Goal: Task Accomplishment & Management: Manage account settings

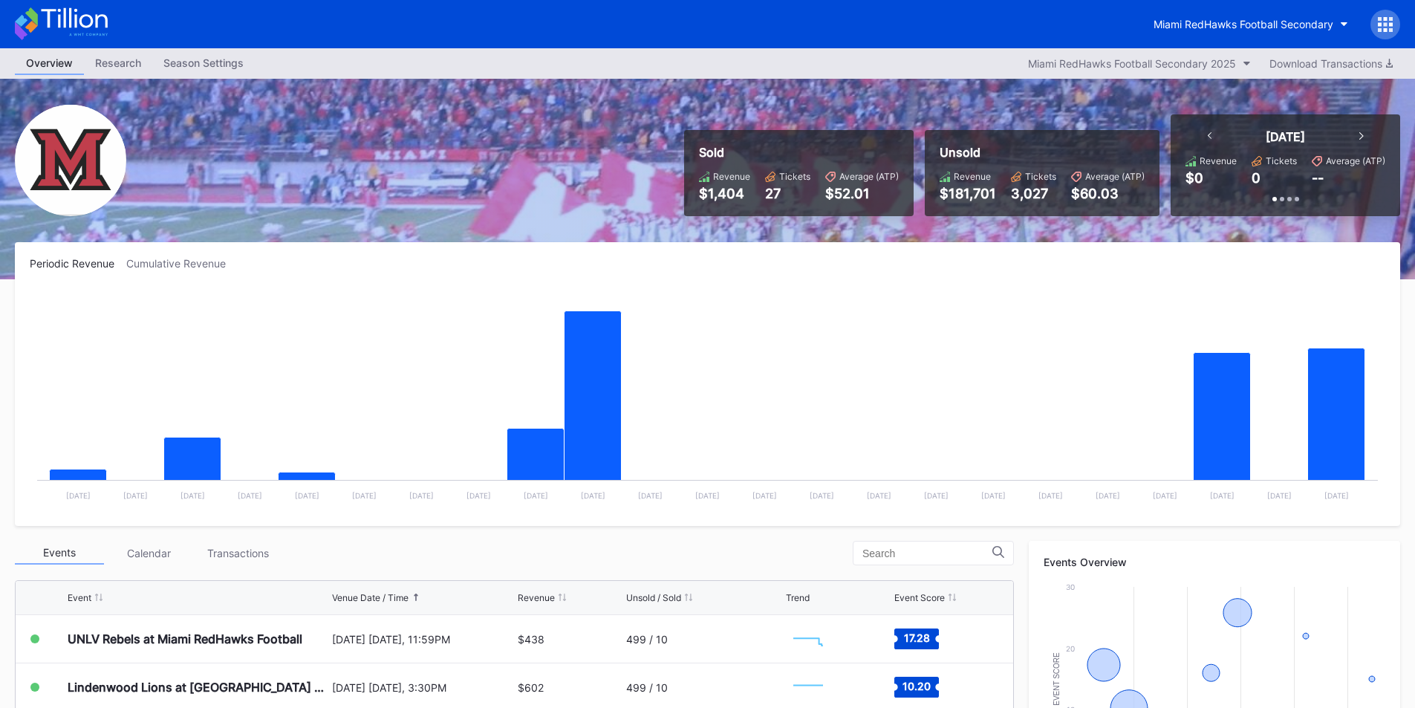
click at [759, 5] on div "Miami RedHawks Football Secondary" at bounding box center [707, 24] width 1415 height 48
click at [1002, 353] on rect "Chart title" at bounding box center [707, 399] width 1355 height 223
click at [1157, 70] on button "Miami RedHawks Football Secondary 2025" at bounding box center [1139, 63] width 238 height 20
click at [1198, 22] on div "Miami RedHawks Football Secondary" at bounding box center [1243, 24] width 180 height 13
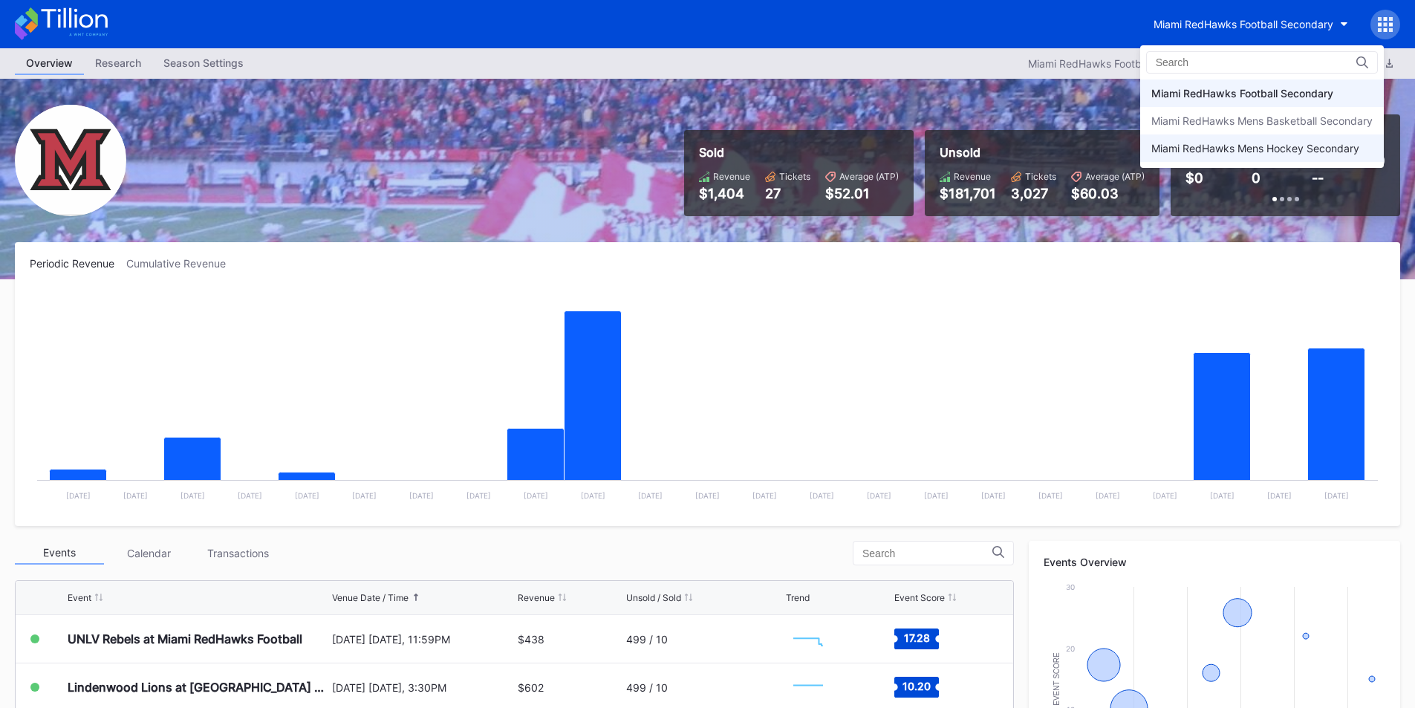
click at [1207, 149] on div "Miami RedHawks Mens Hockey Secondary" at bounding box center [1255, 148] width 208 height 13
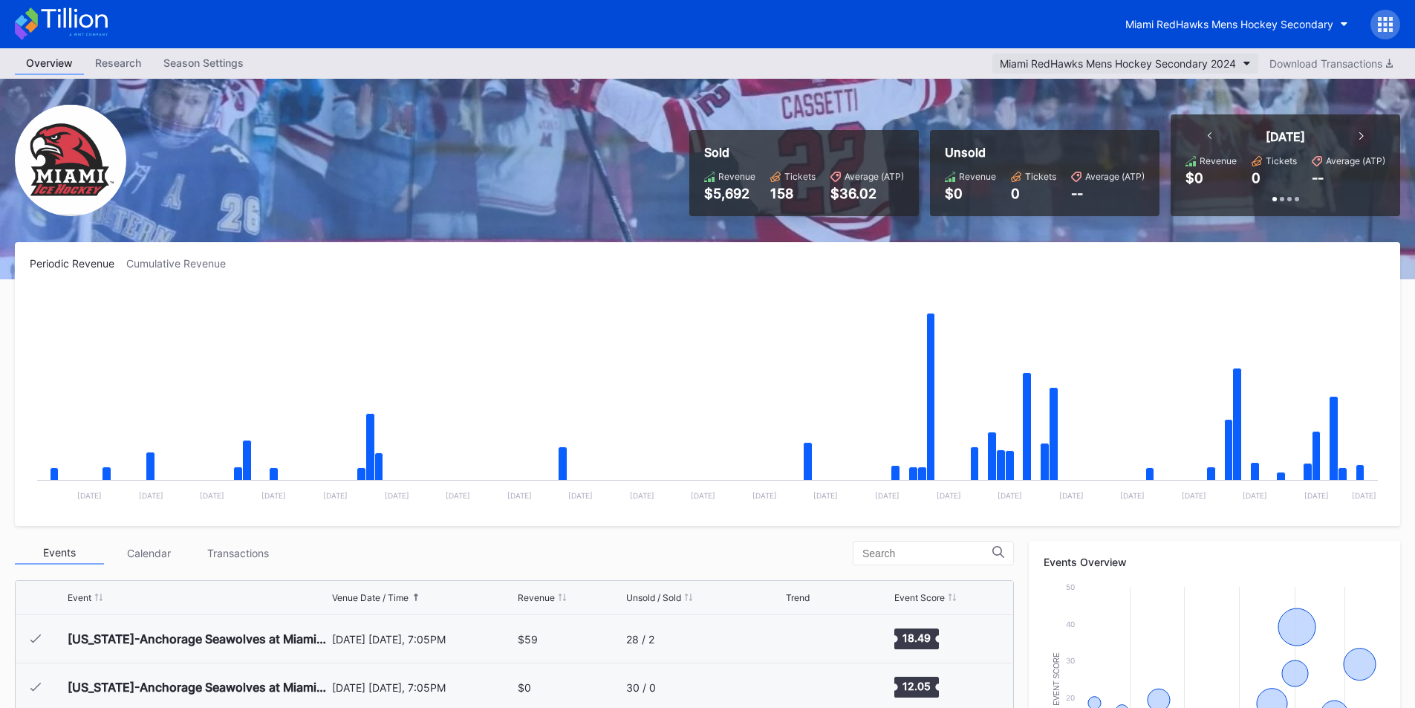
click at [1175, 59] on button "Miami RedHawks Mens Hockey Secondary 2024" at bounding box center [1125, 63] width 266 height 20
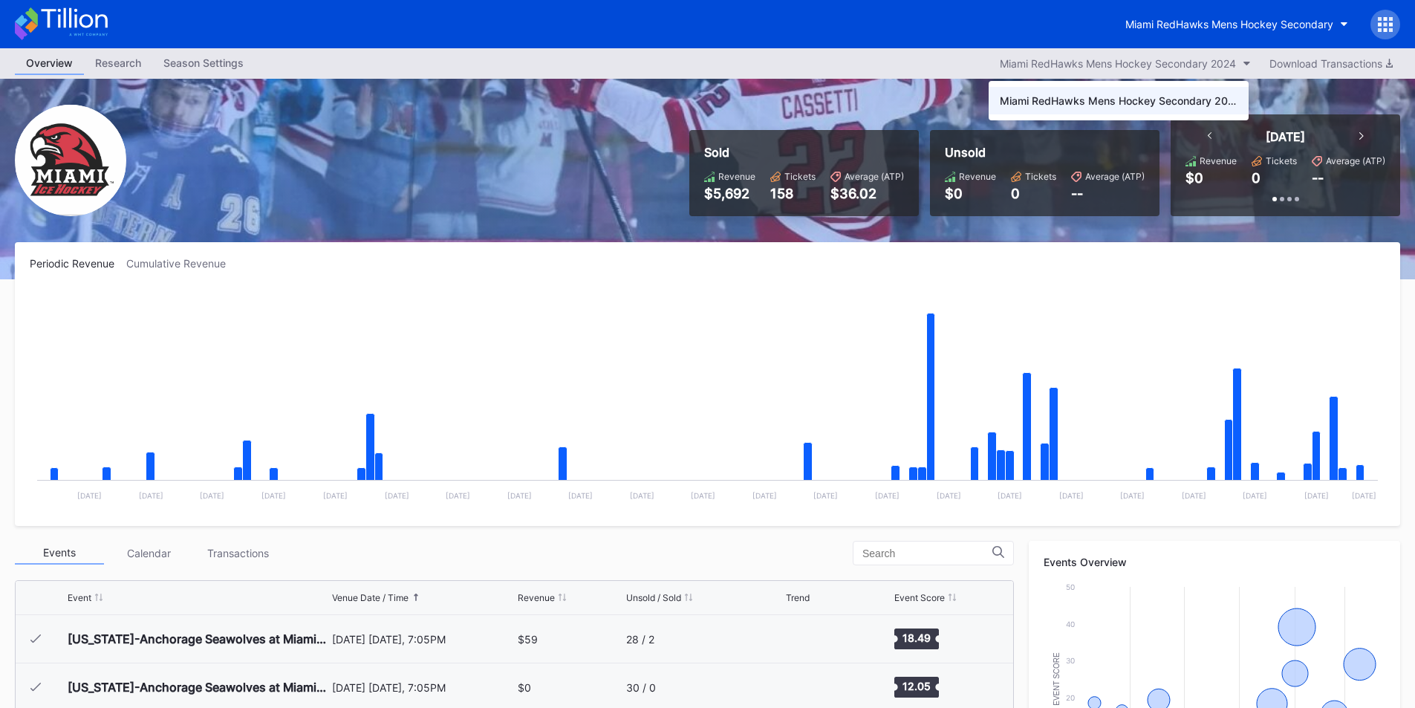
click at [1165, 101] on div "Miami RedHawks Mens Hockey Secondary 2024" at bounding box center [1119, 100] width 238 height 13
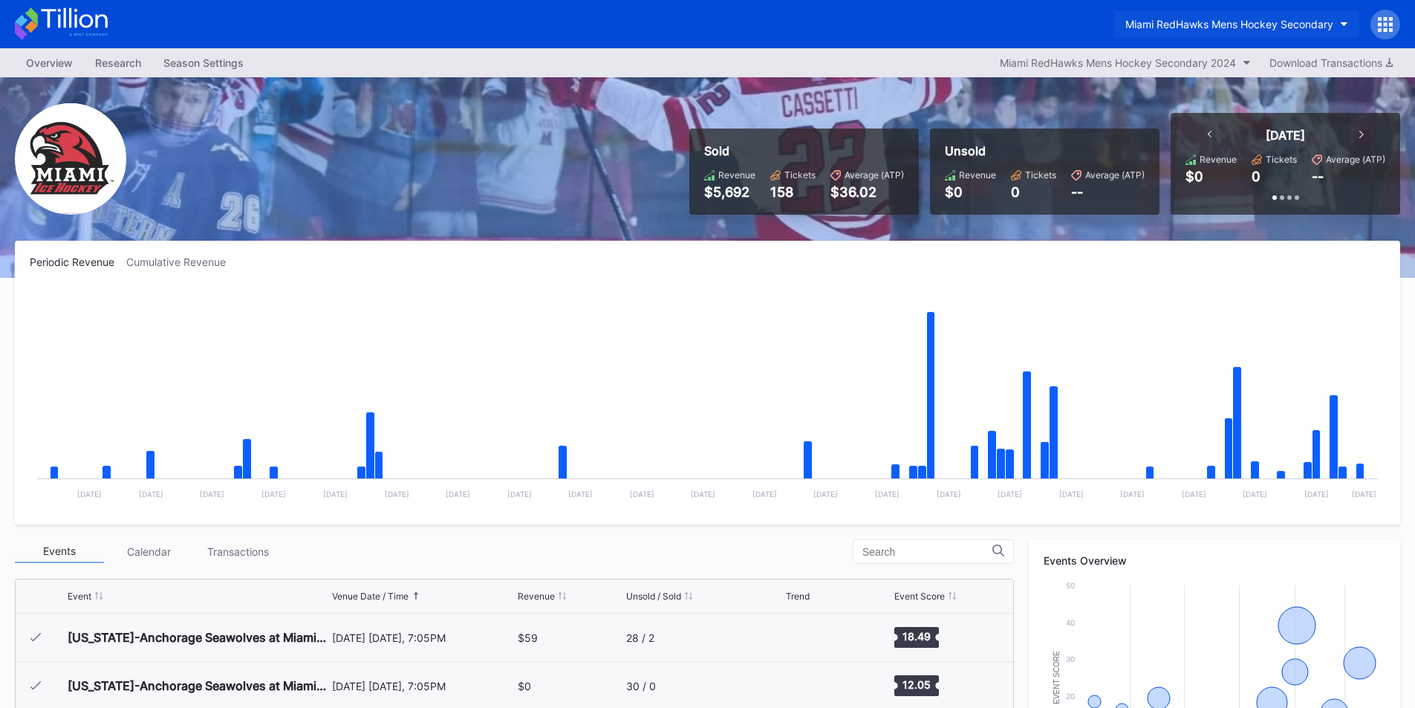
click at [1202, 25] on div "Miami RedHawks Mens Hockey Secondary" at bounding box center [1229, 24] width 208 height 13
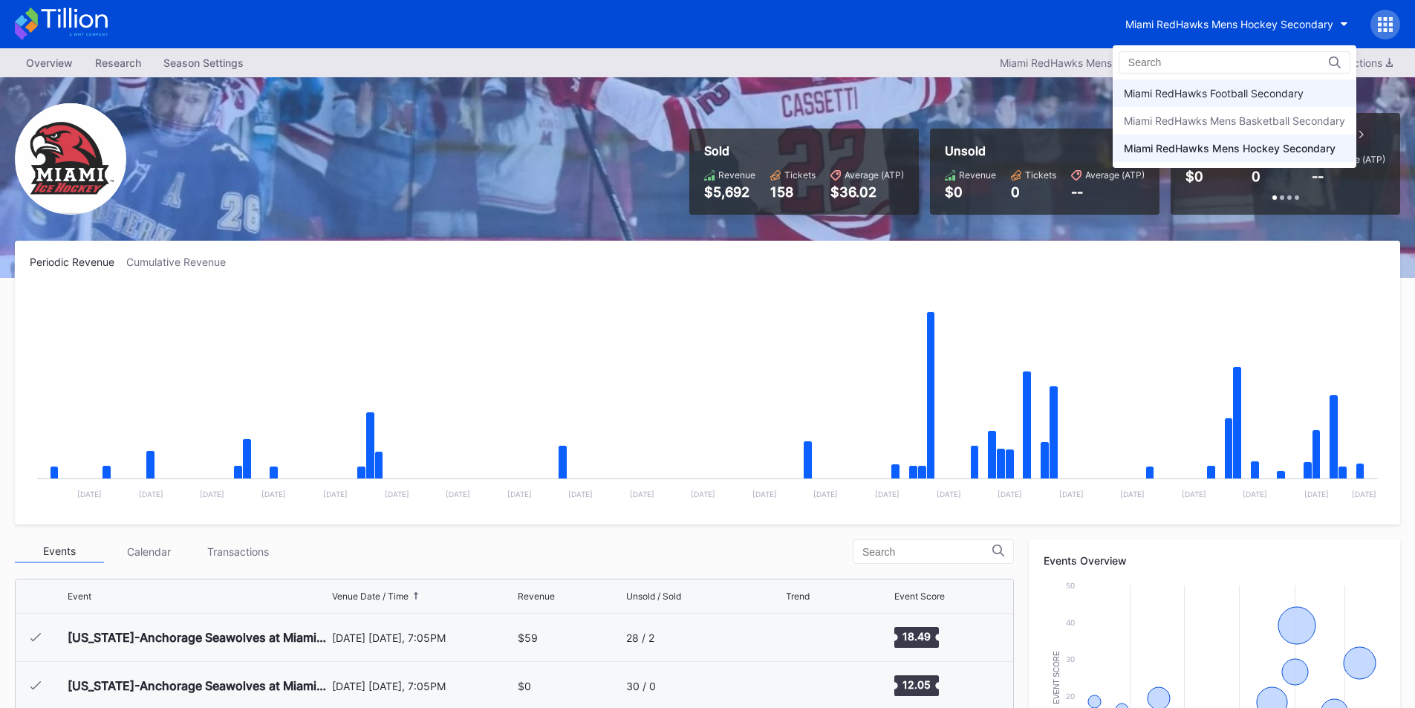
click at [1223, 91] on div "Miami RedHawks Football Secondary" at bounding box center [1214, 93] width 180 height 13
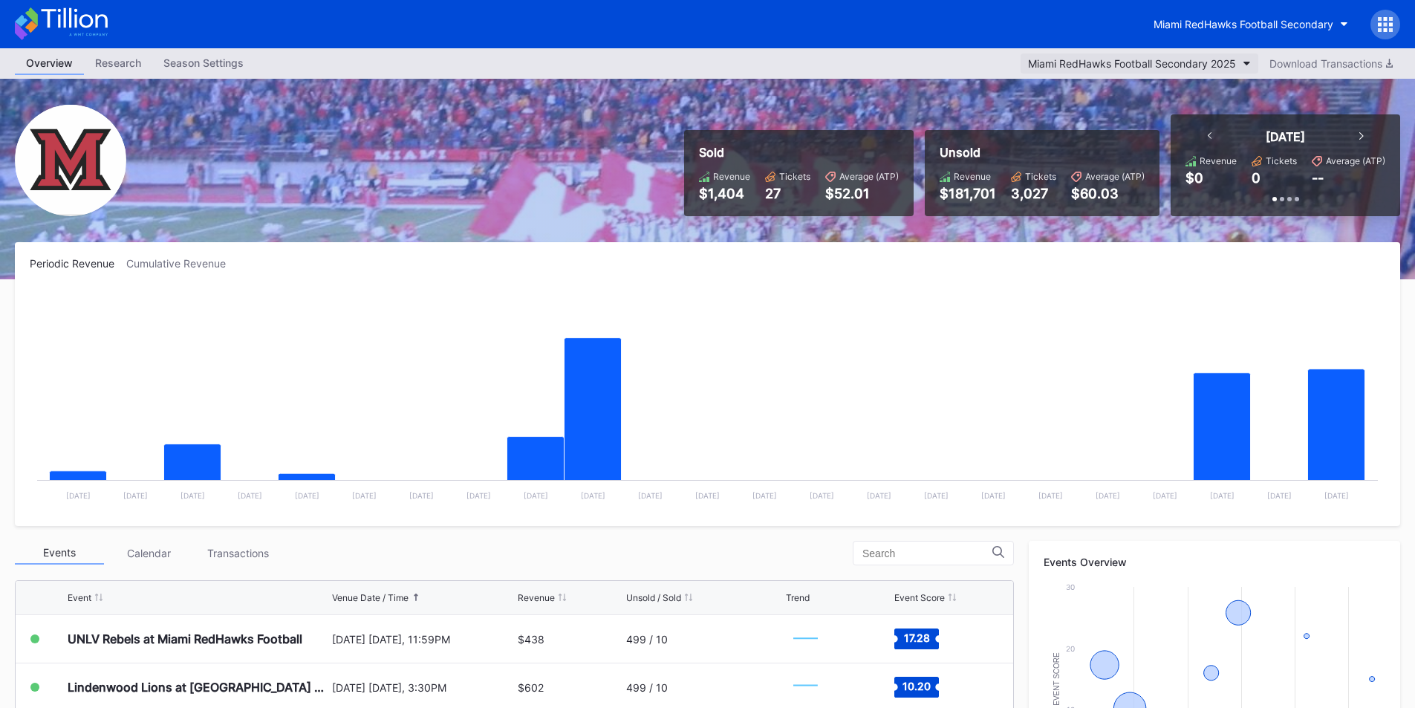
click at [1147, 68] on div "Miami RedHawks Football Secondary 2025" at bounding box center [1132, 63] width 208 height 13
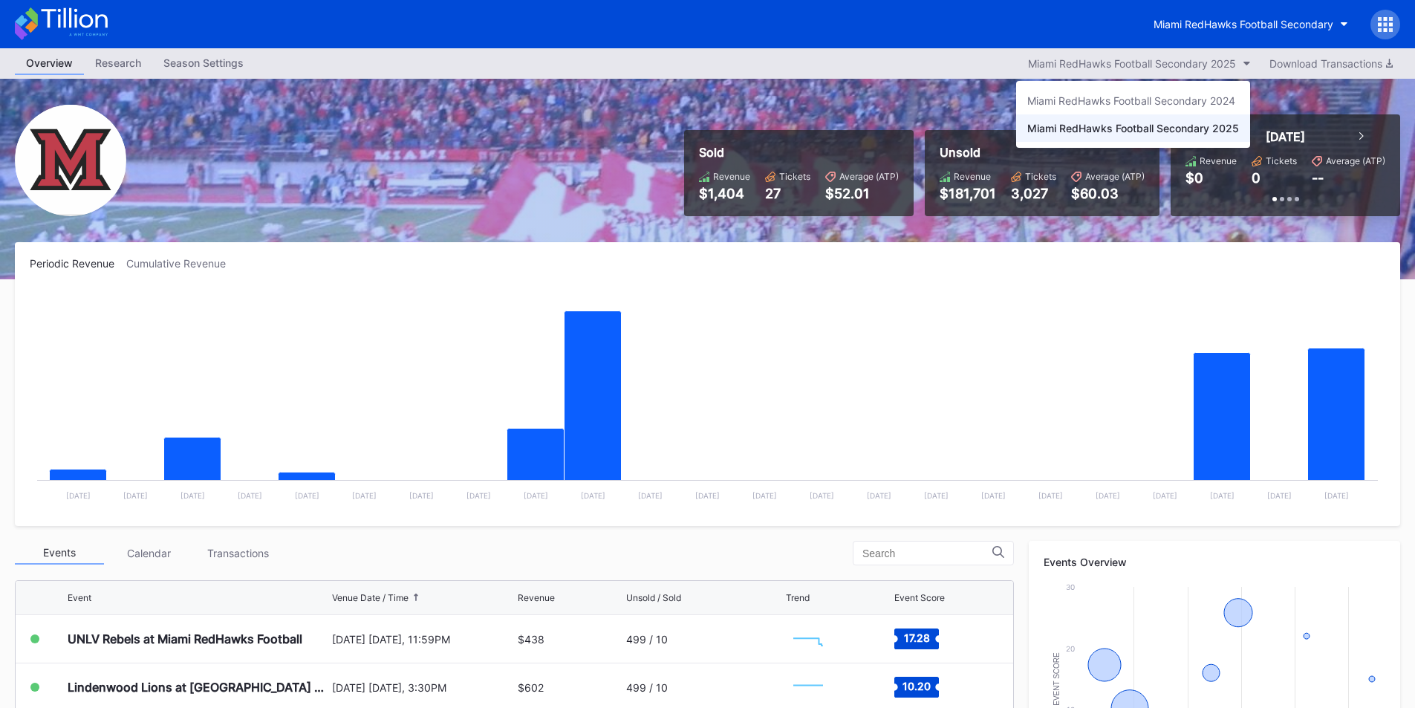
click at [1139, 131] on div "Miami RedHawks Football Secondary 2025" at bounding box center [1133, 128] width 212 height 13
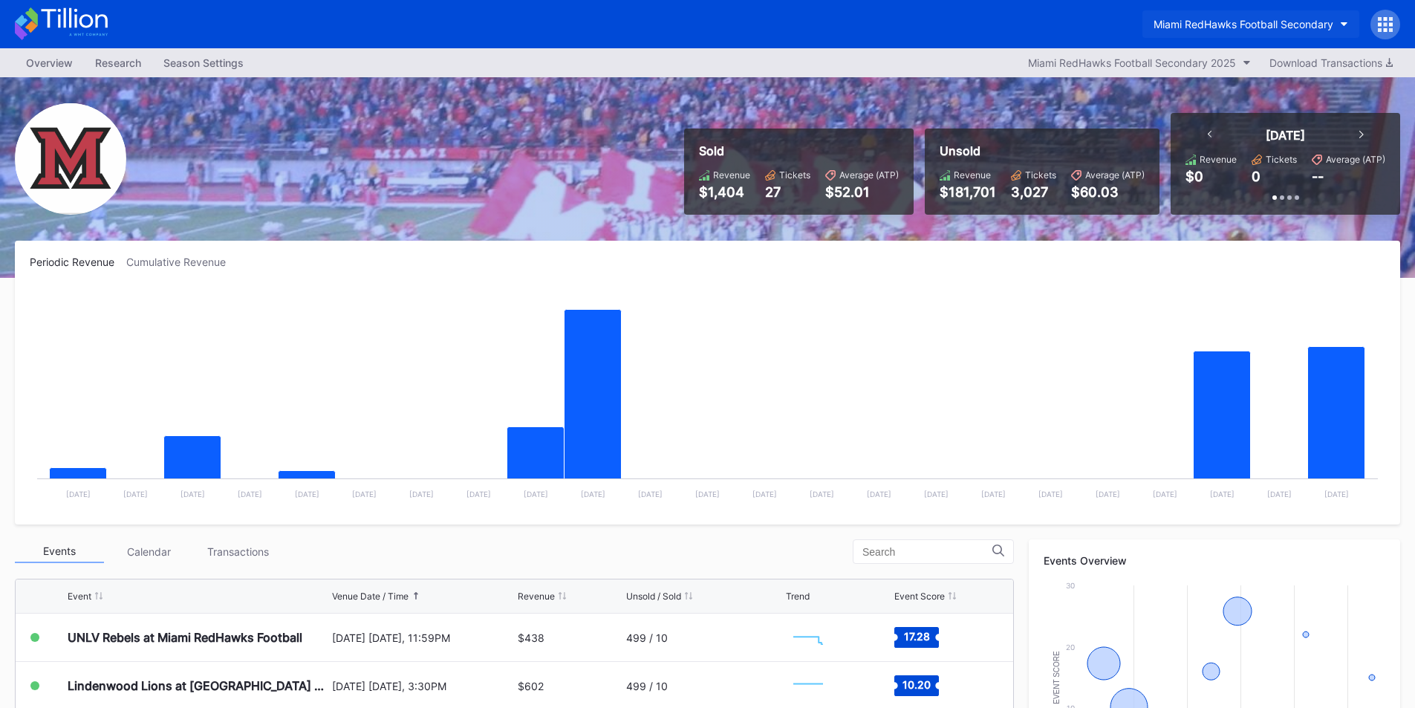
click at [1205, 19] on div "Miami RedHawks Football Secondary" at bounding box center [1243, 24] width 180 height 13
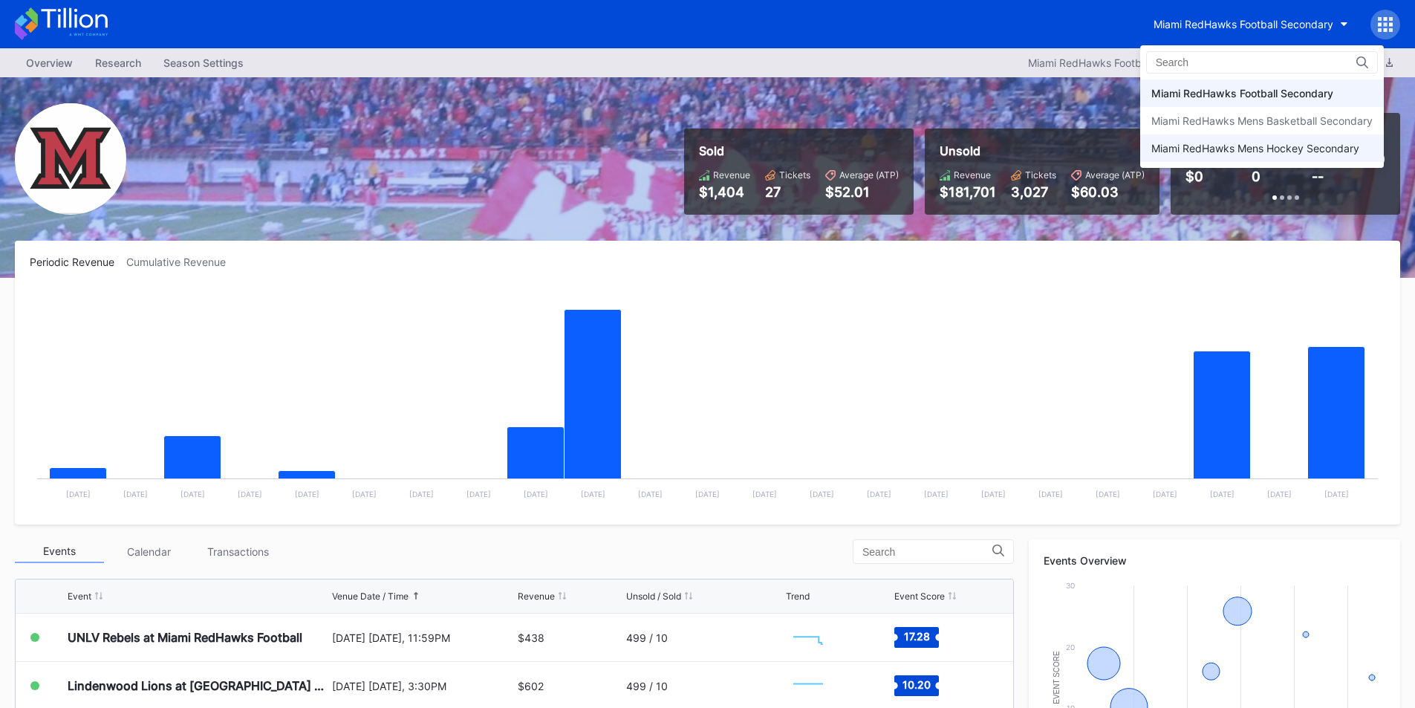
click at [1203, 143] on div "Miami RedHawks Mens Hockey Secondary" at bounding box center [1255, 148] width 208 height 13
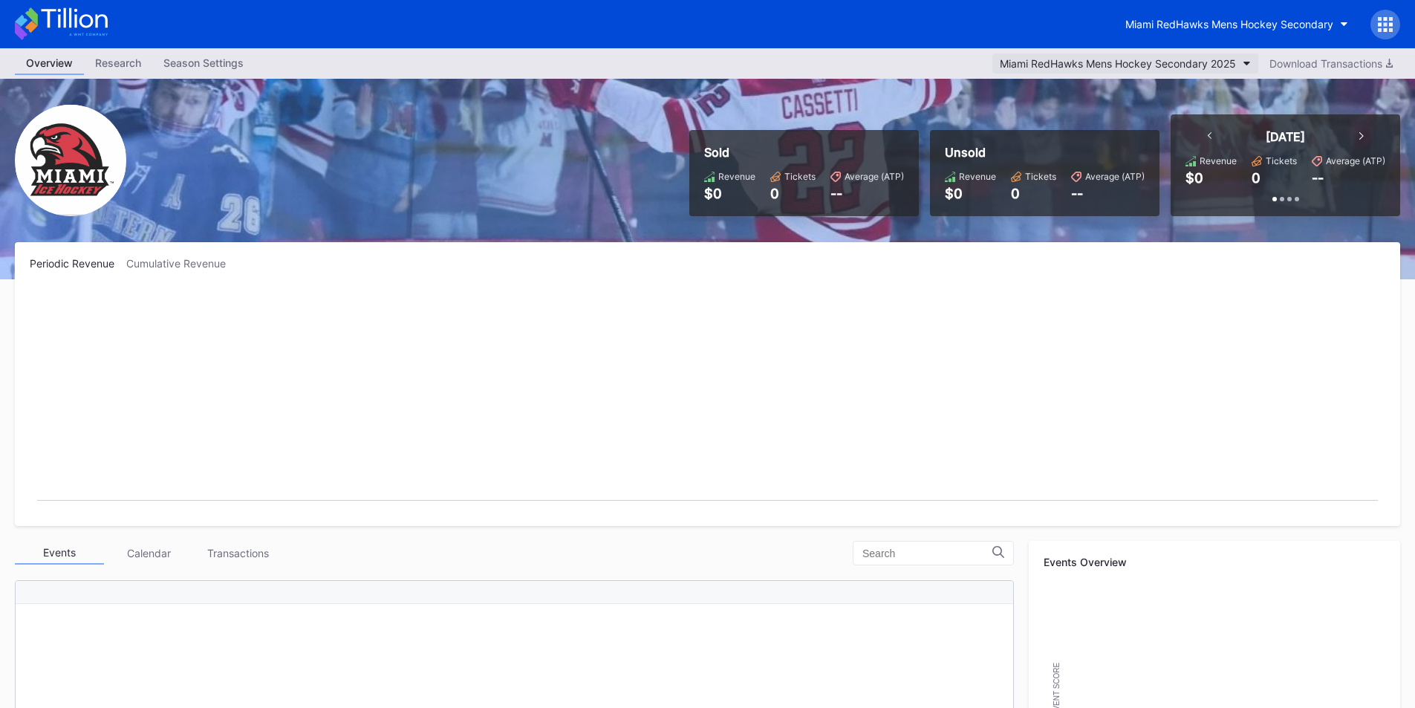
click at [1132, 60] on div "Miami RedHawks Mens Hockey Secondary 2025" at bounding box center [1118, 63] width 236 height 13
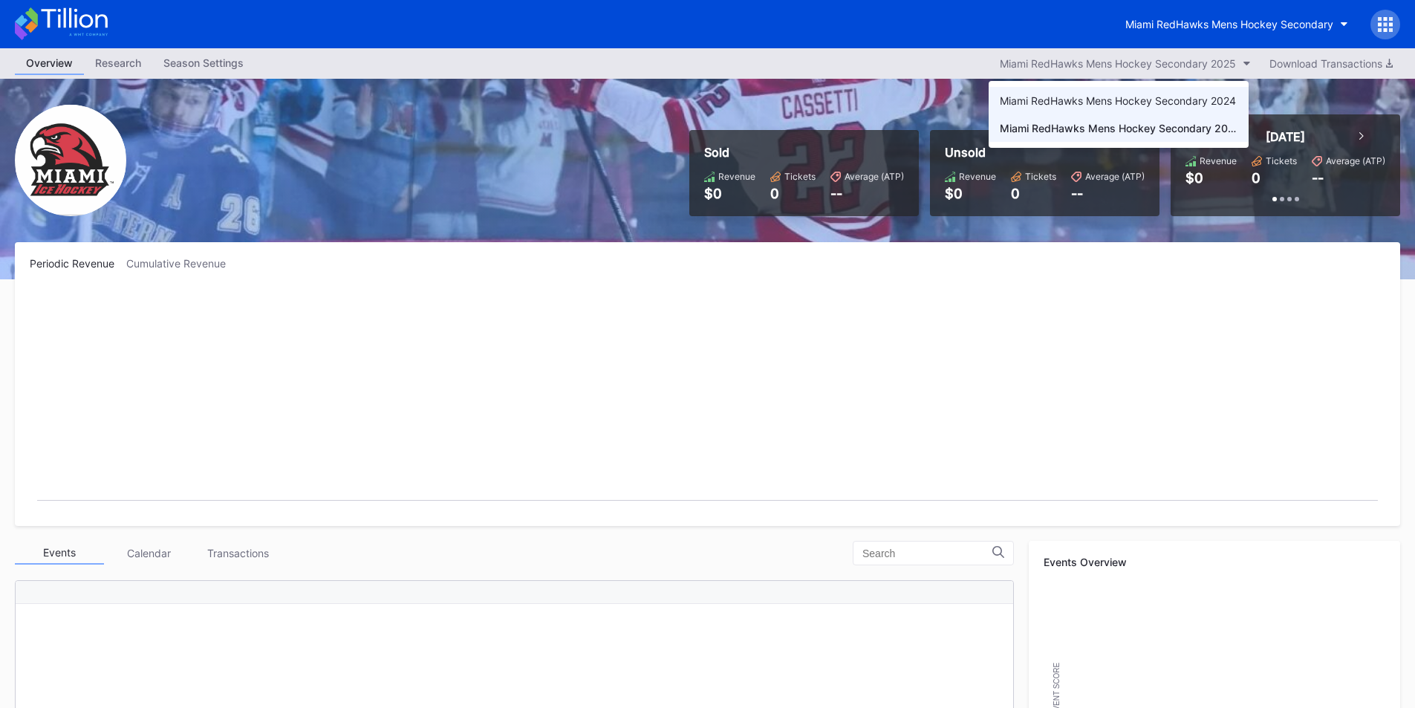
click at [1123, 104] on div "Miami RedHawks Mens Hockey Secondary 2024" at bounding box center [1118, 100] width 236 height 13
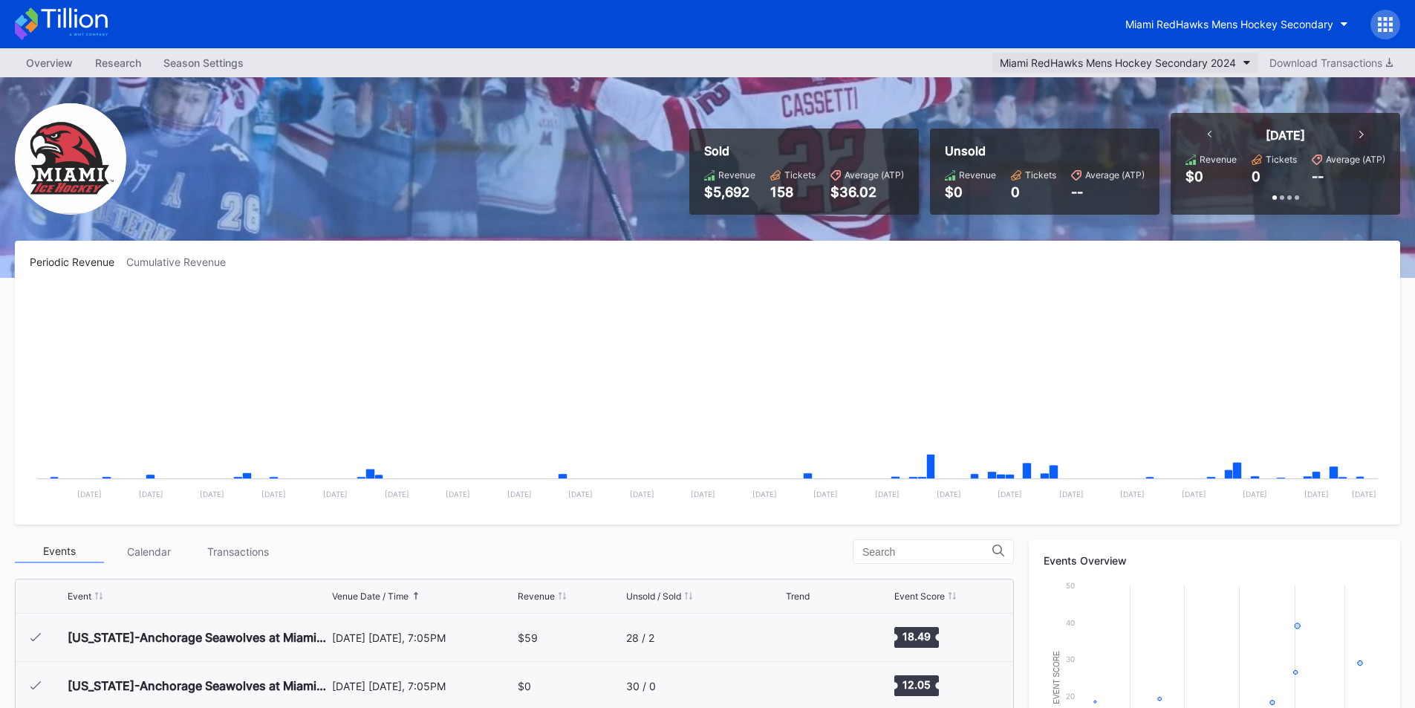
click at [1114, 64] on div "Miami RedHawks Mens Hockey Secondary 2024" at bounding box center [1118, 62] width 236 height 13
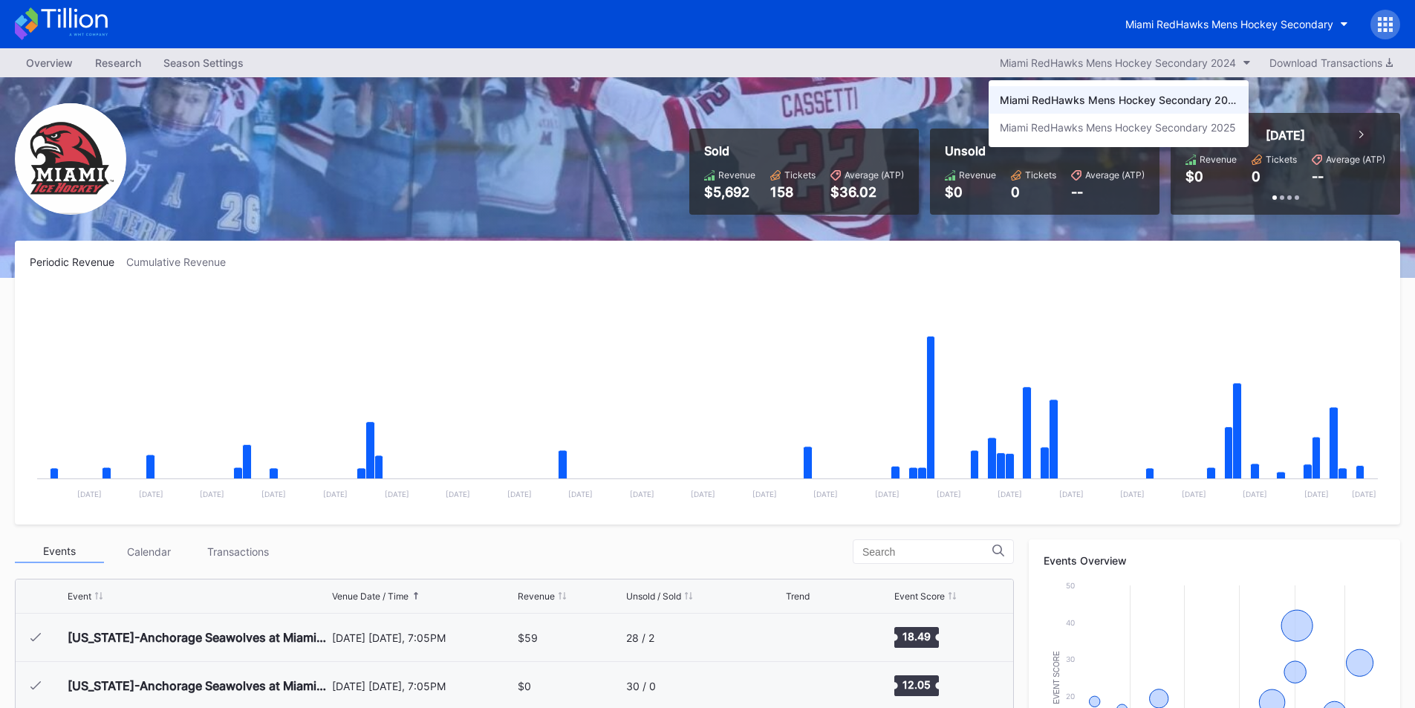
click at [1110, 129] on div "Miami RedHawks Mens Hockey Secondary 2025" at bounding box center [1118, 127] width 236 height 13
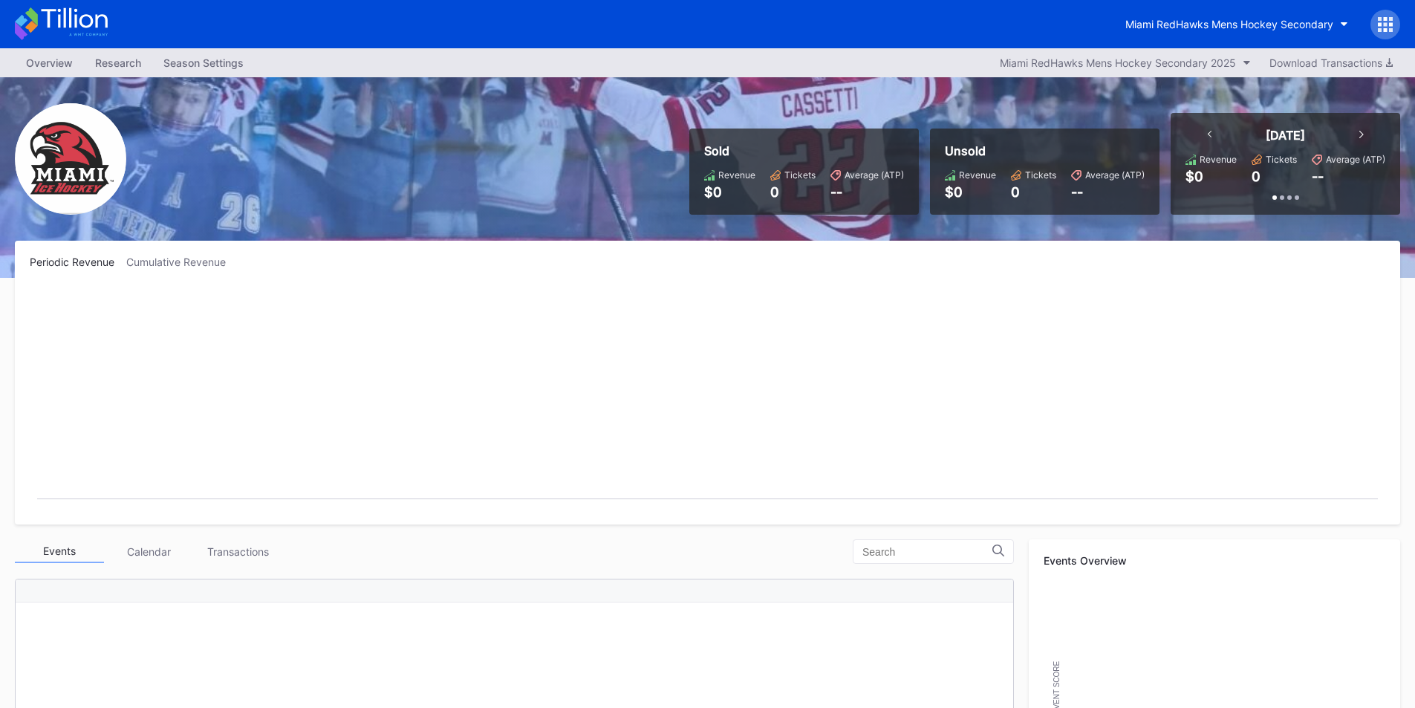
click at [1144, 47] on div "Miami RedHawks Mens Hockey Secondary" at bounding box center [707, 24] width 1415 height 48
click at [1144, 56] on div "Miami RedHawks Mens Hockey Secondary 2025" at bounding box center [1118, 62] width 236 height 13
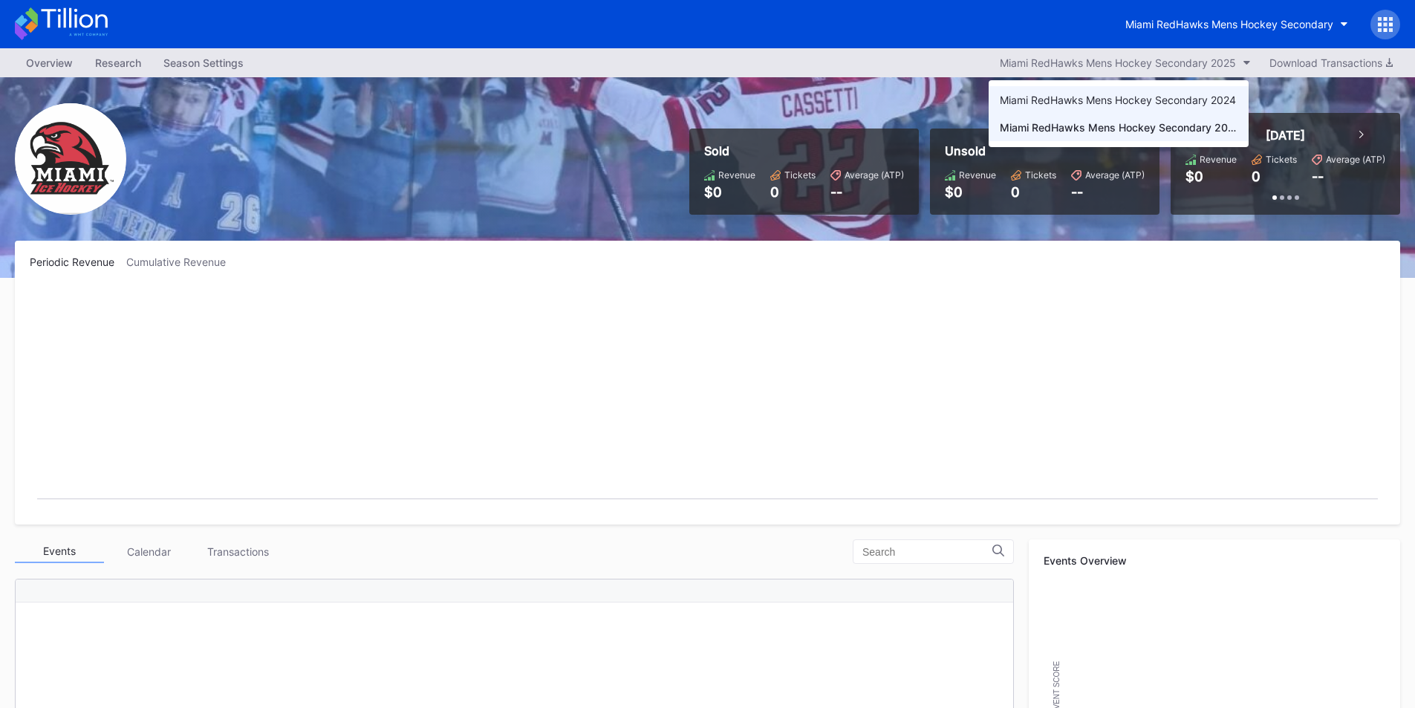
click at [1139, 97] on div "Miami RedHawks Mens Hockey Secondary 2024" at bounding box center [1118, 100] width 236 height 13
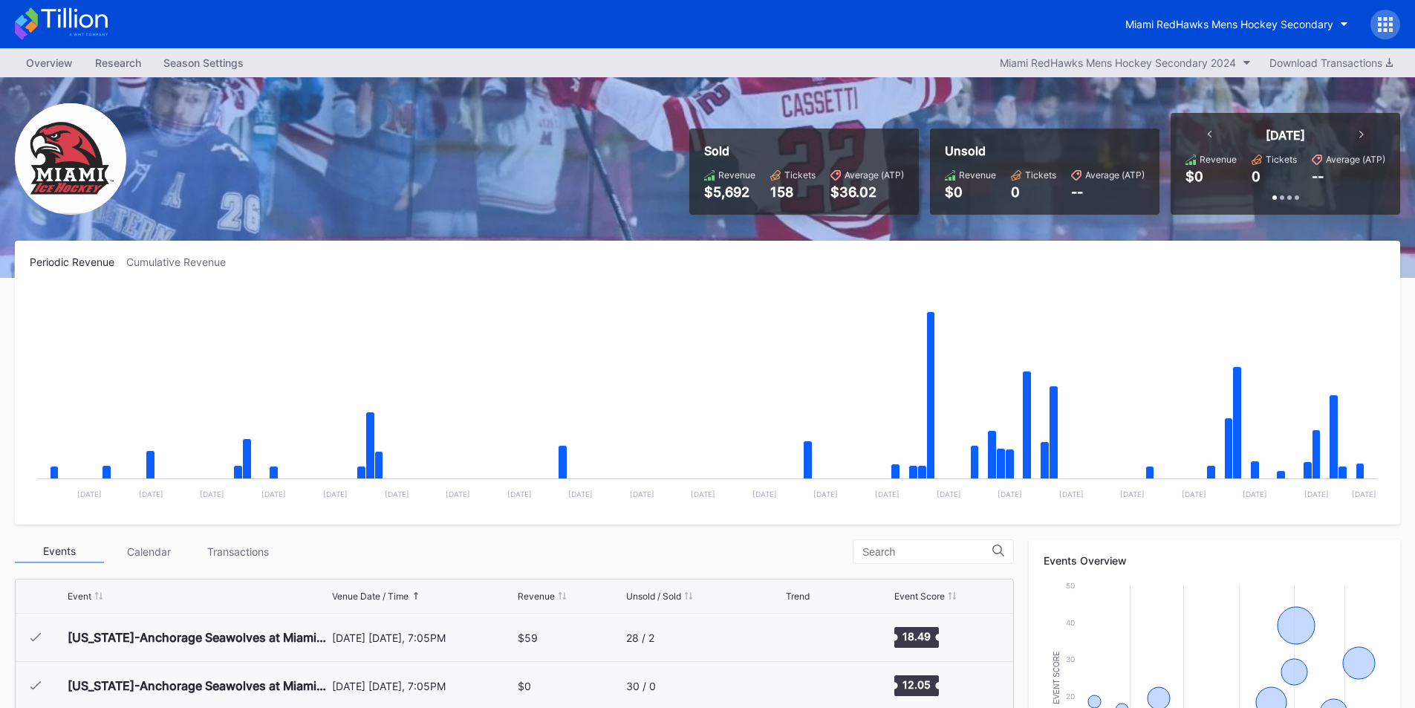
click at [1187, 1] on div "Miami RedHawks Mens Hockey Secondary" at bounding box center [707, 24] width 1415 height 48
click at [1153, 76] on div "Overview Research Season Settings Miami RedHawks Mens Hockey Secondary 2024 Dow…" at bounding box center [707, 62] width 1415 height 29
click at [1153, 61] on div "Miami RedHawks Mens Hockey Secondary 2024" at bounding box center [1118, 62] width 236 height 13
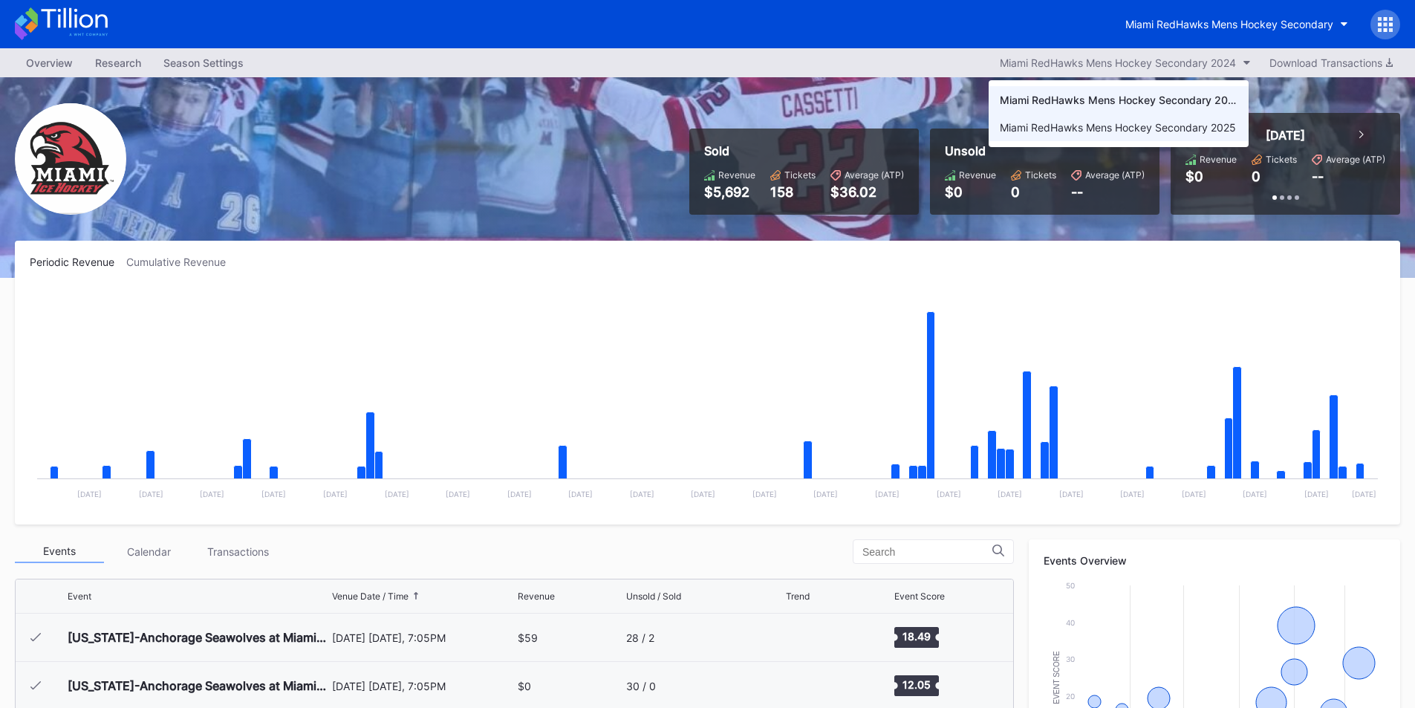
click at [1140, 125] on div "Miami RedHawks Mens Hockey Secondary 2025" at bounding box center [1118, 127] width 236 height 13
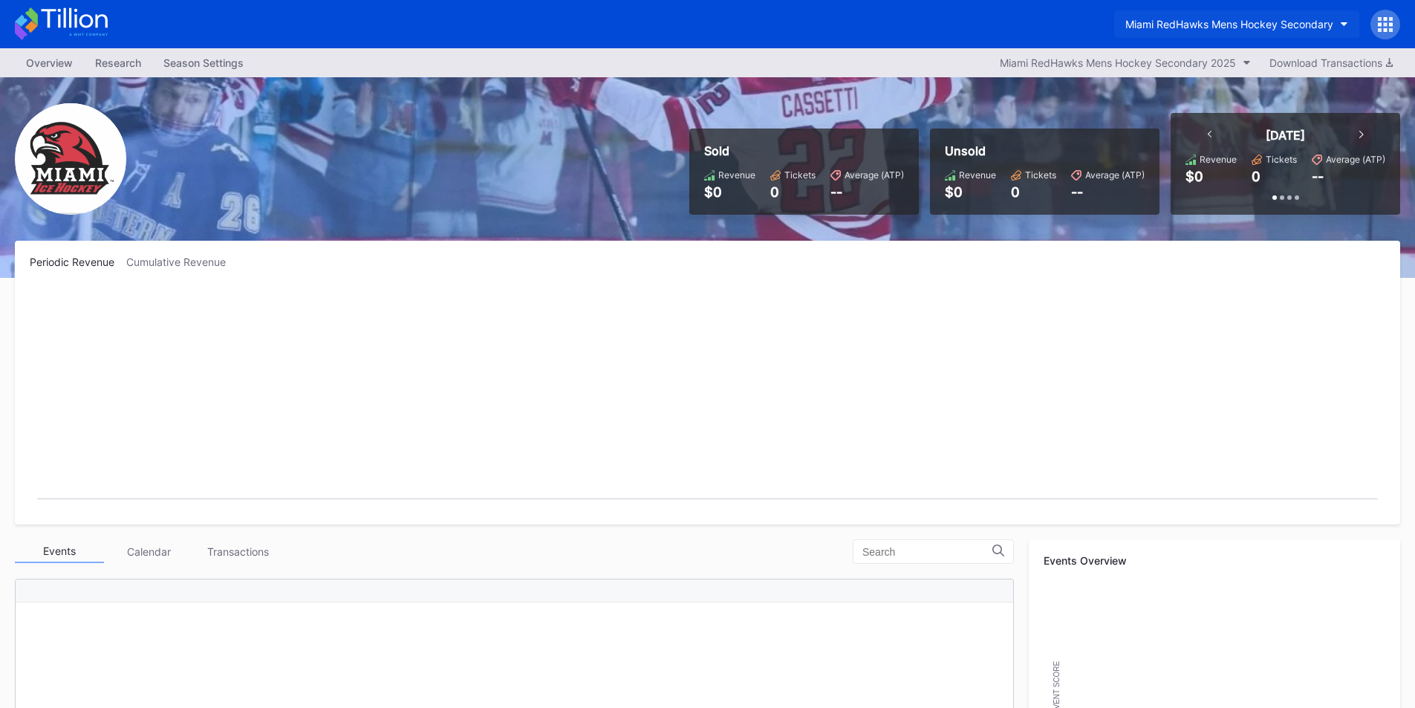
click at [1241, 29] on div "Miami RedHawks Mens Hockey Secondary" at bounding box center [1229, 24] width 208 height 13
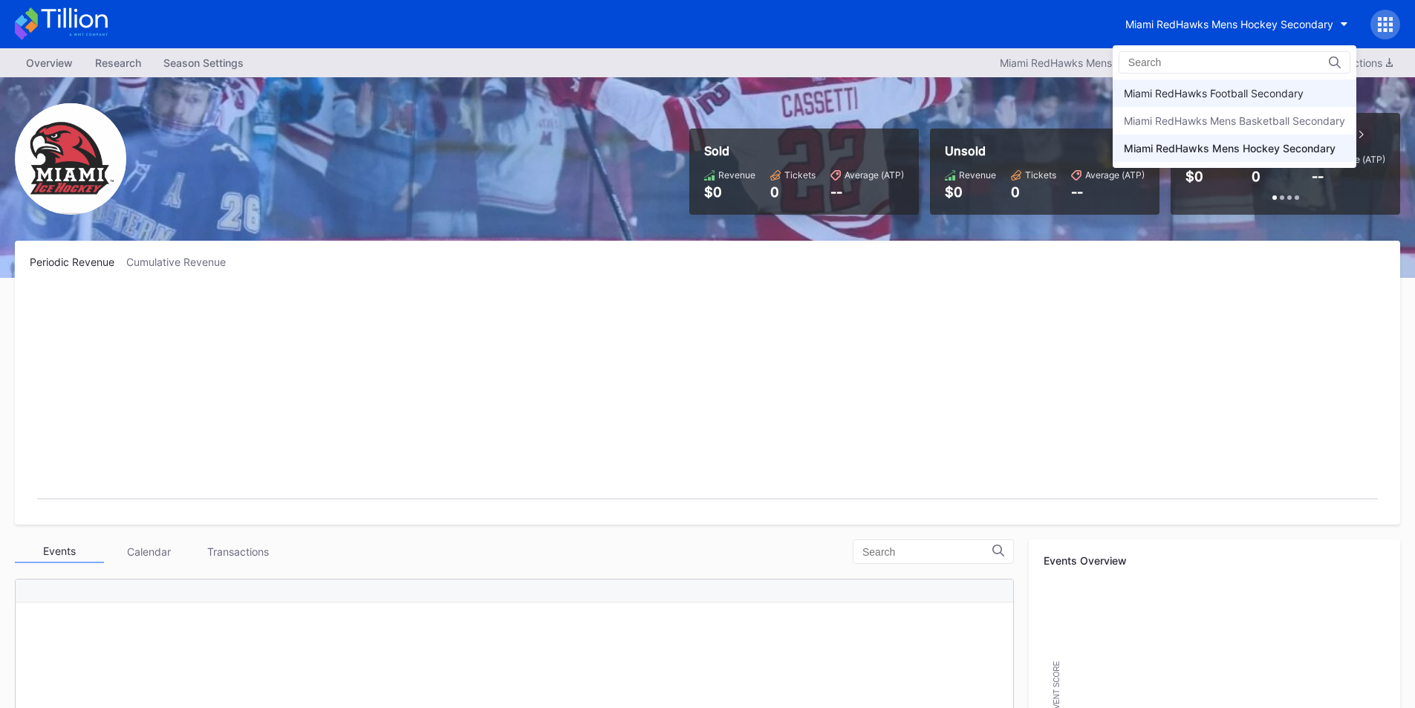
click at [1240, 94] on div "Miami RedHawks Football Secondary" at bounding box center [1214, 93] width 180 height 13
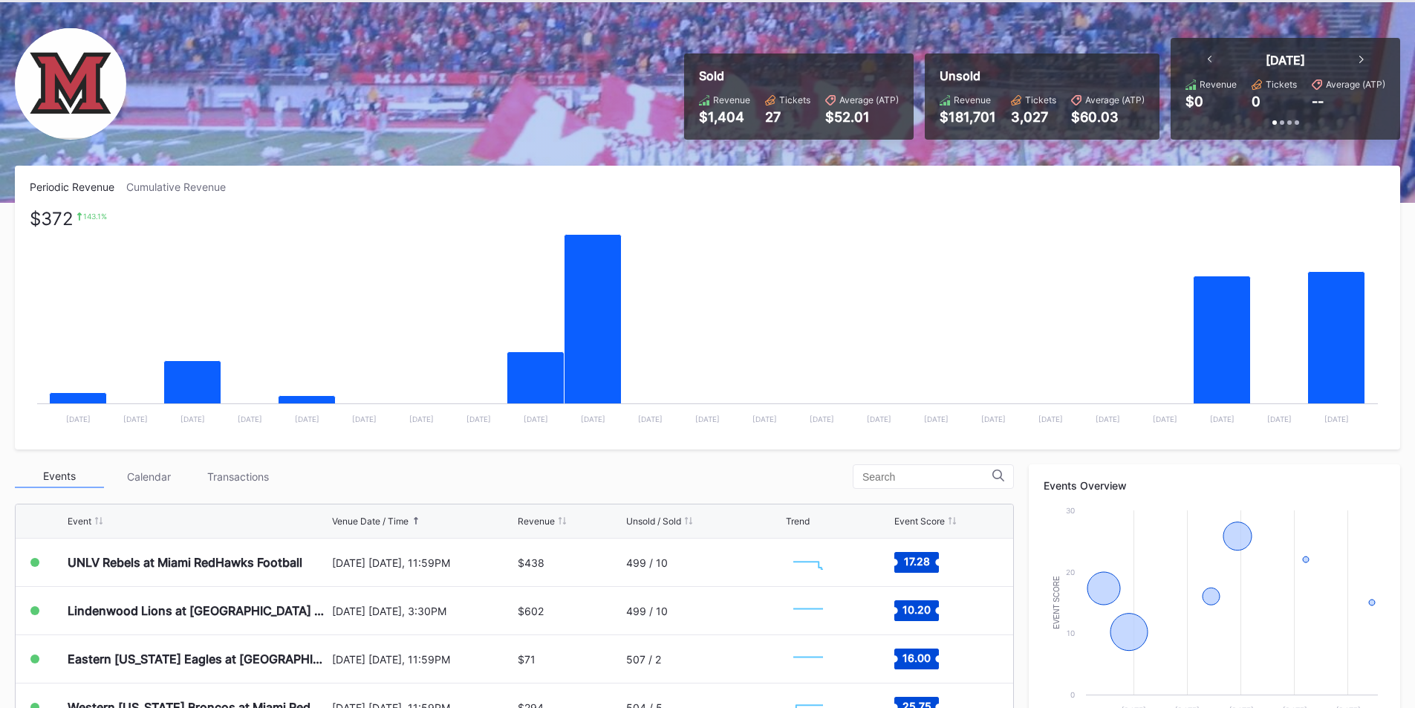
scroll to position [223, 0]
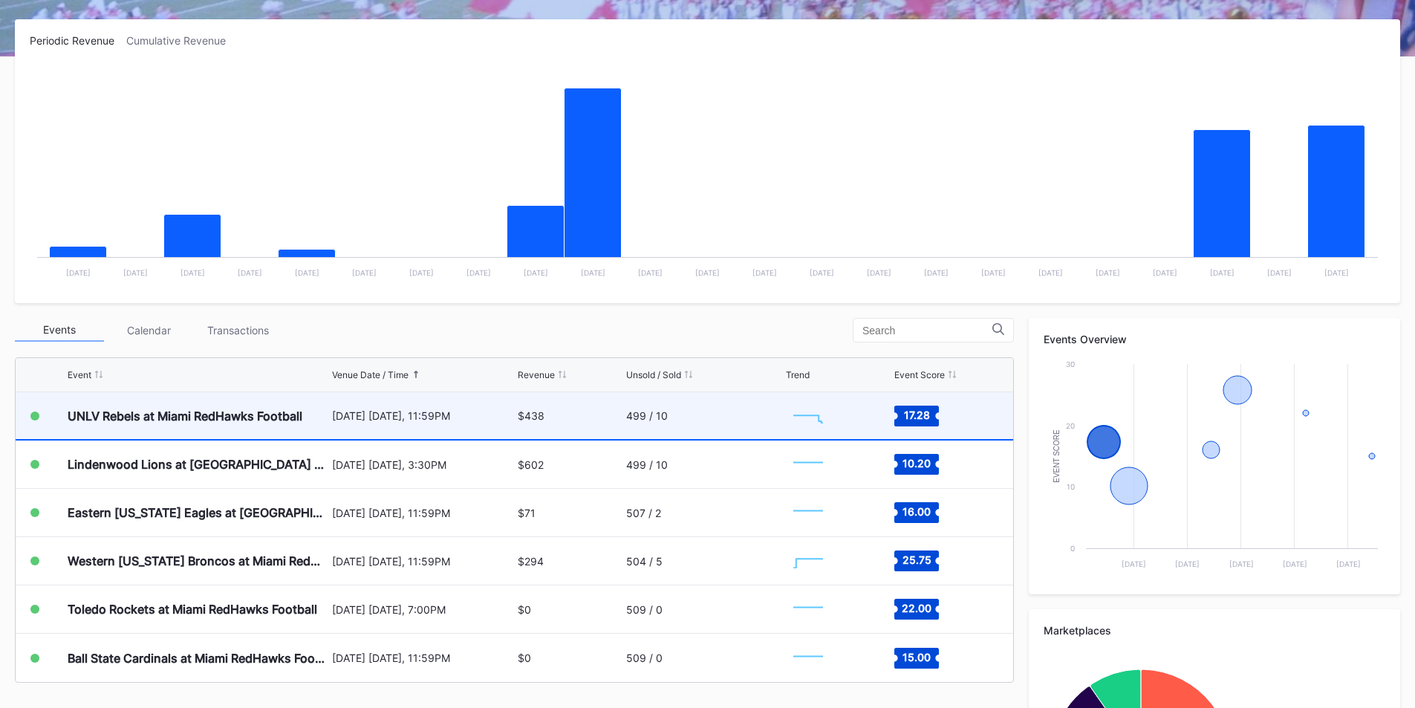
click at [287, 420] on div "UNLV Rebels at Miami RedHawks Football" at bounding box center [185, 415] width 235 height 15
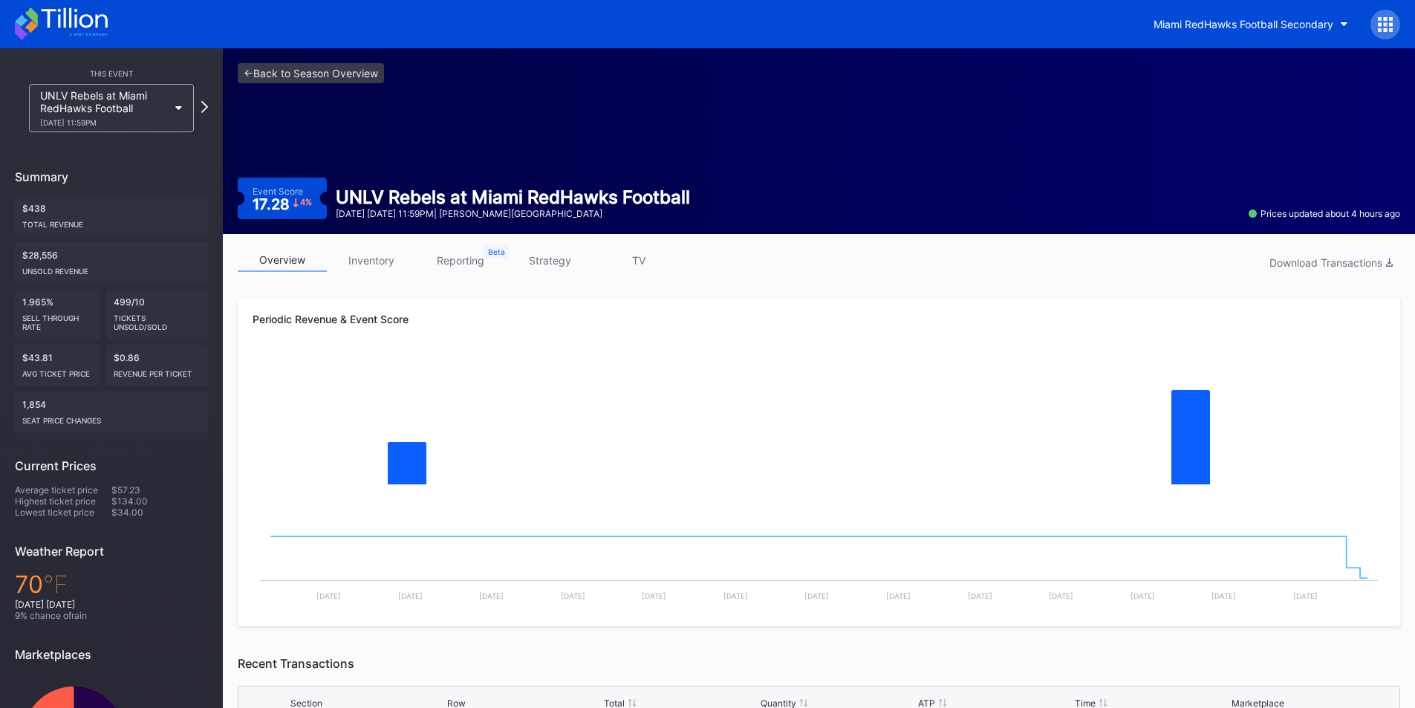
click at [359, 260] on link "inventory" at bounding box center [371, 260] width 89 height 23
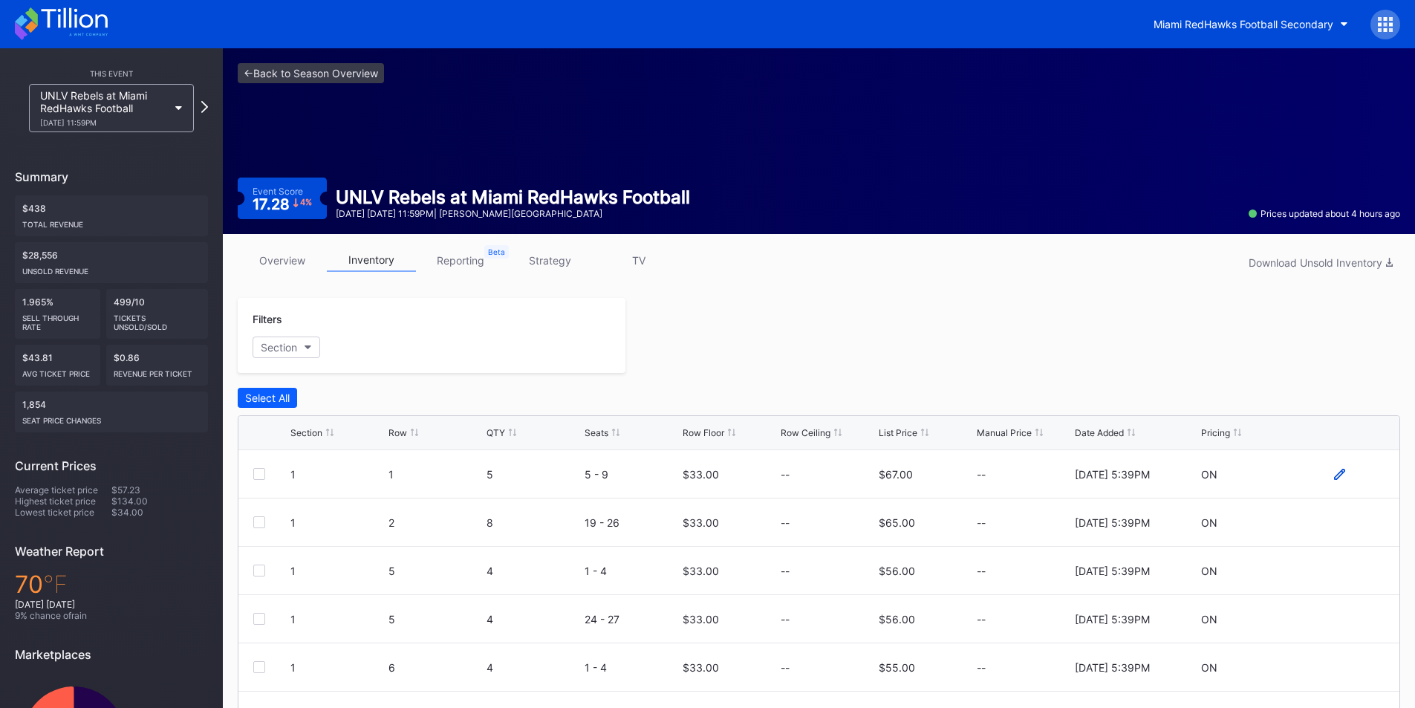
click at [1334, 479] on icon at bounding box center [1339, 474] width 11 height 11
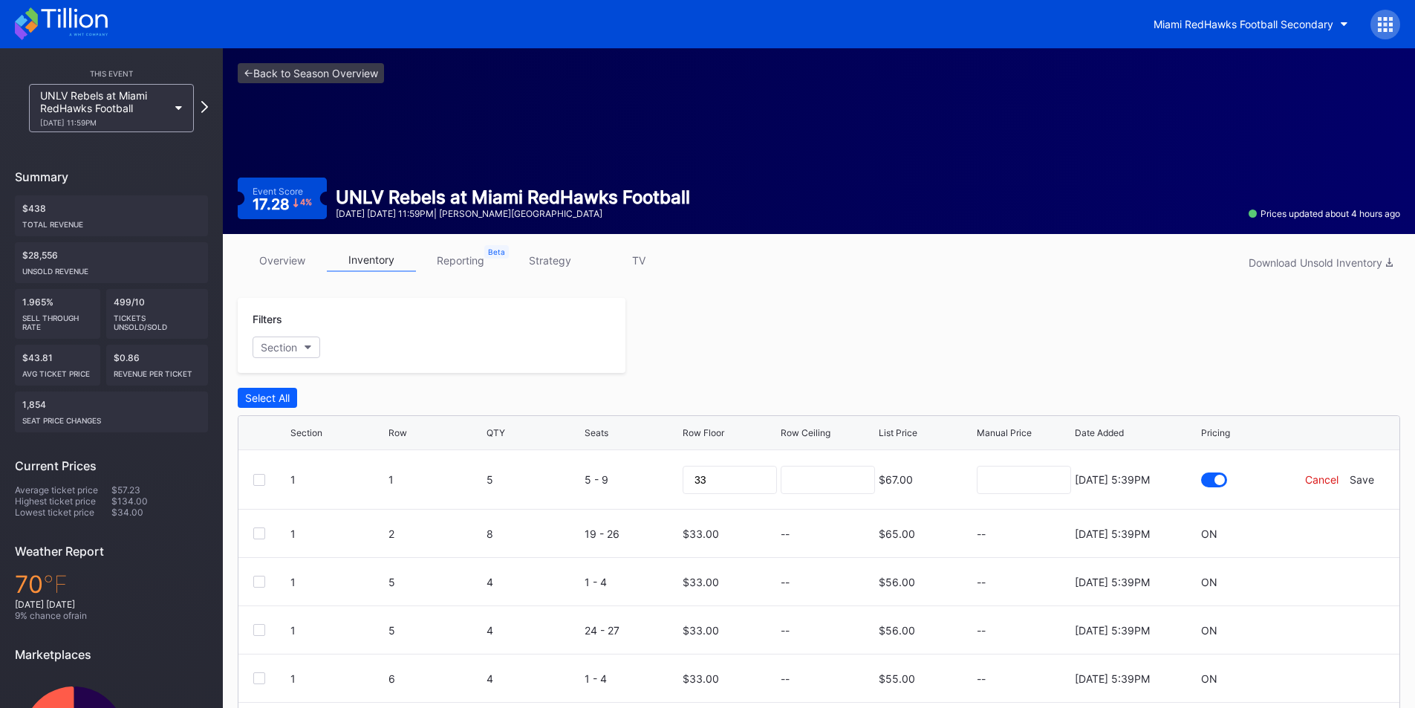
click at [1319, 476] on div "Cancel" at bounding box center [1321, 479] width 33 height 13
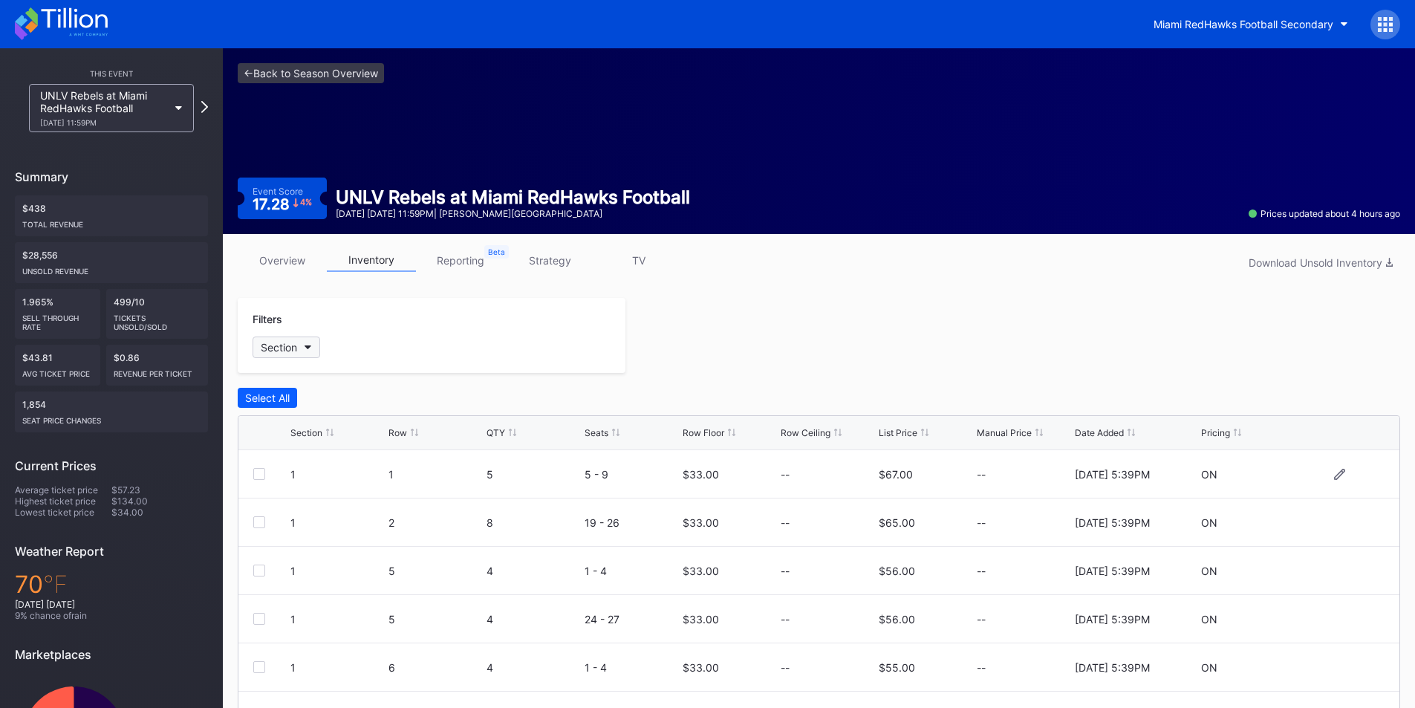
click at [311, 351] on button "Section" at bounding box center [286, 347] width 68 height 22
click at [269, 401] on div "Select All" at bounding box center [267, 397] width 45 height 13
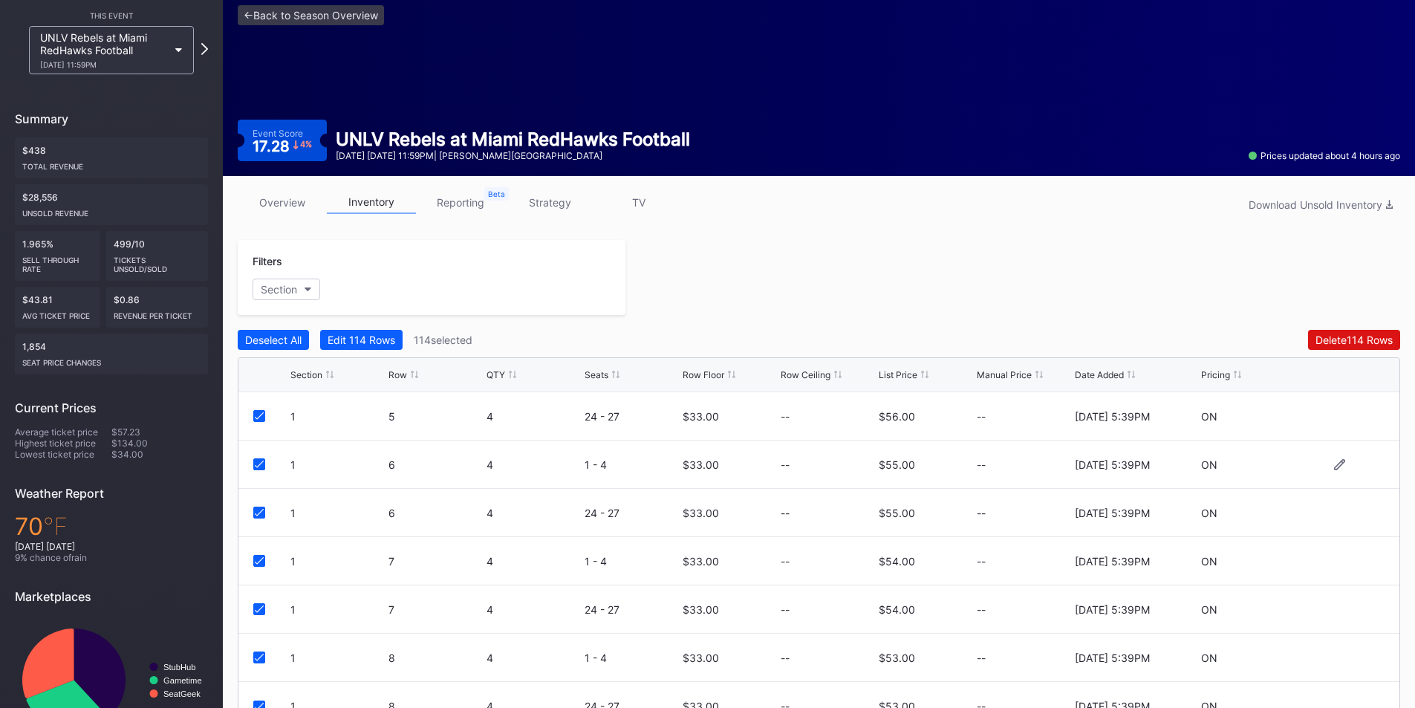
scroll to position [132, 0]
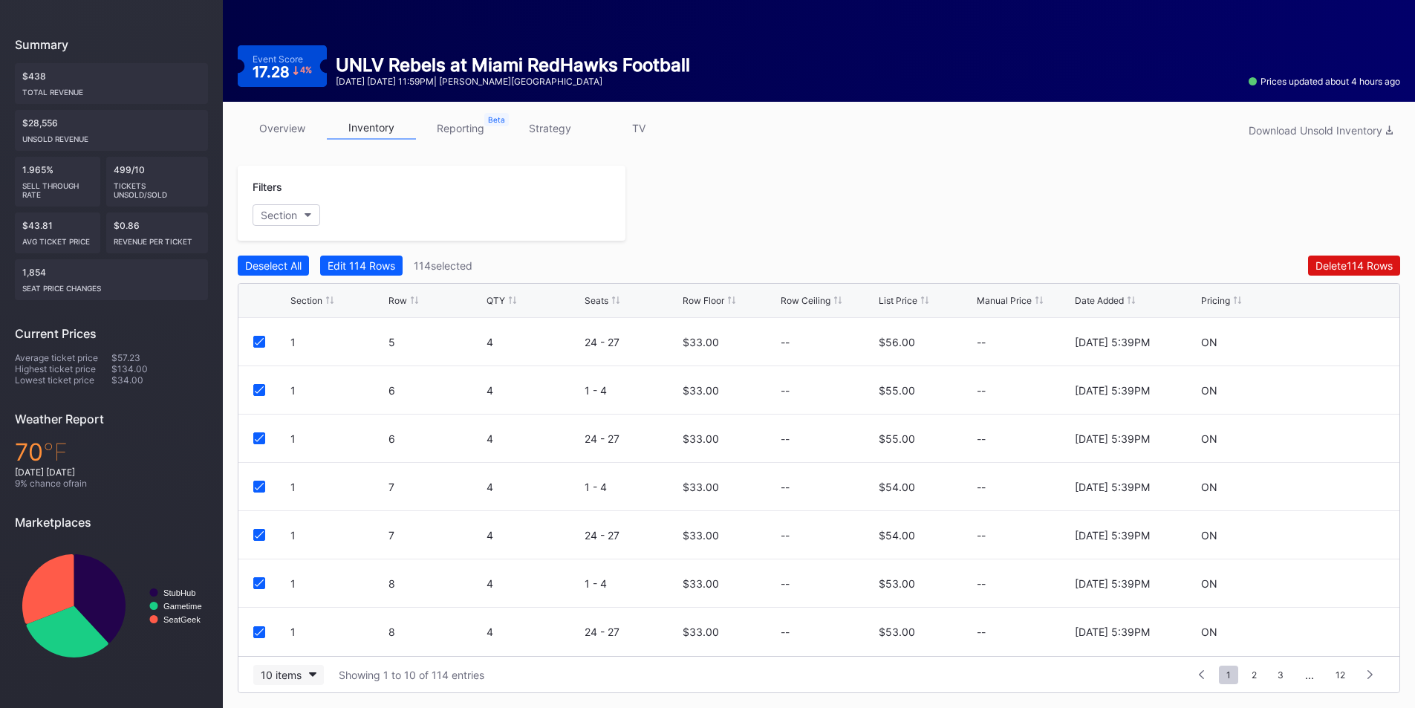
click at [296, 675] on div "10 items" at bounding box center [281, 674] width 41 height 13
click at [293, 635] on div "200 items" at bounding box center [288, 637] width 48 height 13
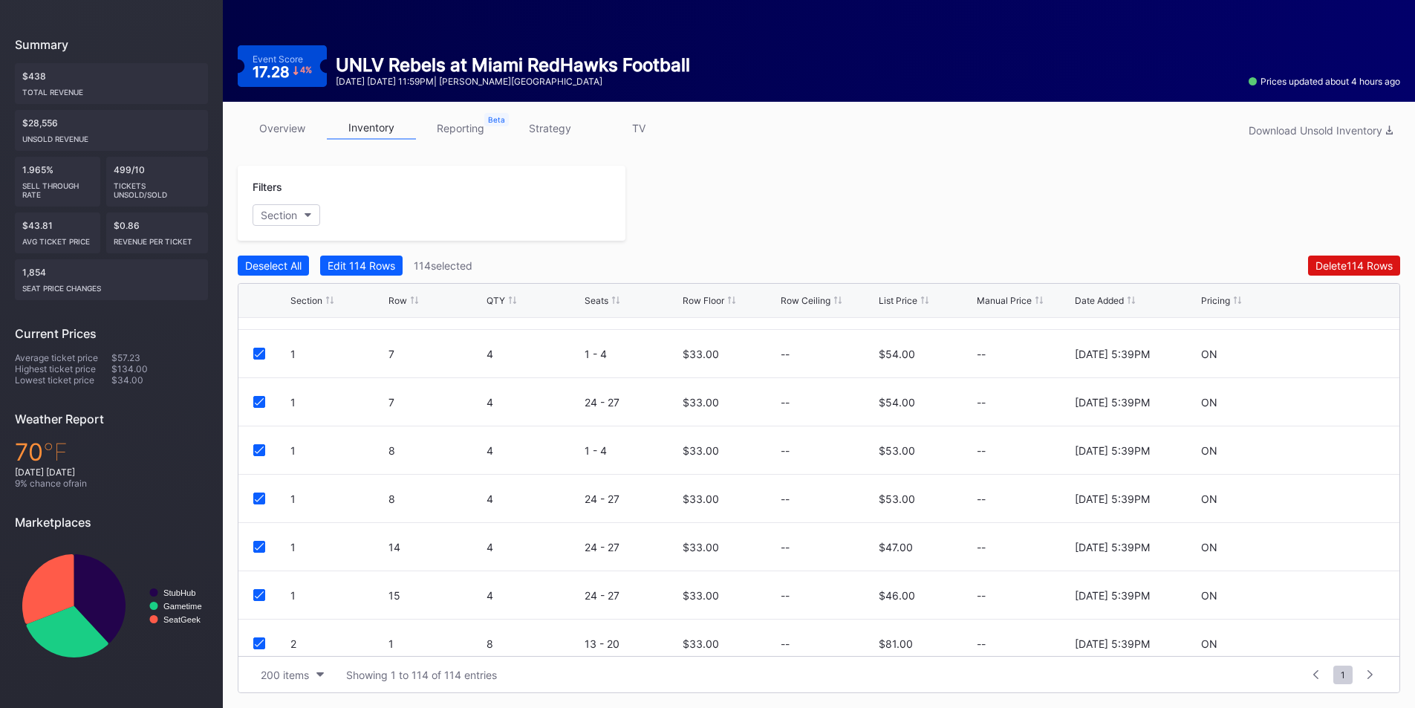
scroll to position [0, 0]
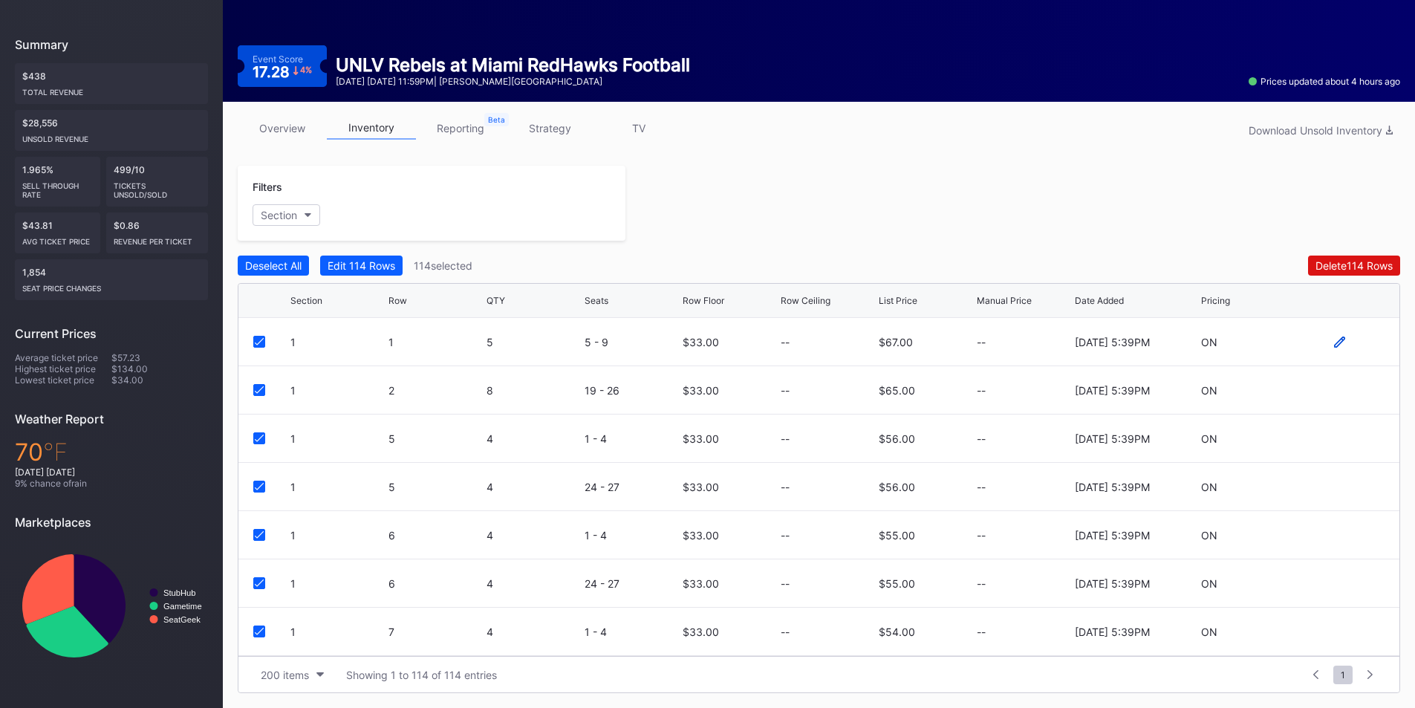
click at [1334, 342] on icon at bounding box center [1339, 341] width 11 height 11
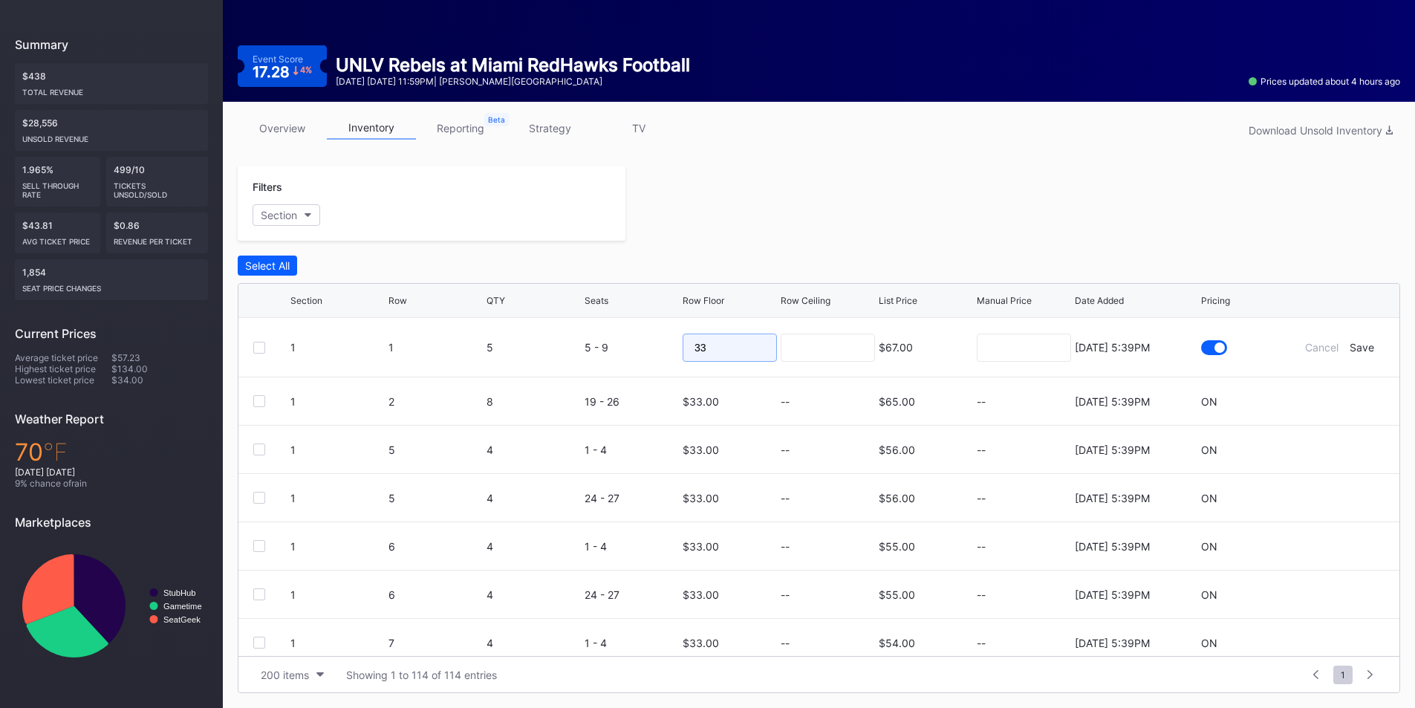
drag, startPoint x: 718, startPoint y: 353, endPoint x: 630, endPoint y: 365, distance: 88.4
click at [630, 365] on form "1 1 5 5 - 9 33 $67.00 8/11/2025 5:39PM Cancel Save" at bounding box center [837, 347] width 1094 height 59
click at [896, 345] on div "$67.00" at bounding box center [895, 347] width 34 height 13
click at [698, 351] on input "33" at bounding box center [729, 347] width 94 height 28
drag, startPoint x: 664, startPoint y: 353, endPoint x: 610, endPoint y: 353, distance: 53.5
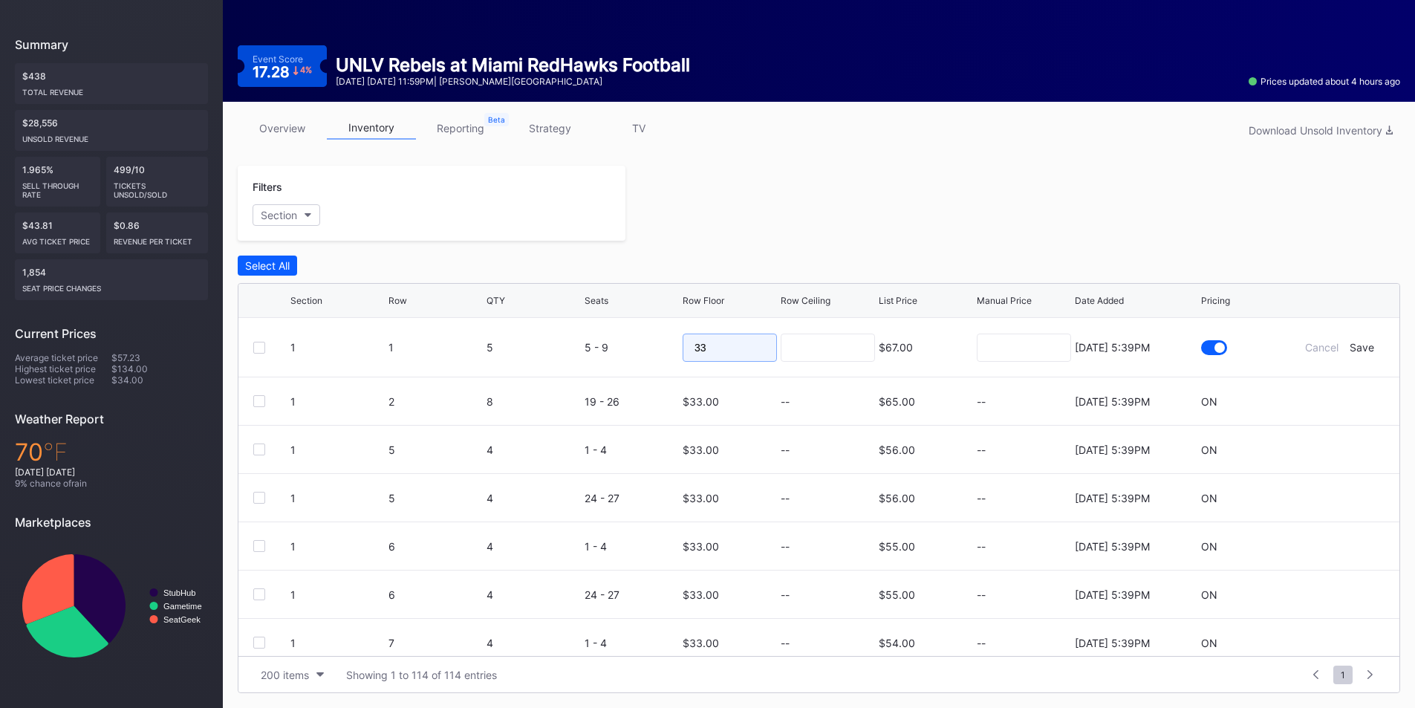
click at [610, 353] on form "1 1 5 5 - 9 33 $67.00 8/11/2025 5:39PM Cancel Save" at bounding box center [837, 347] width 1094 height 59
click at [802, 259] on div "Select All" at bounding box center [819, 265] width 1162 height 20
click at [734, 342] on input "33" at bounding box center [729, 347] width 94 height 28
click at [702, 395] on div "$33.00" at bounding box center [700, 401] width 36 height 13
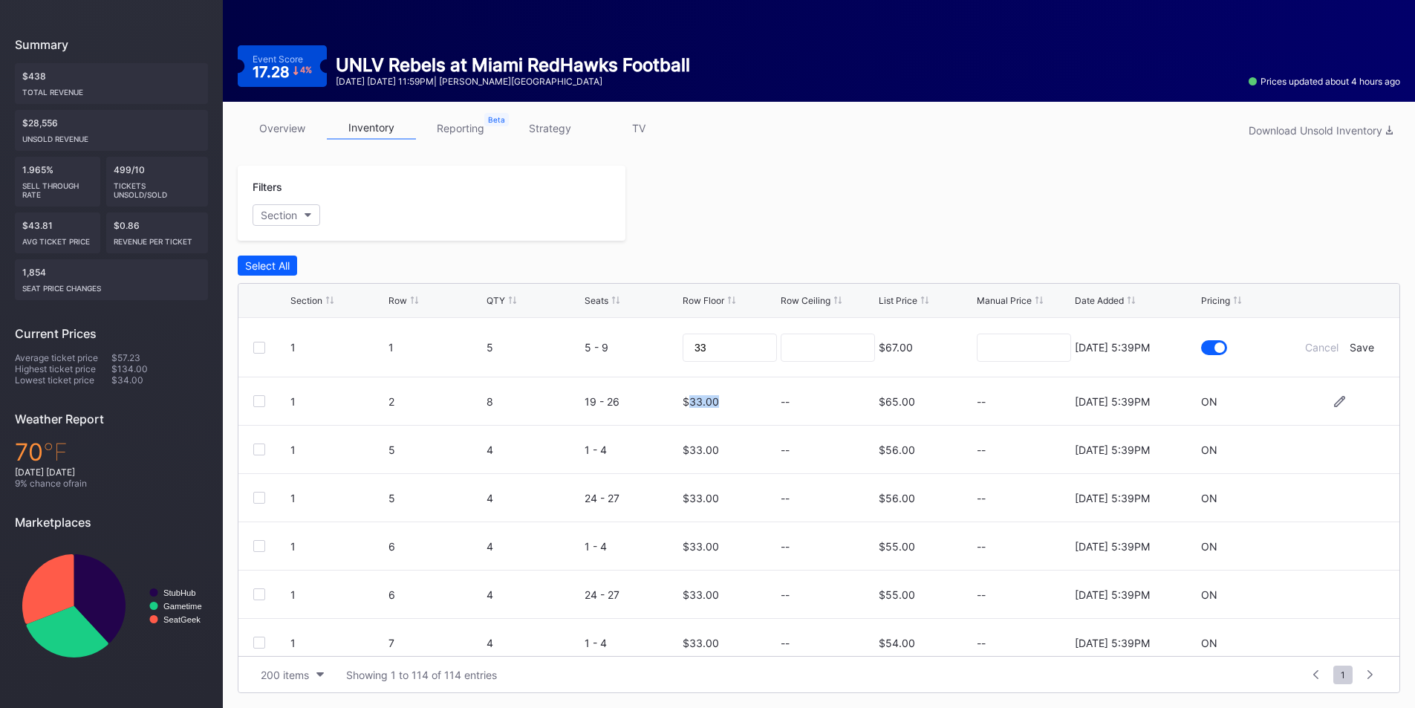
click at [702, 395] on div "$33.00" at bounding box center [700, 401] width 36 height 13
click at [705, 395] on div "$33.00" at bounding box center [700, 401] width 36 height 13
click at [702, 333] on input "33" at bounding box center [729, 347] width 94 height 28
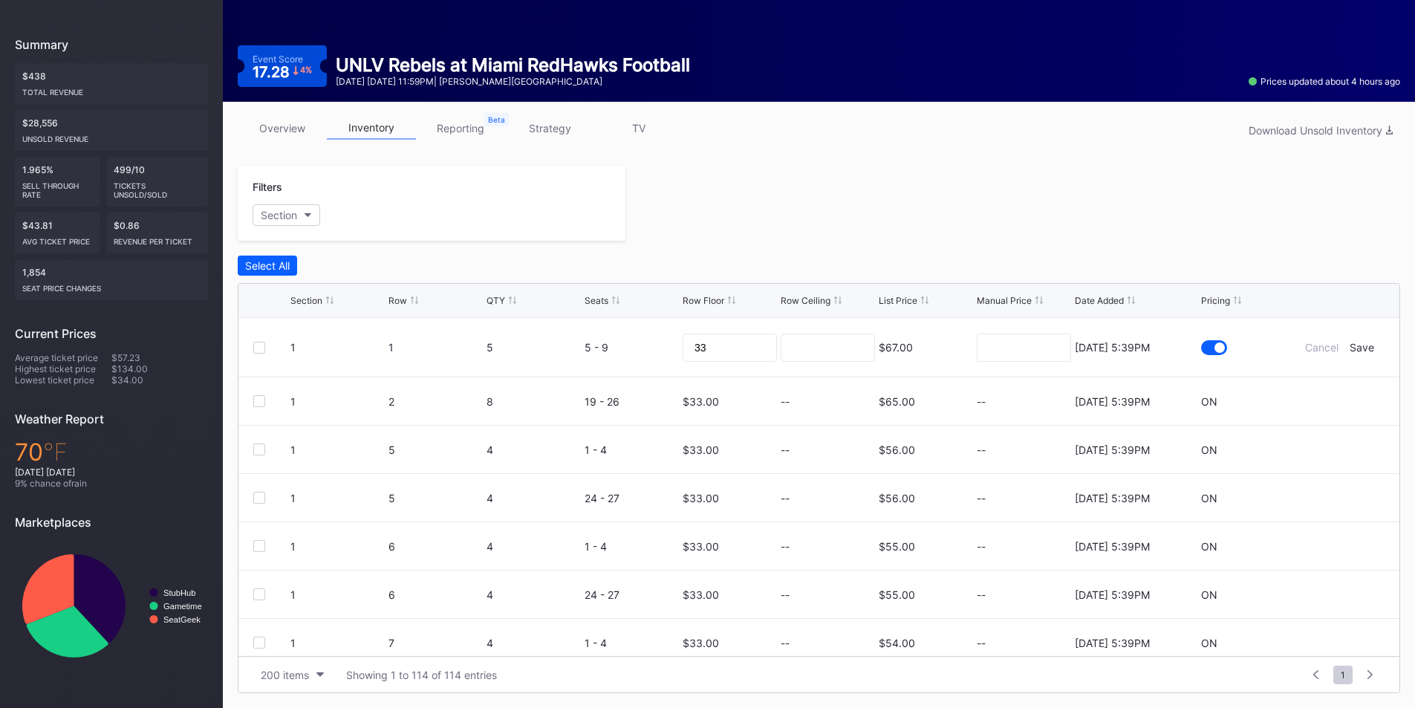
click at [936, 203] on div at bounding box center [1012, 203] width 775 height 75
click at [726, 298] on div "Row Floor" at bounding box center [729, 300] width 94 height 11
click at [739, 266] on div "Select All" at bounding box center [819, 265] width 1162 height 20
click at [1318, 352] on div "Cancel" at bounding box center [1321, 347] width 33 height 13
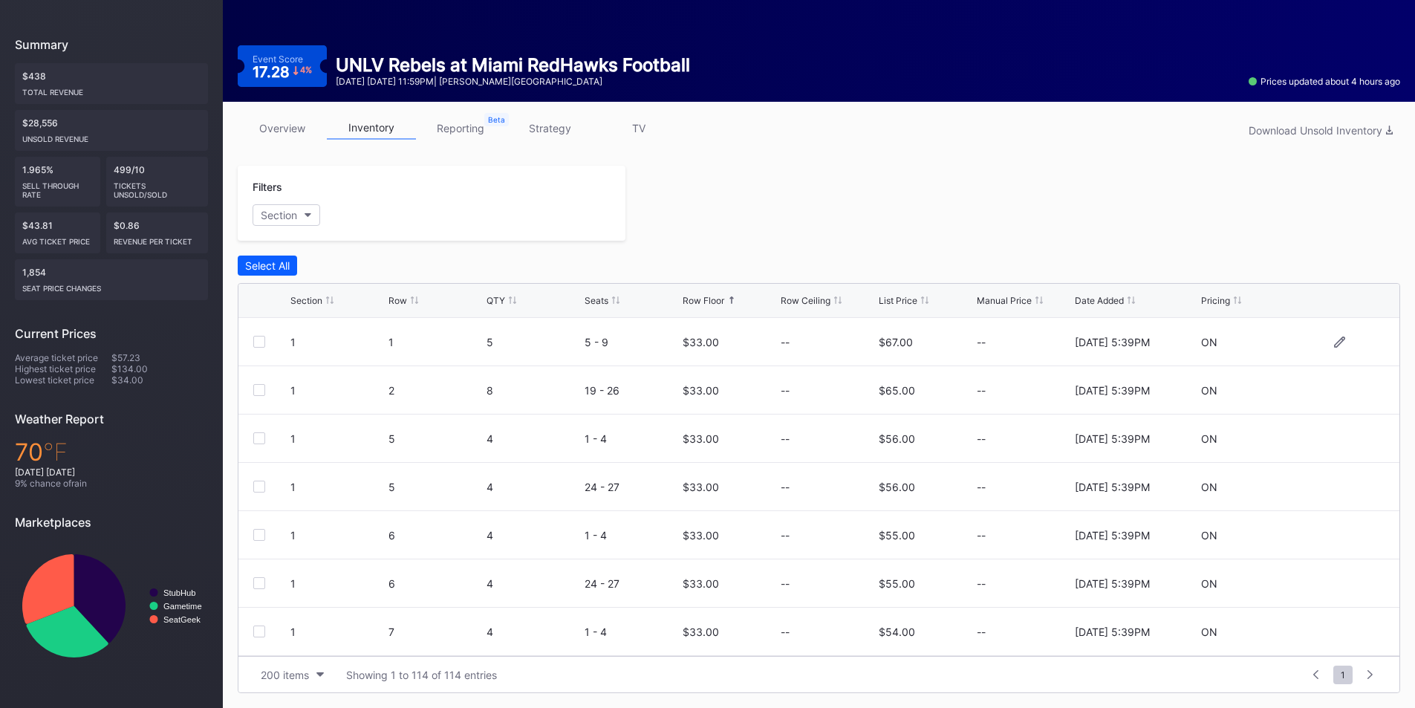
click at [724, 298] on div "Row Floor" at bounding box center [703, 300] width 42 height 11
click at [705, 350] on div "$58.00" at bounding box center [700, 342] width 36 height 48
click at [711, 341] on div "$58.00" at bounding box center [700, 342] width 36 height 13
click at [1334, 346] on icon at bounding box center [1339, 341] width 11 height 11
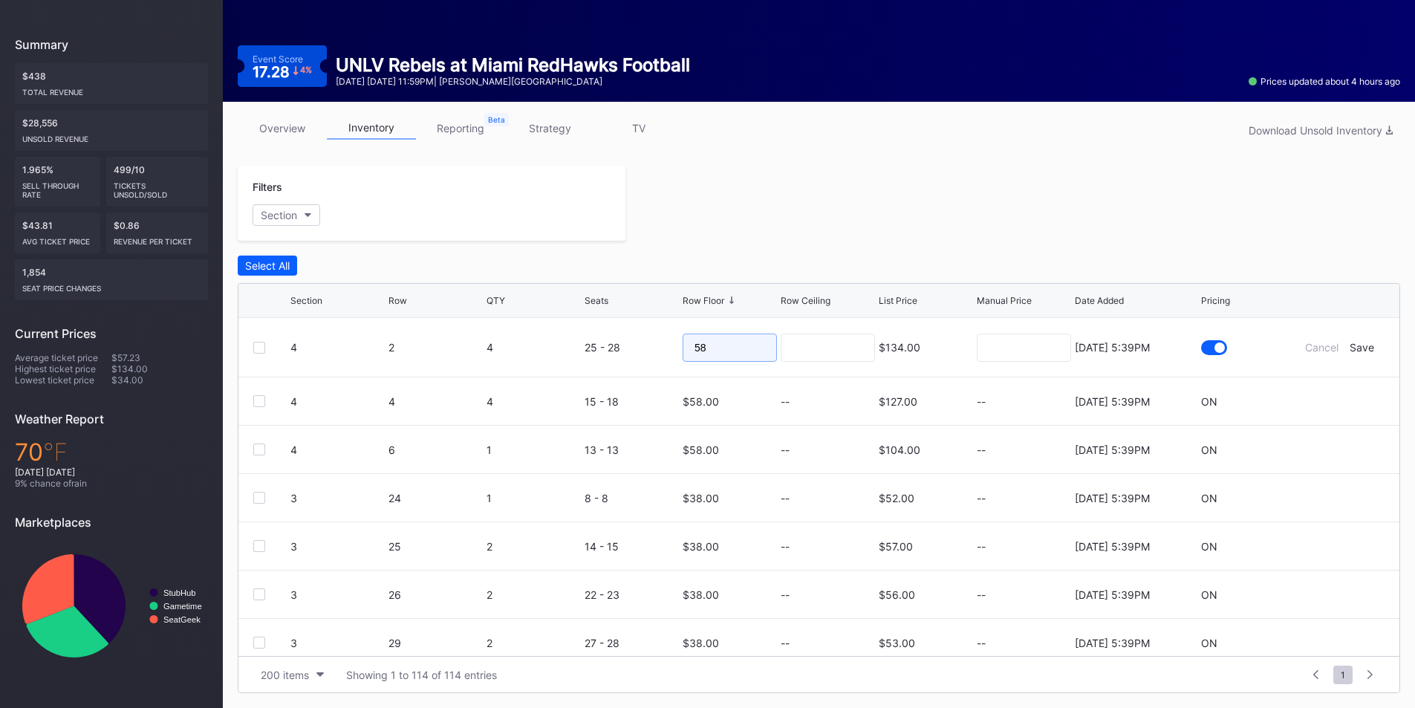
click at [726, 347] on input "58" at bounding box center [729, 347] width 94 height 28
click at [713, 351] on input "58" at bounding box center [729, 347] width 94 height 28
click at [712, 353] on input "58" at bounding box center [729, 347] width 94 height 28
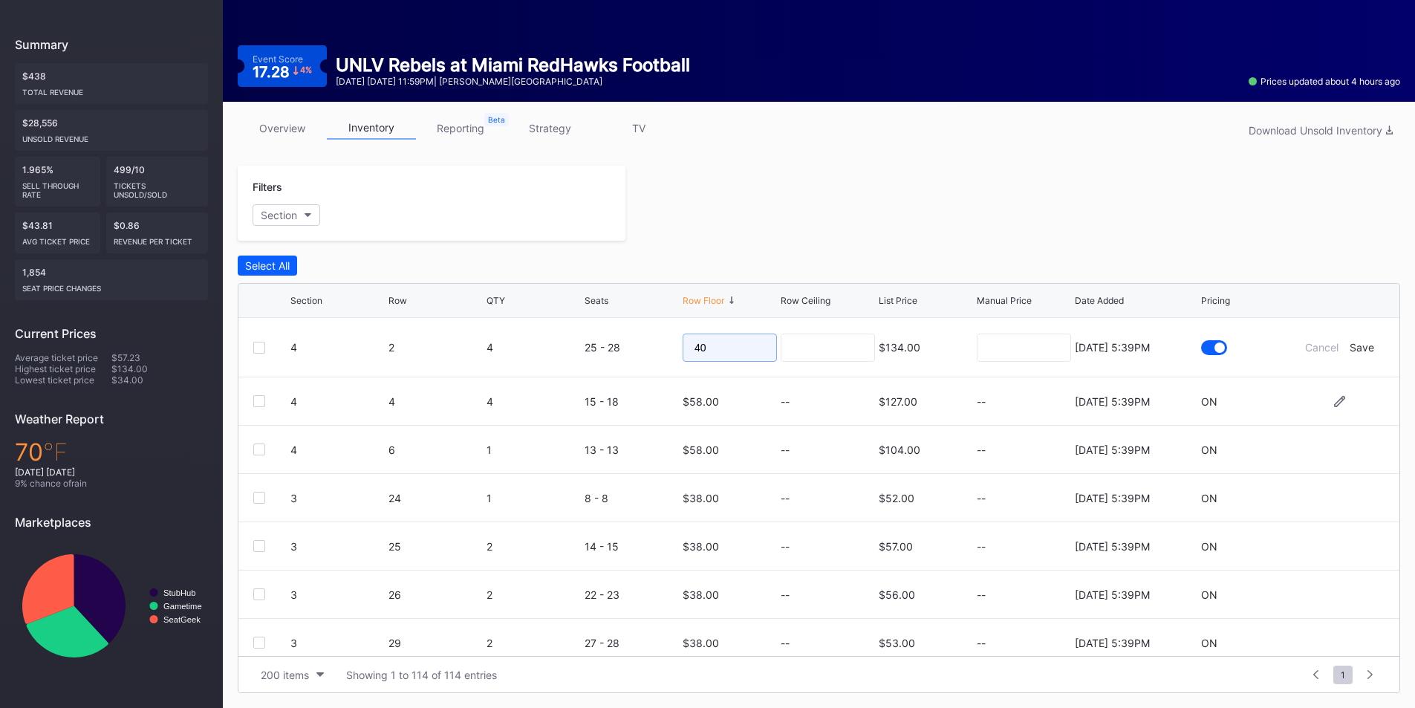
type input "40"
click at [723, 391] on div "$58.00" at bounding box center [729, 401] width 94 height 48
drag, startPoint x: 741, startPoint y: 345, endPoint x: 647, endPoint y: 349, distance: 94.4
click at [647, 349] on form "4 2 4 25 - 28 40 $134.00 8/11/2025 5:39PM Cancel Save" at bounding box center [837, 347] width 1094 height 59
click at [728, 406] on div "$58.00" at bounding box center [729, 401] width 94 height 48
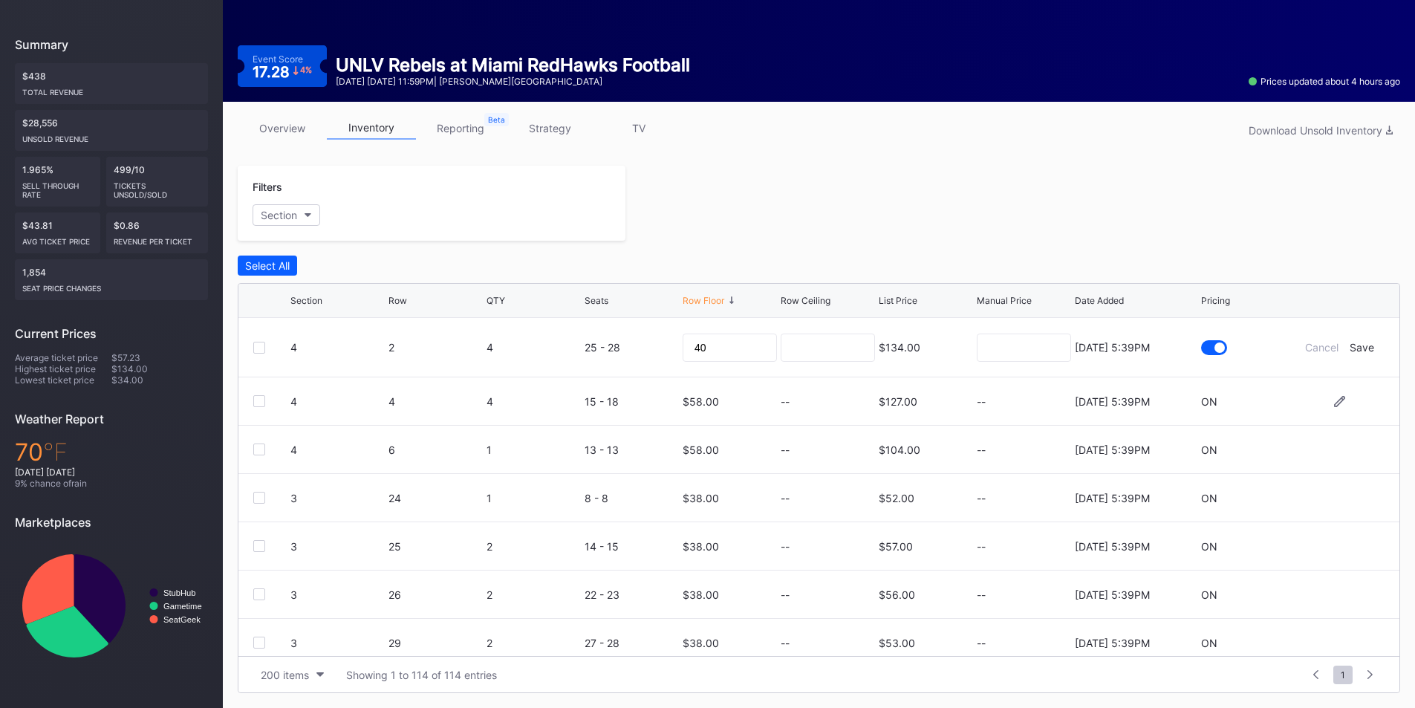
click at [713, 401] on div "$58.00" at bounding box center [729, 401] width 94 height 48
click at [1334, 402] on icon at bounding box center [1339, 401] width 11 height 11
click at [608, 401] on form "4 4 4 15 - 18 58 $127.00 8/11/2025 5:39PM Cancel Save" at bounding box center [837, 395] width 1094 height 59
type input "40"
click at [1349, 395] on div "Save" at bounding box center [1361, 395] width 25 height 13
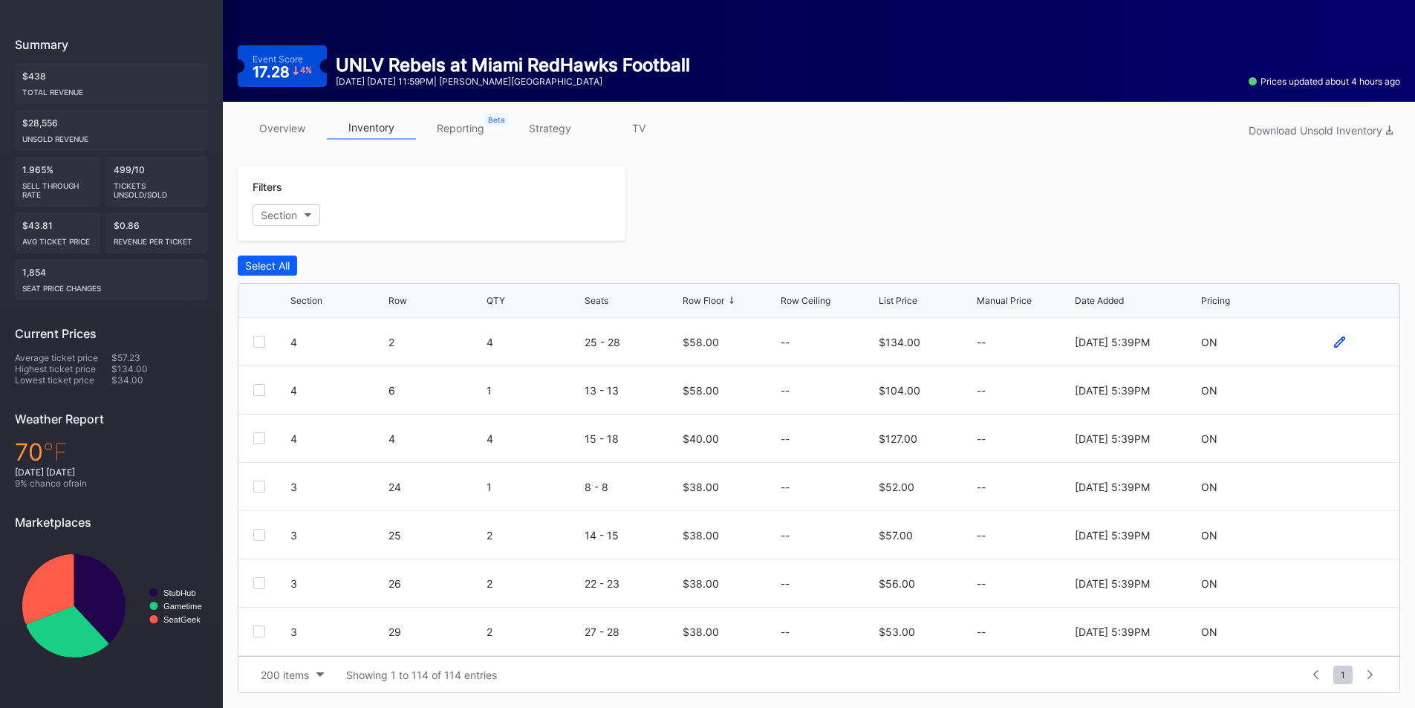
click at [1334, 340] on icon at bounding box center [1339, 341] width 11 height 11
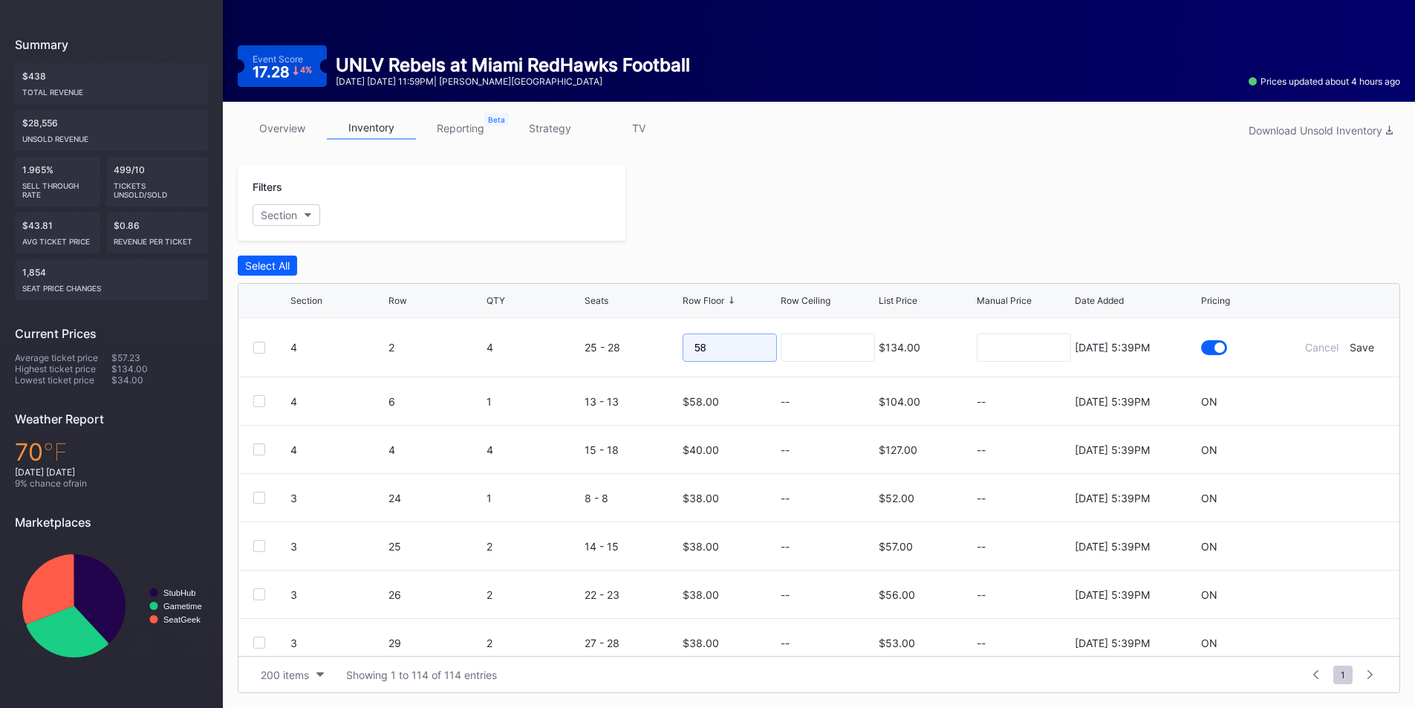
drag, startPoint x: 717, startPoint y: 348, endPoint x: 636, endPoint y: 348, distance: 80.9
click at [624, 348] on form "4 2 4 25 - 28 58 $134.00 8/11/2025 5:39PM Cancel Save" at bounding box center [837, 347] width 1094 height 59
drag, startPoint x: 701, startPoint y: 359, endPoint x: 651, endPoint y: 359, distance: 50.5
click at [651, 359] on form "4 2 4 25 - 28 04 $134.00 8/11/2025 5:39PM Cancel Save" at bounding box center [837, 347] width 1094 height 59
drag, startPoint x: 749, startPoint y: 356, endPoint x: 633, endPoint y: 356, distance: 116.6
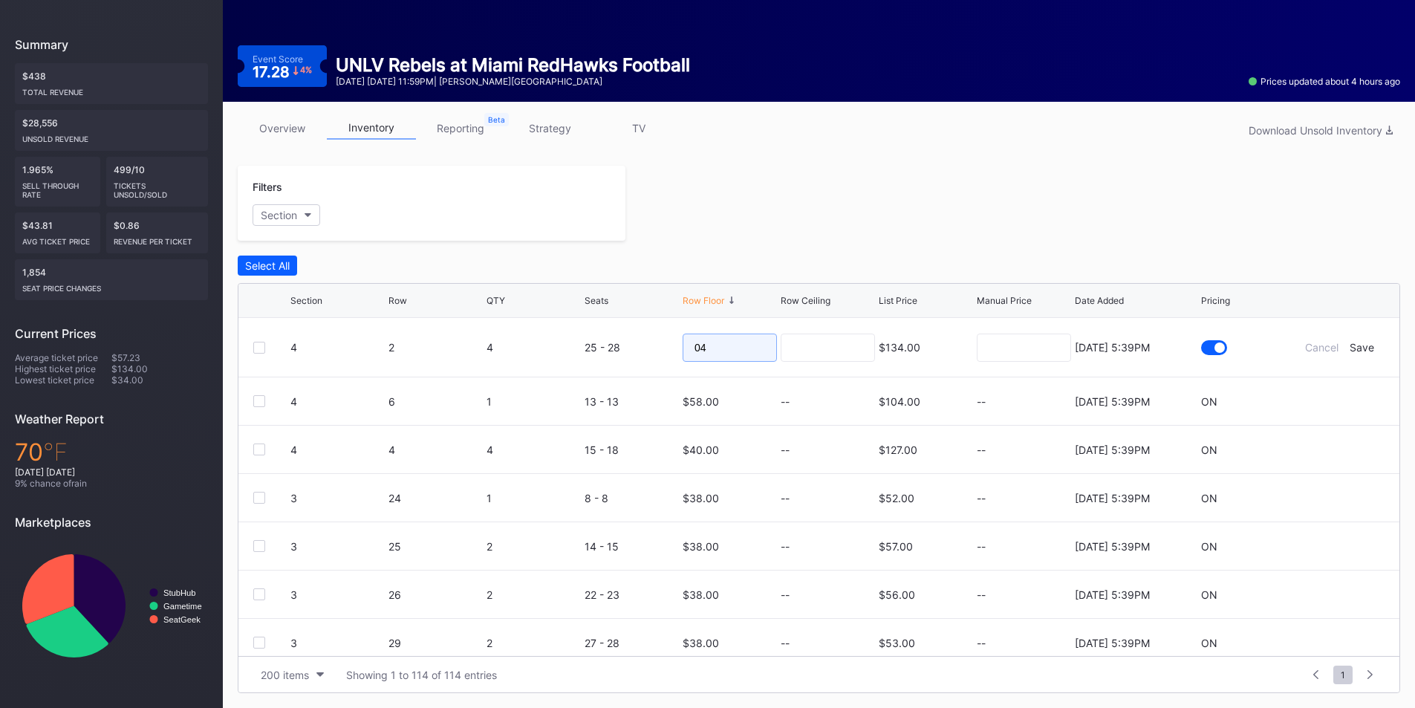
click at [633, 356] on form "4 2 4 25 - 28 04 $134.00 8/11/2025 5:39PM Cancel Save" at bounding box center [837, 347] width 1094 height 59
type input "40"
click at [1349, 347] on div "Save" at bounding box center [1361, 347] width 25 height 13
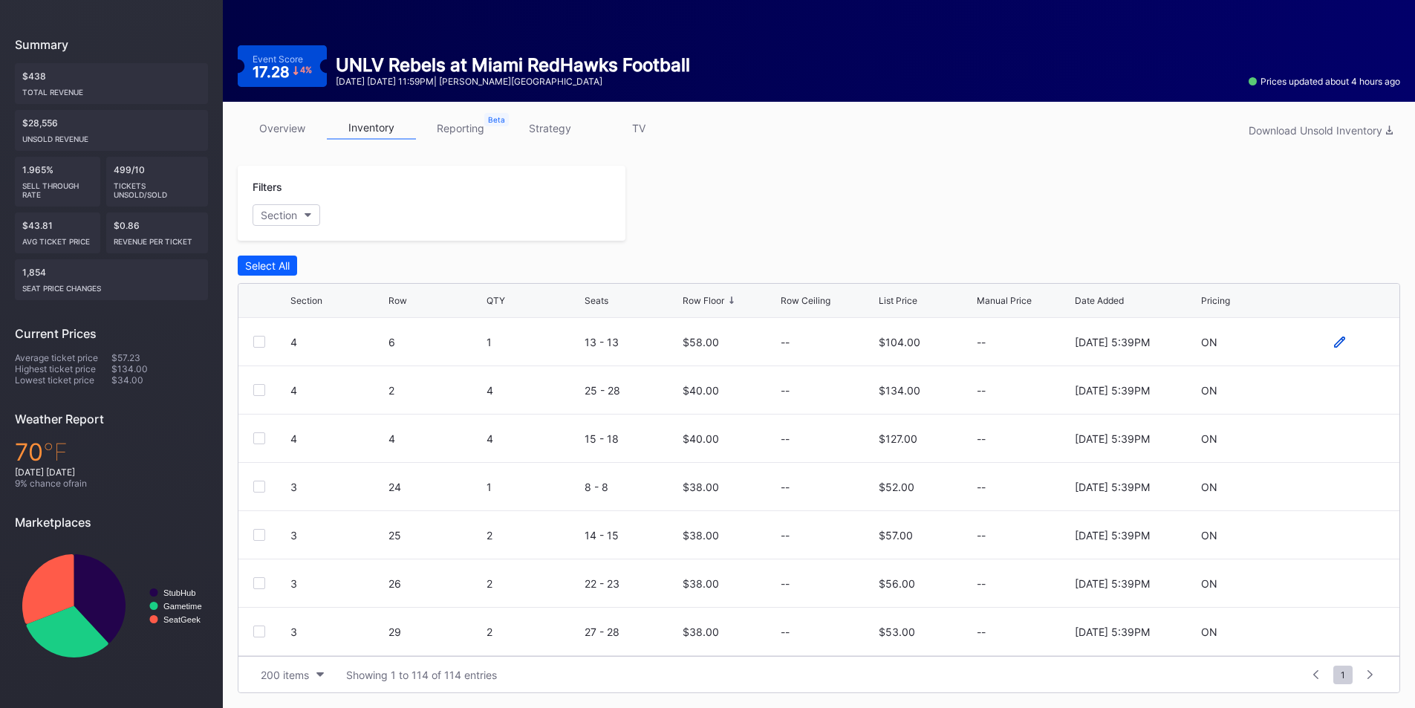
click at [1334, 342] on icon at bounding box center [1339, 341] width 11 height 11
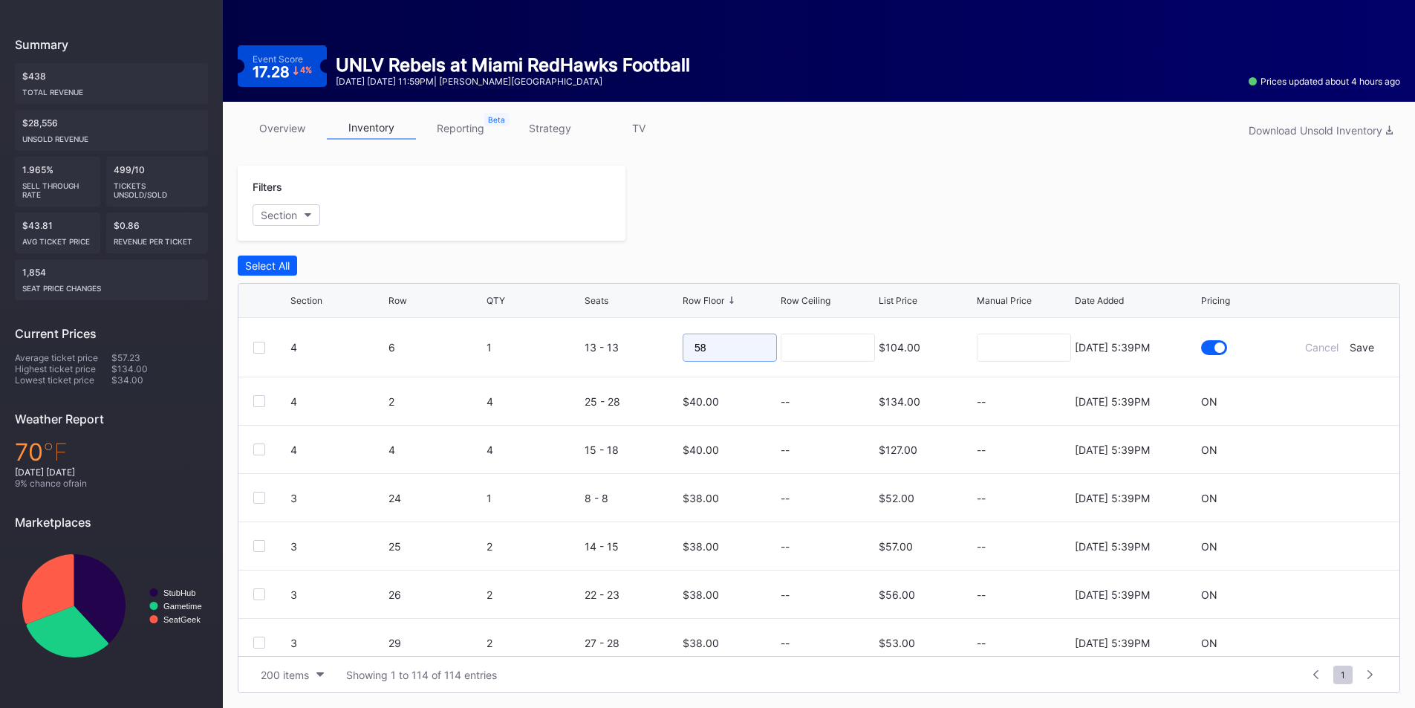
drag, startPoint x: 664, startPoint y: 345, endPoint x: 601, endPoint y: 345, distance: 63.1
click at [594, 345] on form "4 6 1 13 - 13 58 $104.00 8/11/2025 5:39PM Cancel Save" at bounding box center [837, 347] width 1094 height 59
type input "40"
click at [1349, 348] on div "Save" at bounding box center [1361, 347] width 25 height 13
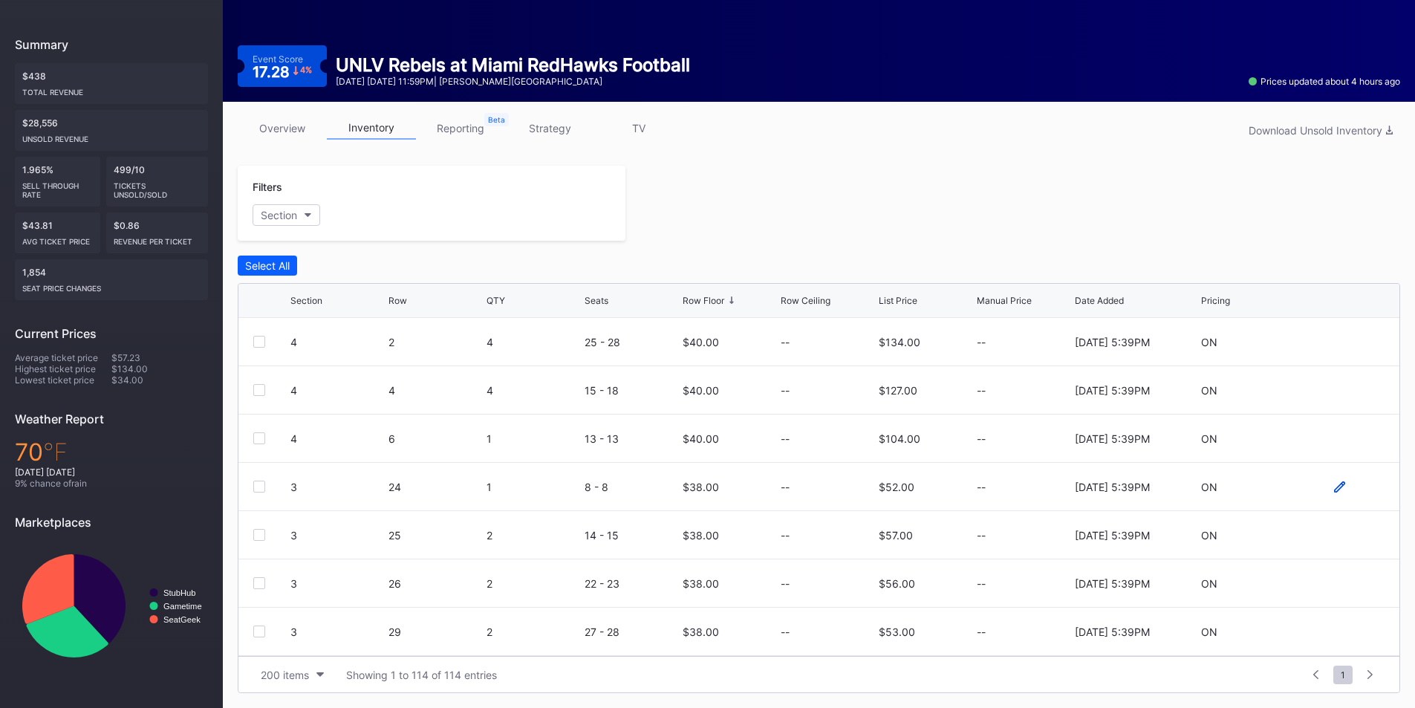
click at [1334, 482] on icon at bounding box center [1339, 485] width 11 height 11
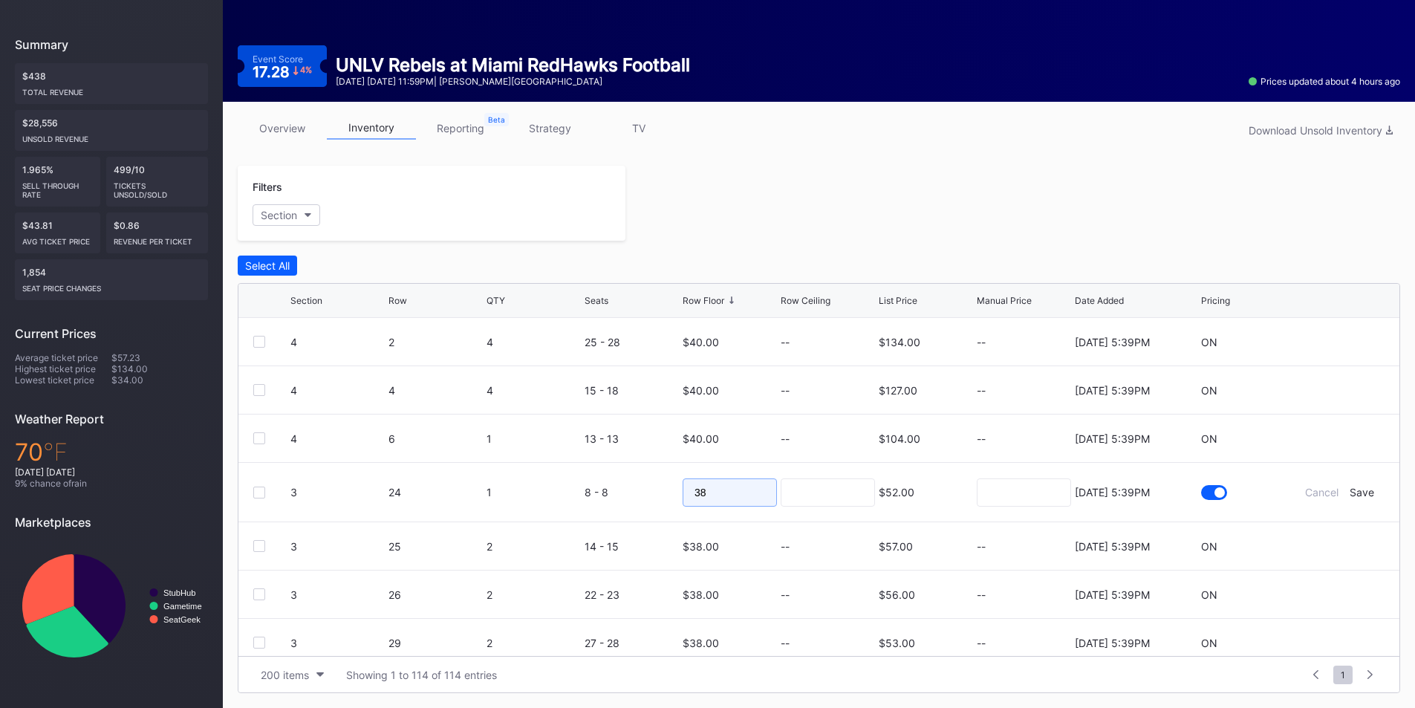
drag, startPoint x: 733, startPoint y: 498, endPoint x: 653, endPoint y: 482, distance: 81.7
click at [651, 482] on form "3 24 1 8 - 8 38 $52.00 8/11/2025 5:39PM Cancel Save" at bounding box center [837, 492] width 1094 height 59
drag, startPoint x: 729, startPoint y: 501, endPoint x: 657, endPoint y: 499, distance: 72.1
click at [654, 500] on form "3 24 1 8 - 8 32 $52.00 8/11/2025 5:39PM Cancel Save" at bounding box center [837, 492] width 1094 height 59
type input "23"
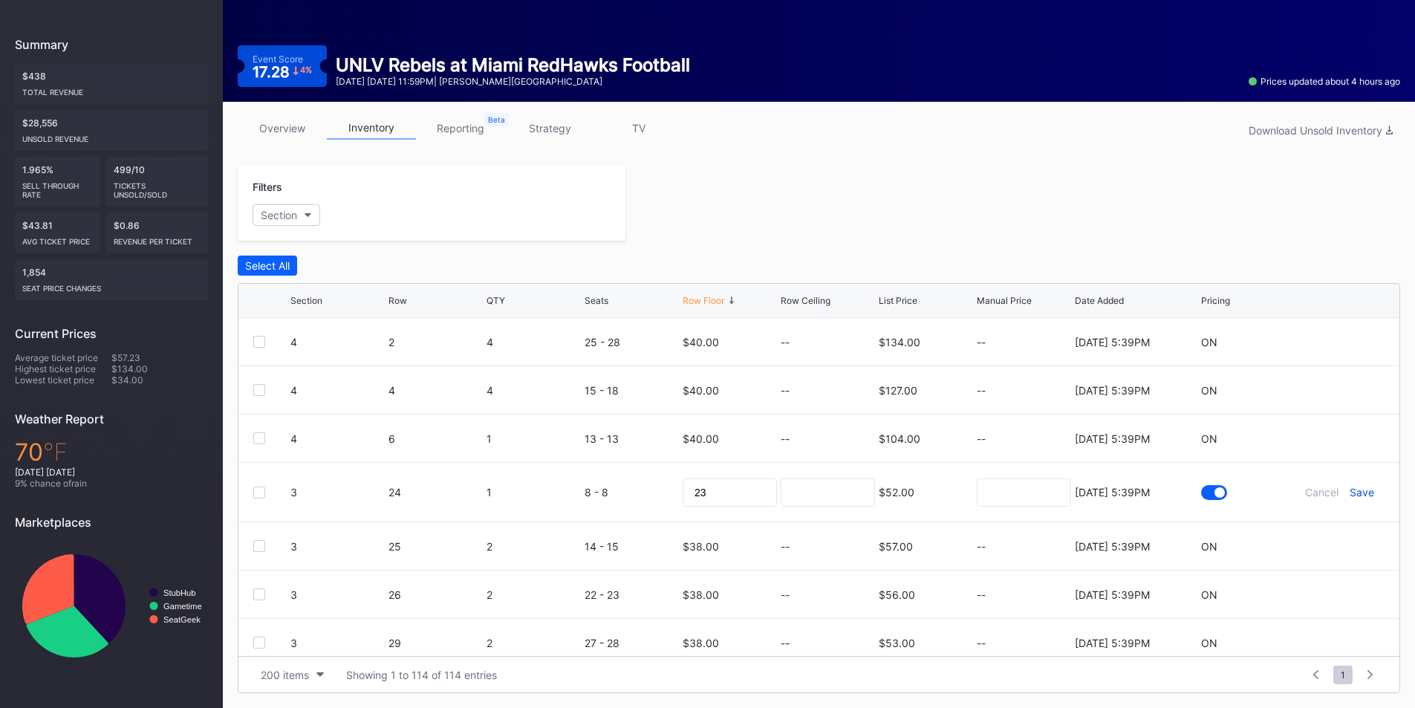
click at [1349, 495] on div "Save" at bounding box center [1361, 492] width 25 height 13
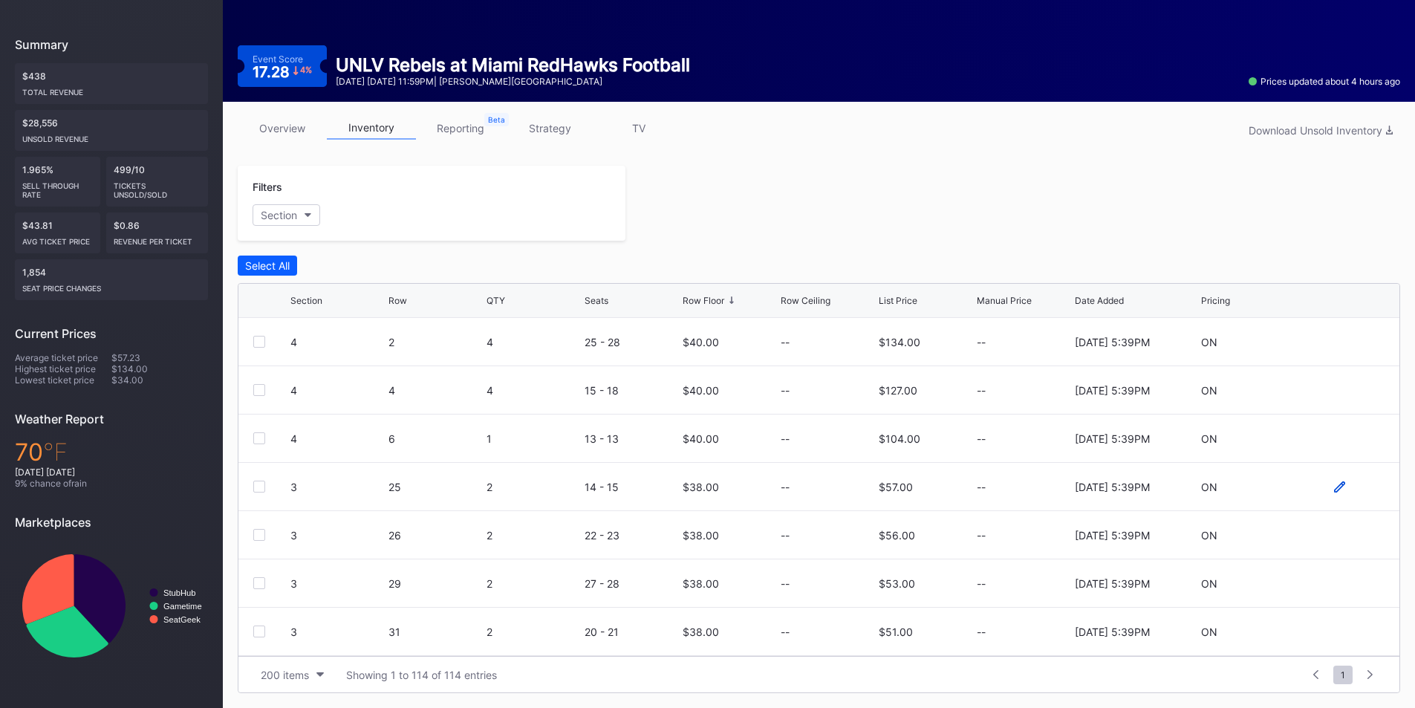
click at [1334, 488] on icon at bounding box center [1339, 486] width 11 height 11
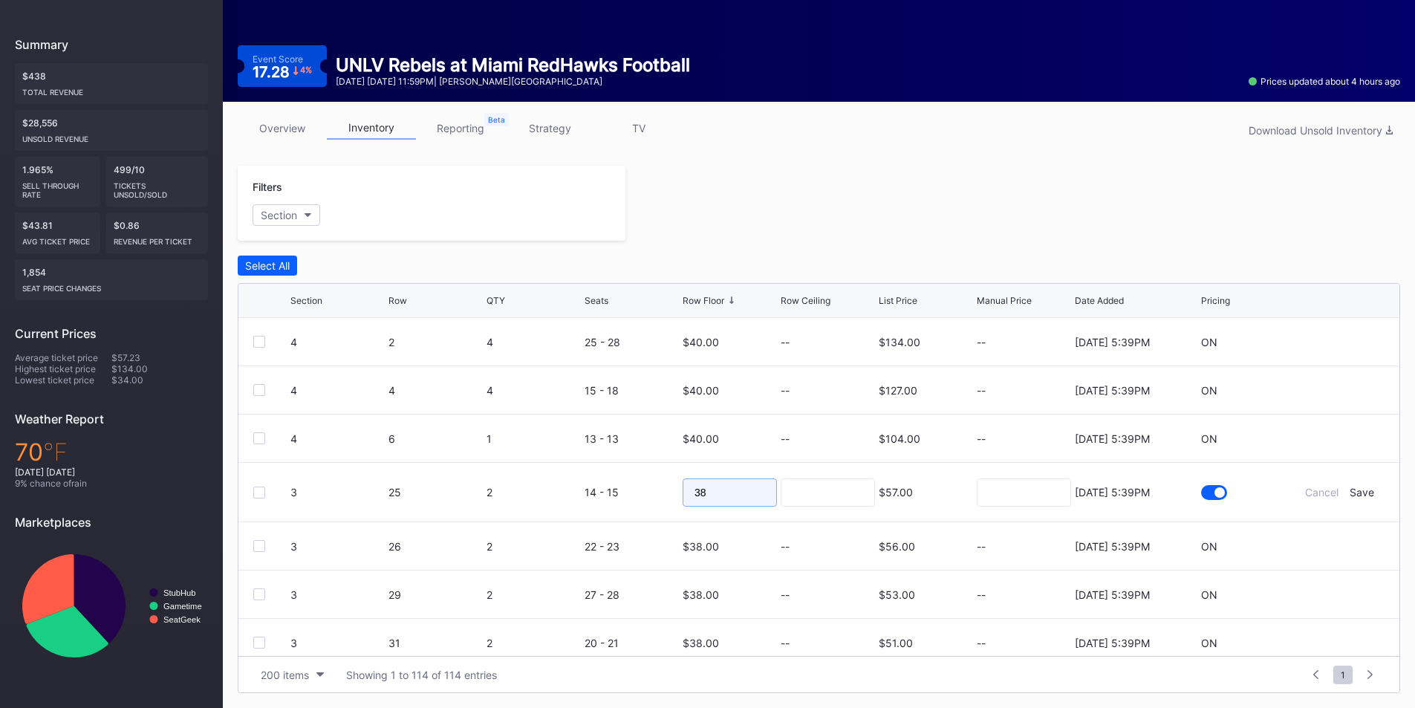
drag, startPoint x: 736, startPoint y: 497, endPoint x: 655, endPoint y: 497, distance: 80.9
click at [655, 497] on form "3 25 2 14 - 15 38 $57.00 8/11/2025 5:39PM Cancel Save" at bounding box center [837, 492] width 1094 height 59
type input "23"
click at [1349, 495] on div "Save" at bounding box center [1361, 492] width 25 height 13
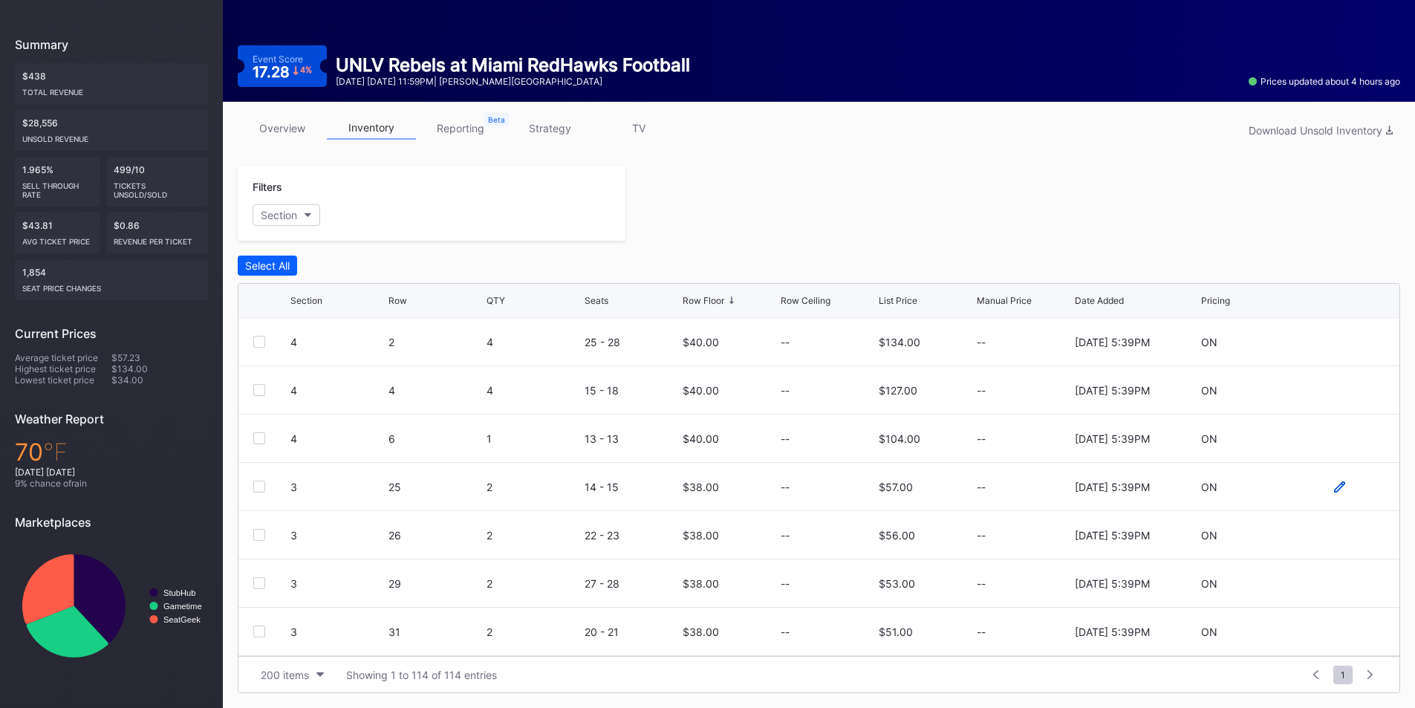
click at [1334, 486] on icon at bounding box center [1339, 485] width 11 height 11
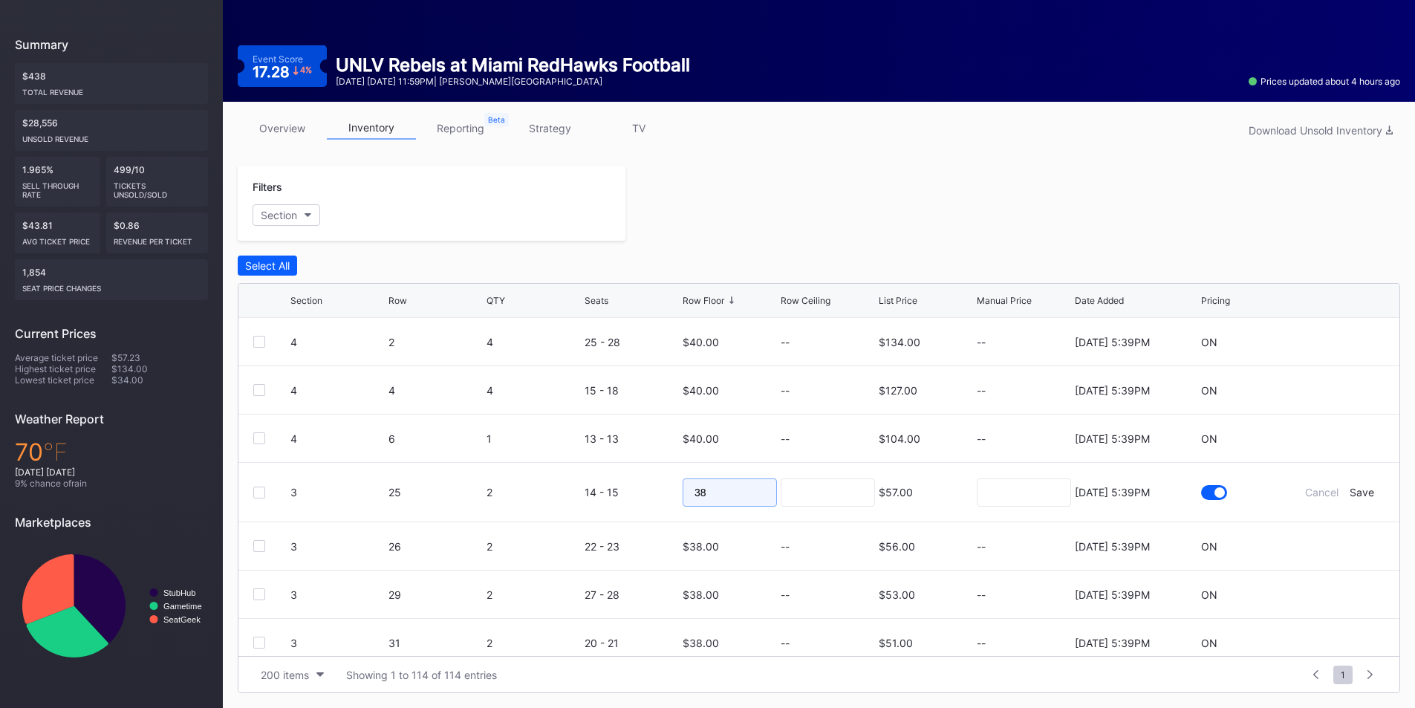
drag, startPoint x: 735, startPoint y: 492, endPoint x: 641, endPoint y: 492, distance: 94.3
click at [641, 492] on form "3 25 2 14 - 15 38 $57.00 8/11/2025 5:39PM Cancel Save" at bounding box center [837, 492] width 1094 height 59
type input "23"
click at [1355, 489] on div "Save" at bounding box center [1361, 492] width 25 height 13
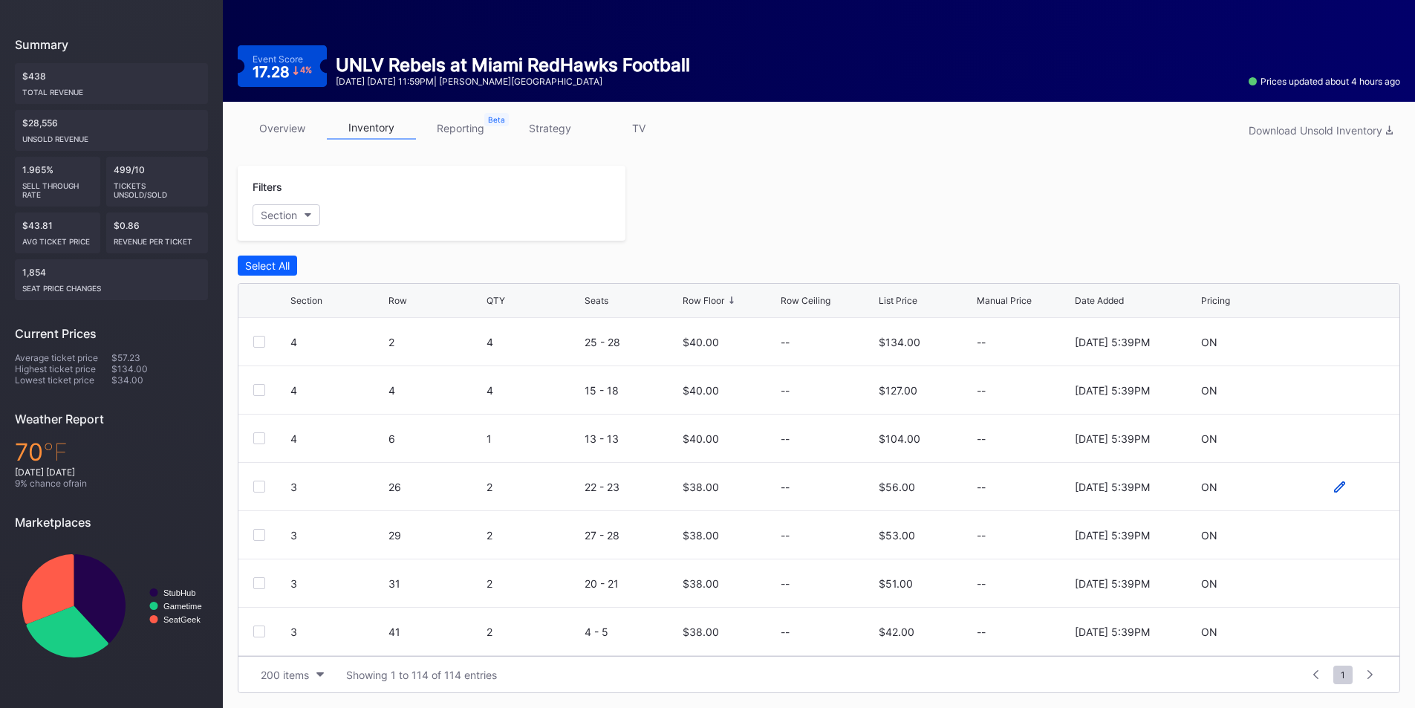
click at [1334, 487] on icon at bounding box center [1339, 485] width 11 height 11
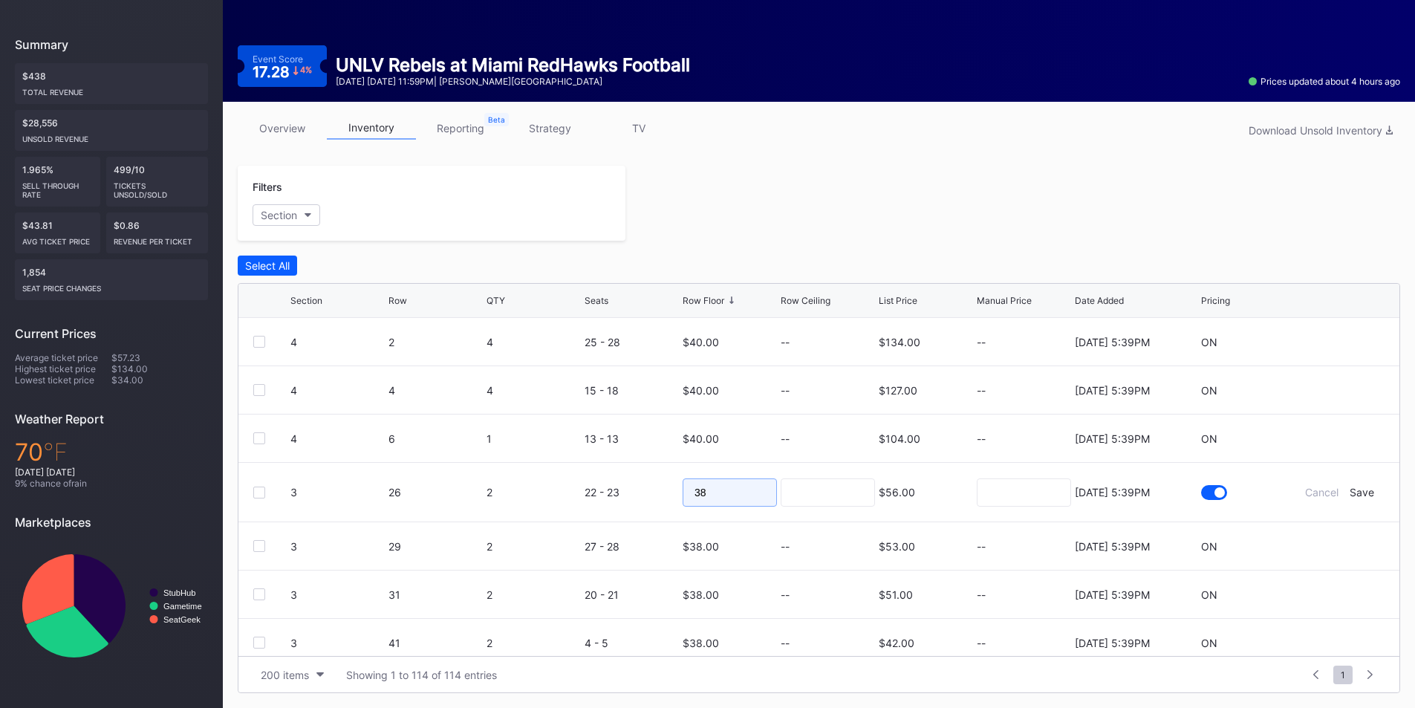
drag, startPoint x: 674, startPoint y: 492, endPoint x: 656, endPoint y: 492, distance: 17.8
click at [656, 492] on form "3 26 2 22 - 23 38 $56.00 8/11/2025 5:39PM Cancel Save" at bounding box center [837, 492] width 1094 height 59
type input "23"
click at [1357, 493] on div "Save" at bounding box center [1361, 492] width 25 height 13
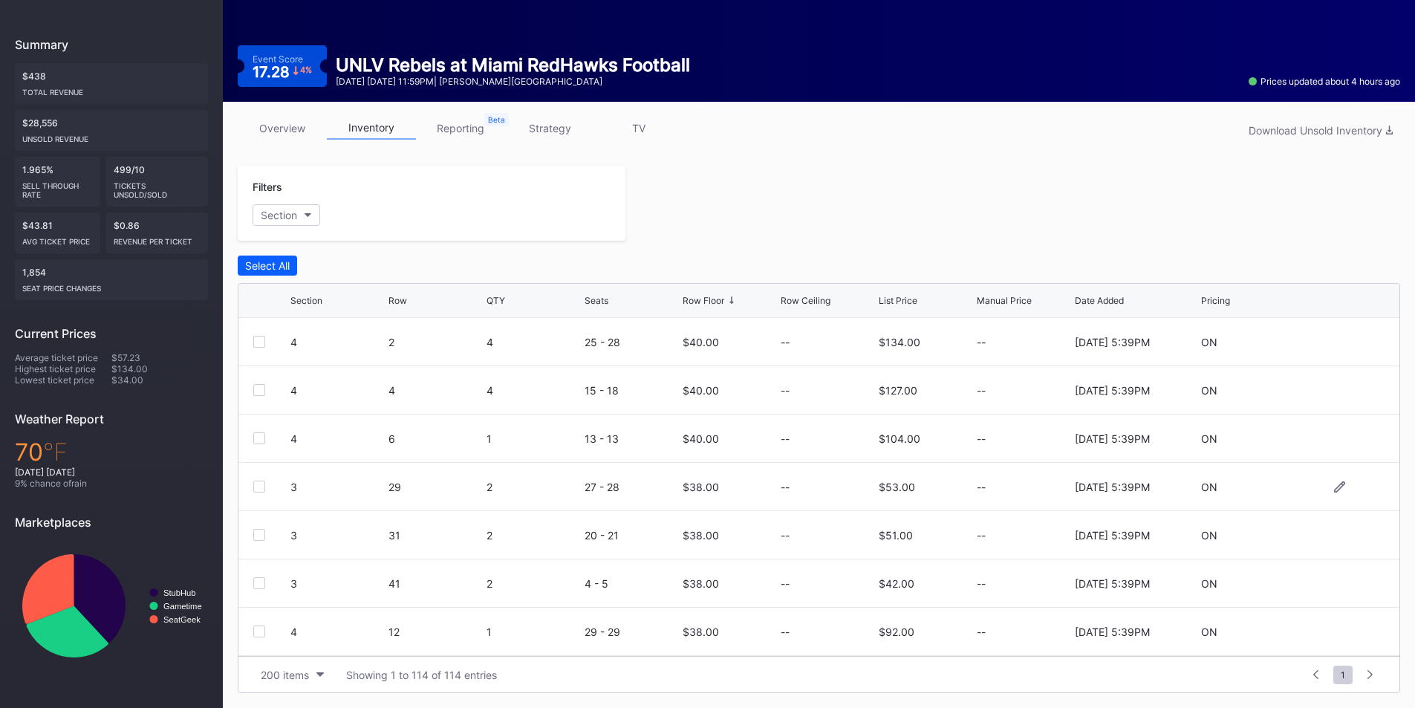
click at [1334, 486] on div at bounding box center [1339, 486] width 89 height 11
click at [1322, 486] on div at bounding box center [1339, 486] width 89 height 11
click at [1334, 485] on icon at bounding box center [1339, 486] width 11 height 11
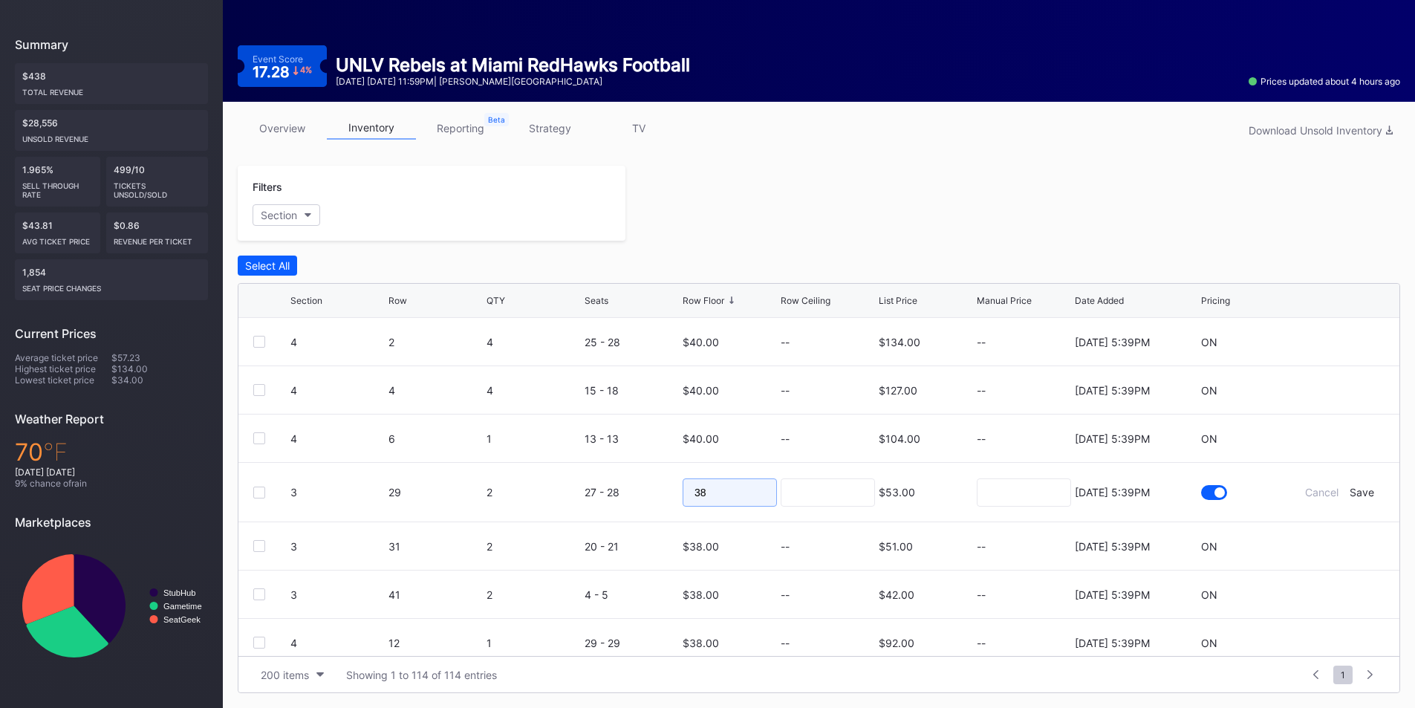
drag, startPoint x: 713, startPoint y: 492, endPoint x: 653, endPoint y: 490, distance: 60.2
click at [653, 490] on form "3 29 2 27 - 28 38 $53.00 8/11/2025 5:39PM Cancel Save" at bounding box center [837, 492] width 1094 height 59
type input "23"
click at [1349, 490] on div "Save" at bounding box center [1361, 492] width 25 height 13
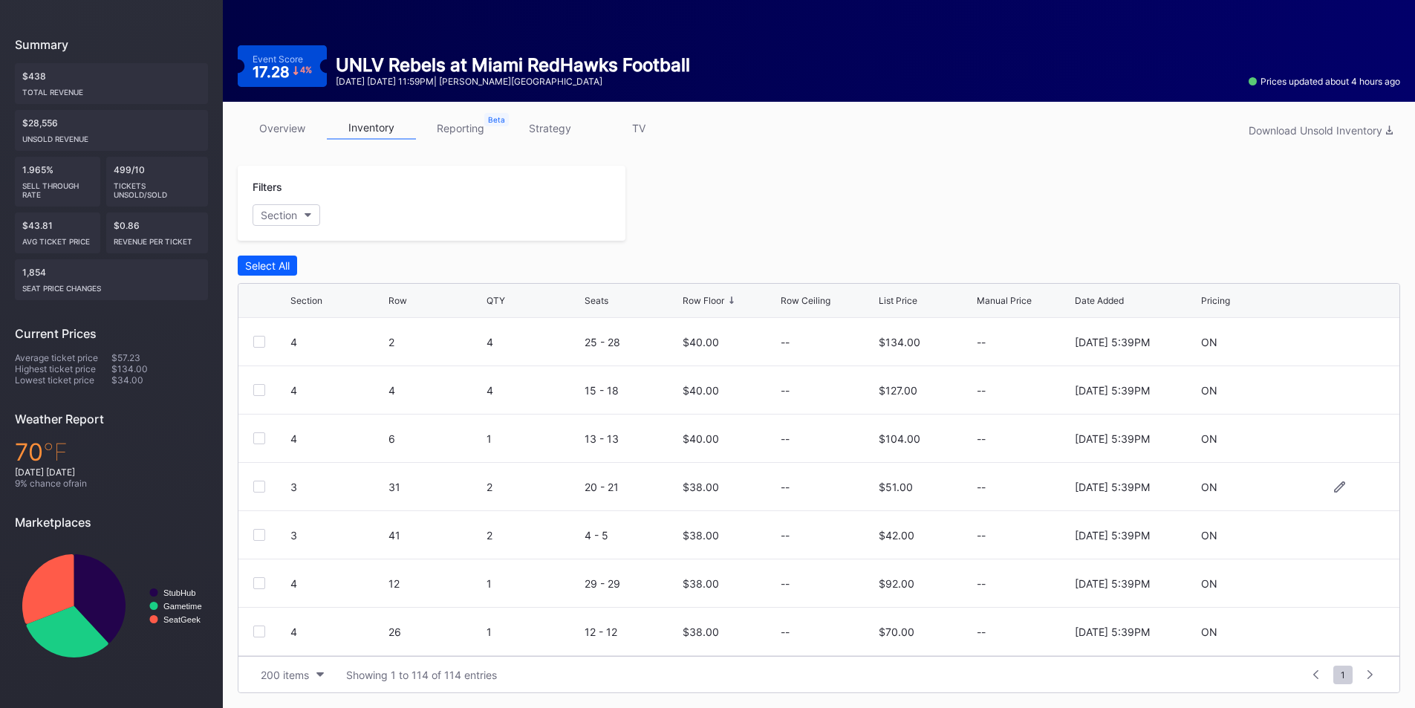
click at [1322, 489] on div at bounding box center [1339, 486] width 89 height 11
click at [1334, 489] on icon at bounding box center [1339, 486] width 11 height 11
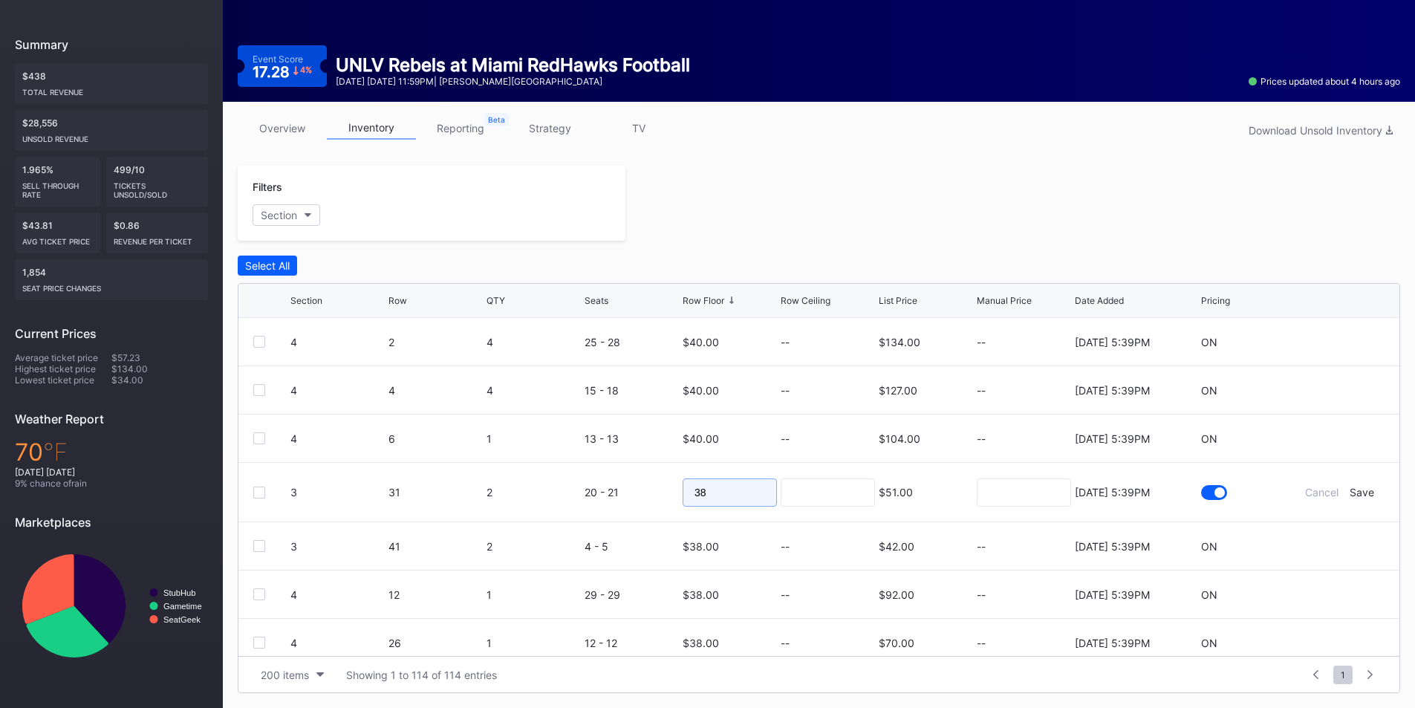
drag, startPoint x: 737, startPoint y: 492, endPoint x: 665, endPoint y: 492, distance: 72.0
click at [665, 492] on form "3 31 2 20 - 21 38 $51.00 8/11/2025 5:39PM Cancel Save" at bounding box center [837, 492] width 1094 height 59
type input "23"
click at [1357, 492] on div "Save" at bounding box center [1361, 492] width 25 height 13
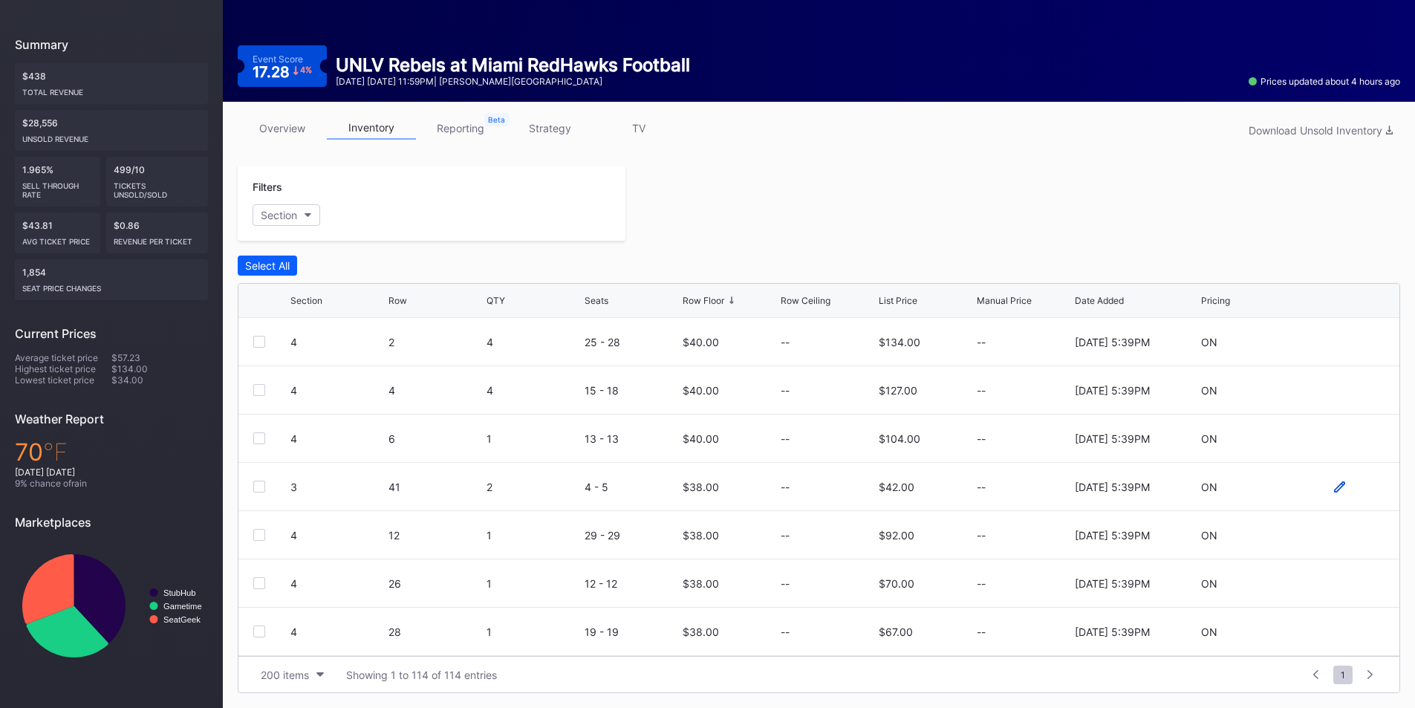
click at [1334, 484] on icon at bounding box center [1339, 485] width 11 height 11
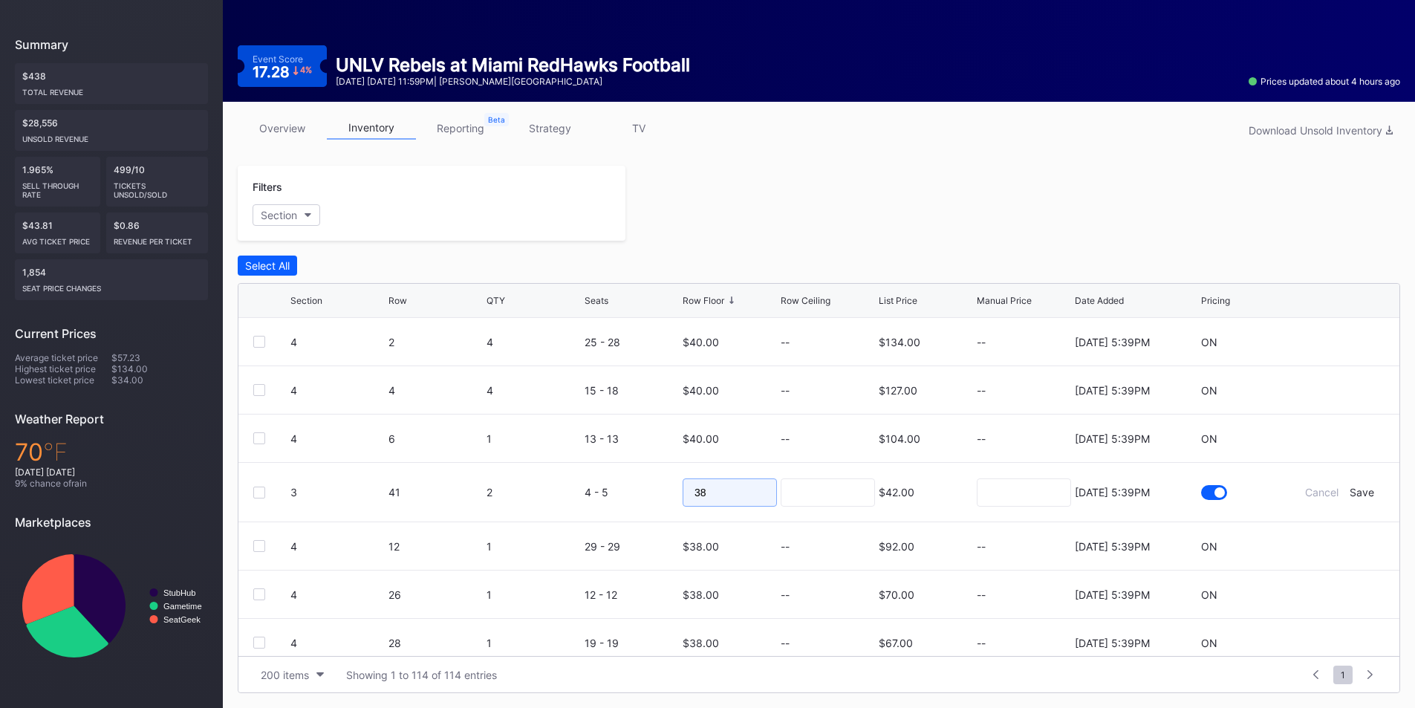
drag, startPoint x: 723, startPoint y: 489, endPoint x: 627, endPoint y: 489, distance: 95.8
click at [627, 489] on form "3 41 2 4 - 5 38 $42.00 8/11/2025 5:39PM Cancel Save" at bounding box center [837, 492] width 1094 height 59
type input "23"
click at [1353, 494] on div "Save" at bounding box center [1361, 492] width 25 height 13
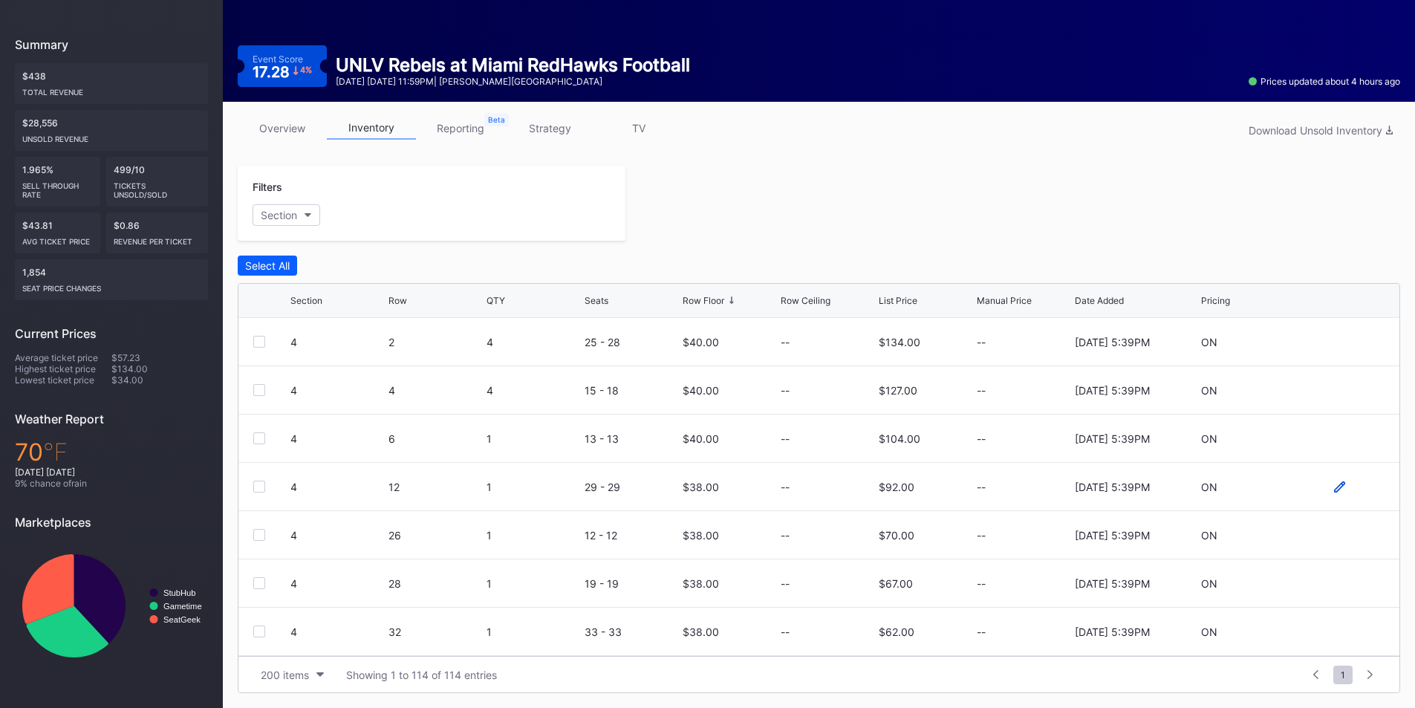
click at [1334, 486] on icon at bounding box center [1339, 485] width 11 height 11
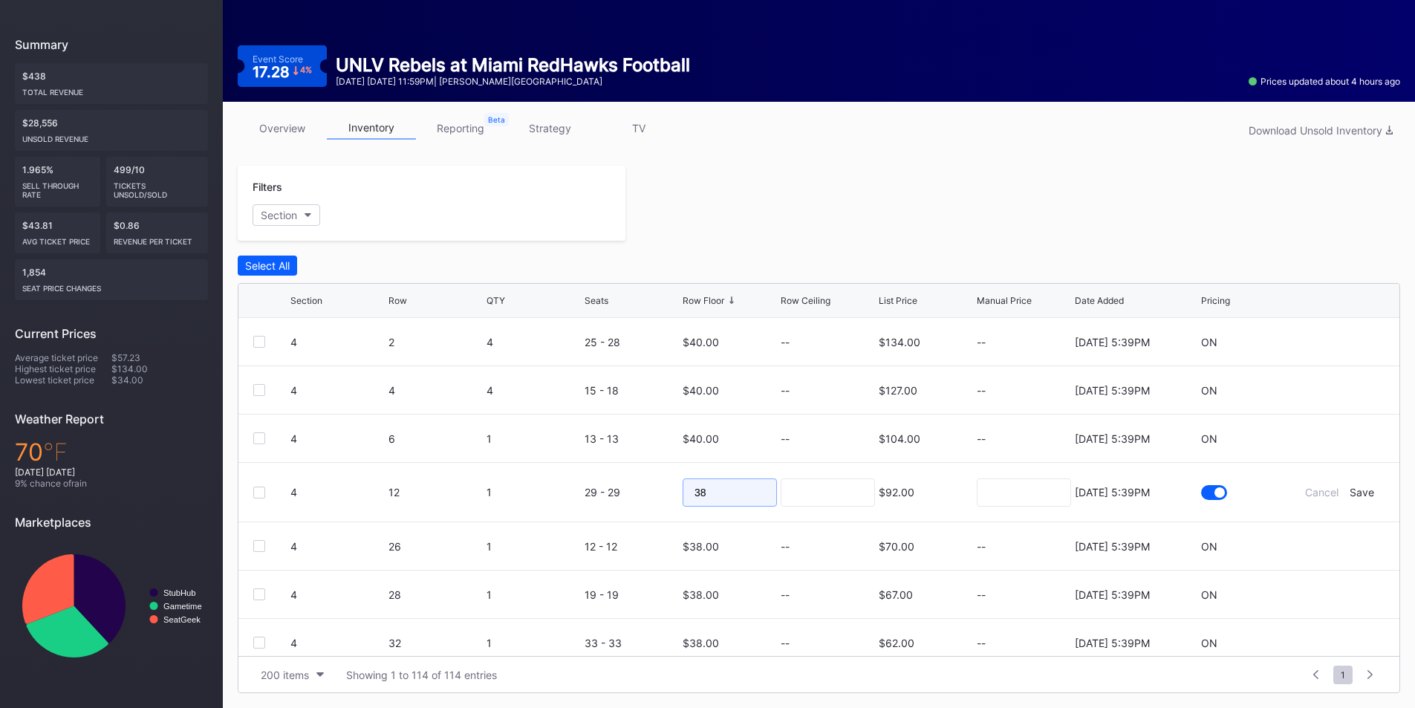
drag, startPoint x: 732, startPoint y: 492, endPoint x: 607, endPoint y: 498, distance: 125.6
click at [607, 498] on form "4 12 1 29 - 29 38 $92.00 8/11/2025 5:39PM Cancel Save" at bounding box center [837, 492] width 1094 height 59
type input "23"
click at [1352, 492] on div "Save" at bounding box center [1361, 492] width 25 height 13
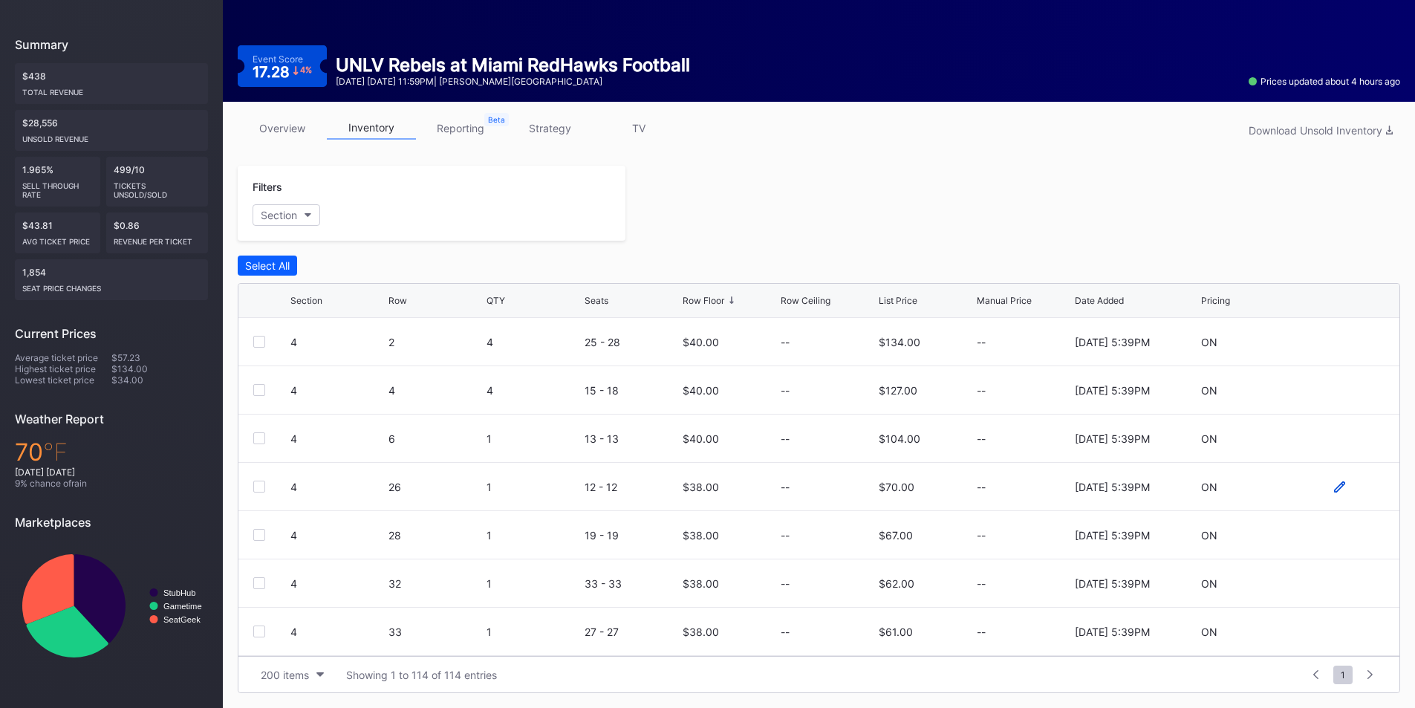
click at [1334, 489] on icon at bounding box center [1339, 486] width 11 height 11
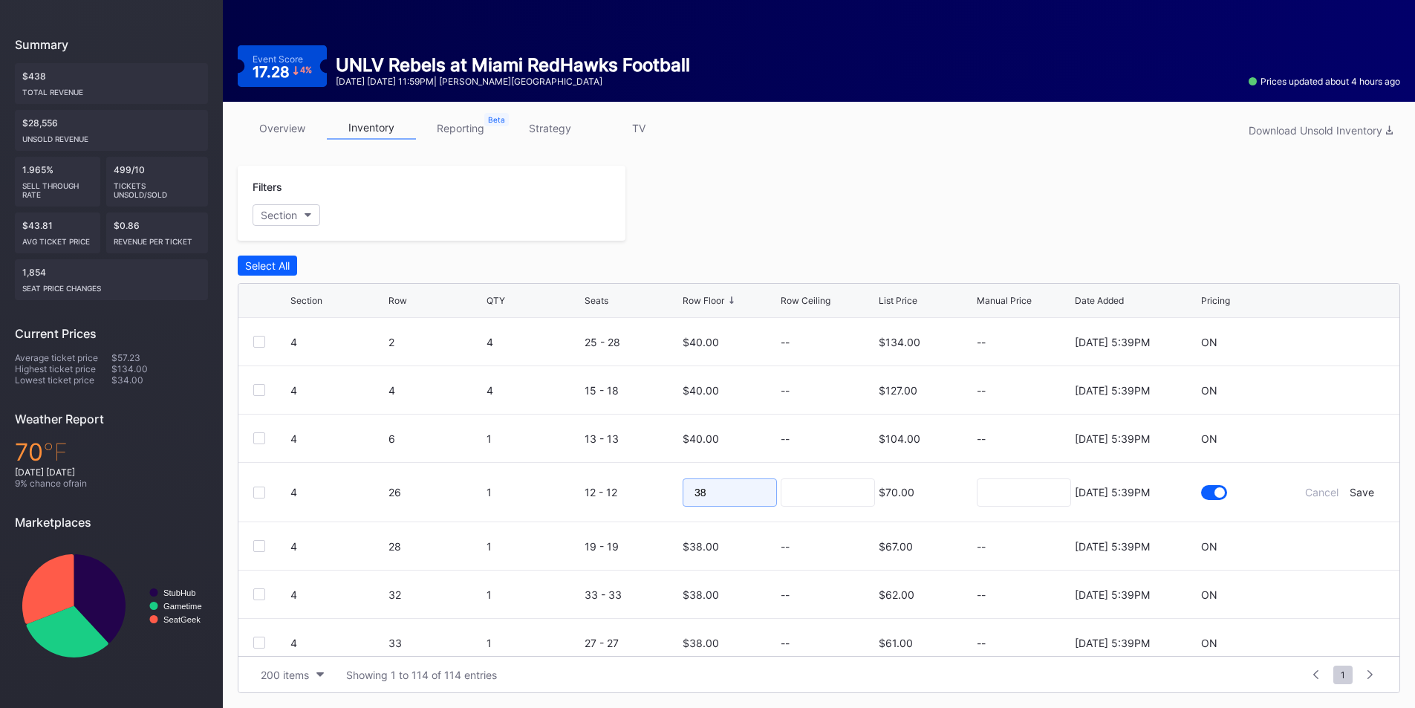
drag, startPoint x: 734, startPoint y: 487, endPoint x: 637, endPoint y: 492, distance: 96.6
click at [637, 492] on form "4 26 1 12 - 12 38 $70.00 8/11/2025 5:39PM Cancel Save" at bounding box center [837, 492] width 1094 height 59
type input "23"
click at [1352, 494] on div "Save" at bounding box center [1361, 492] width 25 height 13
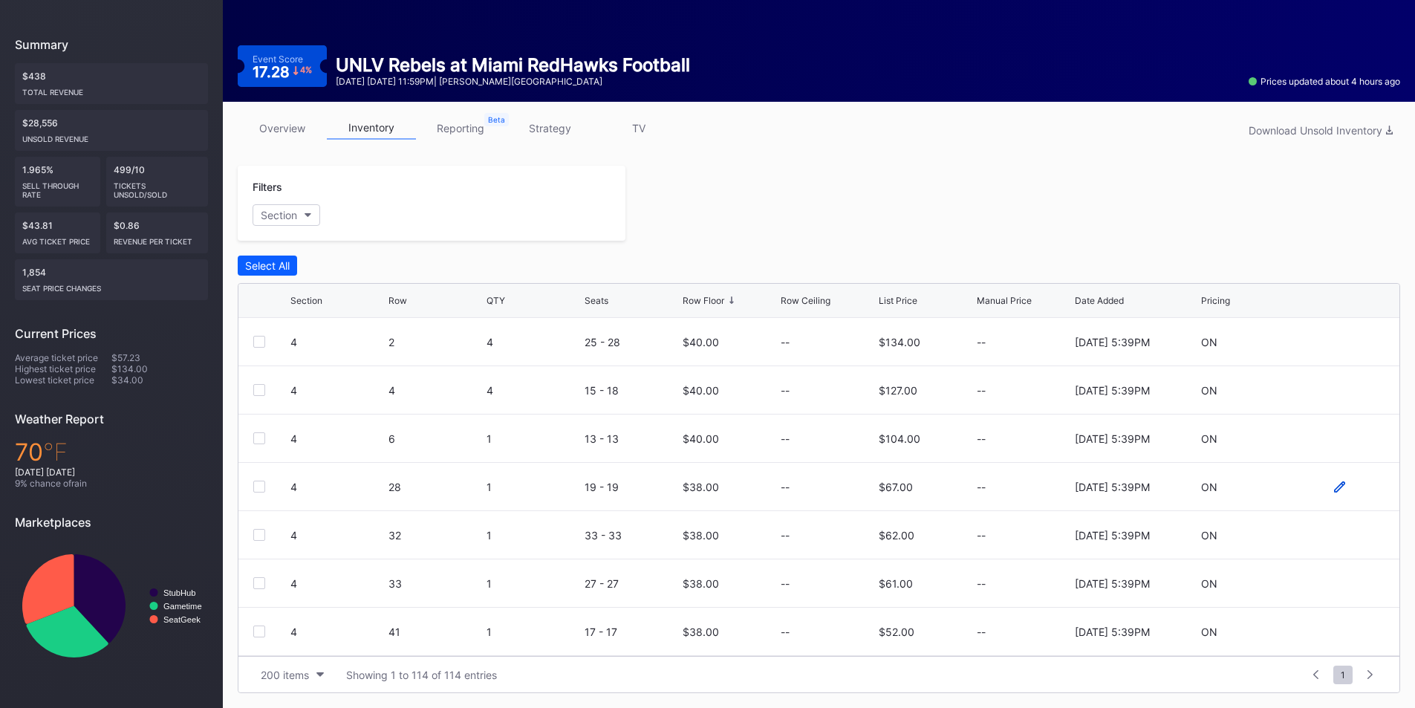
click at [1334, 483] on icon at bounding box center [1339, 486] width 11 height 11
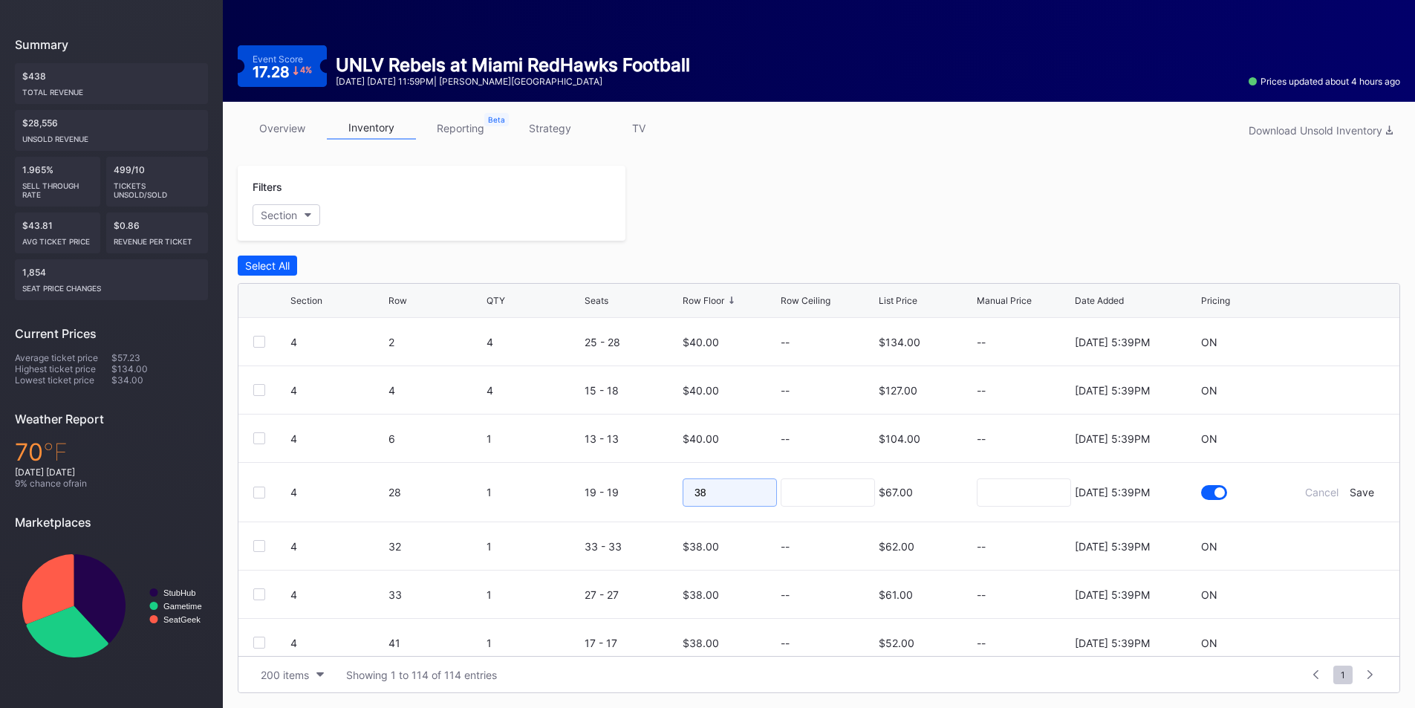
drag, startPoint x: 734, startPoint y: 493, endPoint x: 663, endPoint y: 493, distance: 70.5
click at [659, 493] on form "4 28 1 19 - 19 38 $67.00 8/11/2025 5:39PM Cancel Save" at bounding box center [837, 492] width 1094 height 59
type input "23"
click at [1355, 493] on div "Save" at bounding box center [1361, 492] width 25 height 13
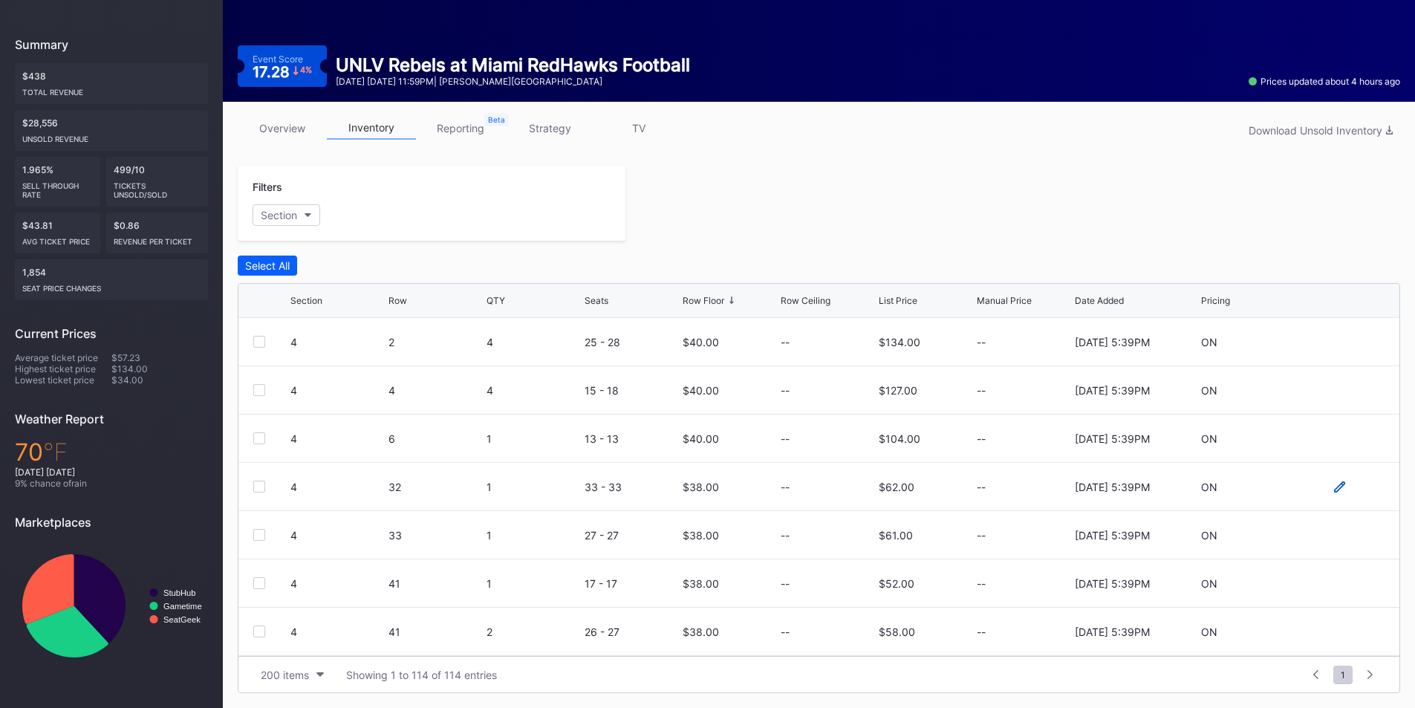
click at [1334, 489] on icon at bounding box center [1339, 486] width 11 height 11
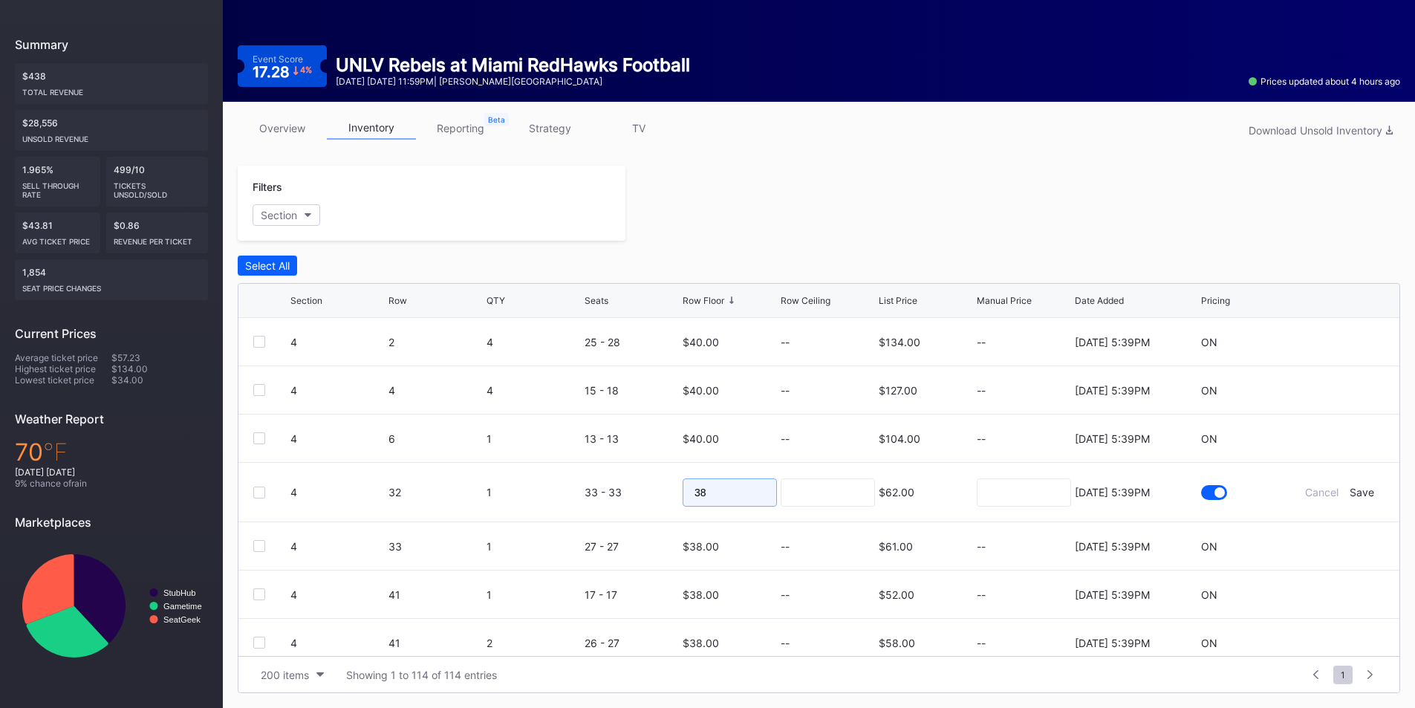
drag, startPoint x: 731, startPoint y: 487, endPoint x: 639, endPoint y: 487, distance: 92.1
click at [641, 487] on form "4 32 1 33 - 33 38 $62.00 8/11/2025 5:39PM Cancel Save" at bounding box center [837, 492] width 1094 height 59
type input "23"
click at [1361, 495] on div "Save" at bounding box center [1361, 492] width 25 height 13
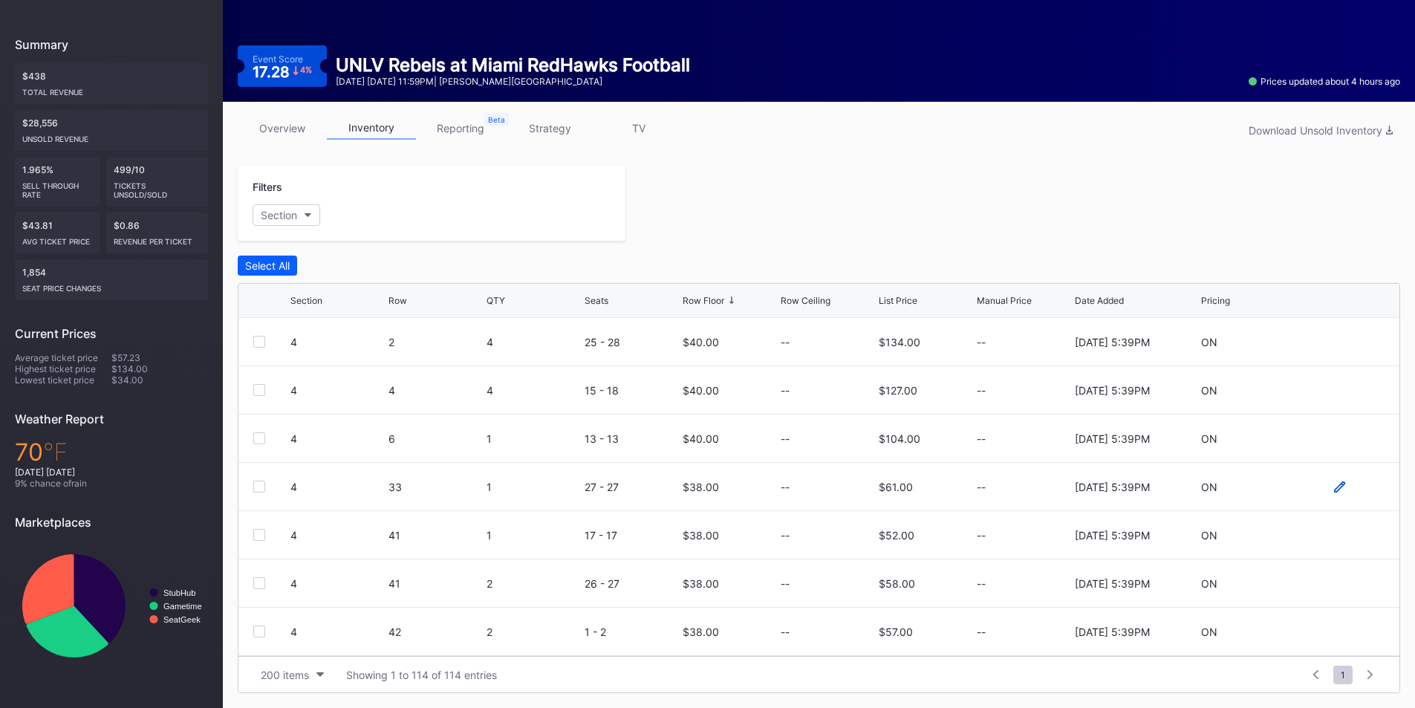
click at [1334, 487] on icon at bounding box center [1339, 485] width 11 height 11
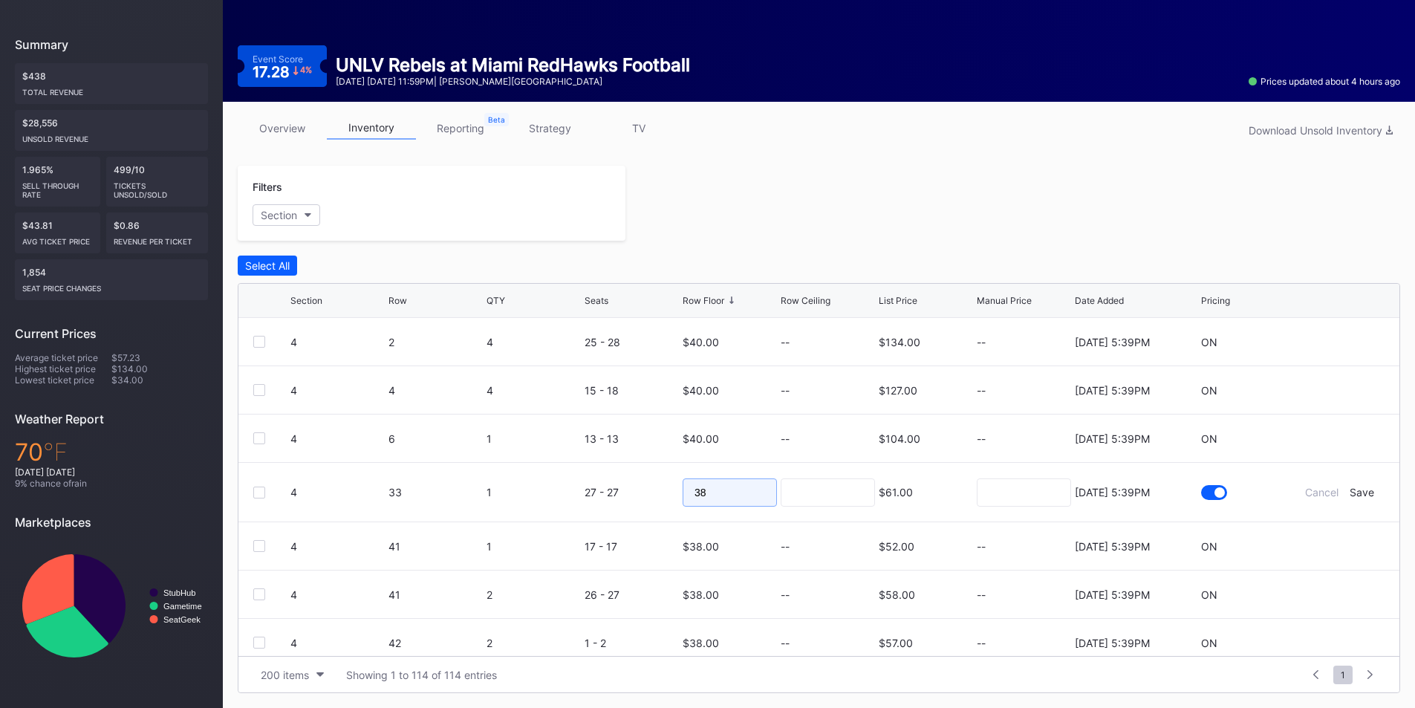
click at [666, 490] on form "4 33 1 27 - 27 38 $61.00 8/11/2025 5:39PM Cancel Save" at bounding box center [837, 492] width 1094 height 59
type input "23"
click at [1349, 489] on div "Save" at bounding box center [1361, 492] width 25 height 13
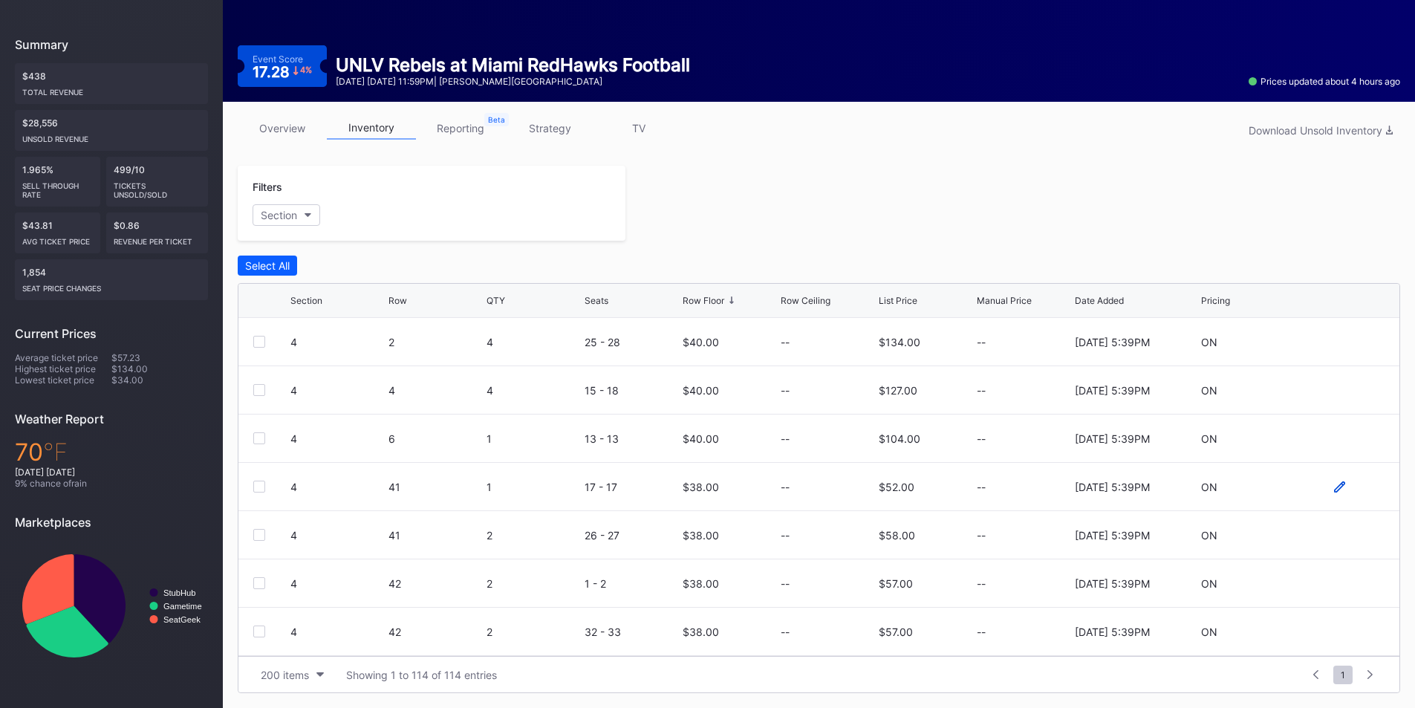
click at [1334, 486] on icon at bounding box center [1339, 486] width 11 height 11
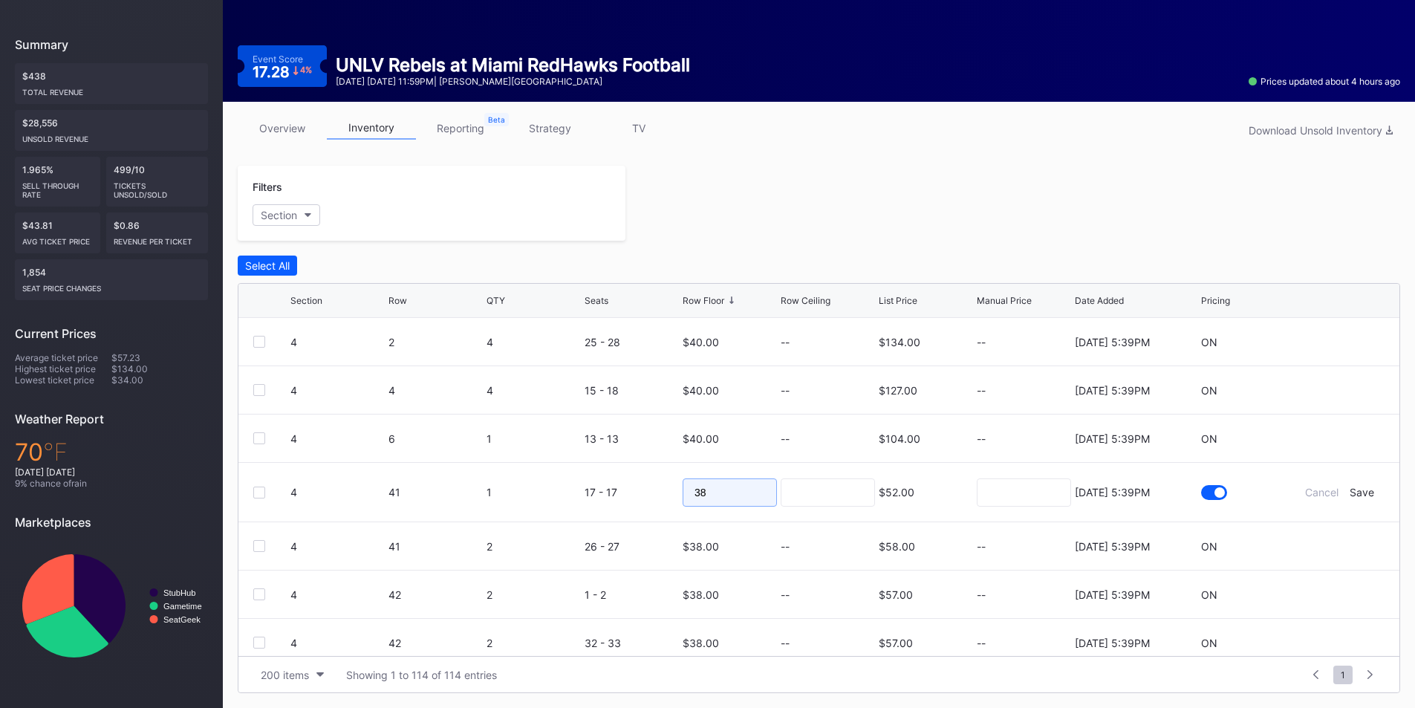
drag, startPoint x: 663, startPoint y: 493, endPoint x: 654, endPoint y: 493, distance: 8.9
click at [654, 493] on form "4 41 1 17 - 17 38 $52.00 8/11/2025 5:39PM Cancel Save" at bounding box center [837, 492] width 1094 height 59
type input "23"
click at [1349, 499] on form "4 41 1 17 - 17 23 $52.00 8/11/2025 5:39PM Cancel Save" at bounding box center [837, 492] width 1094 height 59
click at [1353, 498] on form "4 41 1 17 - 17 23 $52.00 8/11/2025 5:39PM Cancel Save" at bounding box center [837, 492] width 1094 height 59
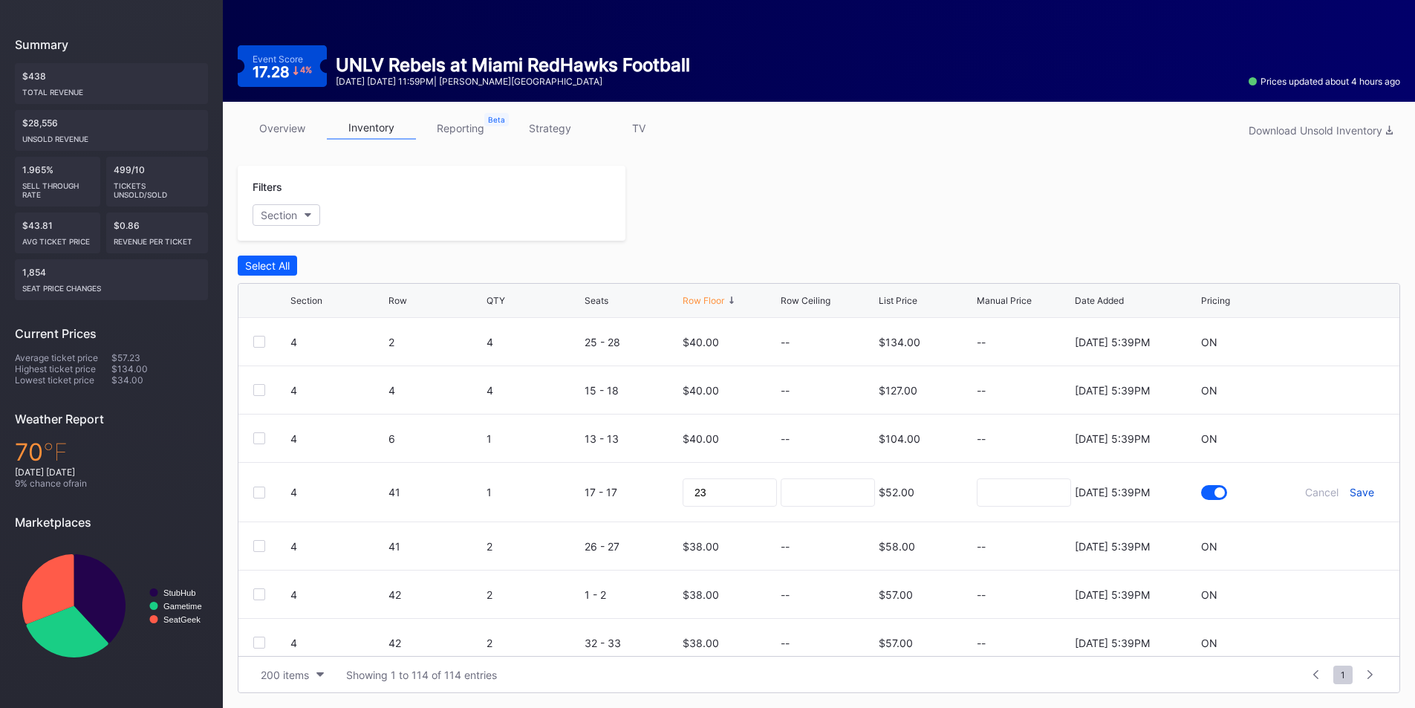
click at [1354, 492] on div "Save" at bounding box center [1361, 492] width 25 height 13
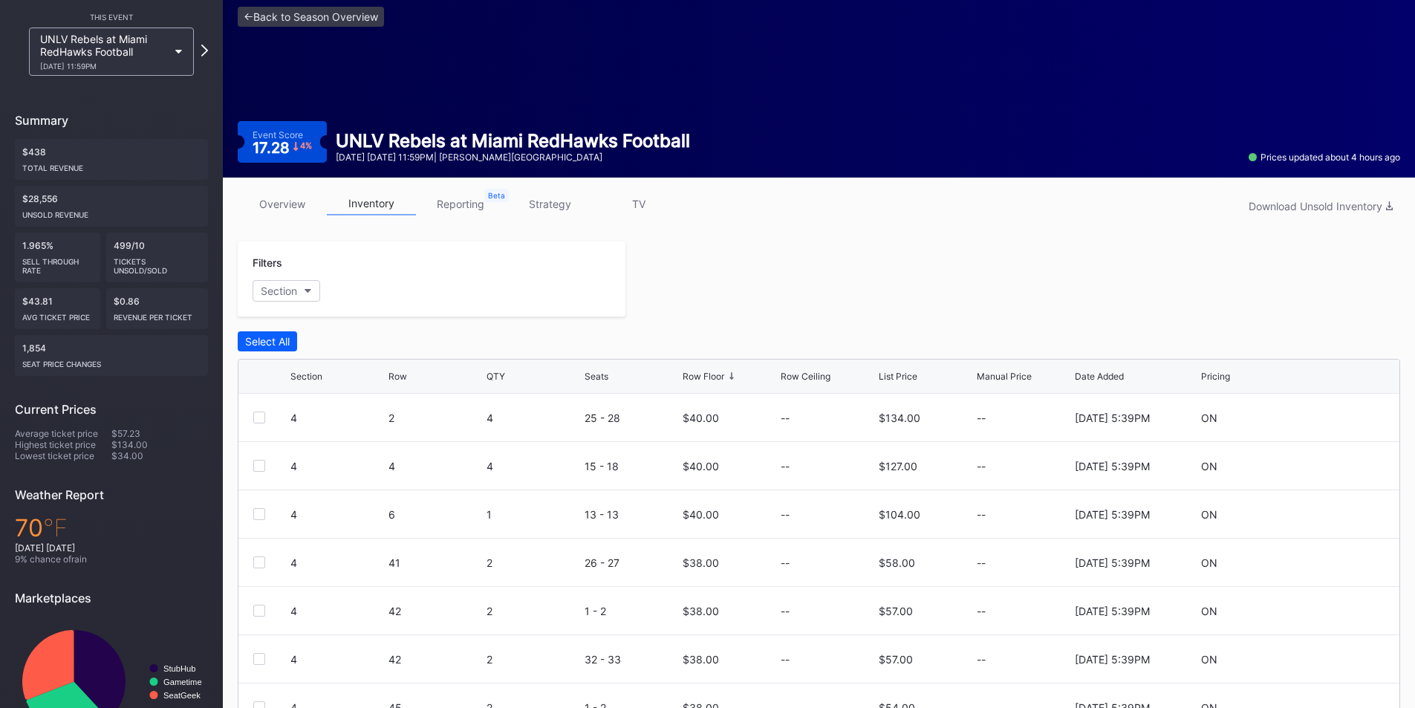
scroll to position [132, 0]
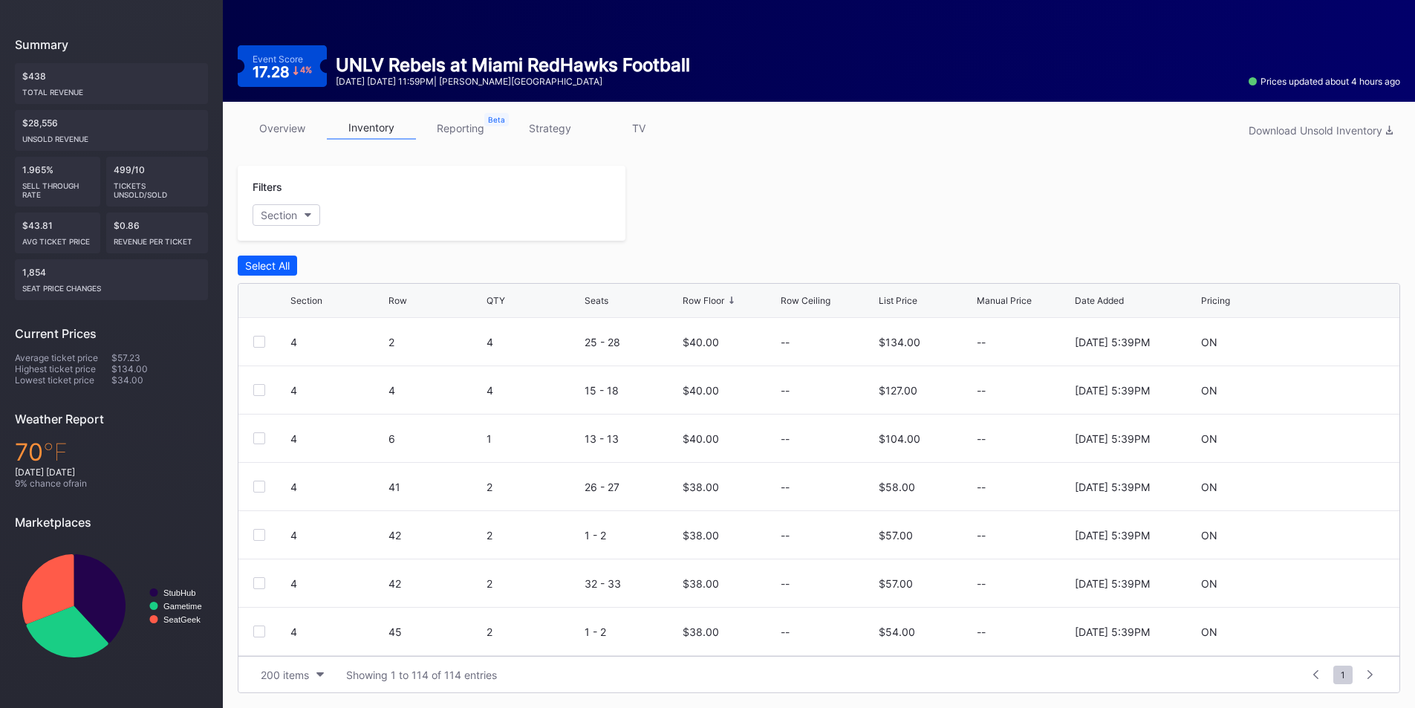
click at [541, 126] on link "strategy" at bounding box center [549, 128] width 89 height 23
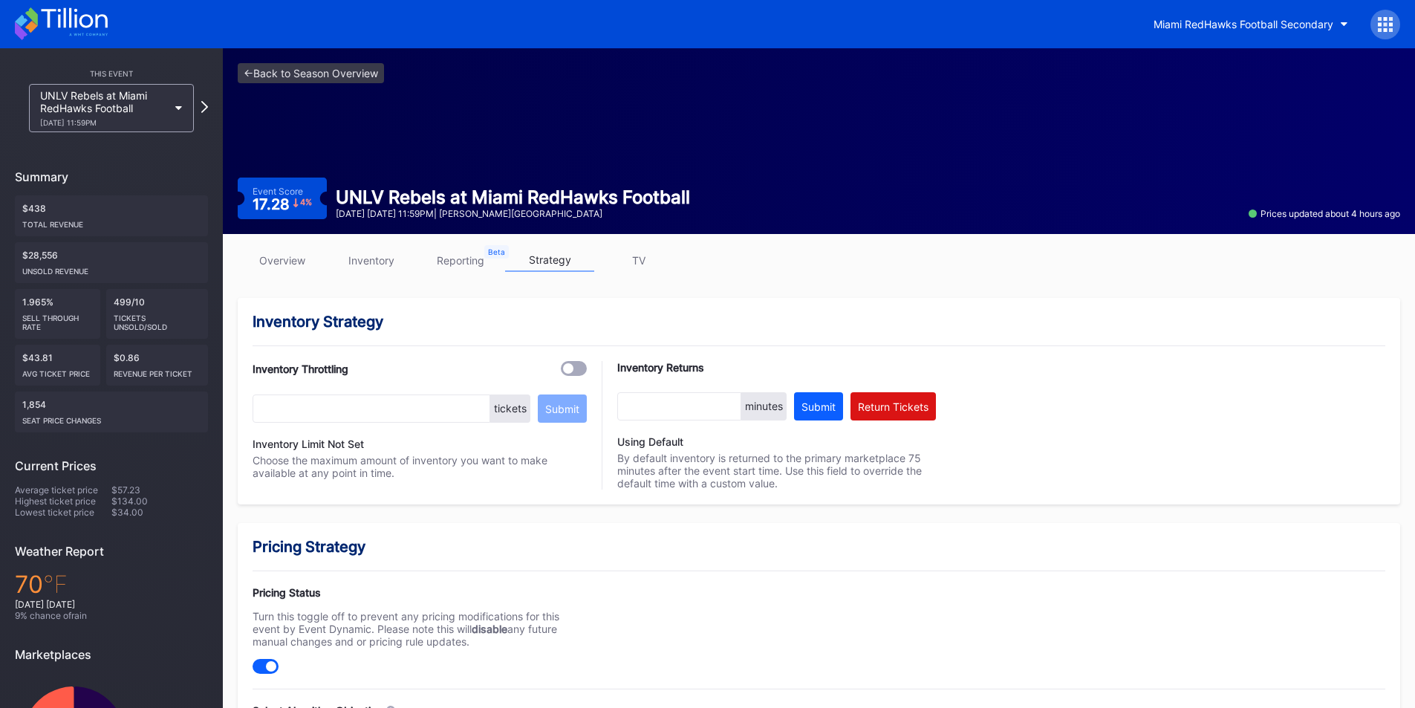
click at [642, 252] on link "TV" at bounding box center [638, 260] width 89 height 23
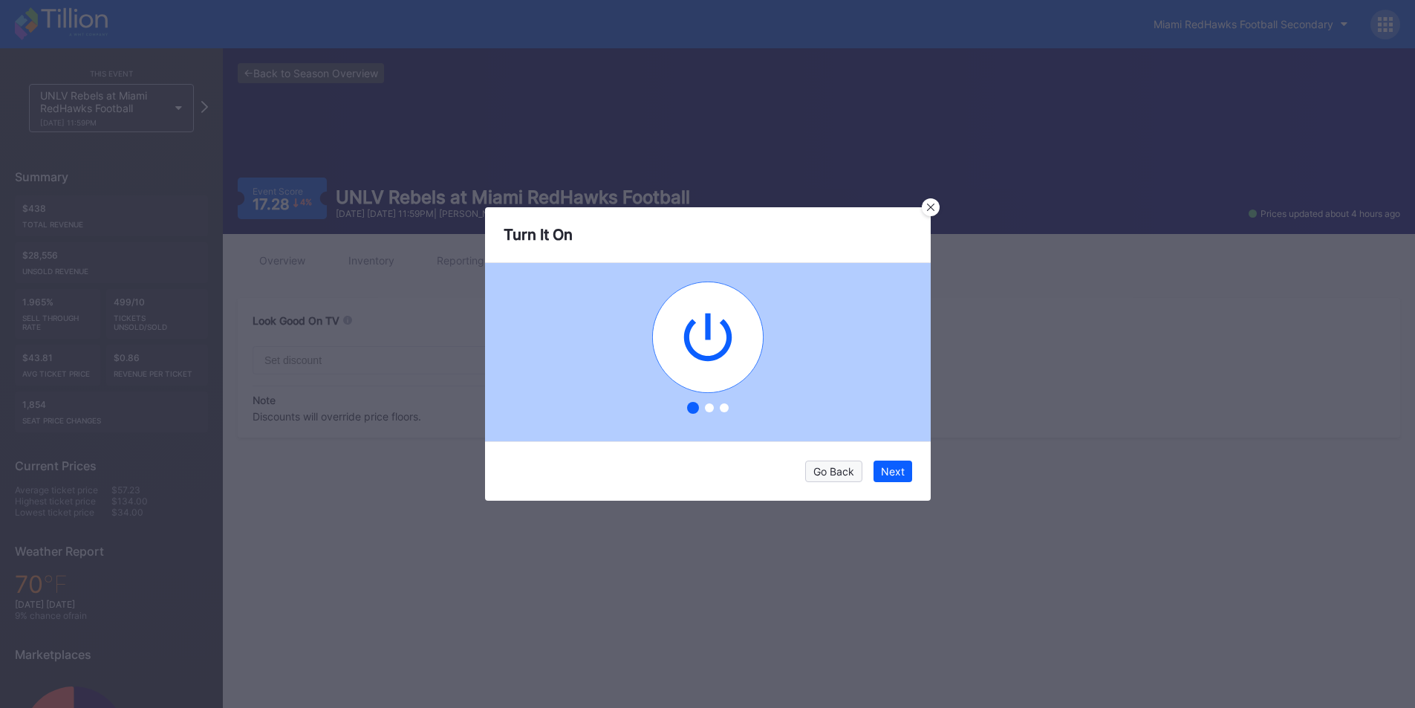
click at [833, 466] on div "Go Back" at bounding box center [833, 471] width 41 height 13
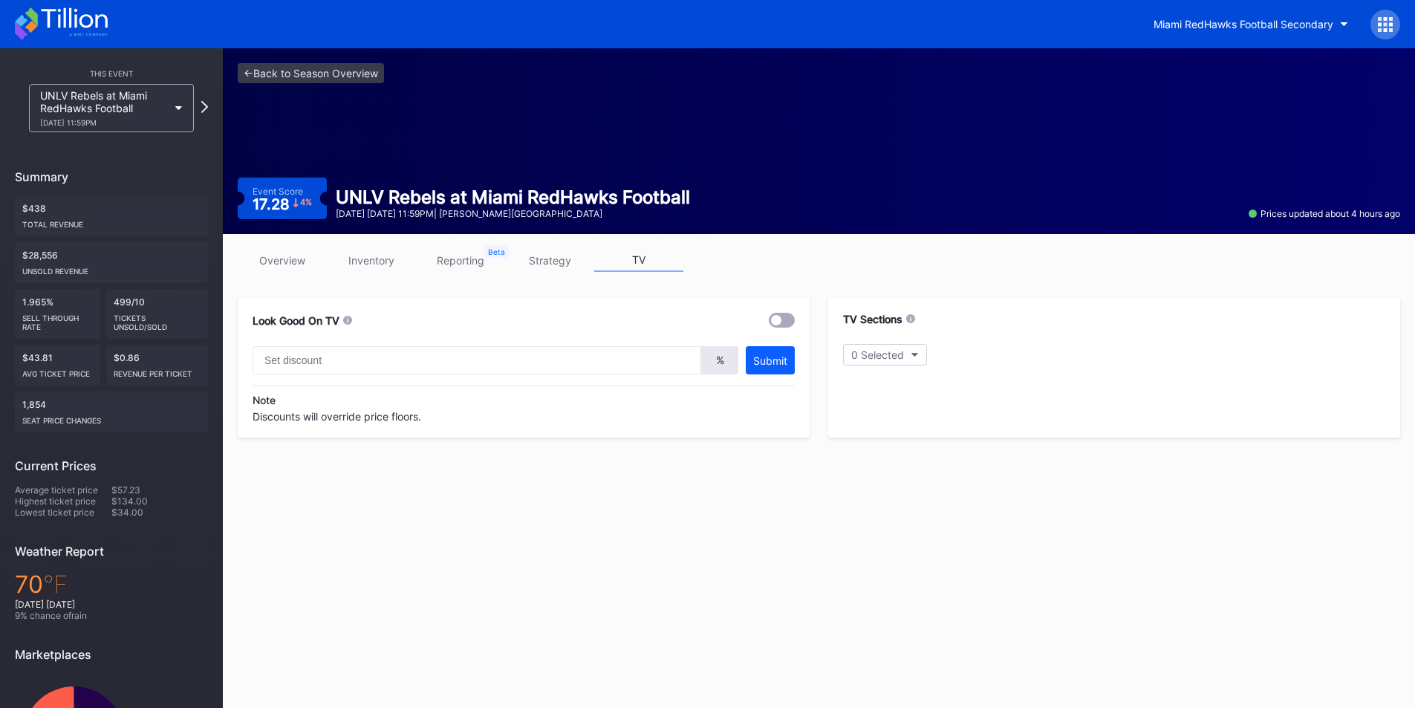
click at [456, 264] on link "reporting" at bounding box center [460, 260] width 89 height 23
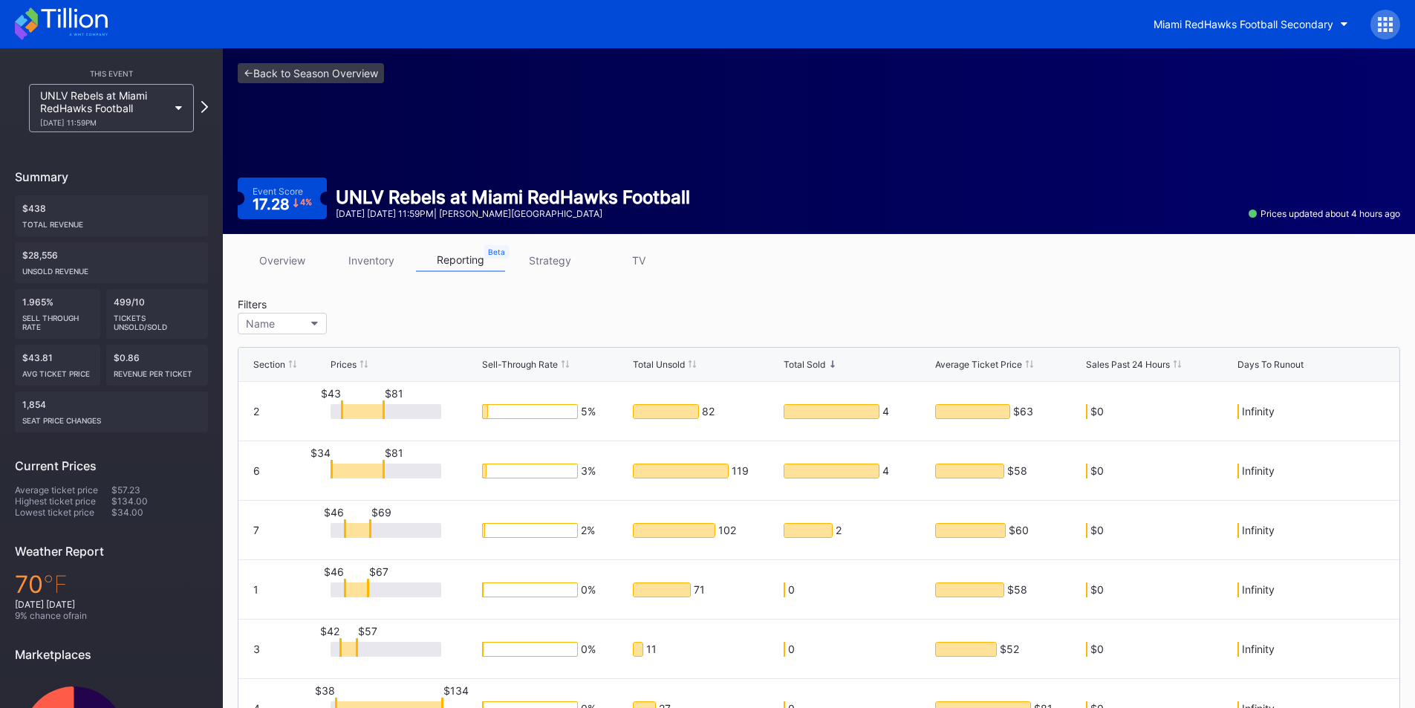
click at [373, 264] on link "inventory" at bounding box center [371, 260] width 89 height 23
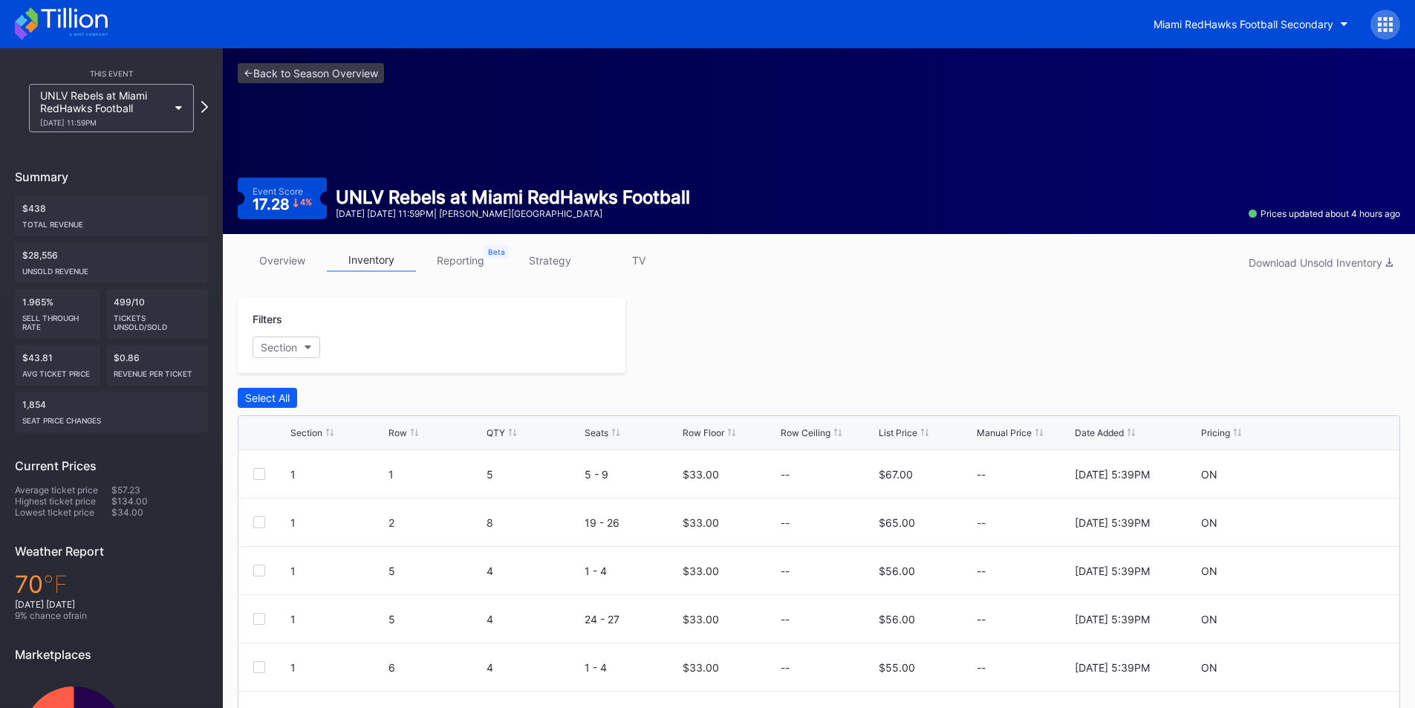
click at [270, 260] on link "overview" at bounding box center [282, 260] width 89 height 23
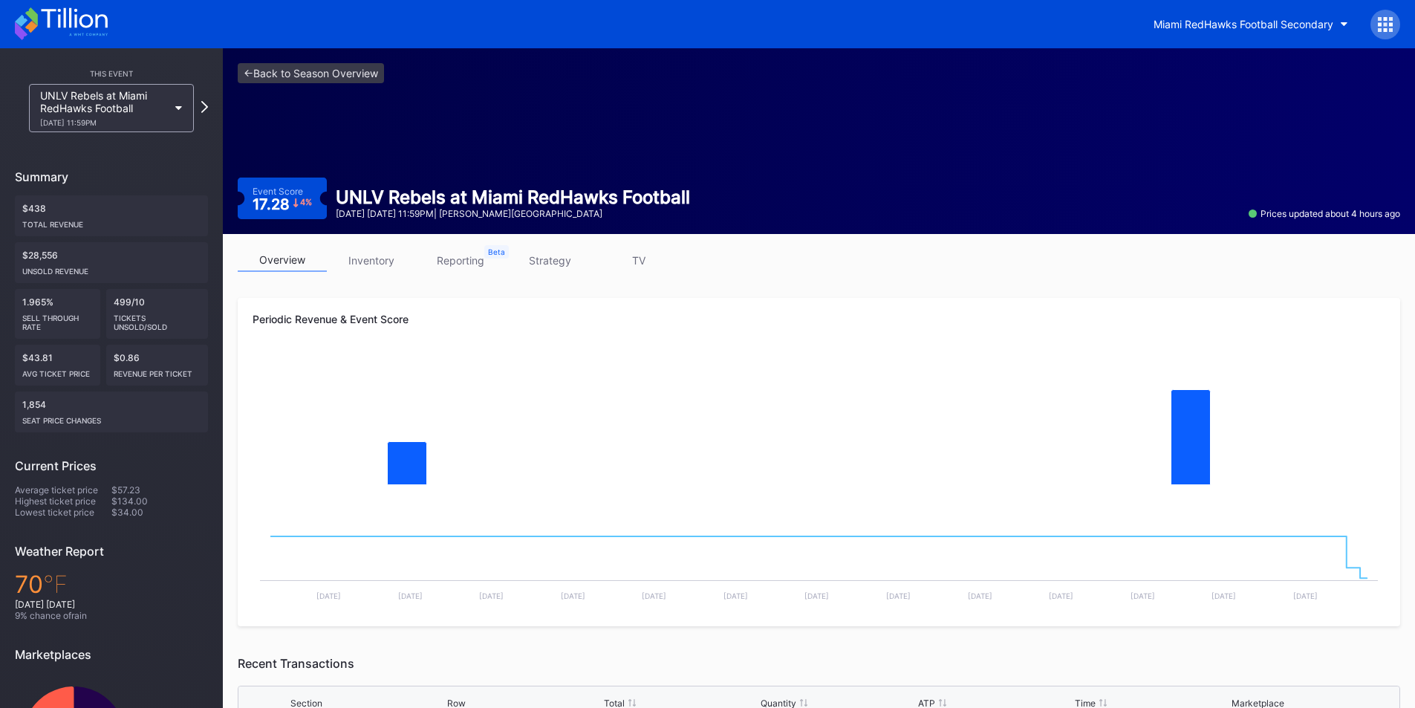
click at [371, 265] on link "inventory" at bounding box center [371, 260] width 89 height 23
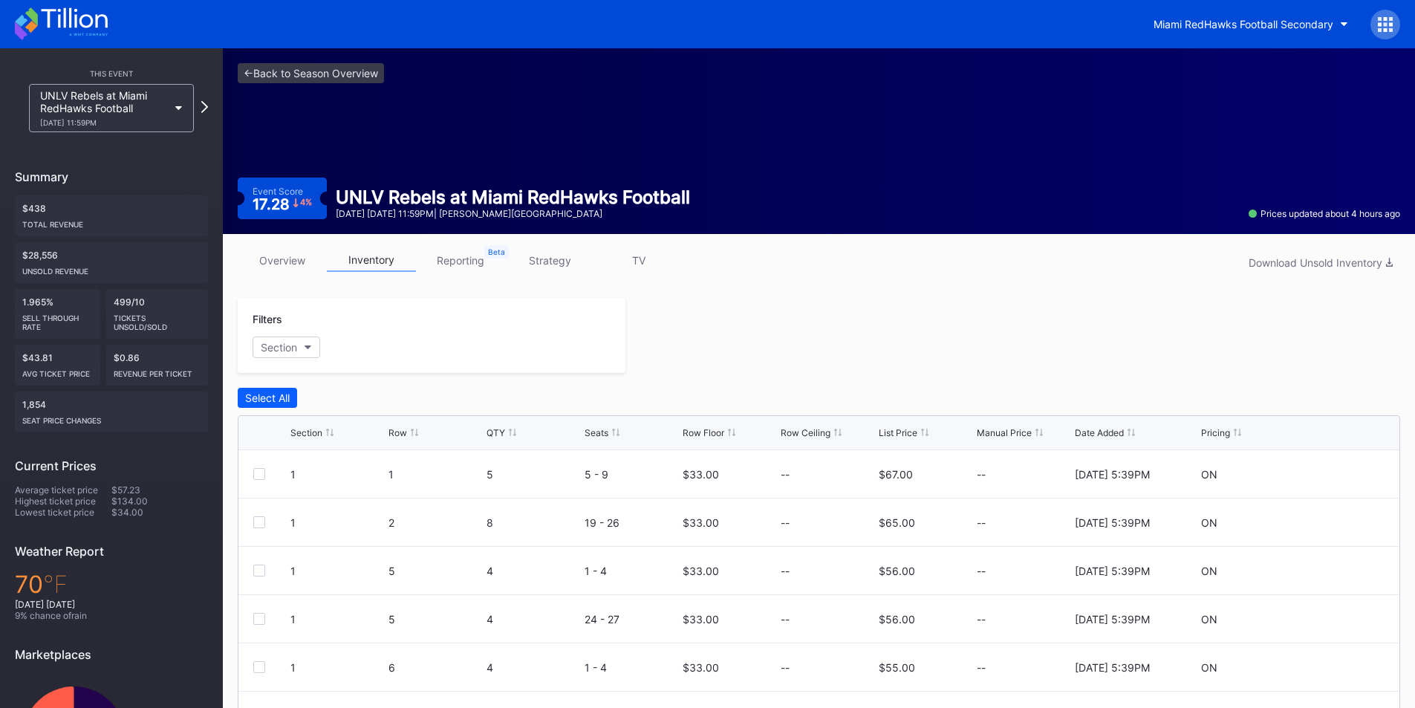
click at [456, 264] on link "reporting" at bounding box center [460, 260] width 89 height 23
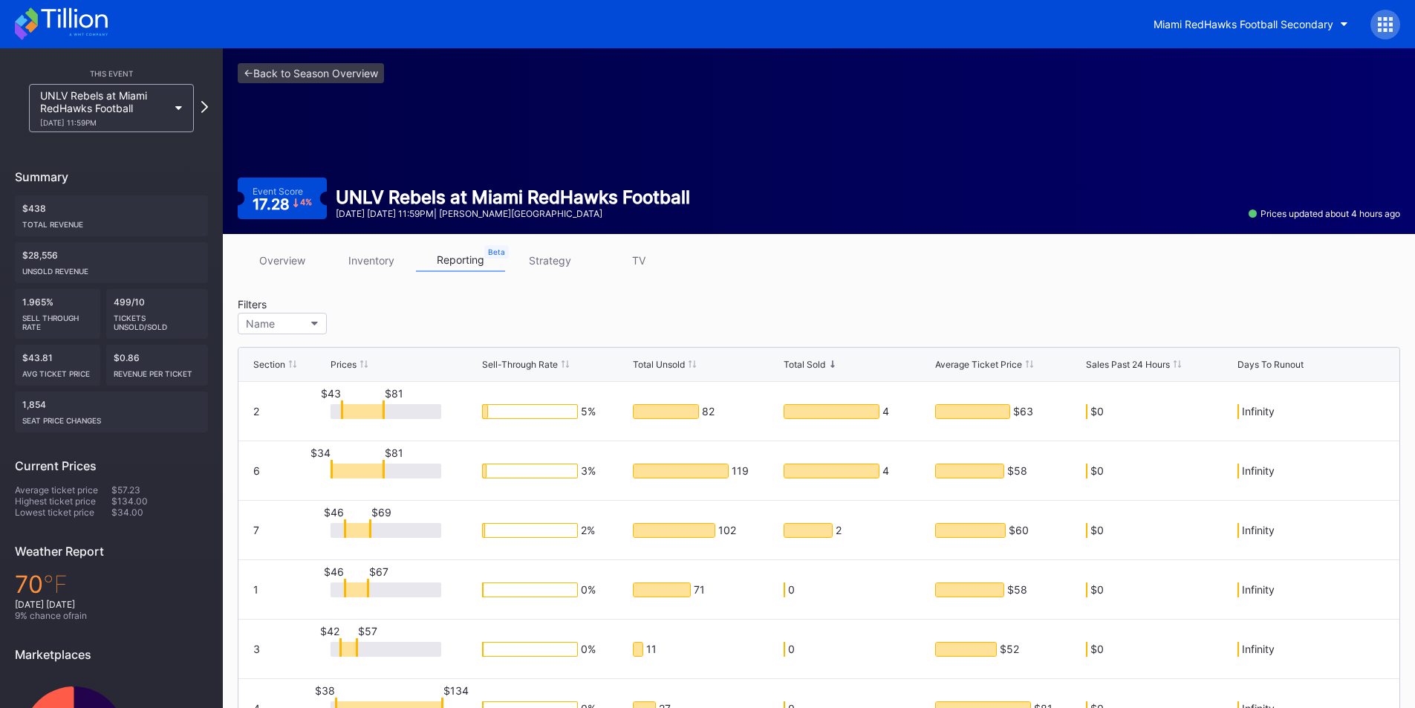
click at [535, 264] on link "strategy" at bounding box center [549, 260] width 89 height 23
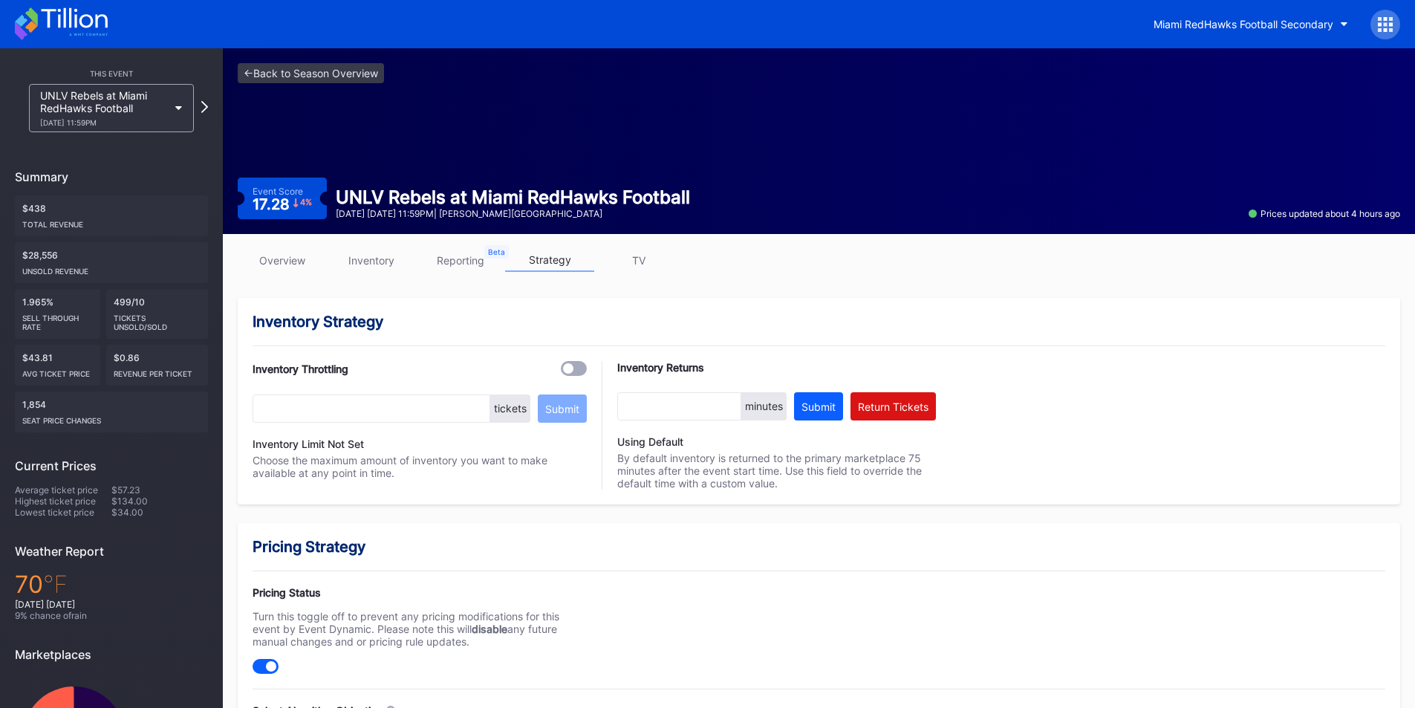
click at [365, 269] on link "inventory" at bounding box center [371, 260] width 89 height 23
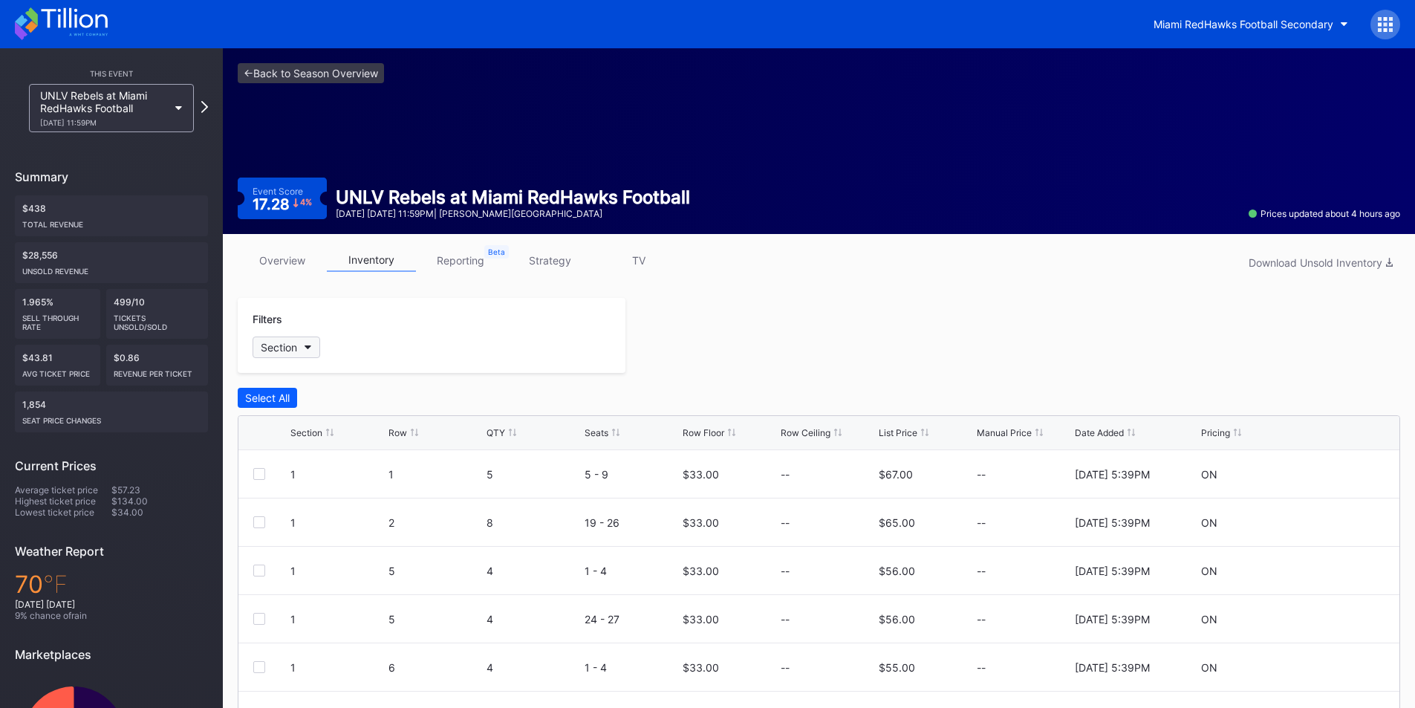
click at [299, 351] on button "Section" at bounding box center [286, 347] width 68 height 22
click at [299, 343] on button "Section" at bounding box center [286, 347] width 68 height 22
drag, startPoint x: 374, startPoint y: 348, endPoint x: 375, endPoint y: 360, distance: 12.7
click at [499, 372] on div "Filters Section" at bounding box center [432, 335] width 388 height 75
click at [716, 431] on div "Row Floor" at bounding box center [703, 432] width 42 height 11
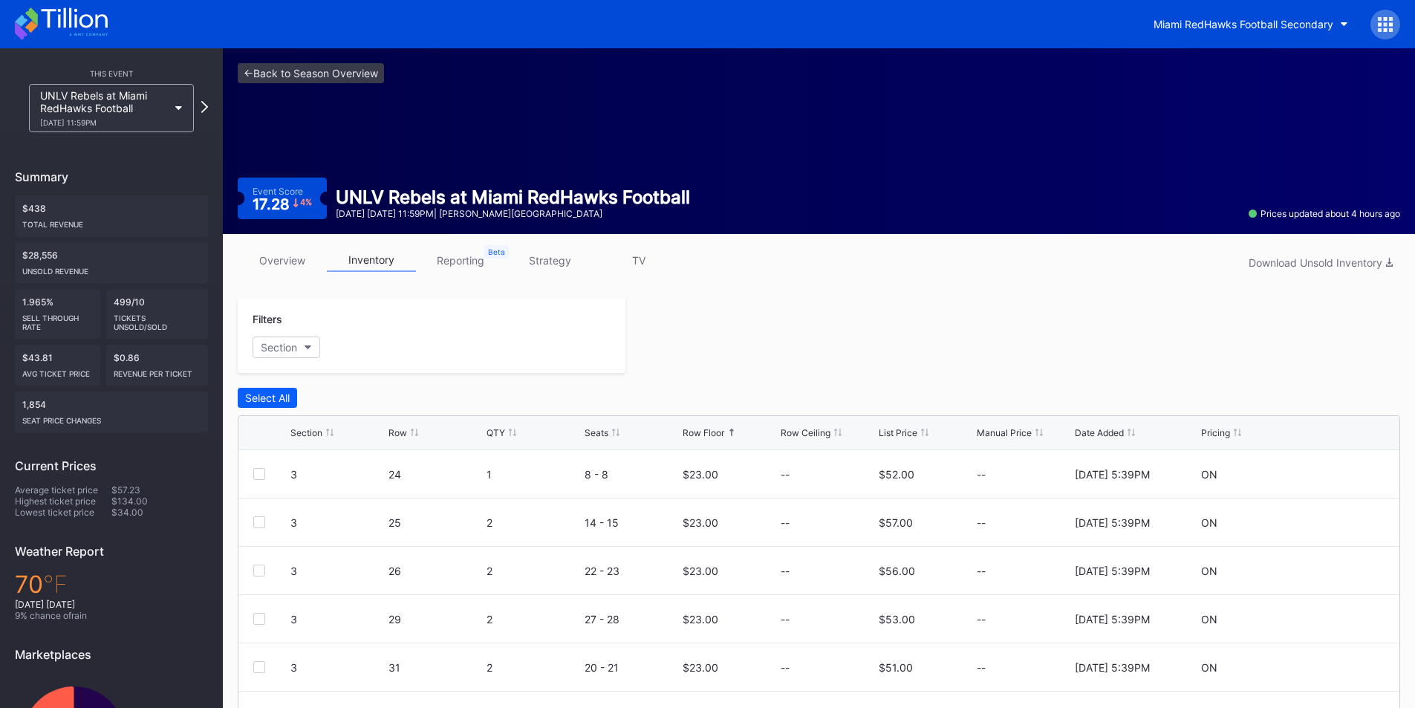
click at [721, 431] on div "Row Floor" at bounding box center [703, 432] width 42 height 11
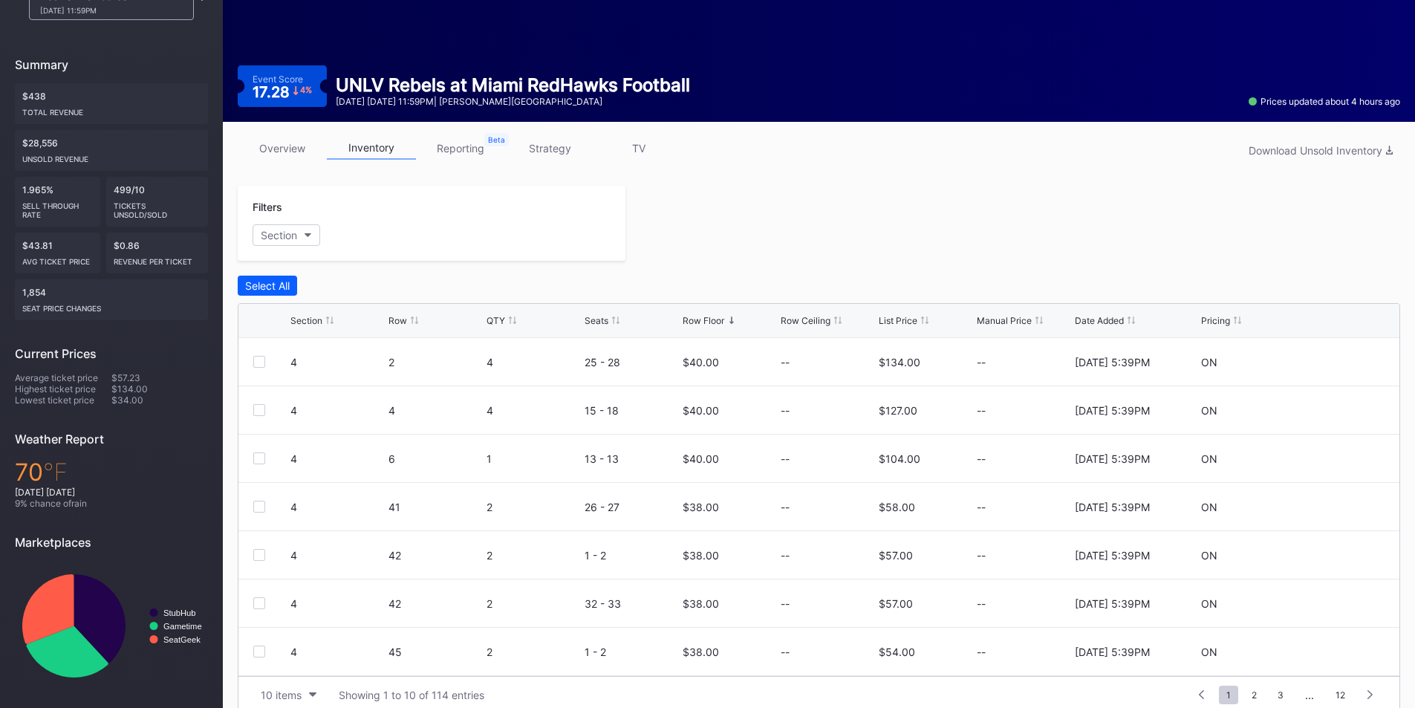
scroll to position [132, 0]
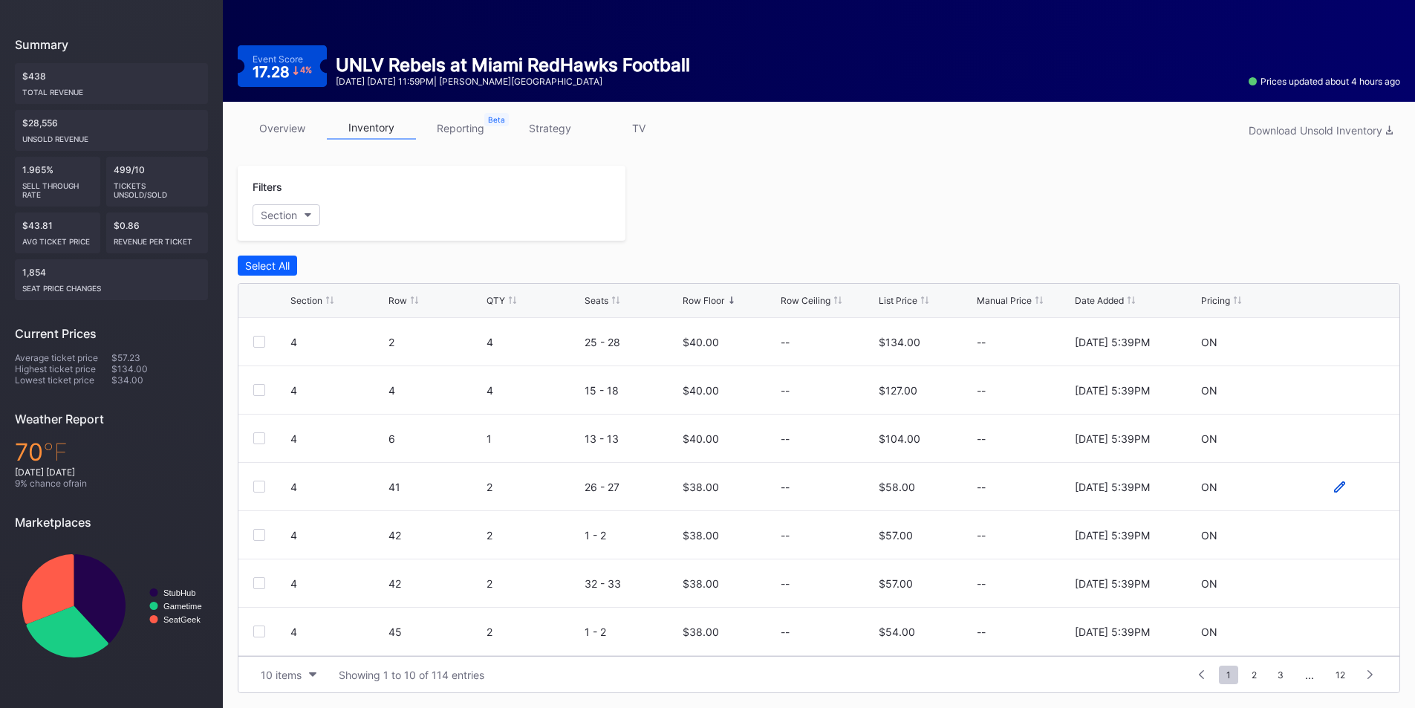
click at [1334, 485] on icon at bounding box center [1339, 486] width 11 height 11
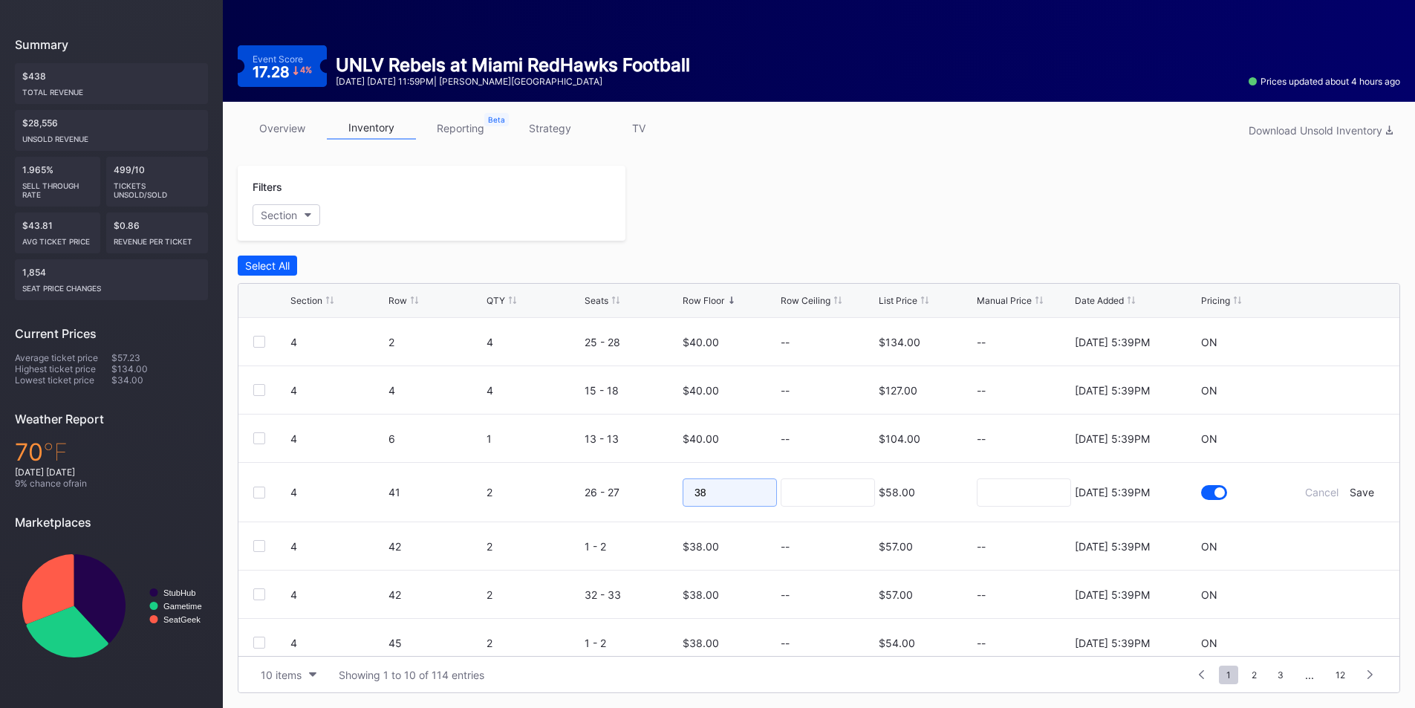
drag, startPoint x: 728, startPoint y: 487, endPoint x: 655, endPoint y: 485, distance: 72.8
click at [655, 485] on form "4 41 2 26 - 27 38 $58.00 8/11/2025 5:39PM Cancel Save" at bounding box center [837, 492] width 1094 height 59
type input "23"
click at [1349, 496] on div "Save" at bounding box center [1361, 492] width 25 height 13
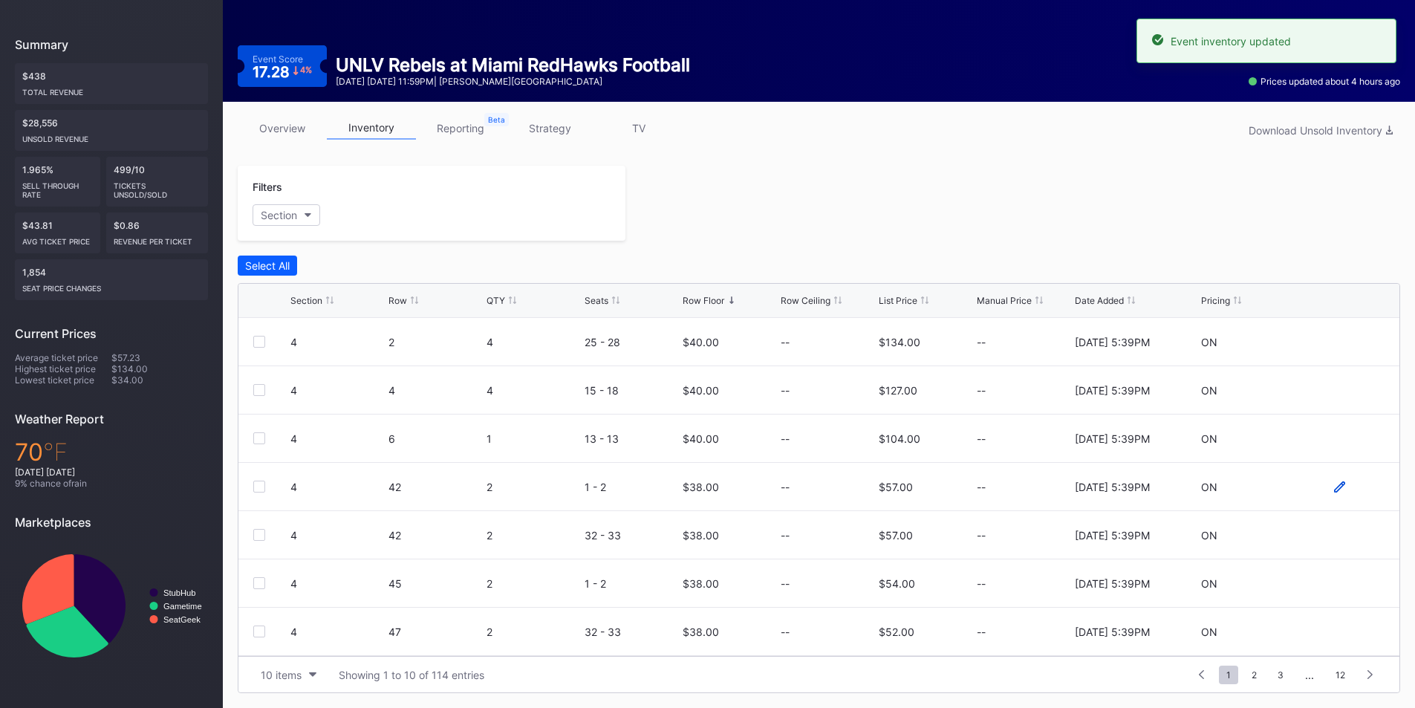
click at [1334, 487] on icon at bounding box center [1339, 485] width 11 height 11
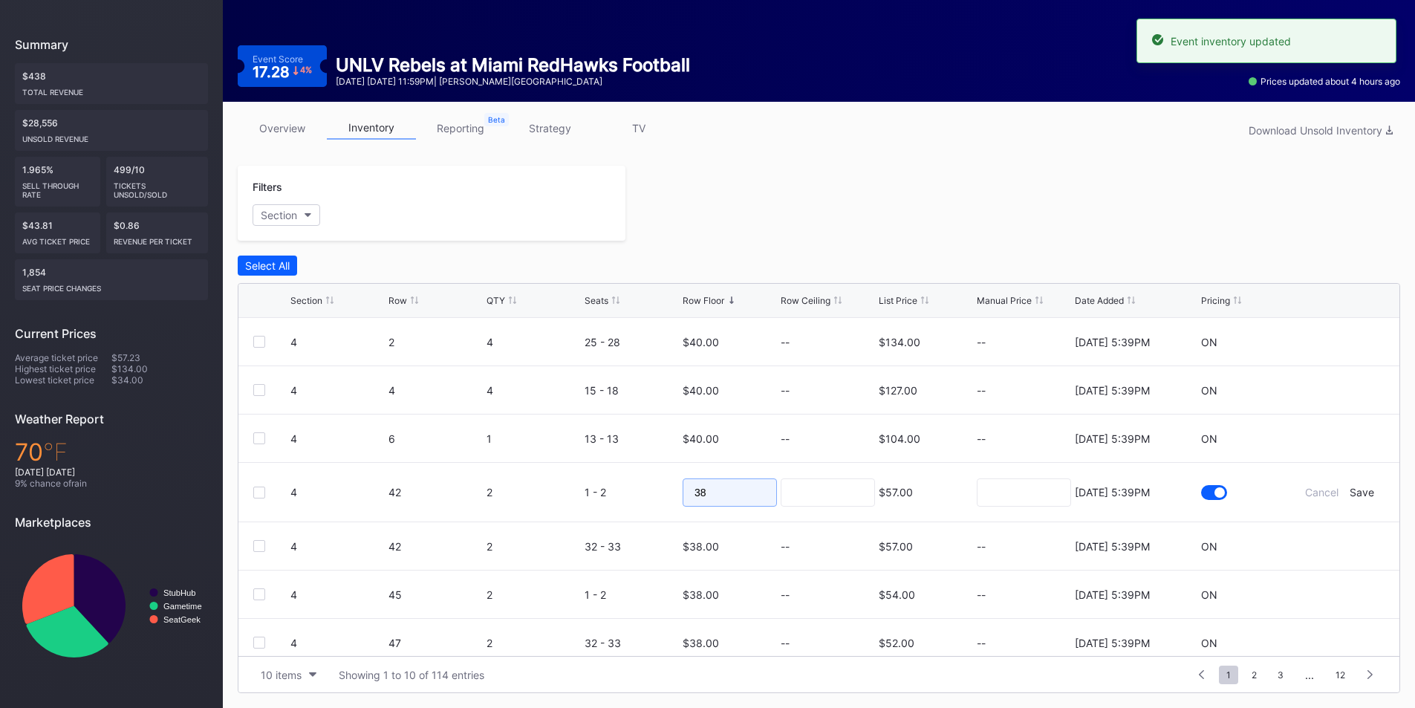
drag, startPoint x: 705, startPoint y: 487, endPoint x: 638, endPoint y: 485, distance: 66.9
click at [633, 486] on form "4 42 2 1 - 2 38 $57.00 8/11/2025 5:39PM Cancel Save" at bounding box center [837, 492] width 1094 height 59
type input "23"
click at [1354, 493] on div "Save" at bounding box center [1361, 492] width 25 height 13
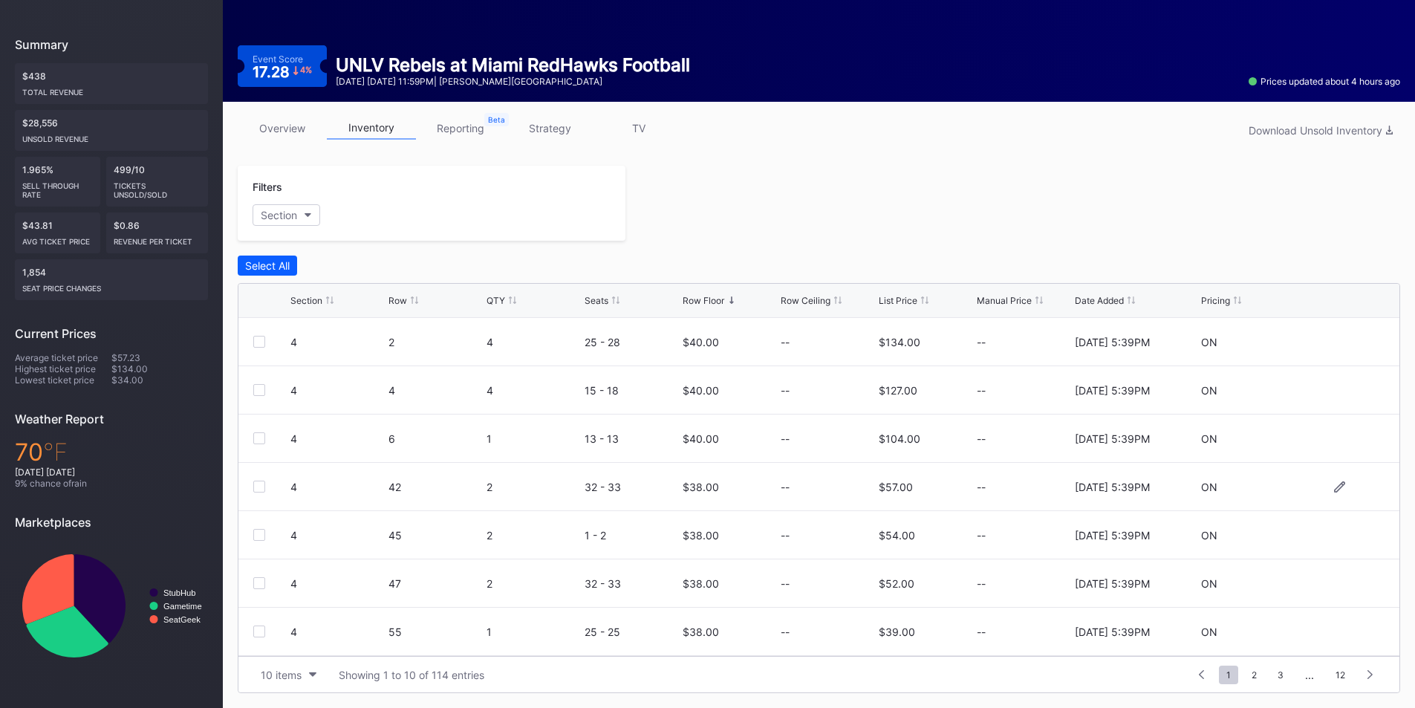
click at [1335, 483] on div at bounding box center [1339, 486] width 89 height 11
click at [1334, 485] on icon at bounding box center [1339, 486] width 11 height 11
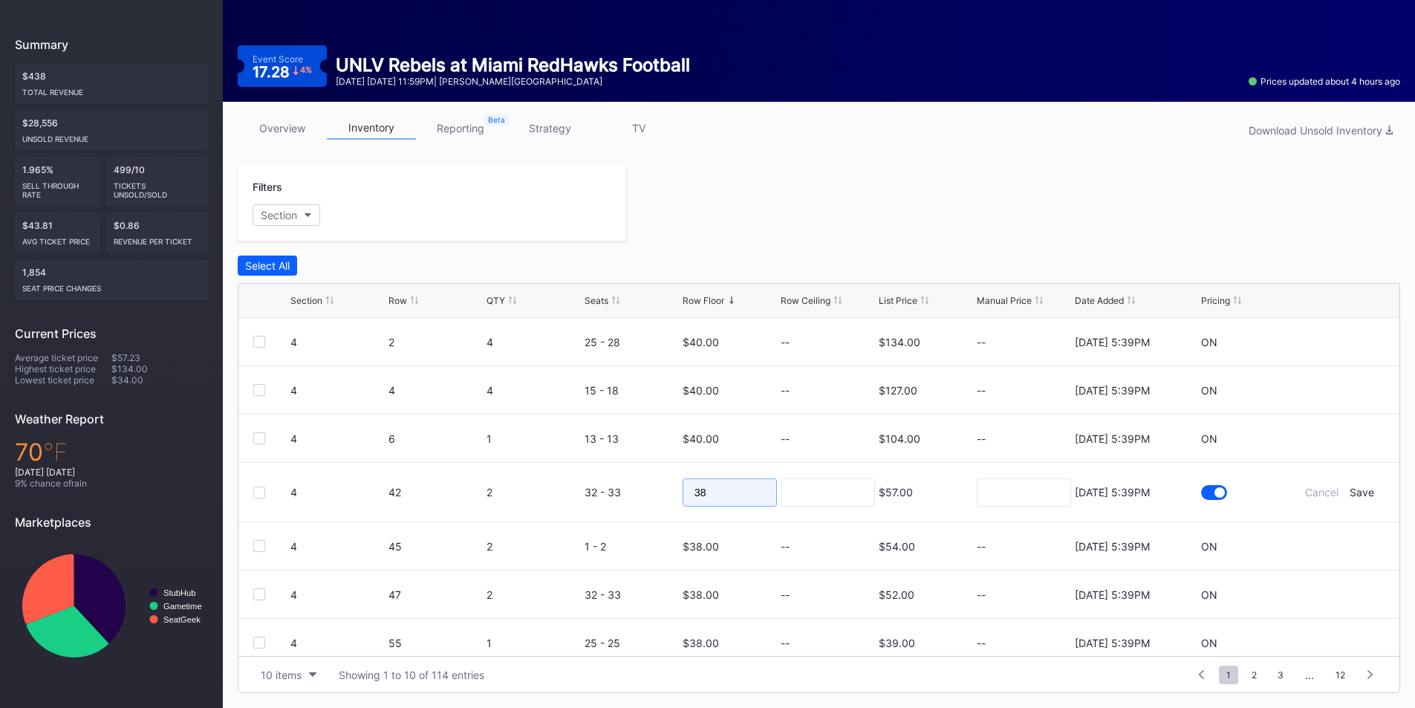
drag, startPoint x: 705, startPoint y: 488, endPoint x: 661, endPoint y: 488, distance: 44.6
click at [674, 488] on form "4 42 2 32 - 33 38 $57.00 8/11/2025 5:39PM Cancel Save" at bounding box center [837, 492] width 1094 height 59
type input "23"
click at [1349, 487] on div "Save" at bounding box center [1361, 492] width 25 height 13
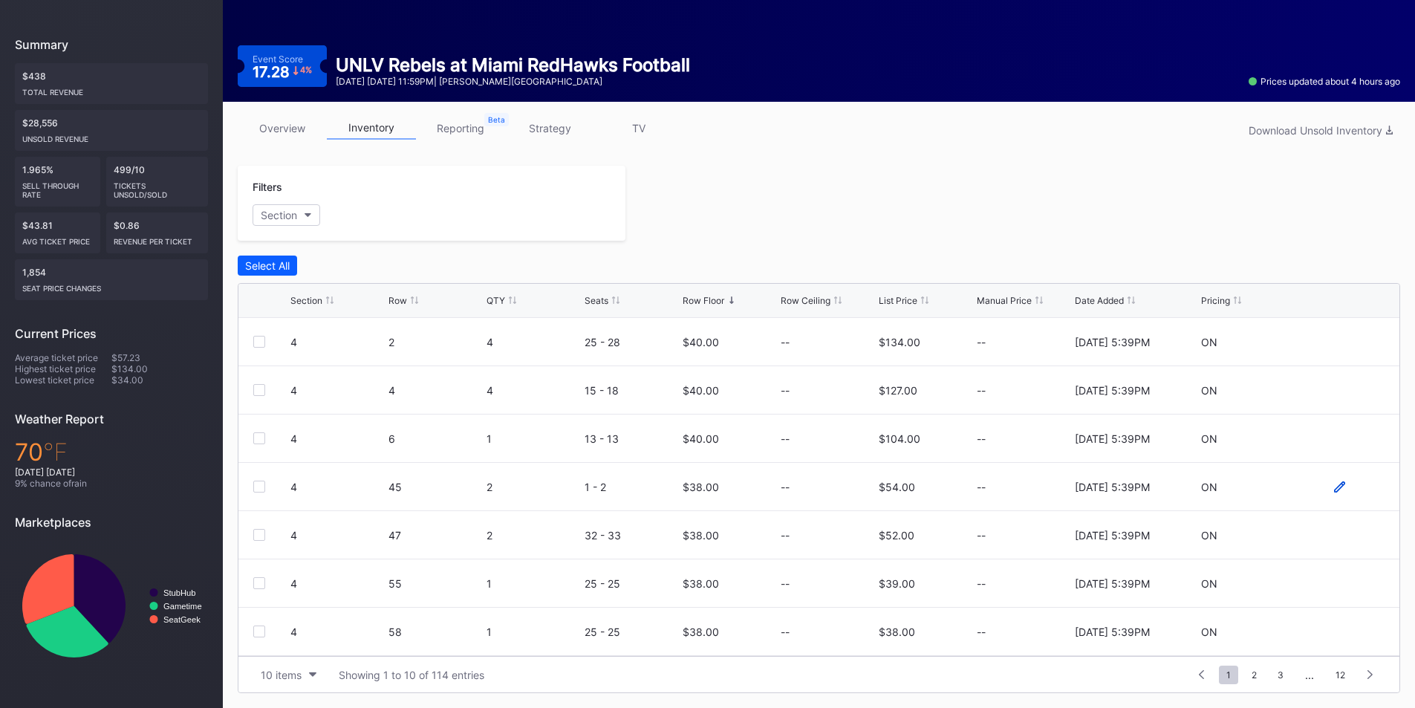
click at [1334, 490] on icon at bounding box center [1339, 486] width 11 height 11
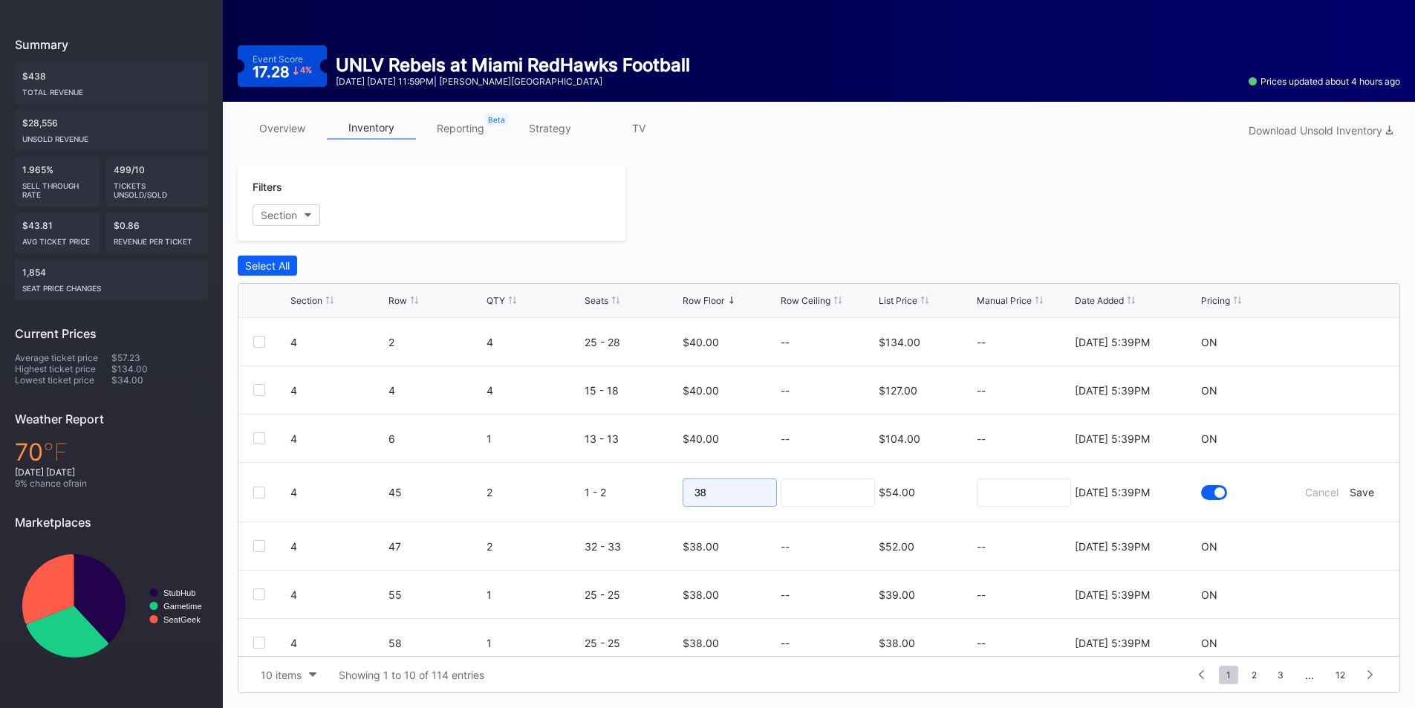
drag, startPoint x: 668, startPoint y: 490, endPoint x: 688, endPoint y: 489, distance: 20.1
click at [665, 489] on form "4 45 2 1 - 2 38 $54.00 8/11/2025 5:39PM Cancel Save" at bounding box center [837, 492] width 1094 height 59
type input "23"
click at [1349, 495] on div "Save" at bounding box center [1361, 492] width 25 height 13
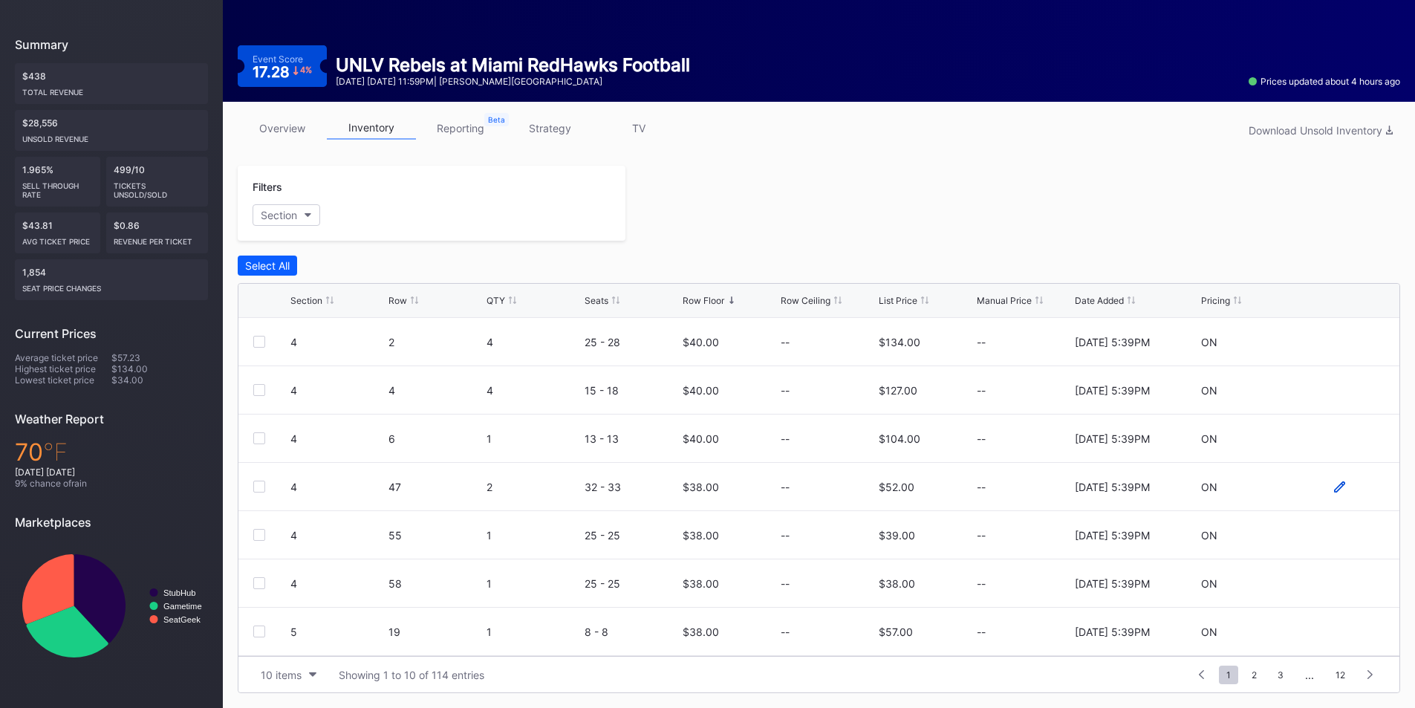
click at [1334, 487] on icon at bounding box center [1339, 486] width 11 height 11
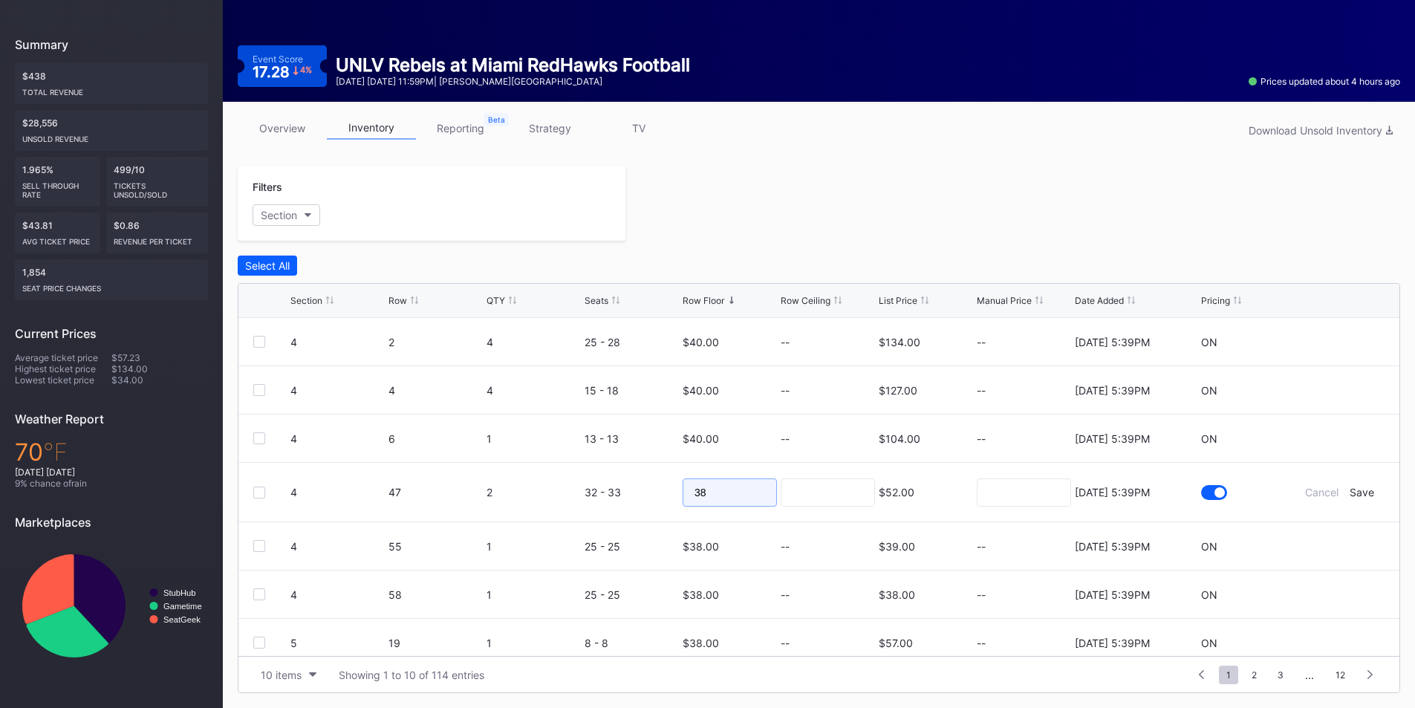
drag, startPoint x: 723, startPoint y: 503, endPoint x: 635, endPoint y: 489, distance: 88.6
click at [635, 489] on form "4 47 2 32 - 33 38 $52.00 8/11/2025 5:39PM Cancel Save" at bounding box center [837, 492] width 1094 height 59
type input "23"
click at [1349, 495] on div "Save" at bounding box center [1361, 492] width 25 height 13
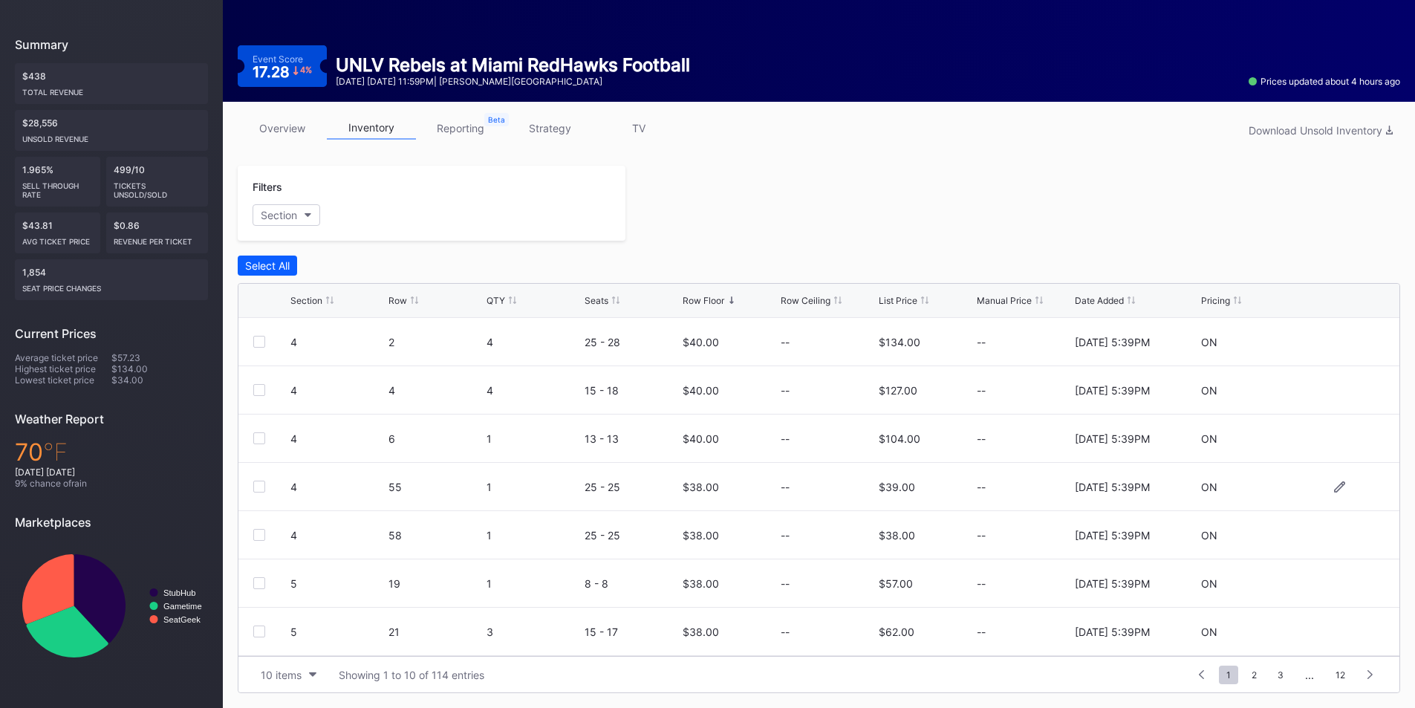
click at [1334, 492] on div at bounding box center [1339, 486] width 11 height 11
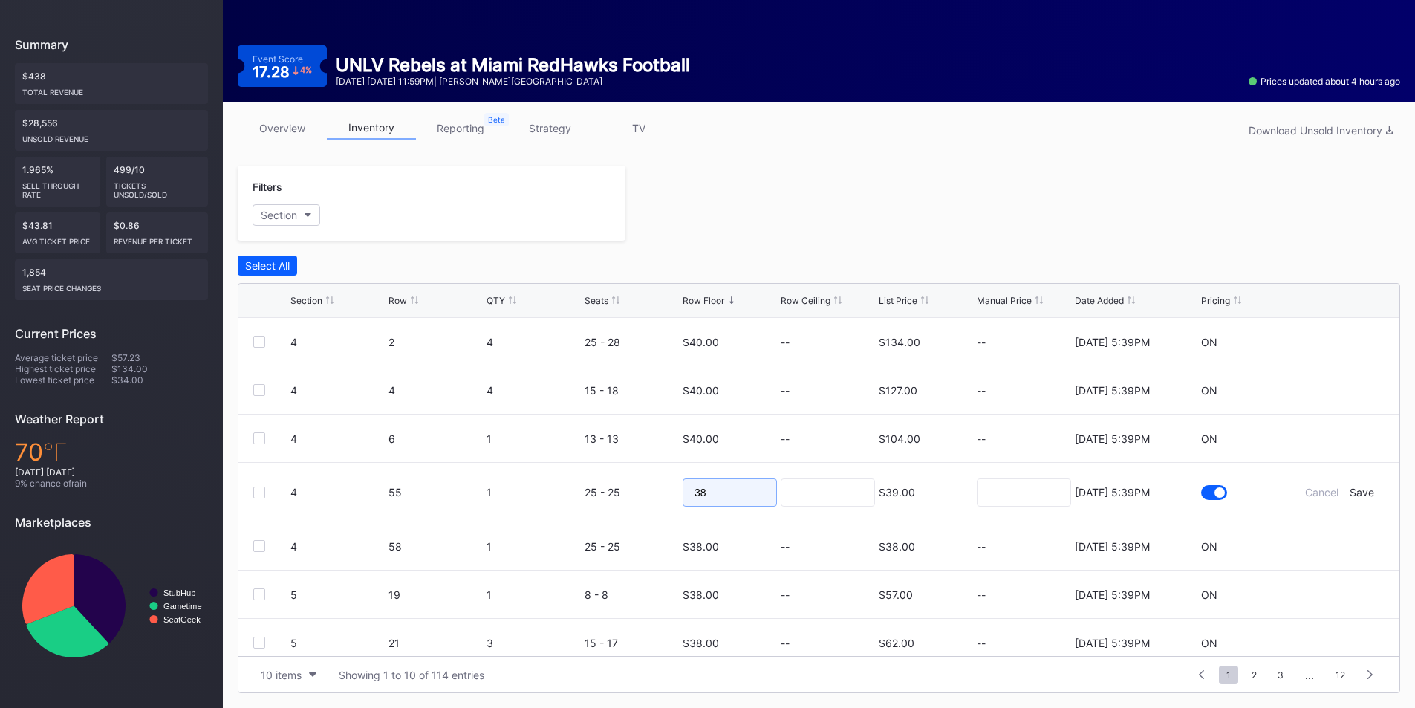
drag, startPoint x: 678, startPoint y: 483, endPoint x: 624, endPoint y: 482, distance: 54.2
click at [626, 483] on form "4 55 1 25 - 25 38 $39.00 8/11/2025 5:39PM Cancel Save" at bounding box center [837, 492] width 1094 height 59
type input "23"
click at [1354, 486] on div "Save" at bounding box center [1361, 492] width 25 height 13
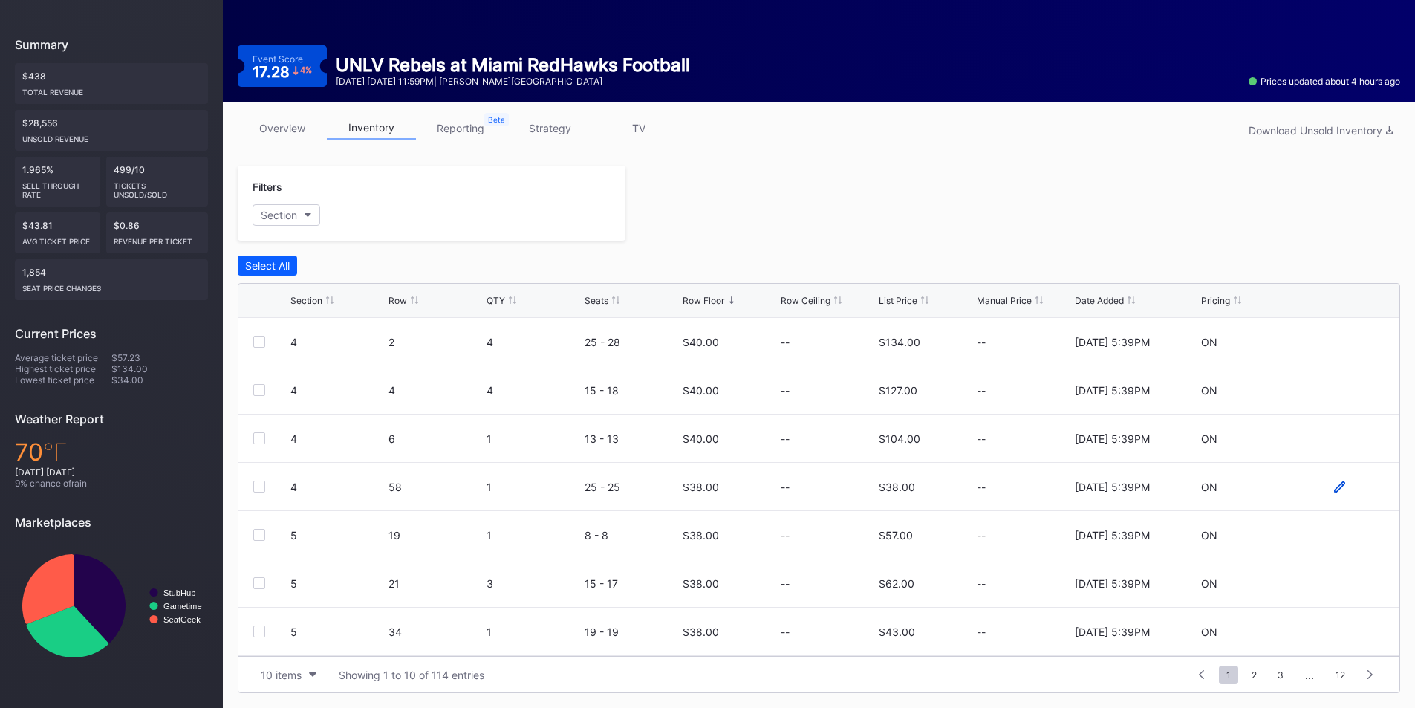
click at [1334, 490] on icon at bounding box center [1339, 486] width 11 height 11
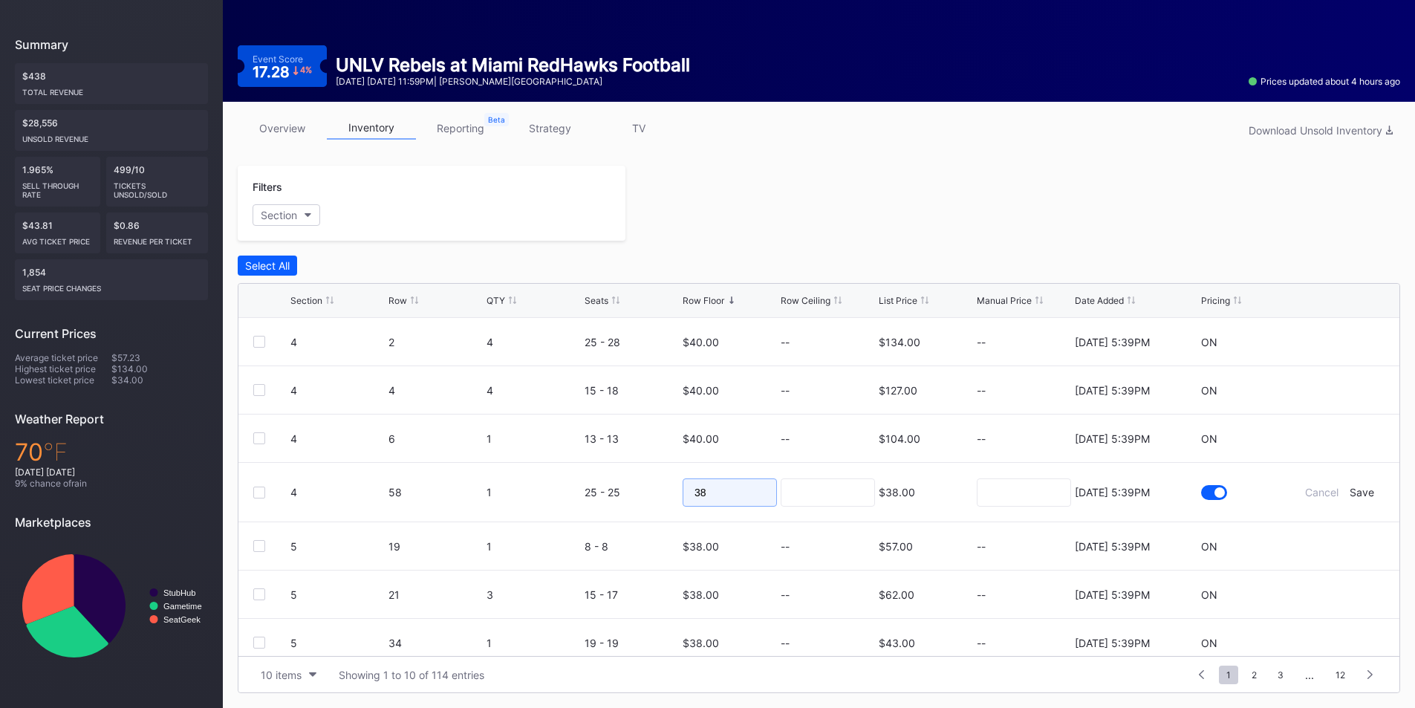
drag, startPoint x: 738, startPoint y: 491, endPoint x: 588, endPoint y: 486, distance: 150.1
click at [588, 486] on form "4 58 1 25 - 25 38 $38.00 8/11/2025 5:39PM Cancel Save" at bounding box center [837, 492] width 1094 height 59
type input "23"
click at [1358, 489] on div "Save" at bounding box center [1361, 492] width 25 height 13
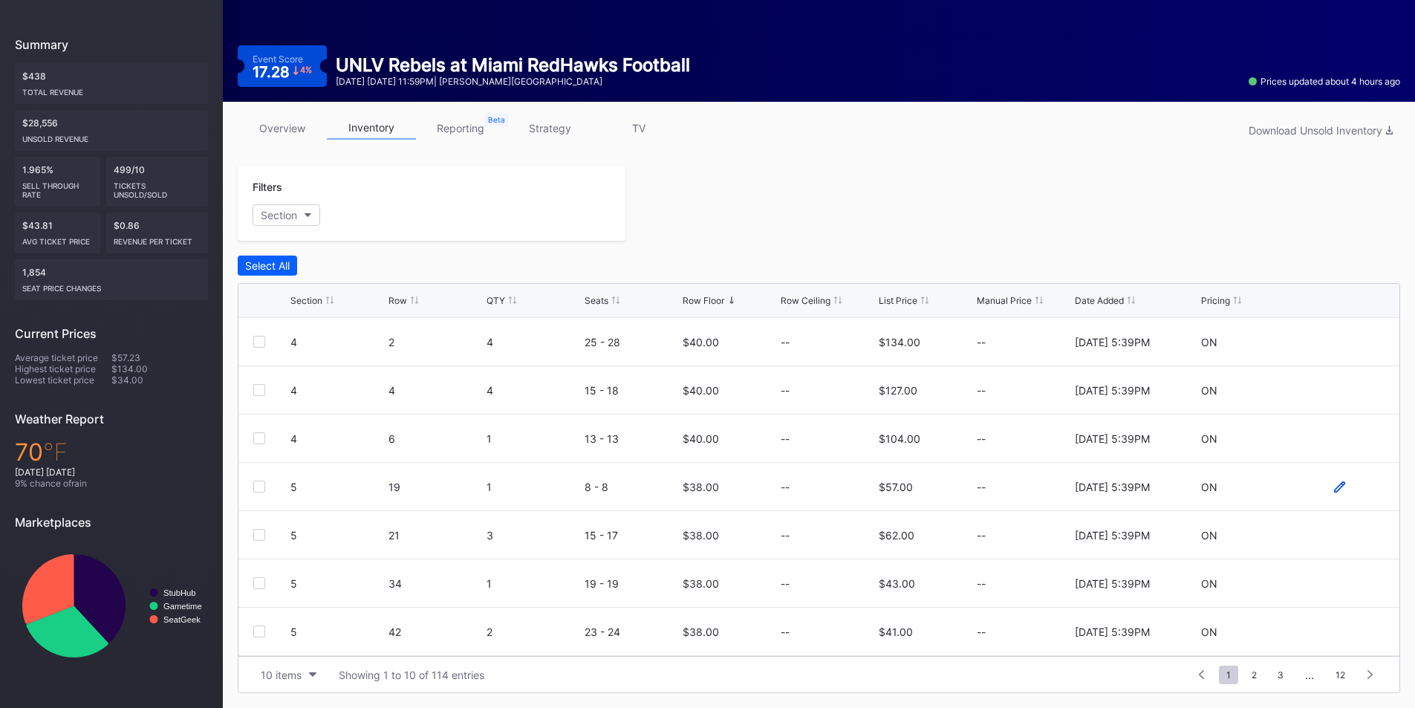
click at [1334, 487] on icon at bounding box center [1339, 486] width 11 height 11
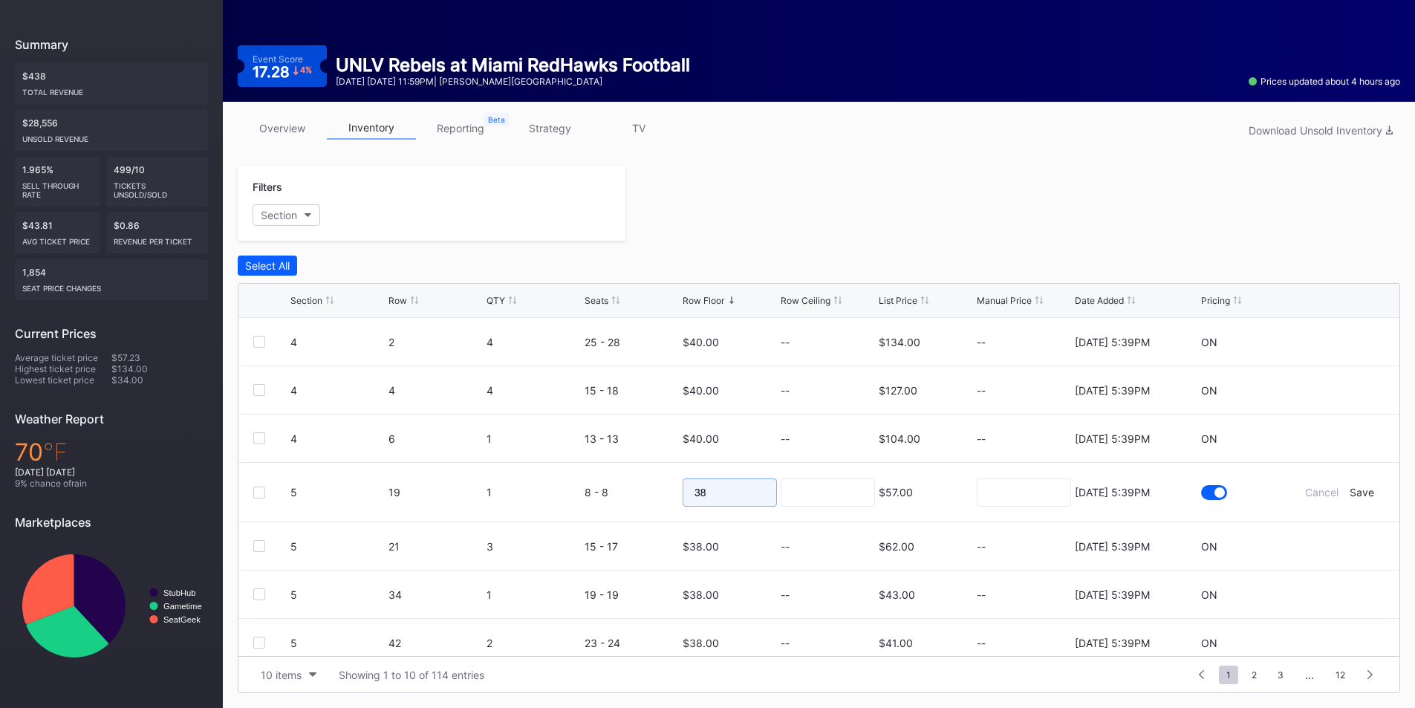
drag, startPoint x: 731, startPoint y: 494, endPoint x: 671, endPoint y: 495, distance: 60.2
click at [673, 495] on form "5 19 1 8 - 8 38 $57.00 8/11/2025 5:39PM Cancel Save" at bounding box center [837, 492] width 1094 height 59
type input "23"
click at [1352, 494] on div "Save" at bounding box center [1361, 492] width 25 height 13
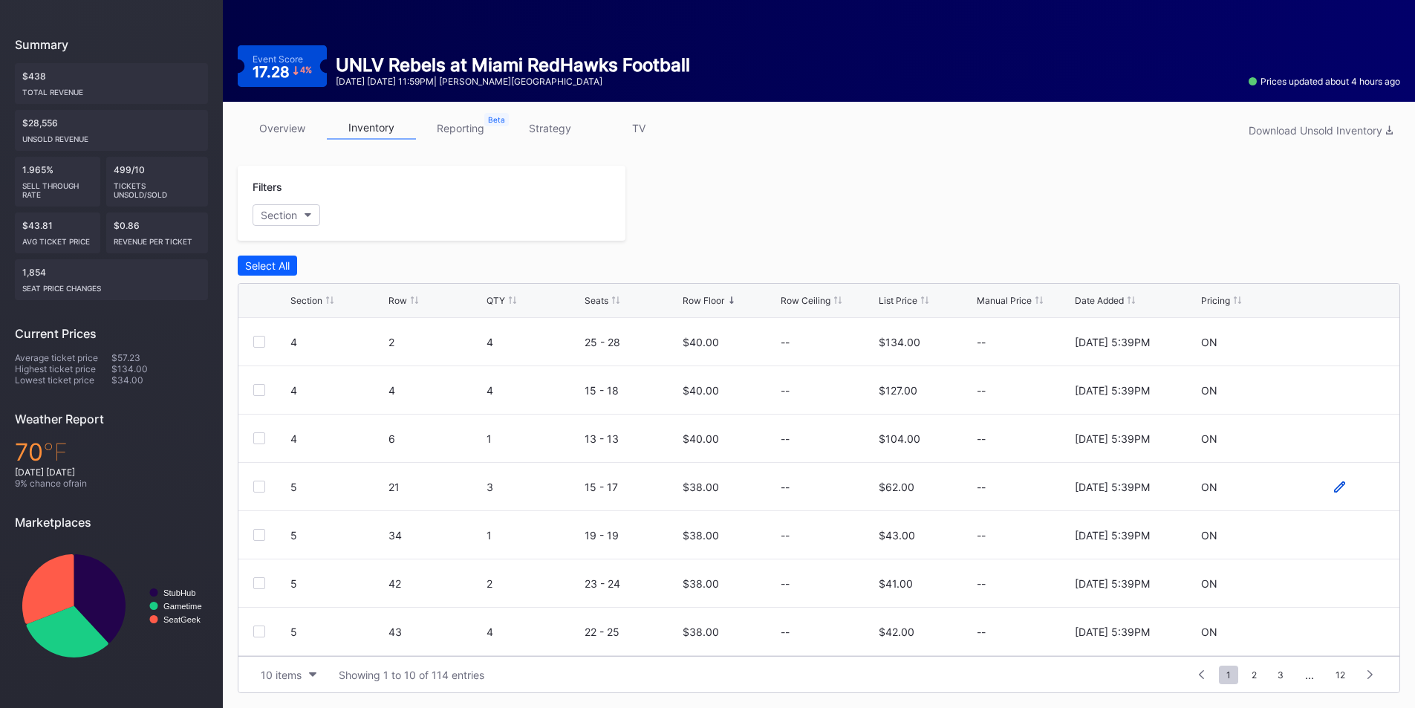
click at [1334, 486] on icon at bounding box center [1339, 486] width 11 height 11
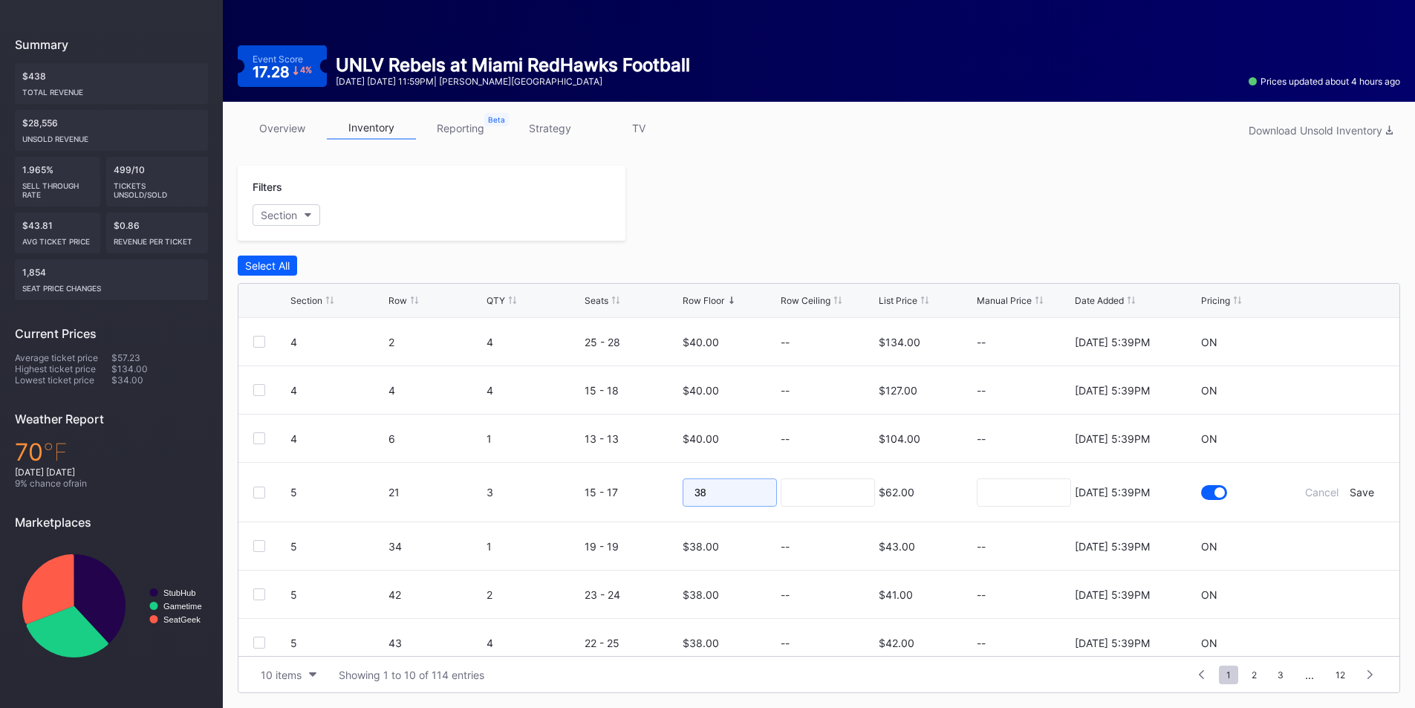
drag, startPoint x: 751, startPoint y: 491, endPoint x: 633, endPoint y: 491, distance: 117.3
click at [633, 491] on form "5 21 3 15 - 17 38 $62.00 8/11/2025 5:39PM Cancel Save" at bounding box center [837, 492] width 1094 height 59
type input "23"
click at [1354, 492] on div "Save" at bounding box center [1361, 492] width 25 height 13
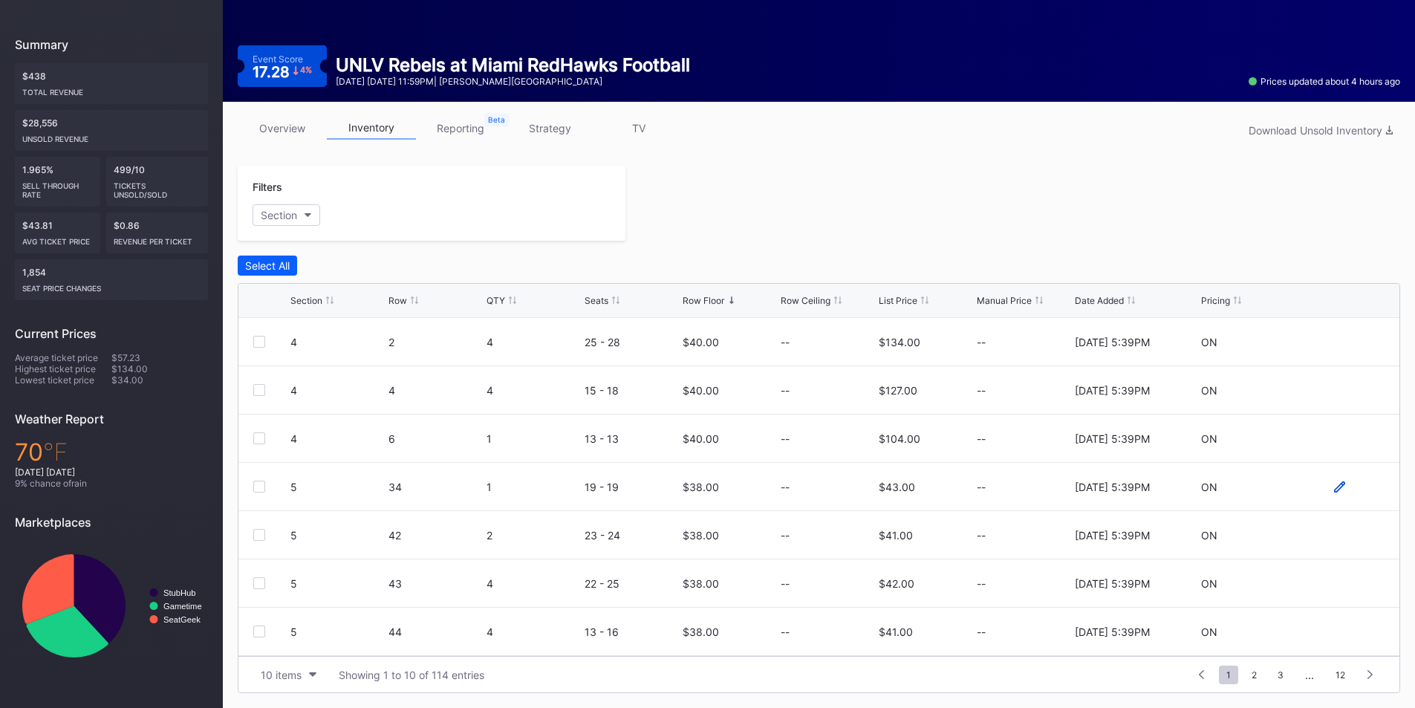
click at [1334, 484] on icon at bounding box center [1339, 485] width 11 height 11
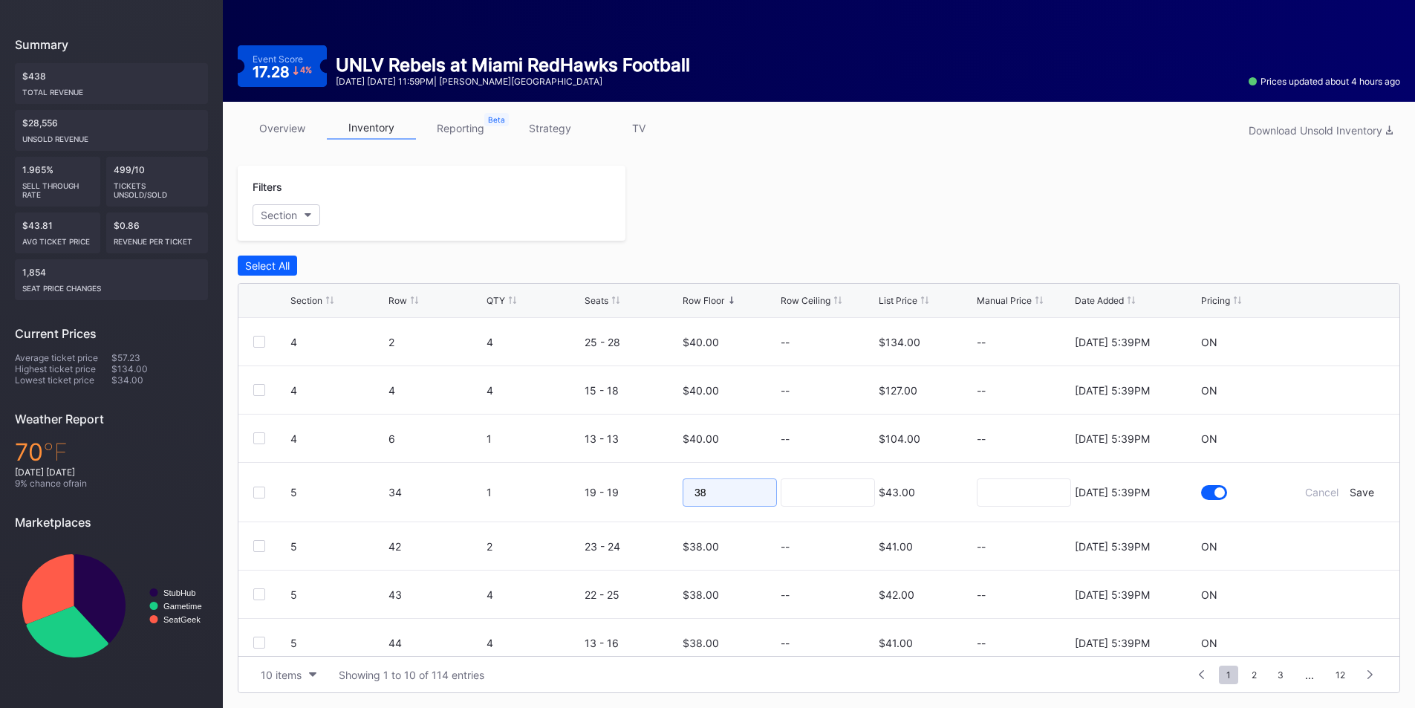
click at [655, 490] on form "5 34 1 19 - 19 38 $43.00 8/11/2025 5:39PM Cancel Save" at bounding box center [837, 492] width 1094 height 59
type input "23"
click at [1349, 497] on div "Save" at bounding box center [1361, 492] width 25 height 13
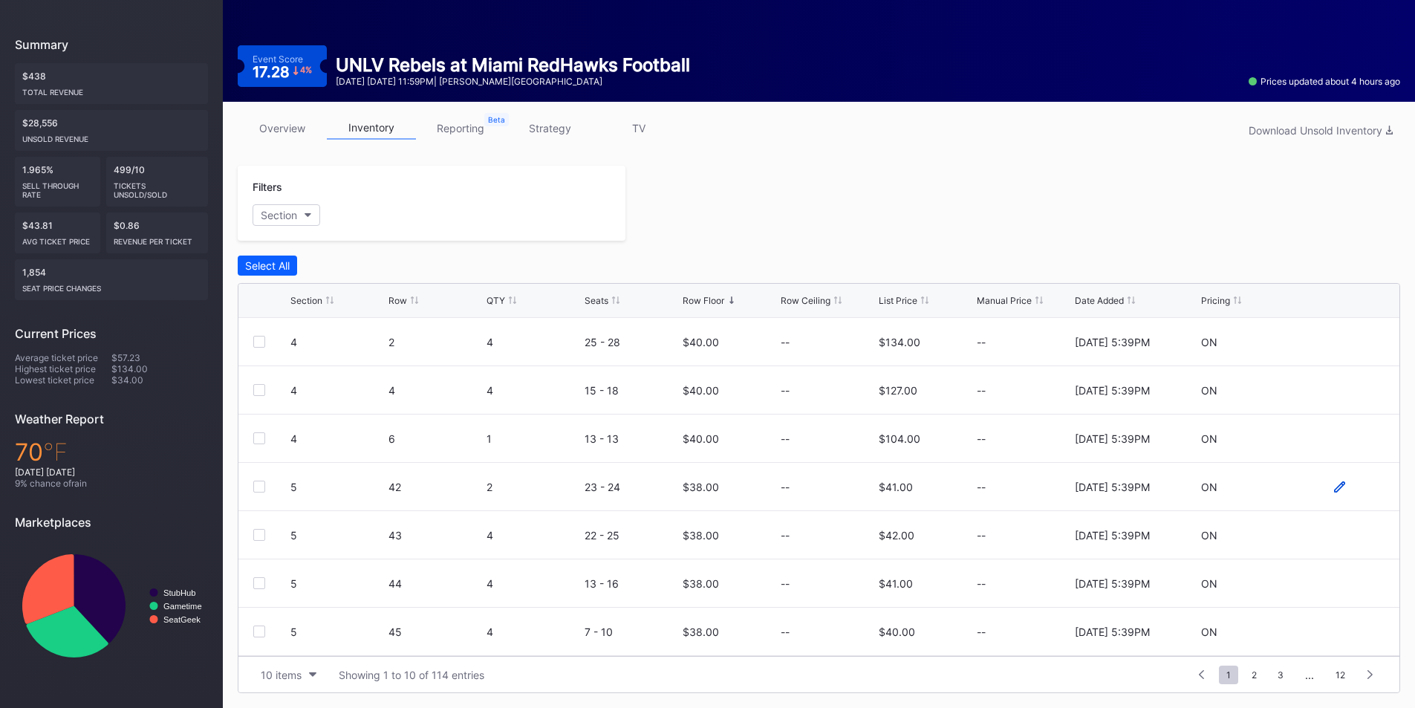
click at [1334, 481] on icon at bounding box center [1339, 486] width 11 height 11
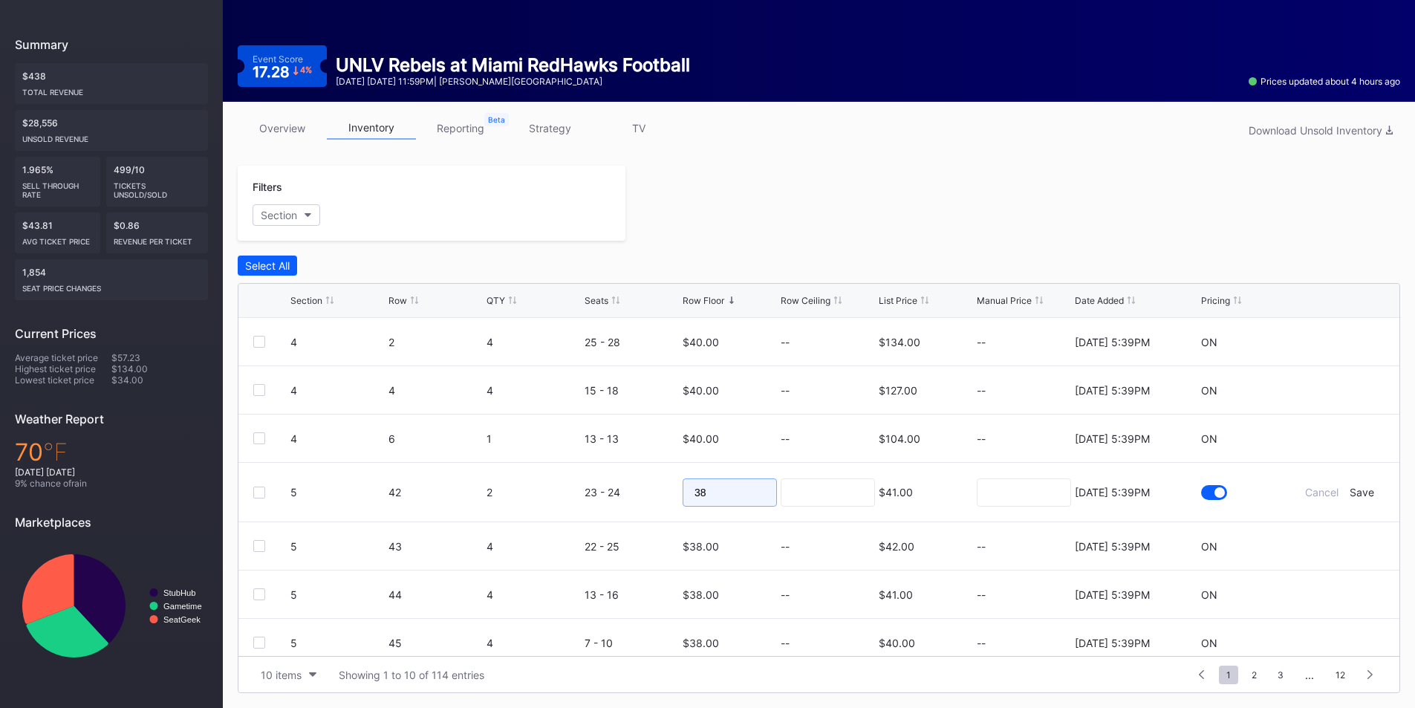
click at [606, 487] on form "5 42 2 23 - 24 38 $41.00 8/11/2025 5:39PM Cancel Save" at bounding box center [837, 492] width 1094 height 59
type input "23"
click at [1357, 493] on div "Save" at bounding box center [1361, 492] width 25 height 13
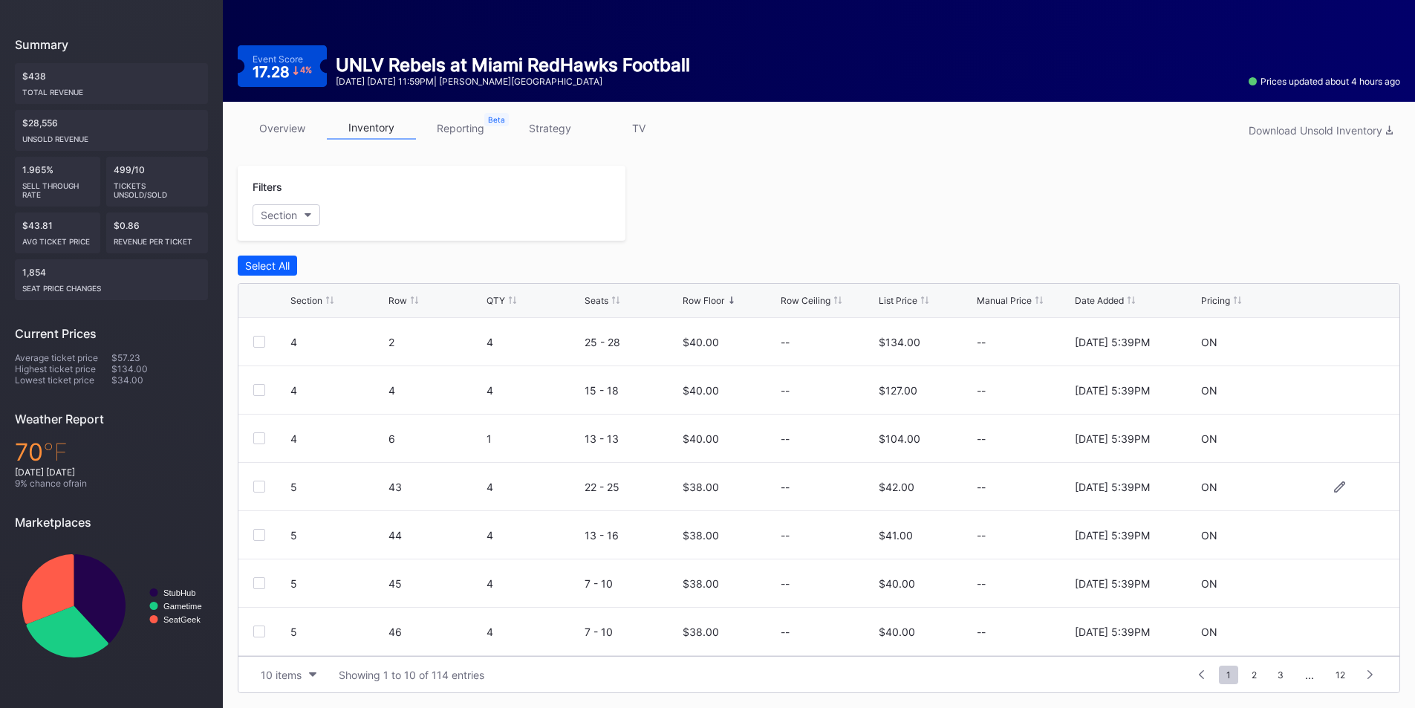
click at [1334, 486] on div at bounding box center [1339, 486] width 89 height 11
click at [1334, 486] on icon at bounding box center [1339, 485] width 11 height 11
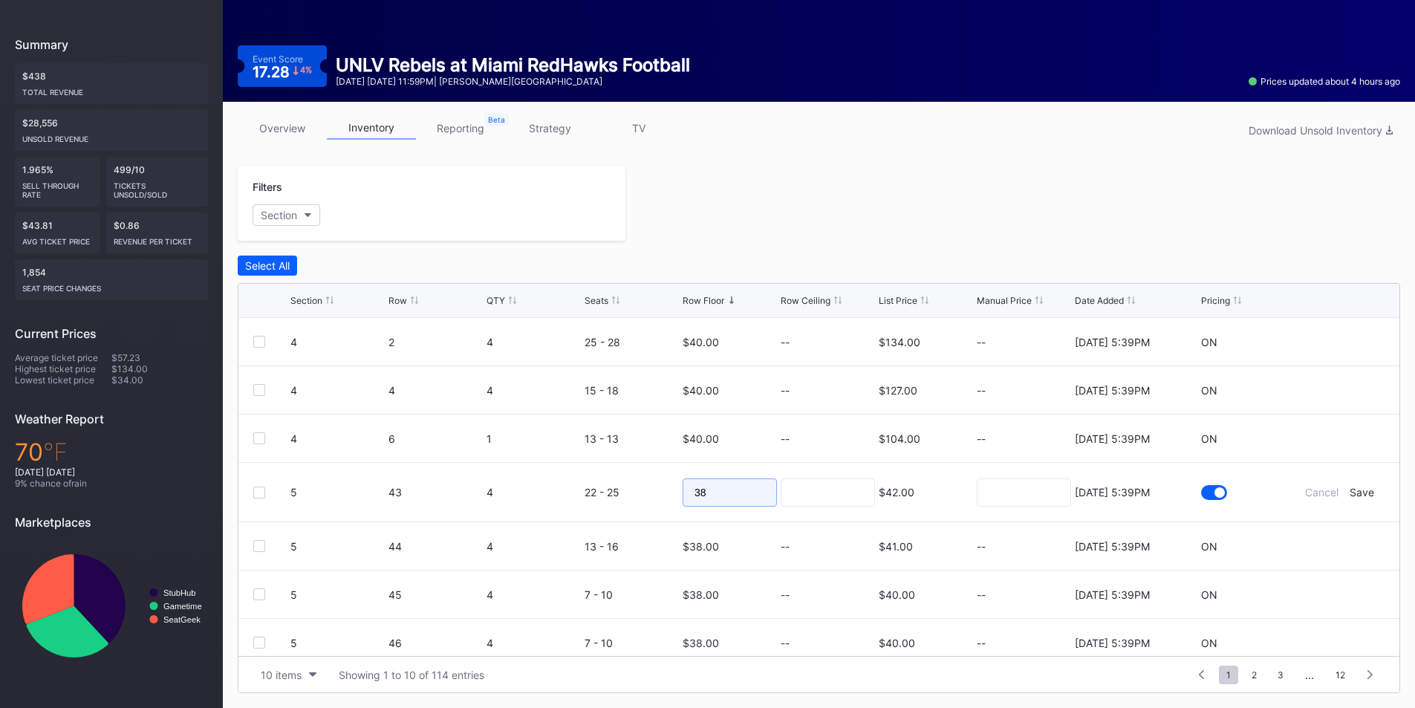
drag, startPoint x: 725, startPoint y: 493, endPoint x: 625, endPoint y: 490, distance: 100.3
click at [625, 491] on form "5 43 4 22 - 25 38 $42.00 8/11/2025 5:39PM Cancel Save" at bounding box center [837, 492] width 1094 height 59
type input "23"
click at [1349, 491] on div "Save" at bounding box center [1361, 492] width 25 height 13
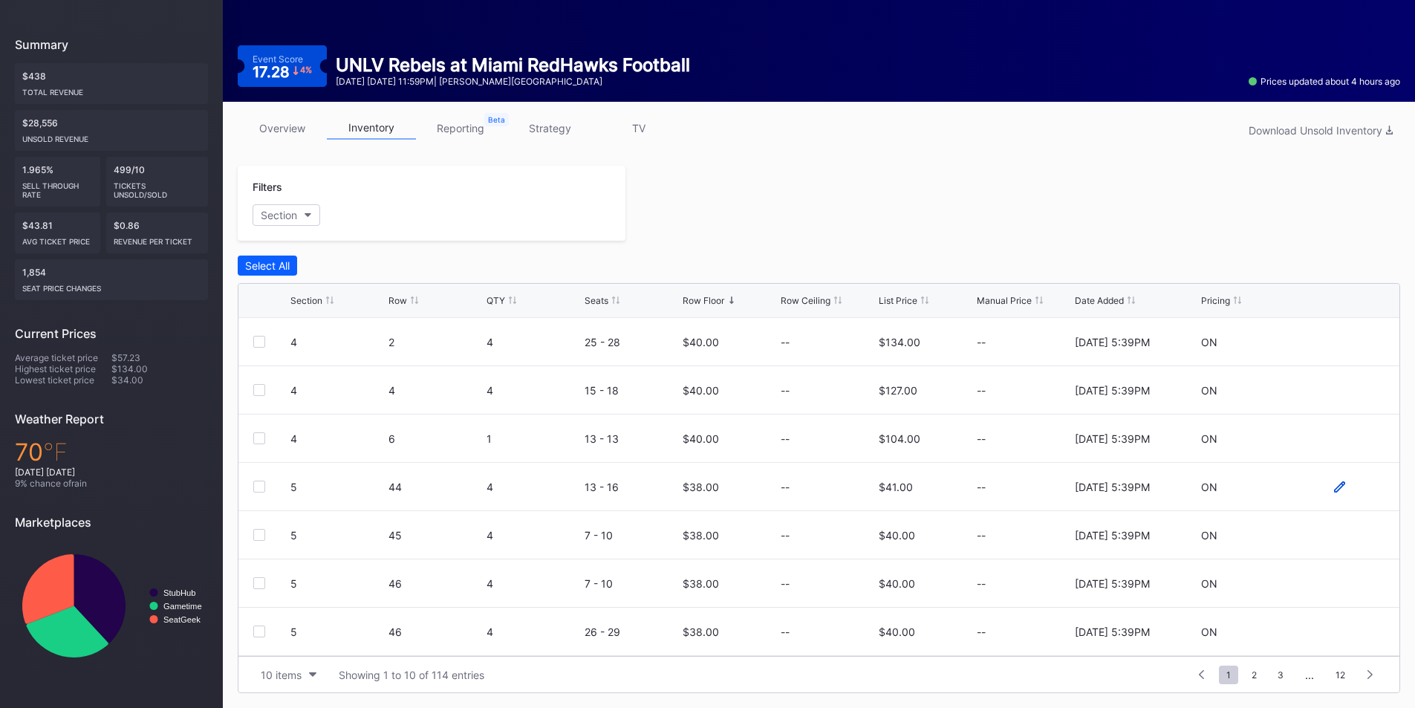
click at [1334, 489] on icon at bounding box center [1339, 486] width 11 height 11
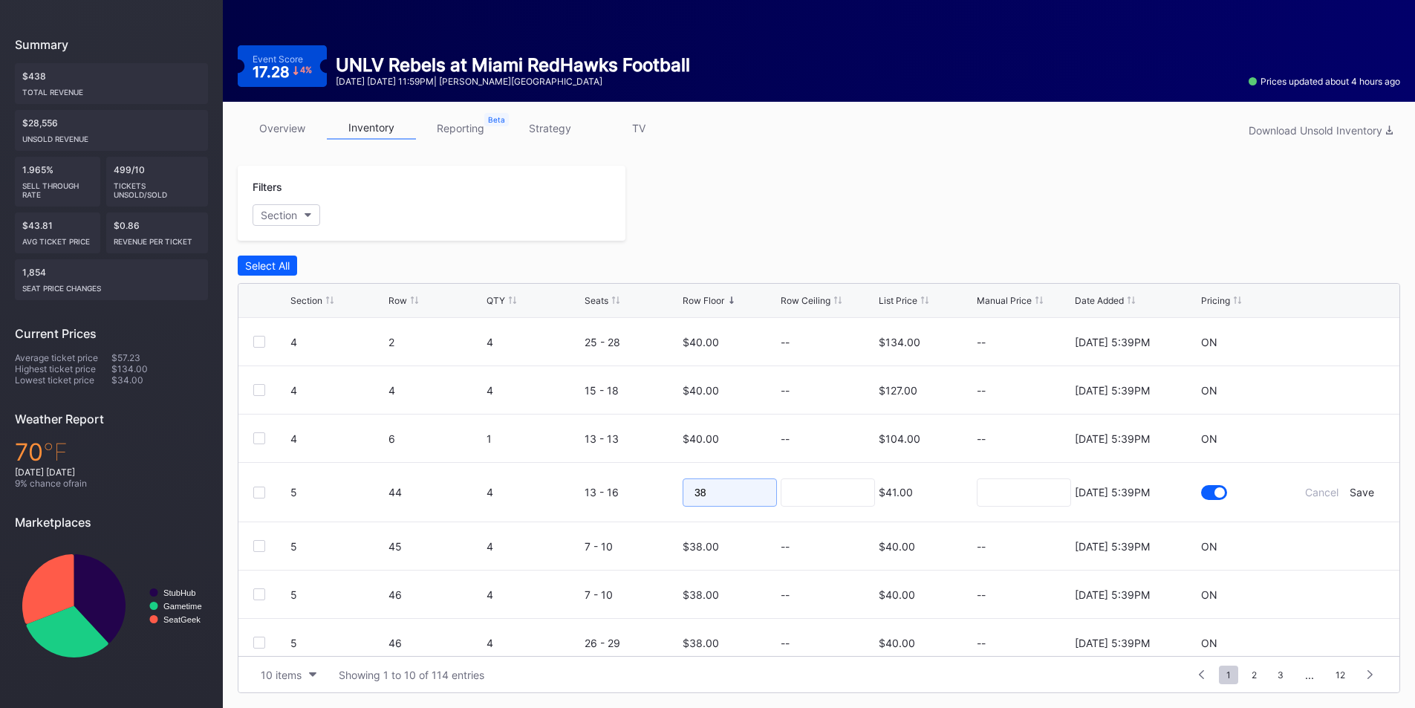
drag, startPoint x: 671, startPoint y: 499, endPoint x: 655, endPoint y: 499, distance: 15.6
click at [659, 499] on form "5 44 4 13 - 16 38 $41.00 8/11/2025 5:39PM Cancel Save" at bounding box center [837, 492] width 1094 height 59
type input "23"
click at [1357, 492] on div "Save" at bounding box center [1361, 492] width 25 height 13
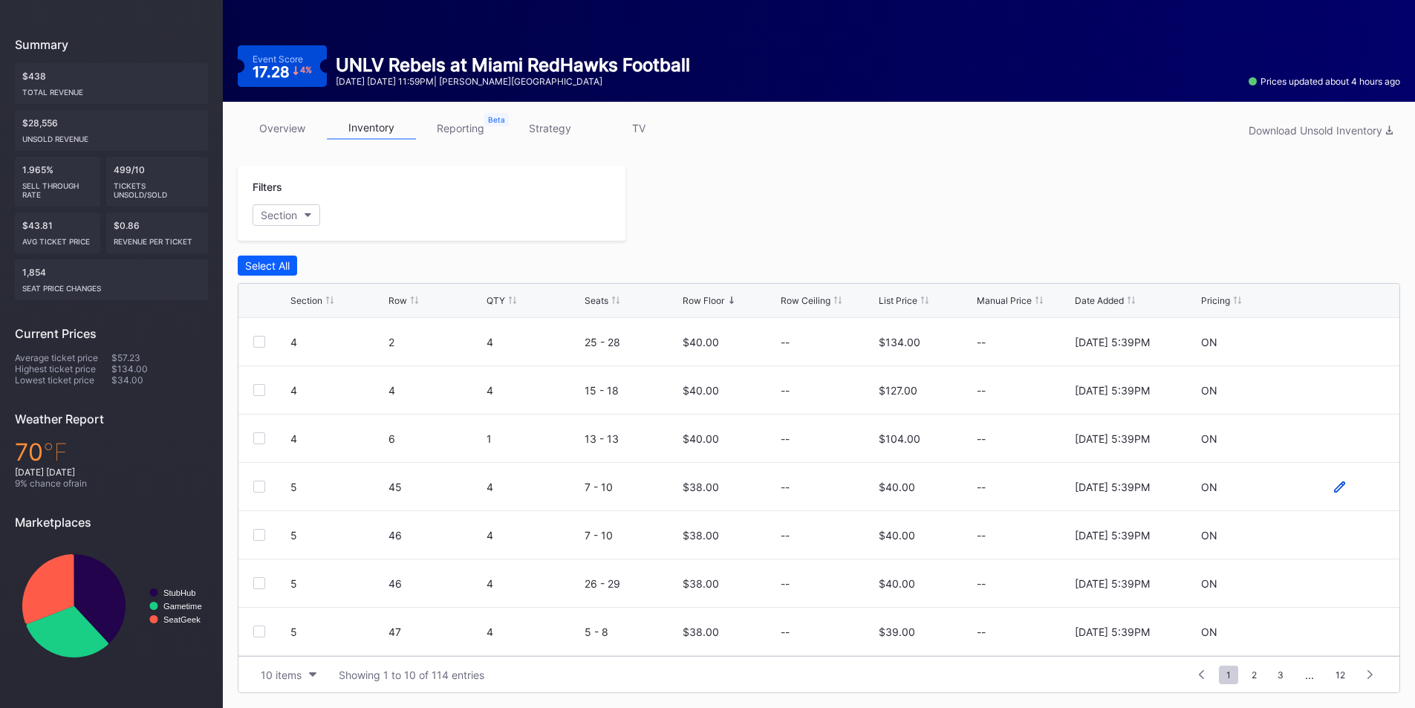
click at [1334, 487] on icon at bounding box center [1339, 486] width 11 height 11
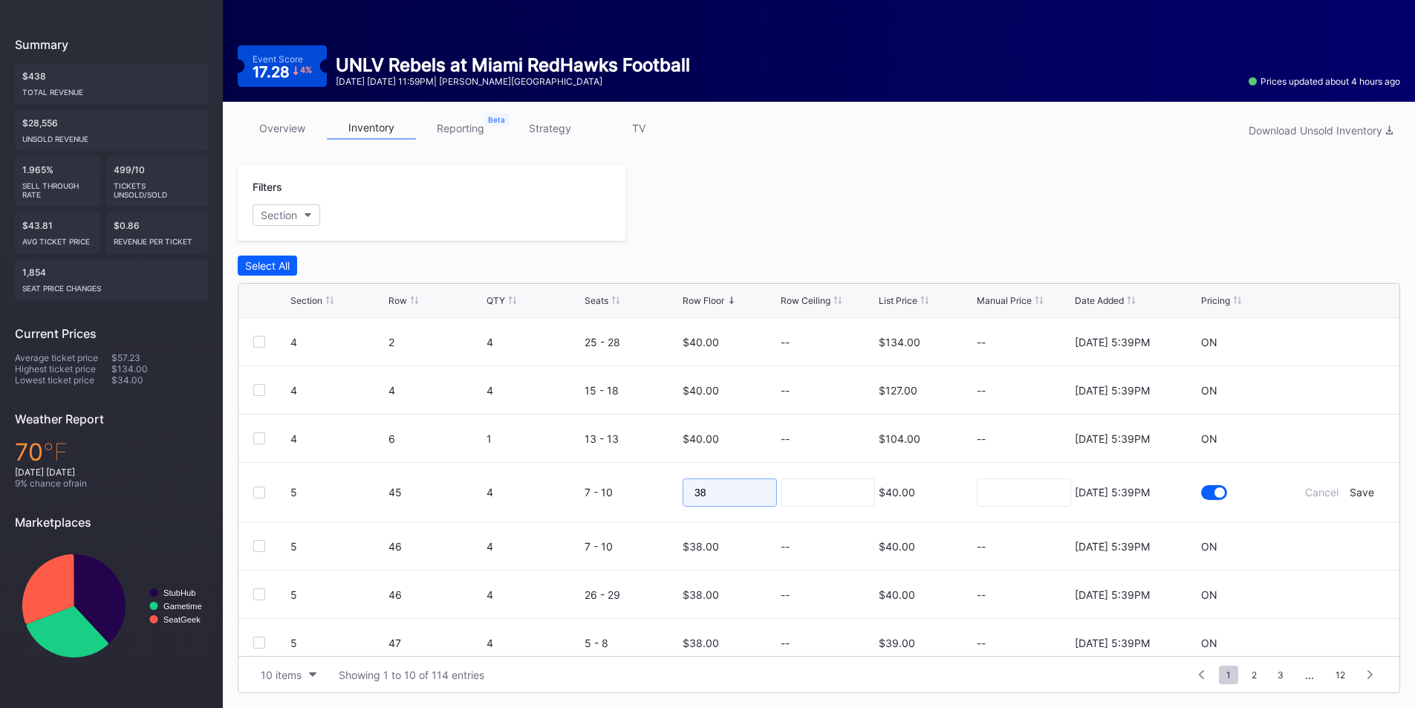
drag, startPoint x: 735, startPoint y: 482, endPoint x: 612, endPoint y: 493, distance: 123.8
click at [612, 493] on form "5 45 4 7 - 10 38 $40.00 8/11/2025 5:39PM Cancel Save" at bounding box center [837, 492] width 1094 height 59
type input "23"
click at [1352, 490] on div "Save" at bounding box center [1361, 492] width 25 height 13
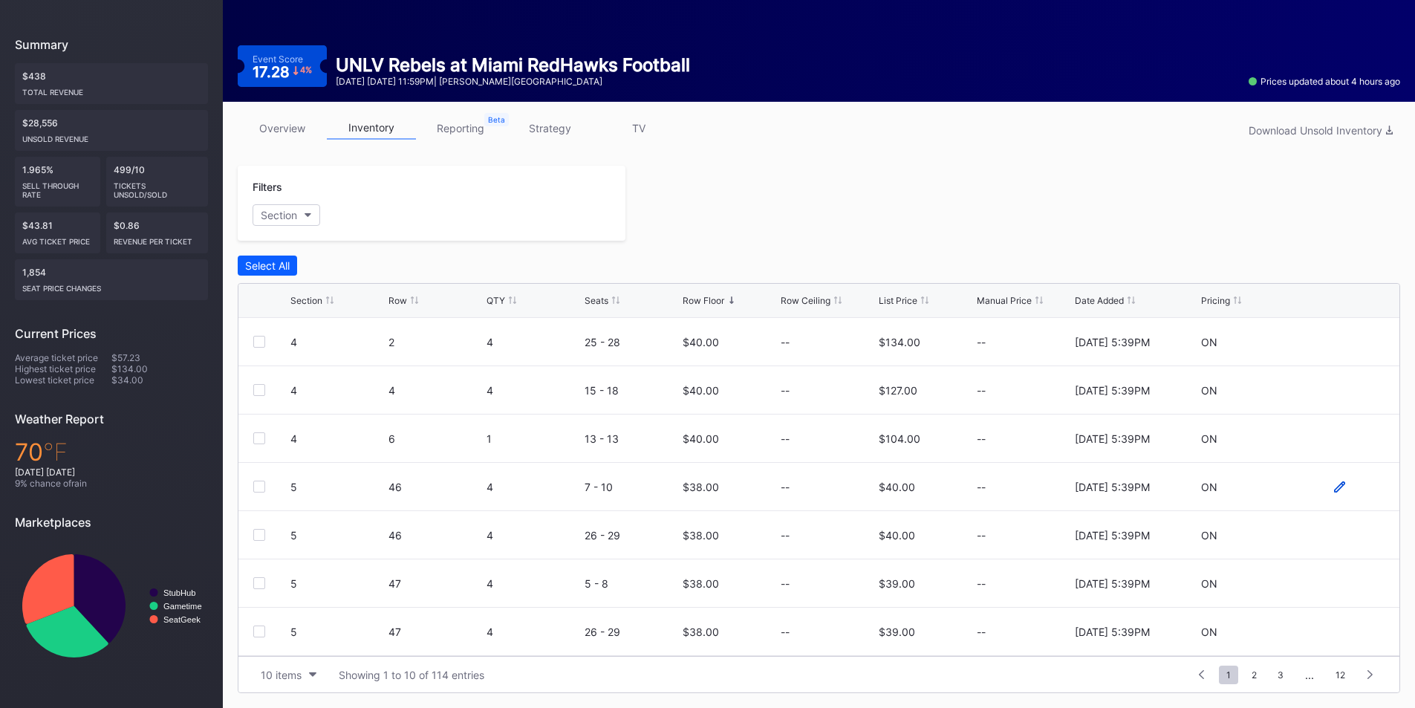
click at [1334, 489] on icon at bounding box center [1339, 486] width 11 height 11
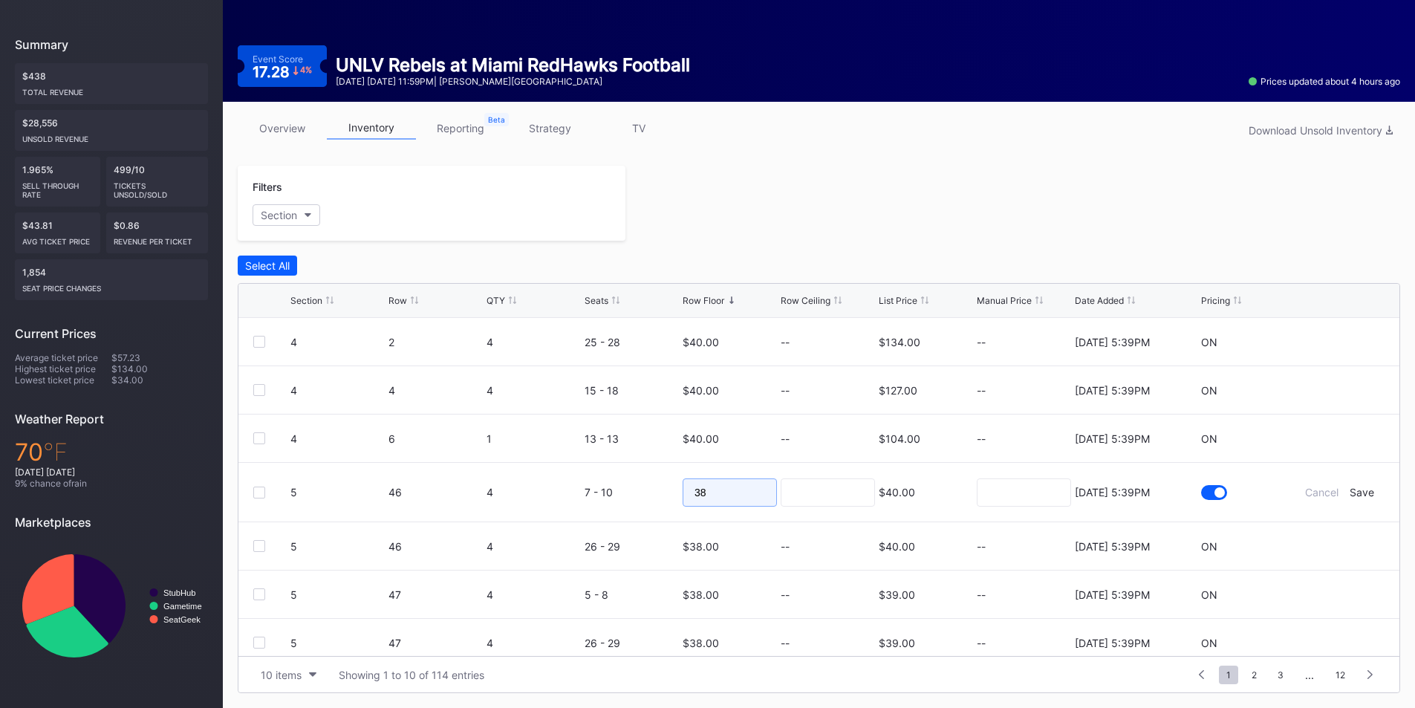
drag, startPoint x: 660, startPoint y: 482, endPoint x: 639, endPoint y: 482, distance: 20.8
click at [639, 482] on form "5 46 4 7 - 10 38 $40.00 8/11/2025 5:39PM Cancel Save" at bounding box center [837, 492] width 1094 height 59
type input "23"
click at [1349, 492] on div "Save" at bounding box center [1361, 492] width 25 height 13
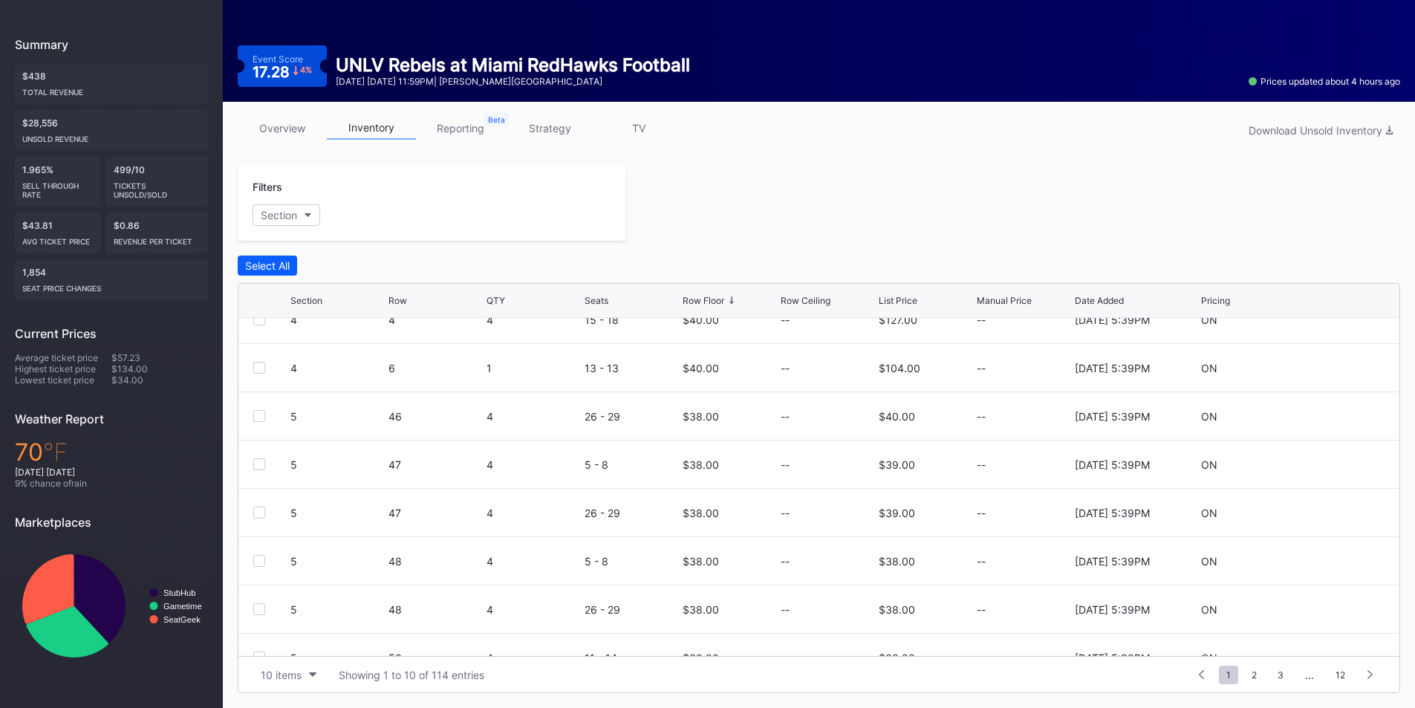
scroll to position [0, 0]
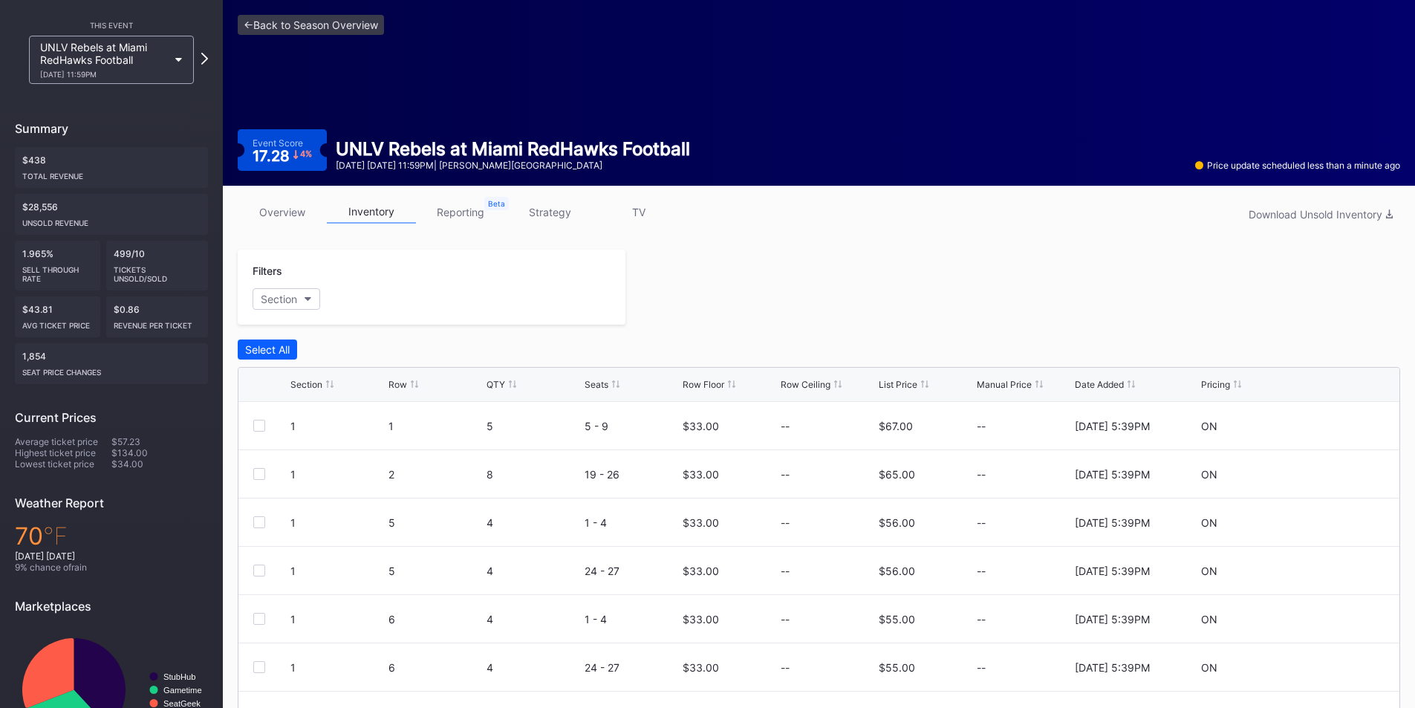
scroll to position [74, 0]
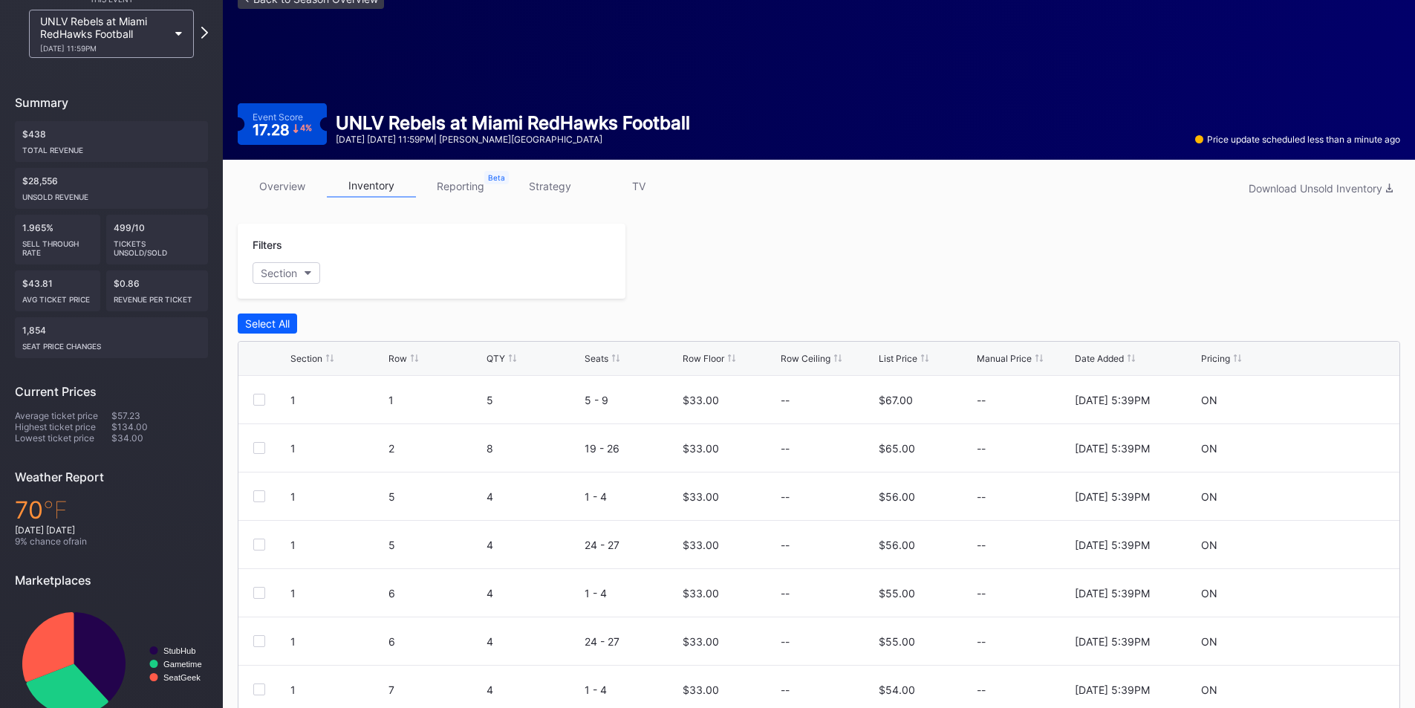
click at [720, 357] on div "Row Floor" at bounding box center [703, 358] width 42 height 11
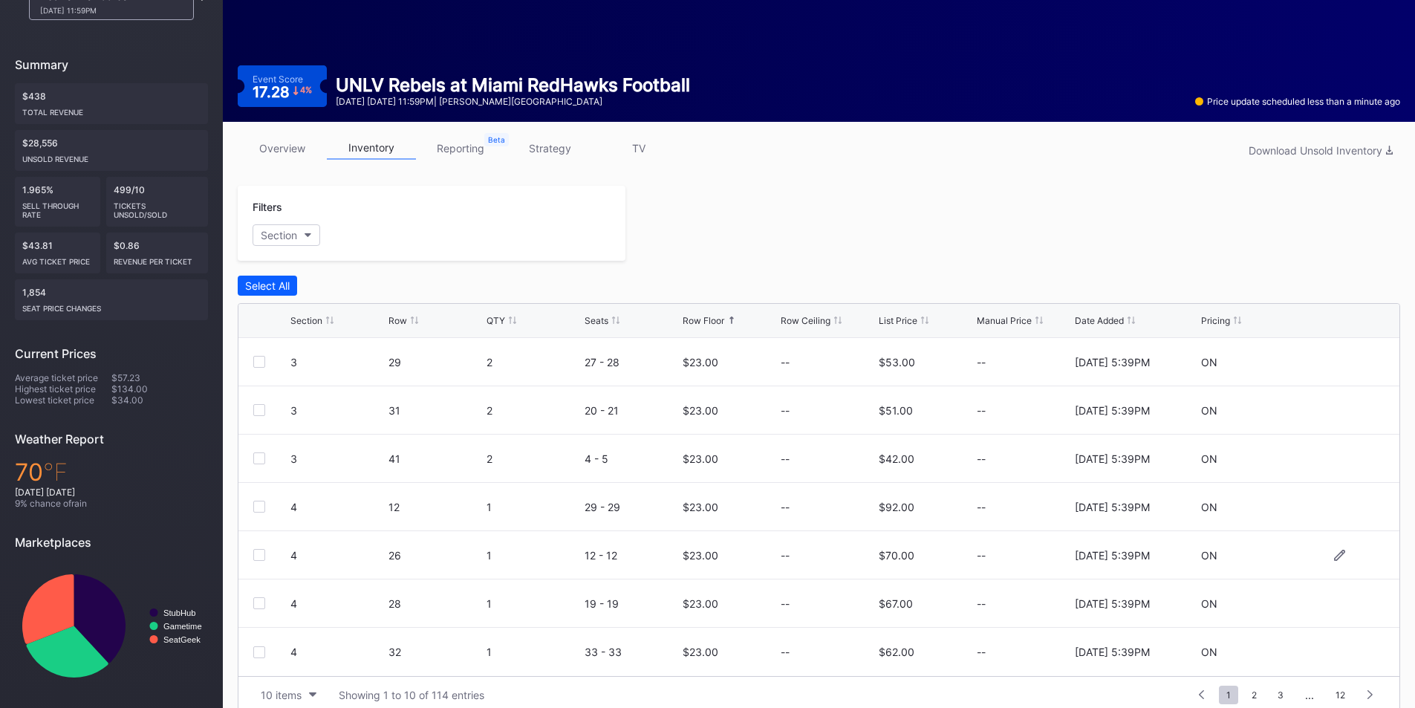
scroll to position [132, 0]
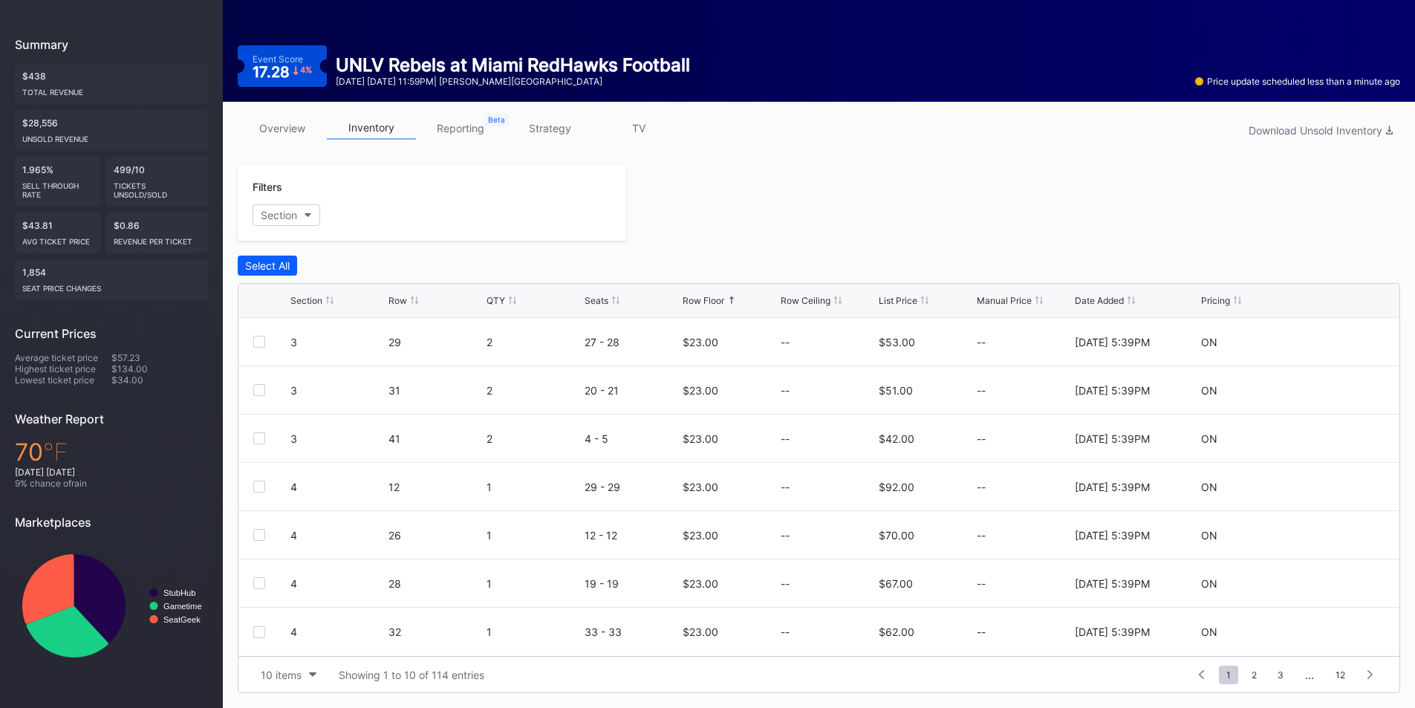
click at [599, 300] on div "Seats" at bounding box center [596, 300] width 24 height 11
click at [601, 300] on div "Seats" at bounding box center [596, 300] width 24 height 11
click at [720, 299] on div "Row Floor" at bounding box center [703, 300] width 42 height 11
click at [721, 299] on div "Row Floor" at bounding box center [703, 300] width 42 height 11
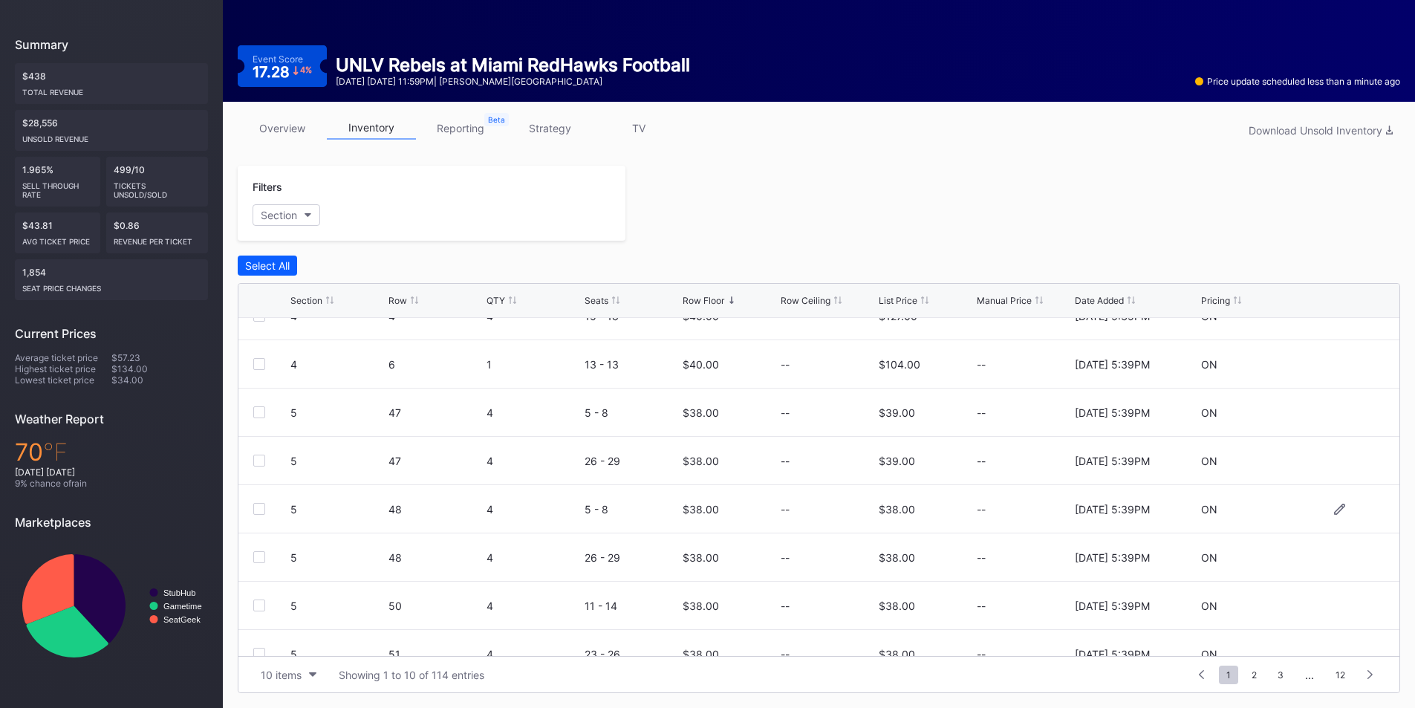
scroll to position [145, 0]
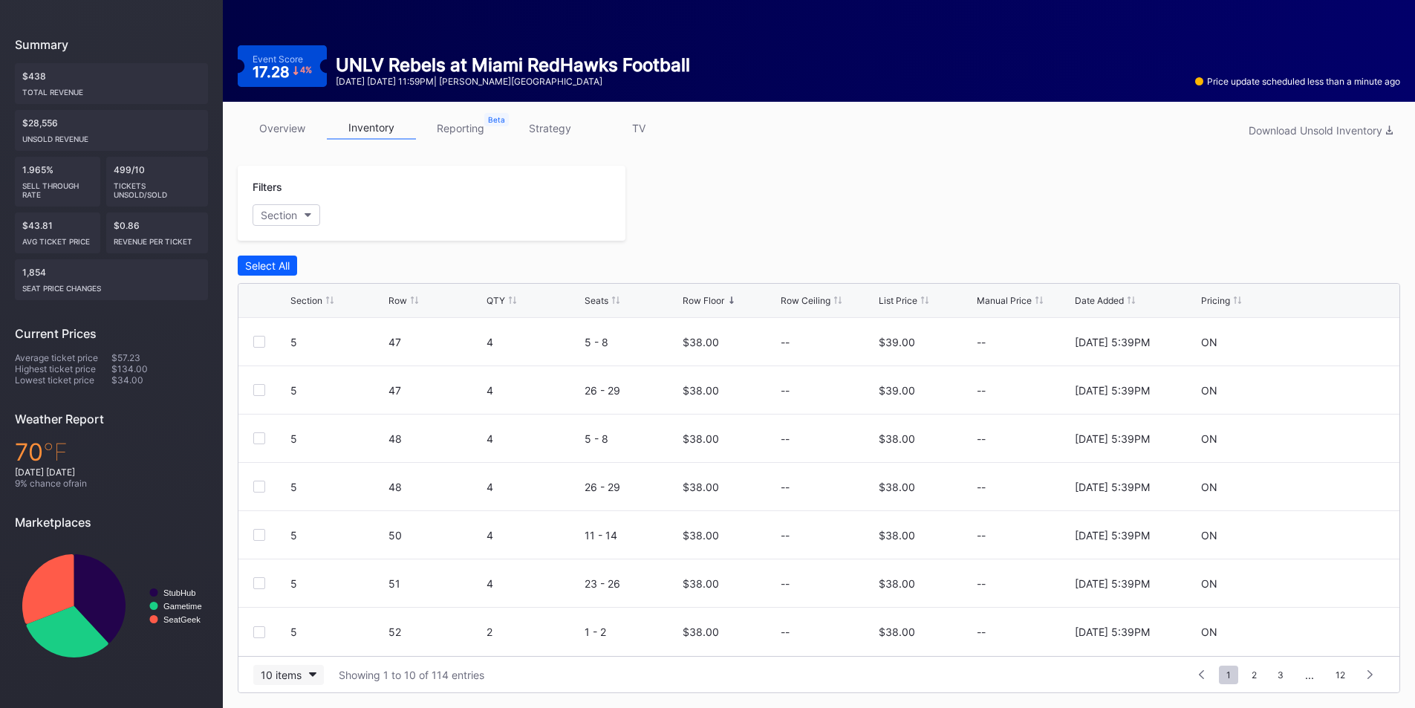
click at [283, 679] on div "10 items" at bounding box center [281, 674] width 41 height 13
click at [291, 636] on div "200 items" at bounding box center [288, 637] width 48 height 13
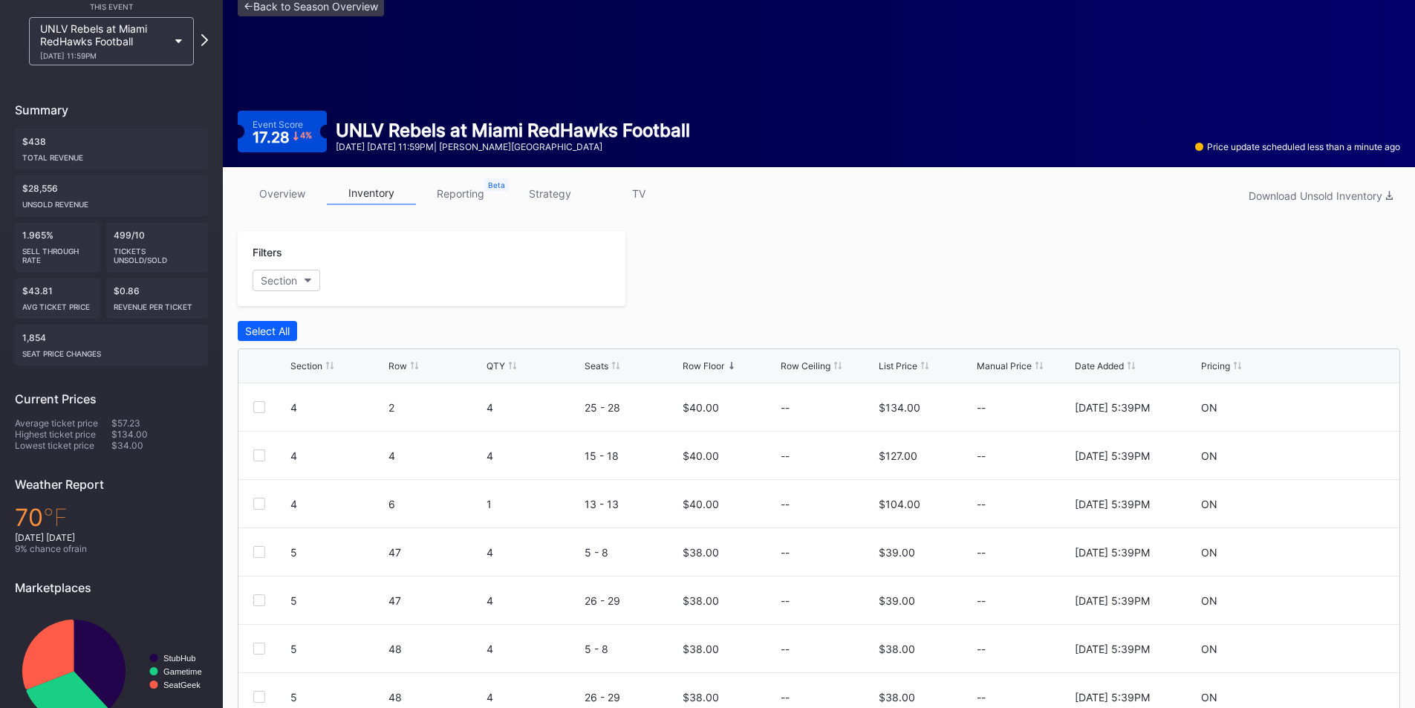
scroll to position [132, 0]
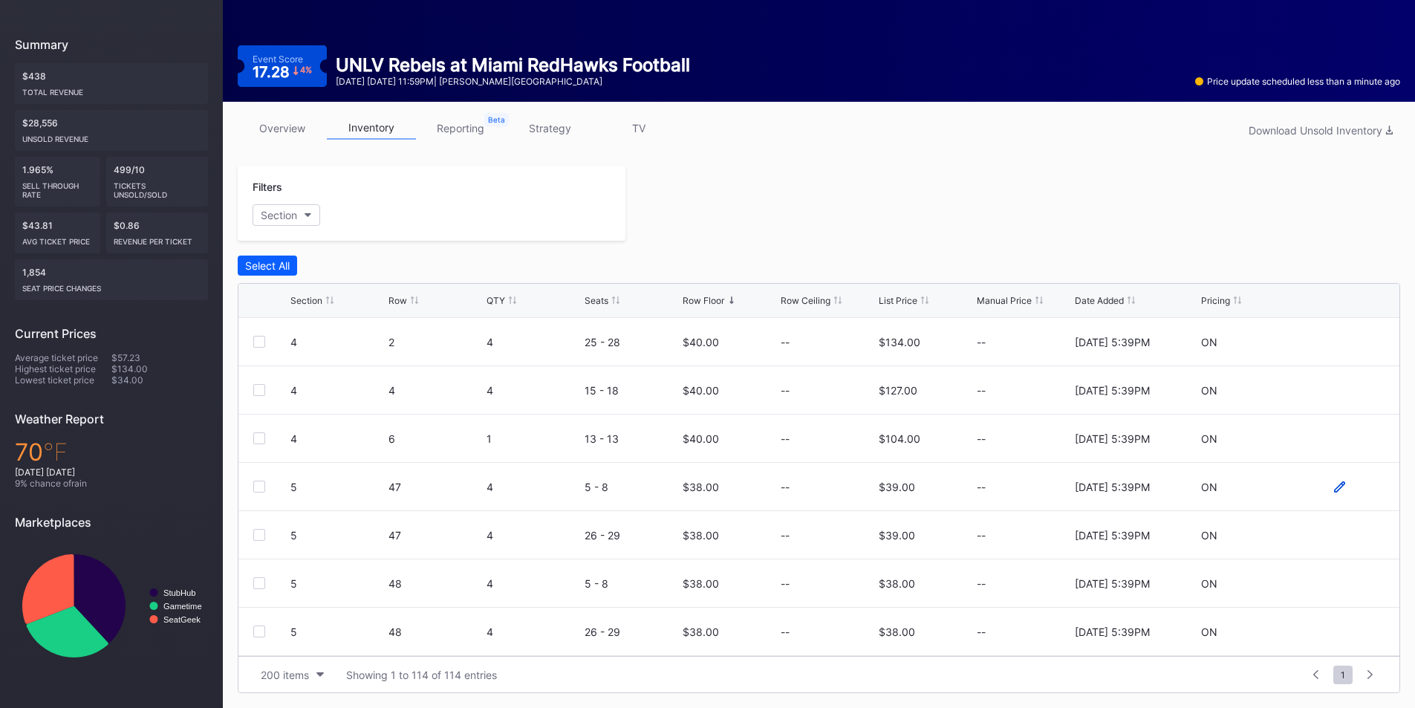
click at [1334, 488] on icon at bounding box center [1339, 485] width 11 height 11
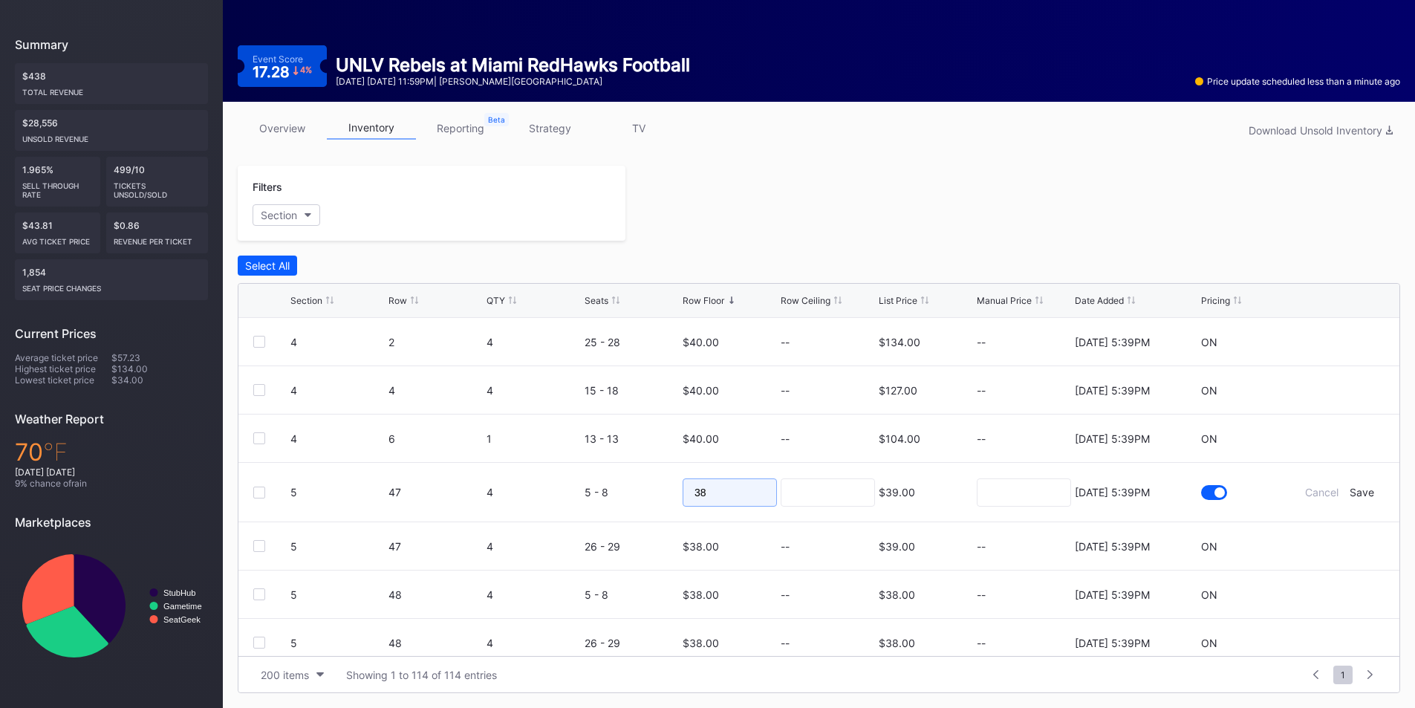
drag, startPoint x: 711, startPoint y: 495, endPoint x: 674, endPoint y: 495, distance: 37.1
click at [682, 495] on input "38" at bounding box center [729, 492] width 94 height 28
type input "23"
click at [1357, 495] on div "Save" at bounding box center [1361, 492] width 25 height 13
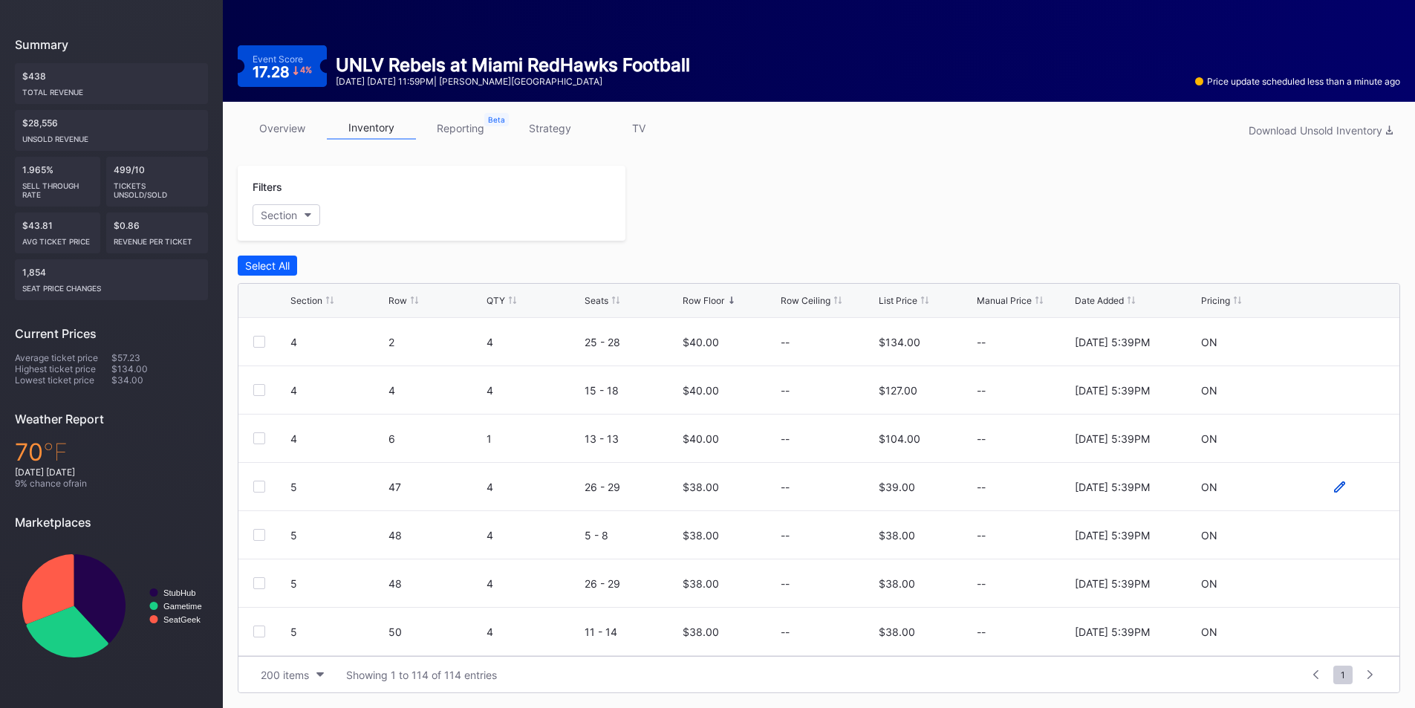
click at [1334, 488] on icon at bounding box center [1339, 485] width 11 height 11
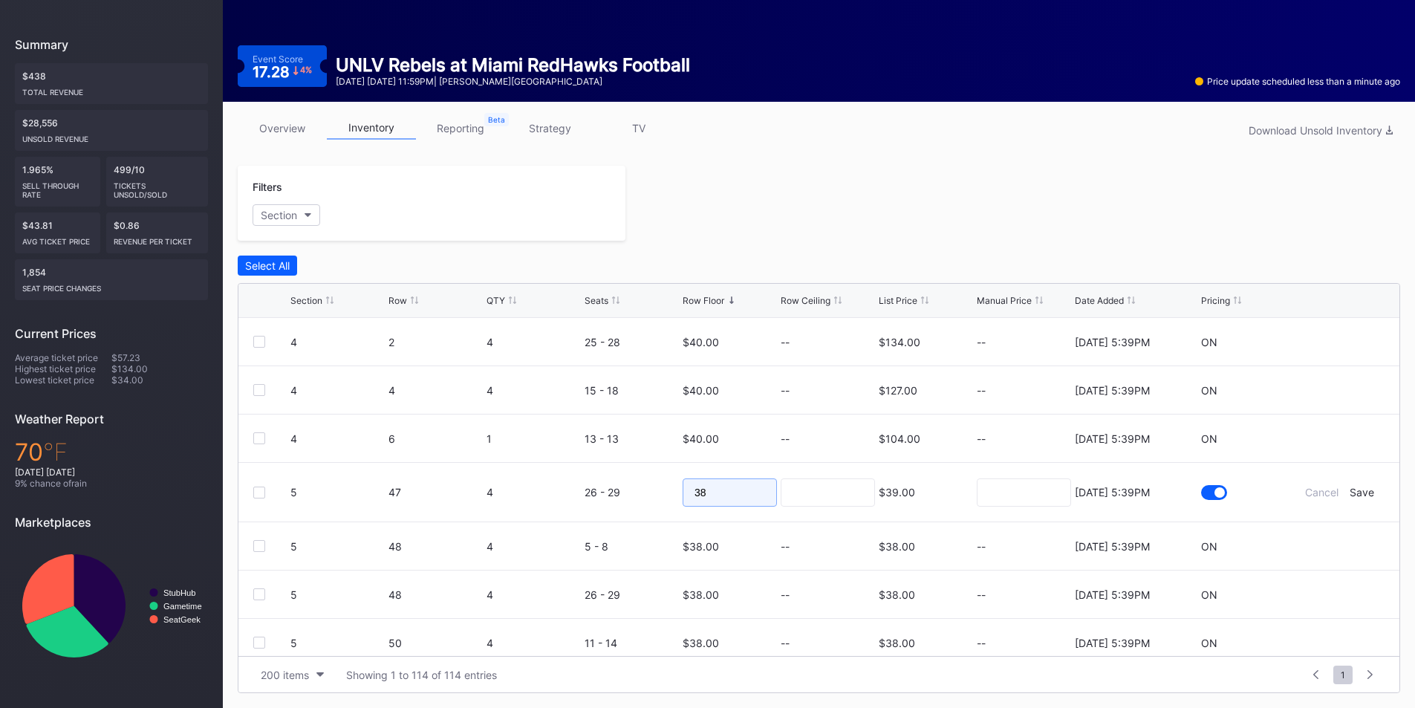
drag, startPoint x: 730, startPoint y: 483, endPoint x: 571, endPoint y: 487, distance: 159.0
click at [570, 487] on form "5 47 4 26 - 29 38 $39.00 8/11/2025 5:39PM Cancel Save" at bounding box center [837, 492] width 1094 height 59
type input "23"
click at [1271, 493] on div at bounding box center [1248, 492] width 94 height 59
click at [1349, 494] on div "Save" at bounding box center [1361, 492] width 25 height 13
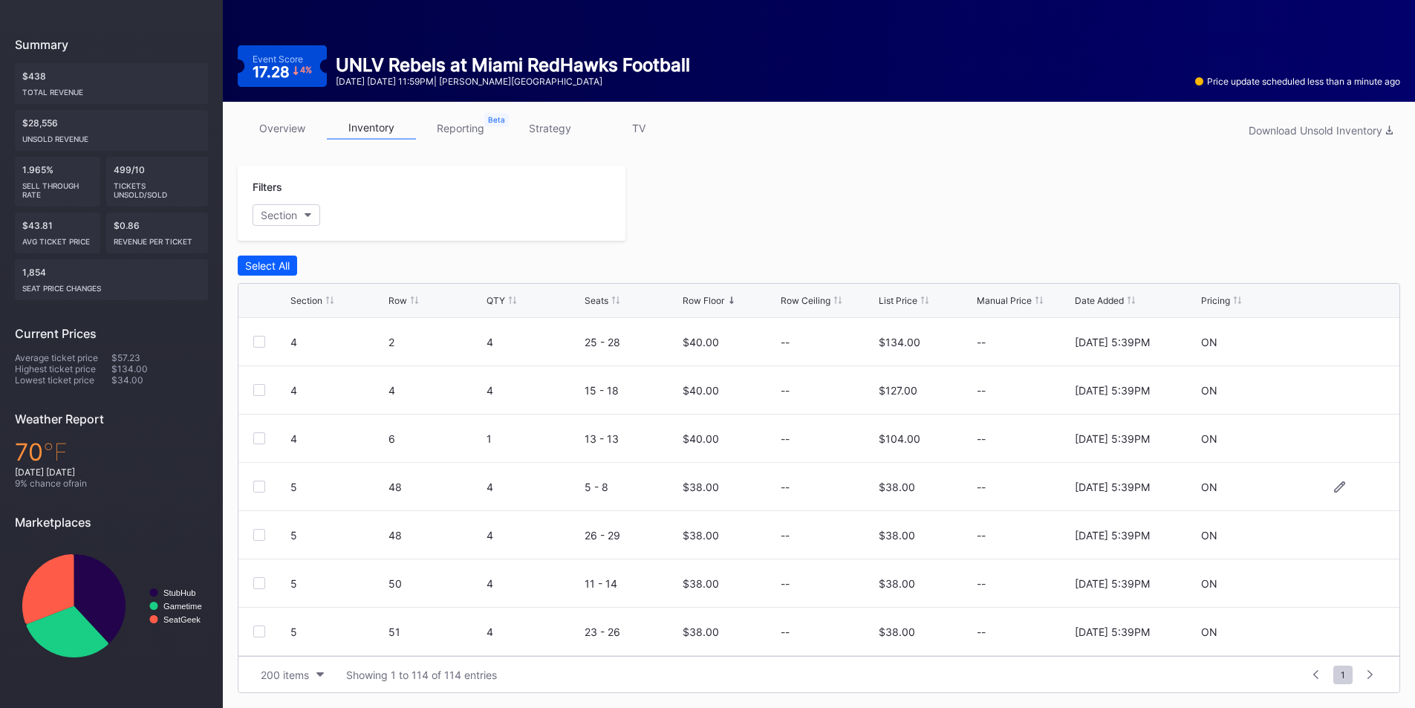
click at [1340, 487] on div at bounding box center [1339, 486] width 89 height 11
click at [1334, 483] on div at bounding box center [1339, 486] width 89 height 11
click at [1334, 489] on icon at bounding box center [1339, 486] width 11 height 11
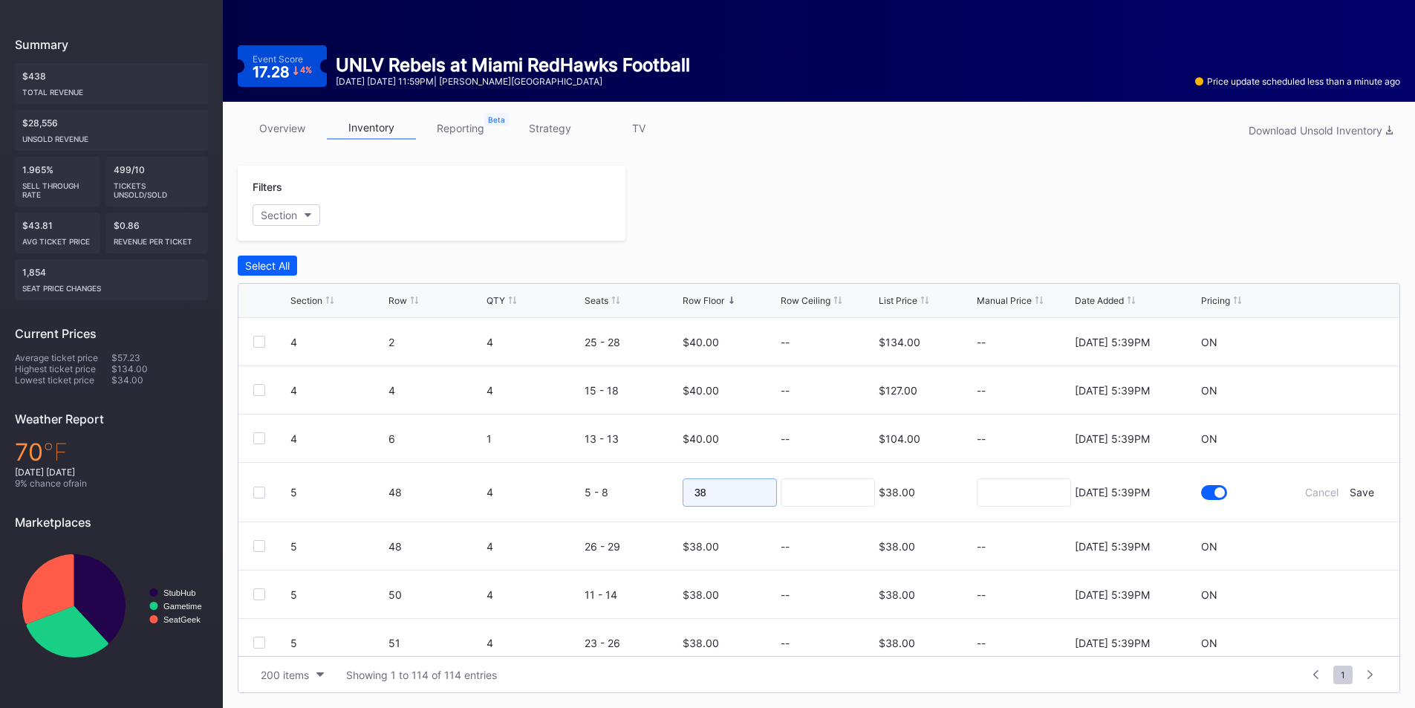
drag, startPoint x: 731, startPoint y: 493, endPoint x: 639, endPoint y: 499, distance: 92.3
click at [639, 499] on form "5 48 4 5 - 8 38 $38.00 8/11/2025 5:39PM Cancel Save" at bounding box center [837, 492] width 1094 height 59
type input "23"
click at [1354, 494] on div "Save" at bounding box center [1361, 492] width 25 height 13
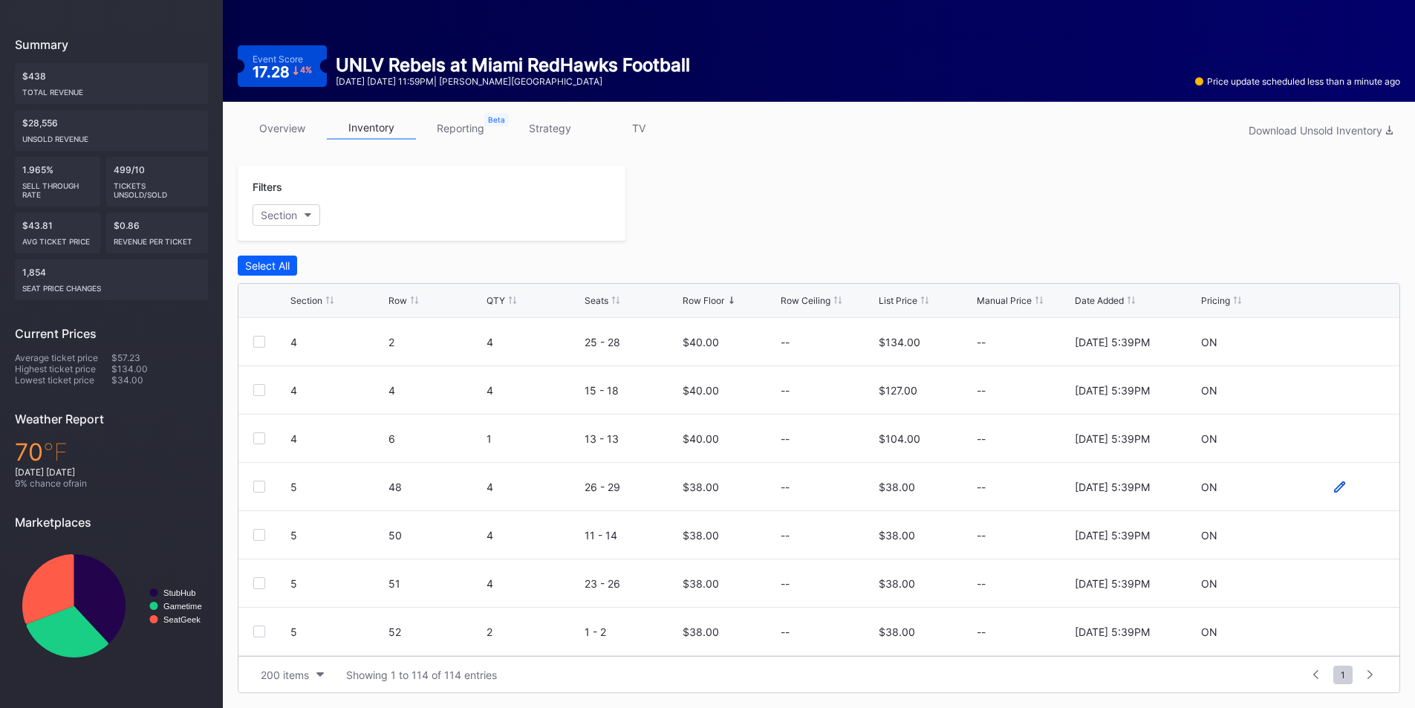
click at [1334, 488] on icon at bounding box center [1339, 486] width 11 height 11
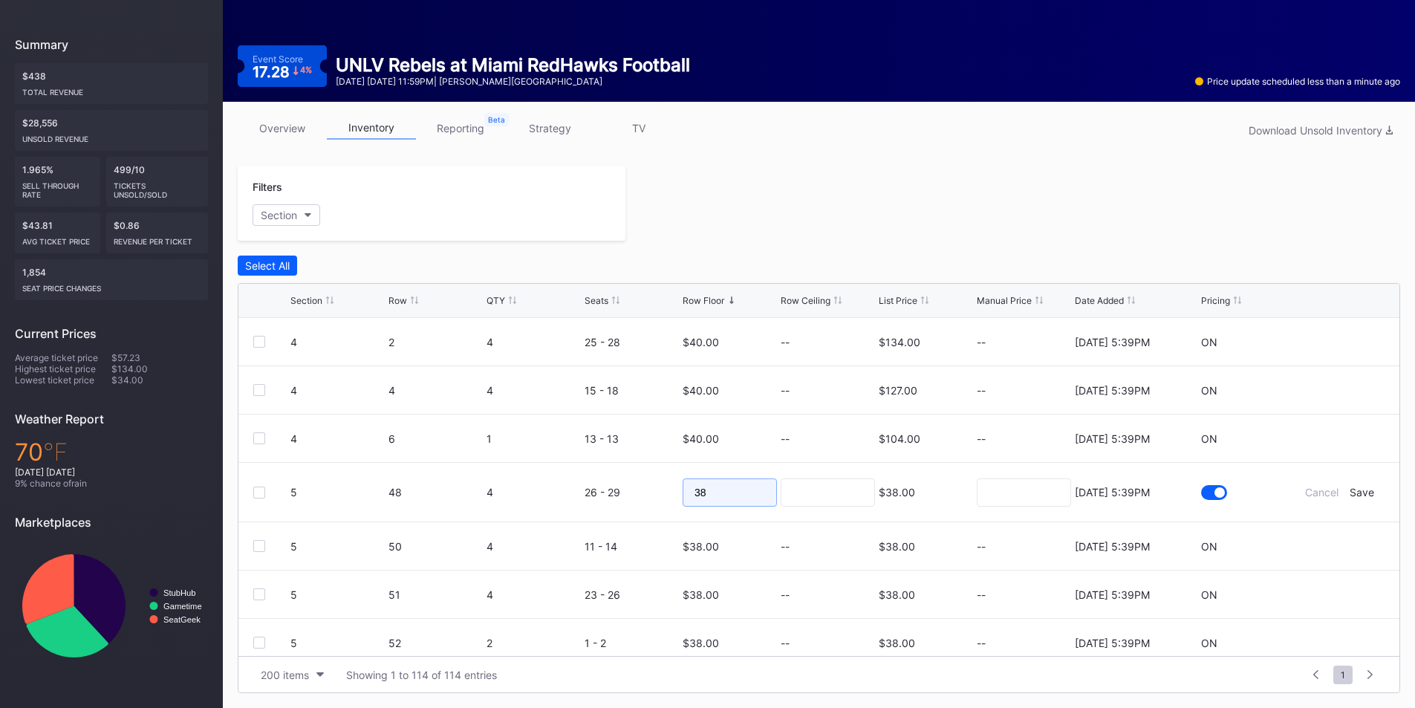
click at [658, 495] on form "5 48 4 26 - 29 38 $38.00 8/11/2025 5:39PM Cancel Save" at bounding box center [837, 492] width 1094 height 59
type input "23"
click at [1349, 495] on div "Save" at bounding box center [1361, 492] width 25 height 13
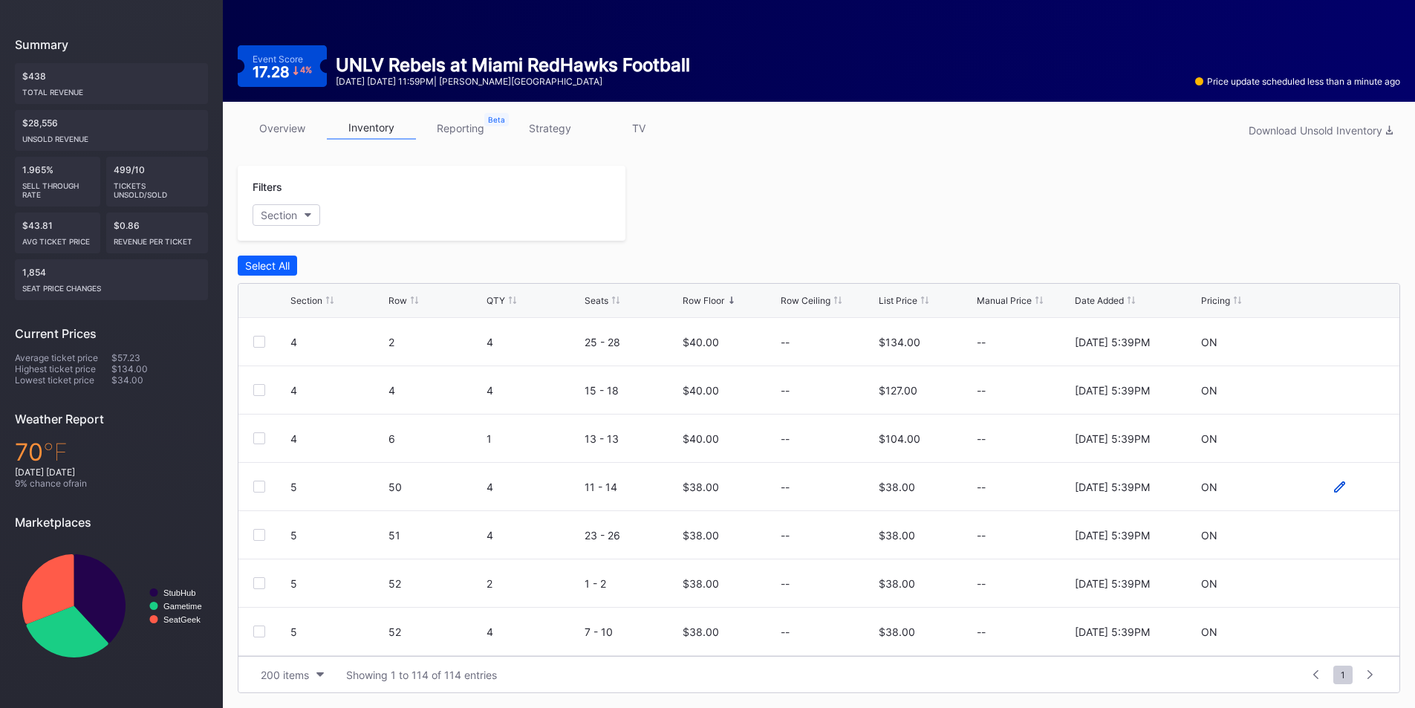
click at [1334, 486] on icon at bounding box center [1339, 485] width 11 height 11
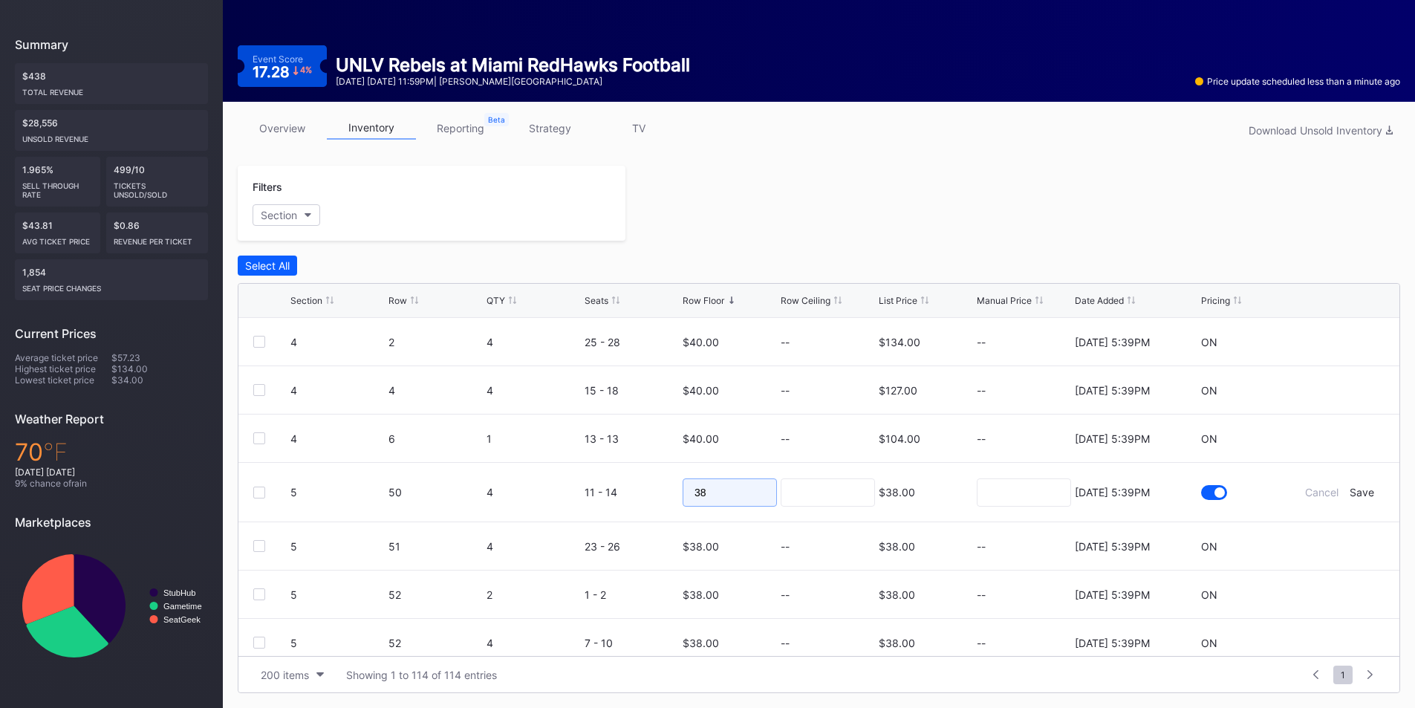
drag, startPoint x: 743, startPoint y: 492, endPoint x: 658, endPoint y: 492, distance: 85.4
click at [659, 492] on form "5 50 4 11 - 14 38 $38.00 8/11/2025 5:39PM Cancel Save" at bounding box center [837, 492] width 1094 height 59
type input "23"
click at [1296, 509] on form "5 50 4 11 - 14 23 $38.00 8/11/2025 5:39PM Cancel Save" at bounding box center [837, 492] width 1094 height 59
click at [1350, 494] on div "Save" at bounding box center [1361, 492] width 25 height 13
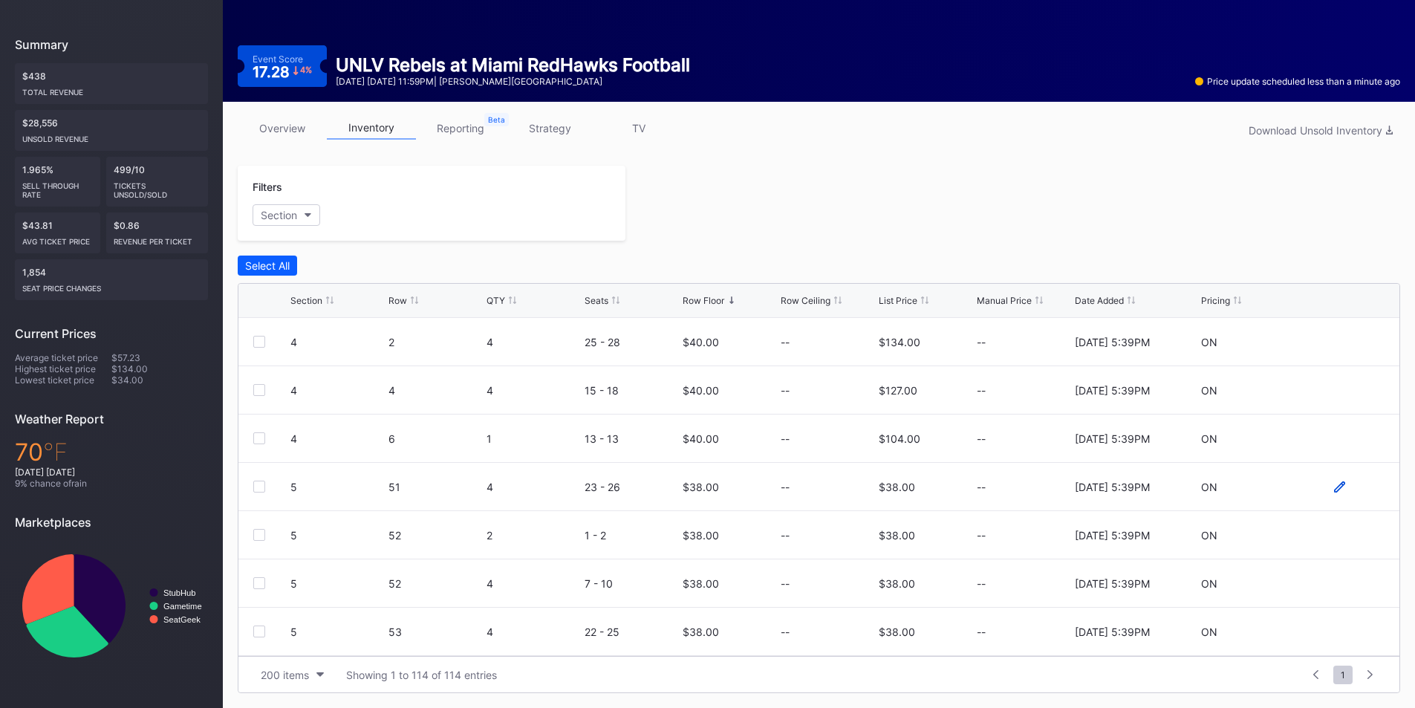
click at [1334, 489] on icon at bounding box center [1339, 486] width 11 height 11
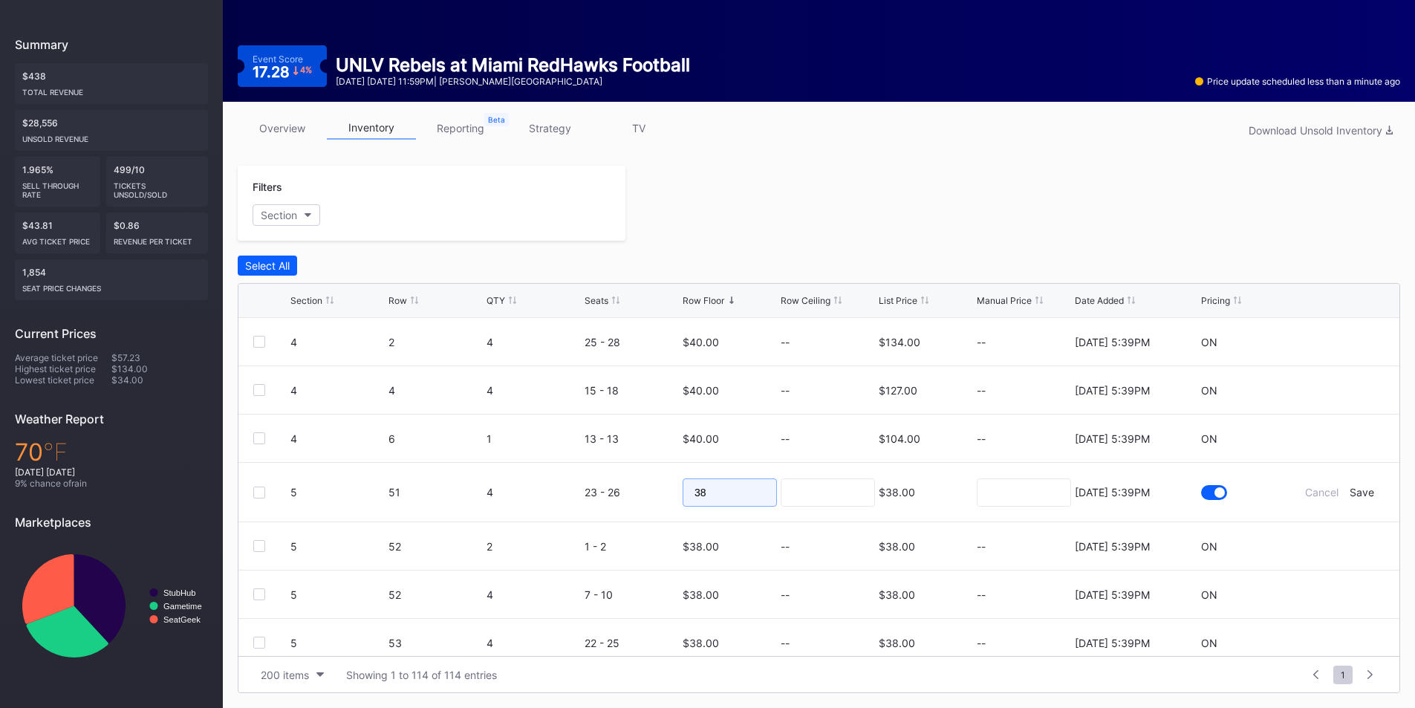
drag, startPoint x: 757, startPoint y: 488, endPoint x: 682, endPoint y: 489, distance: 75.7
click at [671, 489] on form "5 51 4 23 - 26 38 $38.00 8/11/2025 5:39PM Cancel Save" at bounding box center [837, 492] width 1094 height 59
type input "23"
click at [1350, 495] on div "Save" at bounding box center [1361, 492] width 25 height 13
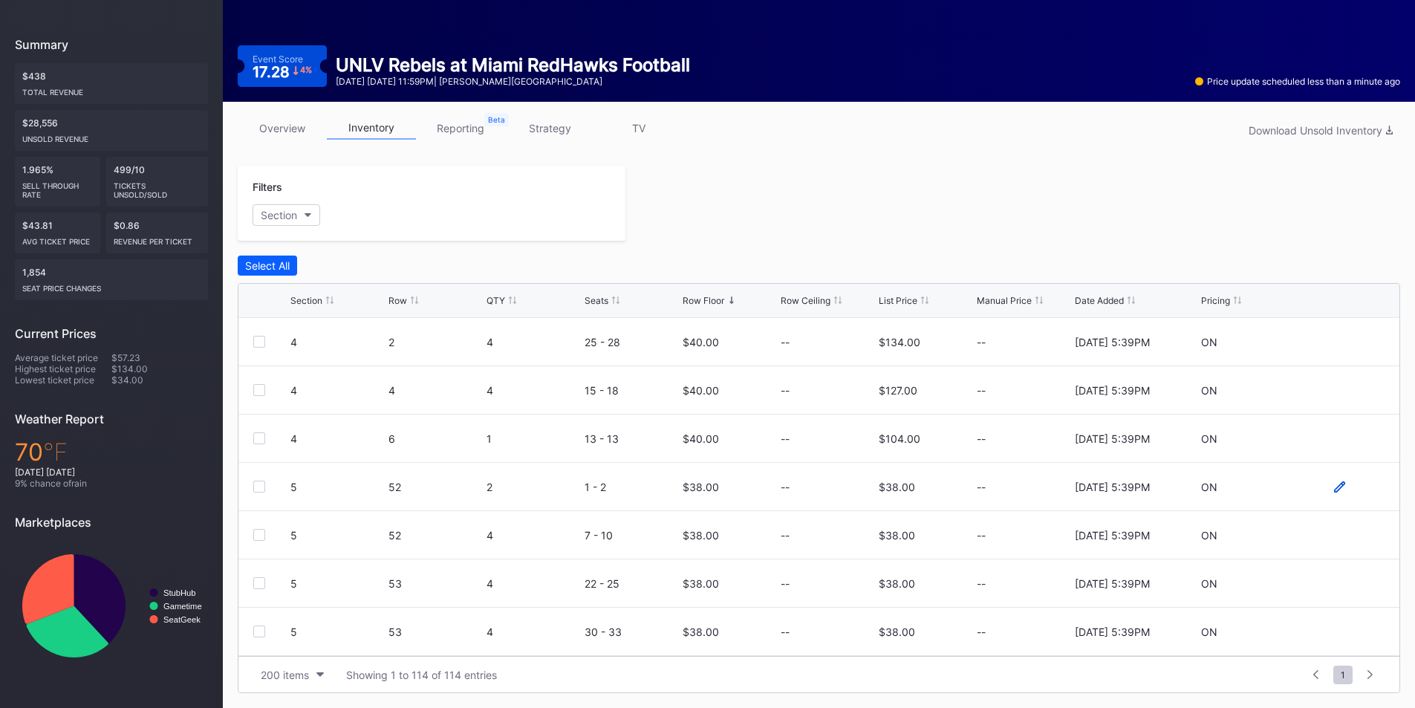
click at [1334, 491] on icon at bounding box center [1339, 485] width 11 height 11
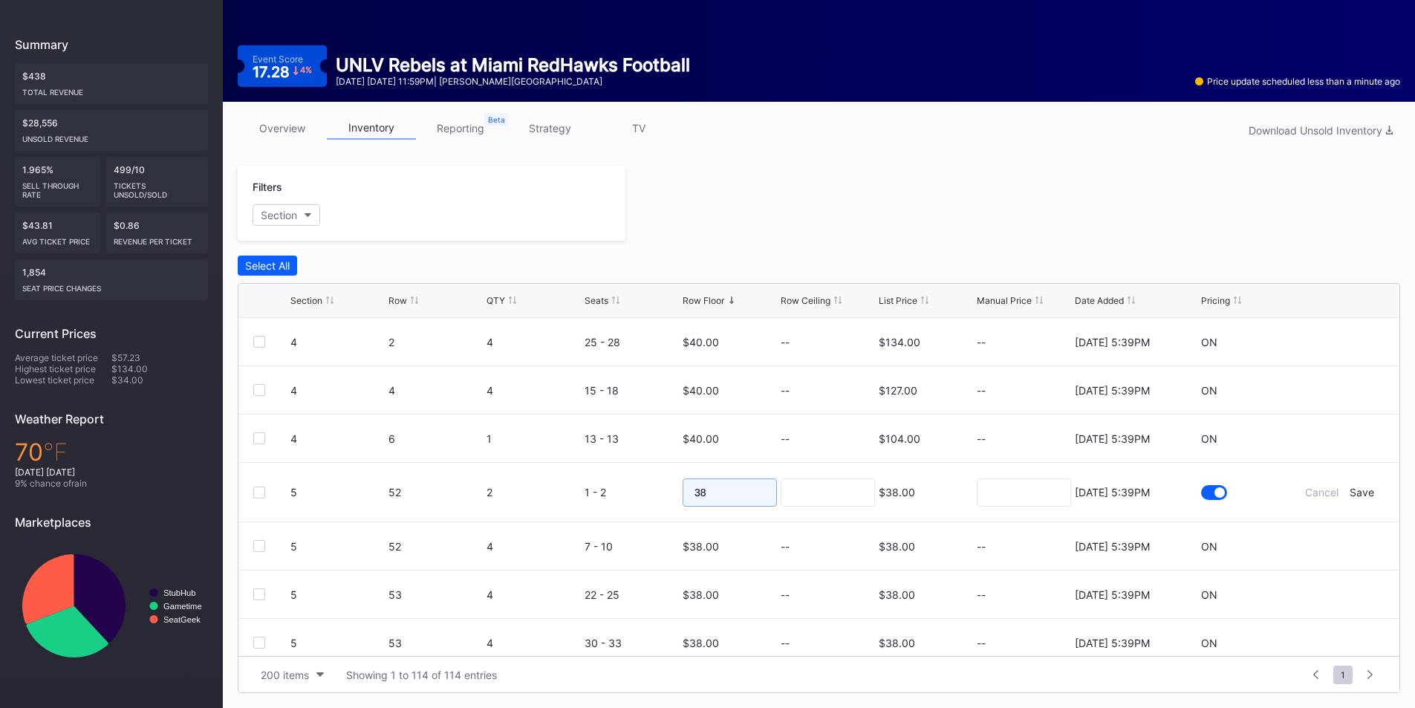
drag, startPoint x: 713, startPoint y: 490, endPoint x: 624, endPoint y: 491, distance: 89.1
click at [625, 491] on form "5 52 2 1 - 2 38 $38.00 8/11/2025 5:39PM Cancel Save" at bounding box center [837, 492] width 1094 height 59
type input "23"
click at [1349, 495] on div "Save" at bounding box center [1361, 492] width 25 height 13
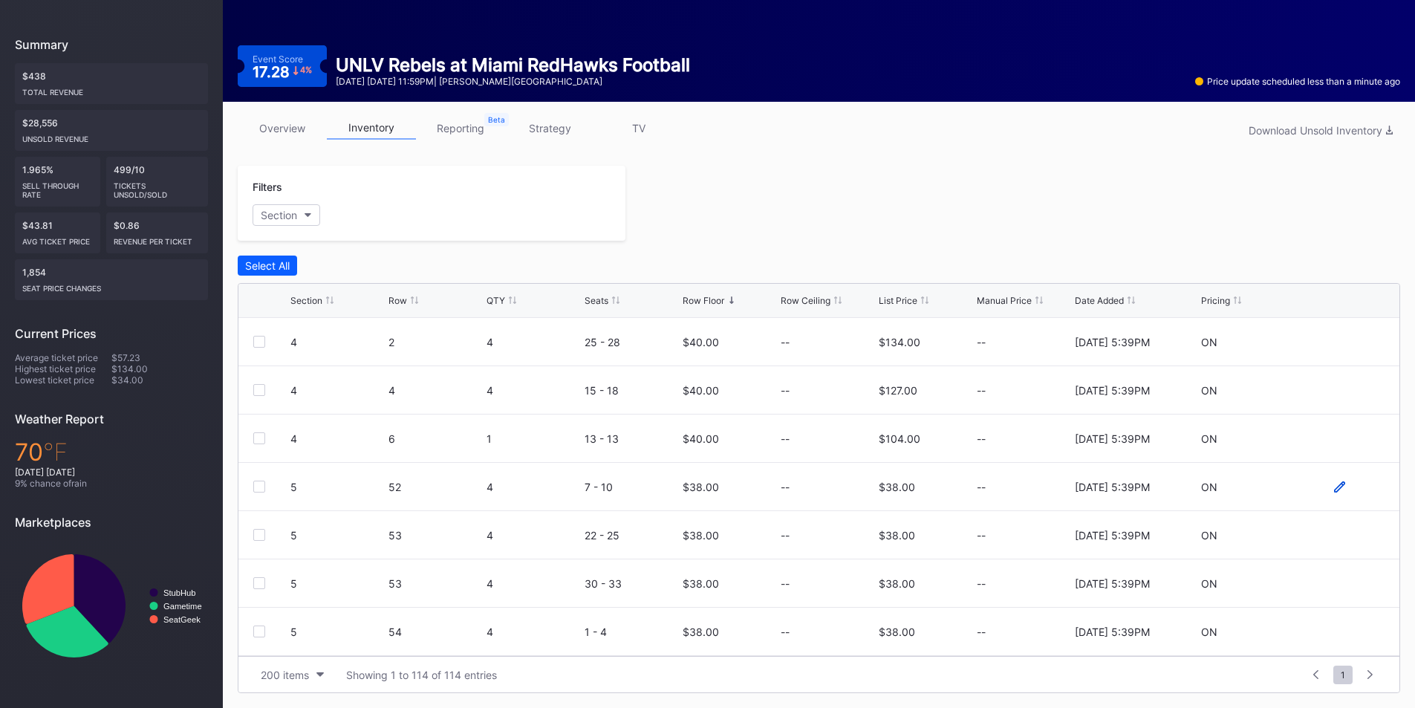
click at [1334, 489] on icon at bounding box center [1339, 486] width 11 height 11
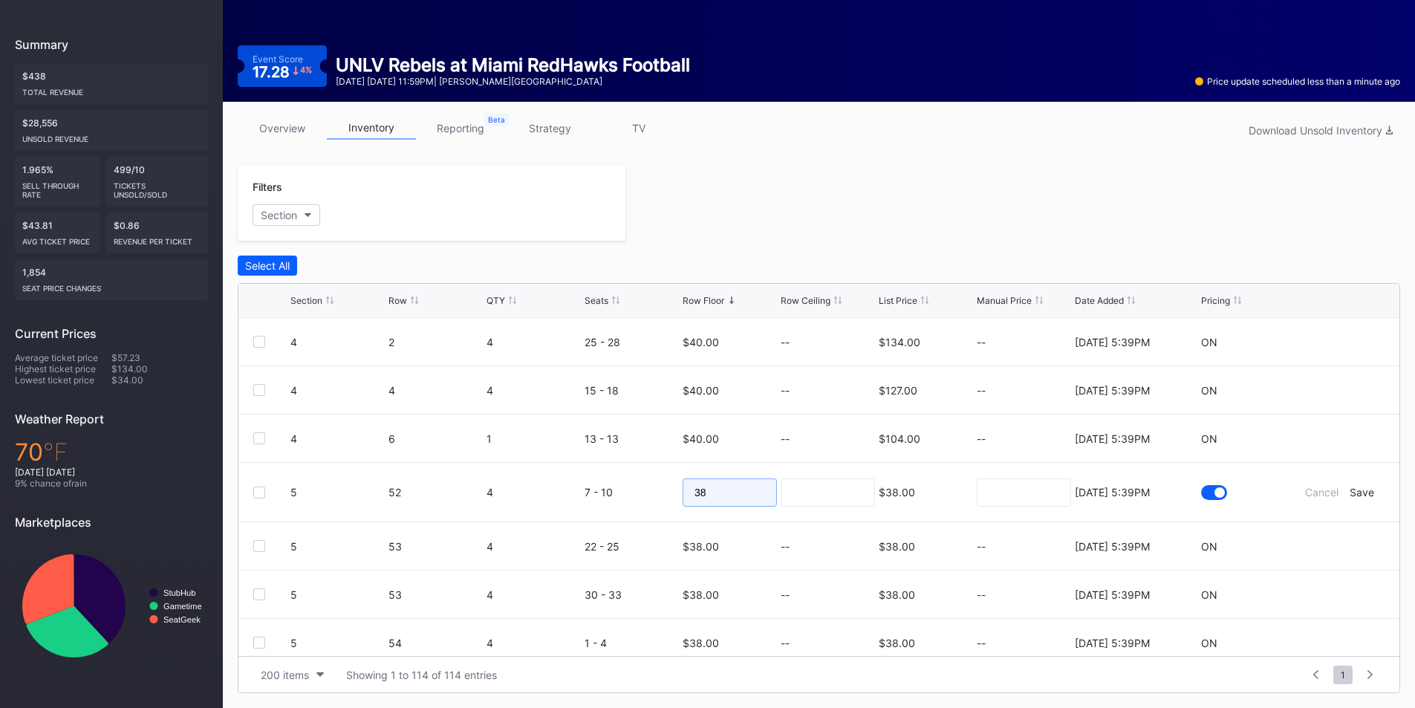
drag, startPoint x: 702, startPoint y: 489, endPoint x: 633, endPoint y: 491, distance: 68.3
click at [633, 491] on form "5 52 4 7 - 10 38 $38.00 8/11/2025 5:39PM Cancel Save" at bounding box center [837, 492] width 1094 height 59
type input "23"
click at [1357, 493] on div "Save" at bounding box center [1361, 492] width 25 height 13
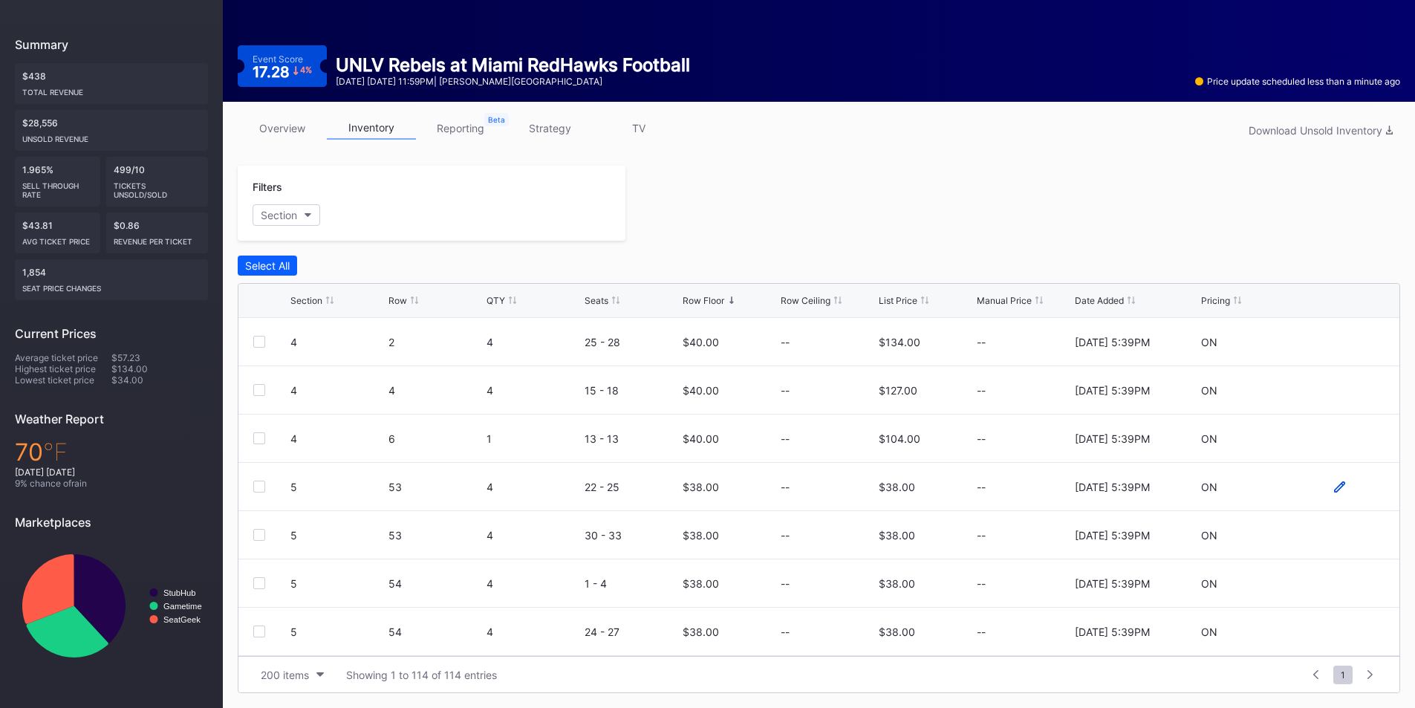
click at [1334, 486] on icon at bounding box center [1339, 486] width 11 height 11
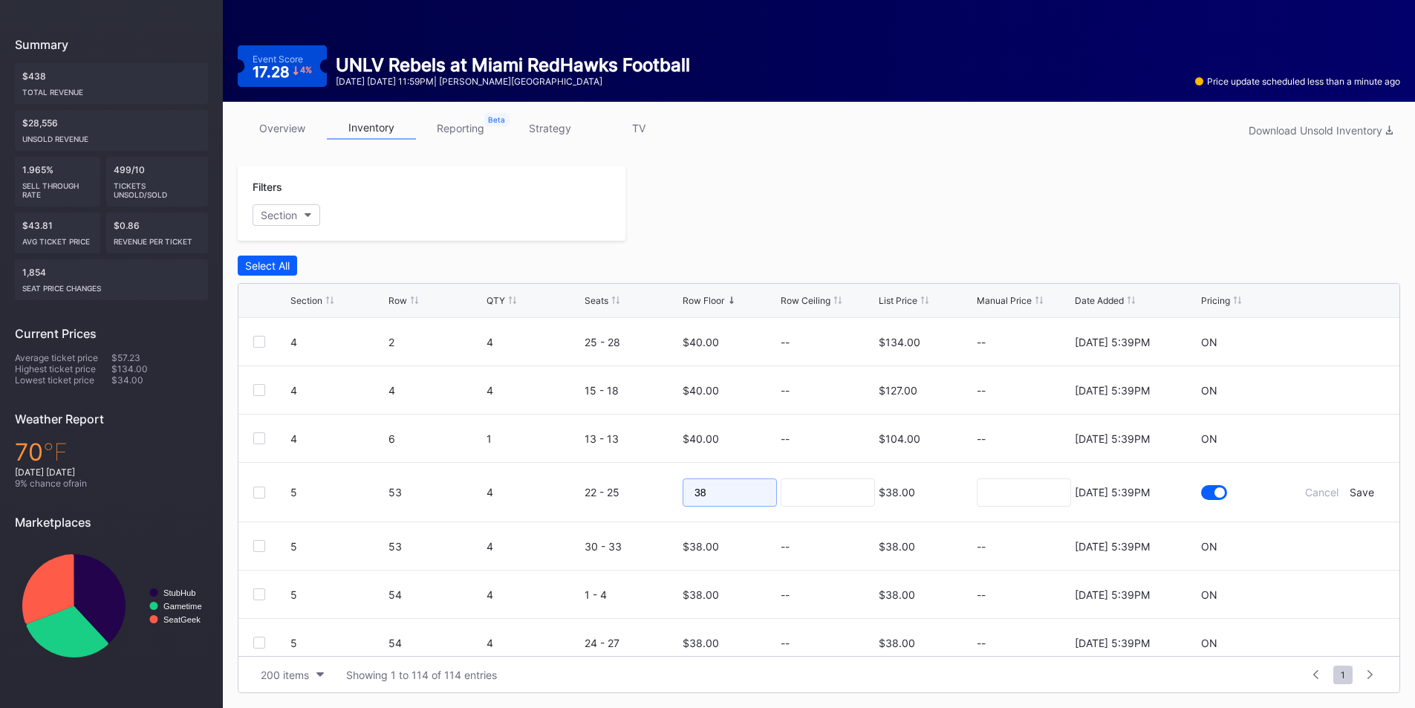
drag, startPoint x: 656, startPoint y: 488, endPoint x: 636, endPoint y: 488, distance: 20.8
click at [627, 488] on form "5 53 4 22 - 25 38 $38.00 8/11/2025 5:39PM Cancel Save" at bounding box center [837, 492] width 1094 height 59
type input "23"
click at [1352, 496] on div "Save" at bounding box center [1361, 492] width 25 height 13
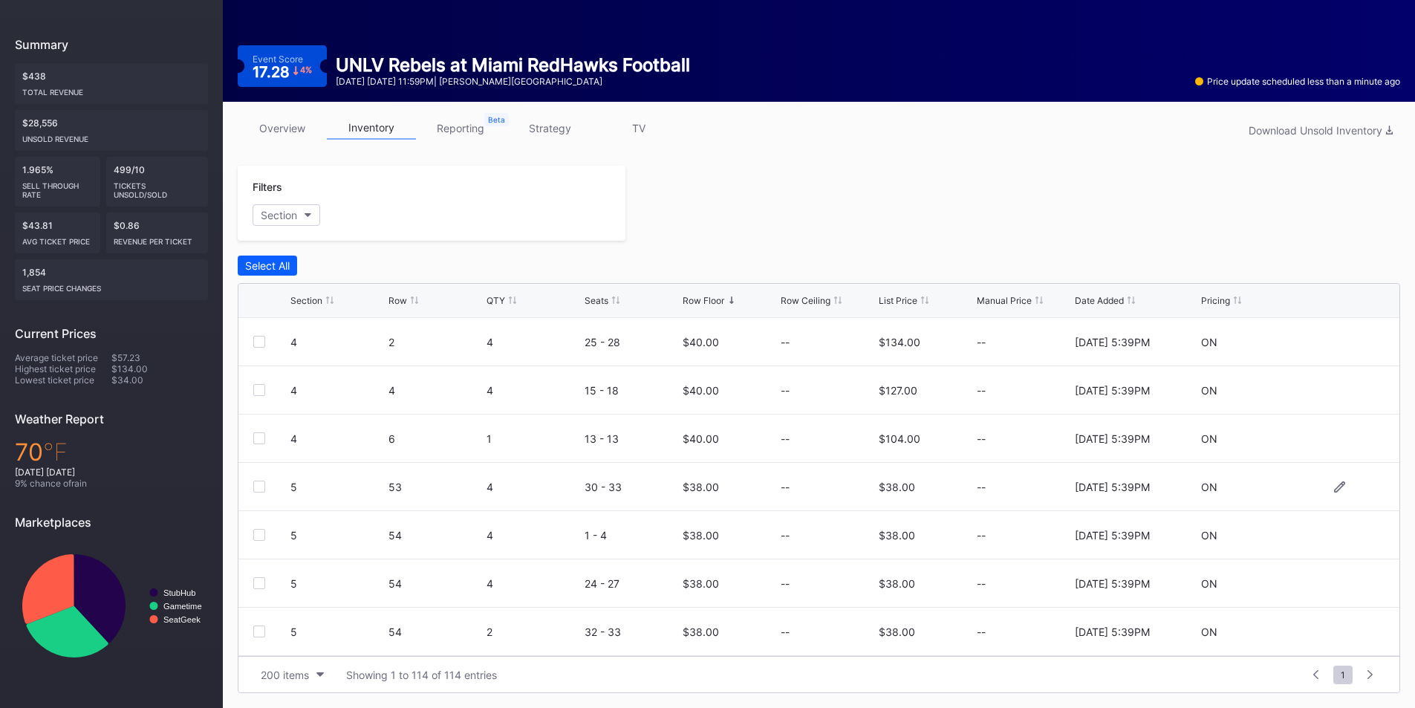
click at [1335, 491] on div at bounding box center [1339, 486] width 89 height 11
click at [1334, 488] on icon at bounding box center [1339, 485] width 11 height 11
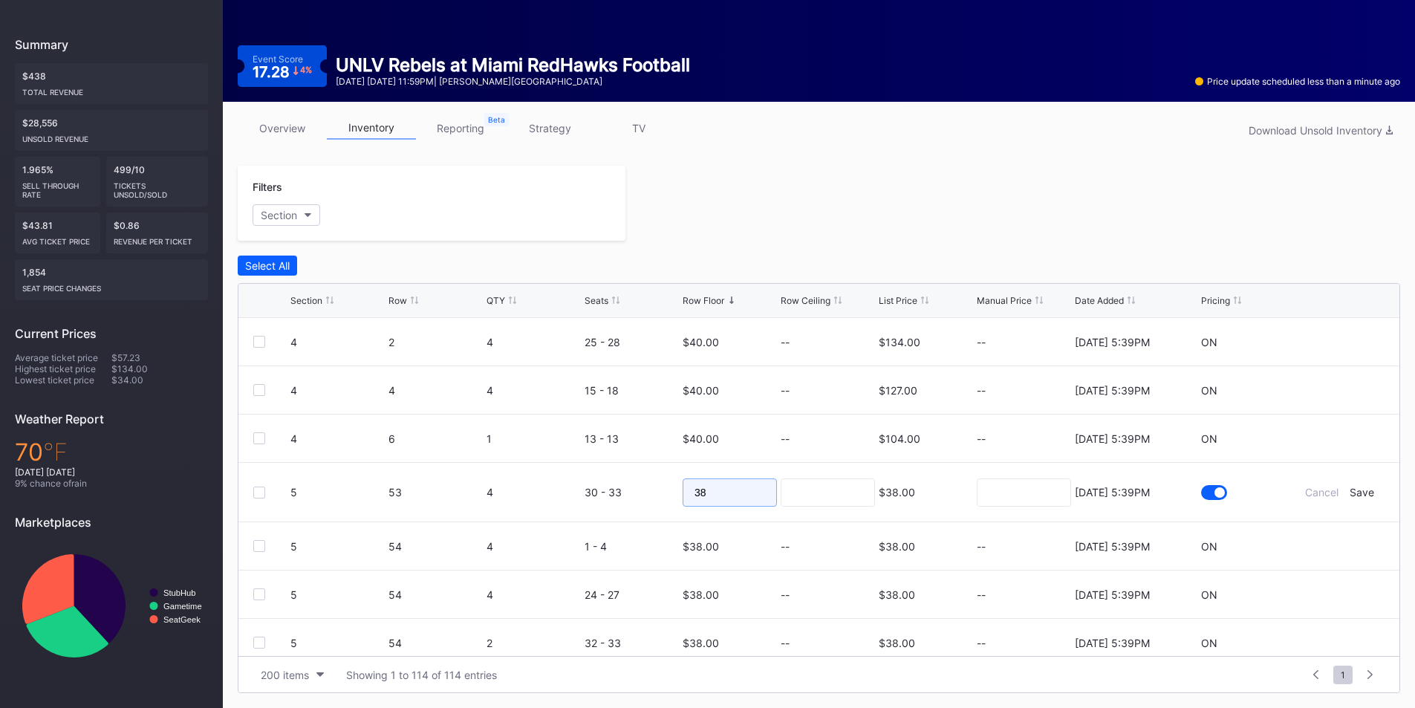
drag, startPoint x: 673, startPoint y: 494, endPoint x: 654, endPoint y: 492, distance: 18.7
click at [655, 494] on form "5 53 4 30 - 33 38 $38.00 8/11/2025 5:39PM Cancel Save" at bounding box center [837, 492] width 1094 height 59
type input "23"
click at [1349, 497] on div "Save" at bounding box center [1361, 492] width 25 height 13
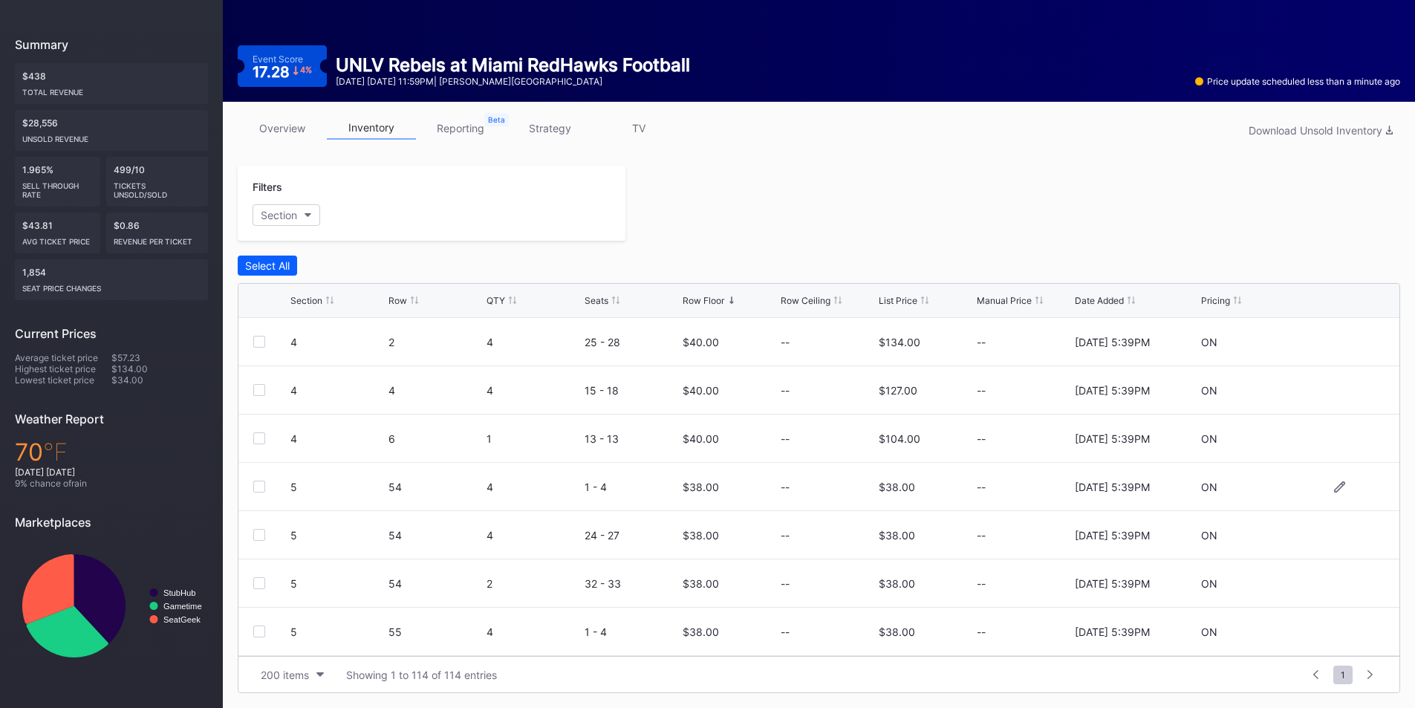
click at [1321, 489] on div at bounding box center [1339, 486] width 89 height 11
click at [1334, 489] on icon at bounding box center [1339, 486] width 11 height 11
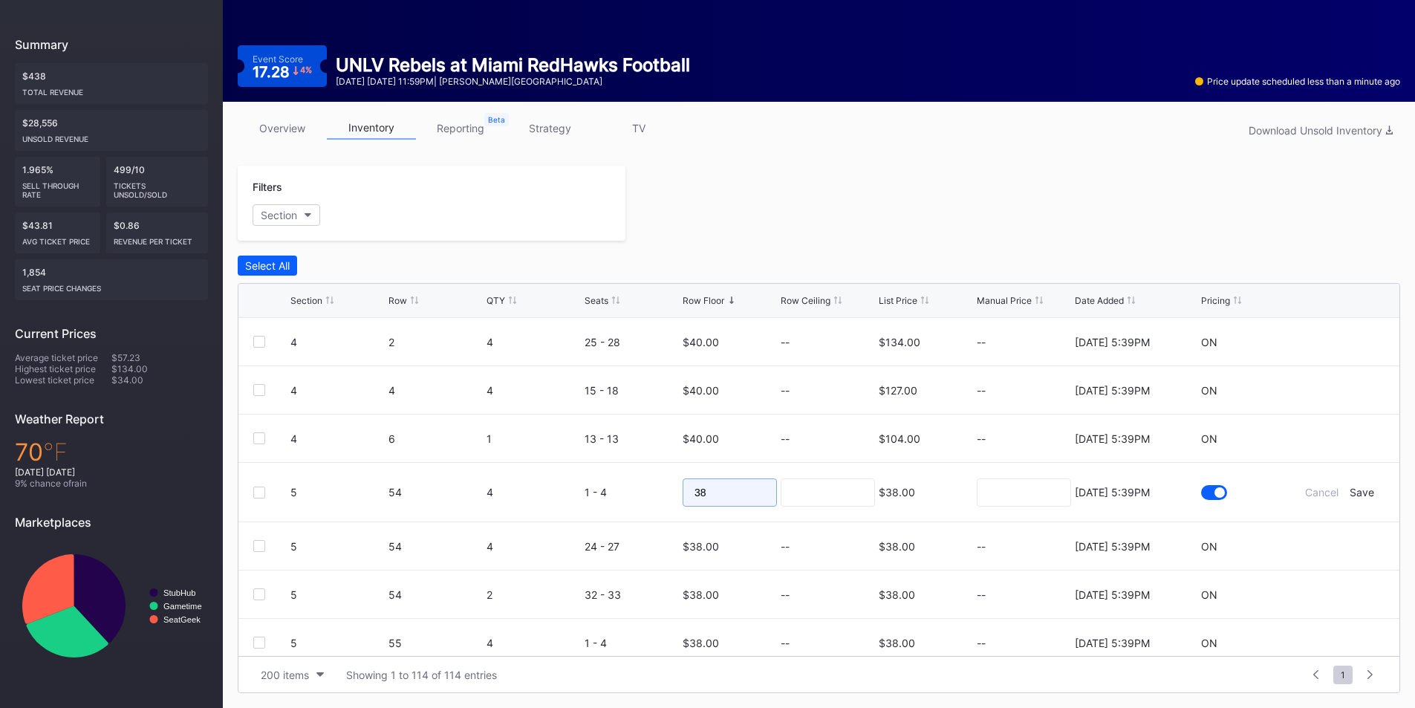
drag, startPoint x: 676, startPoint y: 501, endPoint x: 642, endPoint y: 499, distance: 33.4
click at [642, 499] on form "5 54 4 1 - 4 38 $38.00 8/11/2025 5:39PM Cancel Save" at bounding box center [837, 492] width 1094 height 59
type input "23"
click at [1357, 490] on div "Save" at bounding box center [1361, 492] width 25 height 13
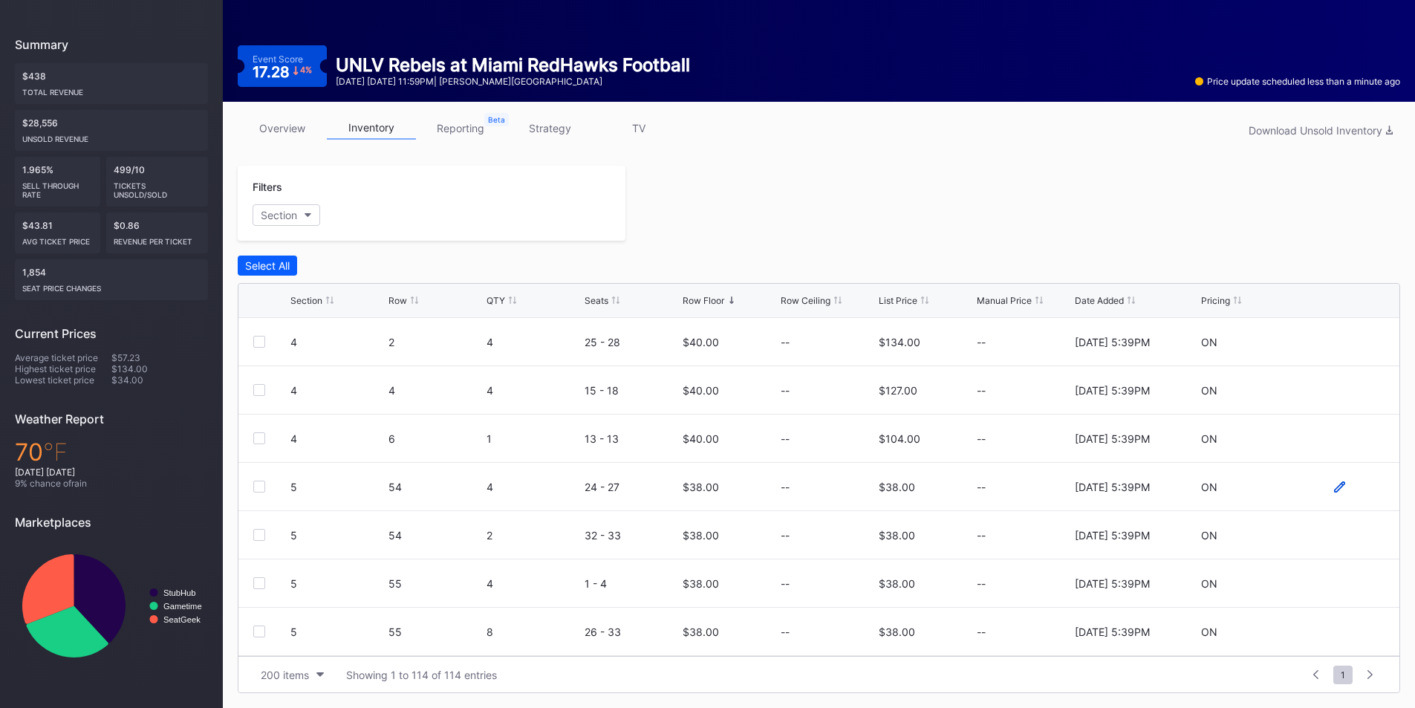
click at [1334, 483] on icon at bounding box center [1339, 486] width 11 height 11
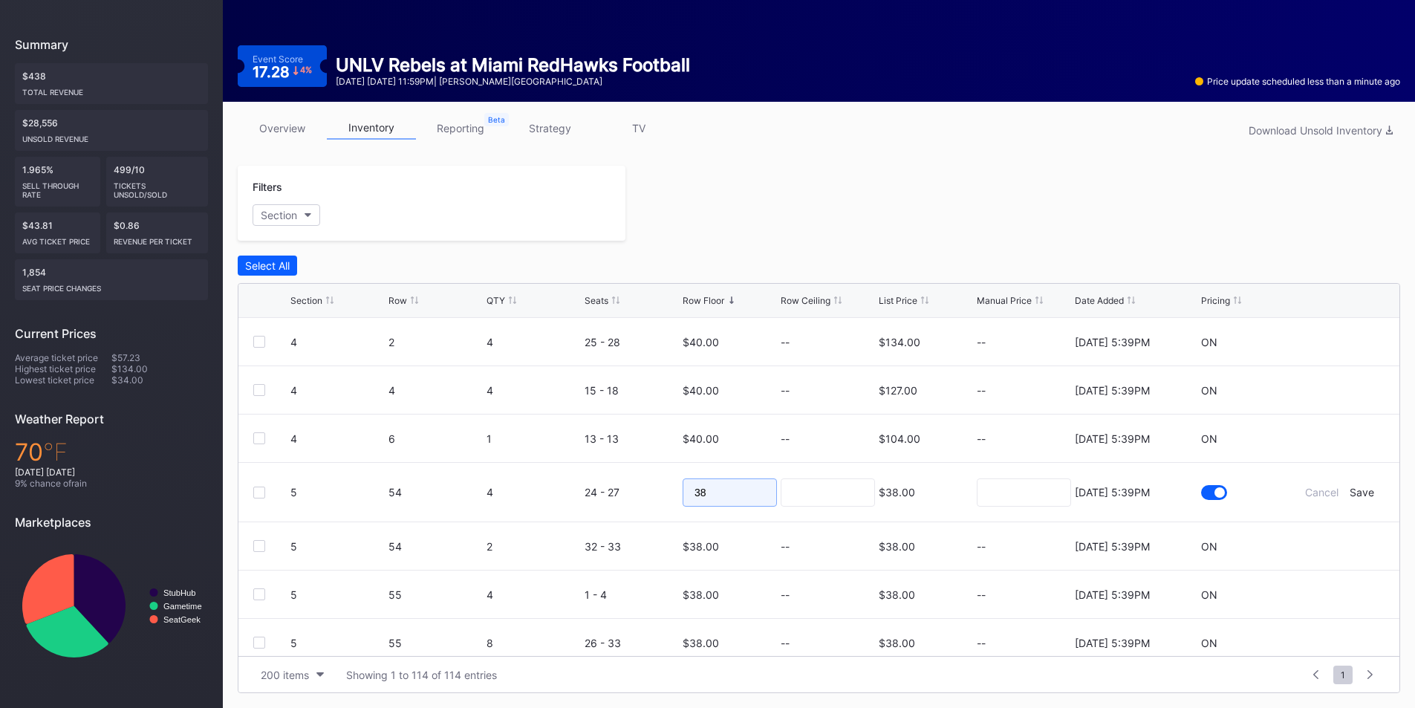
drag, startPoint x: 637, startPoint y: 493, endPoint x: 685, endPoint y: 494, distance: 47.5
click at [604, 493] on form "5 54 4 24 - 27 38 $38.00 8/11/2025 5:39PM Cancel Save" at bounding box center [837, 492] width 1094 height 59
type input "23"
click at [1357, 490] on div "Save" at bounding box center [1361, 492] width 25 height 13
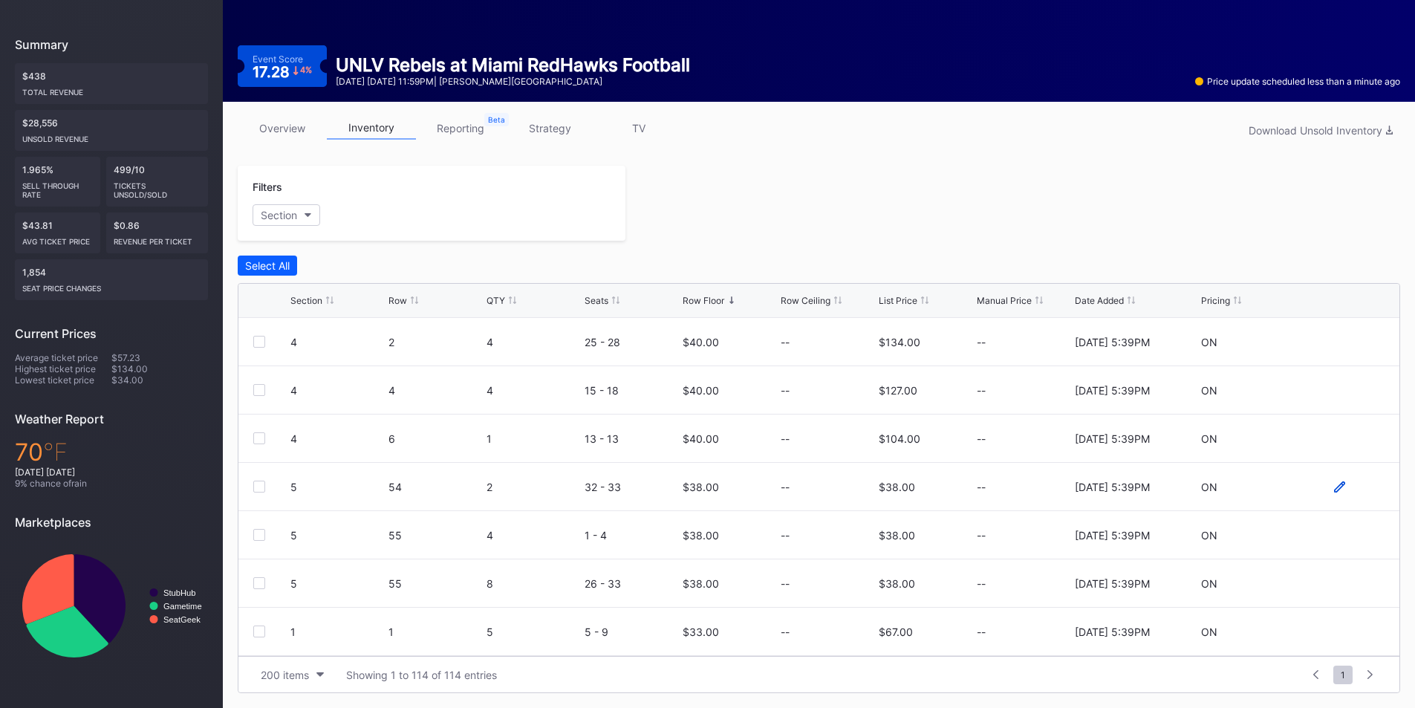
click at [1334, 486] on icon at bounding box center [1339, 486] width 11 height 11
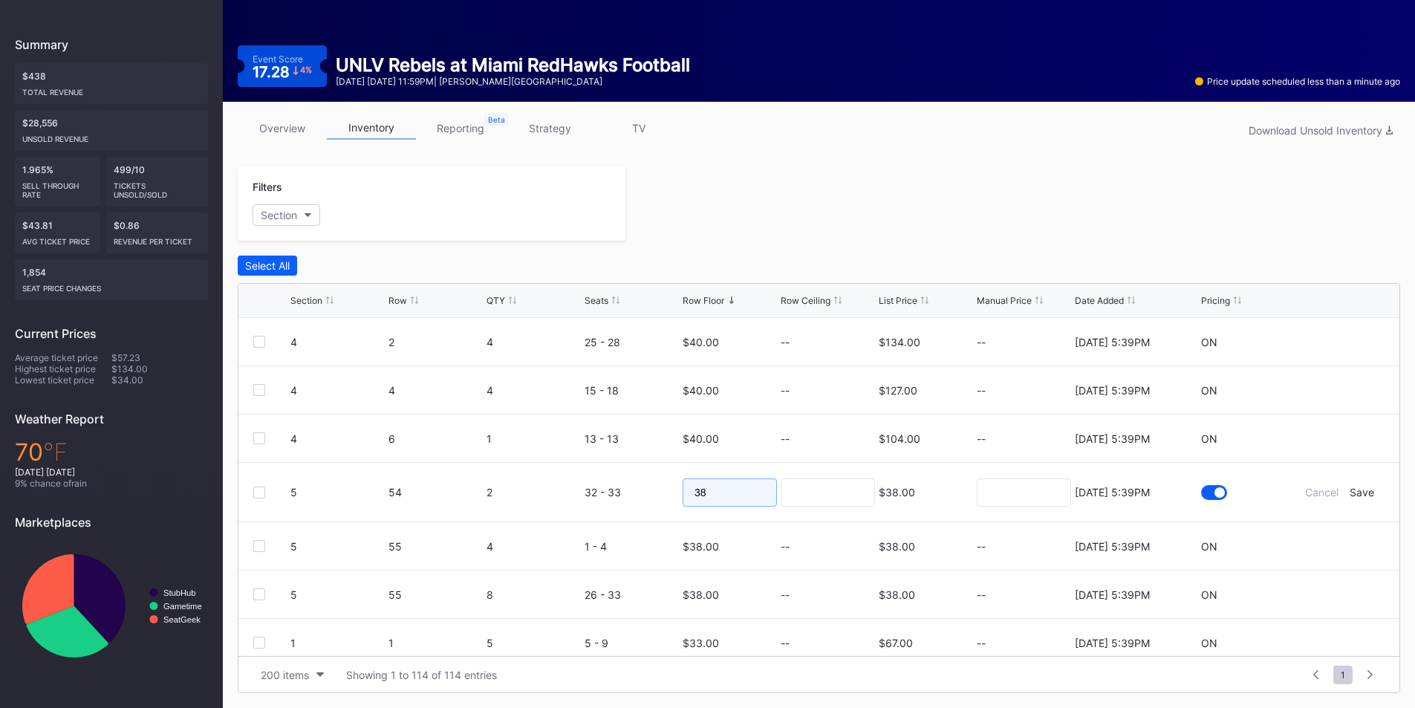
drag, startPoint x: 689, startPoint y: 498, endPoint x: 648, endPoint y: 496, distance: 41.6
click at [651, 498] on form "5 54 2 32 - 33 38 $38.00 8/11/2025 5:39PM Cancel Save" at bounding box center [837, 492] width 1094 height 59
drag, startPoint x: 730, startPoint y: 496, endPoint x: 678, endPoint y: 488, distance: 52.6
click at [642, 495] on form "5 54 2 32 - 33 2 $38.00 8/11/2025 5:39PM Cancel Save" at bounding box center [837, 492] width 1094 height 59
drag, startPoint x: 755, startPoint y: 479, endPoint x: 606, endPoint y: 483, distance: 149.3
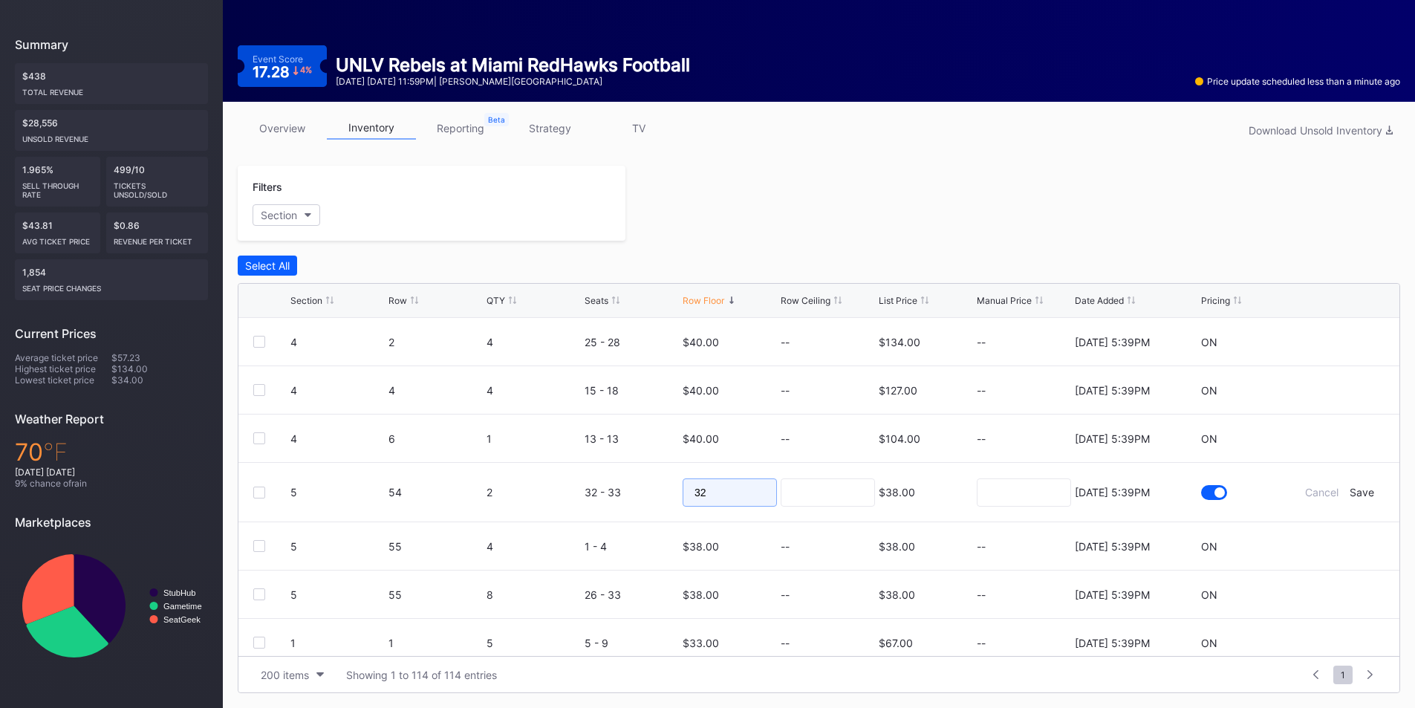
click at [606, 483] on form "5 54 2 32 - 33 32 $38.00 8/11/2025 5:39PM Cancel Save" at bounding box center [837, 492] width 1094 height 59
type input "23"
click at [1352, 489] on div "Save" at bounding box center [1361, 492] width 25 height 13
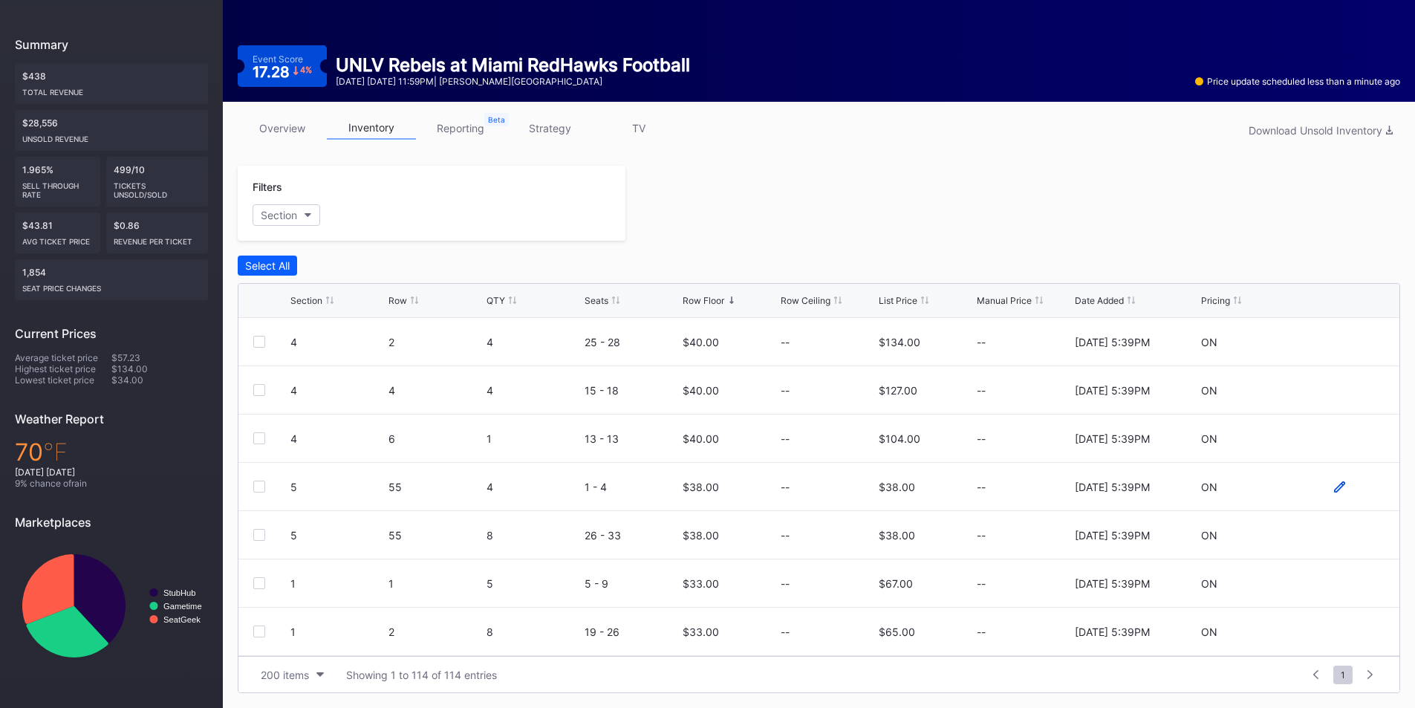
click at [1334, 486] on icon at bounding box center [1339, 485] width 11 height 11
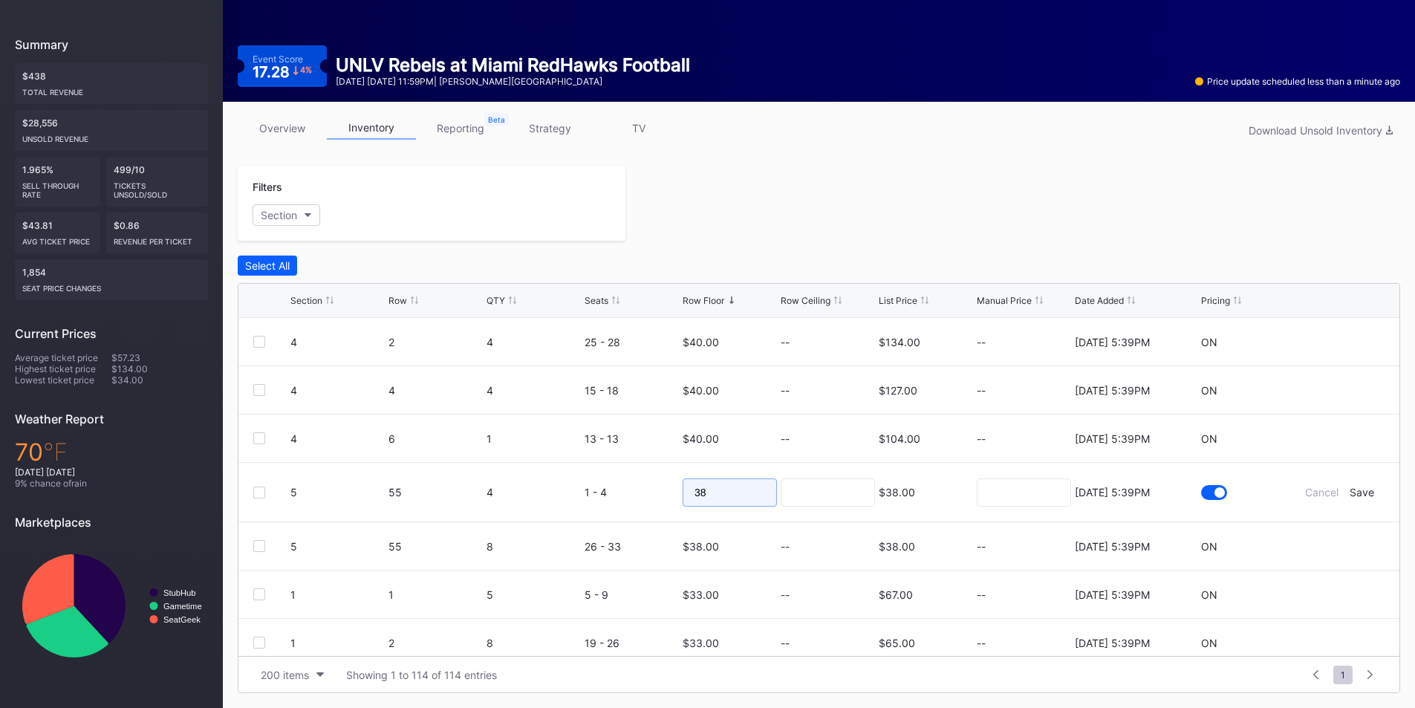
drag, startPoint x: 648, startPoint y: 493, endPoint x: 665, endPoint y: 489, distance: 18.2
click at [613, 493] on form "5 55 4 1 - 4 38 $38.00 8/11/2025 5:39PM Cancel Save" at bounding box center [837, 492] width 1094 height 59
type input "23"
click at [1357, 495] on div "Save" at bounding box center [1361, 492] width 25 height 13
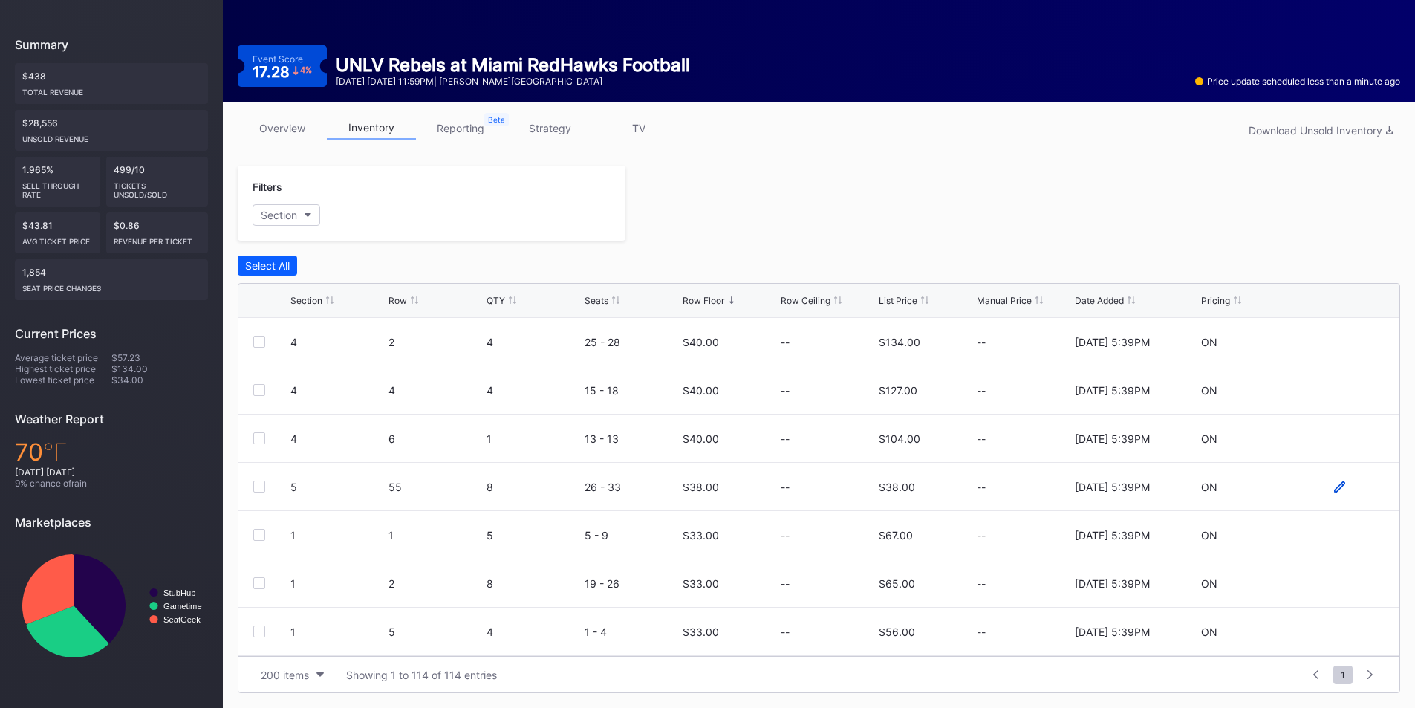
click at [1334, 489] on icon at bounding box center [1339, 485] width 11 height 11
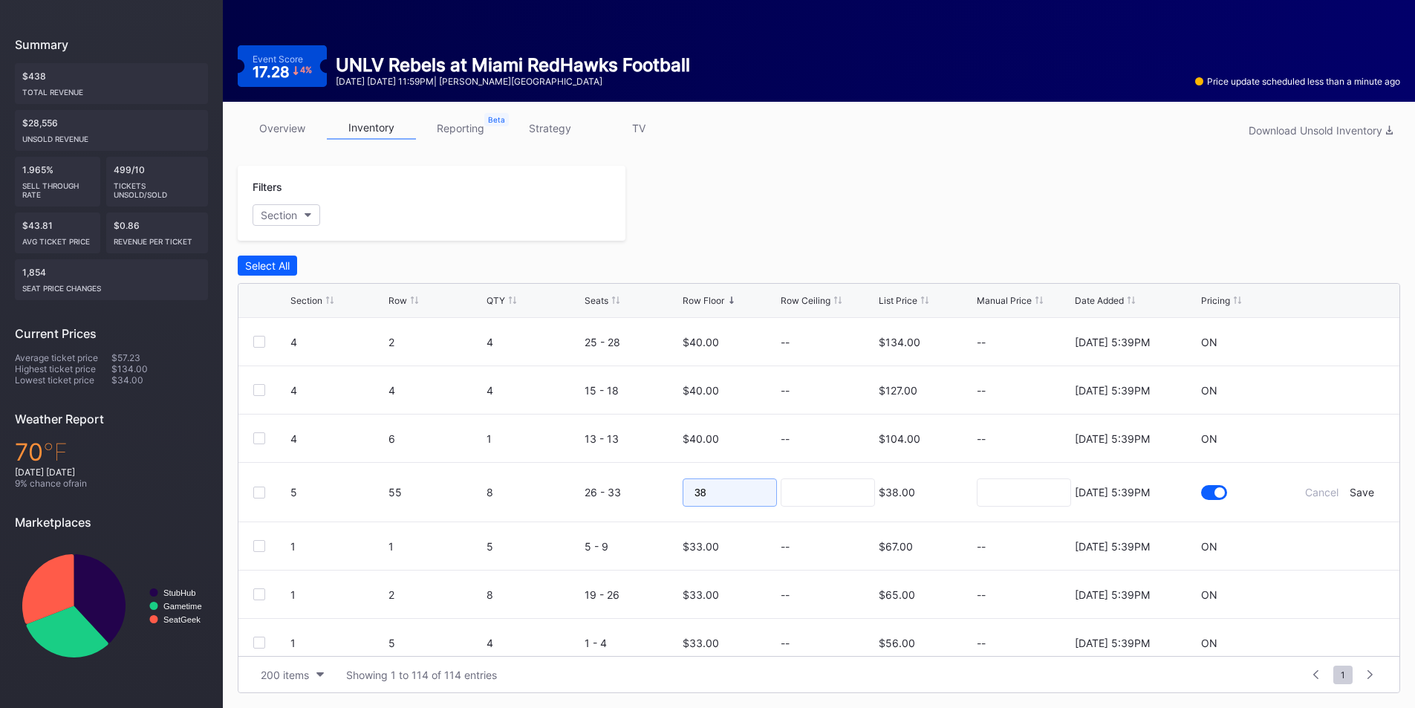
drag, startPoint x: 734, startPoint y: 495, endPoint x: 605, endPoint y: 494, distance: 129.2
click at [603, 495] on form "5 55 8 26 - 33 38 $38.00 8/11/2025 5:39PM Cancel Save" at bounding box center [837, 492] width 1094 height 59
type input "23"
click at [1352, 493] on div "Save" at bounding box center [1361, 492] width 25 height 13
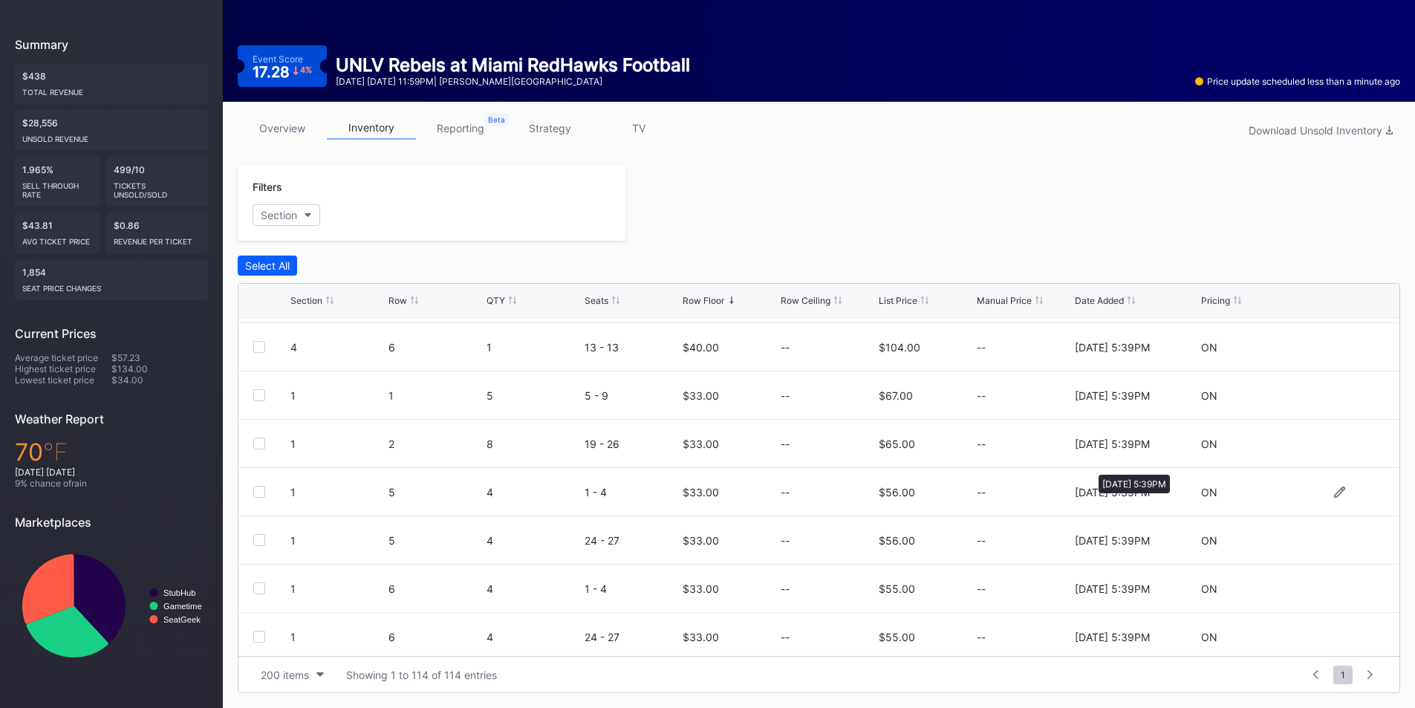
scroll to position [0, 0]
click at [1334, 486] on icon at bounding box center [1339, 485] width 11 height 11
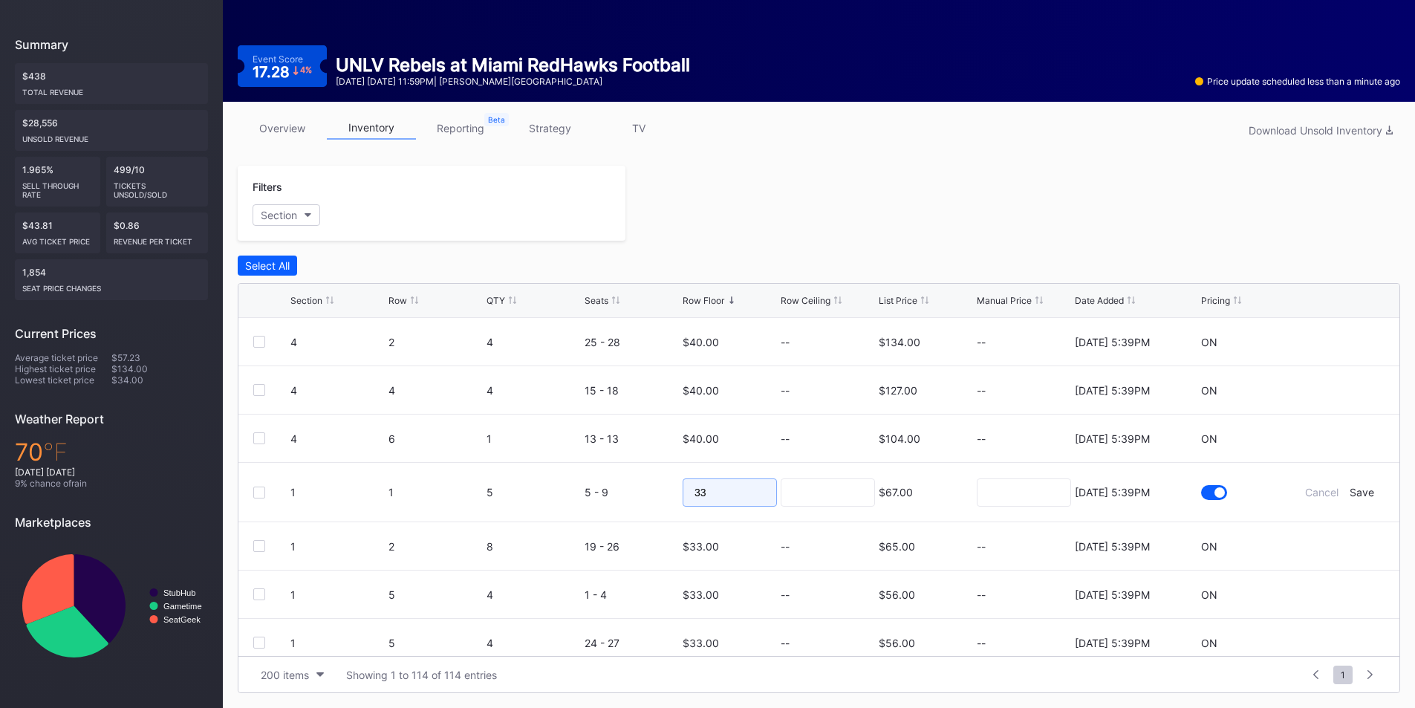
drag, startPoint x: 710, startPoint y: 491, endPoint x: 658, endPoint y: 491, distance: 52.0
click at [659, 491] on form "1 1 5 5 - 9 33 $67.00 8/11/2025 5:39PM Cancel Save" at bounding box center [837, 492] width 1094 height 59
type input "18"
click at [1357, 495] on div "Save" at bounding box center [1361, 492] width 25 height 13
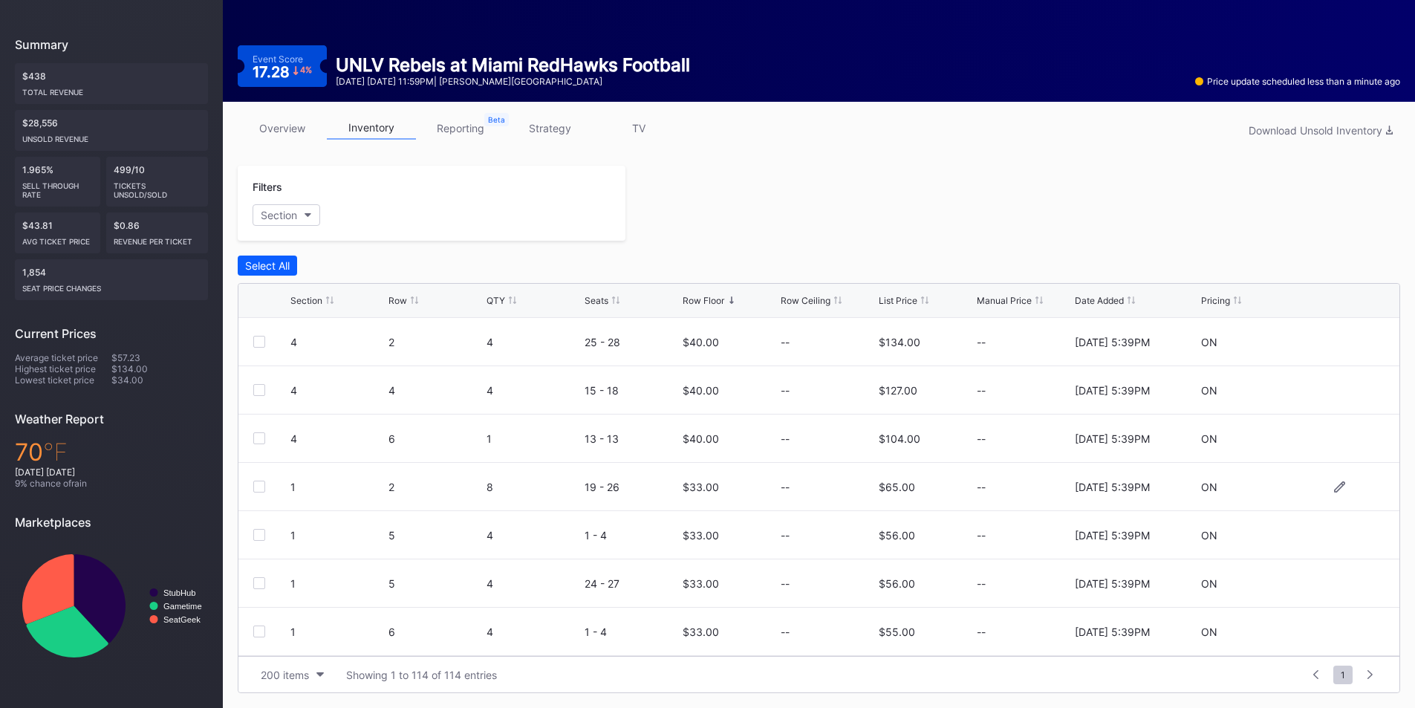
click at [1316, 487] on div at bounding box center [1339, 486] width 89 height 11
click at [1334, 487] on icon at bounding box center [1339, 486] width 11 height 11
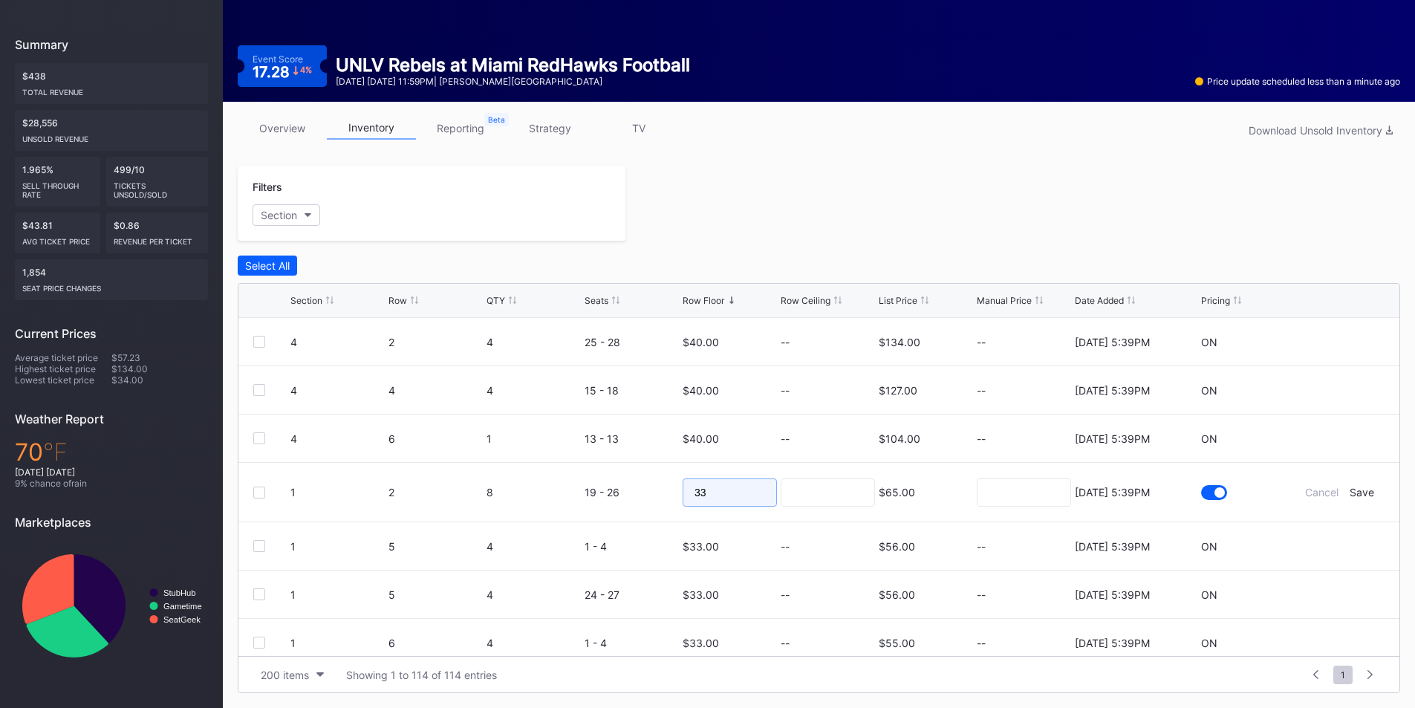
click at [596, 492] on form "1 2 8 19 - 26 33 $65.00 8/11/2025 5:39PM Cancel Save" at bounding box center [837, 492] width 1094 height 59
type input "18"
click at [1349, 494] on div "Save" at bounding box center [1361, 492] width 25 height 13
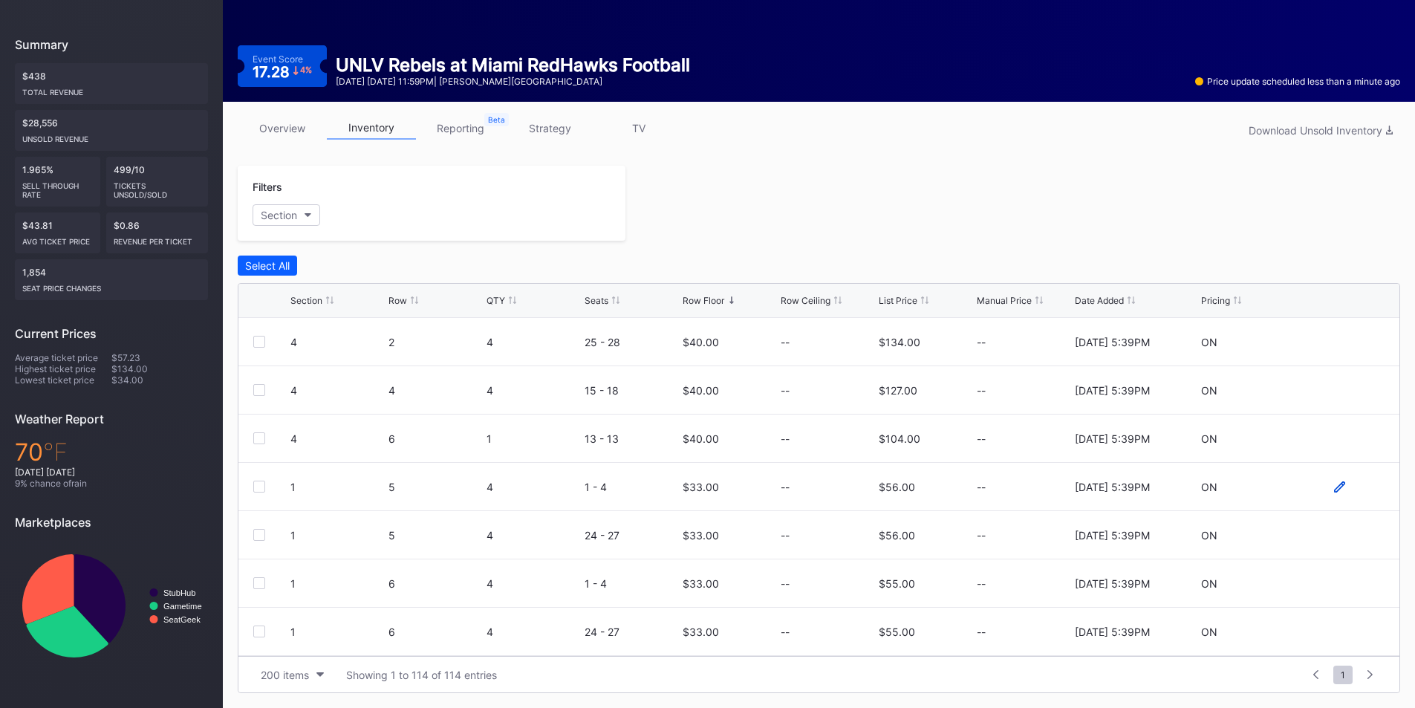
click at [1334, 489] on icon at bounding box center [1339, 486] width 11 height 11
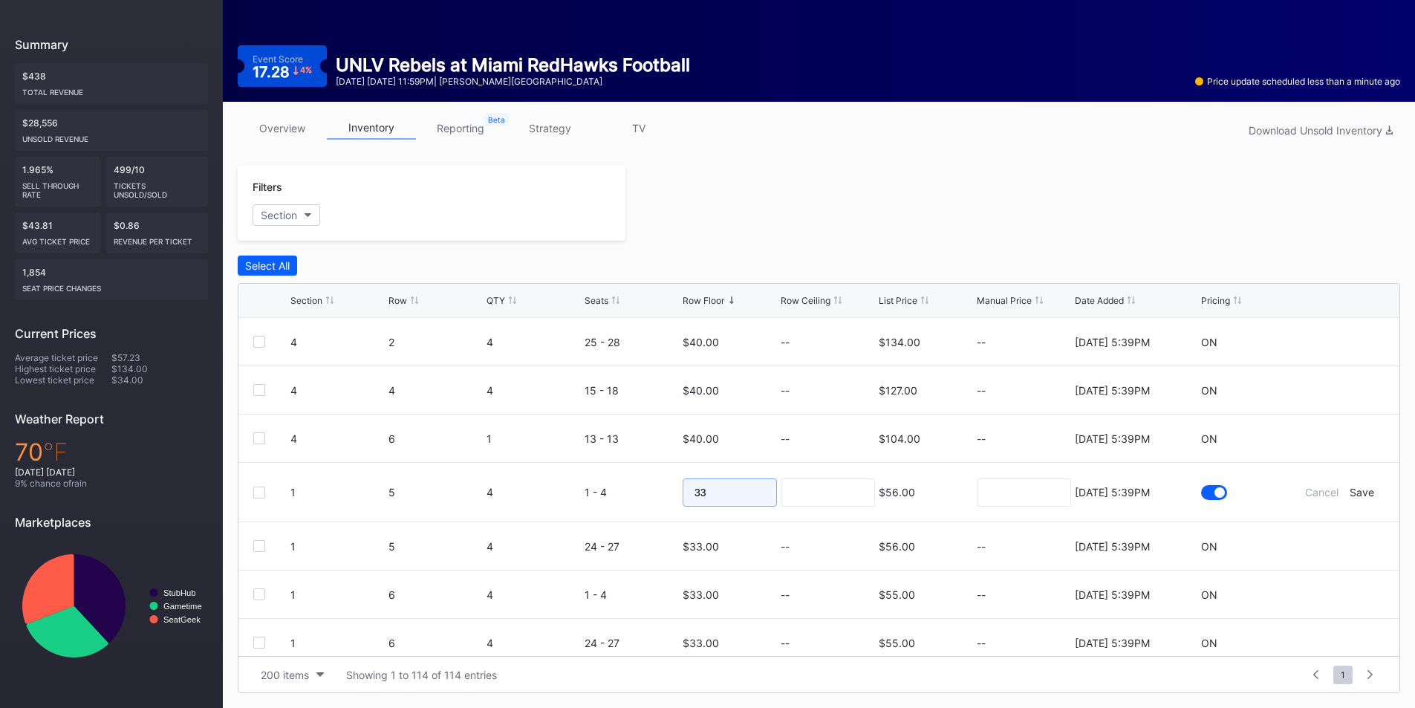
drag, startPoint x: 736, startPoint y: 482, endPoint x: 622, endPoint y: 488, distance: 113.8
click at [619, 488] on form "1 5 4 1 - 4 33 $56.00 8/11/2025 5:39PM Cancel Save" at bounding box center [837, 492] width 1094 height 59
type input "18"
click at [1350, 489] on div "Save" at bounding box center [1361, 492] width 25 height 13
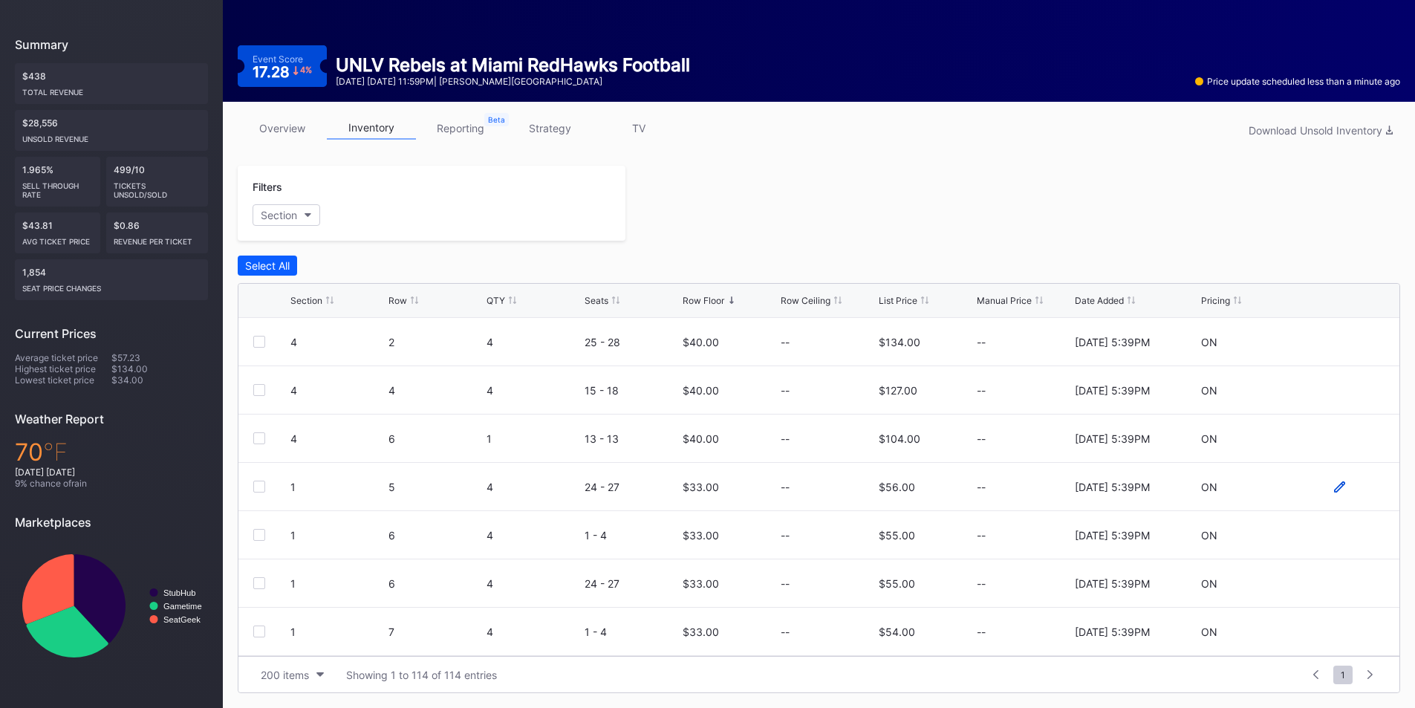
click at [1334, 486] on icon at bounding box center [1339, 486] width 11 height 11
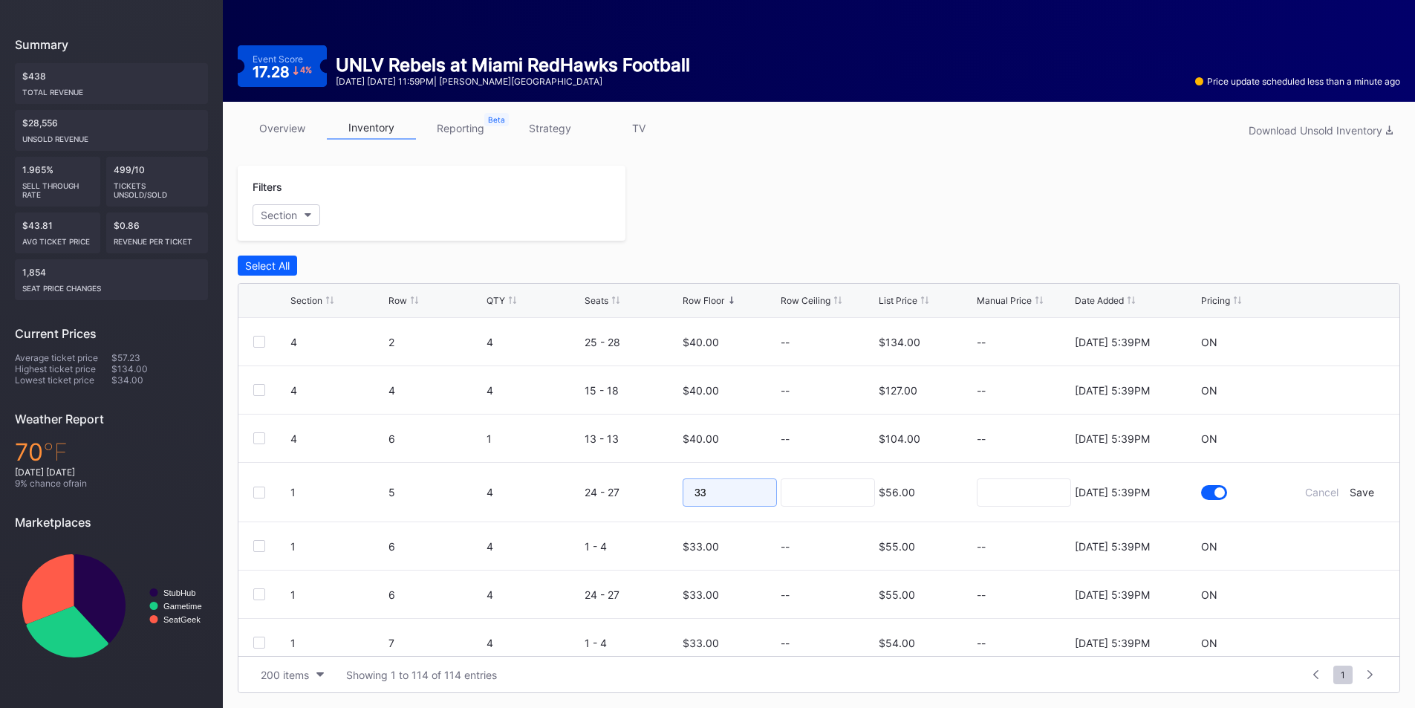
drag, startPoint x: 704, startPoint y: 486, endPoint x: 685, endPoint y: 489, distance: 19.5
click at [684, 489] on input "33" at bounding box center [729, 492] width 94 height 28
type input "18"
click at [1349, 494] on div "Save" at bounding box center [1361, 492] width 25 height 13
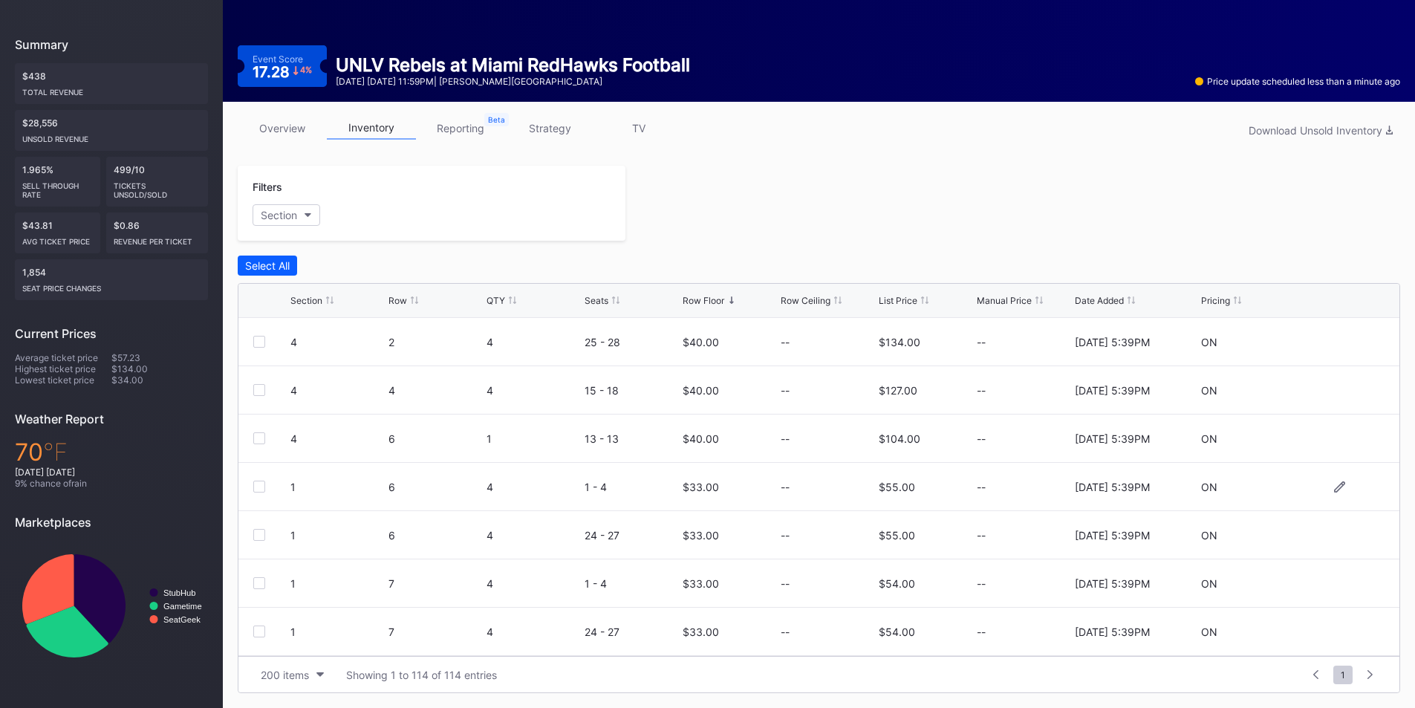
click at [1320, 488] on div at bounding box center [1339, 486] width 89 height 11
click at [1322, 487] on div at bounding box center [1339, 486] width 89 height 11
click at [1334, 487] on icon at bounding box center [1339, 486] width 11 height 11
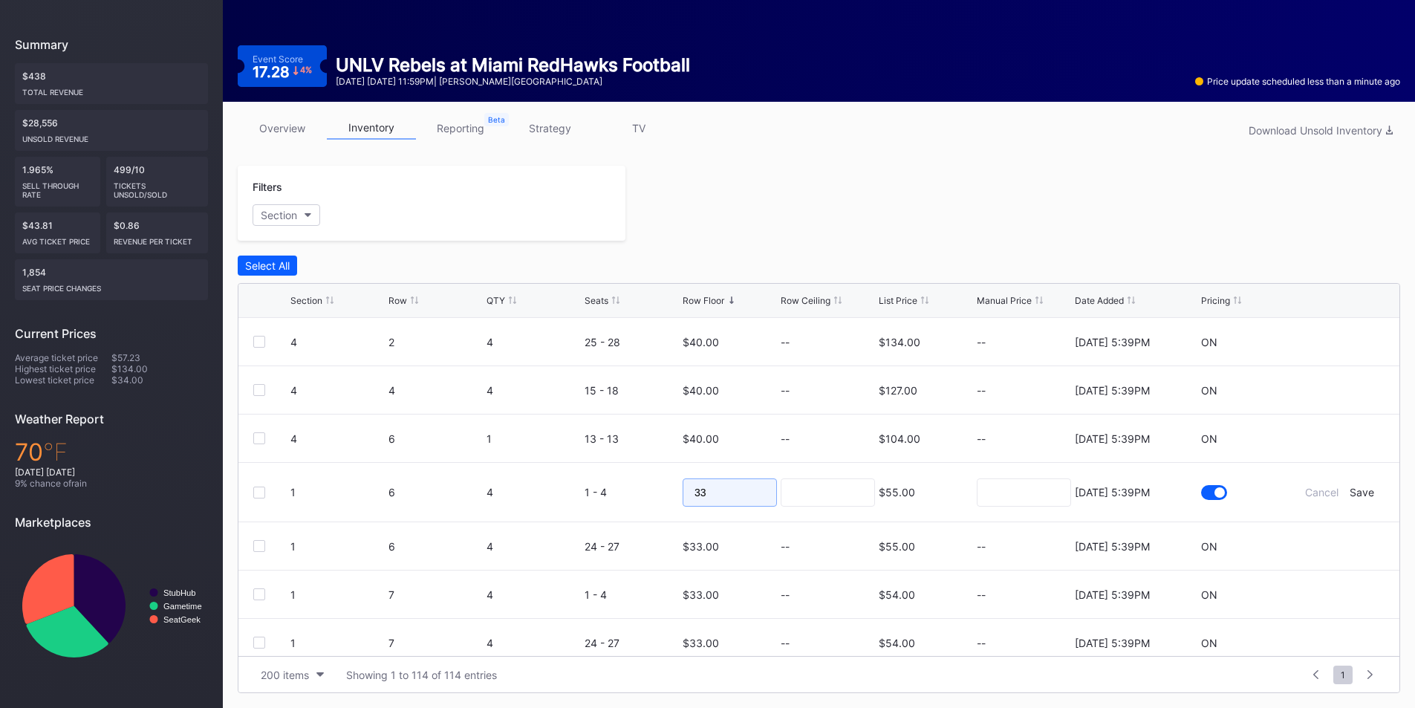
drag, startPoint x: 723, startPoint y: 497, endPoint x: 701, endPoint y: 497, distance: 21.5
click at [701, 497] on input "33" at bounding box center [729, 492] width 94 height 28
drag, startPoint x: 732, startPoint y: 492, endPoint x: 613, endPoint y: 492, distance: 118.8
click at [613, 492] on form "1 6 4 1 - 4 3381 $55.00 8/11/2025 5:39PM Cancel Save" at bounding box center [837, 492] width 1094 height 59
type input "8"
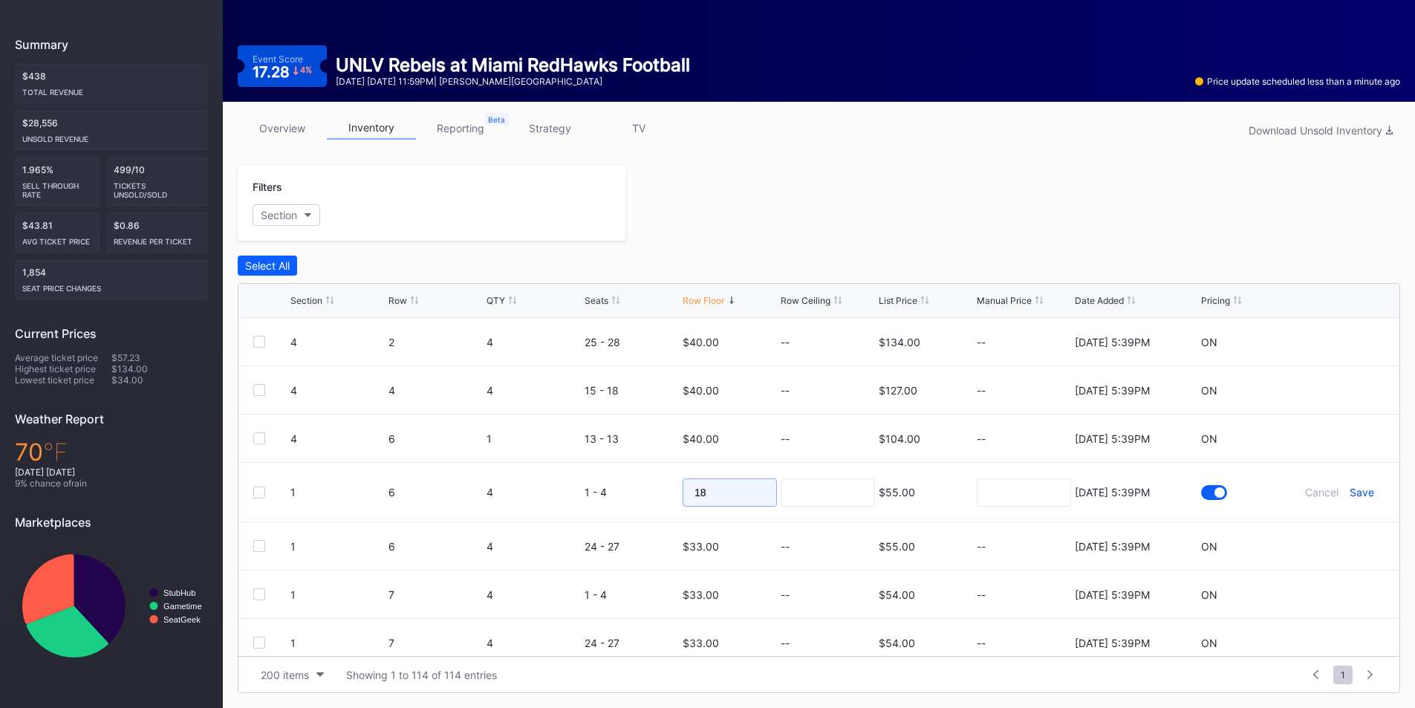
type input "18"
click at [1349, 491] on div "Save" at bounding box center [1361, 492] width 25 height 13
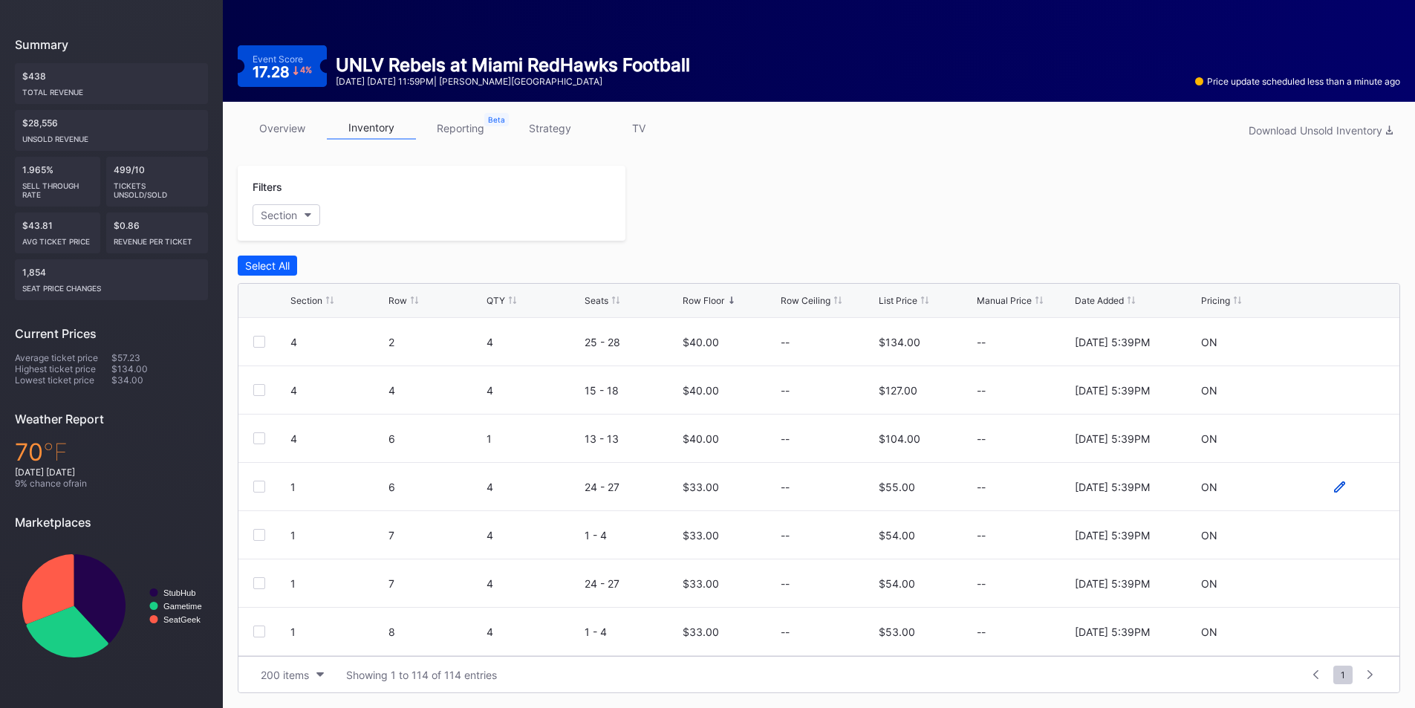
click at [1334, 488] on icon at bounding box center [1339, 486] width 11 height 11
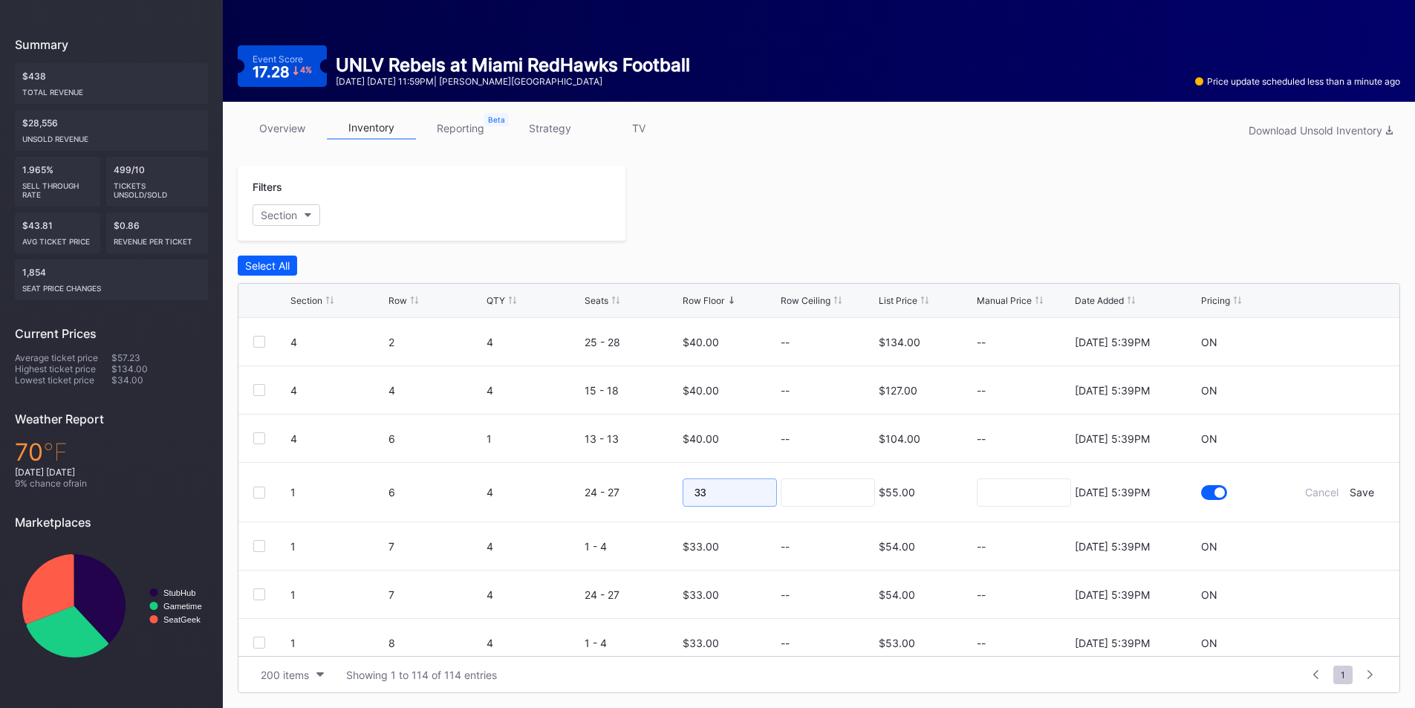
drag, startPoint x: 638, startPoint y: 495, endPoint x: 630, endPoint y: 495, distance: 8.2
click at [630, 495] on form "1 6 4 24 - 27 33 $55.00 8/11/2025 5:39PM Cancel Save" at bounding box center [837, 492] width 1094 height 59
type input "18"
click at [1352, 489] on div "Save" at bounding box center [1361, 492] width 25 height 13
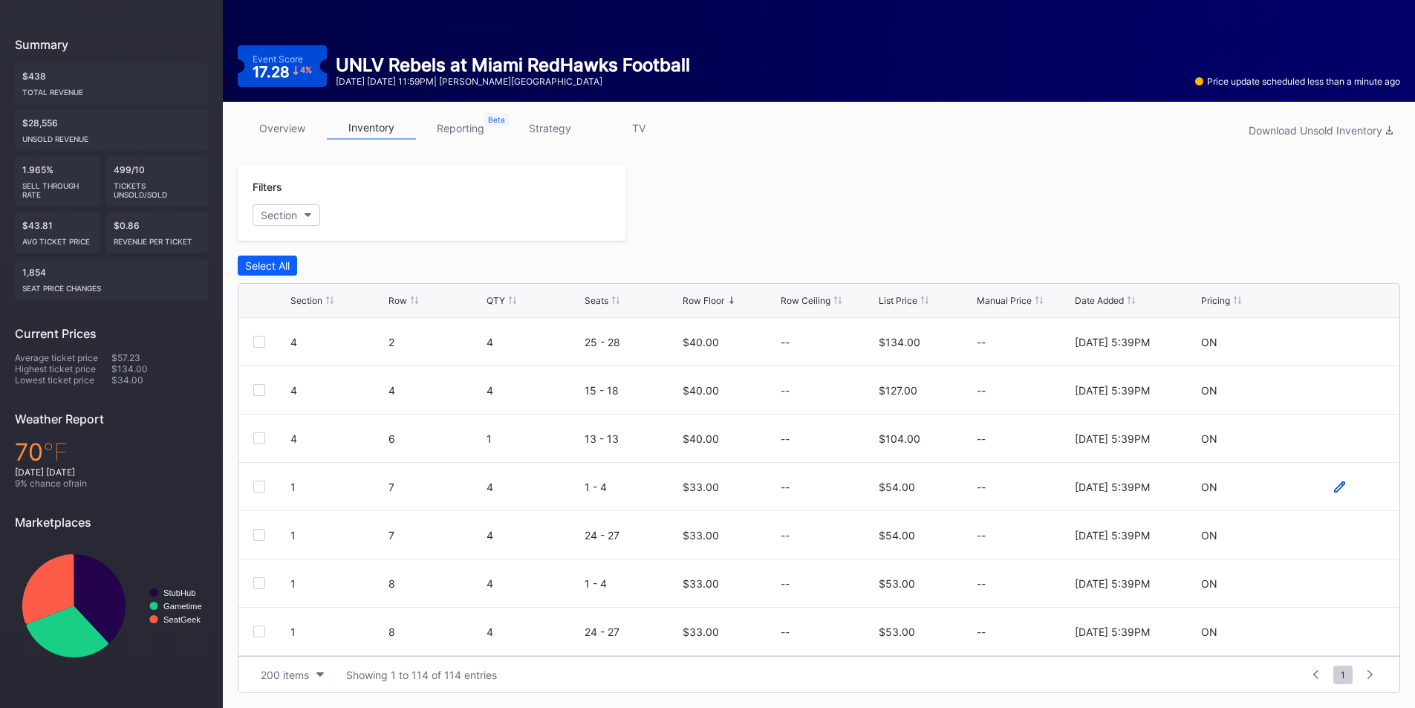
click at [1334, 486] on icon at bounding box center [1339, 485] width 11 height 11
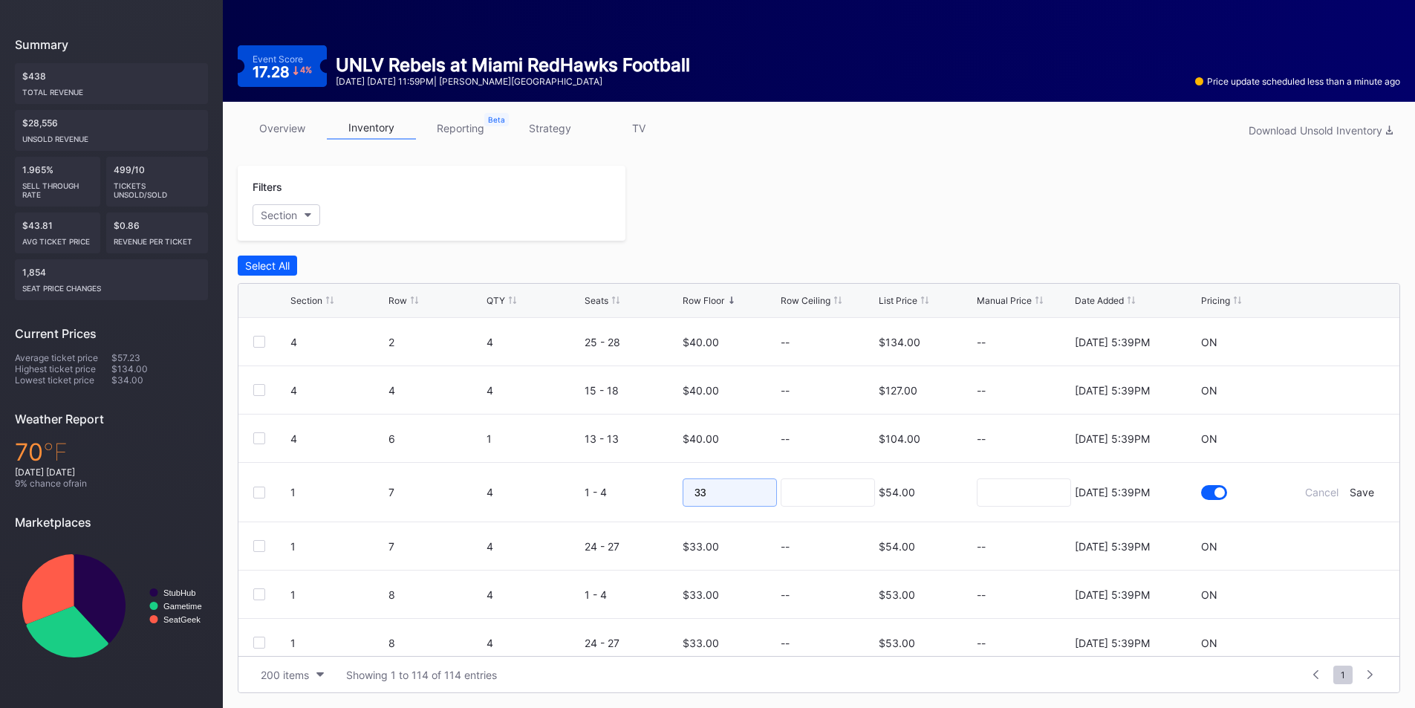
drag, startPoint x: 685, startPoint y: 501, endPoint x: 611, endPoint y: 503, distance: 73.6
click at [611, 503] on form "1 7 4 1 - 4 33 $54.00 8/11/2025 5:39PM Cancel Save" at bounding box center [837, 492] width 1094 height 59
type input "8"
type input "18"
click at [1357, 492] on div "Save" at bounding box center [1361, 492] width 25 height 13
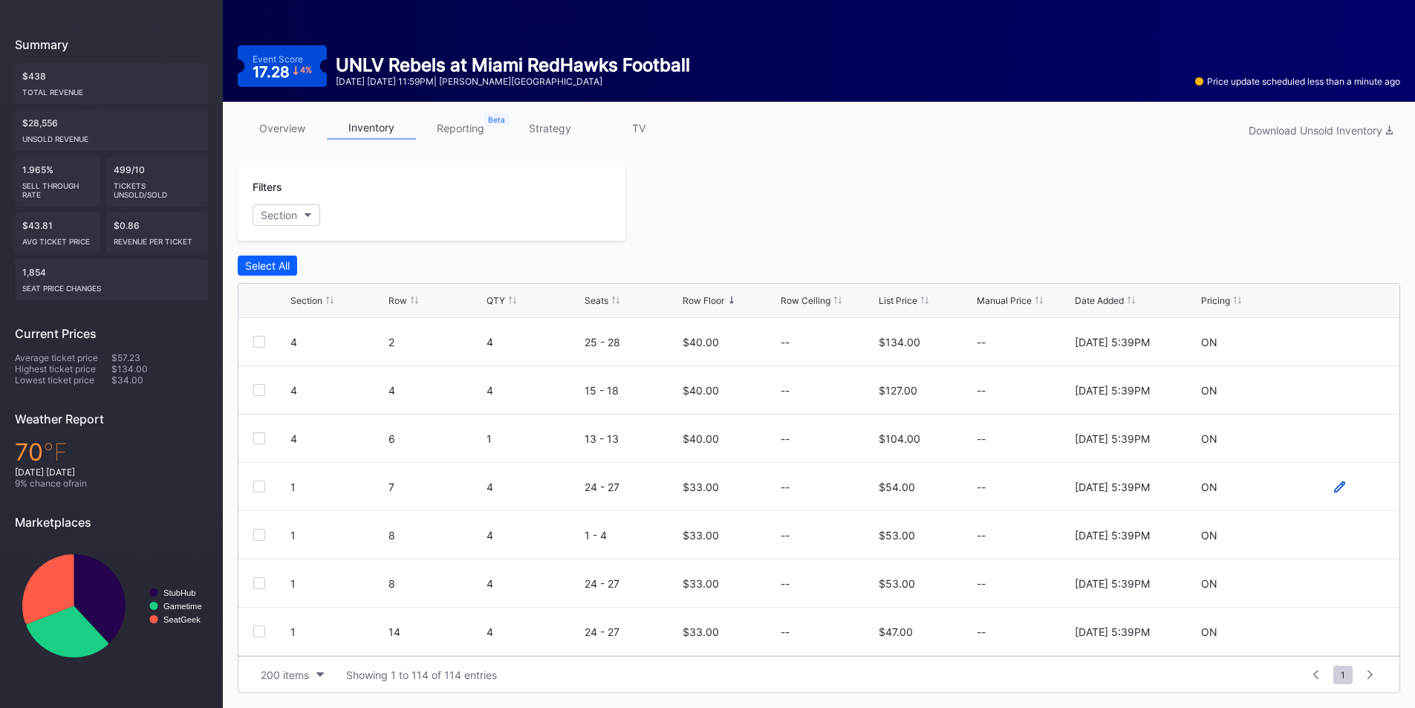
click at [1334, 490] on icon at bounding box center [1339, 486] width 11 height 11
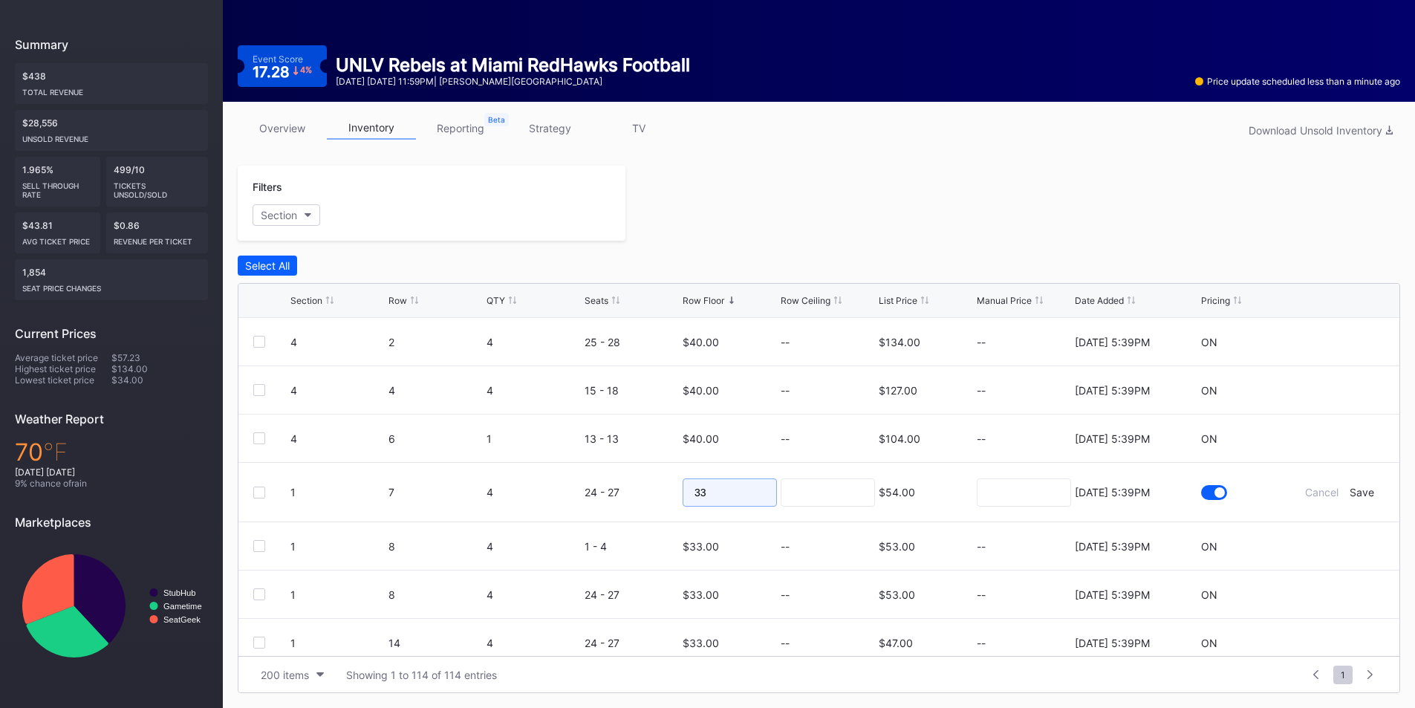
drag, startPoint x: 733, startPoint y: 492, endPoint x: 653, endPoint y: 496, distance: 79.6
click at [653, 496] on form "1 7 4 24 - 27 33 $54.00 8/11/2025 5:39PM Cancel Save" at bounding box center [837, 492] width 1094 height 59
type input "18"
click at [1350, 496] on div "Save" at bounding box center [1361, 492] width 25 height 13
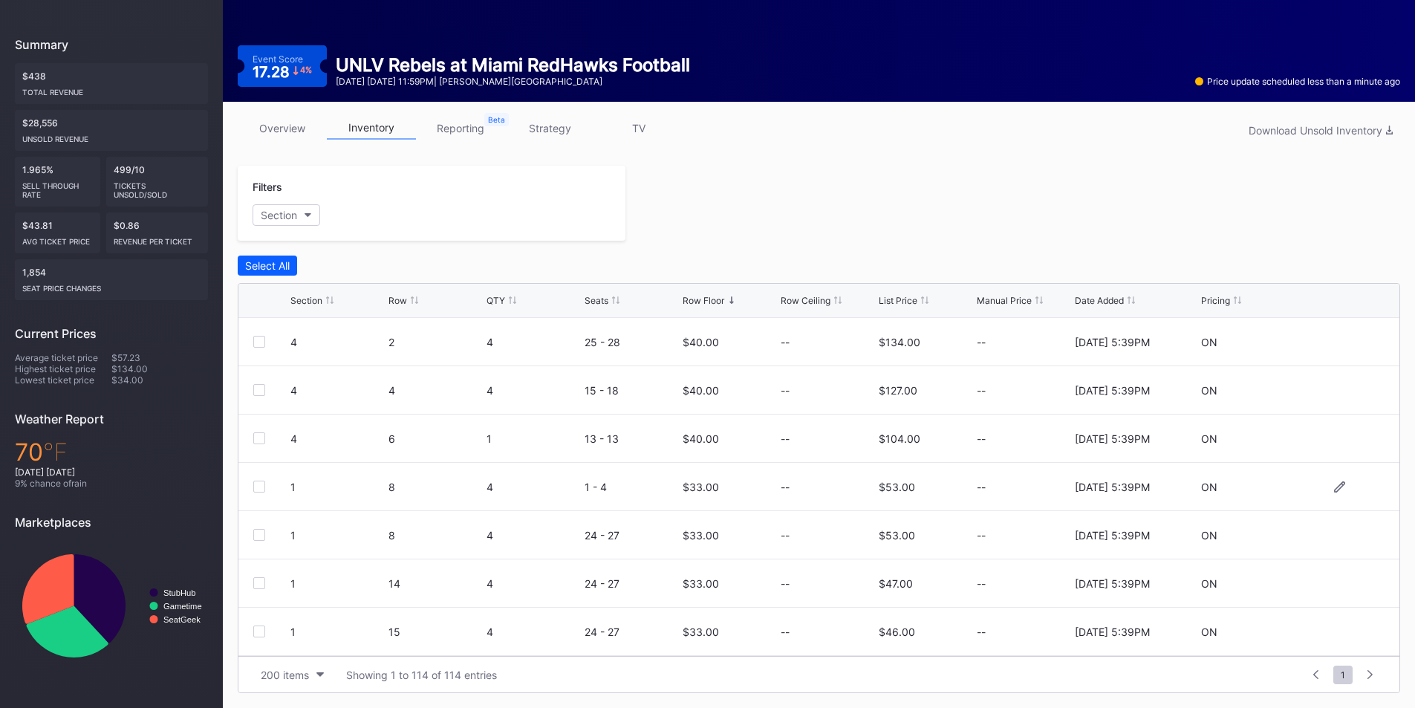
click at [1322, 486] on div at bounding box center [1339, 486] width 89 height 11
click at [1334, 487] on icon at bounding box center [1339, 486] width 11 height 11
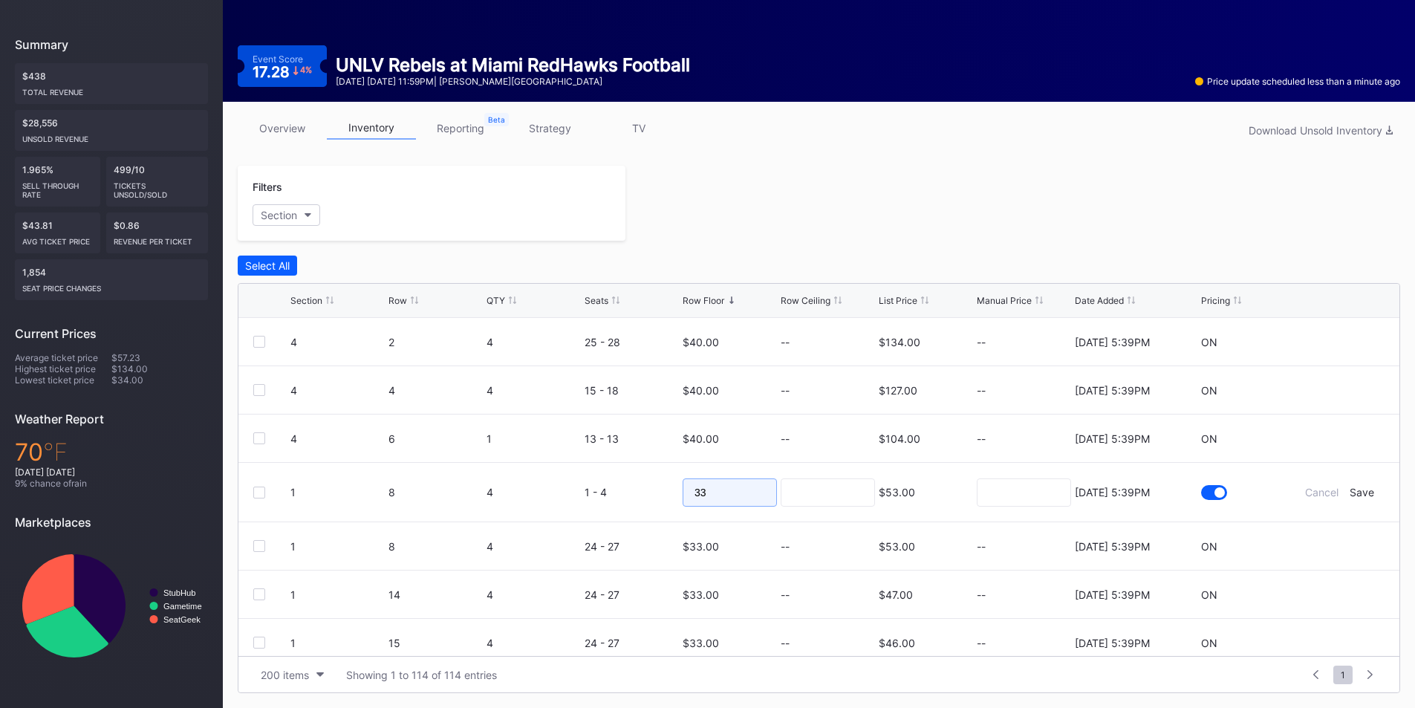
drag, startPoint x: 717, startPoint y: 497, endPoint x: 595, endPoint y: 492, distance: 122.6
click at [595, 492] on form "1 8 4 1 - 4 33 $53.00 8/11/2025 5:39PM Cancel Save" at bounding box center [837, 492] width 1094 height 59
type input "18"
click at [1349, 491] on div "Save" at bounding box center [1361, 492] width 25 height 13
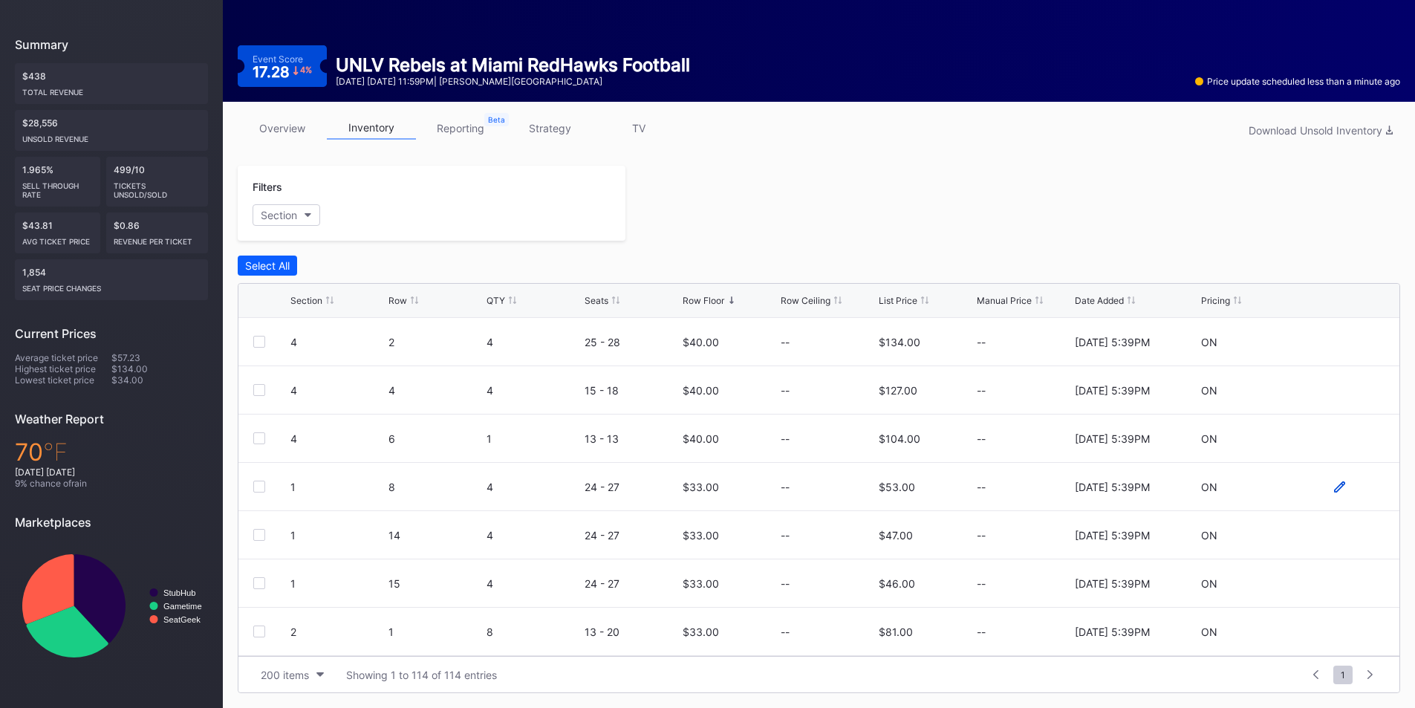
click at [1334, 485] on icon at bounding box center [1339, 486] width 11 height 11
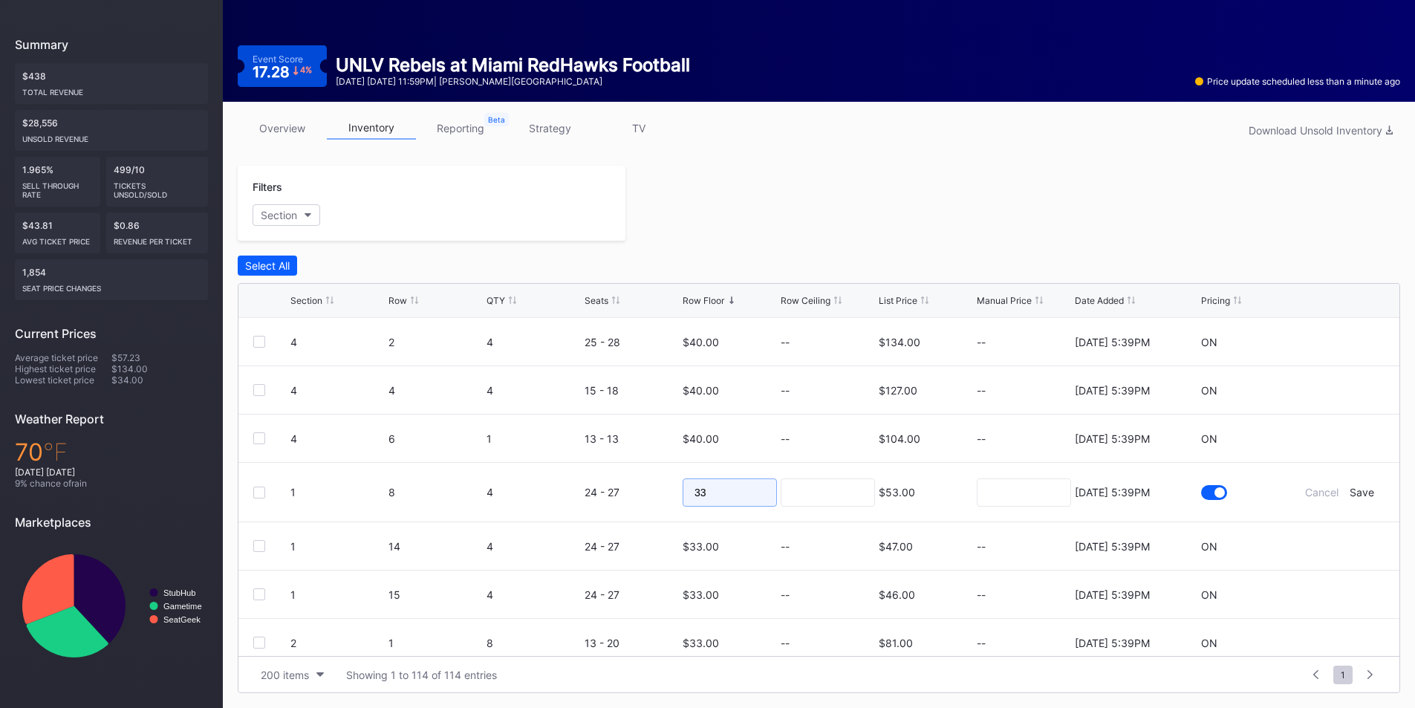
drag, startPoint x: 705, startPoint y: 484, endPoint x: 572, endPoint y: 486, distance: 132.9
click at [578, 486] on form "1 8 4 24 - 27 33 $53.00 8/11/2025 5:39PM Cancel Save" at bounding box center [837, 492] width 1094 height 59
type input "8"
type input "18"
click at [1351, 496] on div "Save" at bounding box center [1361, 492] width 25 height 13
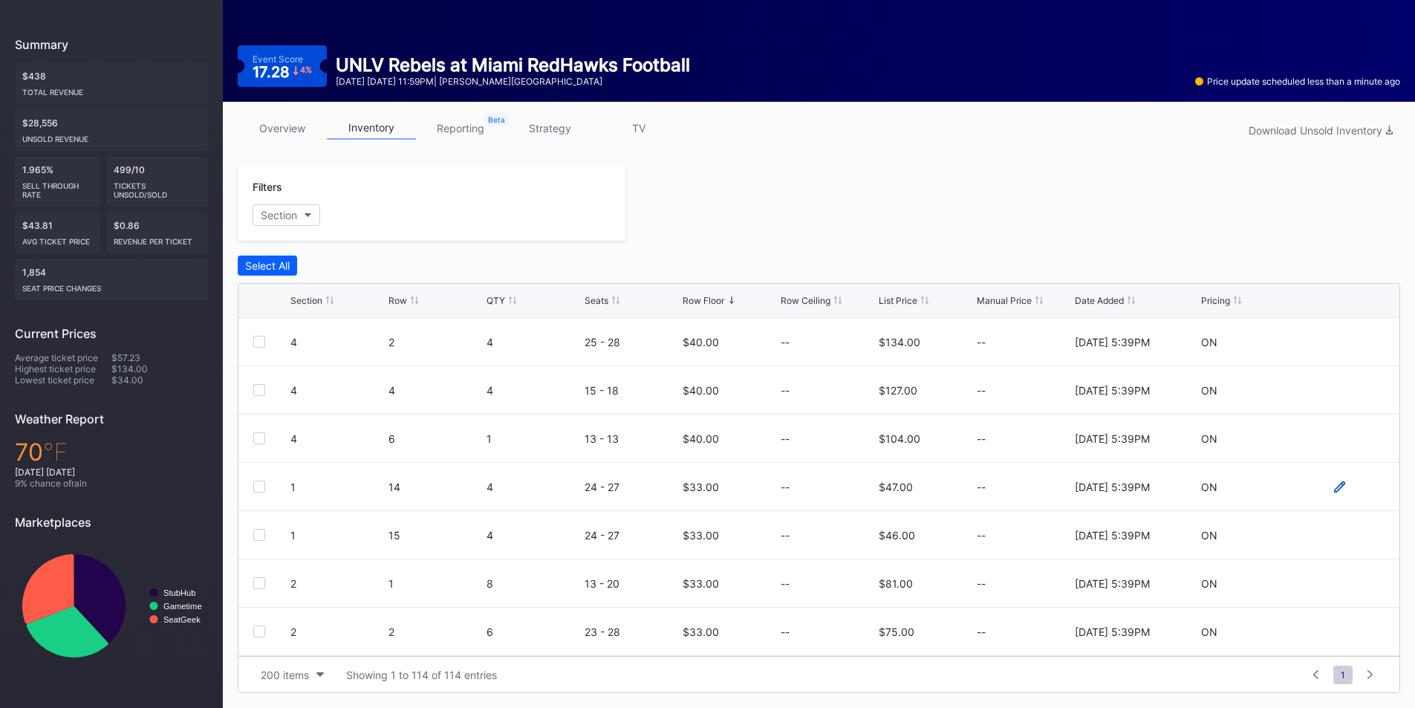
click at [1334, 486] on icon at bounding box center [1339, 486] width 11 height 11
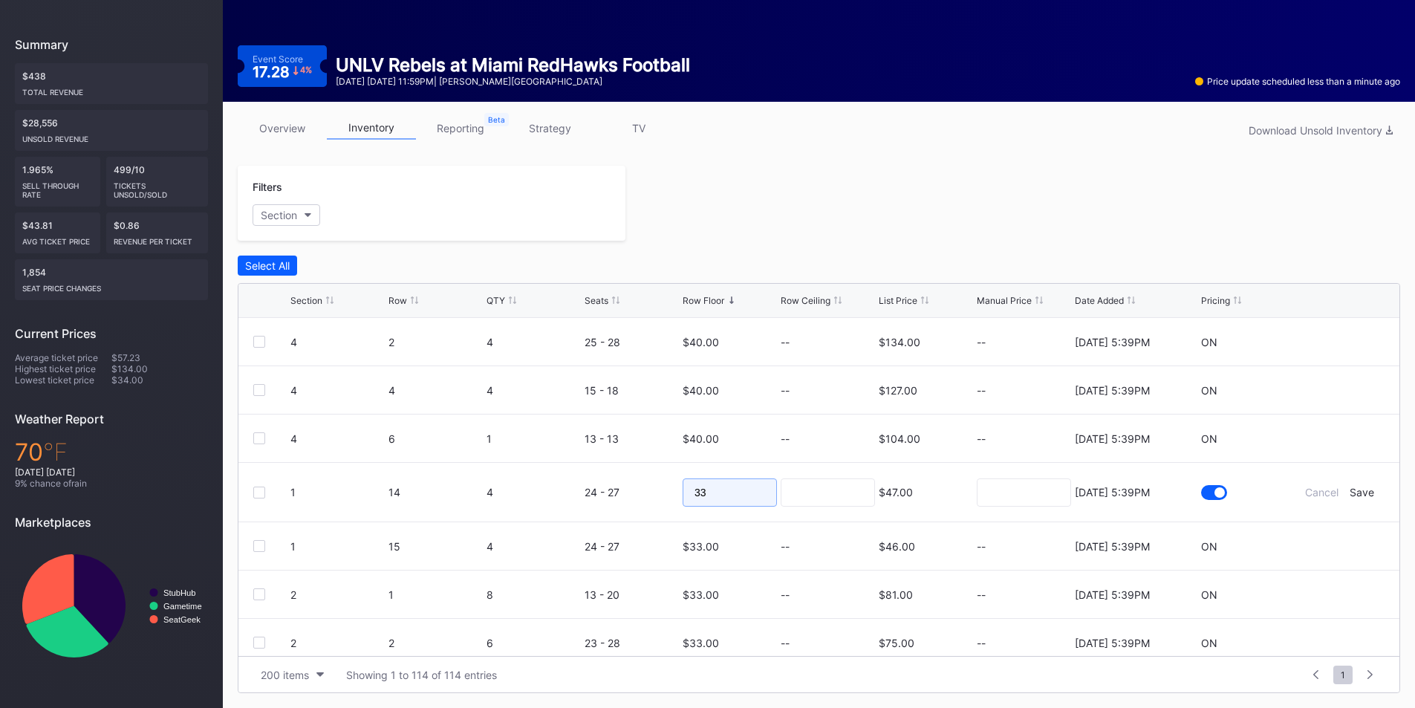
drag, startPoint x: 738, startPoint y: 489, endPoint x: 645, endPoint y: 501, distance: 93.7
click at [671, 501] on form "1 14 4 24 - 27 33 $47.00 8/11/2025 5:39PM Cancel Save" at bounding box center [837, 492] width 1094 height 59
type input "18"
click at [1349, 495] on div "Save" at bounding box center [1361, 492] width 25 height 13
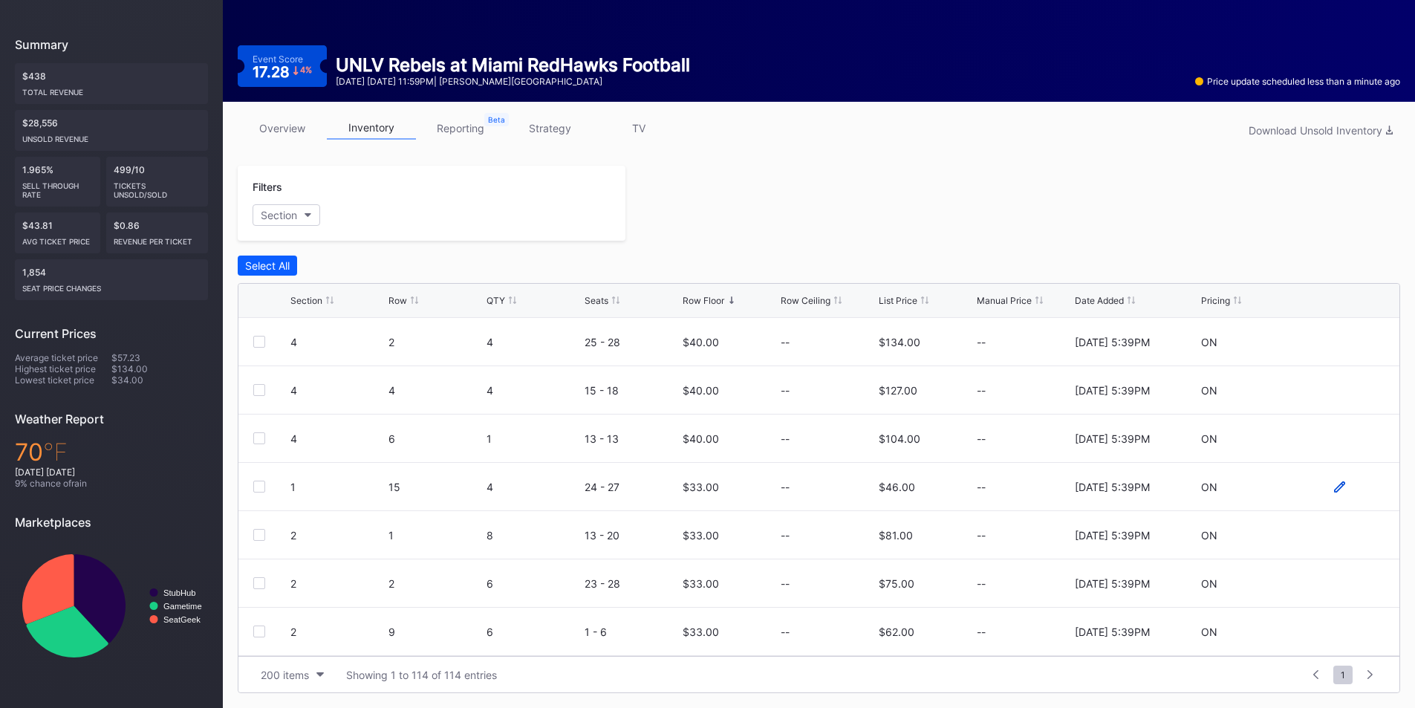
click at [1334, 487] on icon at bounding box center [1339, 486] width 11 height 11
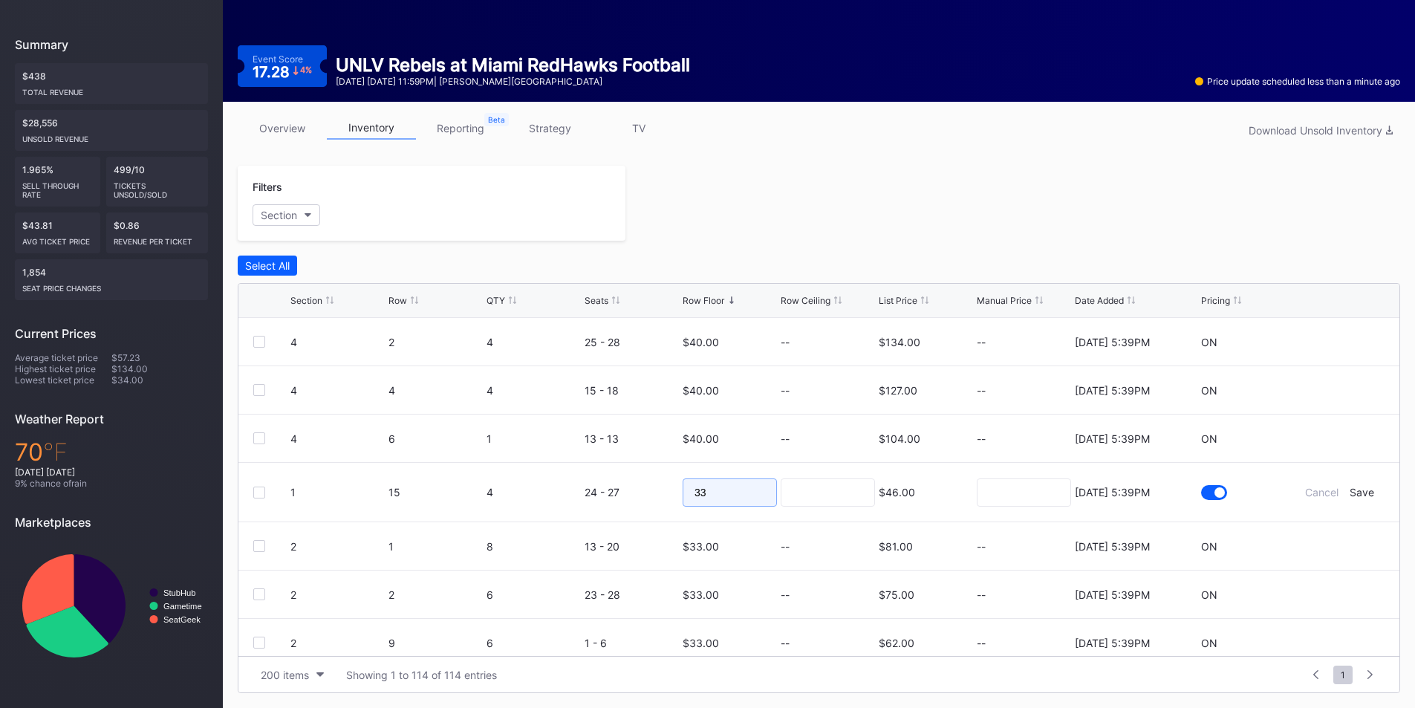
drag, startPoint x: 638, startPoint y: 498, endPoint x: 616, endPoint y: 498, distance: 22.3
click at [613, 498] on form "1 15 4 24 - 27 33 $46.00 8/11/2025 5:39PM Cancel Save" at bounding box center [837, 492] width 1094 height 59
type input "18"
click at [1349, 490] on div "Save" at bounding box center [1361, 492] width 25 height 13
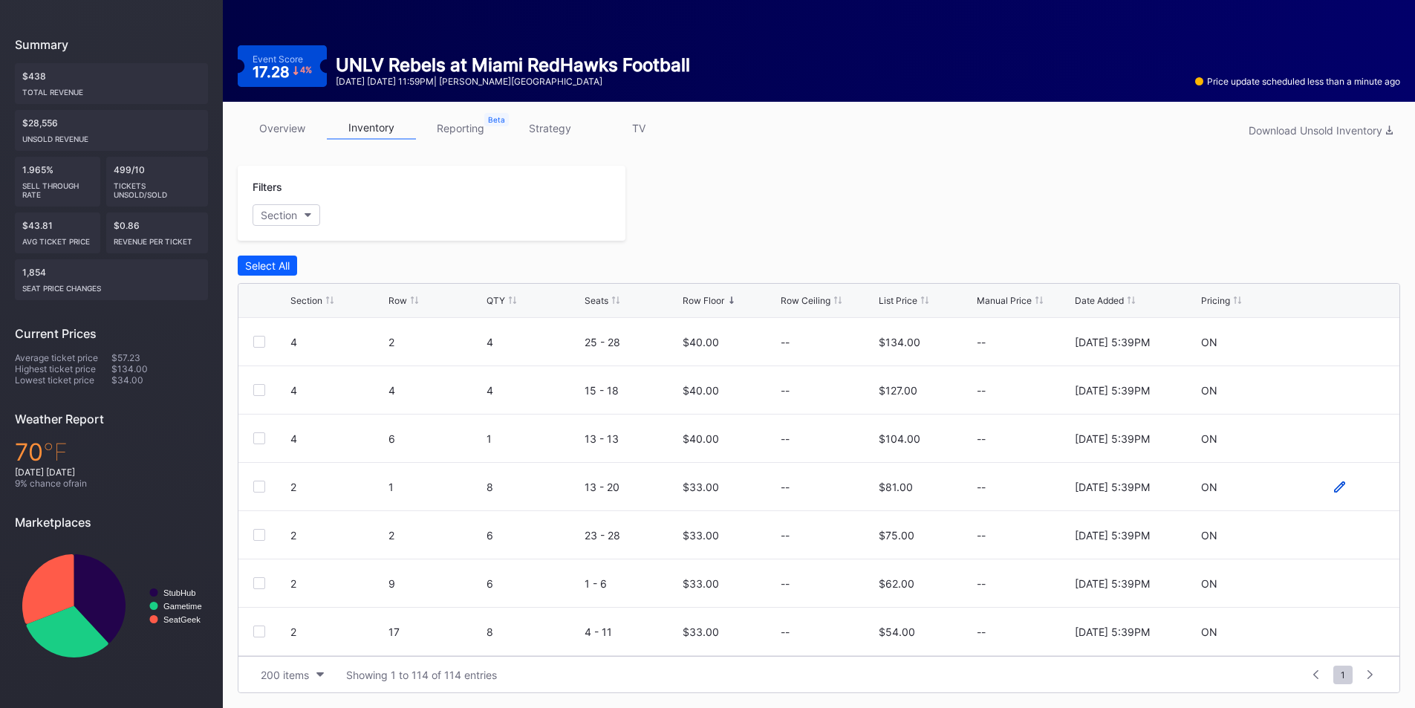
click at [1334, 489] on icon at bounding box center [1339, 486] width 11 height 11
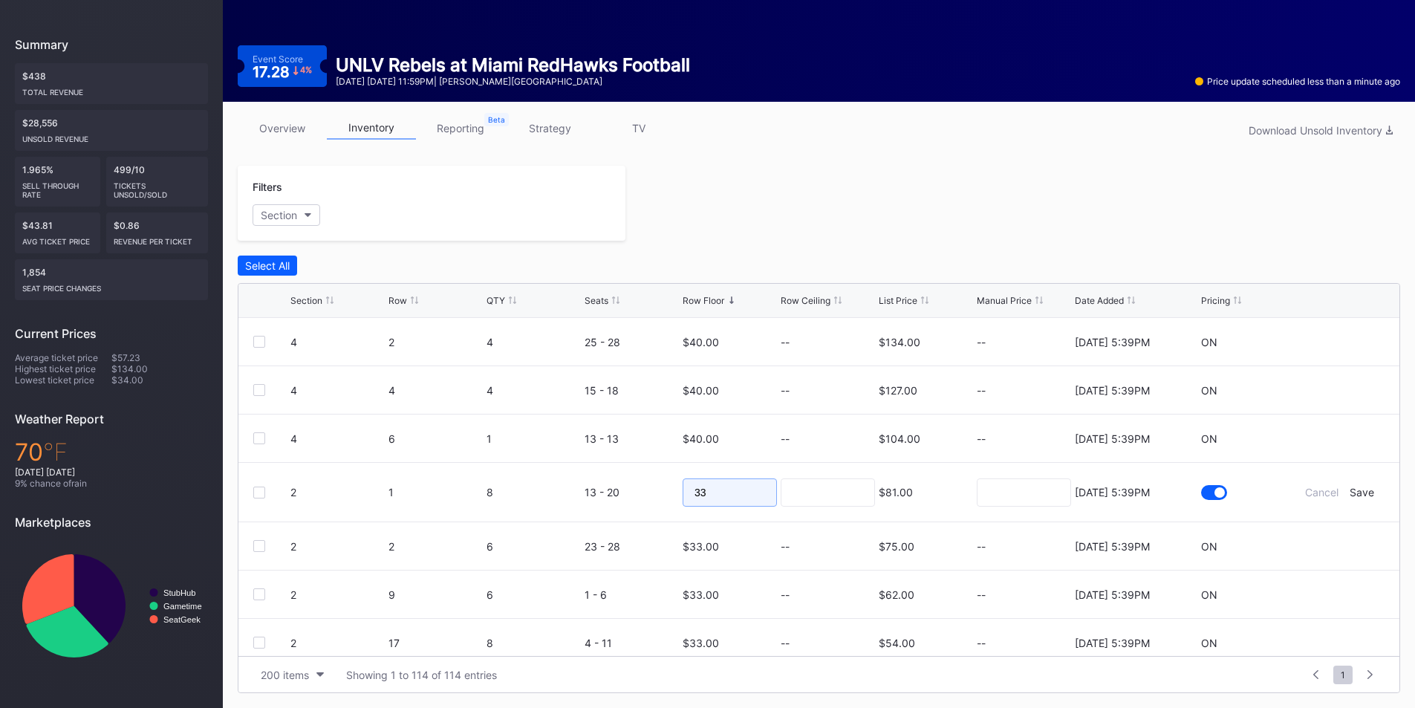
drag, startPoint x: 702, startPoint y: 487, endPoint x: 622, endPoint y: 497, distance: 80.8
click at [622, 497] on form "2 1 8 13 - 20 33 $81.00 8/11/2025 5:39PM Cancel Save" at bounding box center [837, 492] width 1094 height 59
type input "18"
click at [1352, 495] on div "Save" at bounding box center [1361, 492] width 25 height 13
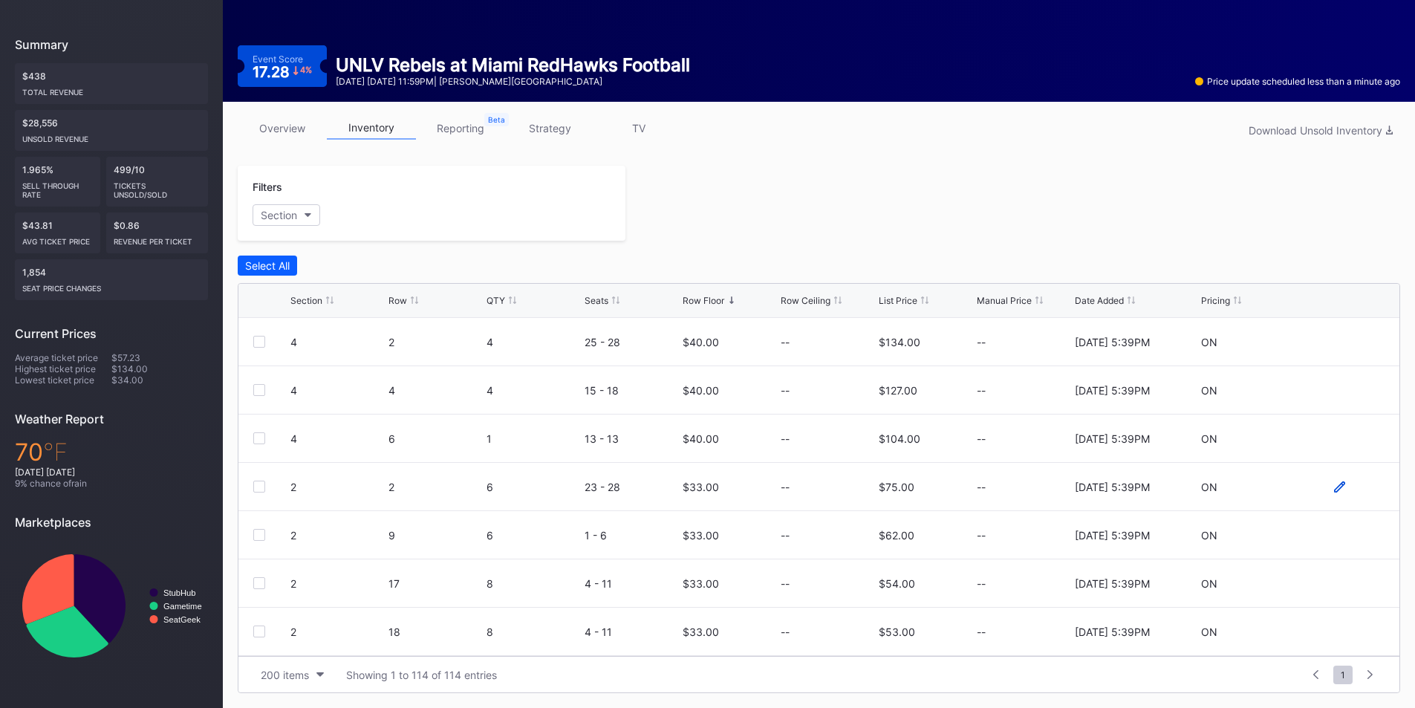
click at [1334, 488] on icon at bounding box center [1339, 485] width 11 height 11
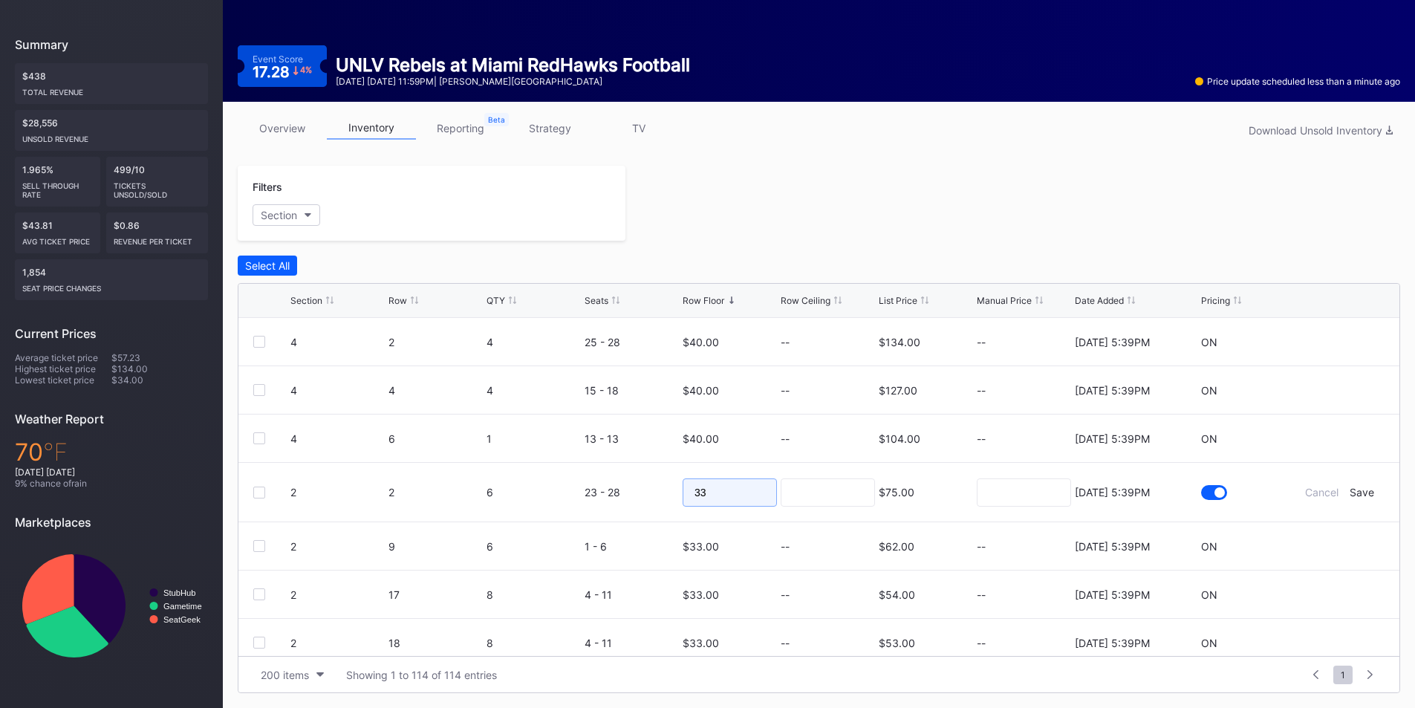
drag, startPoint x: 721, startPoint y: 486, endPoint x: 590, endPoint y: 494, distance: 131.7
click at [590, 494] on form "2 2 6 23 - 28 33 $75.00 8/11/2025 5:39PM Cancel Save" at bounding box center [837, 492] width 1094 height 59
type input "18"
click at [1349, 490] on div "Save" at bounding box center [1361, 492] width 25 height 13
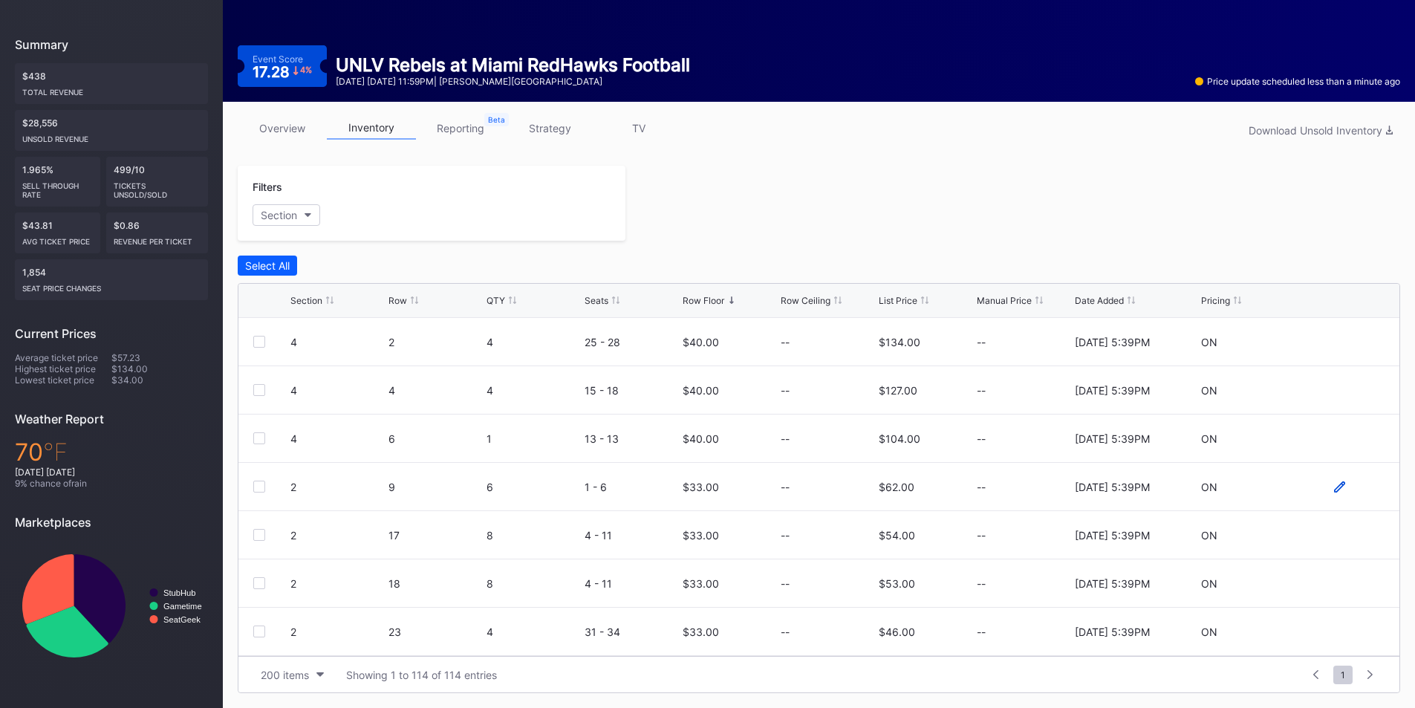
click at [1334, 491] on icon at bounding box center [1339, 485] width 11 height 11
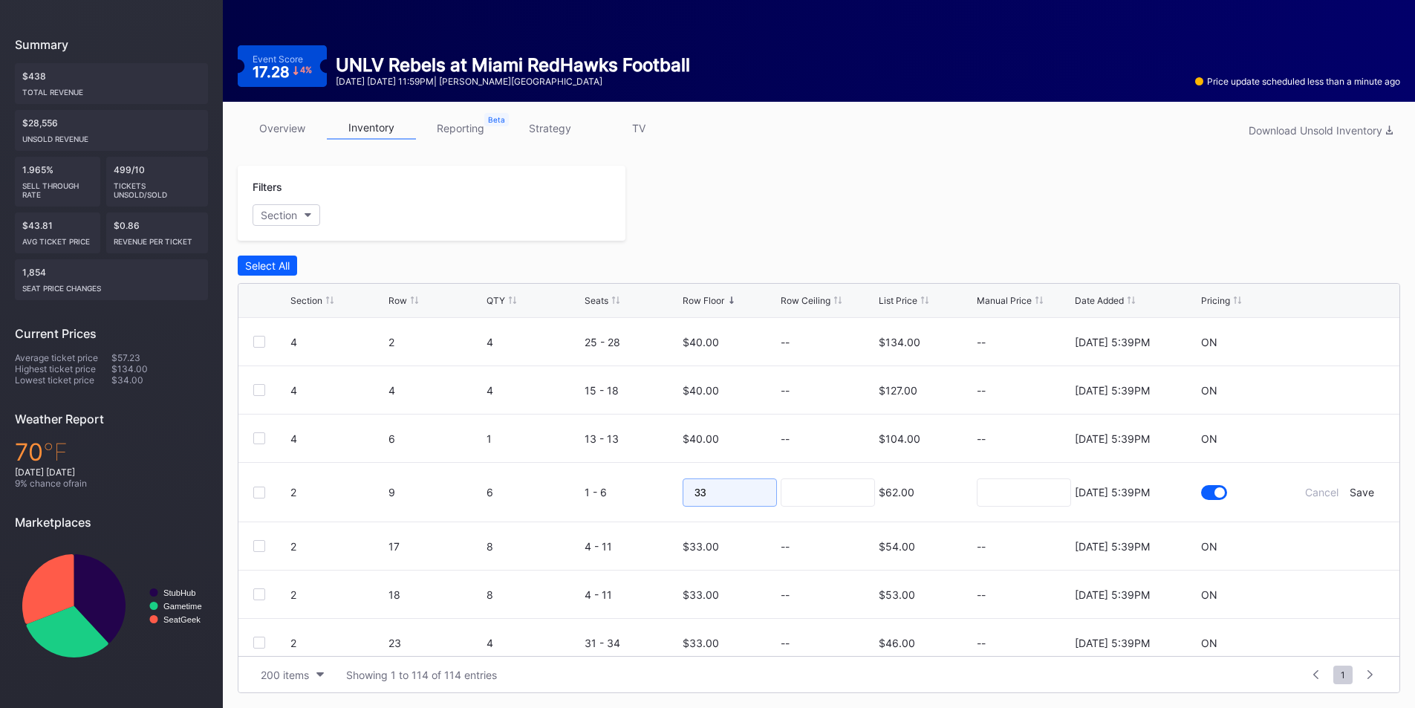
drag, startPoint x: 703, startPoint y: 491, endPoint x: 662, endPoint y: 495, distance: 41.8
click at [662, 495] on form "2 9 6 1 - 6 33 $62.00 8/11/2025 5:39PM Cancel Save" at bounding box center [837, 492] width 1094 height 59
type input "18"
click at [1349, 494] on div "Save" at bounding box center [1361, 492] width 25 height 13
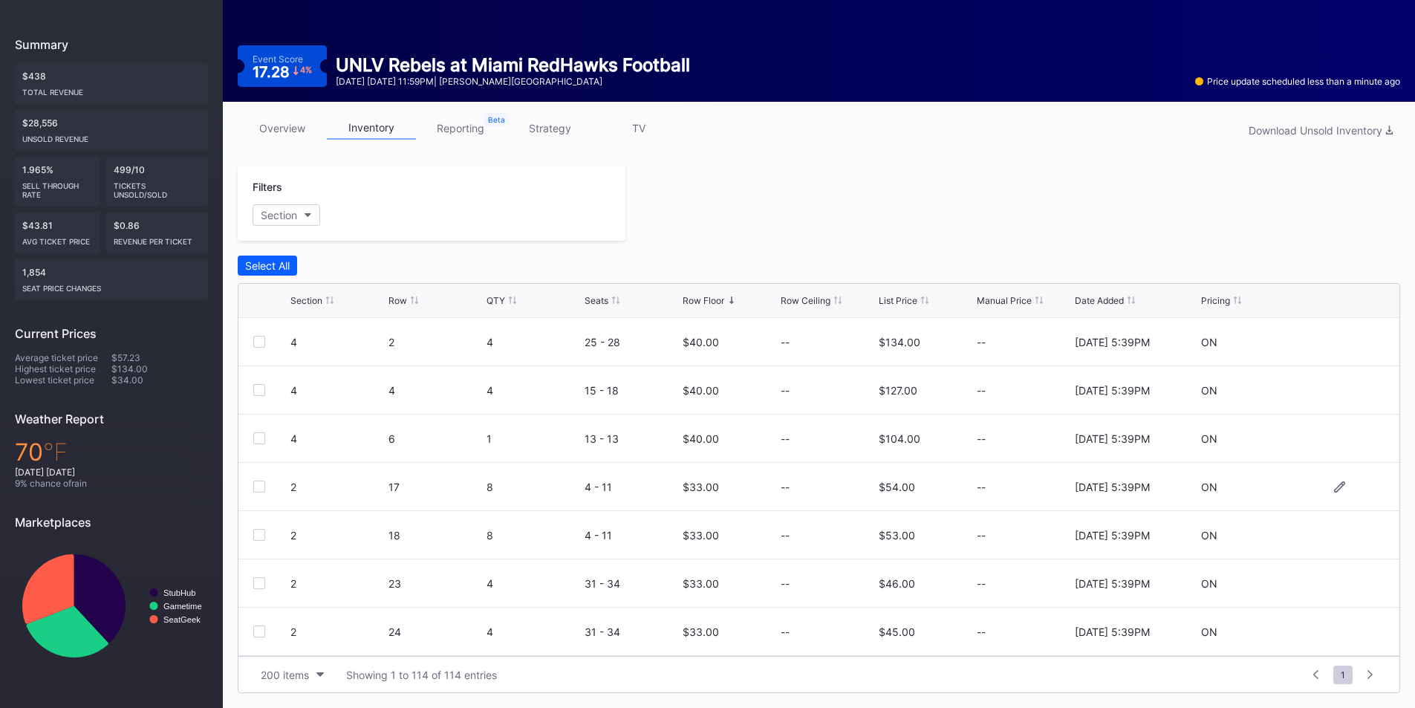
click at [1334, 492] on div at bounding box center [1339, 486] width 11 height 11
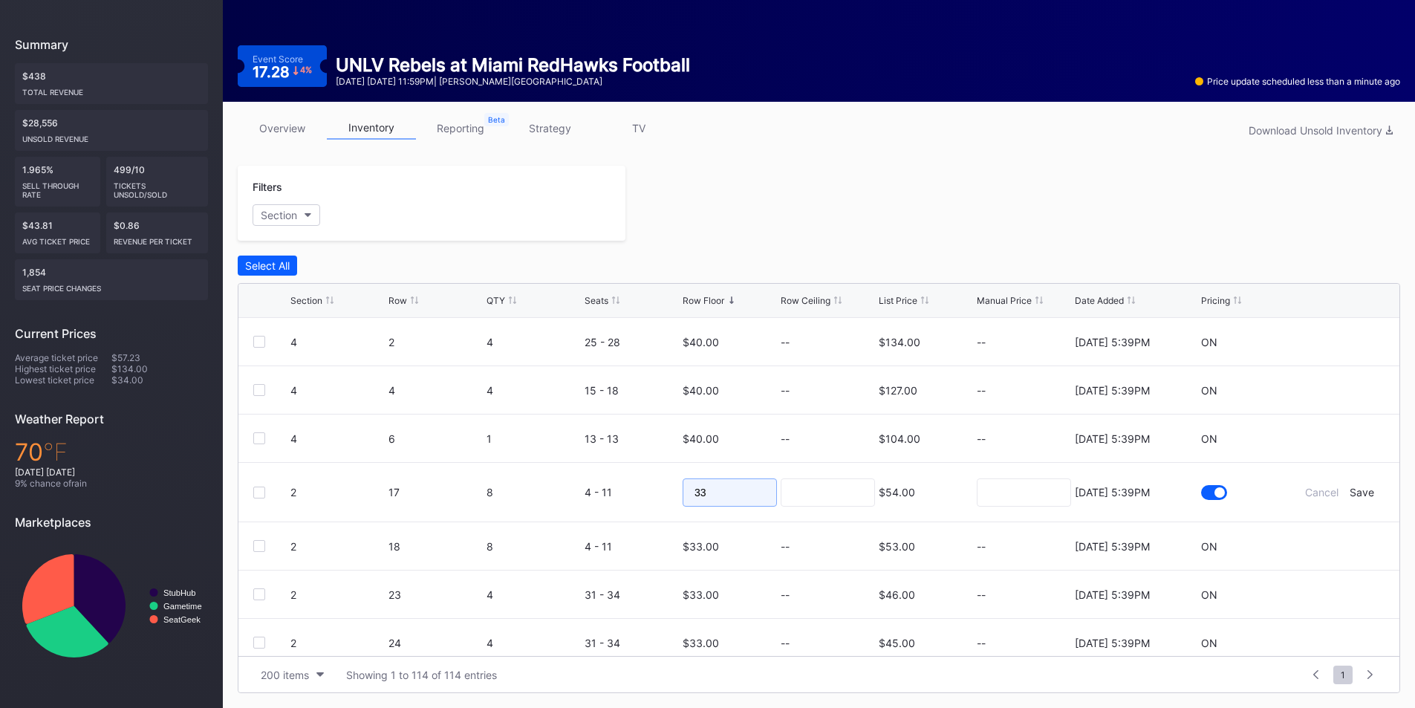
drag, startPoint x: 700, startPoint y: 495, endPoint x: 627, endPoint y: 499, distance: 72.9
click at [629, 499] on form "2 17 8 4 - 11 33 $54.00 8/11/2025 5:39PM Cancel Save" at bounding box center [837, 492] width 1094 height 59
type input "18"
click at [1349, 495] on div "Save" at bounding box center [1361, 492] width 25 height 13
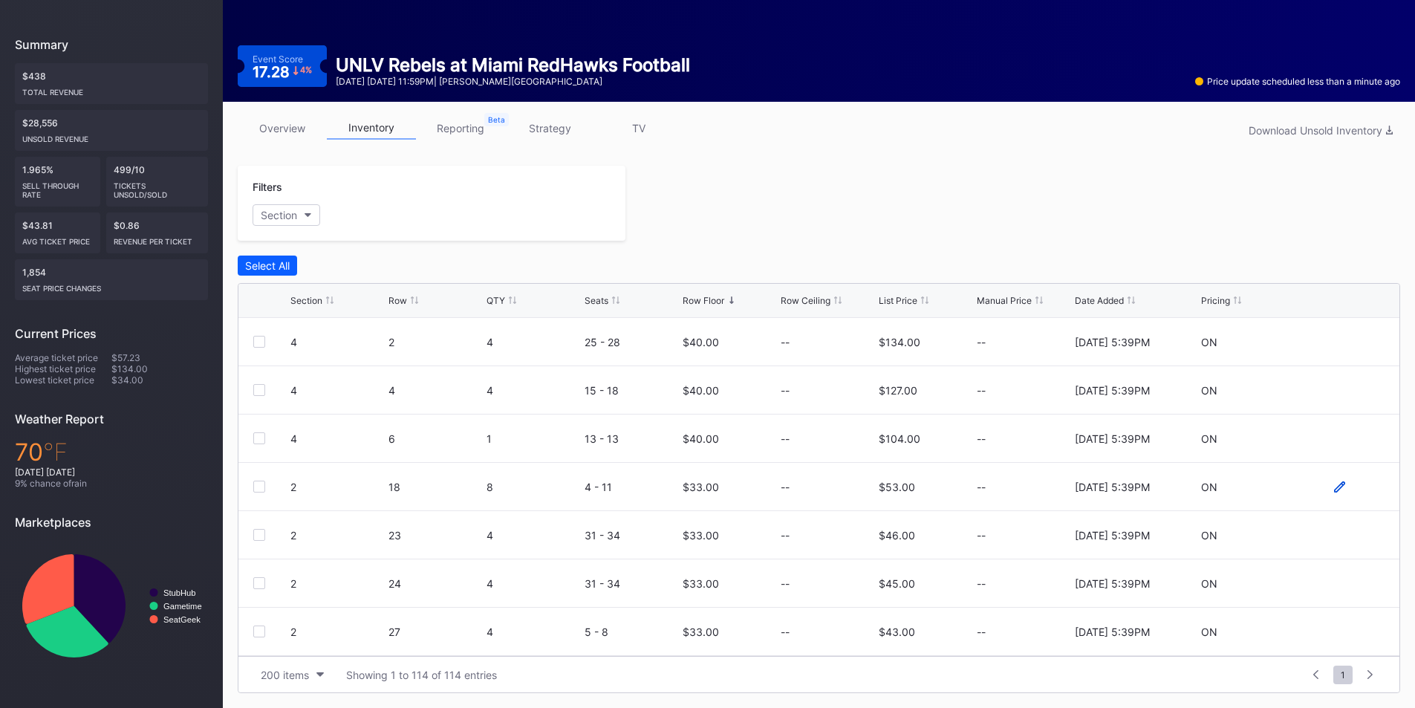
click at [1334, 487] on icon at bounding box center [1339, 485] width 11 height 11
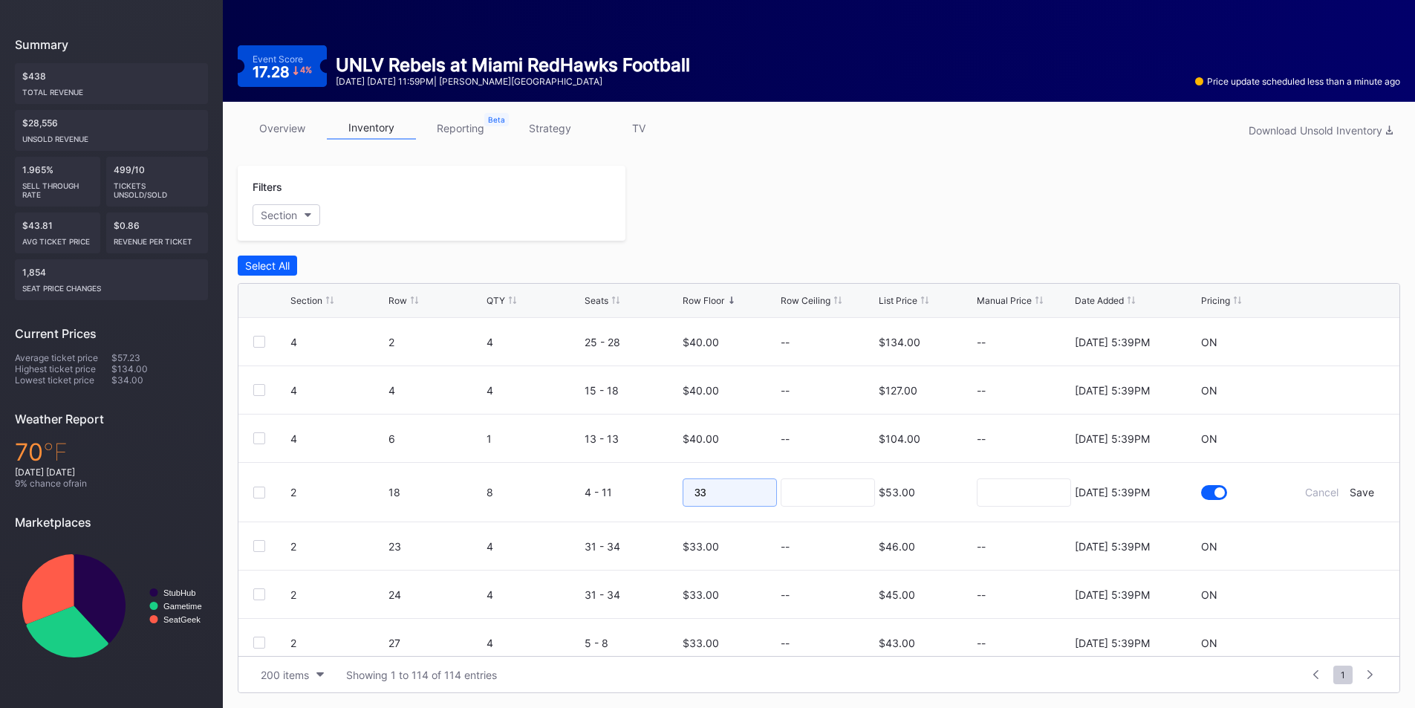
drag, startPoint x: 676, startPoint y: 491, endPoint x: 625, endPoint y: 493, distance: 50.5
click at [629, 492] on form "2 18 8 4 - 11 33 $53.00 8/11/2025 5:39PM Cancel Save" at bounding box center [837, 492] width 1094 height 59
type input "18"
click at [1352, 492] on div "Save" at bounding box center [1361, 492] width 25 height 13
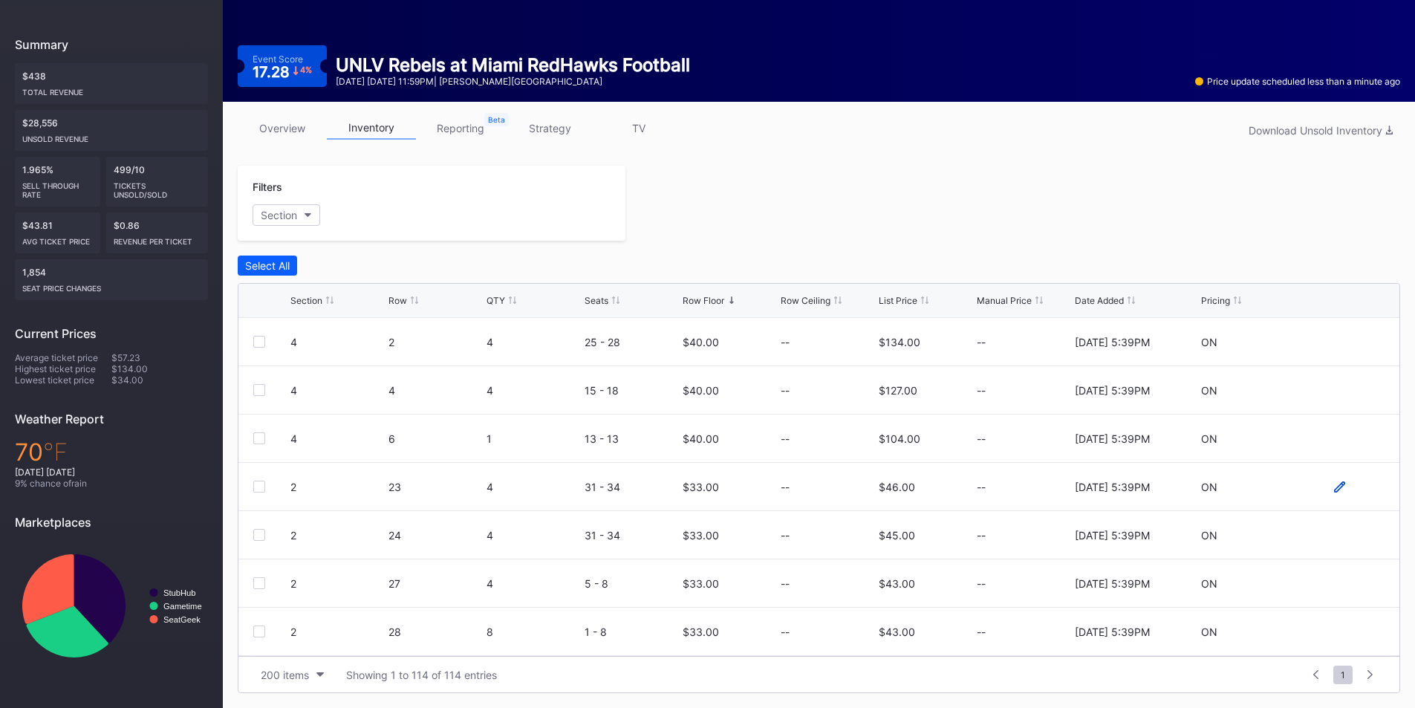
click at [1334, 492] on icon at bounding box center [1339, 486] width 11 height 11
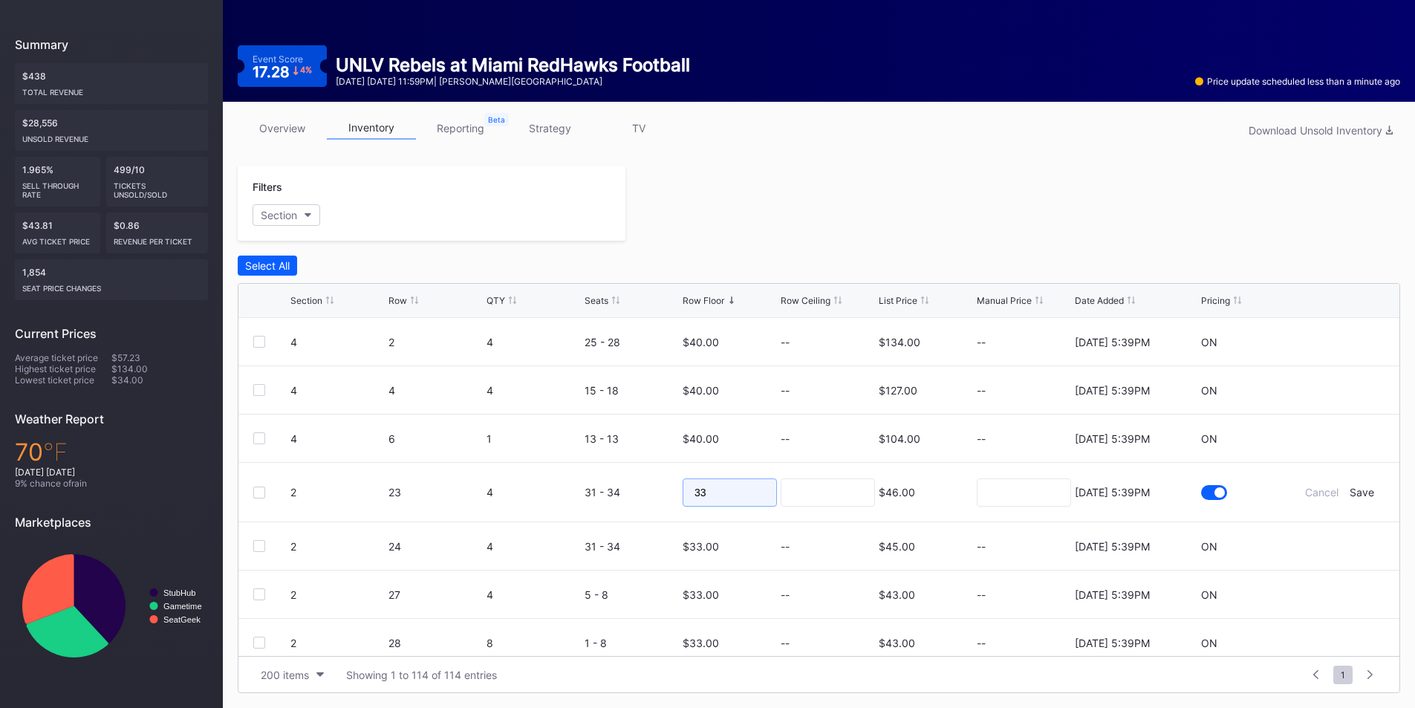
drag, startPoint x: 700, startPoint y: 491, endPoint x: 653, endPoint y: 492, distance: 47.5
click at [652, 495] on form "2 23 4 31 - 34 33 $46.00 8/11/2025 5:39PM Cancel Save" at bounding box center [837, 492] width 1094 height 59
type input "18"
click at [1349, 493] on div "Save" at bounding box center [1361, 492] width 25 height 13
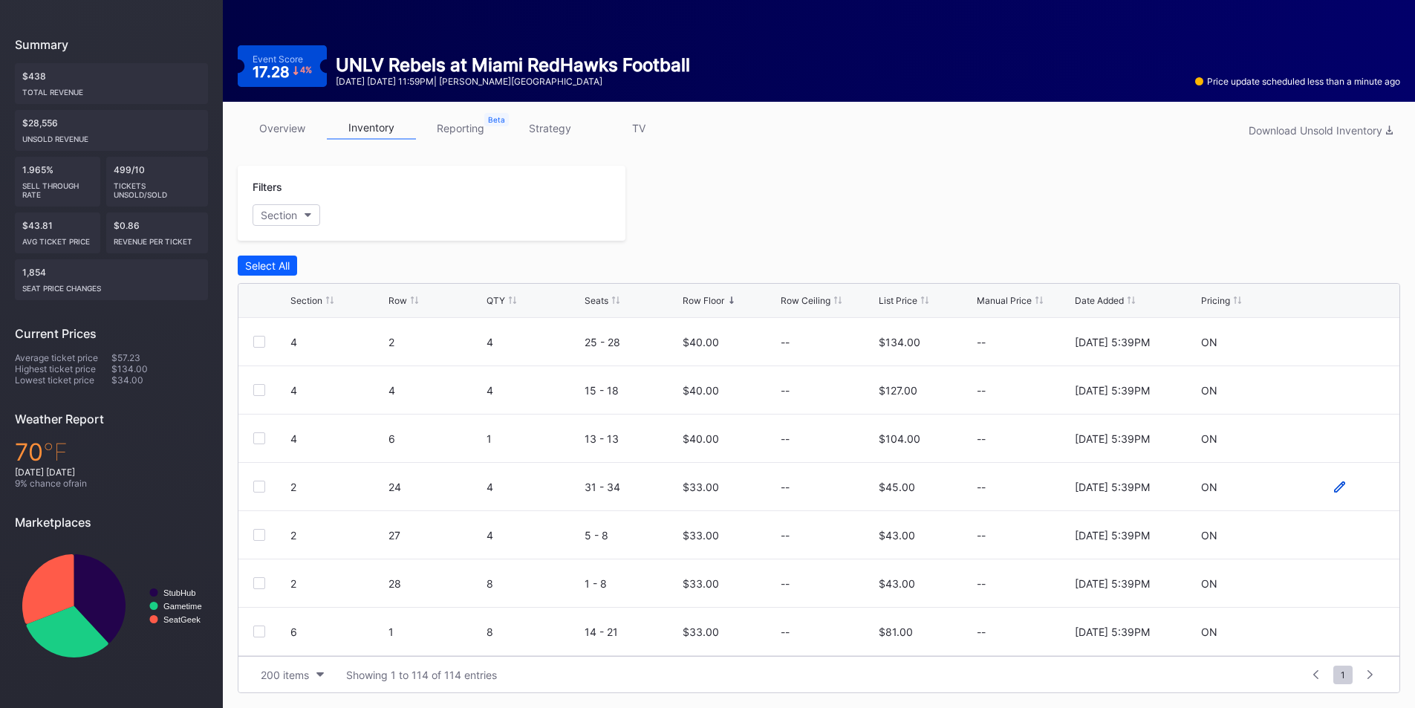
click at [1334, 486] on icon at bounding box center [1339, 485] width 11 height 11
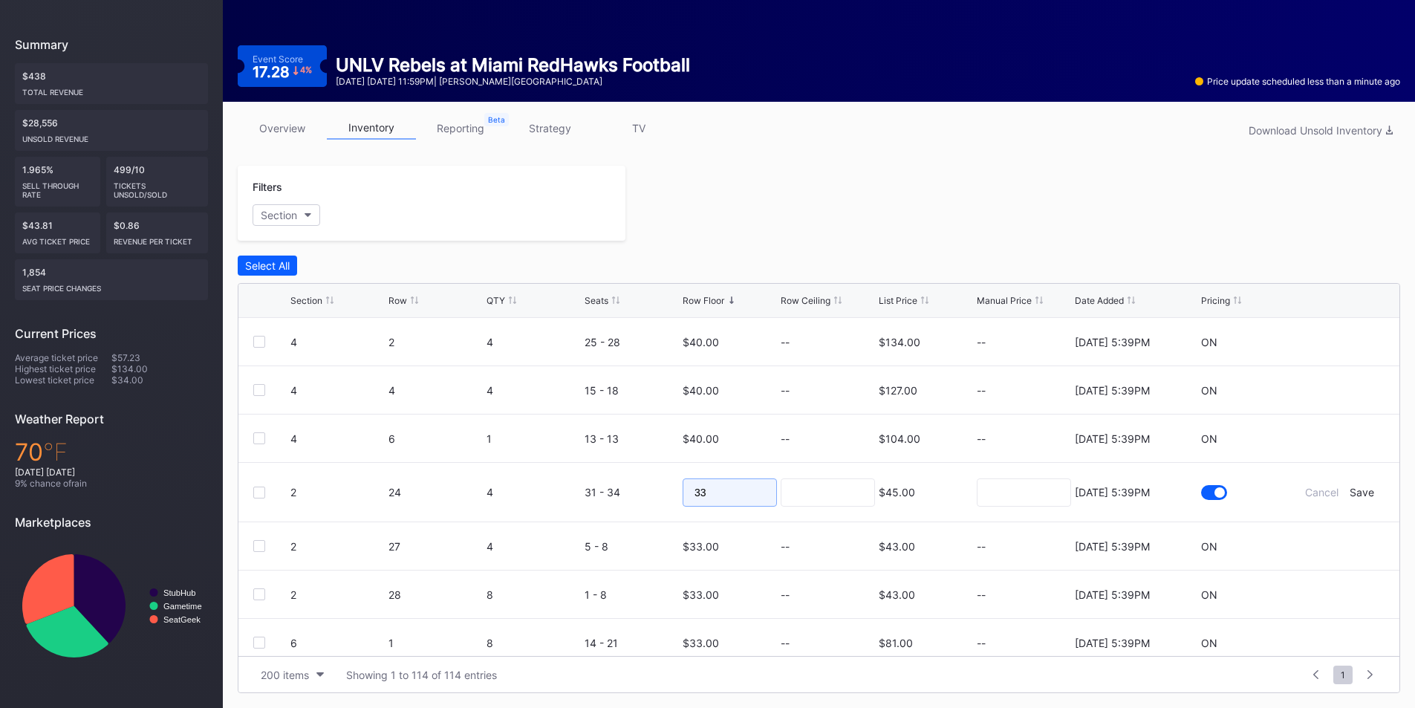
drag, startPoint x: 726, startPoint y: 486, endPoint x: 622, endPoint y: 488, distance: 104.0
click at [622, 488] on form "2 24 4 31 - 34 33 $45.00 8/11/2025 5:39PM Cancel Save" at bounding box center [837, 492] width 1094 height 59
type input "18"
click at [1352, 494] on div "Save" at bounding box center [1361, 492] width 25 height 13
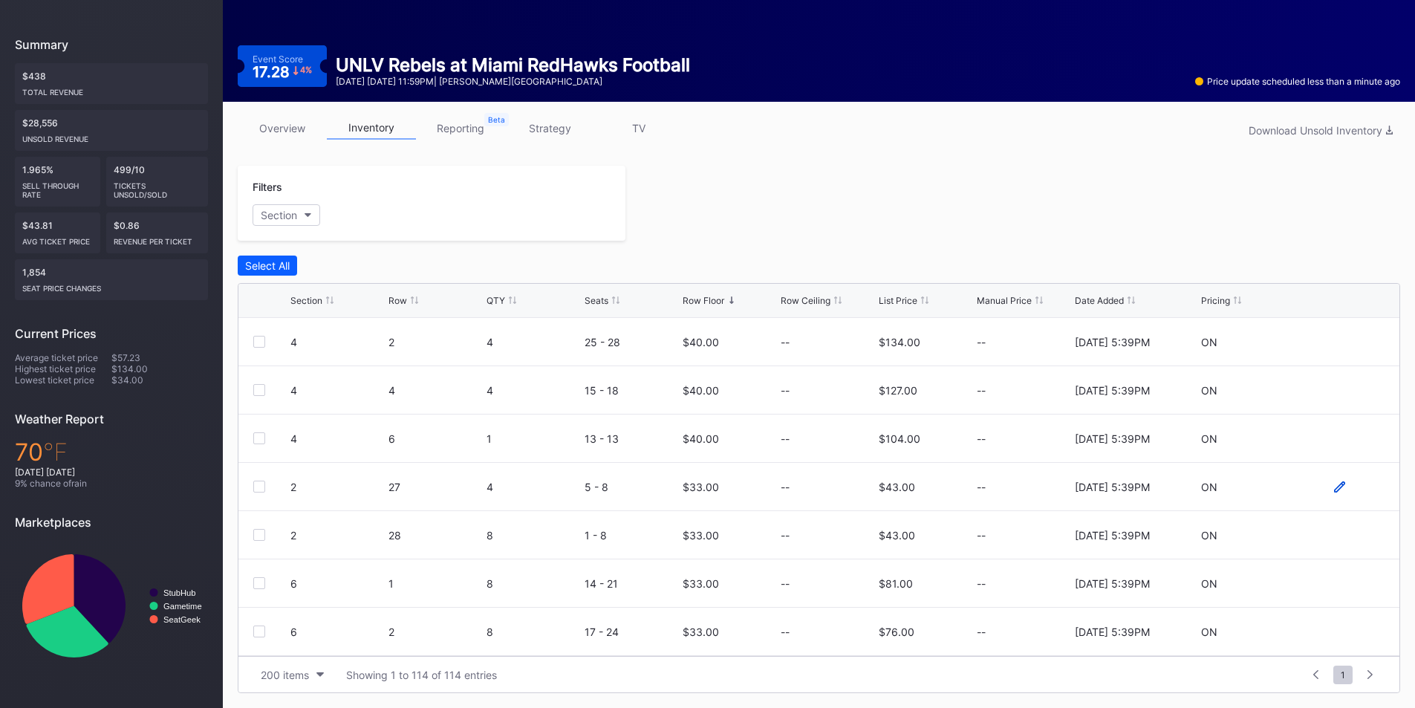
click at [1334, 489] on icon at bounding box center [1339, 485] width 11 height 11
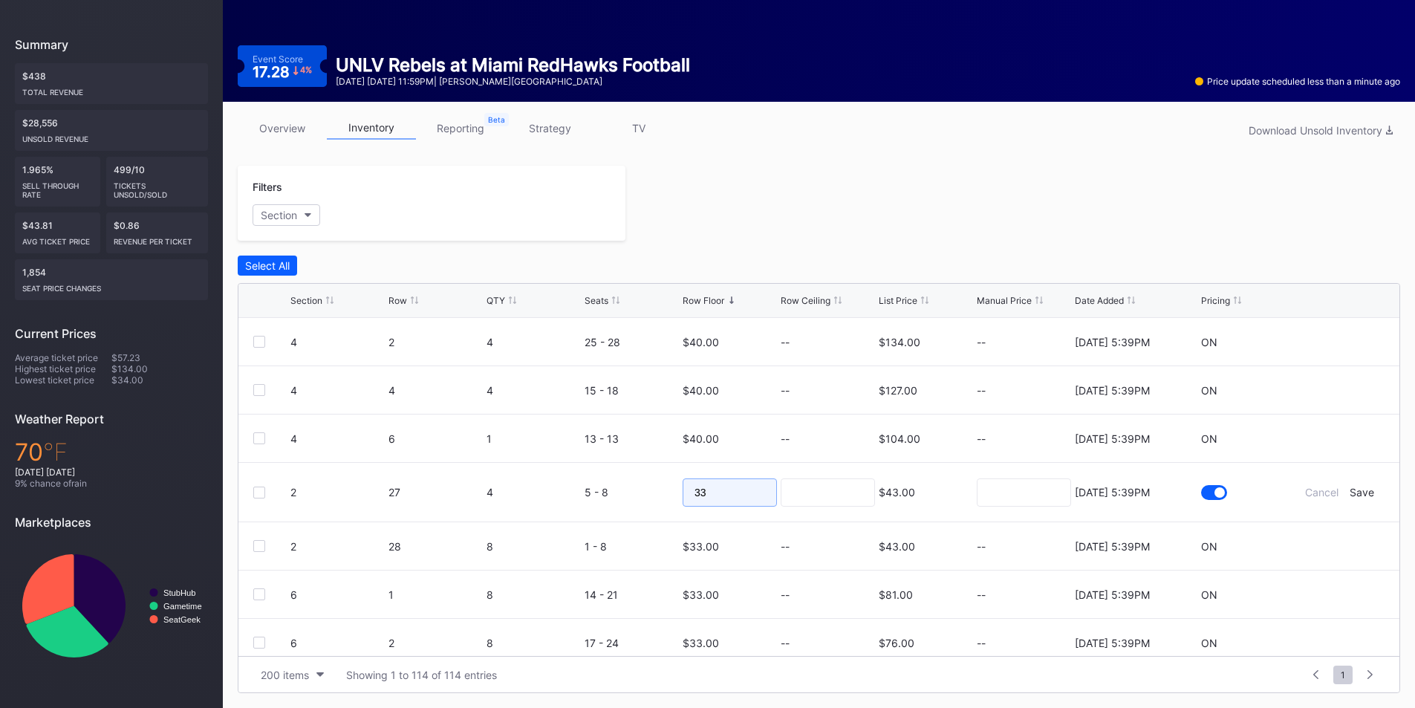
drag, startPoint x: 742, startPoint y: 490, endPoint x: 625, endPoint y: 488, distance: 116.6
click at [625, 488] on form "2 27 4 5 - 8 33 $43.00 8/11/2025 5:39PM Cancel Save" at bounding box center [837, 492] width 1094 height 59
type input "18"
click at [1352, 492] on div "Save" at bounding box center [1361, 492] width 25 height 13
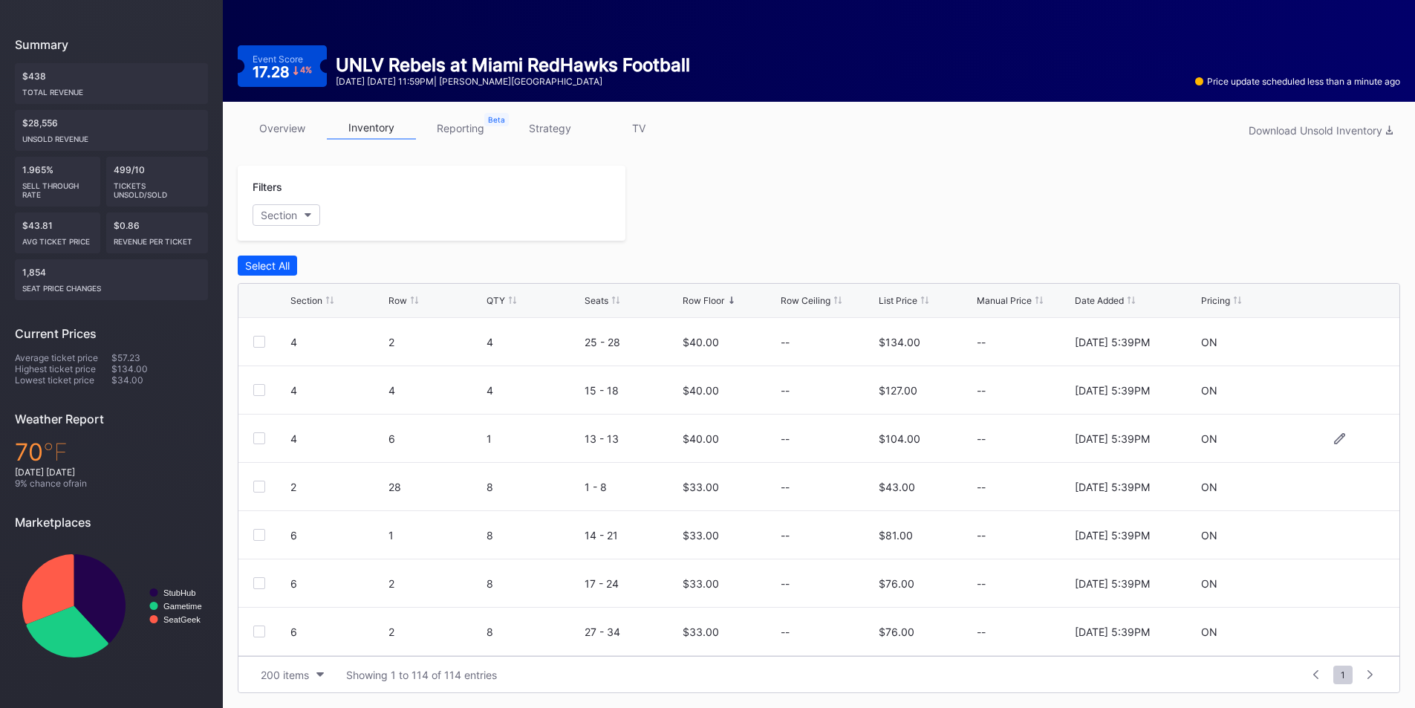
click at [700, 437] on div "$40.00" at bounding box center [700, 438] width 36 height 13
click at [702, 474] on div "$33.00" at bounding box center [700, 487] width 36 height 48
click at [700, 486] on div "$33.00" at bounding box center [700, 486] width 36 height 13
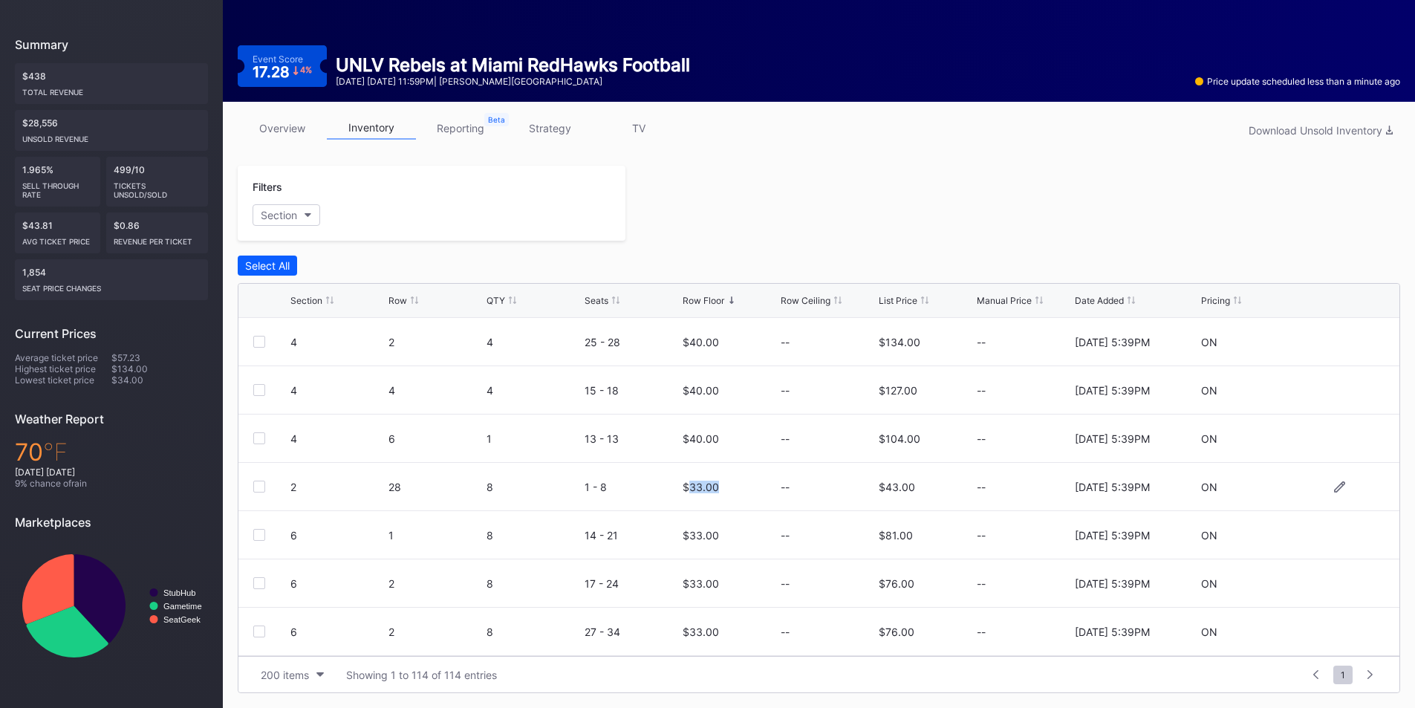
click at [700, 486] on div "$33.00" at bounding box center [700, 486] width 36 height 13
click at [736, 512] on div "$33.00" at bounding box center [729, 535] width 94 height 48
click at [728, 486] on div "$33.00" at bounding box center [729, 487] width 94 height 48
drag, startPoint x: 728, startPoint y: 486, endPoint x: 515, endPoint y: 470, distance: 213.0
click at [651, 478] on div "2 28 8 1 - 8 $33.00 -- $43.00 -- 8/11/2025 5:39PM ON" at bounding box center [818, 487] width 1161 height 48
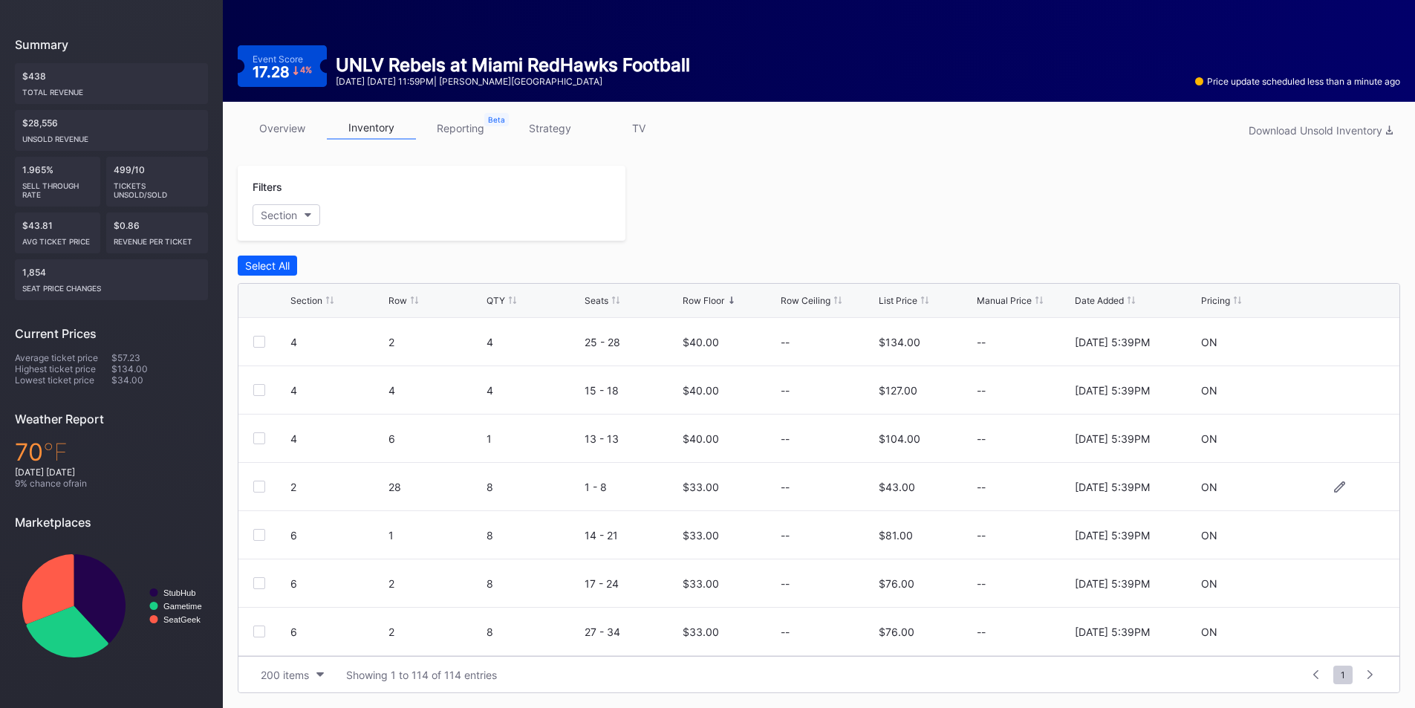
click at [253, 485] on div at bounding box center [259, 486] width 12 height 12
click at [261, 540] on div at bounding box center [259, 535] width 12 height 12
click at [263, 583] on div at bounding box center [259, 583] width 12 height 12
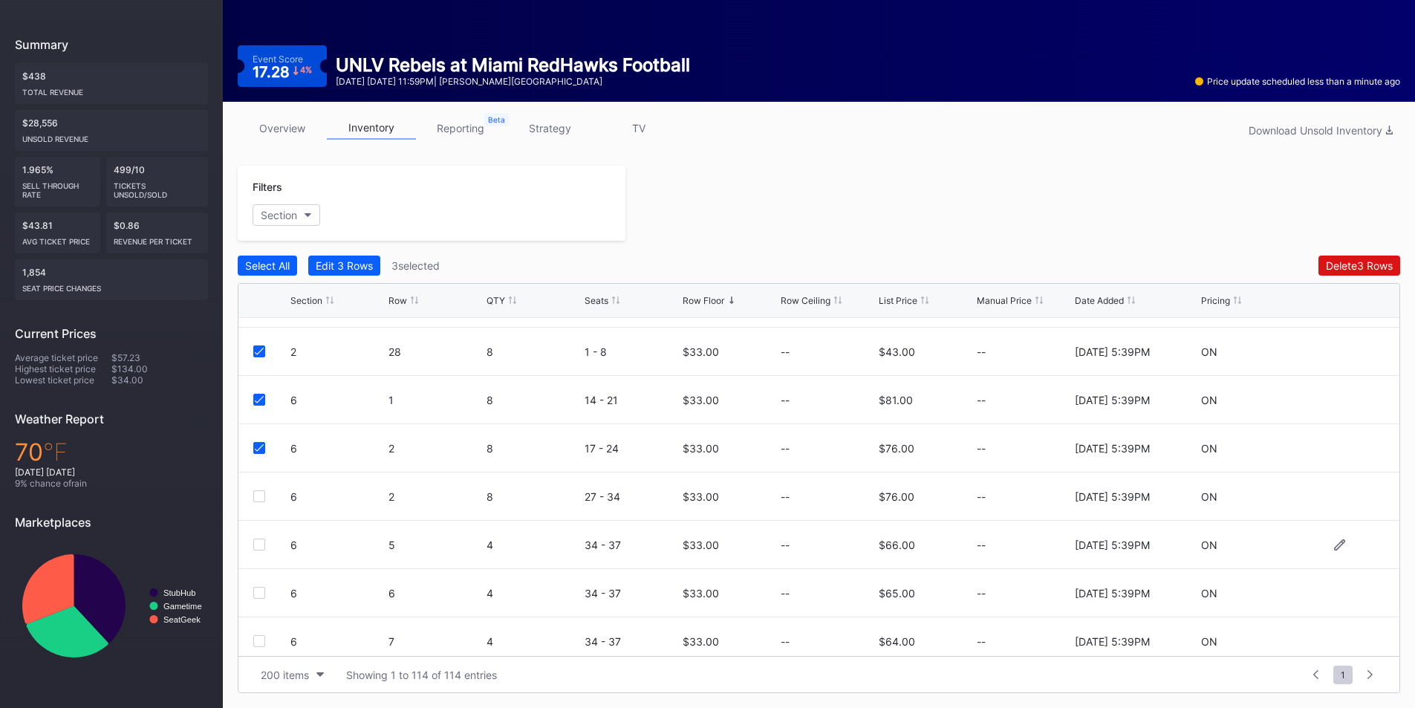
scroll to position [149, 0]
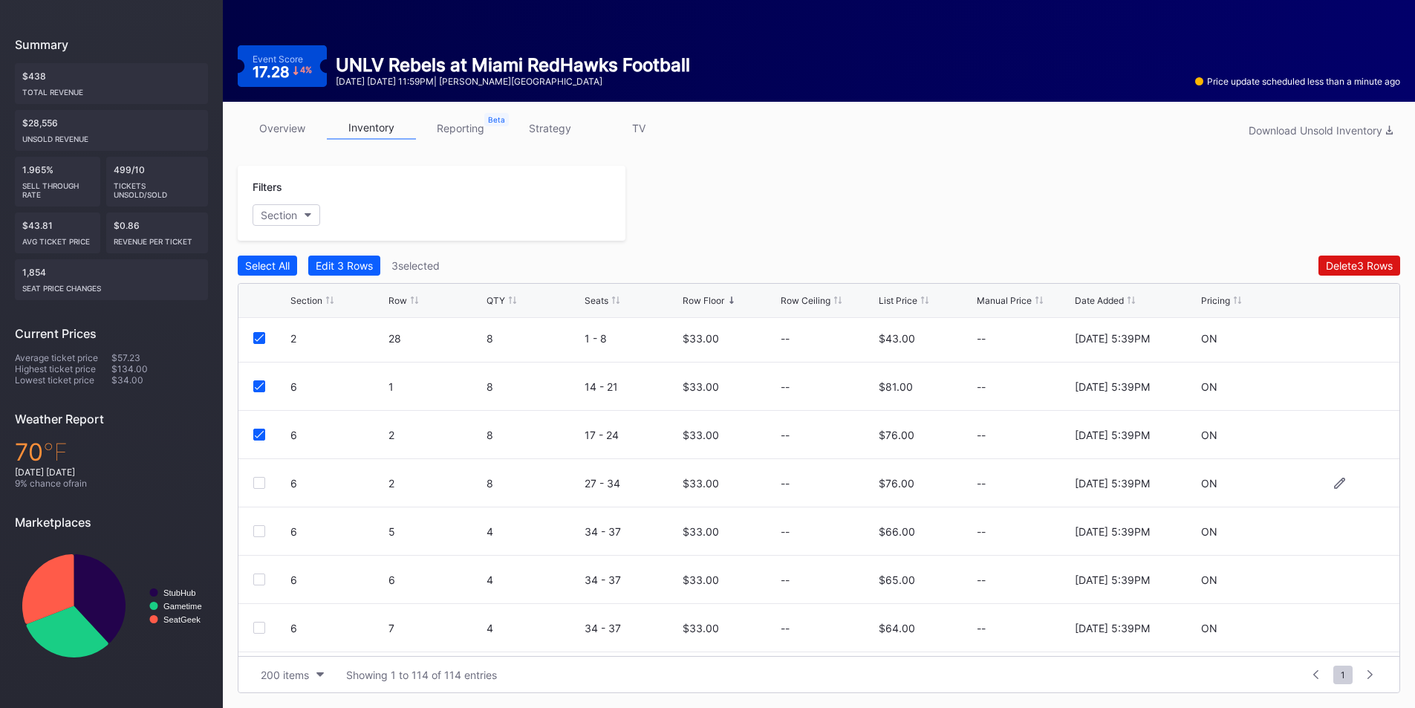
click at [255, 476] on div "6 2 8 27 - 34 $33.00 -- $76.00 -- 8/11/2025 5:39PM ON" at bounding box center [818, 483] width 1161 height 48
click at [259, 475] on div "6 2 8 27 - 34 $33.00 -- $76.00 -- 8/11/2025 5:39PM ON" at bounding box center [818, 483] width 1161 height 48
click at [264, 481] on div at bounding box center [259, 483] width 12 height 12
click at [259, 528] on div at bounding box center [259, 531] width 12 height 12
drag, startPoint x: 259, startPoint y: 571, endPoint x: 259, endPoint y: 594, distance: 23.0
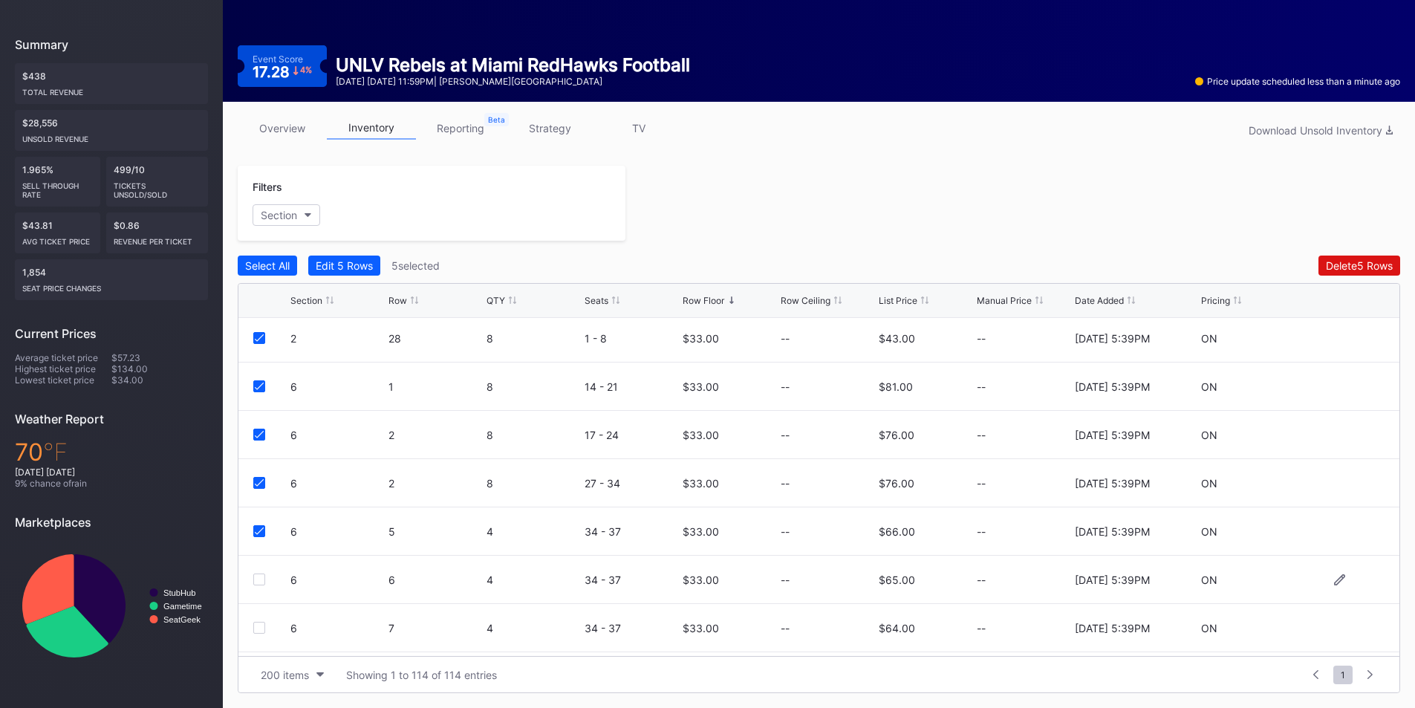
click at [259, 573] on div "6 6 4 34 - 37 $33.00 -- $65.00 -- 8/11/2025 5:39PM ON" at bounding box center [818, 579] width 1161 height 48
click at [259, 584] on div at bounding box center [259, 579] width 12 height 12
click at [353, 267] on div "Edit 6 Rows" at bounding box center [344, 265] width 57 height 13
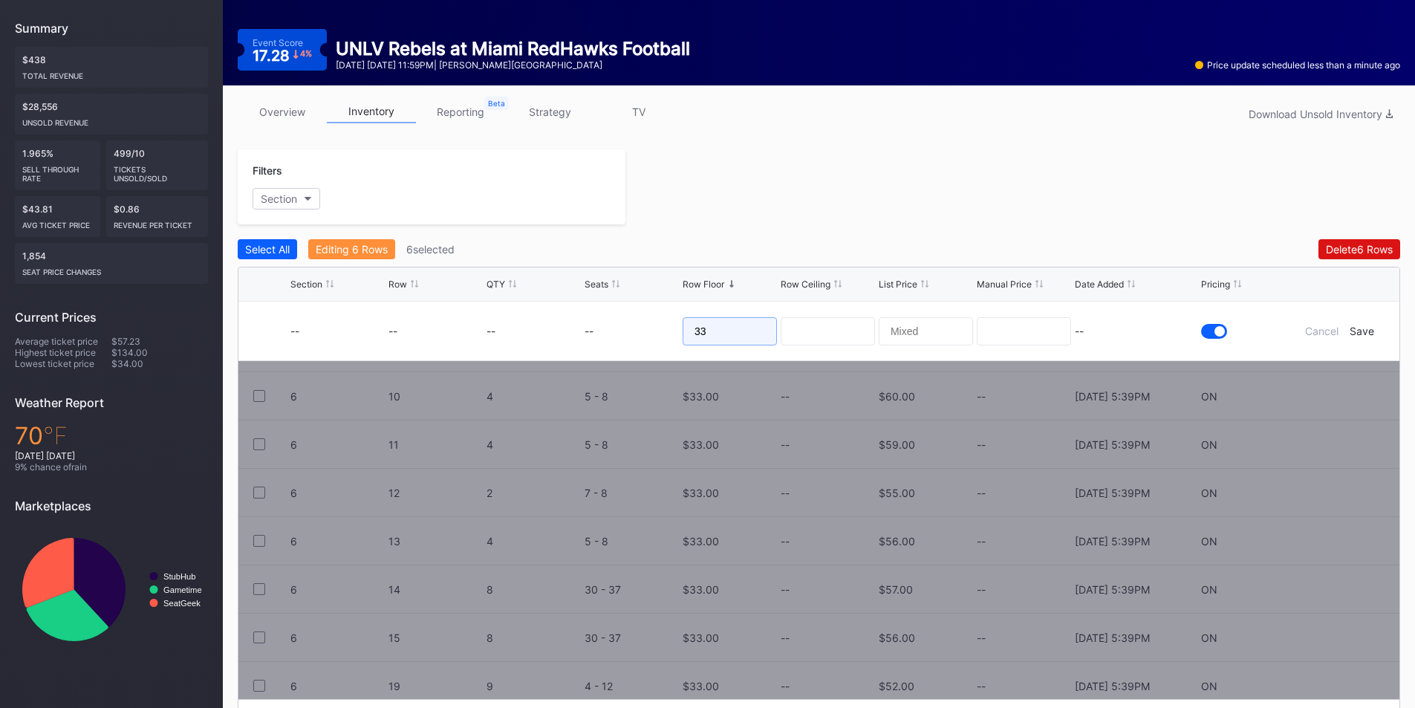
click at [599, 344] on form "-- -- -- -- 33 -- Cancel Save" at bounding box center [837, 330] width 1094 height 59
type input "18"
click at [1363, 333] on div "Save" at bounding box center [1361, 331] width 25 height 13
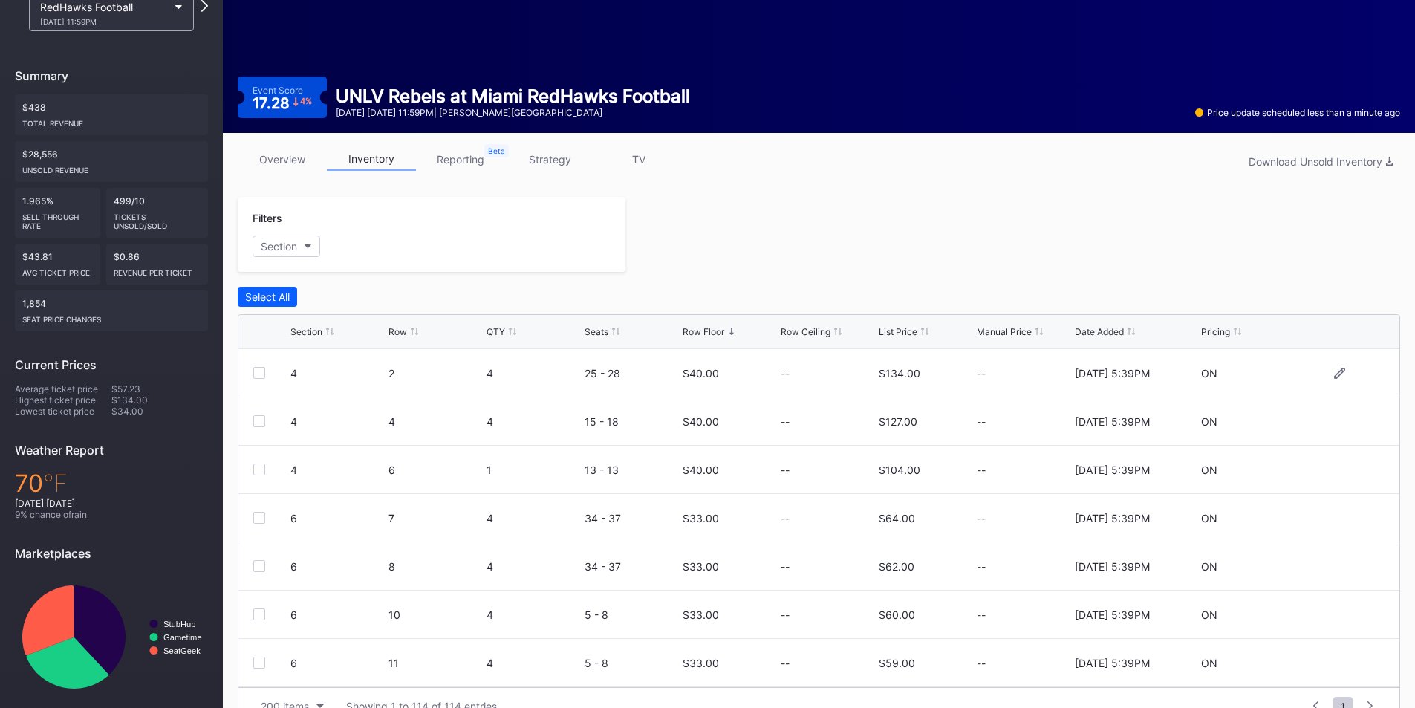
scroll to position [132, 0]
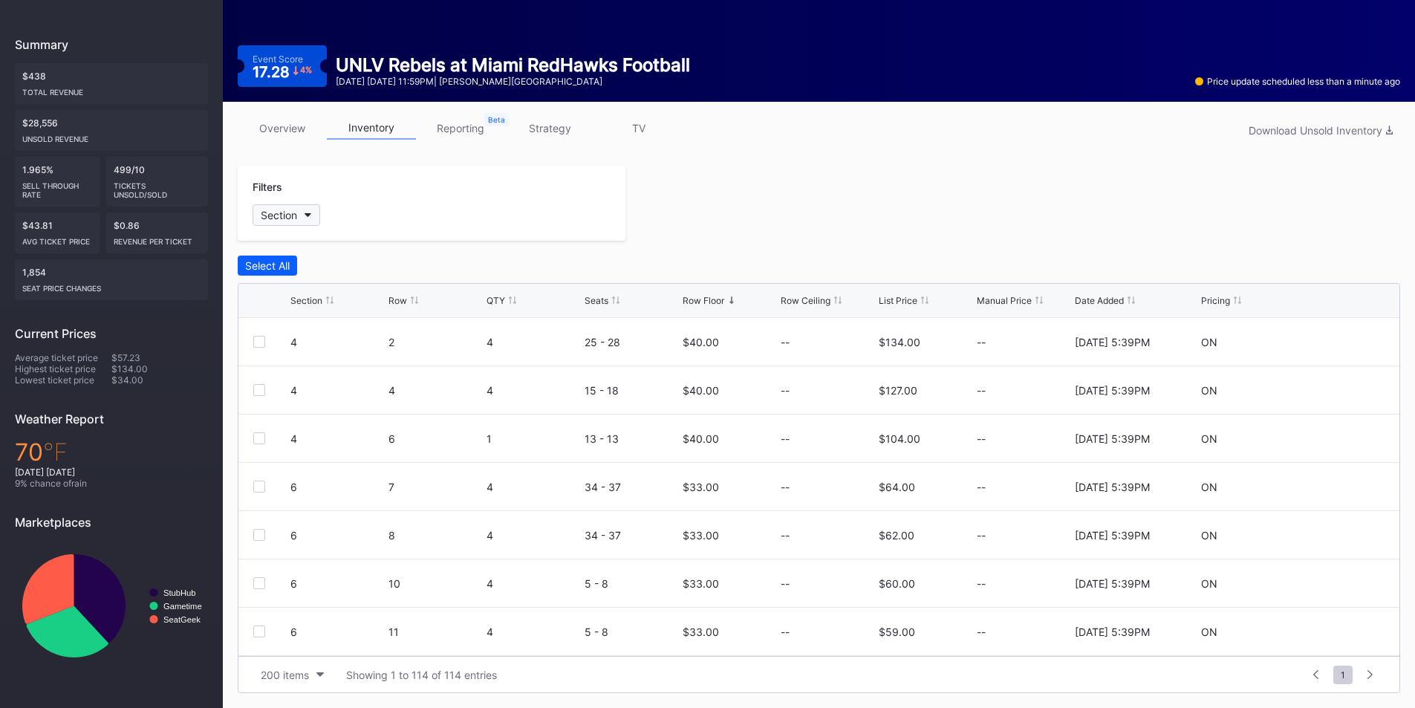
click at [308, 212] on button "Section" at bounding box center [286, 215] width 68 height 22
click at [257, 494] on div "6 7 4 34 - 37 $33.00 -- $64.00 -- 8/11/2025 5:39PM ON" at bounding box center [818, 487] width 1161 height 48
click at [262, 492] on div at bounding box center [259, 486] width 12 height 12
click at [263, 535] on div at bounding box center [259, 535] width 12 height 12
drag, startPoint x: 262, startPoint y: 572, endPoint x: 262, endPoint y: 589, distance: 17.1
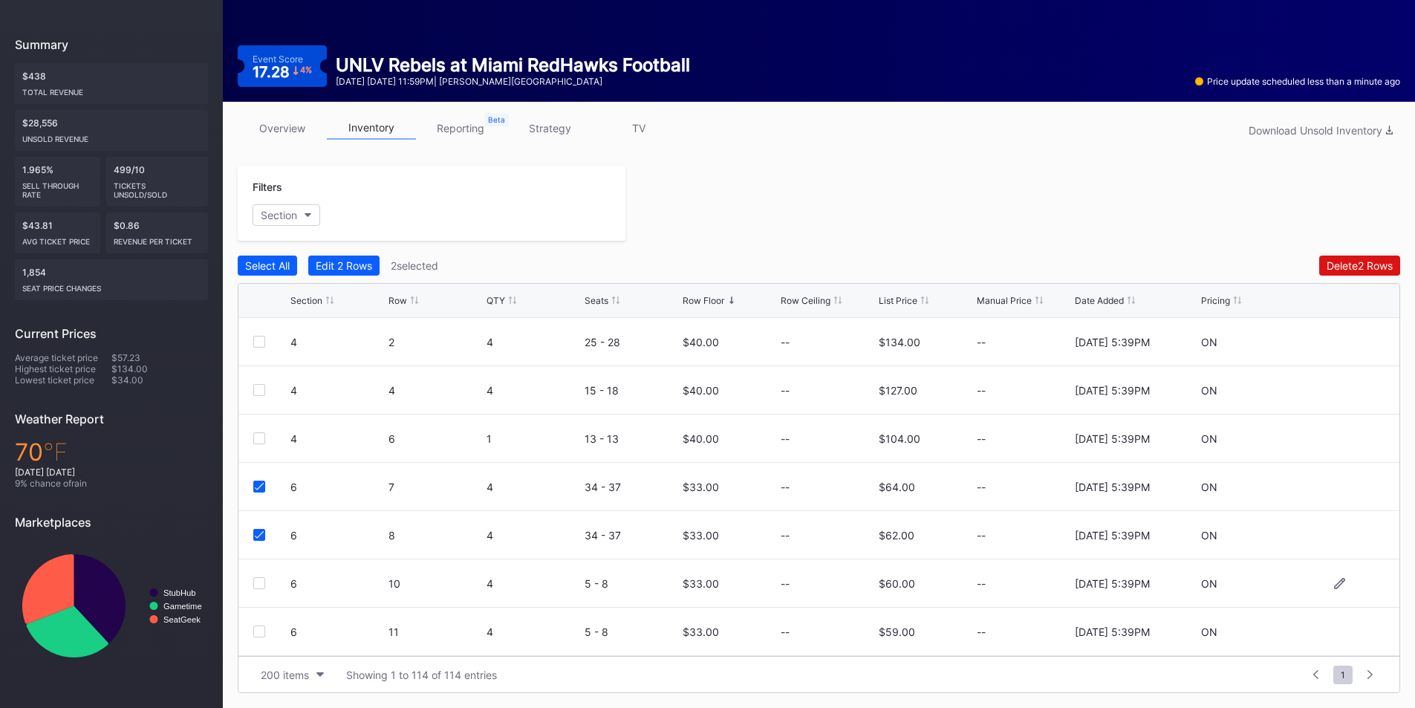
click at [264, 573] on div "6 10 4 5 - 8 $33.00 -- $60.00 -- 8/11/2025 5:39PM ON" at bounding box center [818, 583] width 1161 height 48
click at [262, 585] on div at bounding box center [259, 583] width 12 height 12
click at [261, 634] on div at bounding box center [259, 631] width 12 height 12
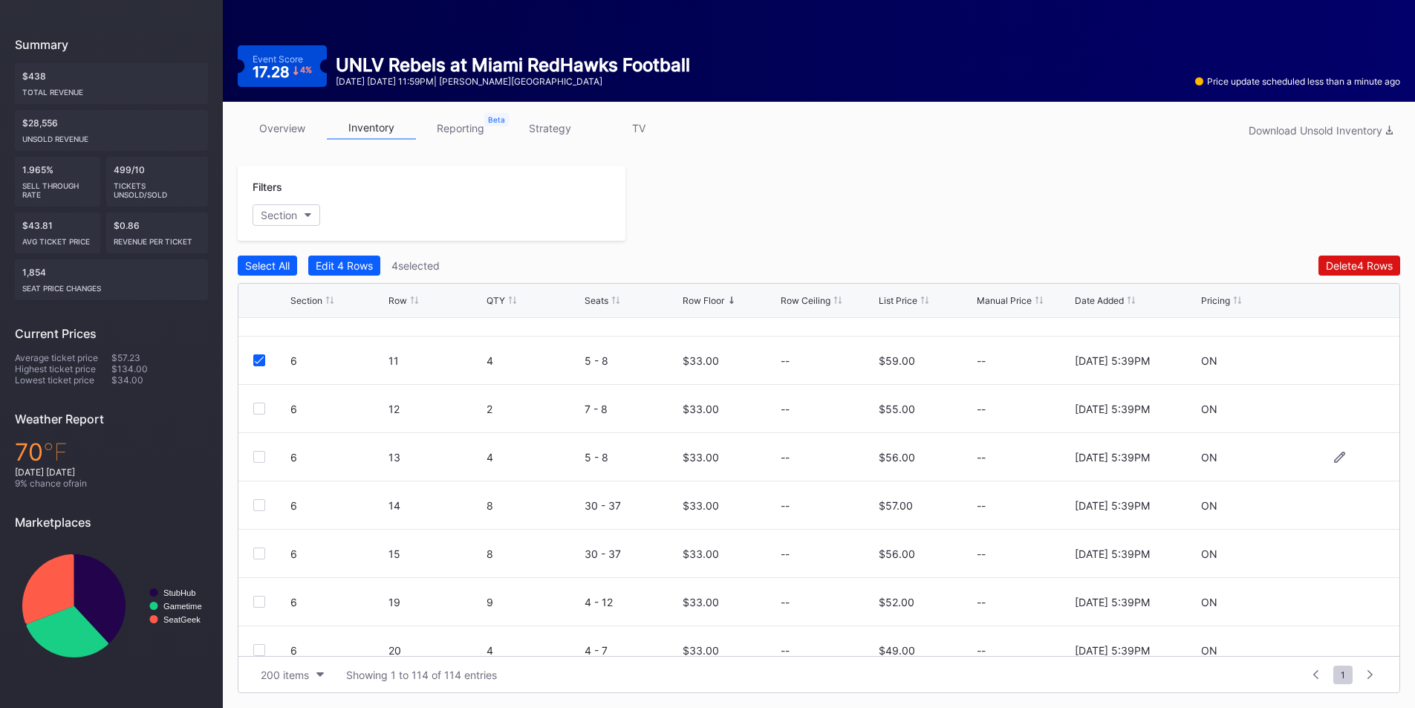
scroll to position [297, 0]
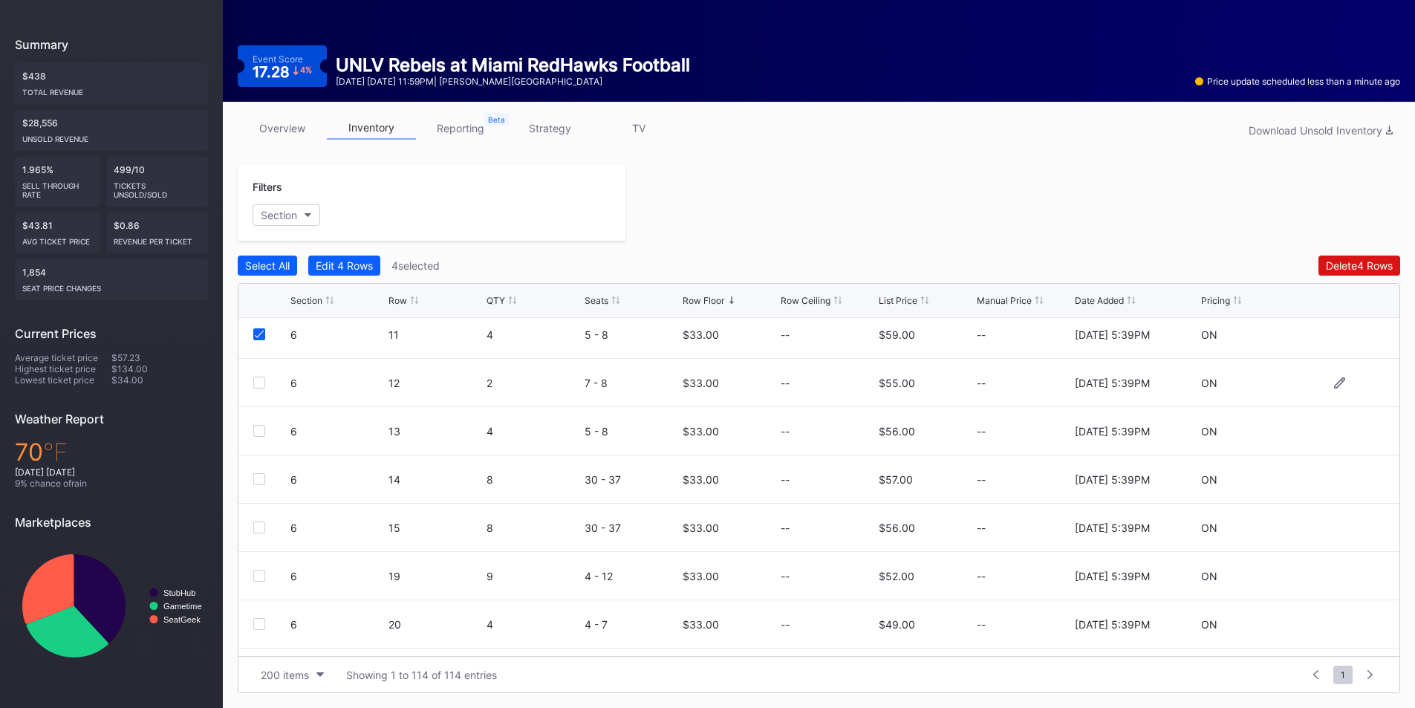
click at [258, 383] on div at bounding box center [259, 382] width 12 height 12
click at [258, 426] on div at bounding box center [259, 431] width 12 height 12
click at [258, 476] on div at bounding box center [259, 479] width 12 height 12
click at [259, 521] on div at bounding box center [259, 527] width 12 height 12
click at [258, 574] on div at bounding box center [259, 576] width 12 height 12
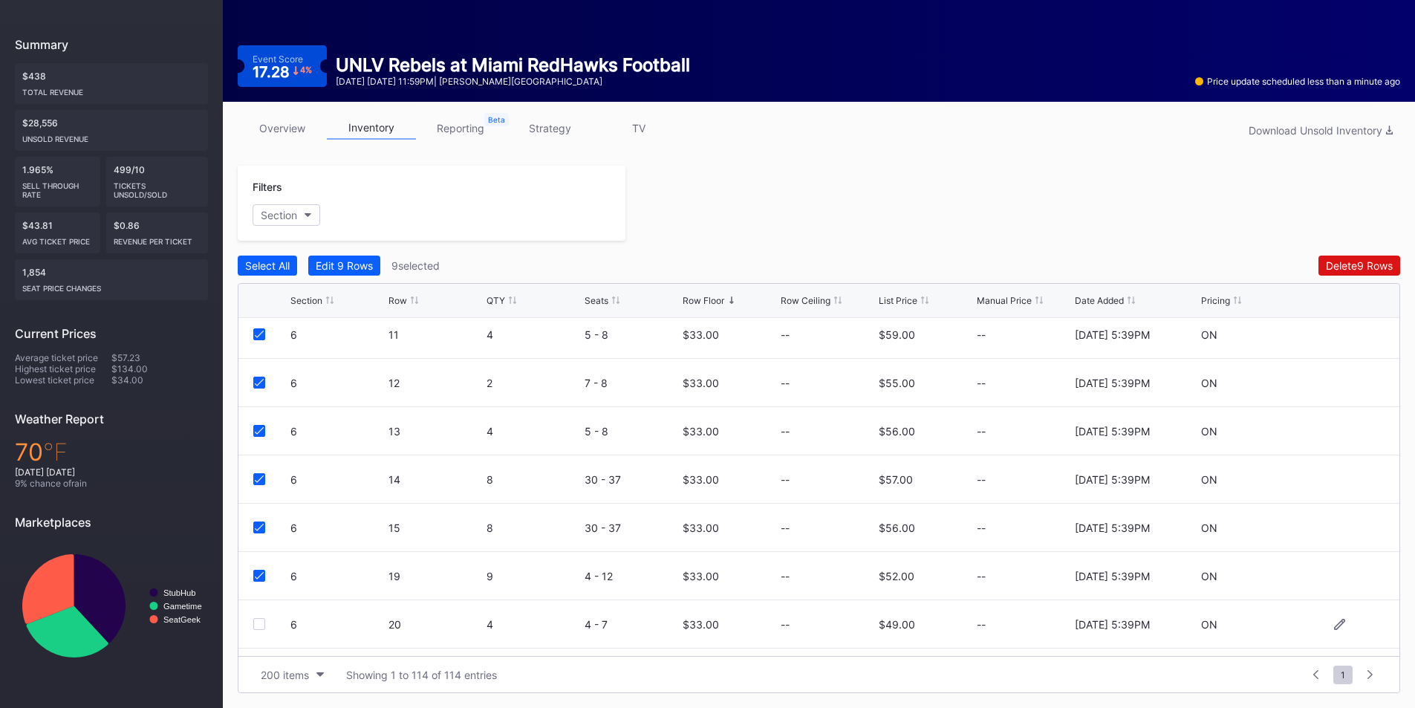
click at [261, 629] on div at bounding box center [259, 624] width 12 height 12
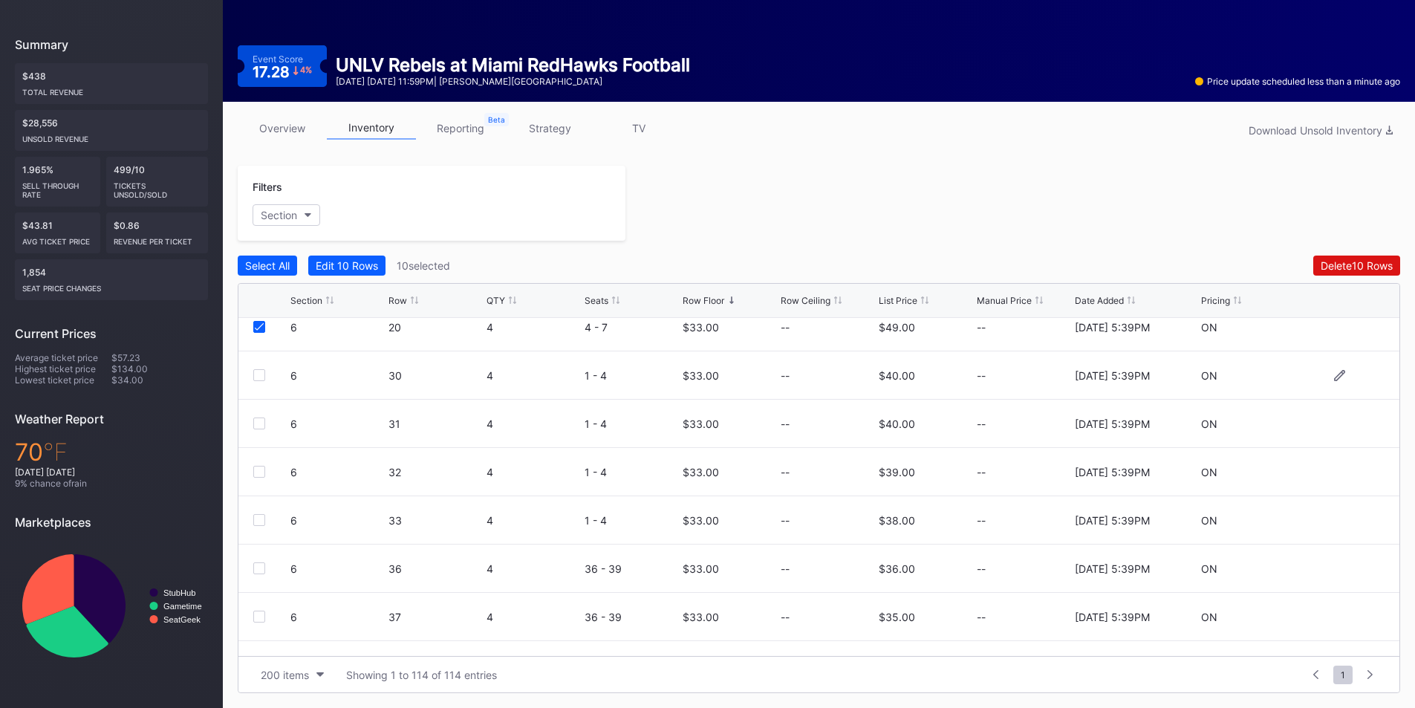
click at [261, 375] on div at bounding box center [259, 375] width 12 height 12
click at [258, 423] on div at bounding box center [259, 423] width 12 height 12
click at [259, 460] on div "6 32 4 1 - 4 $33.00 -- $39.00 -- 8/11/2025 5:39PM ON" at bounding box center [818, 472] width 1161 height 48
click at [258, 471] on div at bounding box center [259, 472] width 12 height 12
click at [259, 521] on div at bounding box center [259, 520] width 12 height 12
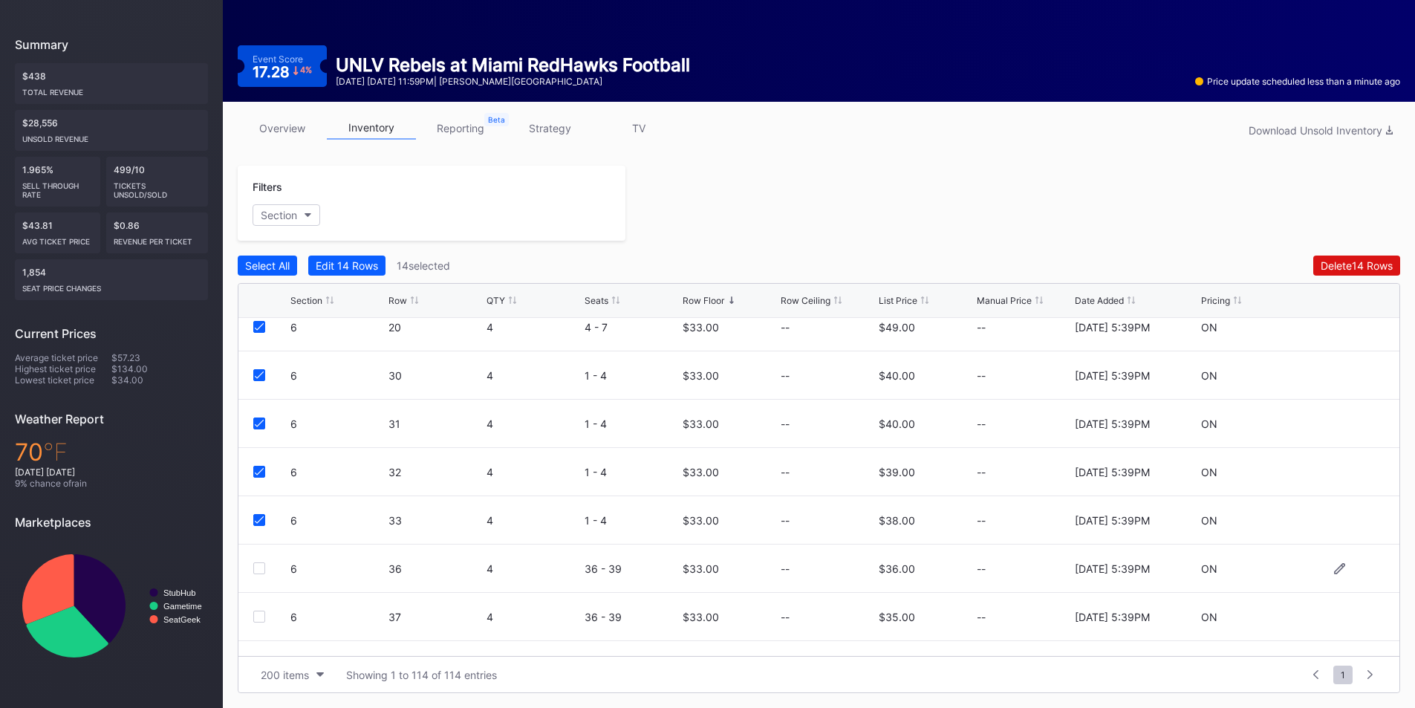
click at [259, 573] on div at bounding box center [259, 568] width 12 height 12
click at [258, 616] on div at bounding box center [259, 616] width 12 height 12
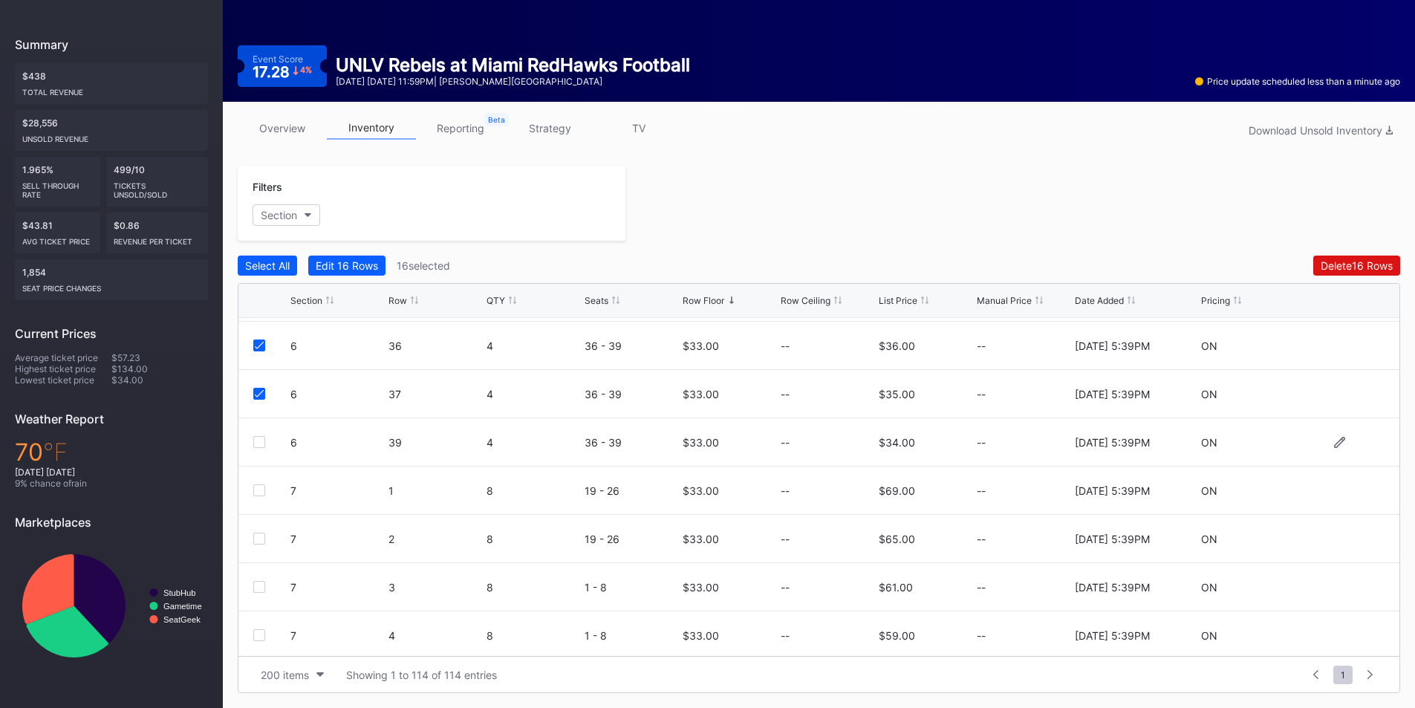
click at [261, 446] on div at bounding box center [259, 442] width 12 height 12
click at [261, 495] on div at bounding box center [259, 490] width 12 height 12
click at [262, 540] on div at bounding box center [259, 538] width 12 height 12
click at [263, 589] on div at bounding box center [259, 587] width 12 height 12
click at [261, 638] on div at bounding box center [259, 635] width 12 height 12
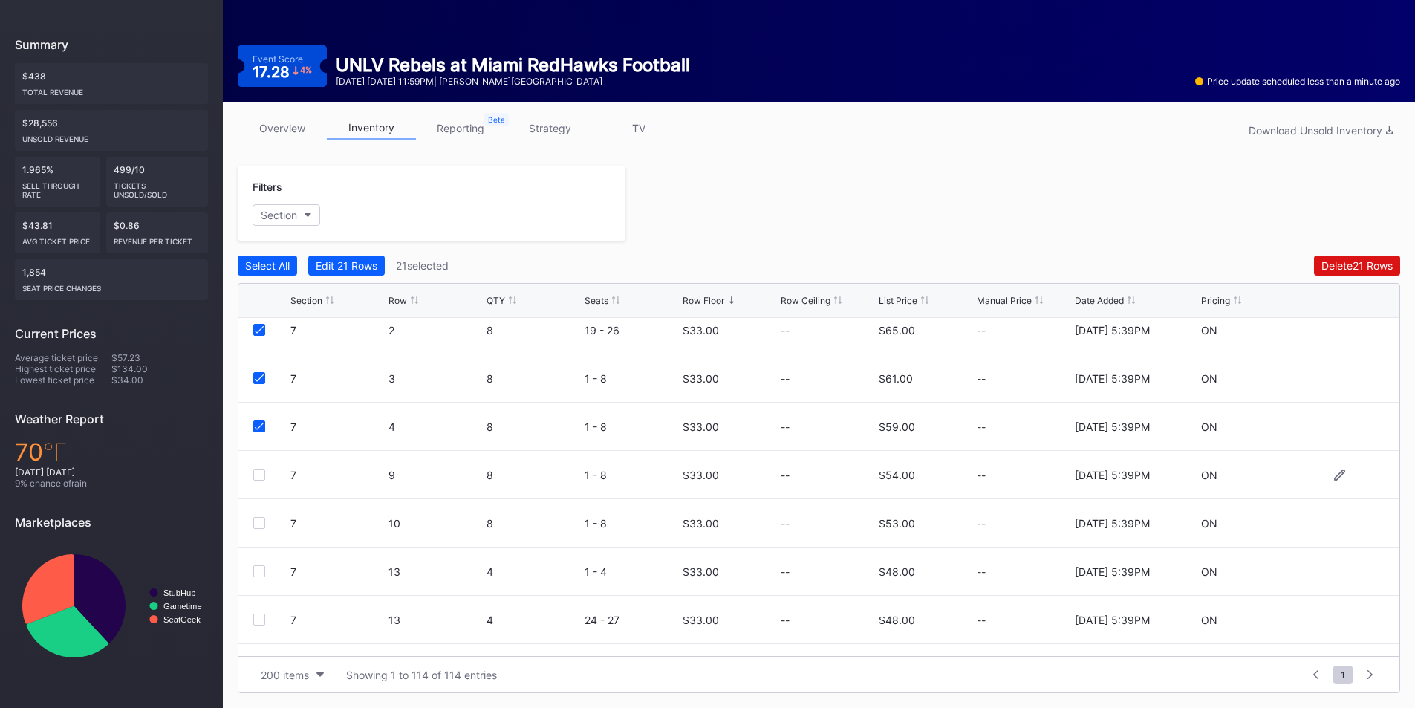
scroll to position [1040, 0]
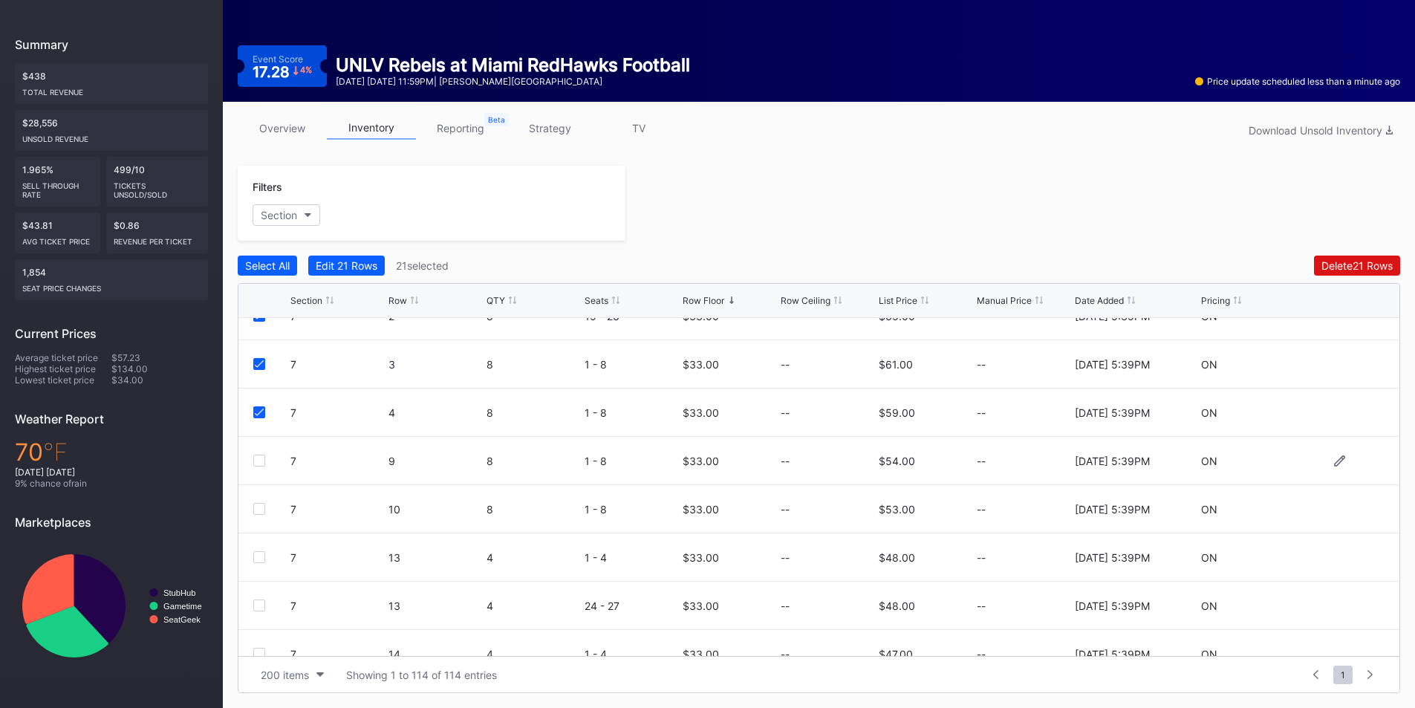
click at [257, 463] on div at bounding box center [259, 460] width 12 height 12
click at [263, 515] on div "7 10 8 1 - 8 $33.00 -- $53.00 -- 8/11/2025 5:39PM ON" at bounding box center [818, 509] width 1161 height 48
click at [262, 522] on div "7 10 8 1 - 8 $33.00 -- $53.00 -- 8/11/2025 5:39PM ON" at bounding box center [818, 509] width 1161 height 48
click at [259, 503] on div at bounding box center [259, 509] width 12 height 12
click at [258, 559] on div at bounding box center [259, 557] width 12 height 12
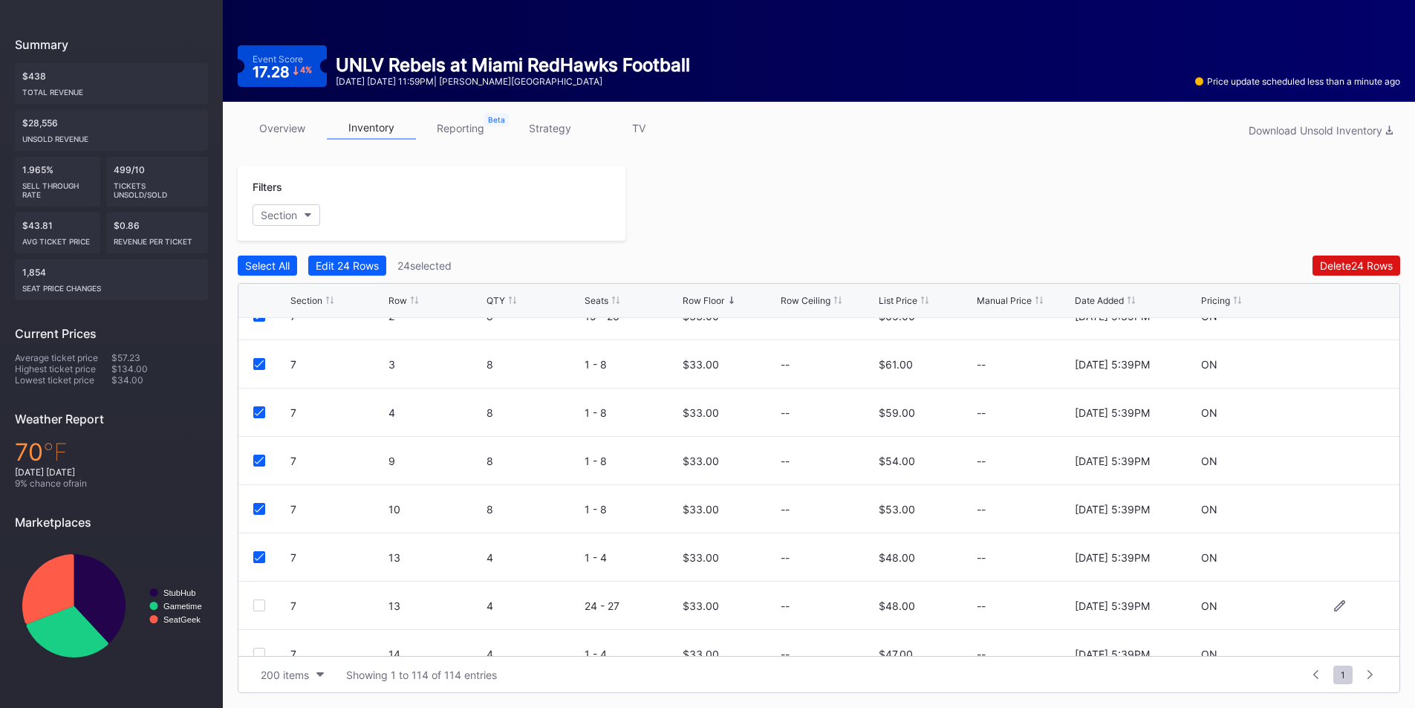
click at [258, 607] on div at bounding box center [259, 605] width 12 height 12
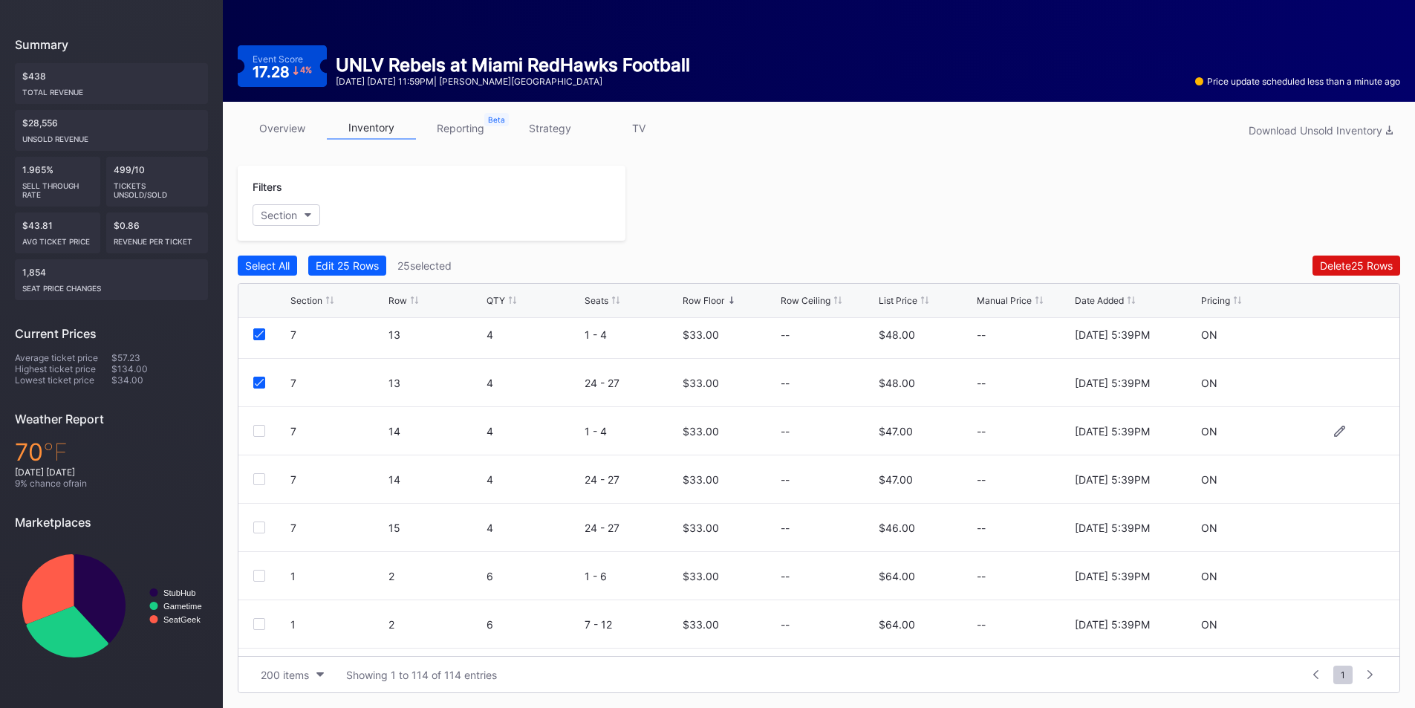
click at [257, 433] on div at bounding box center [259, 431] width 12 height 12
click at [266, 477] on div at bounding box center [271, 479] width 37 height 12
click at [261, 481] on div at bounding box center [259, 479] width 12 height 12
click at [260, 525] on div at bounding box center [259, 527] width 12 height 12
click at [261, 575] on div at bounding box center [259, 576] width 12 height 12
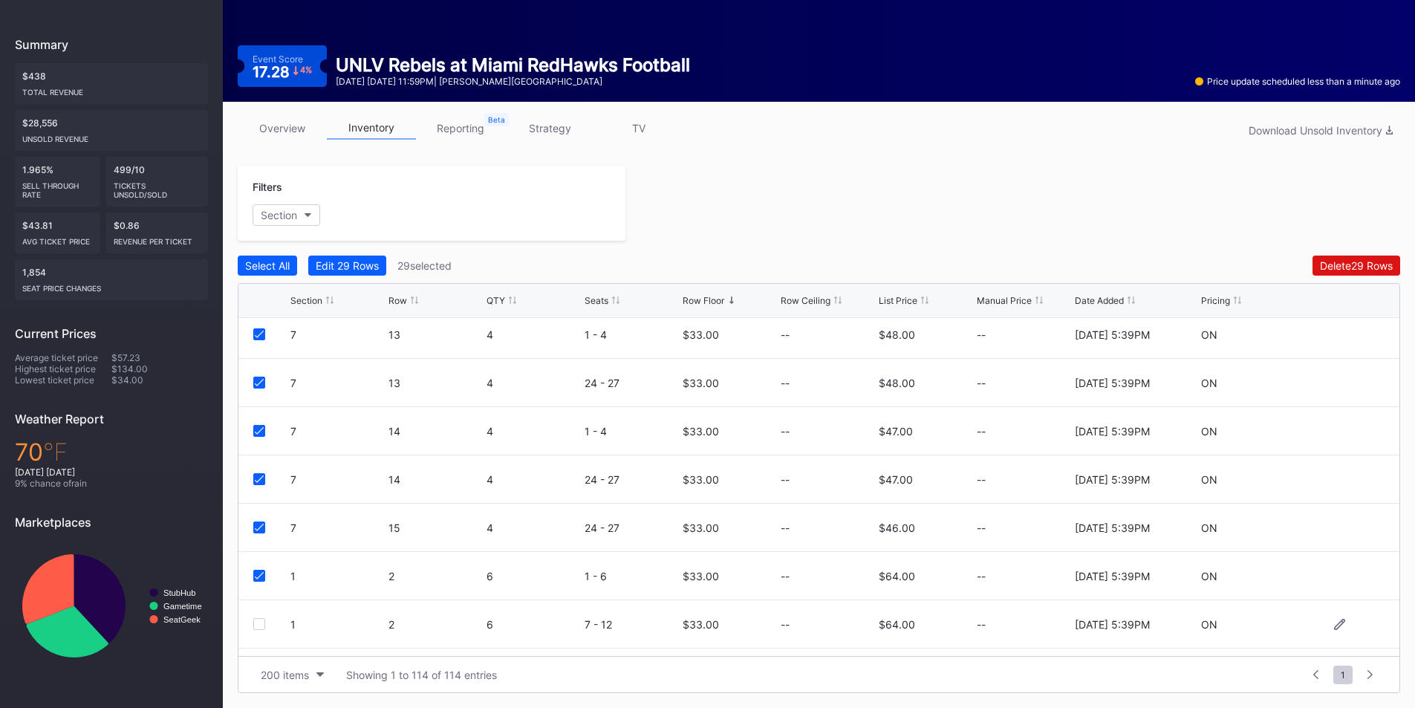
click at [262, 616] on div "1 2 6 7 - 12 $33.00 -- $64.00 -- 8/11/2025 5:39PM ON" at bounding box center [818, 624] width 1161 height 48
click at [257, 627] on div at bounding box center [259, 624] width 12 height 12
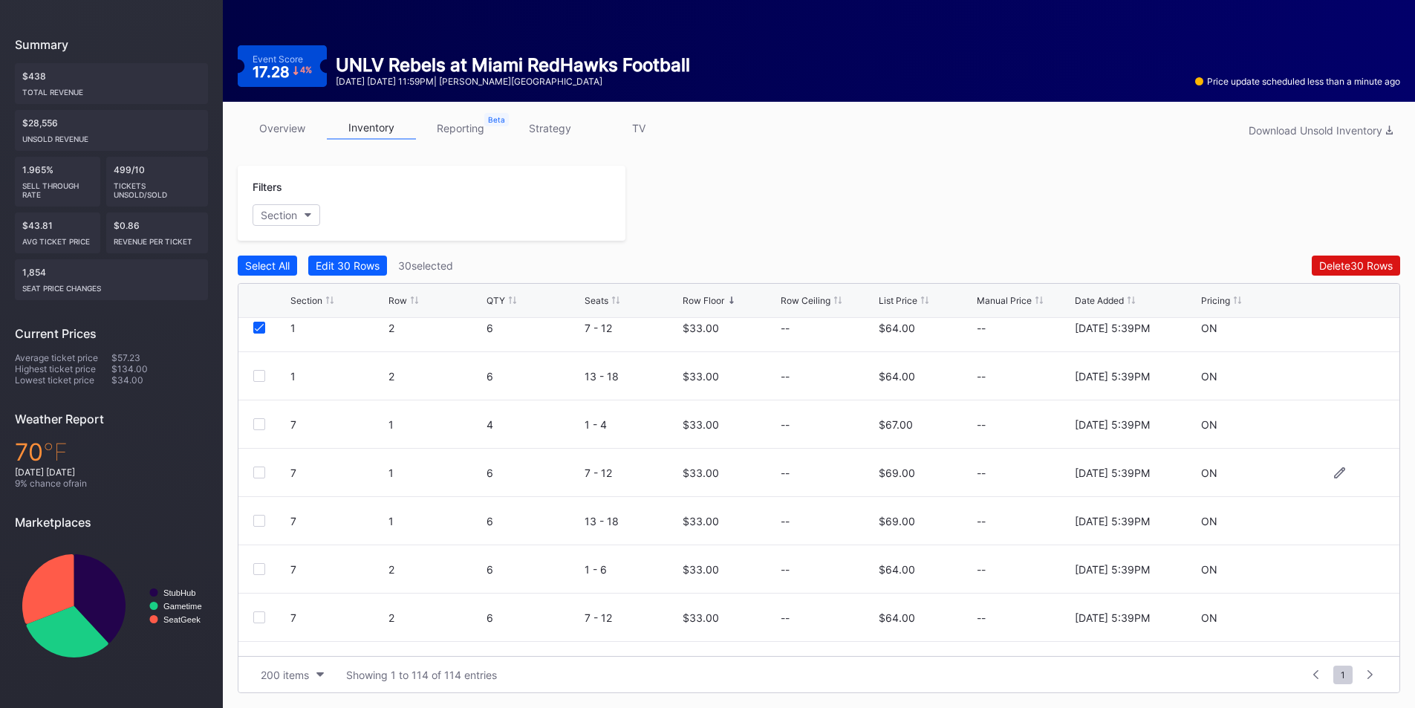
scroll to position [1559, 0]
click at [256, 380] on div at bounding box center [259, 375] width 12 height 12
click at [258, 424] on div at bounding box center [259, 423] width 12 height 12
click at [260, 475] on div at bounding box center [259, 472] width 12 height 12
drag, startPoint x: 260, startPoint y: 517, endPoint x: 260, endPoint y: 538, distance: 21.5
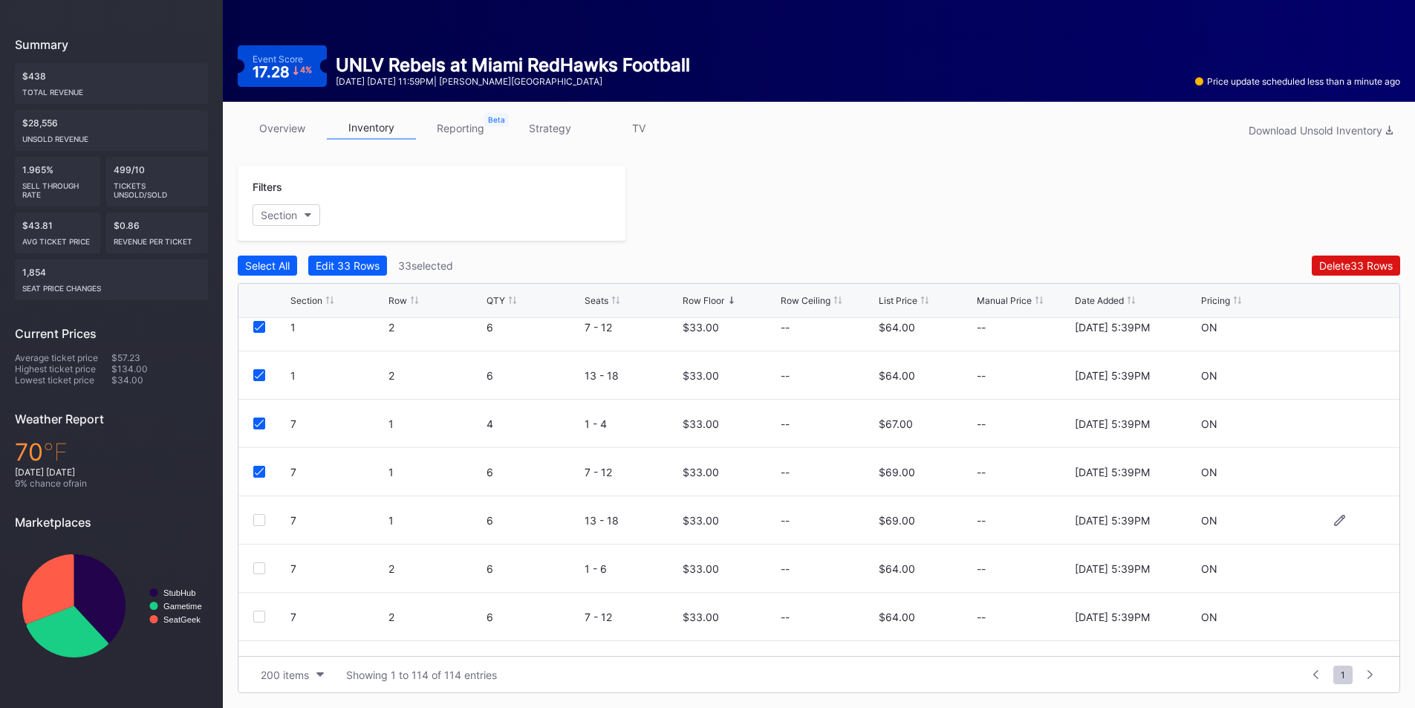
click at [260, 518] on div at bounding box center [259, 520] width 12 height 12
click at [260, 573] on div at bounding box center [259, 568] width 12 height 12
click at [259, 619] on div at bounding box center [259, 616] width 12 height 12
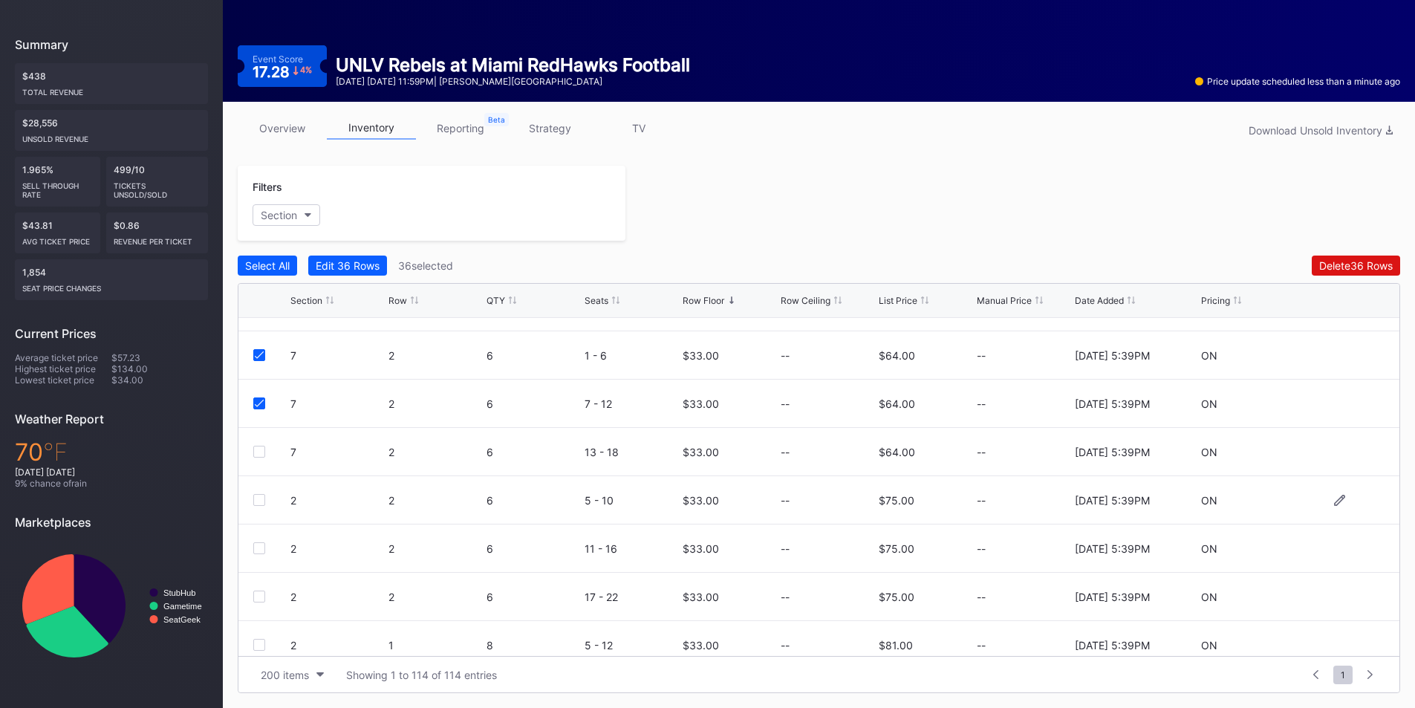
scroll to position [1856, 0]
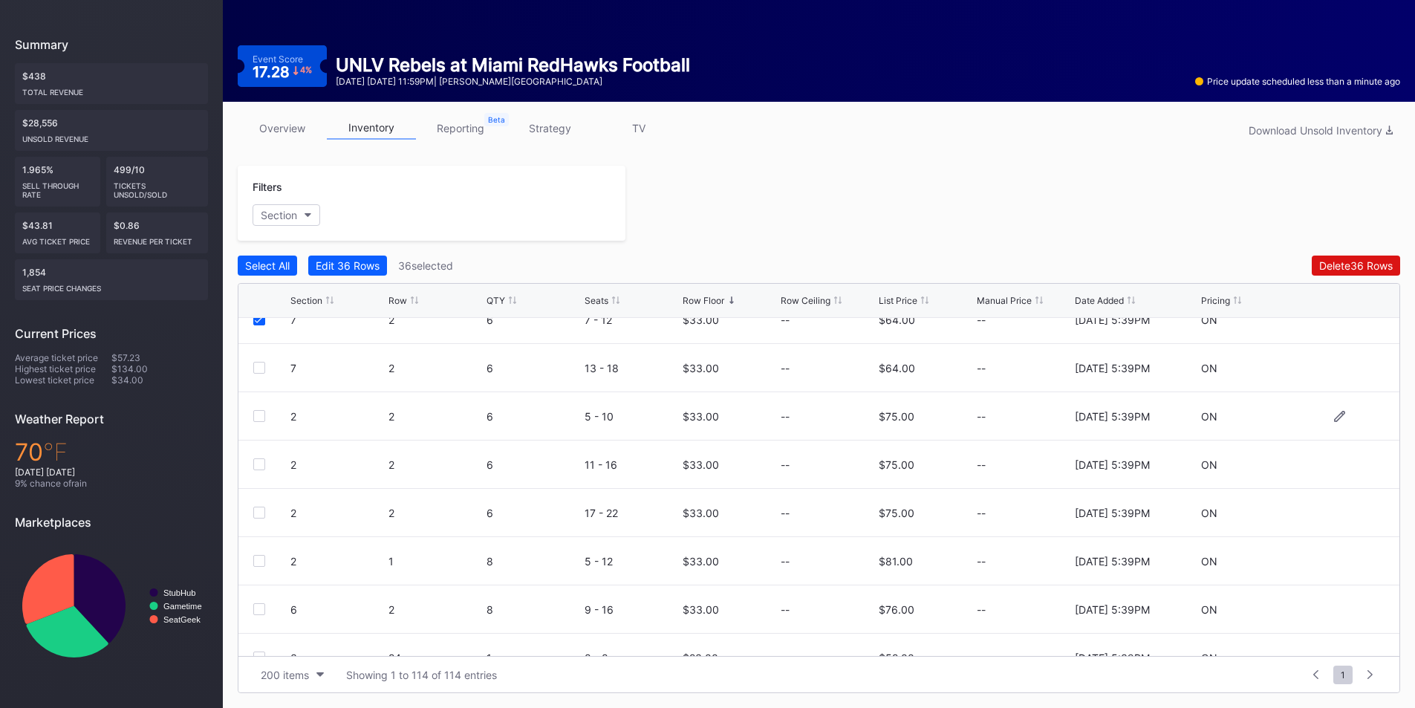
drag, startPoint x: 255, startPoint y: 367, endPoint x: 265, endPoint y: 393, distance: 27.7
click at [256, 368] on div at bounding box center [259, 368] width 12 height 12
click at [258, 421] on div at bounding box center [259, 416] width 12 height 12
drag, startPoint x: 259, startPoint y: 466, endPoint x: 259, endPoint y: 498, distance: 32.7
click at [259, 468] on div at bounding box center [259, 464] width 12 height 12
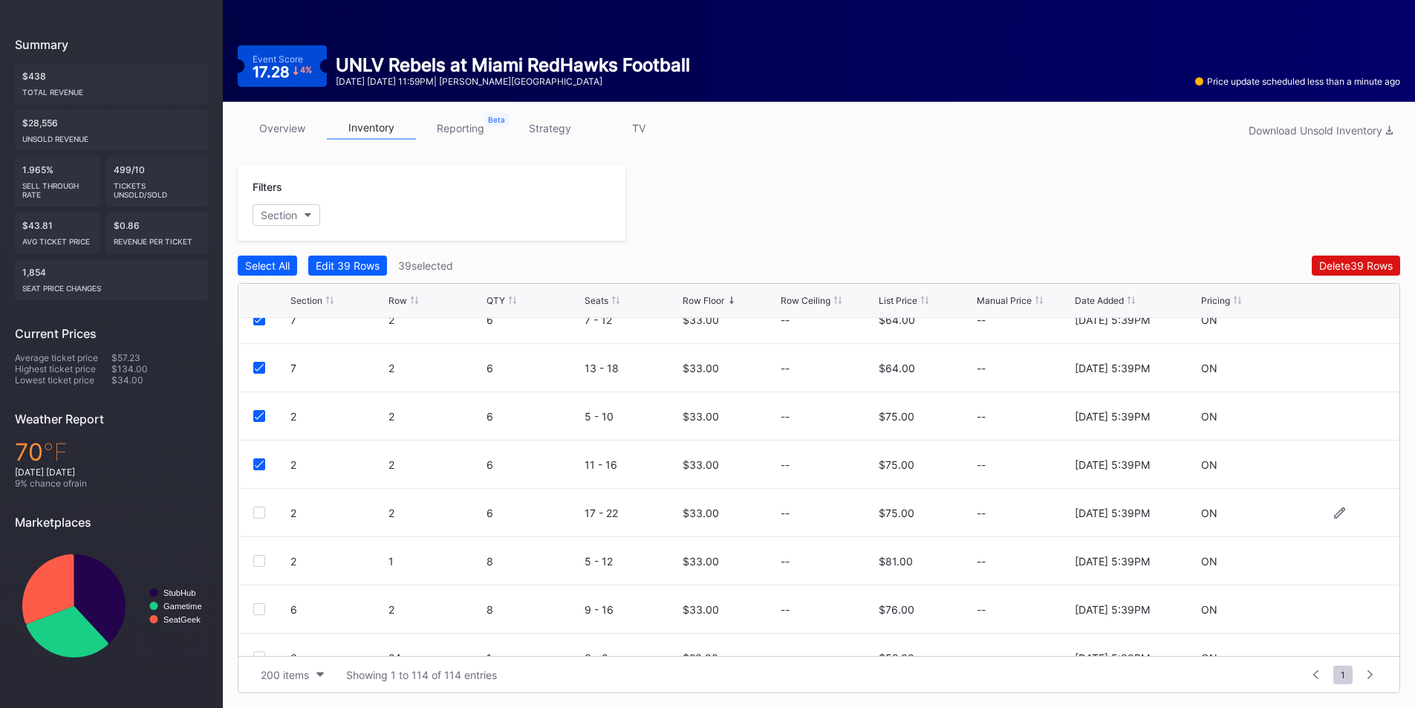
click at [259, 515] on div at bounding box center [259, 512] width 12 height 12
click at [261, 557] on div at bounding box center [259, 561] width 12 height 12
click at [259, 616] on div "6 2 8 9 - 16 $33.00 -- $76.00 -- 8/11/2025 5:39PM ON" at bounding box center [818, 609] width 1161 height 48
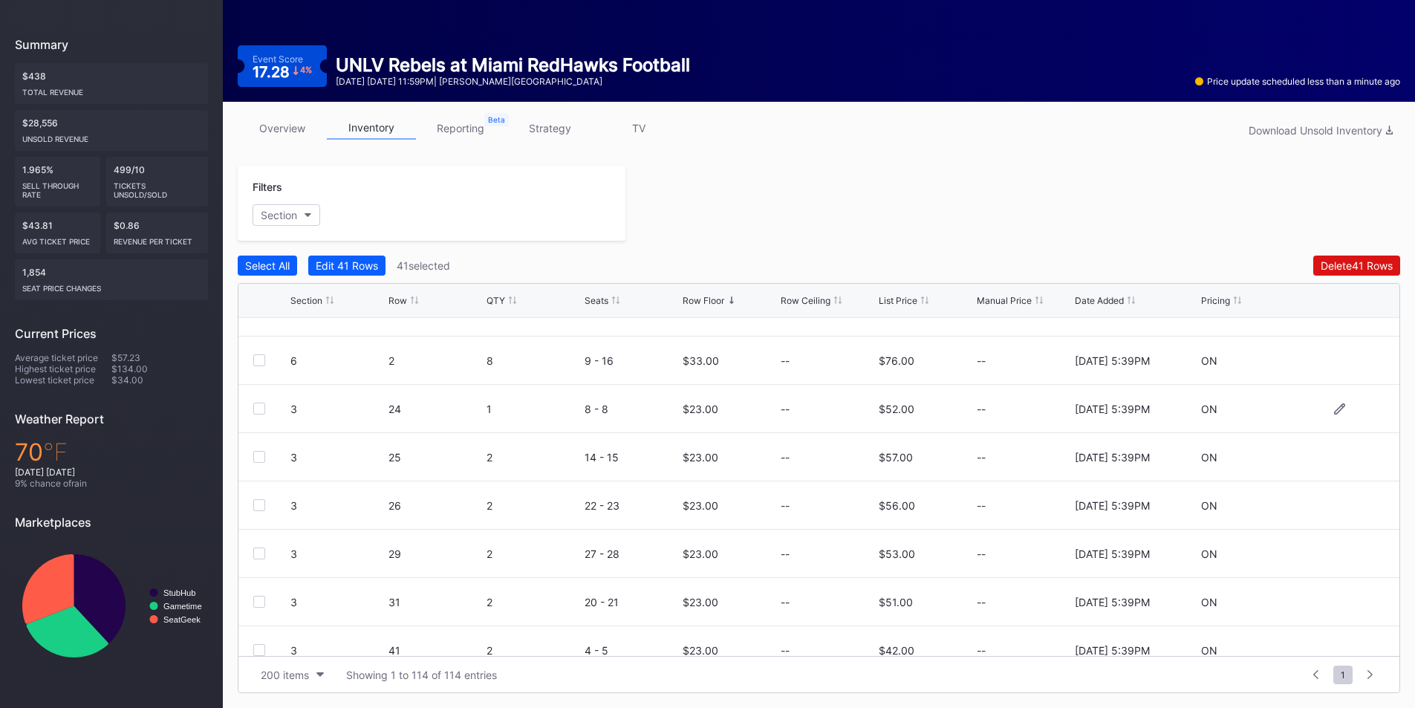
scroll to position [2079, 0]
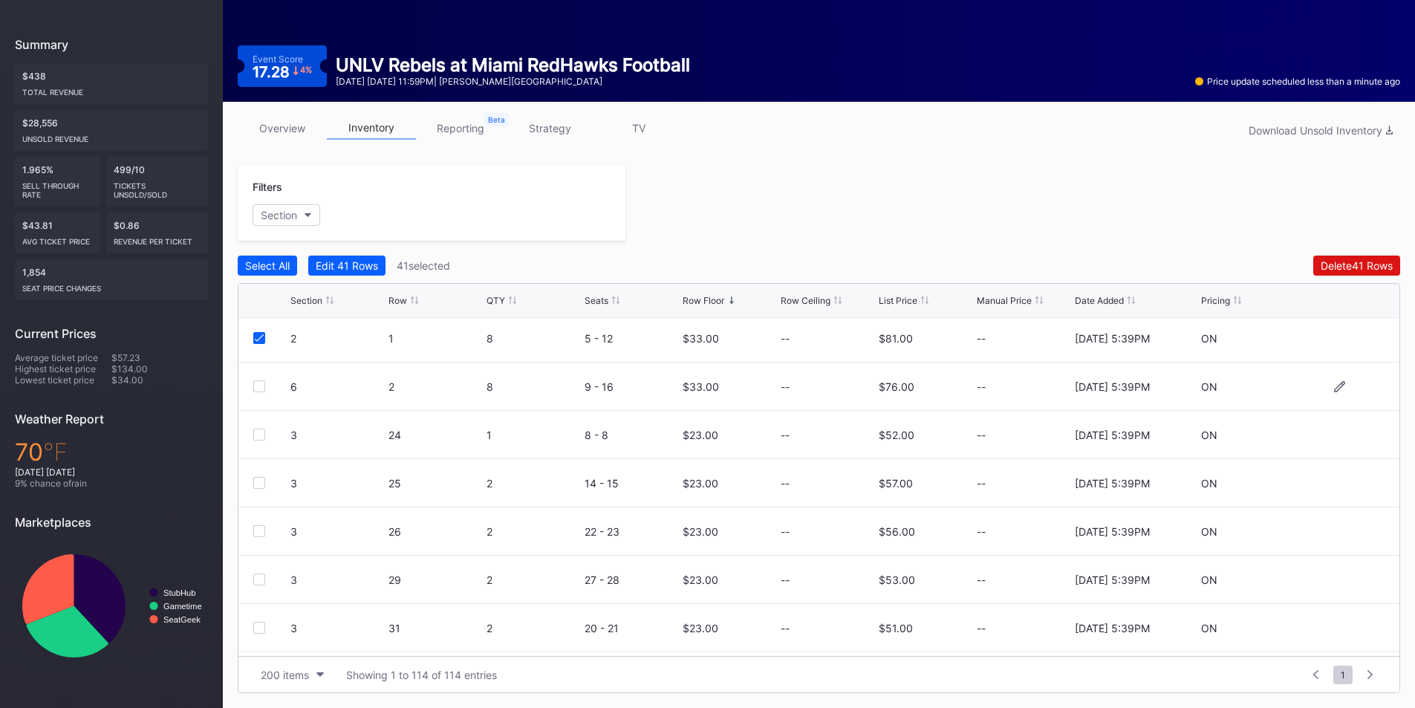
drag, startPoint x: 258, startPoint y: 381, endPoint x: 264, endPoint y: 394, distance: 14.0
click at [258, 382] on div at bounding box center [259, 386] width 12 height 12
click at [348, 262] on div "Edit 42 Rows" at bounding box center [347, 265] width 63 height 13
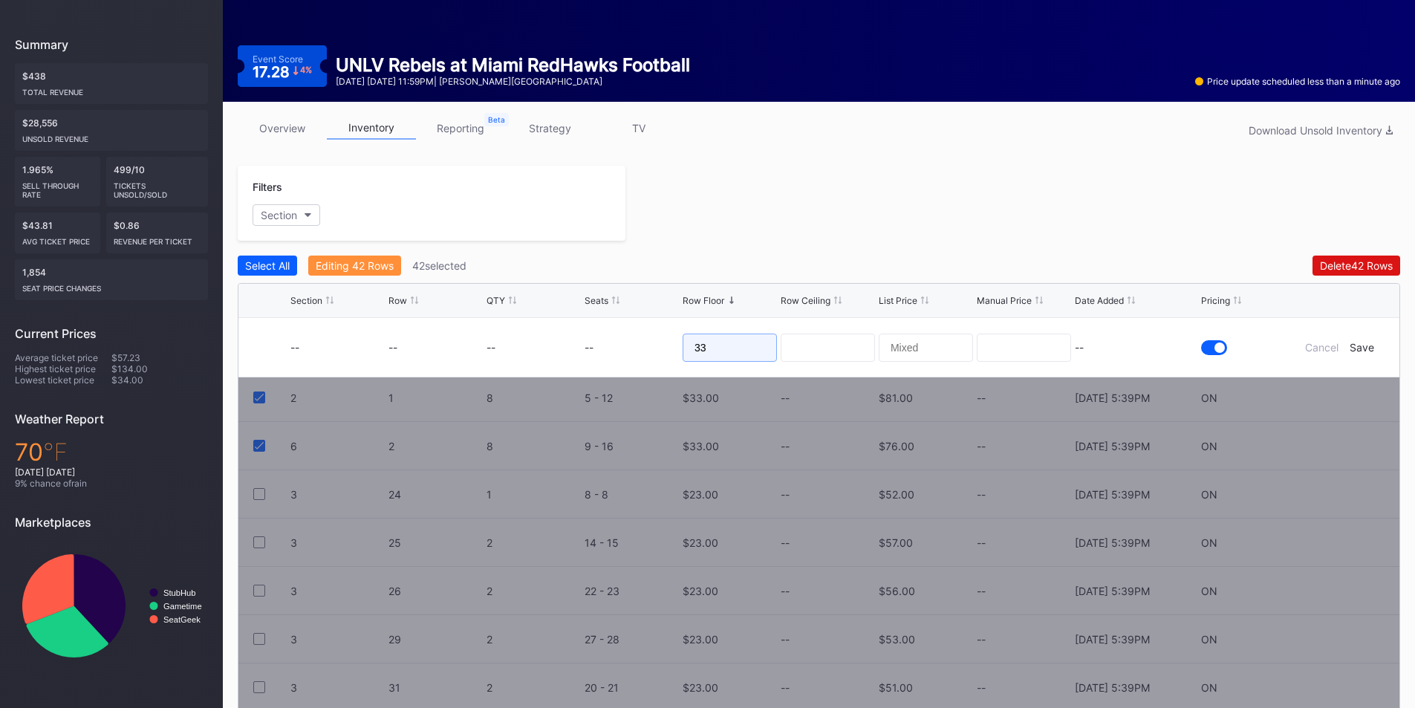
drag, startPoint x: 717, startPoint y: 345, endPoint x: 575, endPoint y: 346, distance: 142.6
click at [576, 346] on form "-- -- -- -- 33 -- Cancel Save" at bounding box center [837, 347] width 1094 height 59
type input "18"
click at [936, 208] on div at bounding box center [1012, 203] width 775 height 75
click at [1366, 346] on div "Save" at bounding box center [1361, 347] width 25 height 13
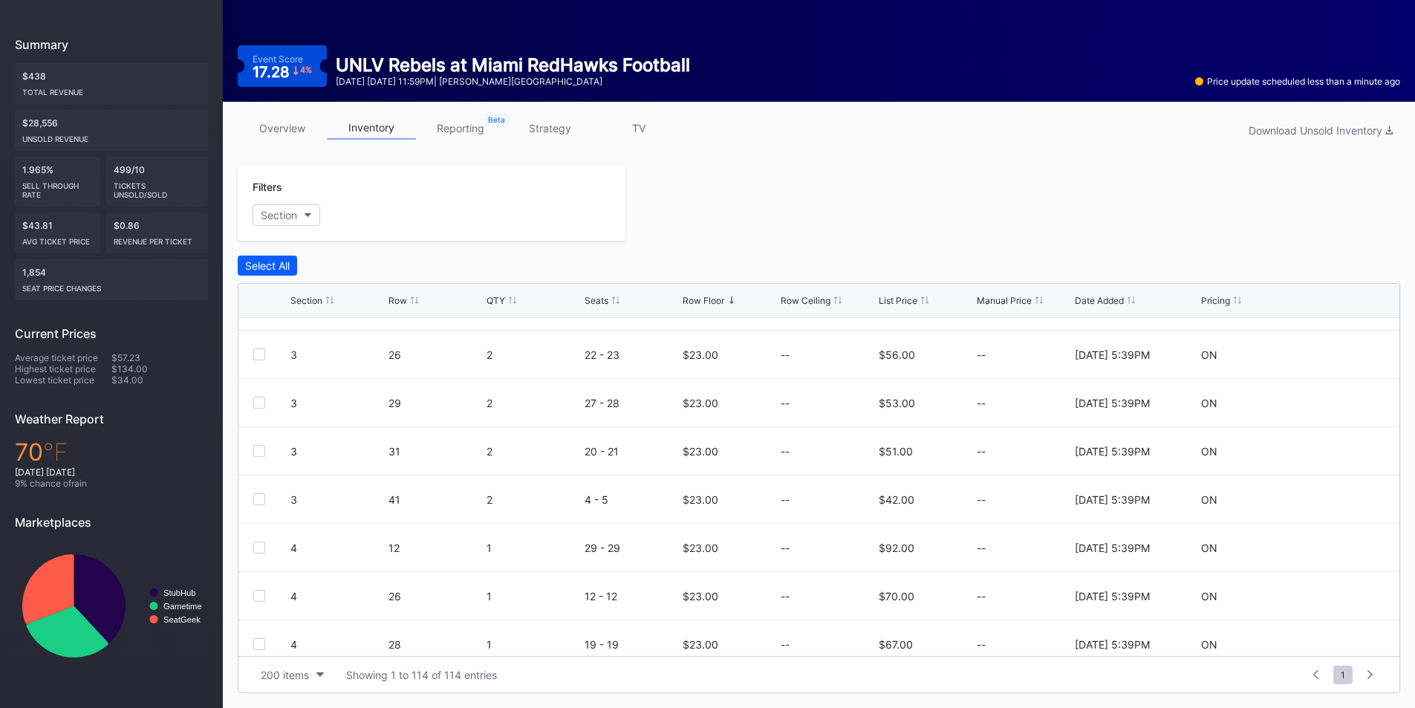
scroll to position [0, 0]
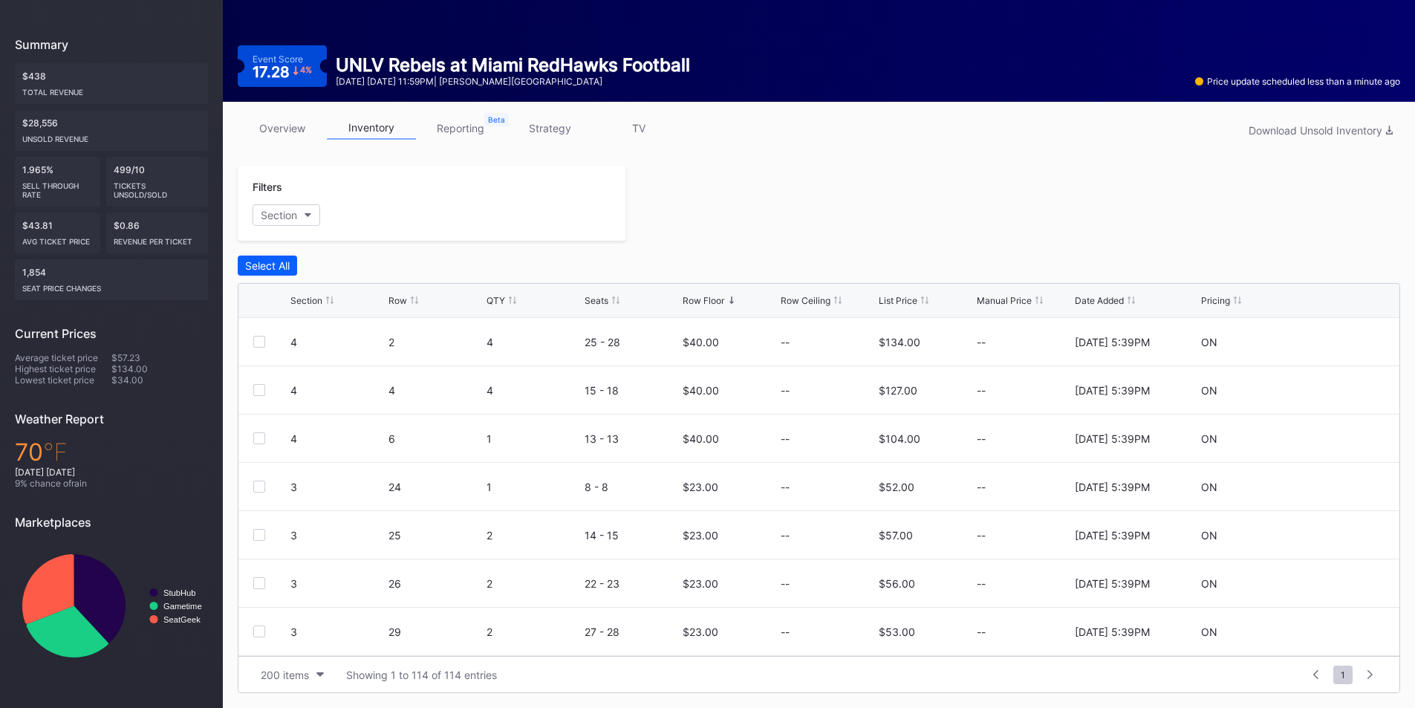
click at [865, 175] on div at bounding box center [1012, 203] width 775 height 75
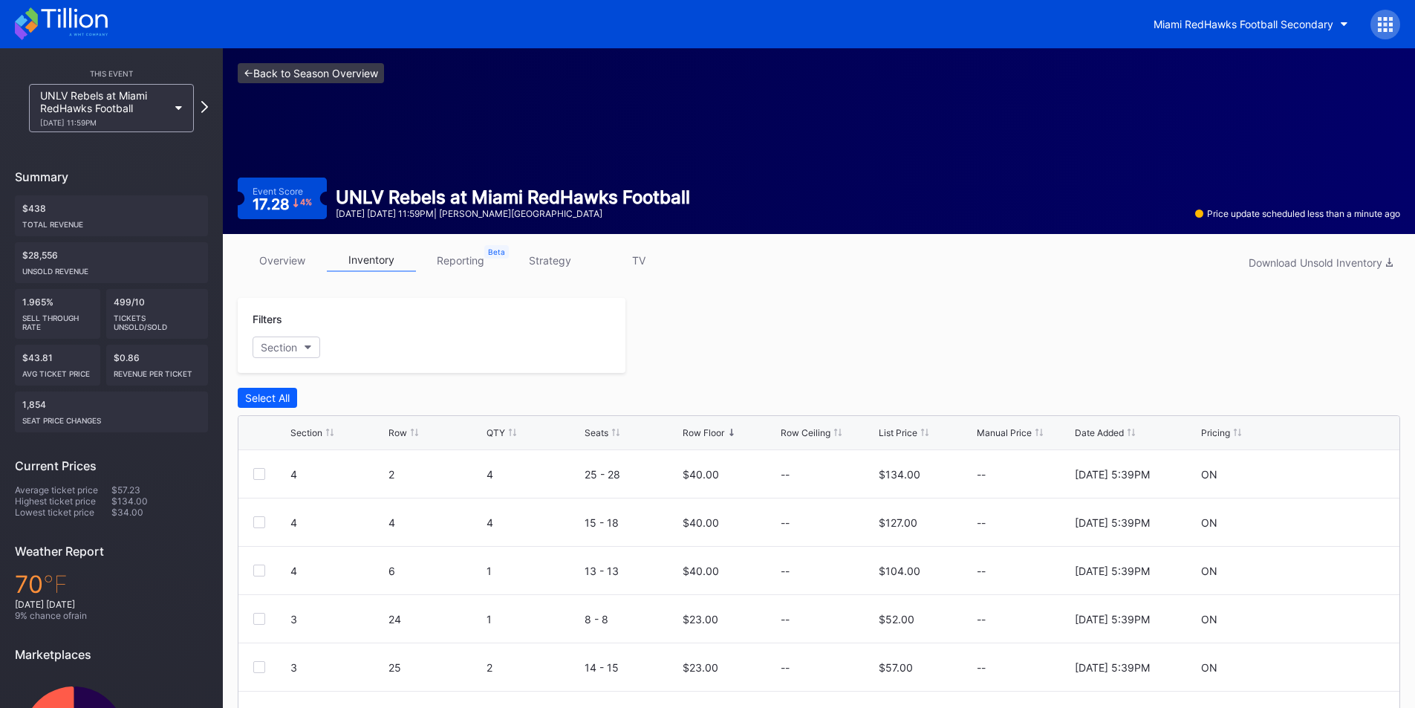
click at [243, 73] on link "<- Back to Season Overview" at bounding box center [311, 73] width 146 height 20
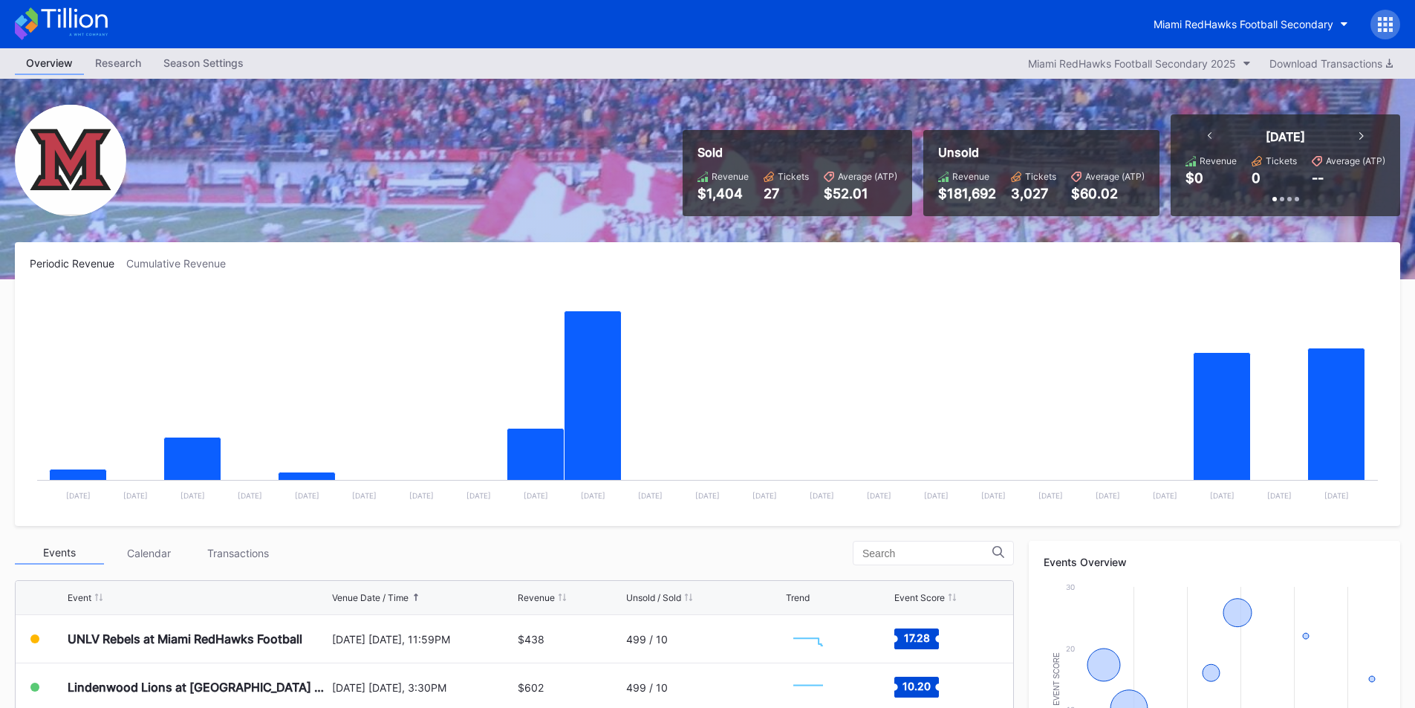
click at [1202, 51] on div "Overview Research Season Settings Miami RedHawks Football Secondary 2025 Downlo…" at bounding box center [707, 63] width 1415 height 30
click at [1202, 65] on div "Miami RedHawks Football Secondary 2025" at bounding box center [1132, 63] width 208 height 13
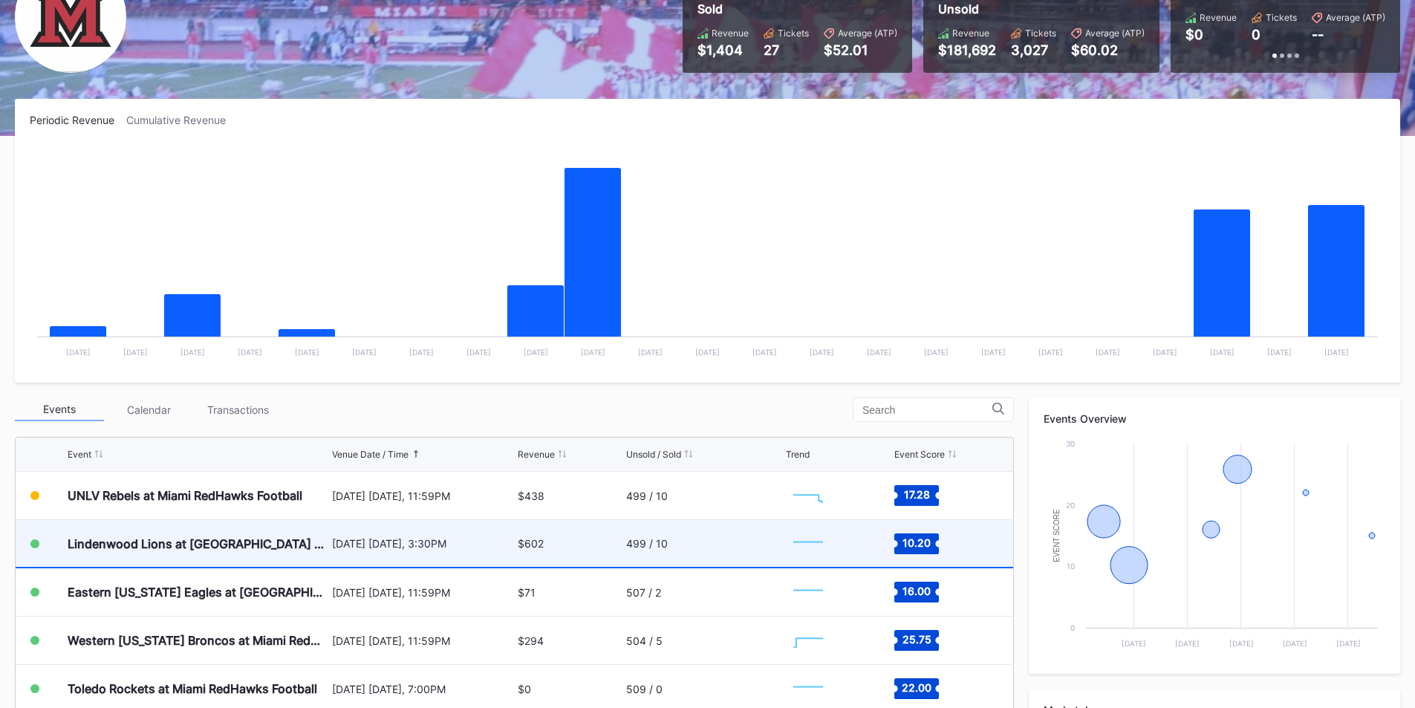
scroll to position [297, 0]
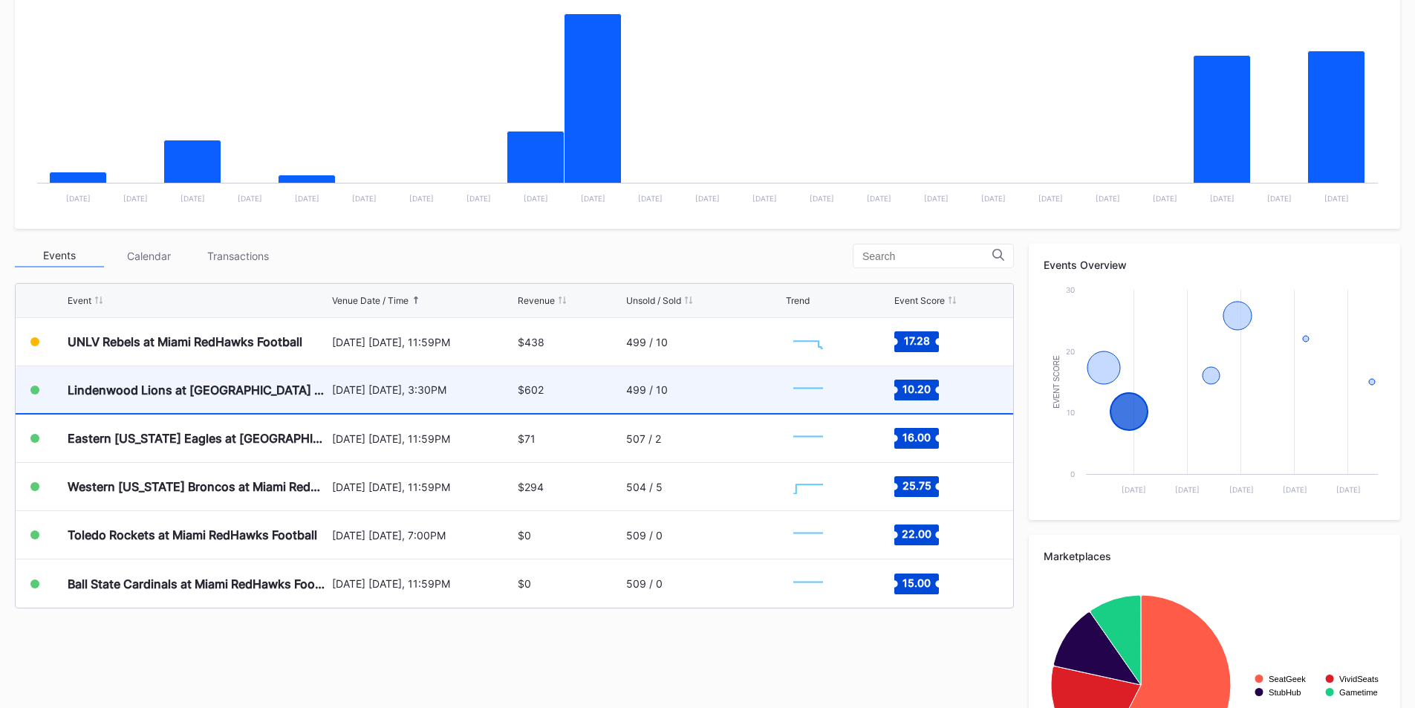
click at [352, 394] on div "[DATE] [DATE], 3:30PM" at bounding box center [423, 389] width 183 height 13
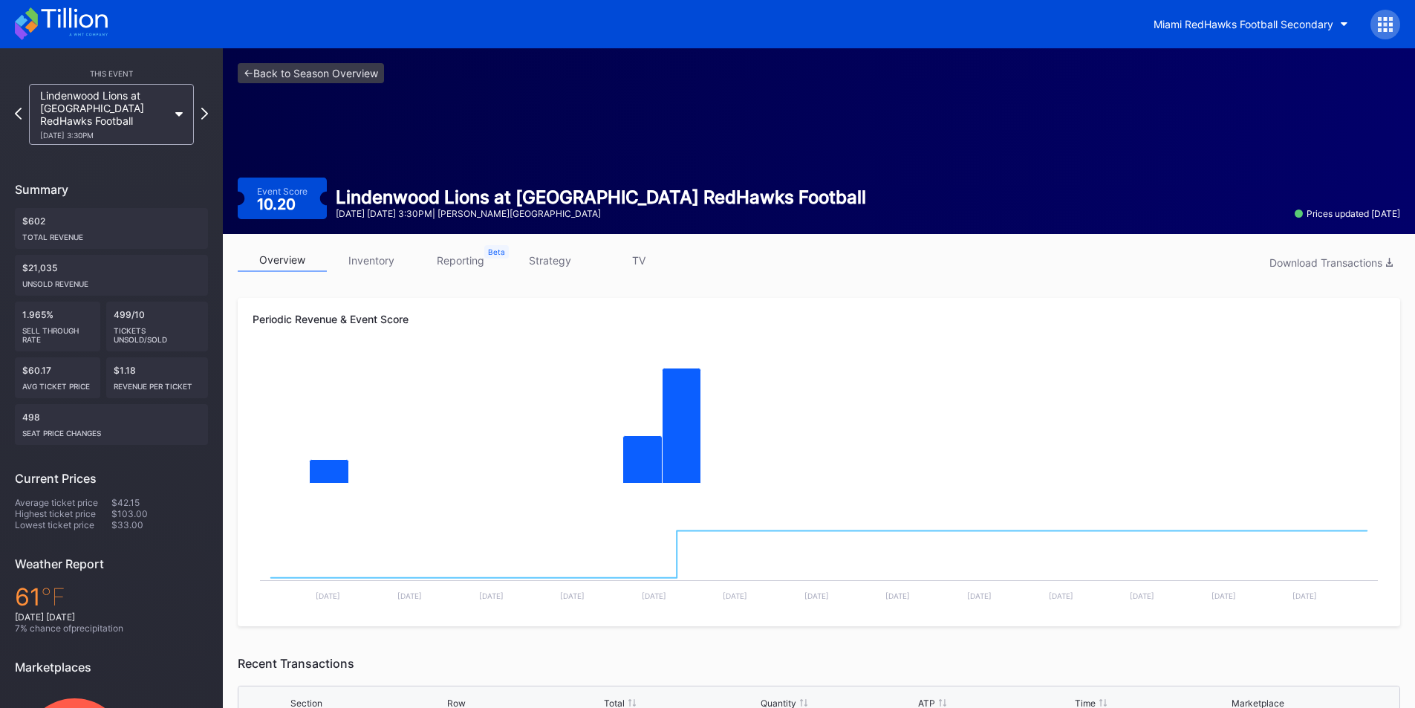
click at [351, 265] on link "inventory" at bounding box center [371, 260] width 89 height 23
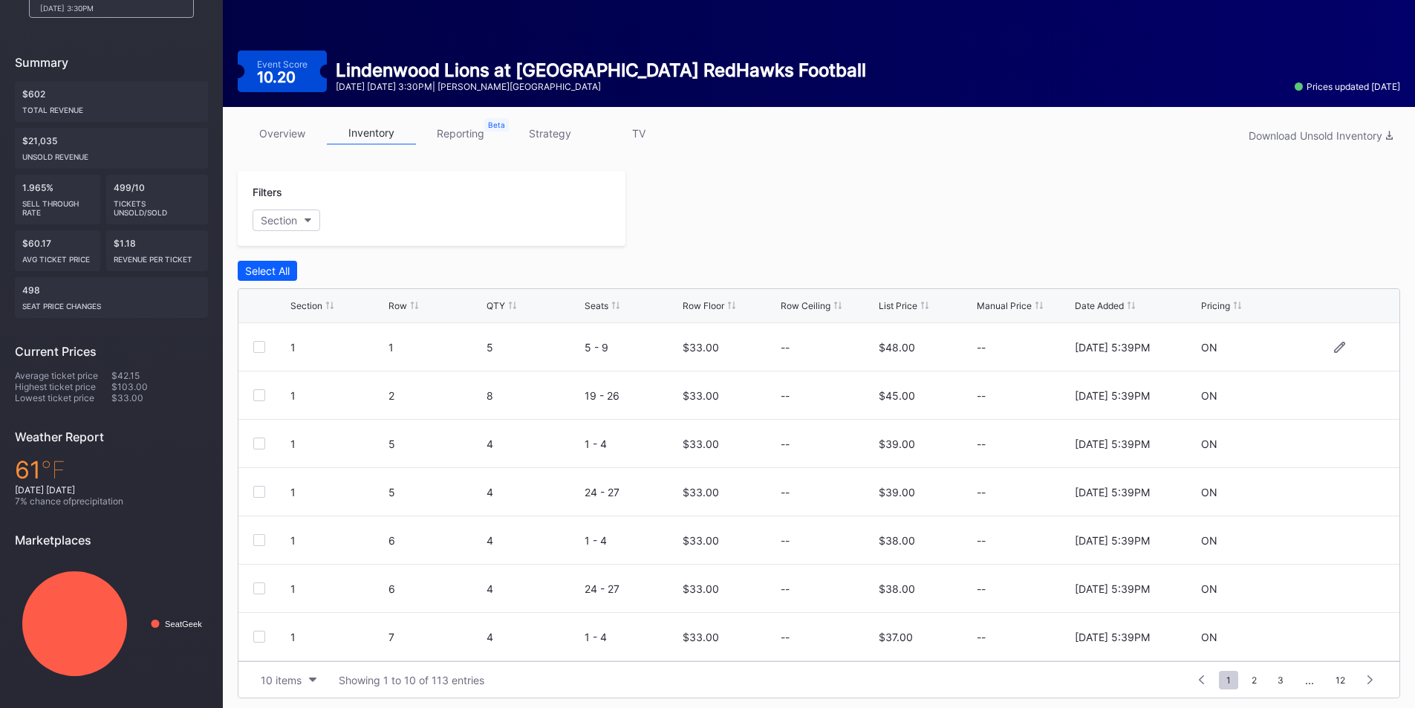
scroll to position [132, 0]
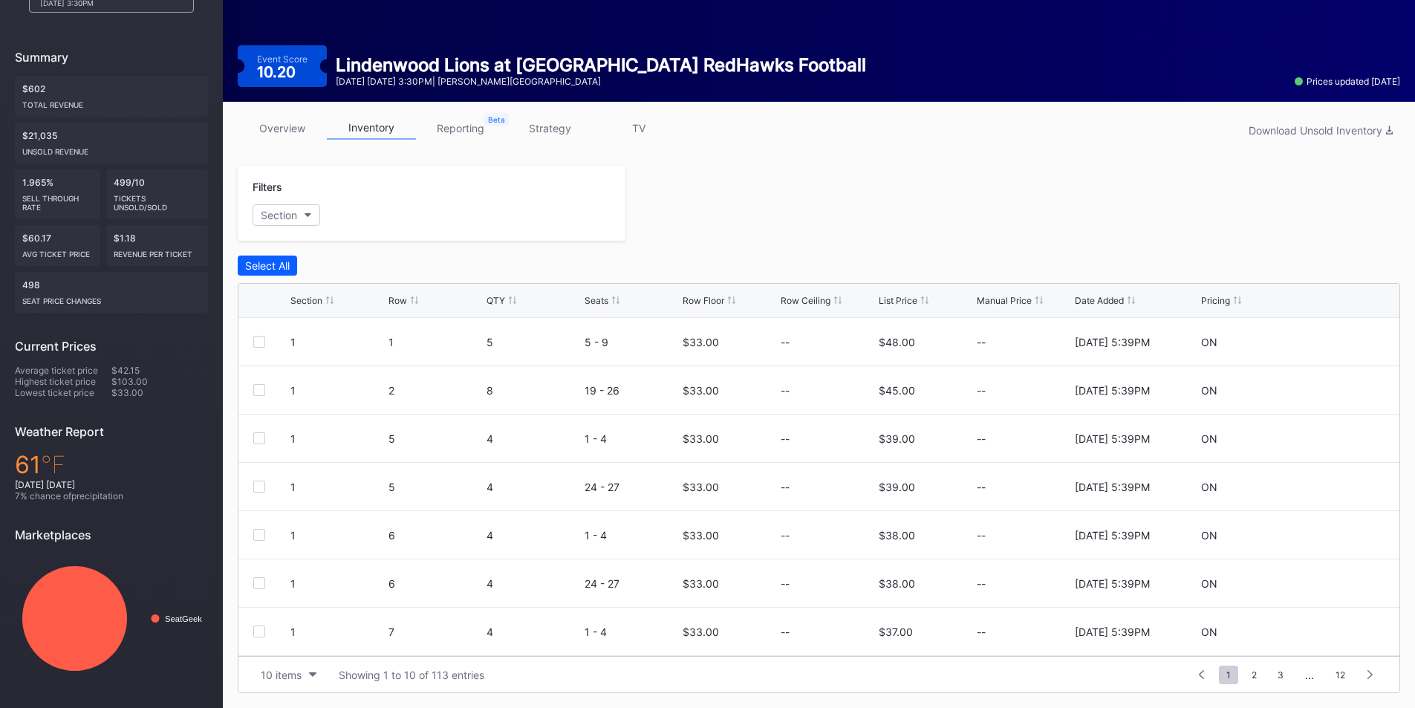
click at [726, 301] on div "Row Floor" at bounding box center [729, 300] width 94 height 11
click at [719, 299] on div "Row Floor" at bounding box center [703, 300] width 42 height 11
click at [286, 671] on div "10 items" at bounding box center [281, 674] width 41 height 13
click at [284, 638] on div "200 items" at bounding box center [288, 637] width 48 height 13
click at [692, 301] on div "Row Floor" at bounding box center [703, 300] width 42 height 11
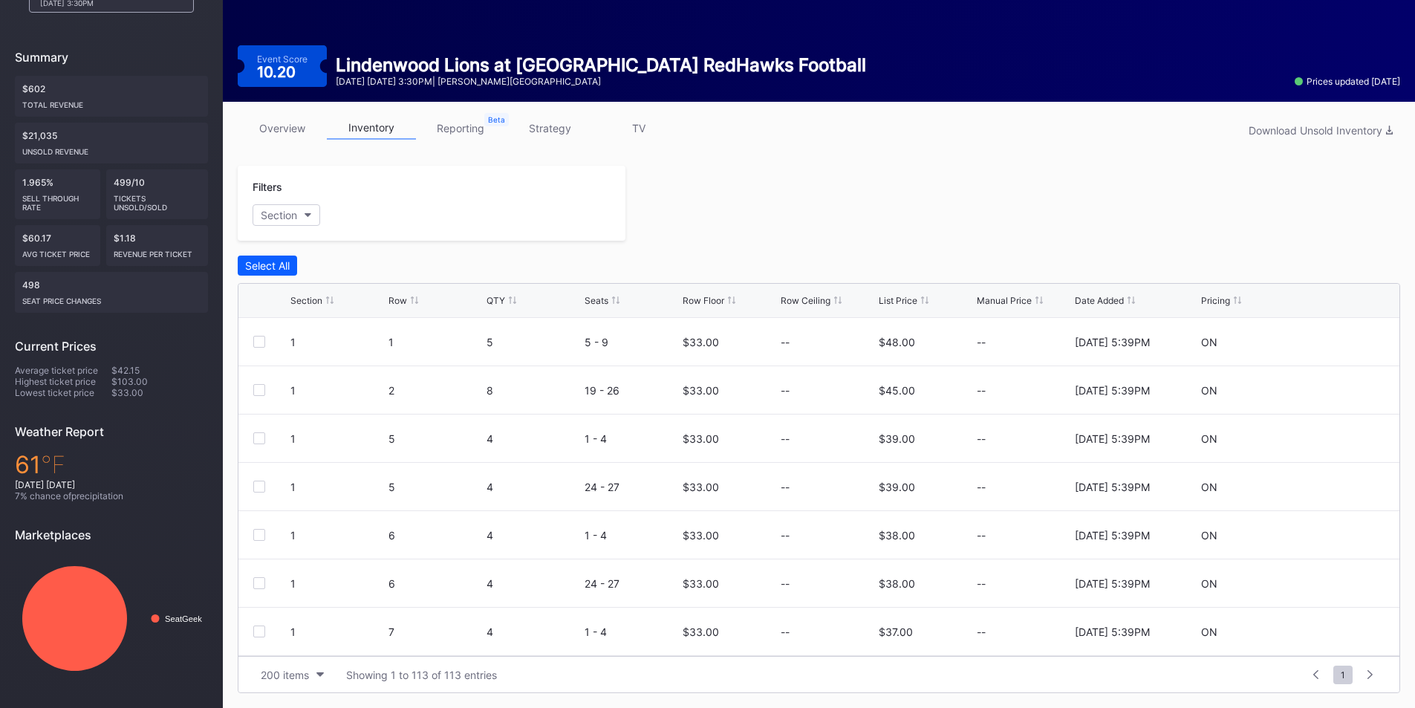
click at [695, 301] on div "Row Floor" at bounding box center [703, 300] width 42 height 11
click at [694, 297] on div "Row Floor" at bounding box center [703, 300] width 42 height 11
click at [258, 393] on div at bounding box center [259, 390] width 12 height 12
click at [261, 339] on div at bounding box center [259, 342] width 12 height 12
click at [335, 261] on div "Edit 2 Rows" at bounding box center [344, 265] width 56 height 13
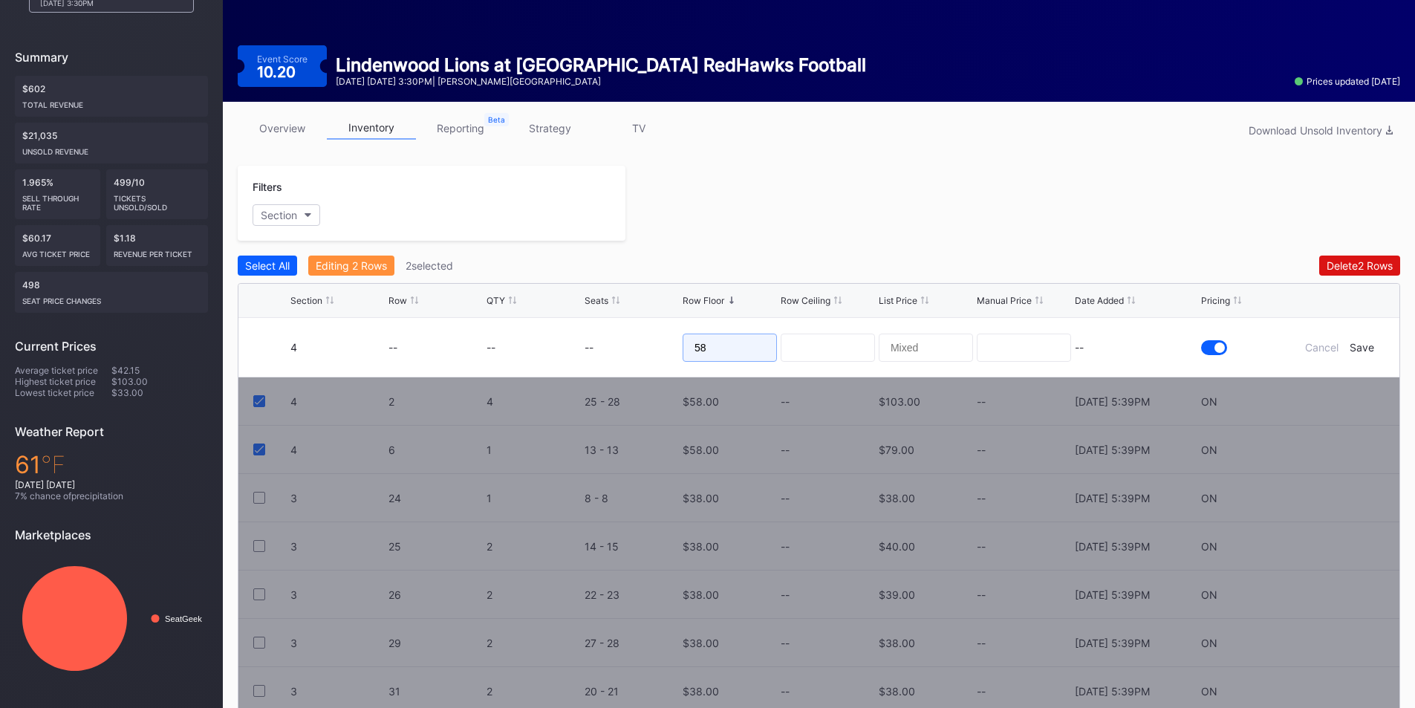
click at [656, 353] on form "4 -- -- -- 58 -- Cancel Save" at bounding box center [837, 347] width 1094 height 59
type input "40"
click at [1361, 348] on div "Save" at bounding box center [1361, 347] width 25 height 13
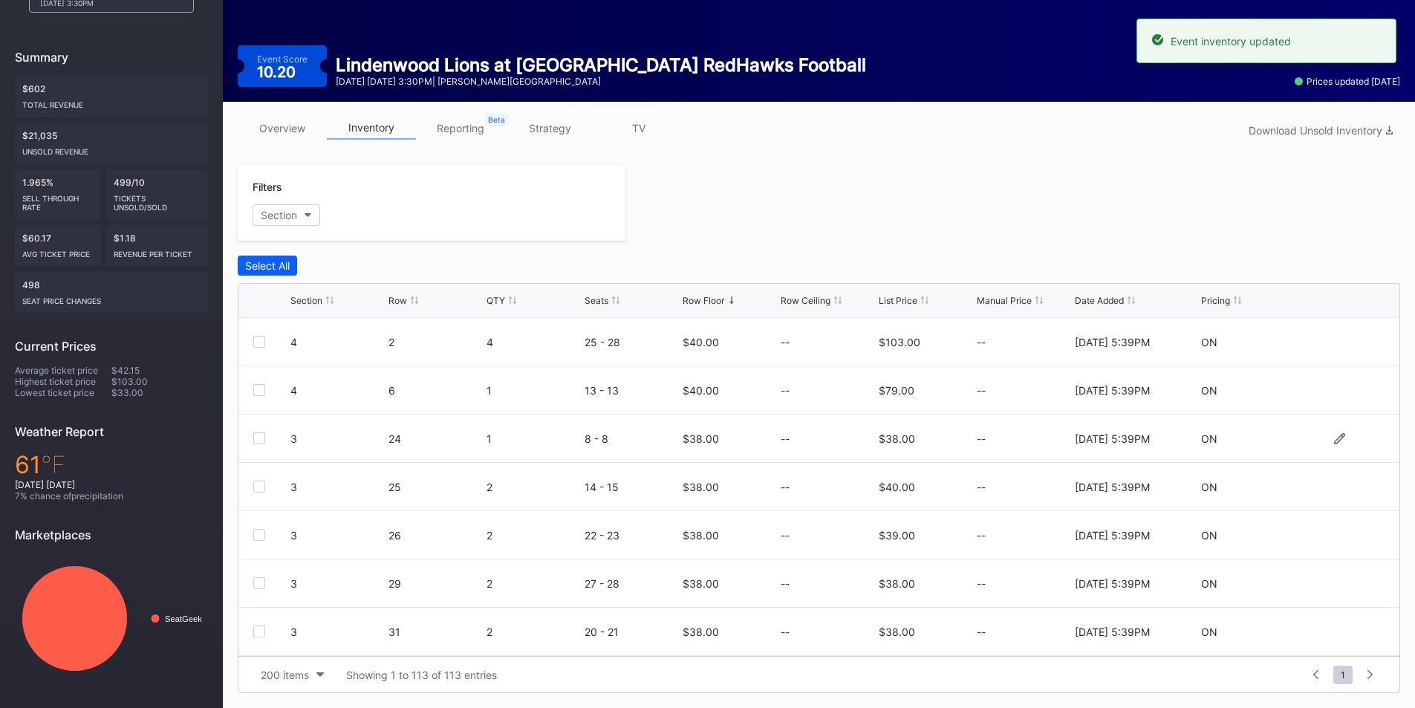
click at [255, 437] on div at bounding box center [259, 438] width 12 height 12
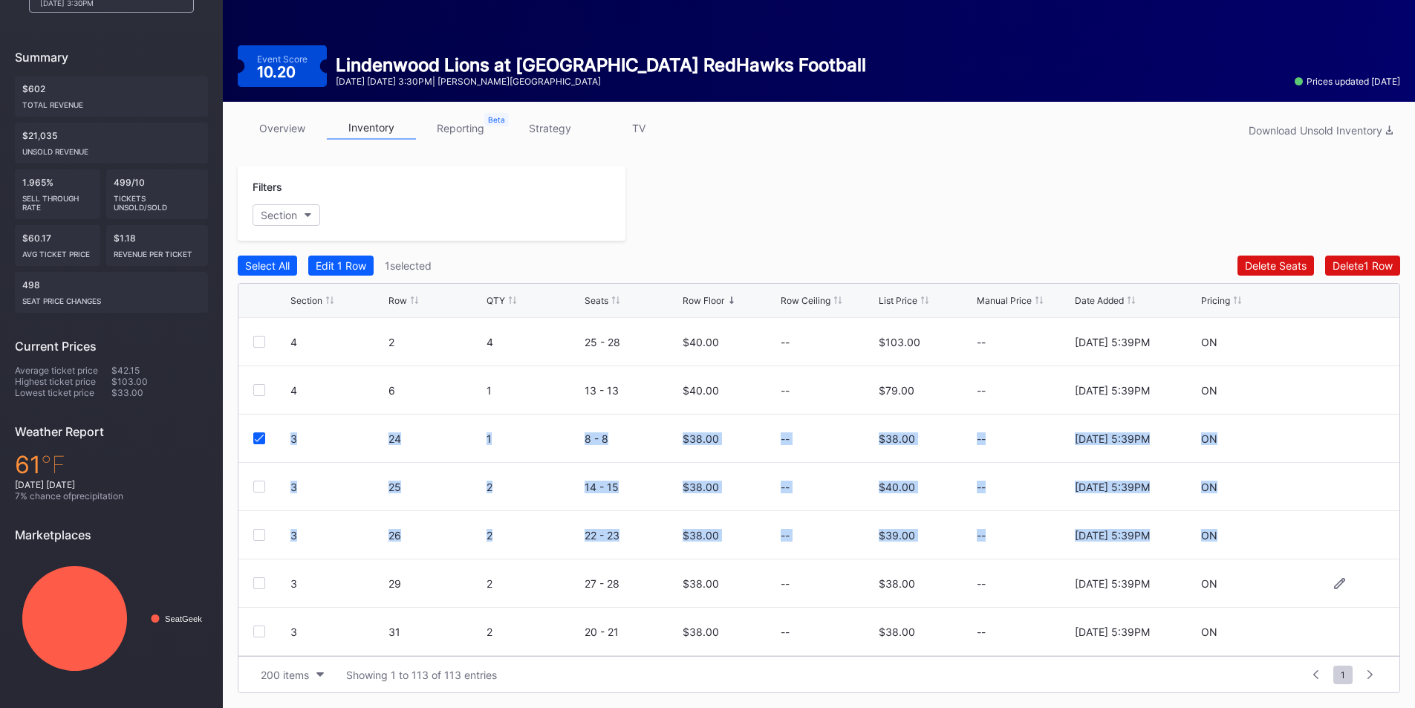
click at [255, 584] on div at bounding box center [259, 583] width 12 height 12
click at [320, 452] on div "3" at bounding box center [337, 438] width 94 height 48
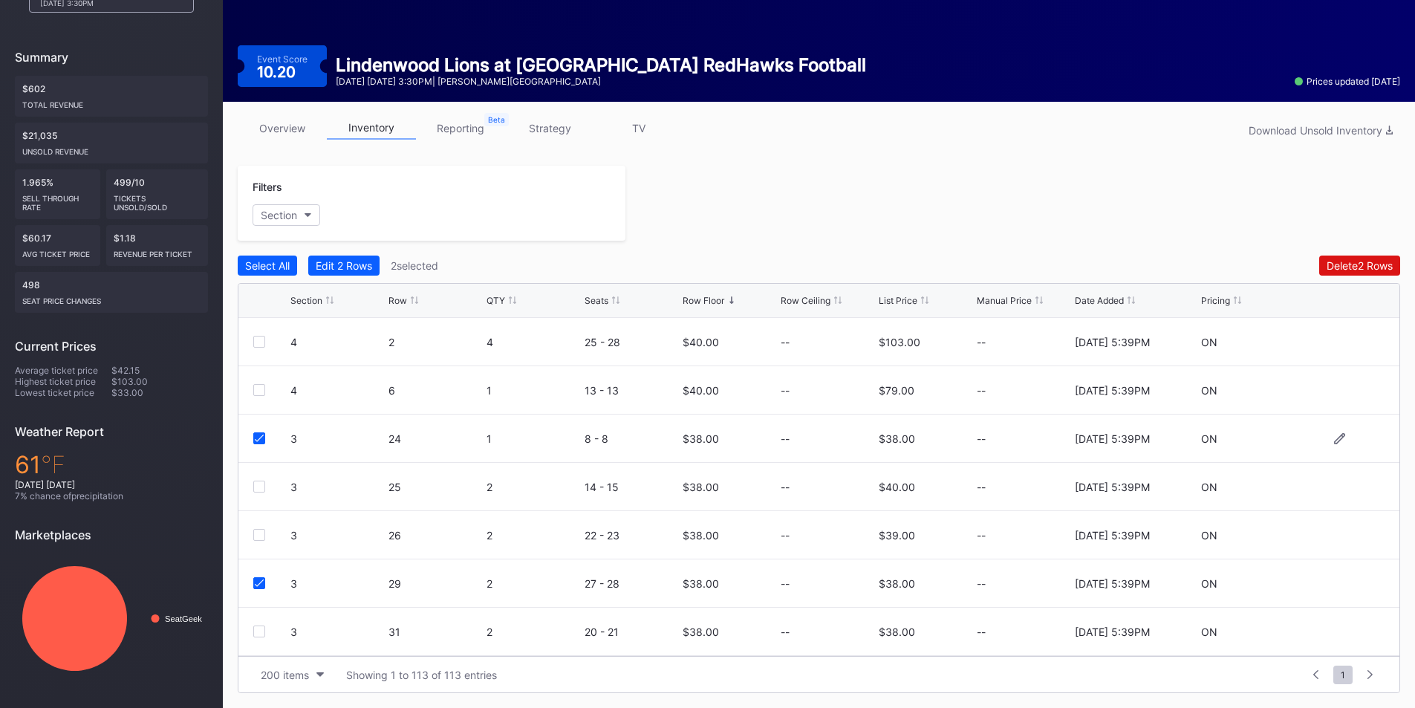
click at [258, 439] on icon at bounding box center [259, 437] width 9 height 7
click at [263, 581] on icon at bounding box center [259, 582] width 9 height 7
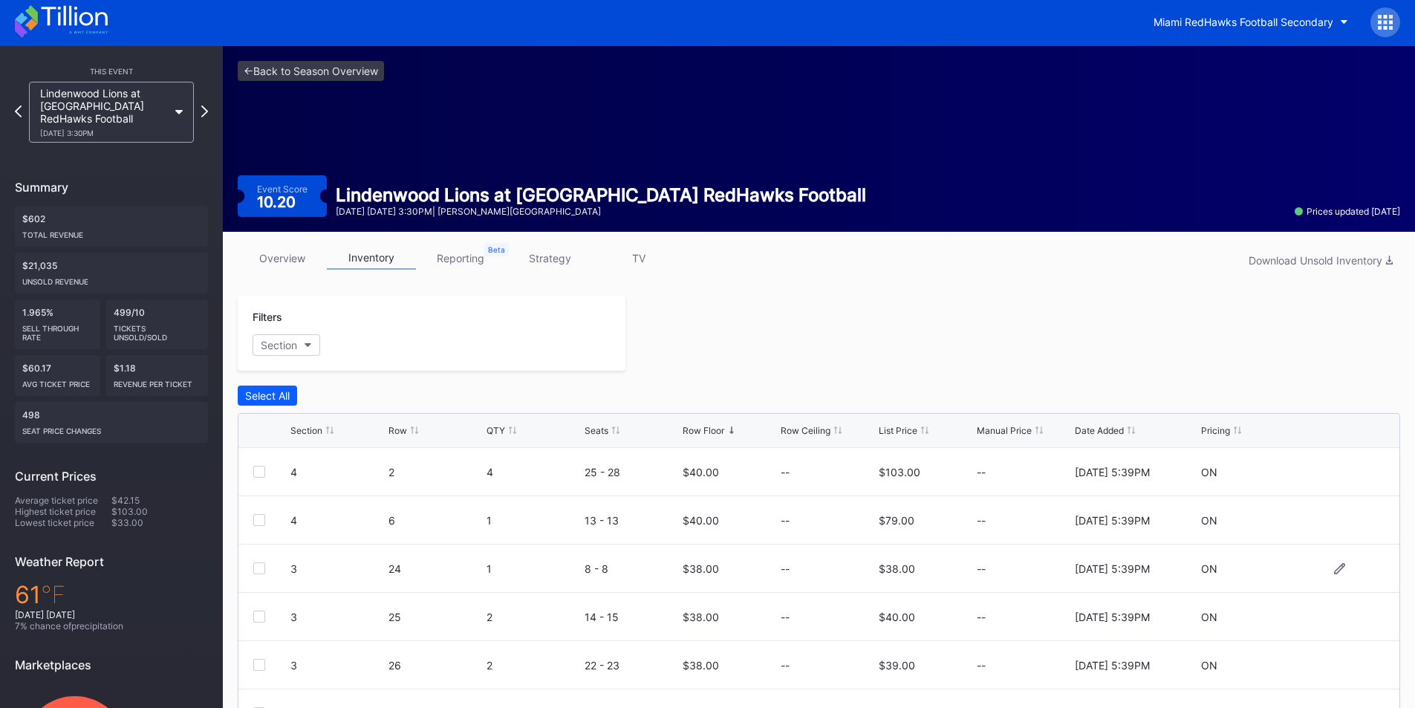
scroll to position [0, 0]
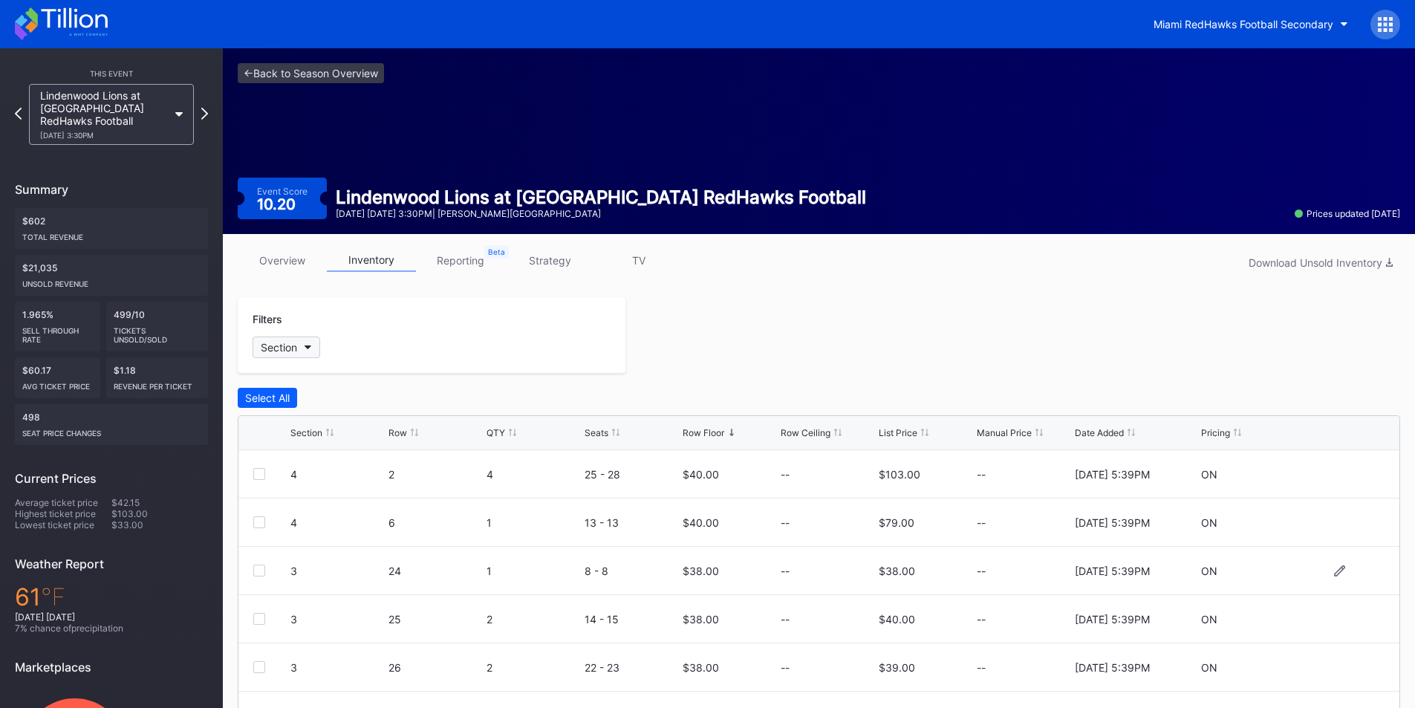
click at [304, 353] on button "Section" at bounding box center [286, 347] width 68 height 22
click at [270, 486] on div at bounding box center [270, 486] width 12 height 12
click at [271, 509] on div at bounding box center [270, 513] width 12 height 12
click at [270, 543] on div at bounding box center [270, 541] width 12 height 12
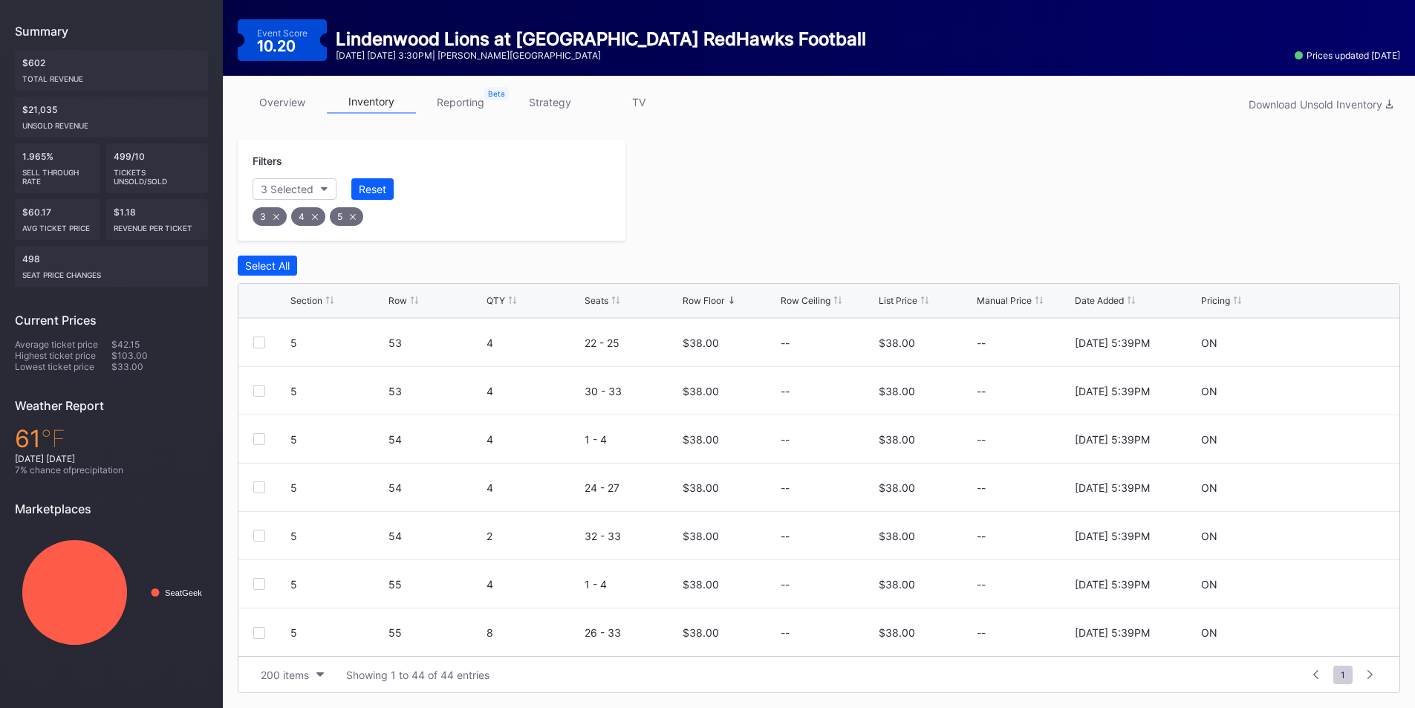
scroll to position [1786, 0]
click at [275, 261] on div "Select All" at bounding box center [267, 265] width 45 height 13
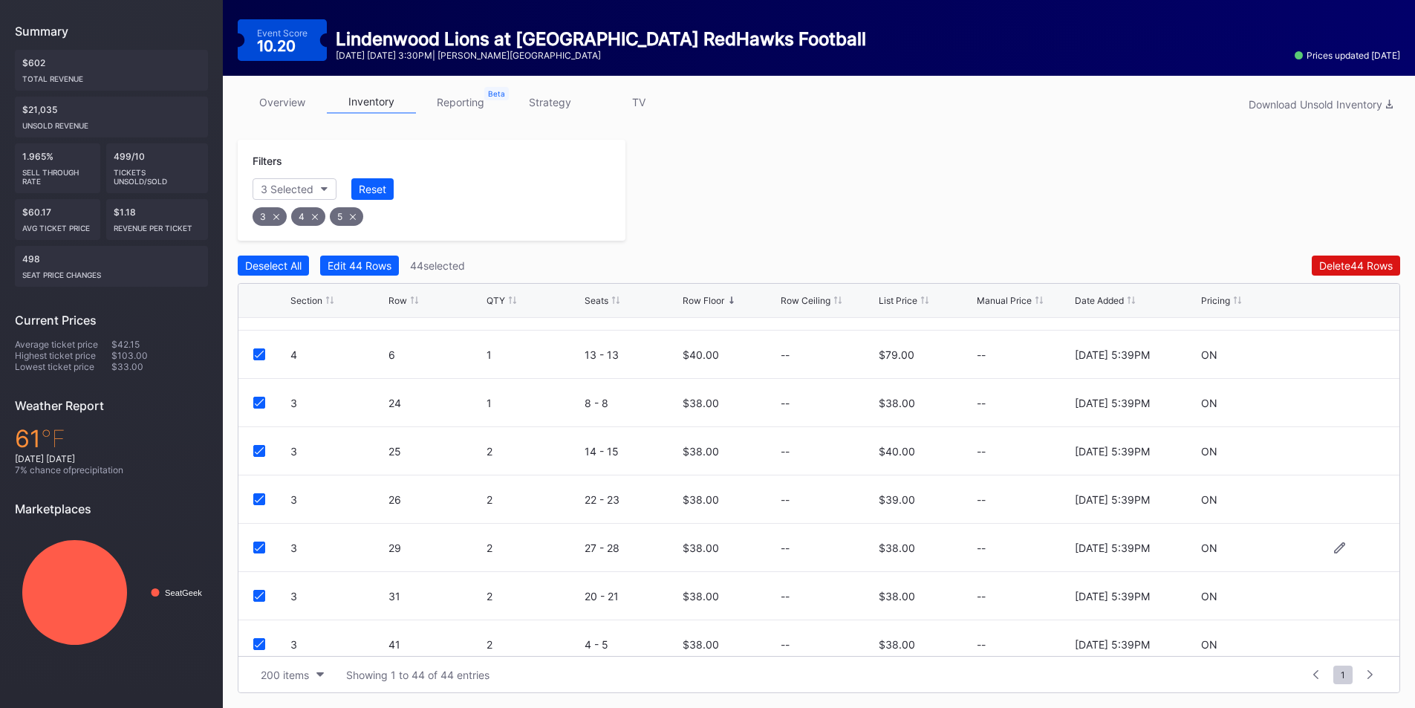
scroll to position [0, 0]
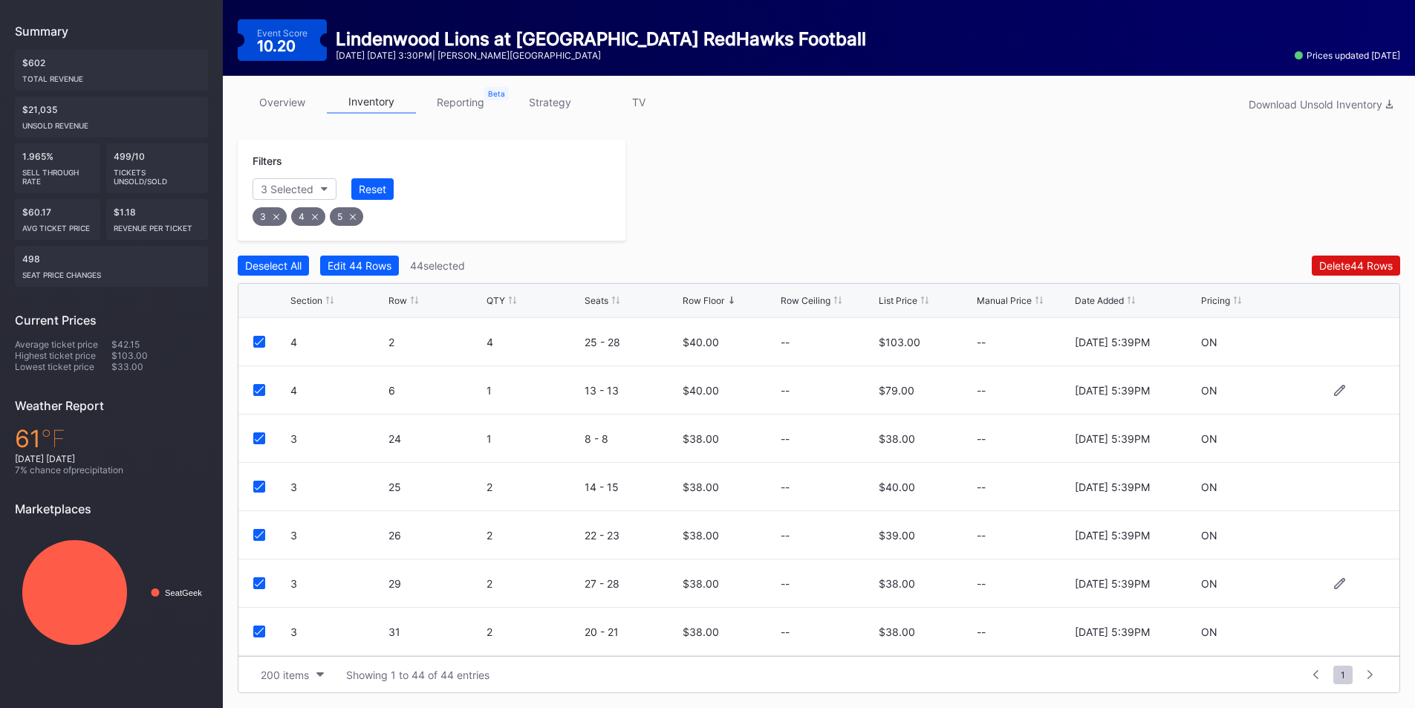
click at [266, 391] on div at bounding box center [271, 390] width 37 height 12
click at [259, 379] on div "4 6 1 13 - 13 $40.00 -- $79.00 -- 8/11/2025 5:39PM ON" at bounding box center [818, 390] width 1161 height 48
click at [256, 388] on icon at bounding box center [259, 389] width 9 height 7
click at [257, 341] on icon at bounding box center [259, 341] width 9 height 7
click at [353, 263] on div "Edit 42 Rows" at bounding box center [347, 265] width 63 height 13
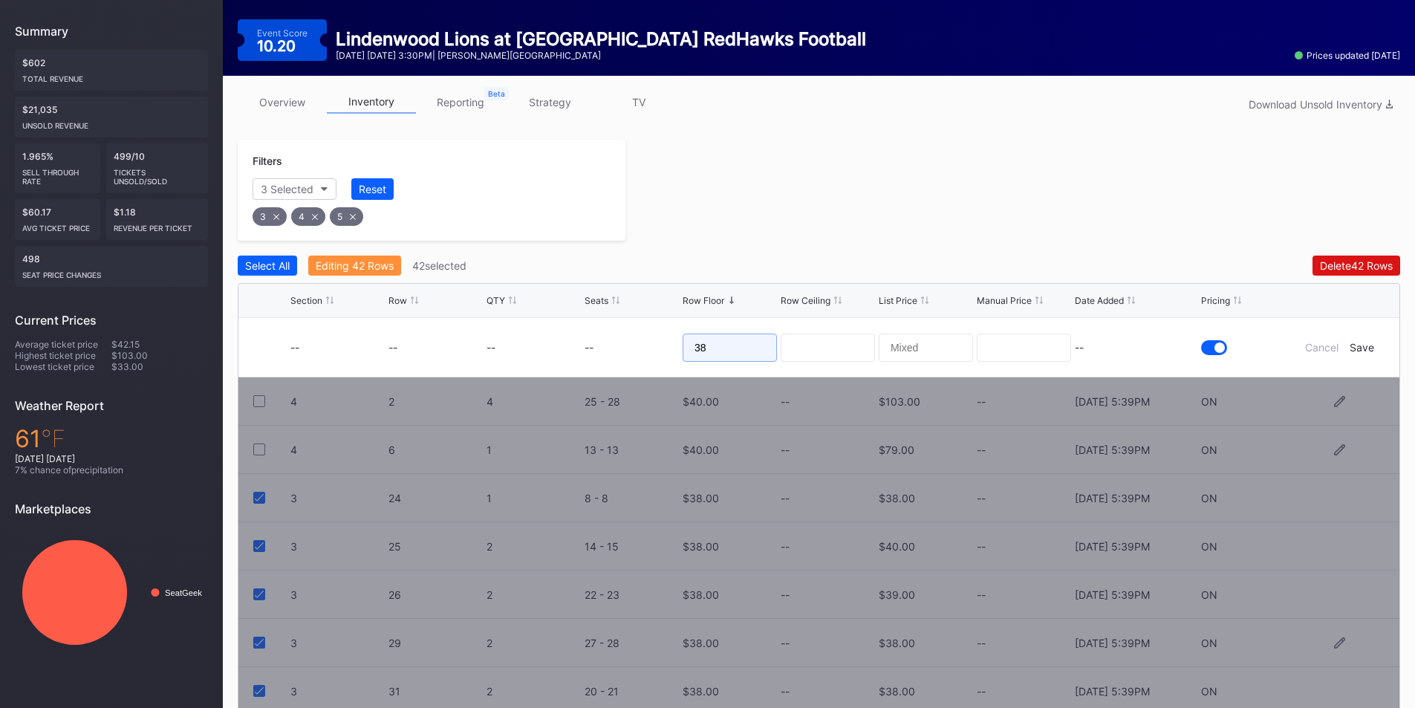
click at [596, 341] on form "-- -- -- -- 38 -- Cancel Save" at bounding box center [837, 347] width 1094 height 59
type input "23"
click at [1369, 348] on div "Save" at bounding box center [1361, 347] width 25 height 13
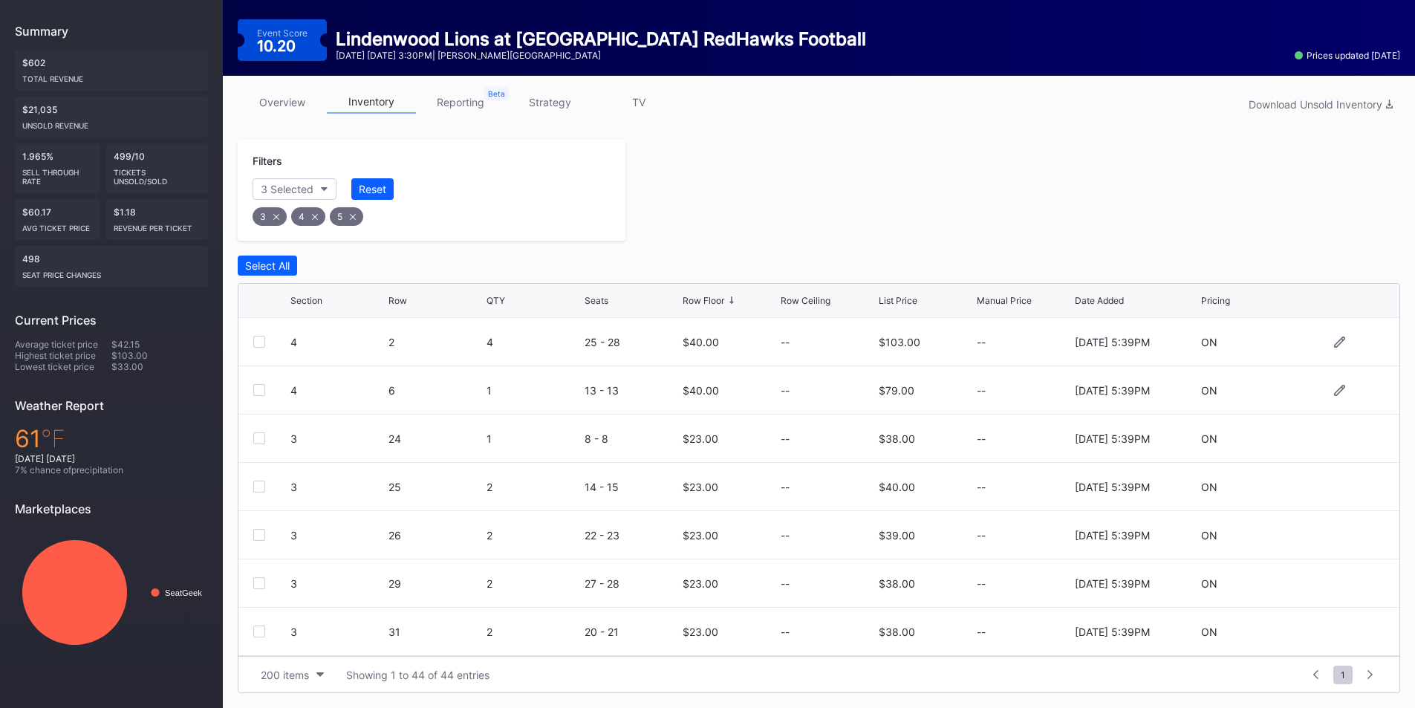
click at [382, 254] on div "Filters 3 Selected Reset 3 4 5 Select All Section Row QTY Seats Row Floor Row C…" at bounding box center [819, 416] width 1162 height 553
click at [366, 188] on div "Reset" at bounding box center [372, 189] width 27 height 13
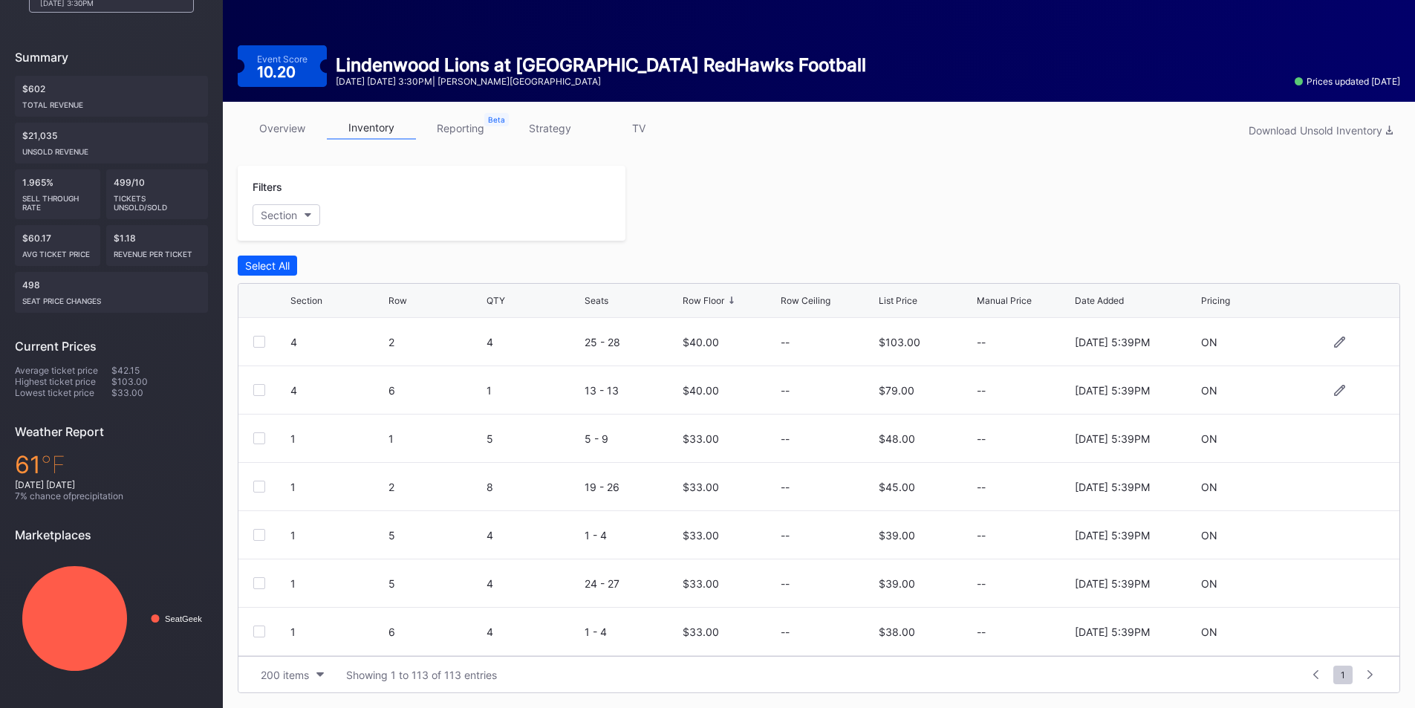
scroll to position [132, 0]
click at [300, 212] on button "Section" at bounding box center [286, 215] width 68 height 22
click at [273, 294] on div at bounding box center [270, 299] width 12 height 12
click at [278, 320] on div "2" at bounding box center [338, 325] width 173 height 27
click at [269, 442] on div "6" at bounding box center [338, 435] width 173 height 27
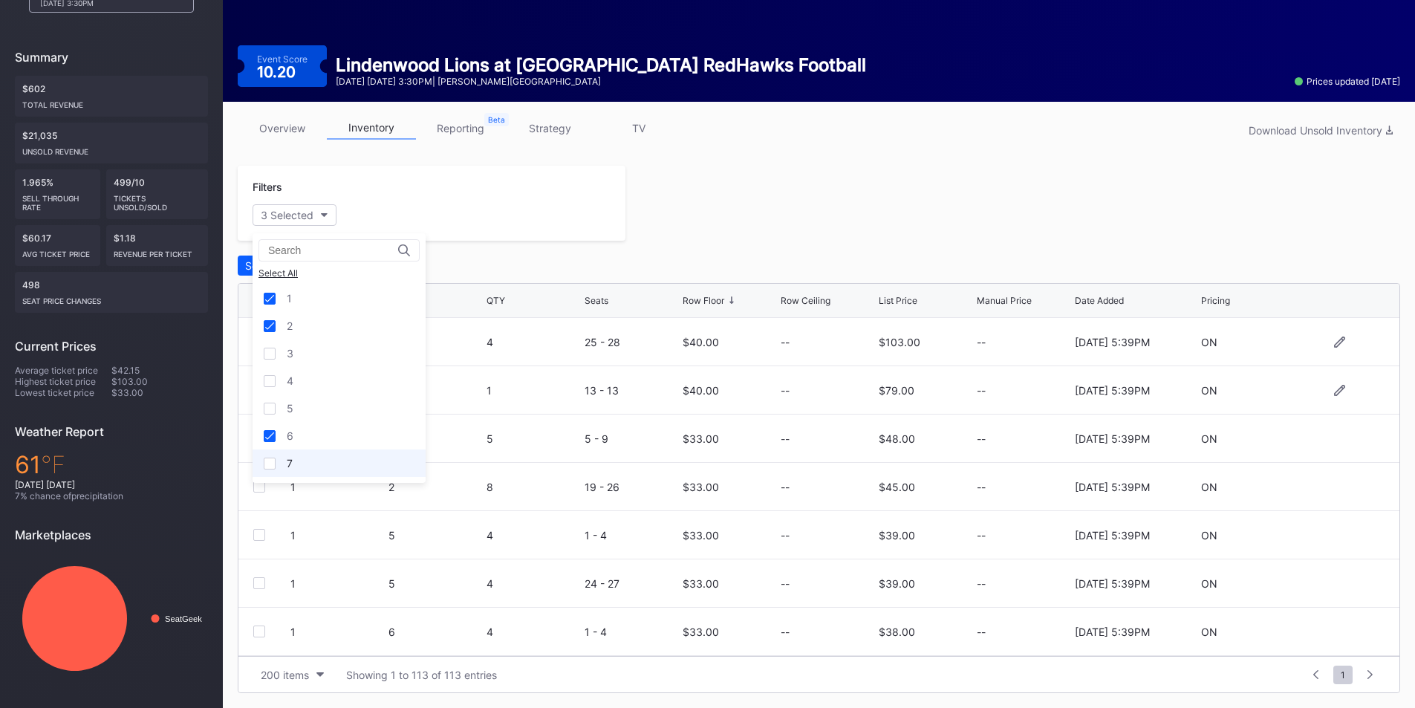
click at [272, 458] on div at bounding box center [270, 463] width 12 height 12
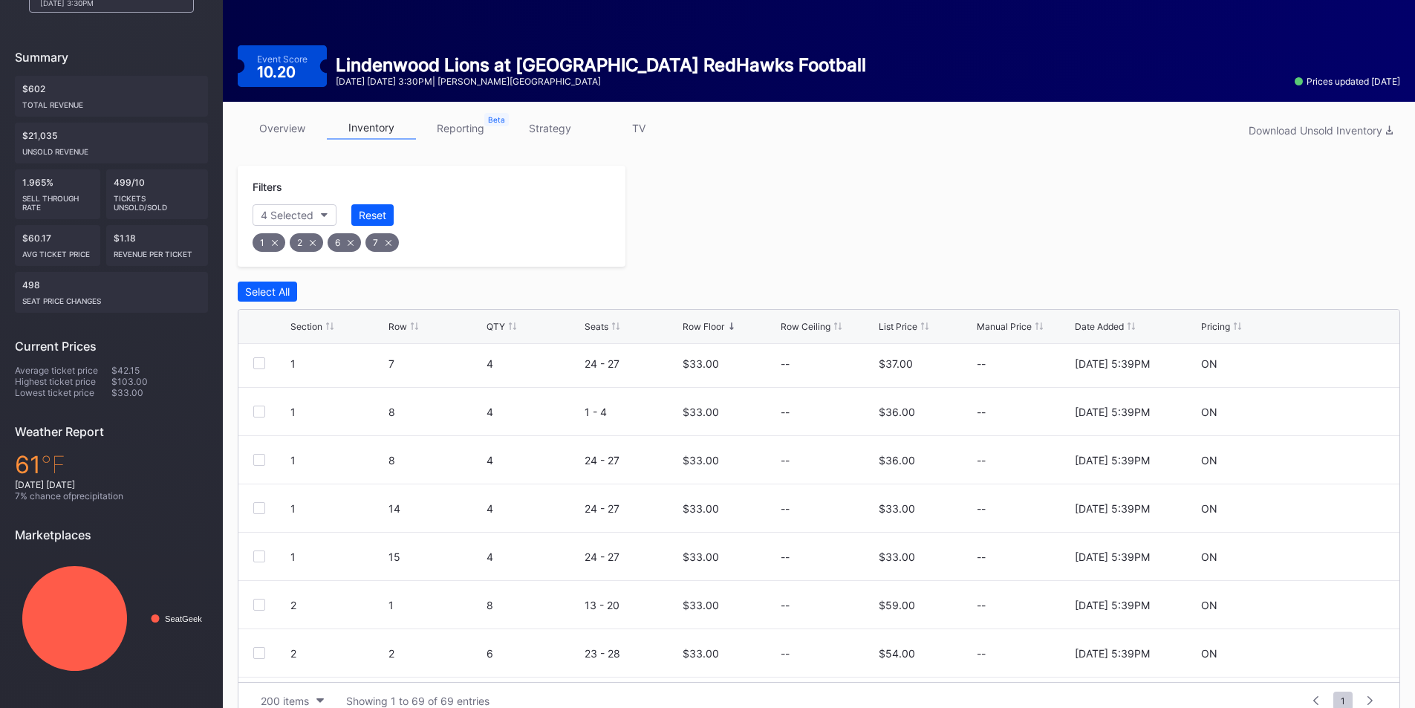
scroll to position [0, 0]
click at [264, 298] on button "Select All" at bounding box center [267, 291] width 59 height 20
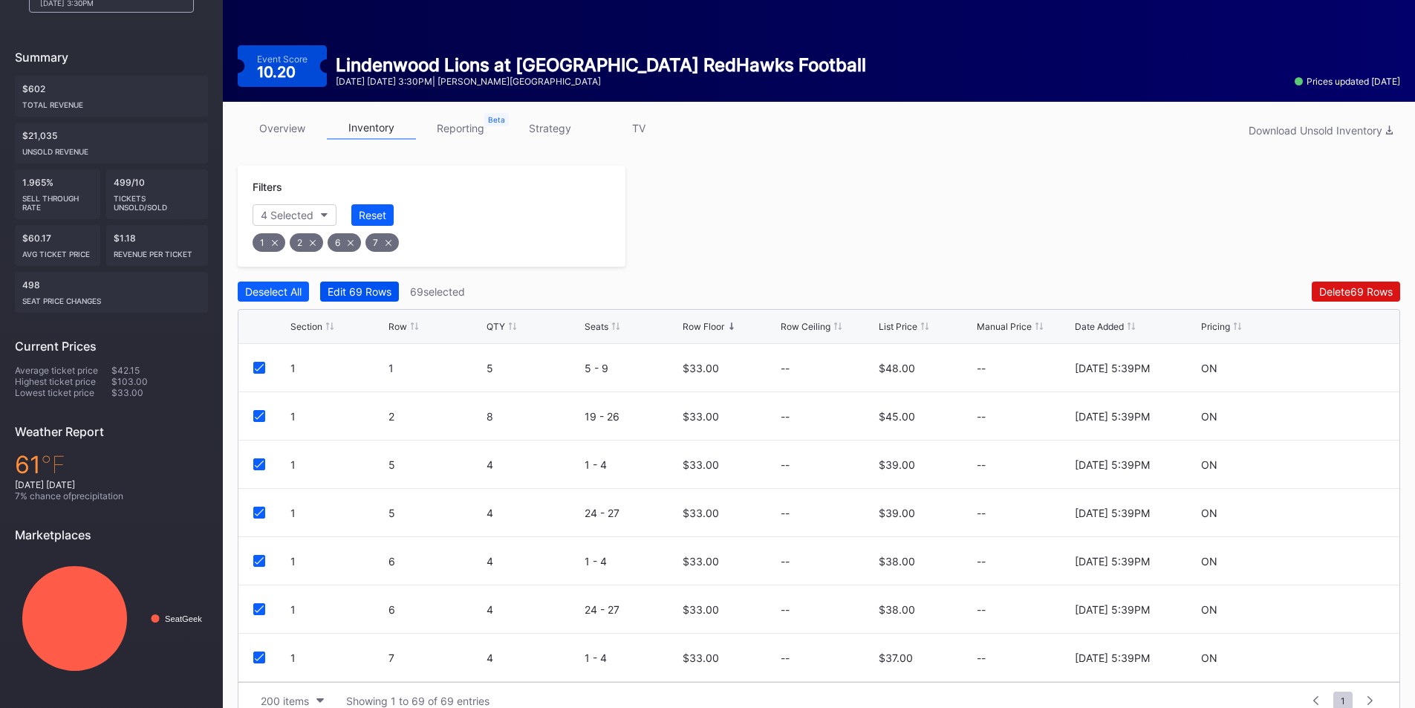
click at [339, 288] on div "Edit 69 Rows" at bounding box center [359, 291] width 64 height 13
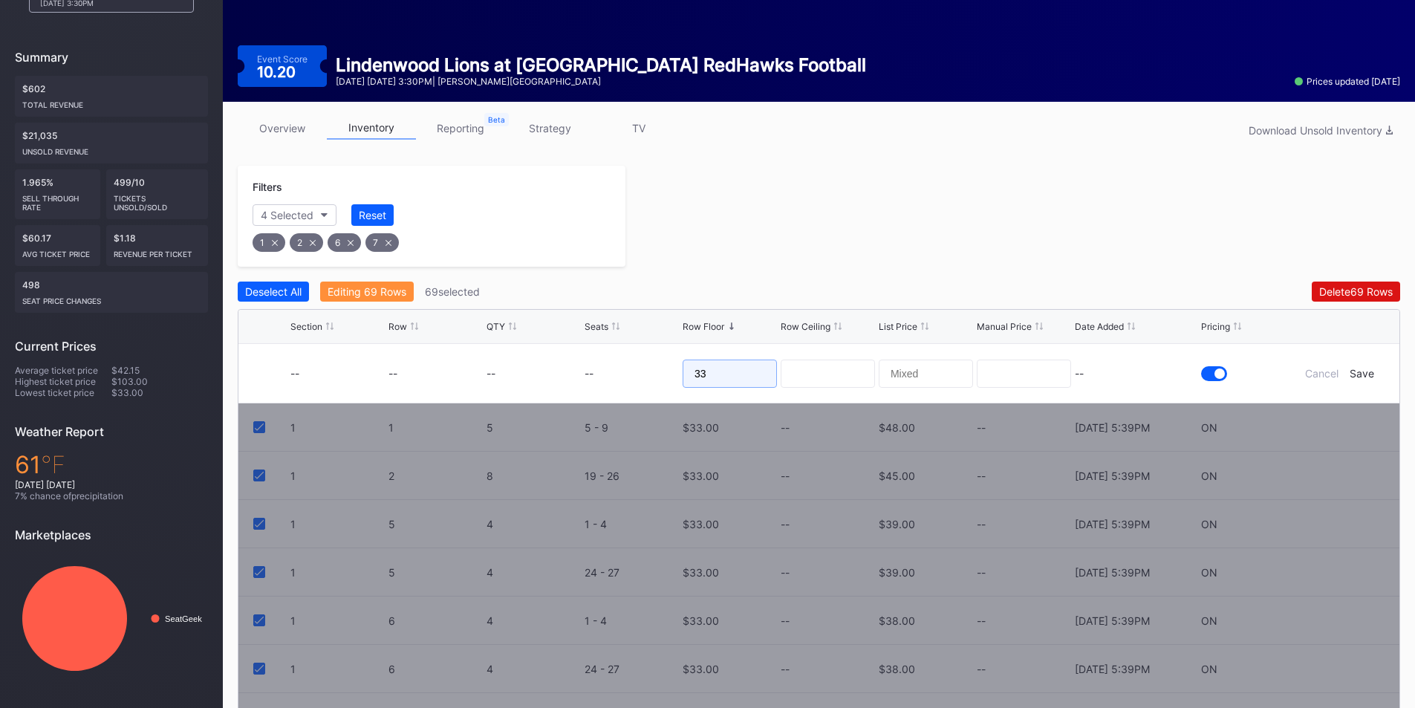
click at [594, 375] on form "-- -- -- -- 33 -- Cancel Save" at bounding box center [837, 373] width 1094 height 59
type input "18"
drag, startPoint x: 1124, startPoint y: 378, endPoint x: 1214, endPoint y: 388, distance: 91.1
click at [1124, 378] on div "--" at bounding box center [1136, 373] width 123 height 13
click at [1353, 375] on div "Save" at bounding box center [1361, 373] width 25 height 13
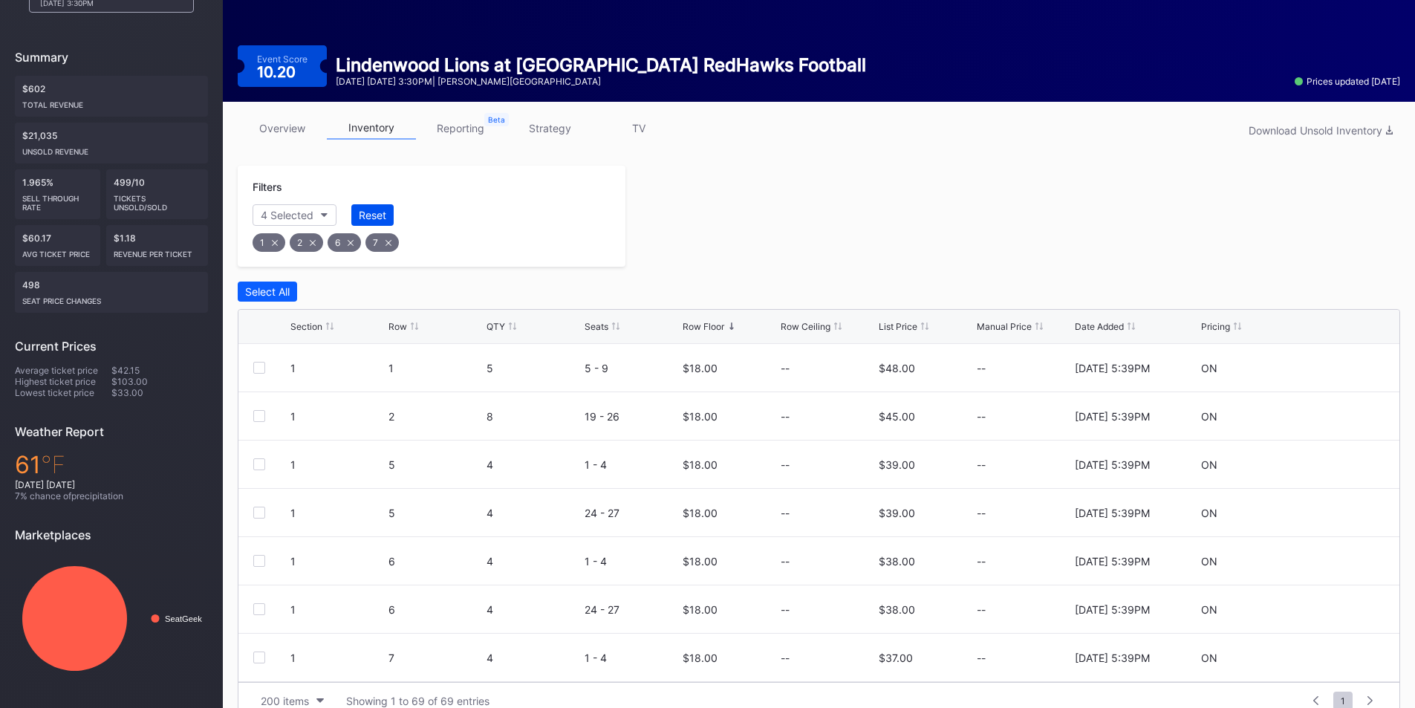
click at [376, 216] on div "Reset" at bounding box center [372, 215] width 27 height 13
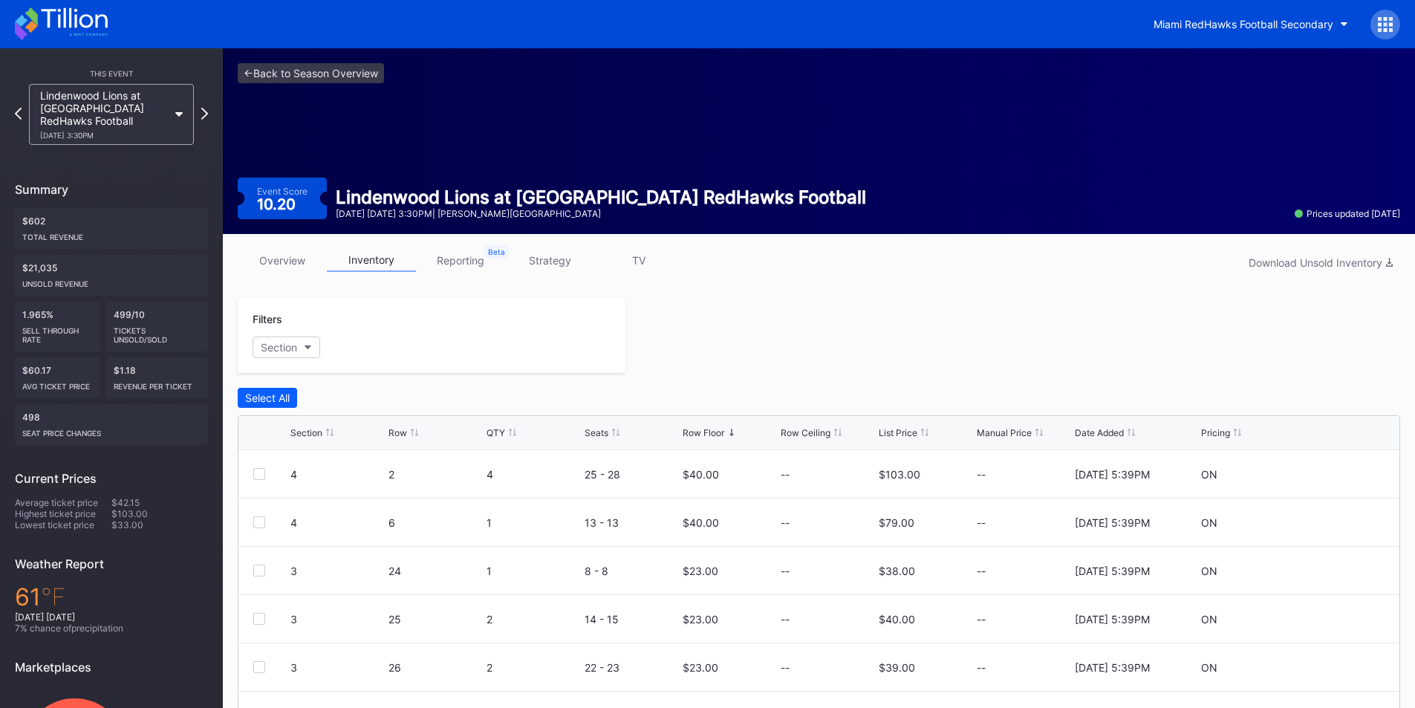
click at [723, 433] on div "Row Floor" at bounding box center [703, 432] width 42 height 11
click at [721, 434] on div "Row Floor" at bounding box center [703, 432] width 42 height 11
click at [724, 432] on div "Row Floor" at bounding box center [703, 432] width 42 height 11
click at [838, 320] on div at bounding box center [1012, 335] width 775 height 75
click at [255, 70] on link "<- Back to Season Overview" at bounding box center [311, 73] width 146 height 20
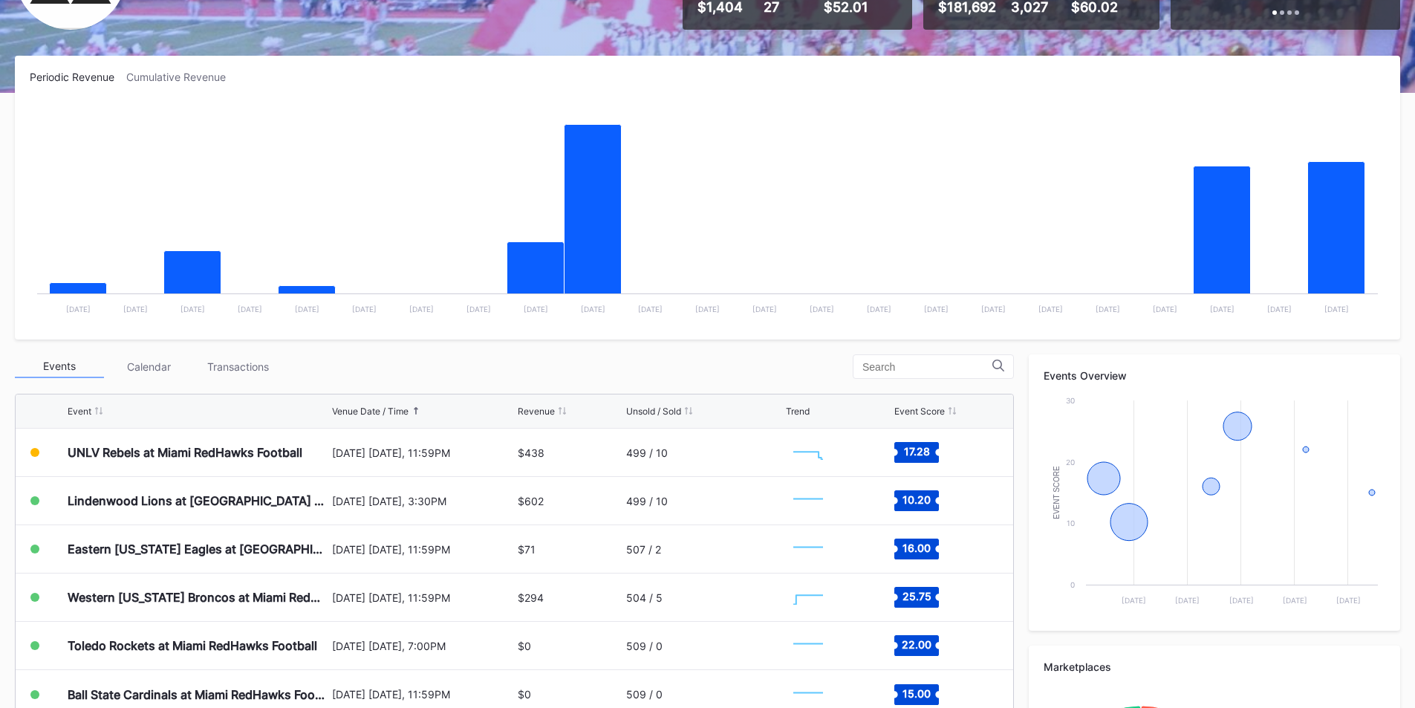
scroll to position [297, 0]
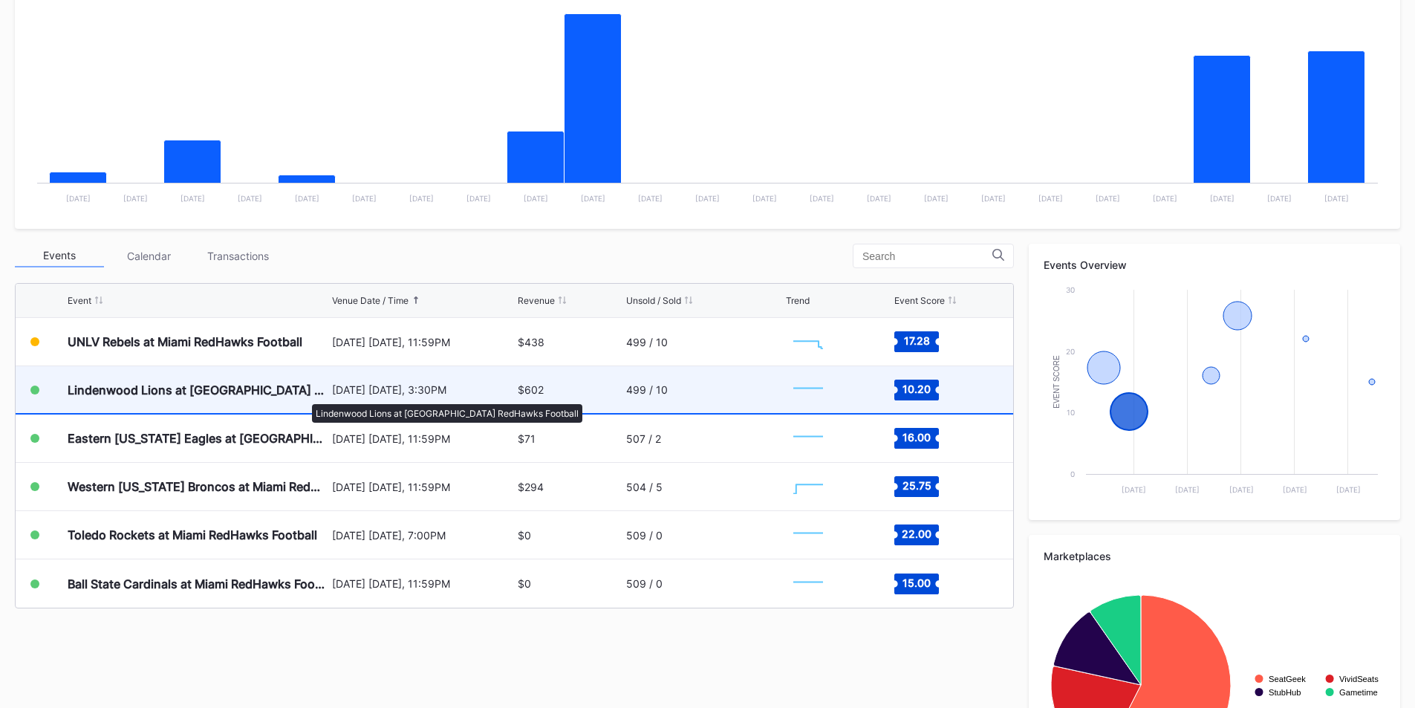
click at [303, 397] on div "Lindenwood Lions at [GEOGRAPHIC_DATA] RedHawks Football" at bounding box center [198, 389] width 261 height 15
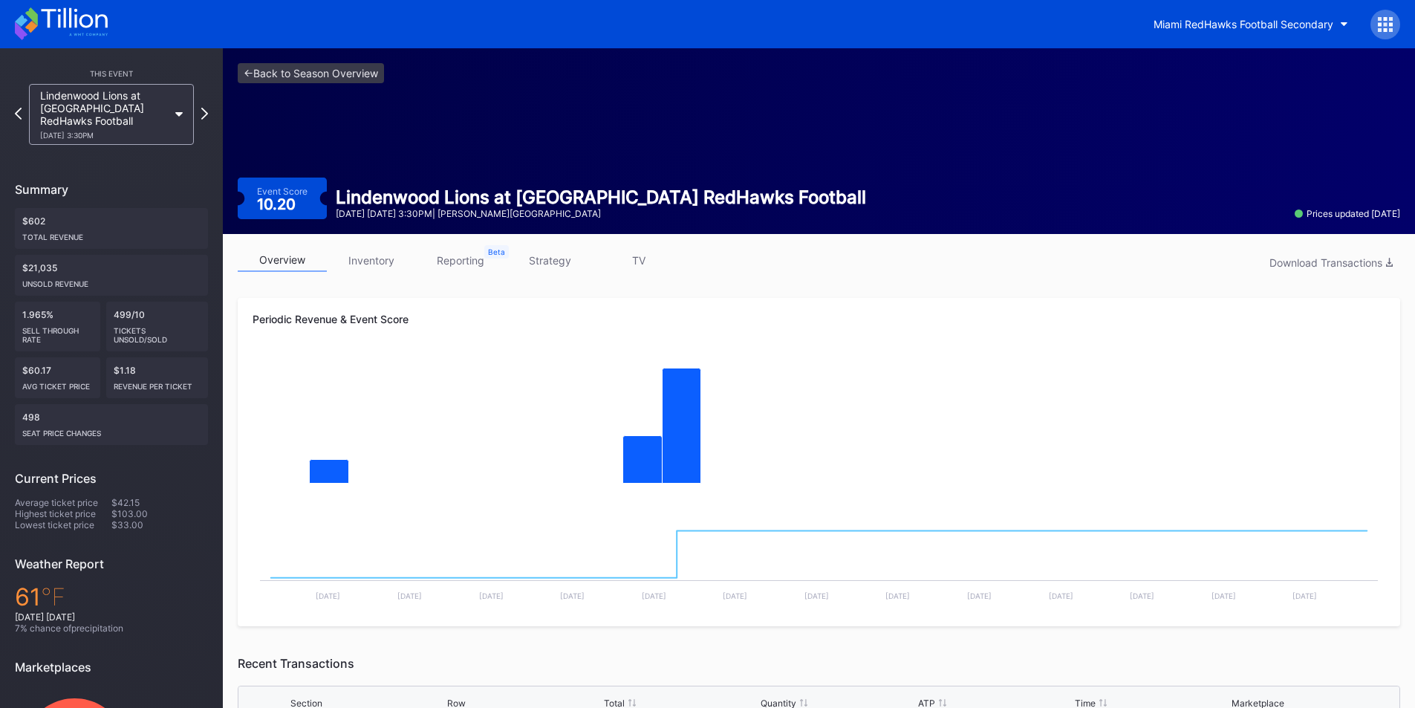
click at [365, 262] on link "inventory" at bounding box center [371, 260] width 89 height 23
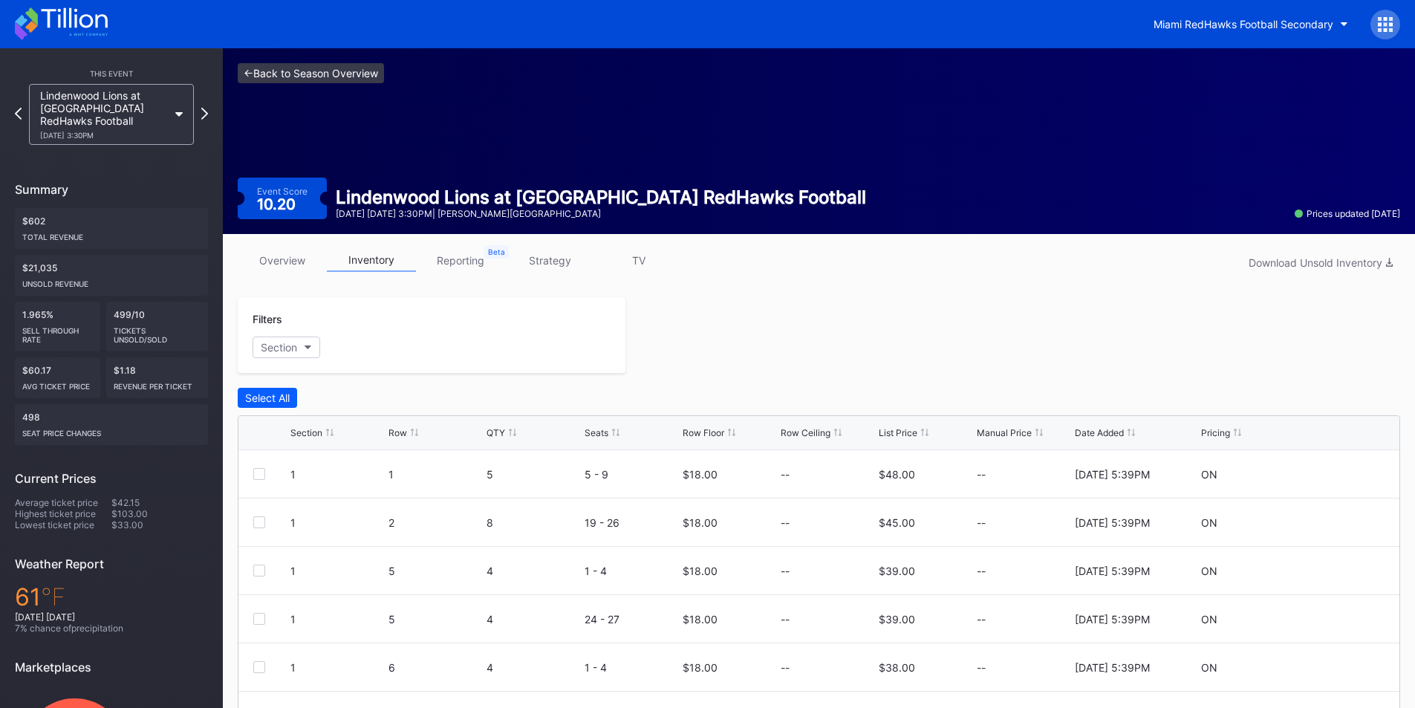
click at [246, 77] on link "<- Back to Season Overview" at bounding box center [311, 73] width 146 height 20
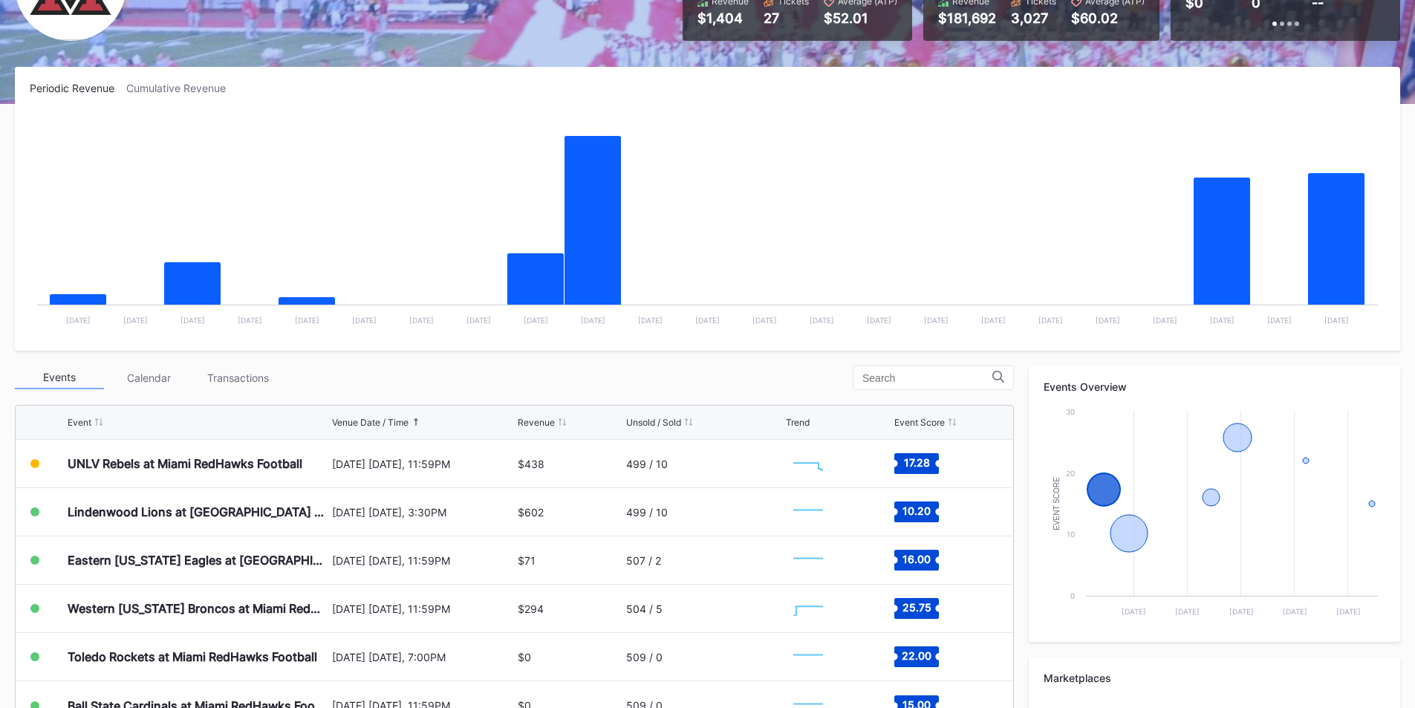
scroll to position [297, 0]
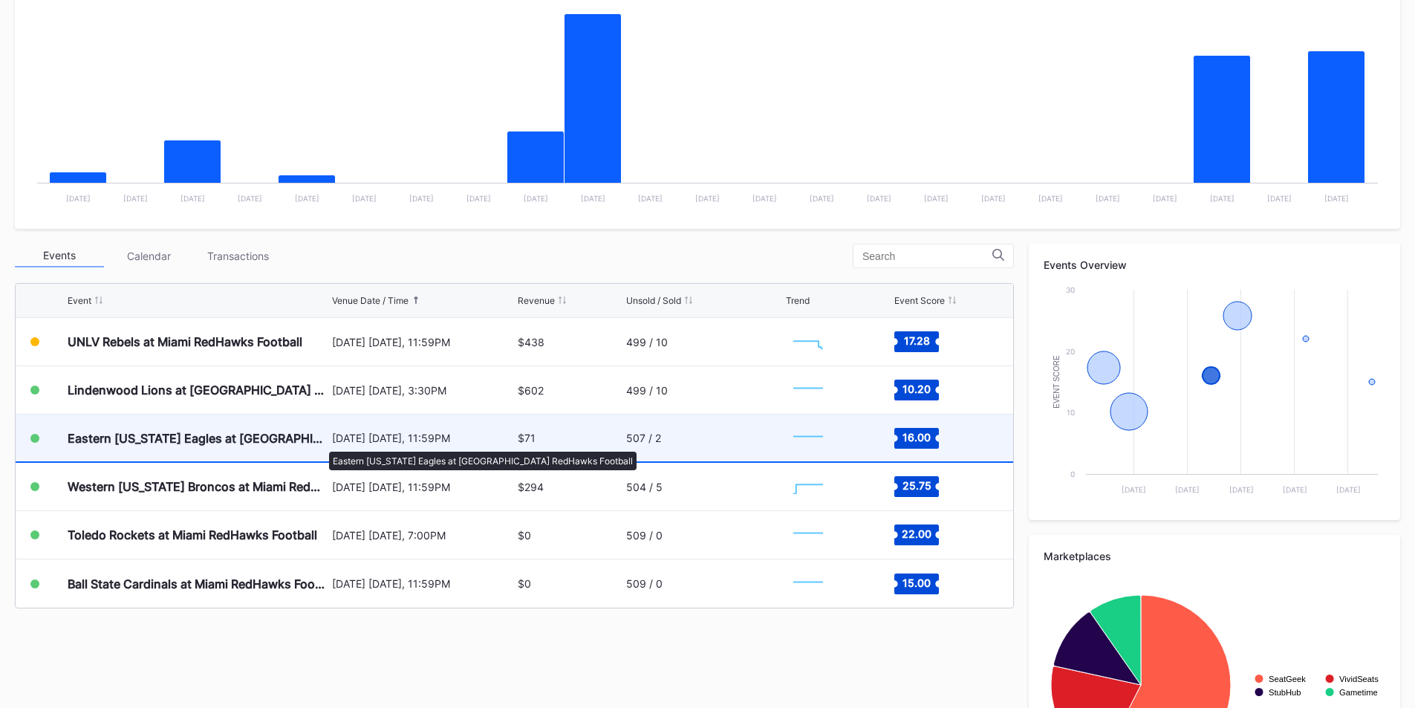
click at [322, 444] on div "Eastern [US_STATE] Eagles at [GEOGRAPHIC_DATA] RedHawks Football" at bounding box center [198, 438] width 261 height 15
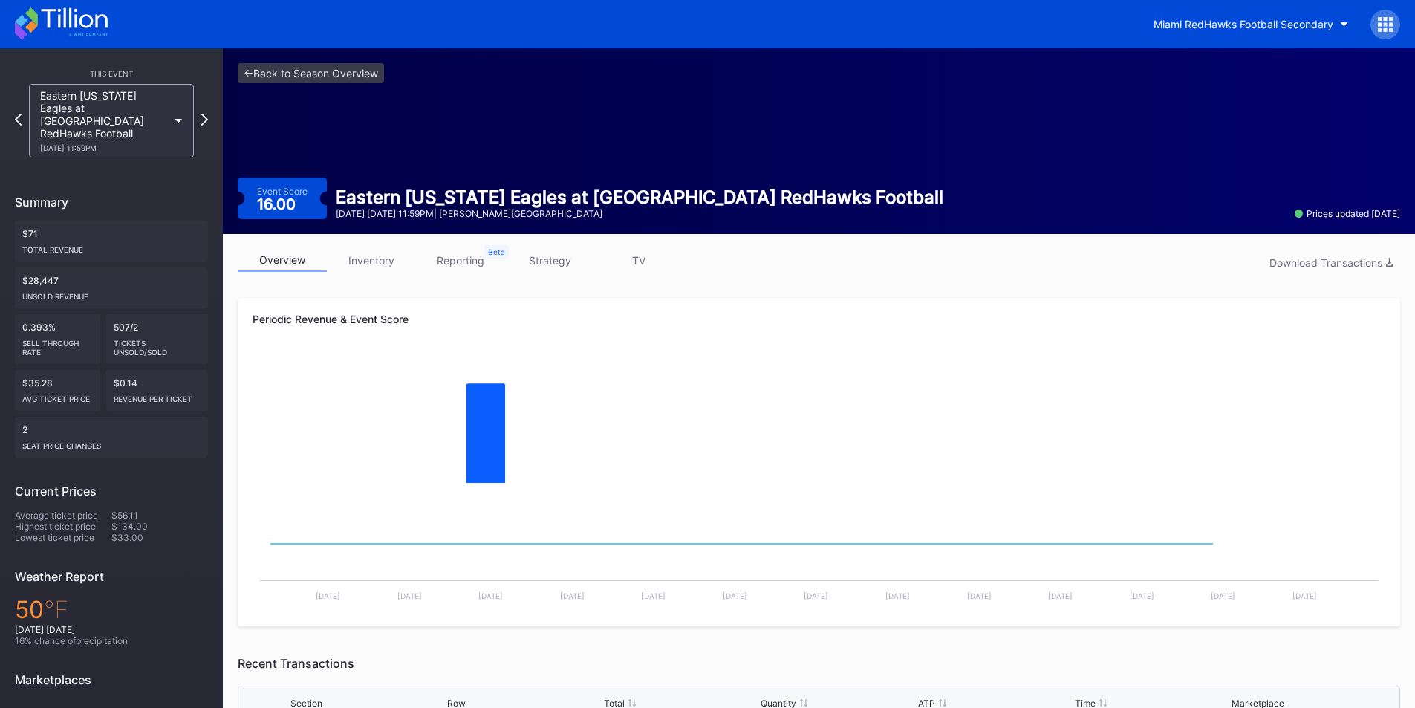
click at [382, 262] on link "inventory" at bounding box center [371, 260] width 89 height 23
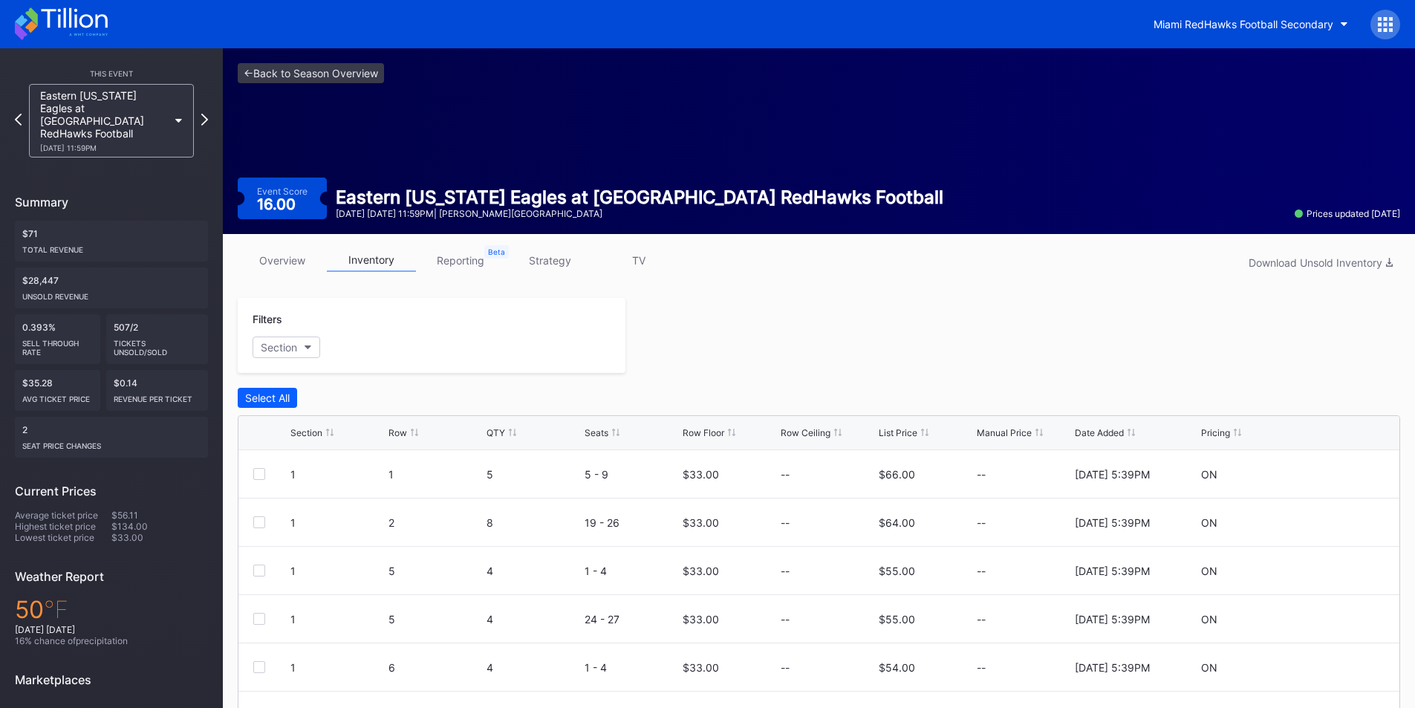
scroll to position [74, 0]
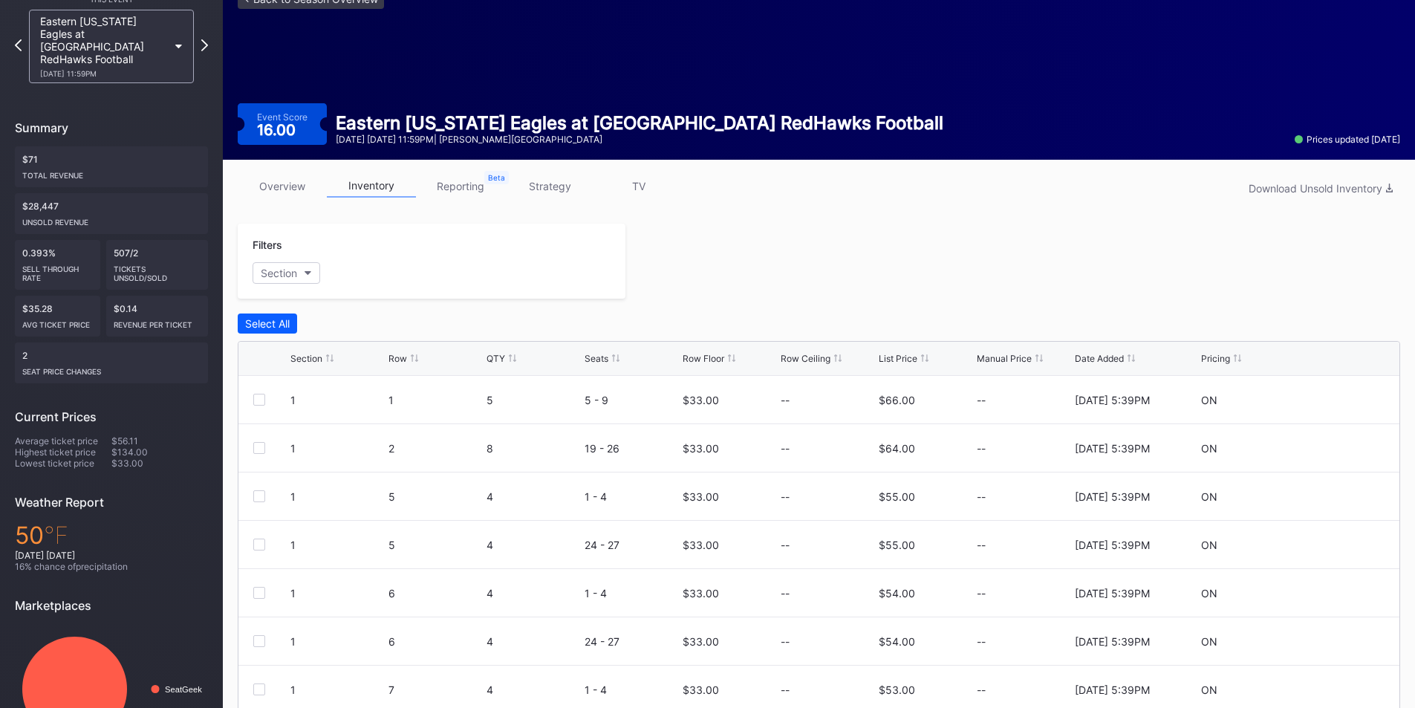
click at [719, 356] on div "Row Floor" at bounding box center [703, 358] width 42 height 11
click at [722, 359] on div "Row Floor" at bounding box center [703, 358] width 42 height 11
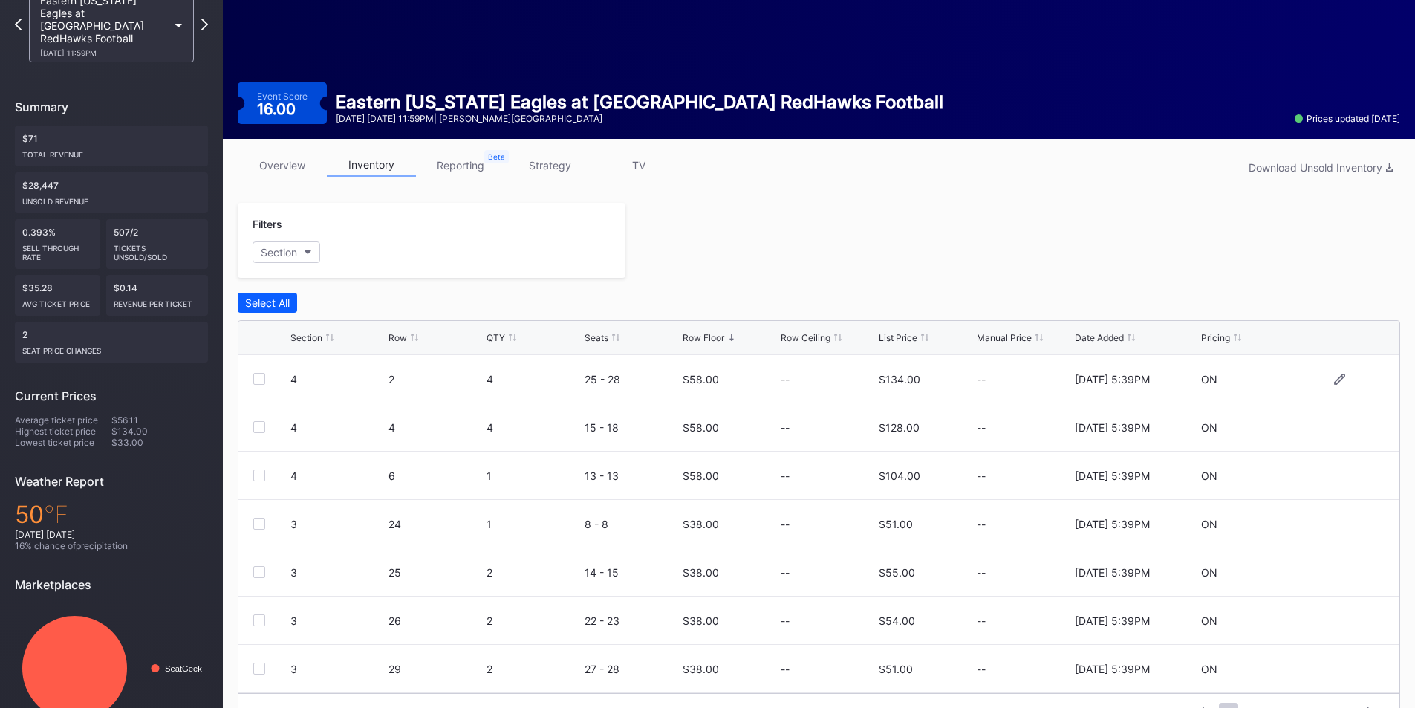
scroll to position [132, 0]
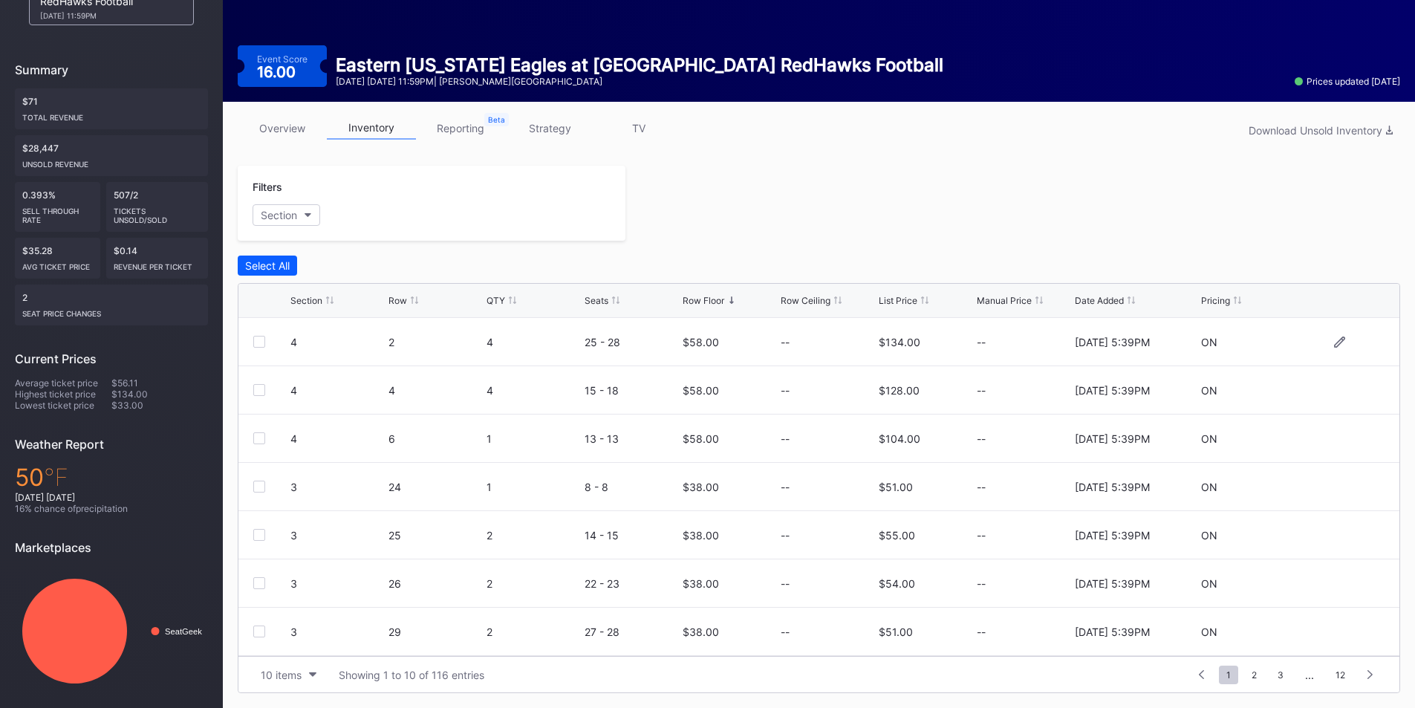
click at [259, 342] on div at bounding box center [259, 342] width 12 height 12
click at [259, 388] on div at bounding box center [259, 390] width 12 height 12
click at [256, 443] on div at bounding box center [259, 438] width 12 height 12
click at [348, 265] on div "Edit 3 Rows" at bounding box center [344, 265] width 57 height 13
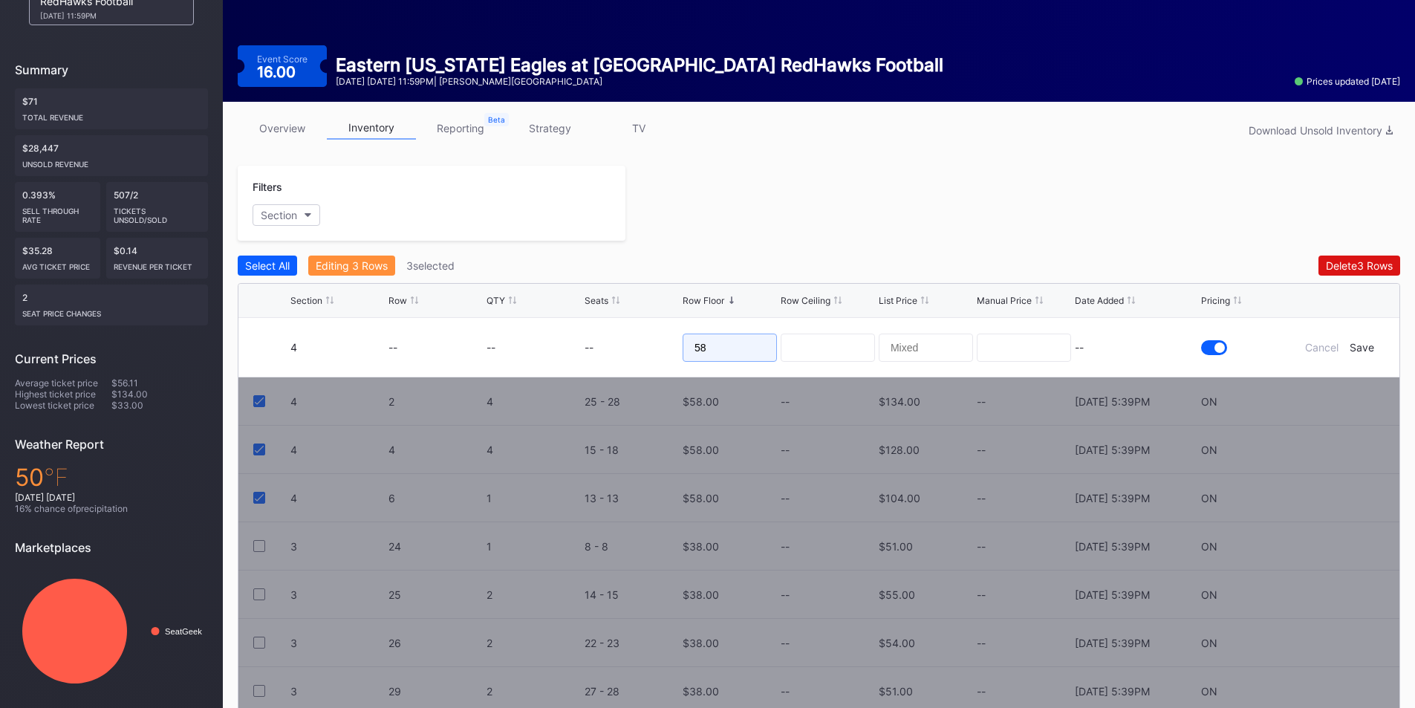
click at [644, 347] on form "4 -- -- -- 58 -- Cancel Save" at bounding box center [837, 347] width 1094 height 59
type input "40"
click at [786, 246] on div "Filters Section Select All Editing 3 Rows 3 selected Delete 3 Rows Section Row …" at bounding box center [819, 459] width 1162 height 587
click at [1360, 348] on div "Save" at bounding box center [1361, 347] width 25 height 13
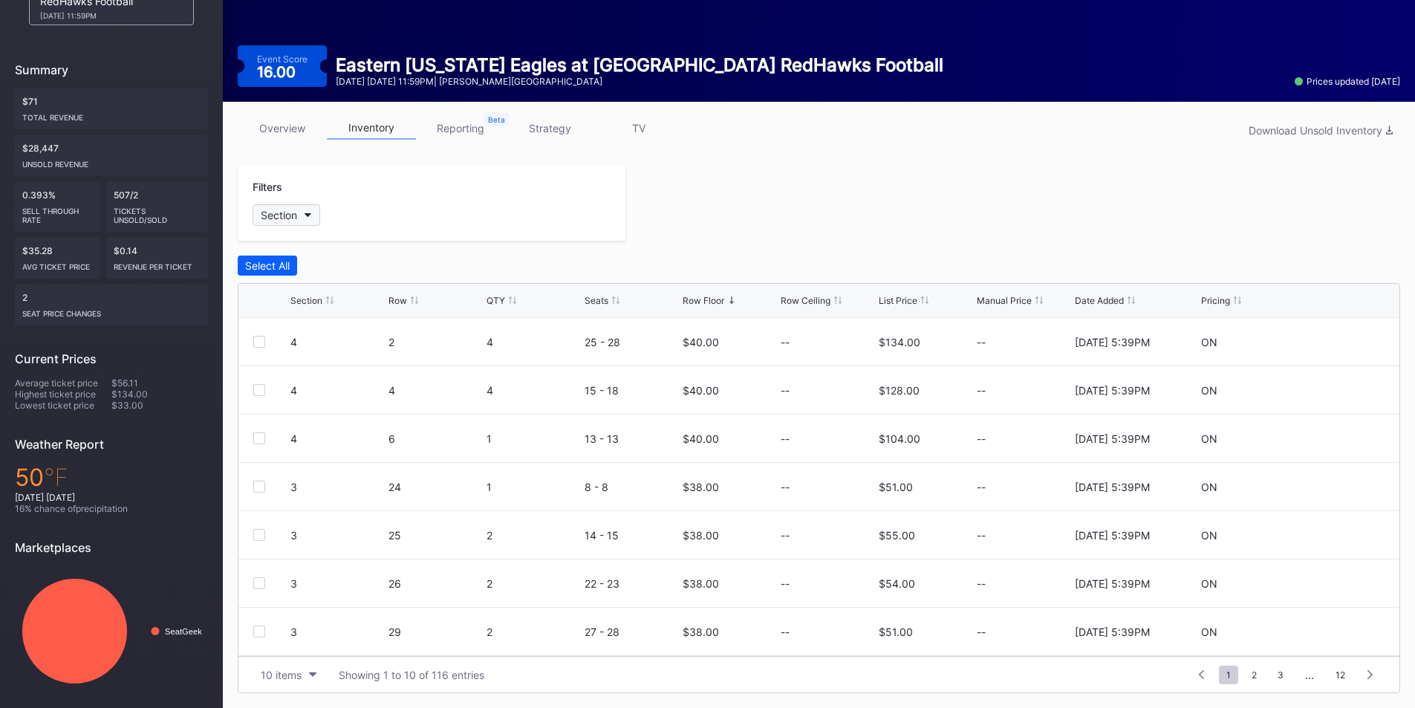
click at [287, 209] on div "Section" at bounding box center [279, 215] width 36 height 13
drag, startPoint x: 275, startPoint y: 353, endPoint x: 273, endPoint y: 377, distance: 24.6
click at [275, 353] on div at bounding box center [270, 354] width 12 height 12
click at [273, 385] on div at bounding box center [270, 381] width 12 height 12
click at [268, 408] on div at bounding box center [270, 408] width 12 height 12
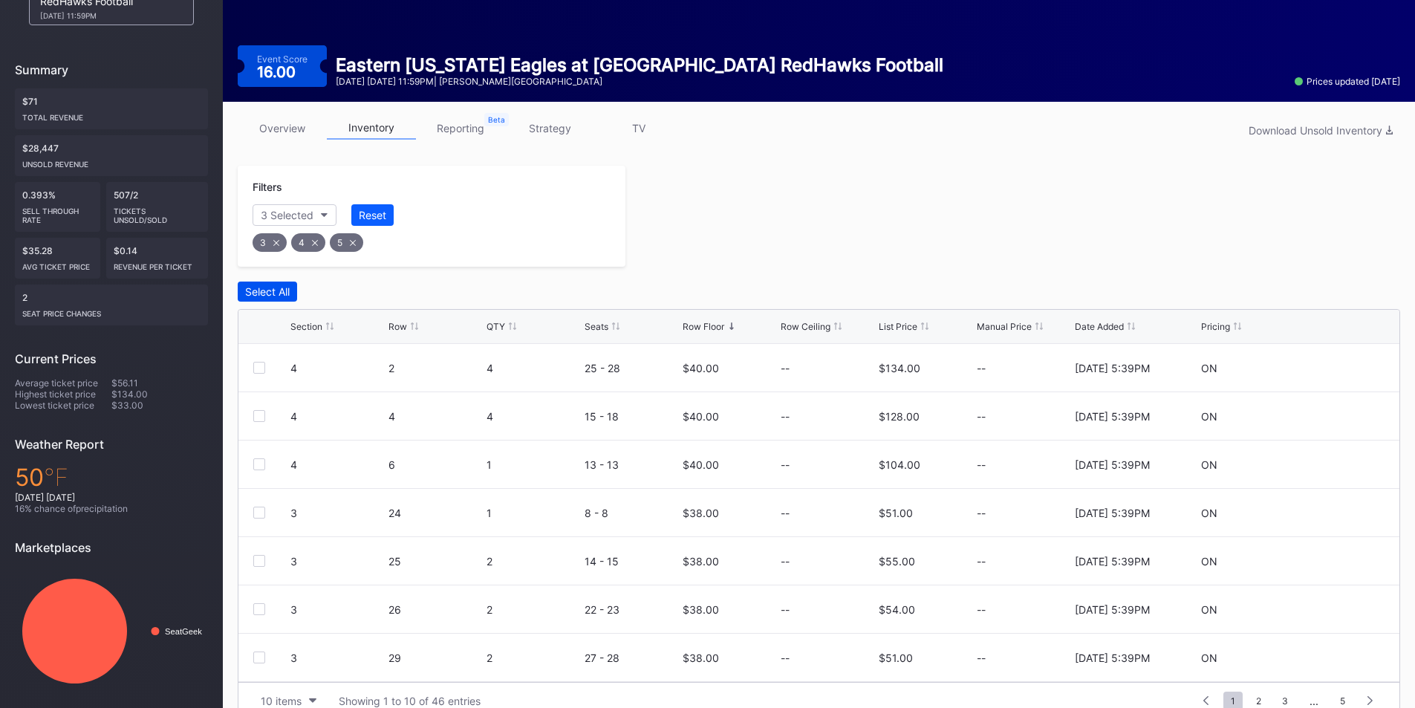
click at [248, 296] on div "Select All" at bounding box center [267, 291] width 45 height 13
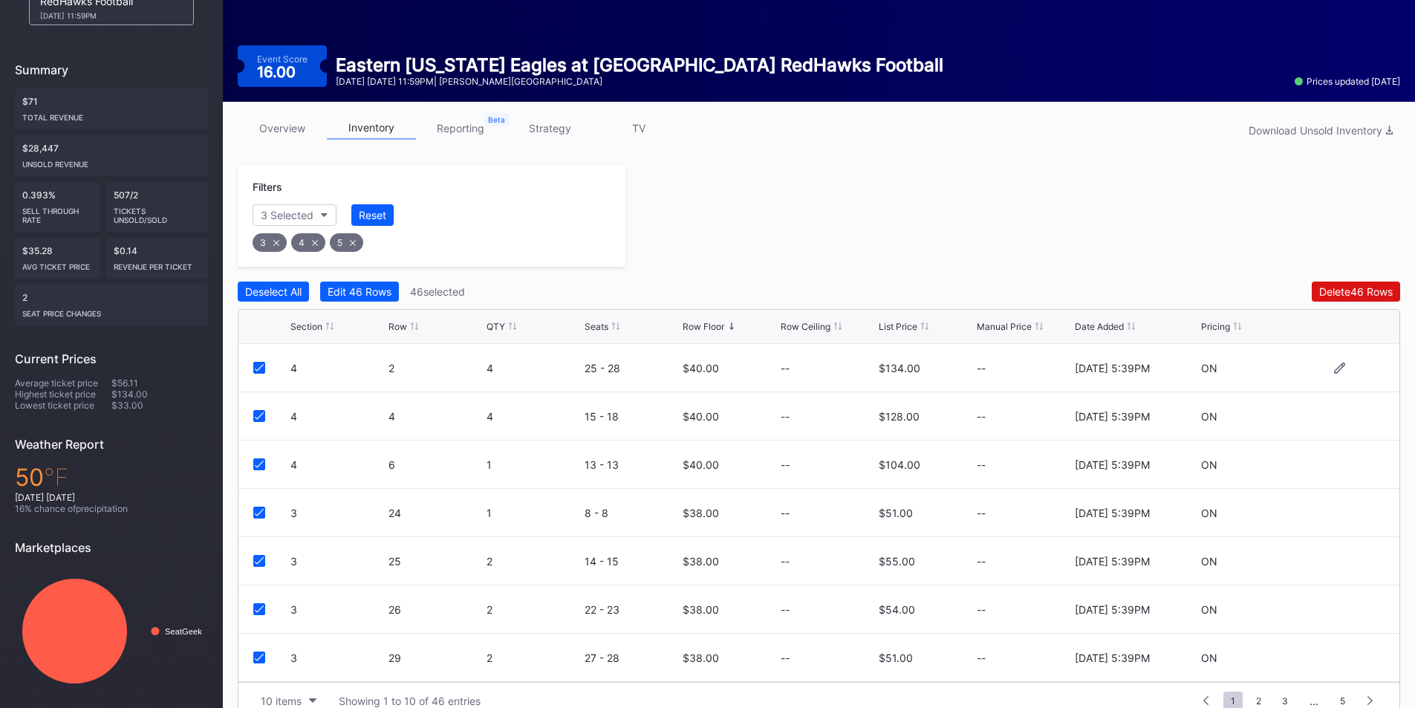
click at [261, 370] on icon at bounding box center [259, 367] width 9 height 7
click at [255, 420] on div at bounding box center [259, 416] width 12 height 12
click at [258, 463] on icon at bounding box center [259, 463] width 9 height 7
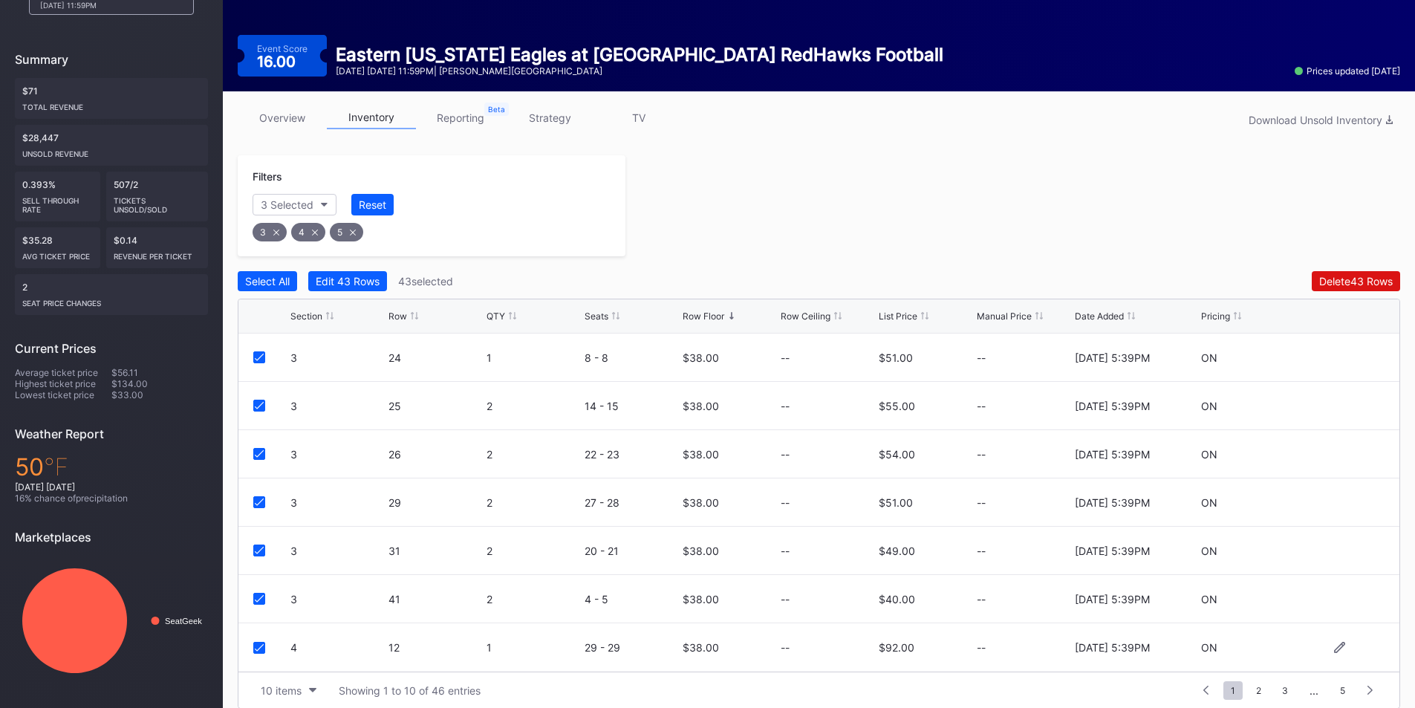
scroll to position [158, 0]
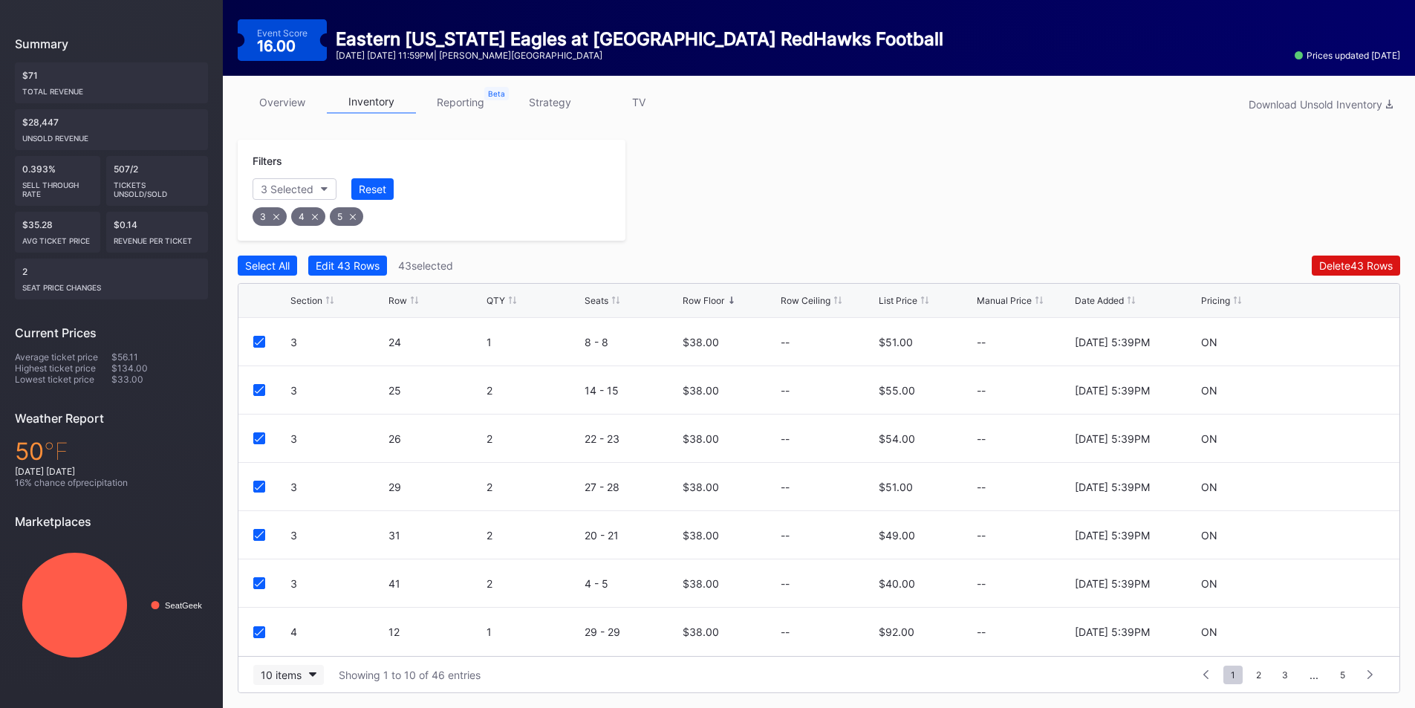
click at [290, 681] on button "10 items" at bounding box center [288, 675] width 71 height 20
click at [300, 643] on div "200 items" at bounding box center [288, 637] width 48 height 13
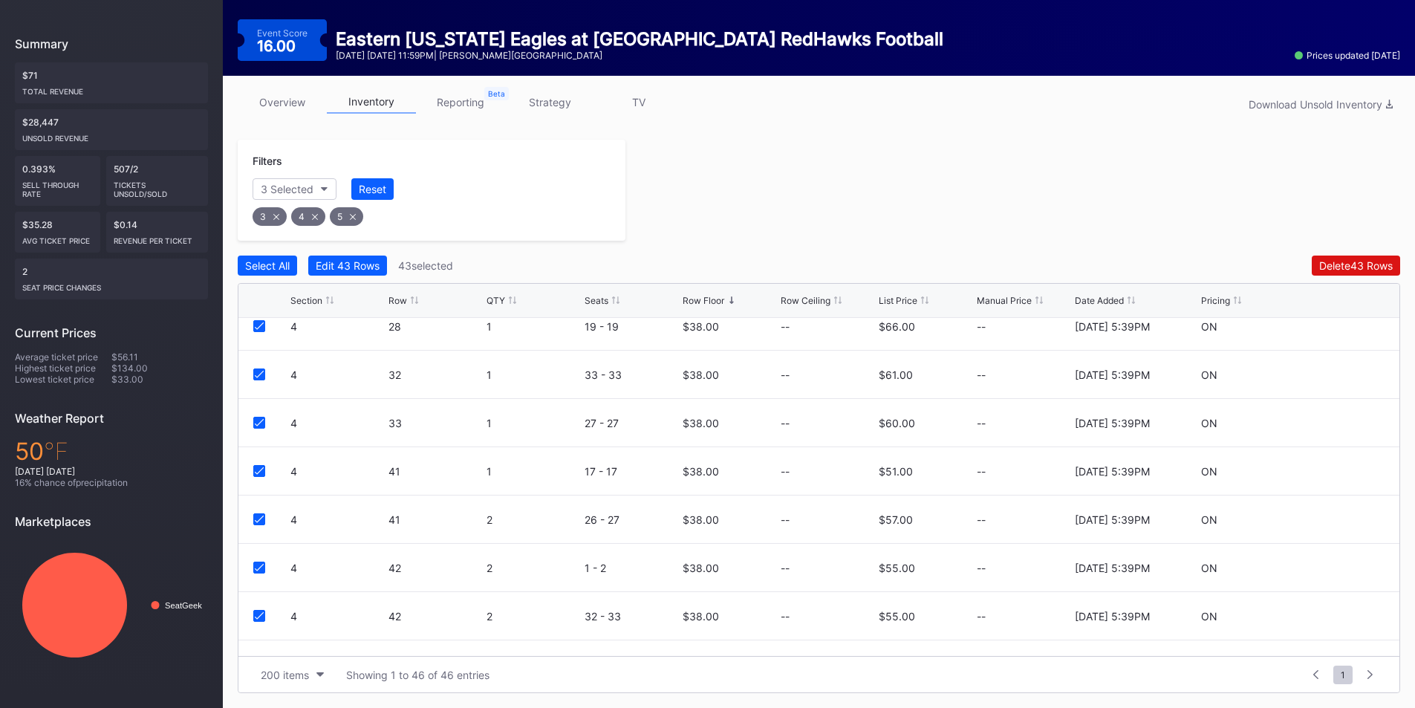
scroll to position [0, 0]
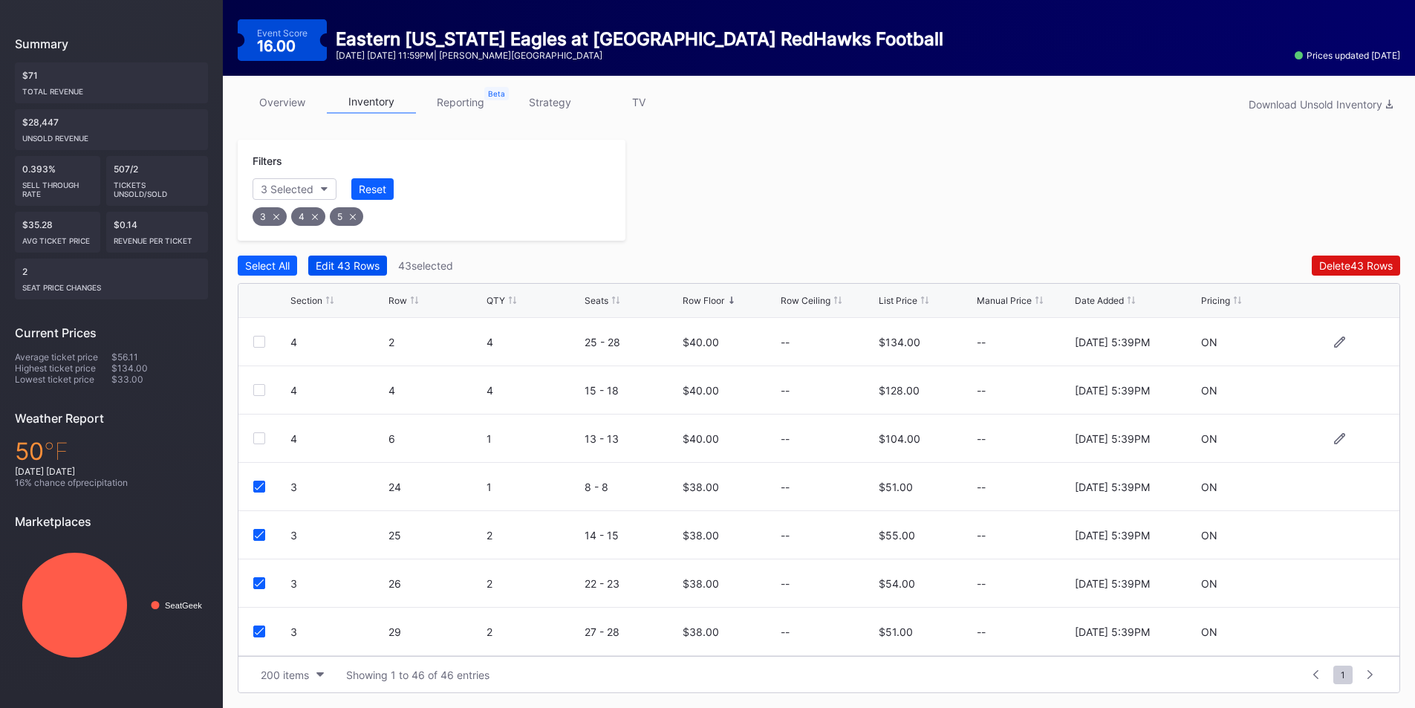
click at [350, 267] on div "Edit 43 Rows" at bounding box center [348, 265] width 64 height 13
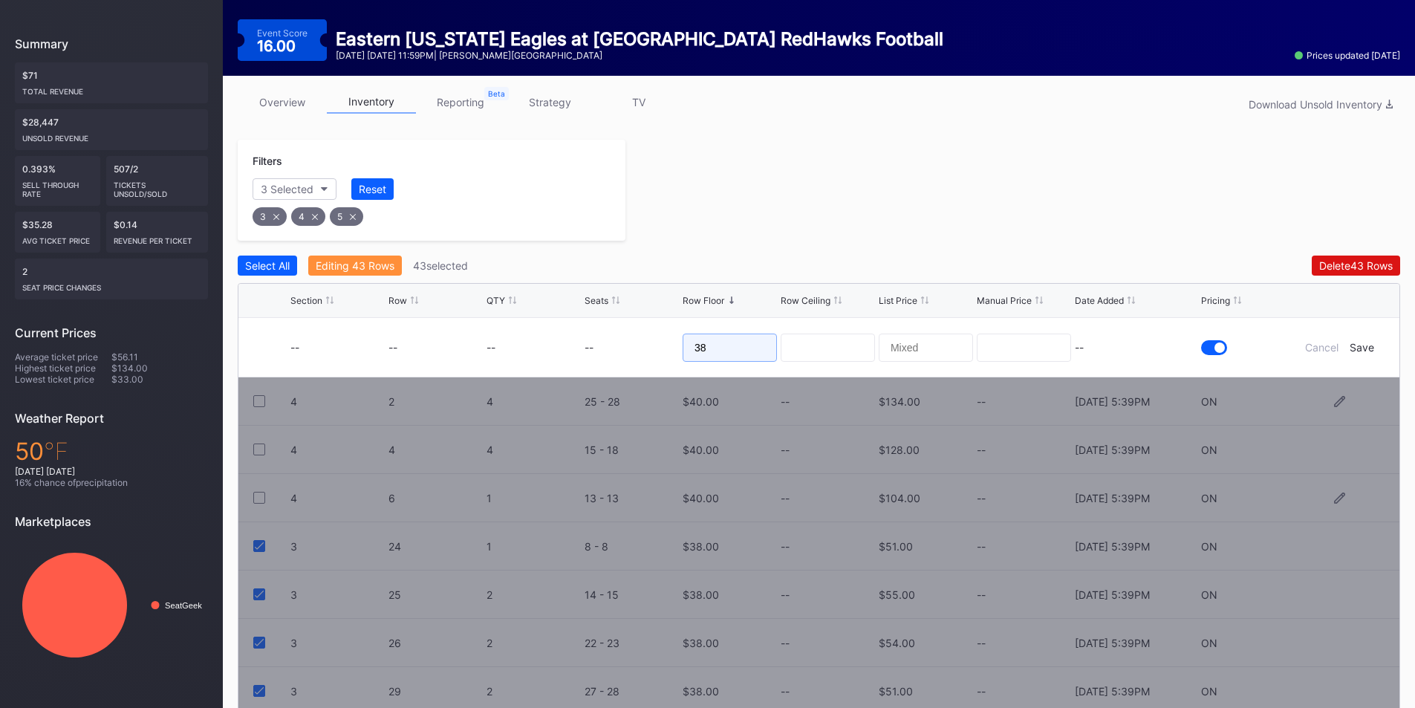
drag, startPoint x: 734, startPoint y: 345, endPoint x: 626, endPoint y: 344, distance: 107.7
click at [606, 344] on form "-- -- -- -- 38 -- Cancel Save" at bounding box center [837, 347] width 1094 height 59
type input "23"
click at [1130, 345] on div "--" at bounding box center [1136, 347] width 123 height 13
click at [1358, 345] on div "Save" at bounding box center [1361, 347] width 25 height 13
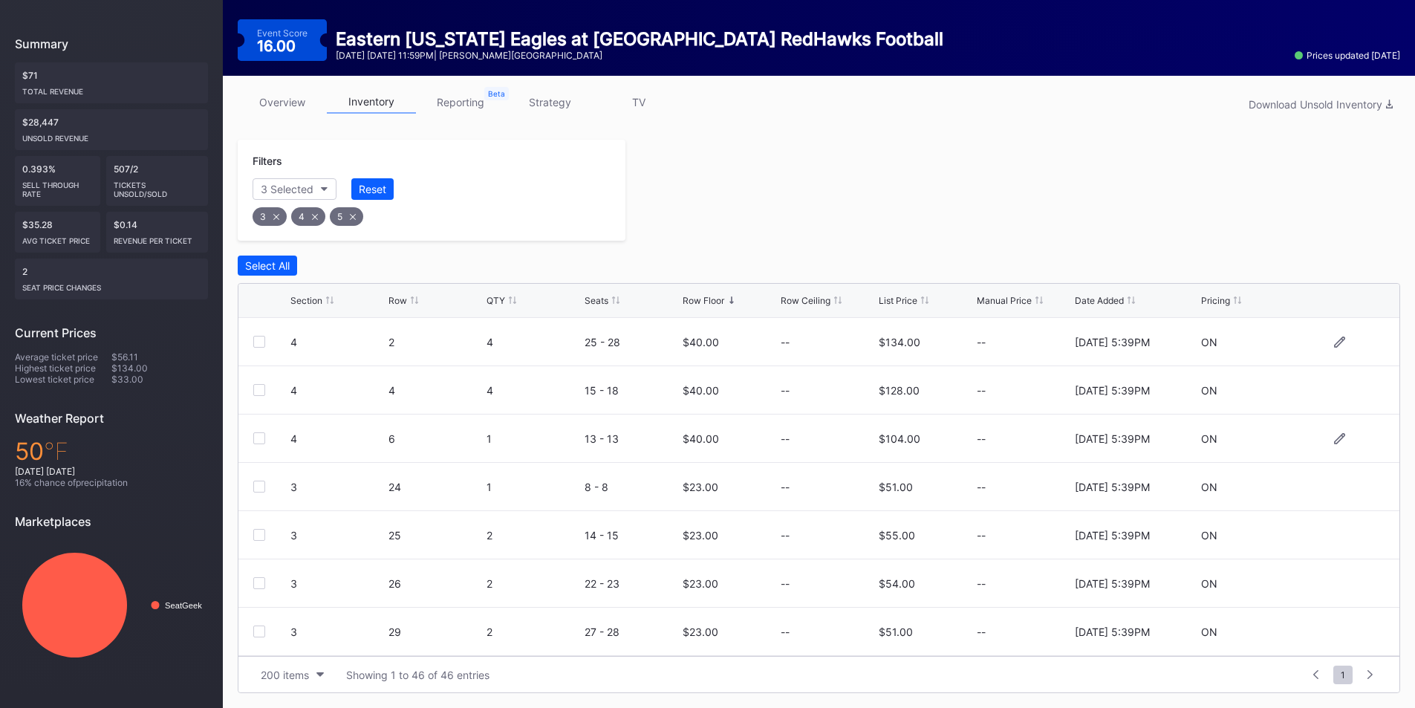
click at [351, 215] on icon at bounding box center [353, 217] width 6 height 6
click at [309, 215] on div "4" at bounding box center [308, 216] width 34 height 19
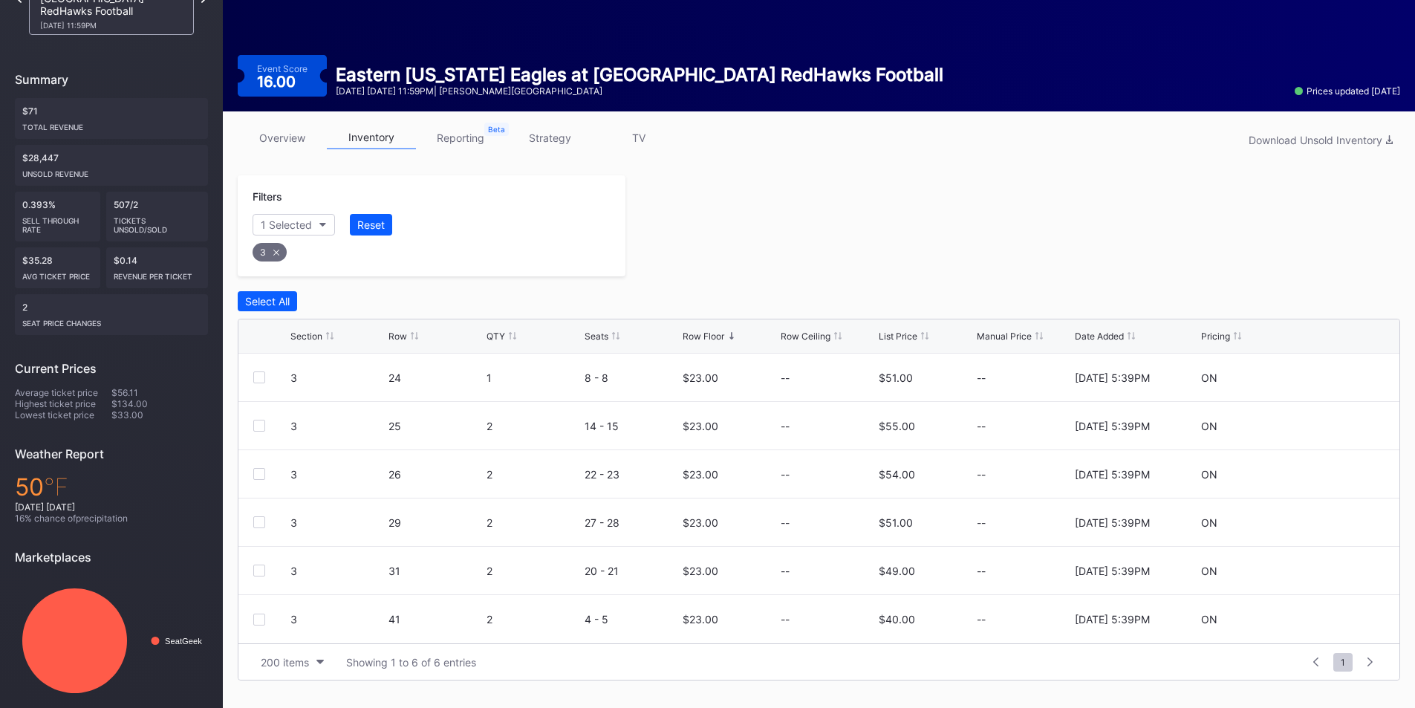
click at [272, 248] on div "3" at bounding box center [269, 252] width 34 height 19
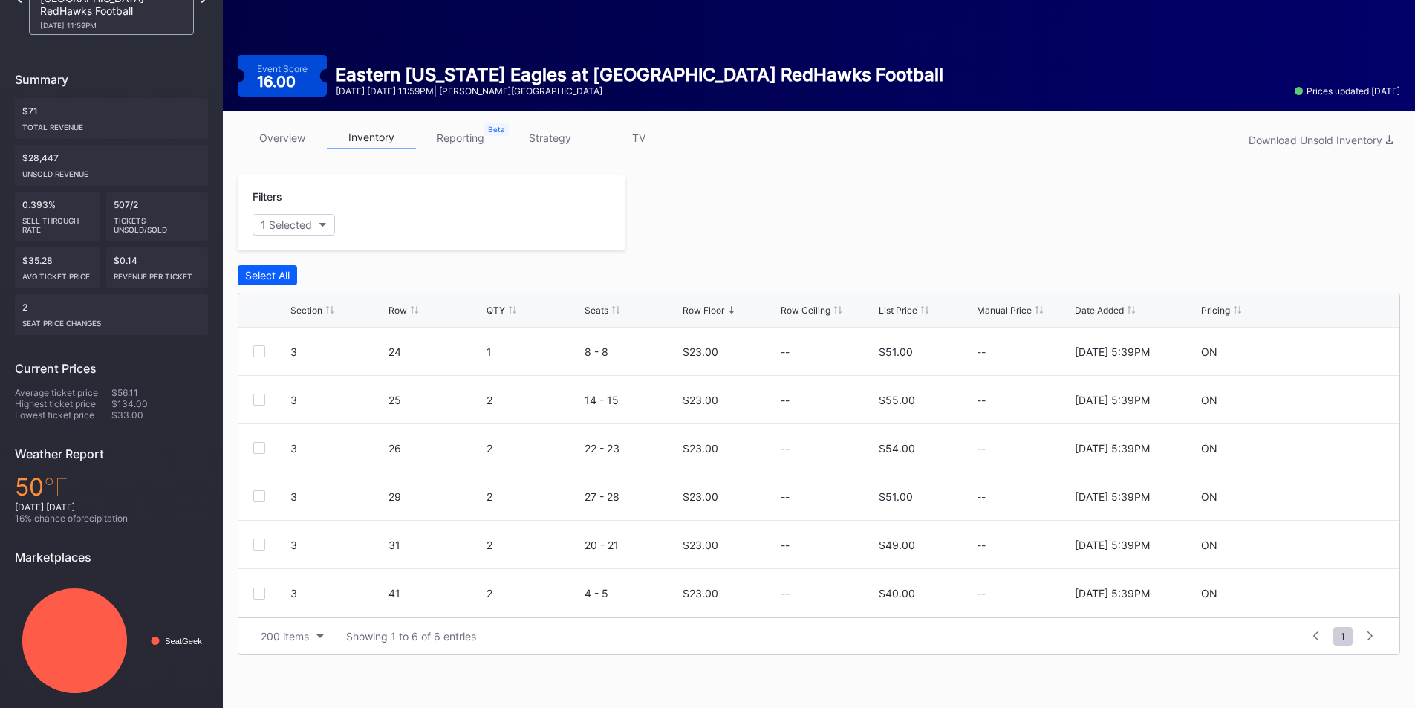
scroll to position [132, 0]
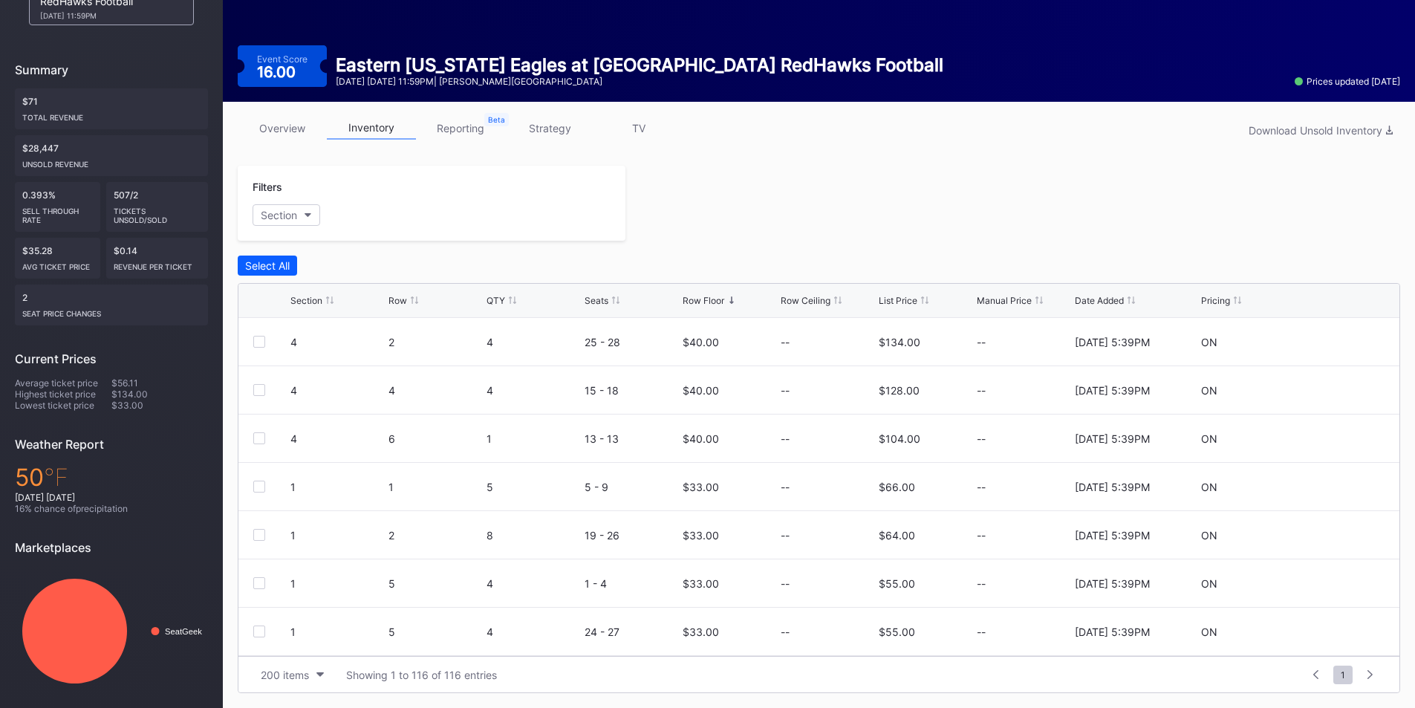
click at [296, 229] on div "Filters Section" at bounding box center [432, 203] width 388 height 75
click at [298, 214] on button "Section" at bounding box center [286, 215] width 68 height 22
click at [275, 305] on div "1" at bounding box center [338, 297] width 173 height 27
click at [273, 330] on div at bounding box center [270, 326] width 12 height 12
click at [275, 437] on div at bounding box center [270, 436] width 12 height 12
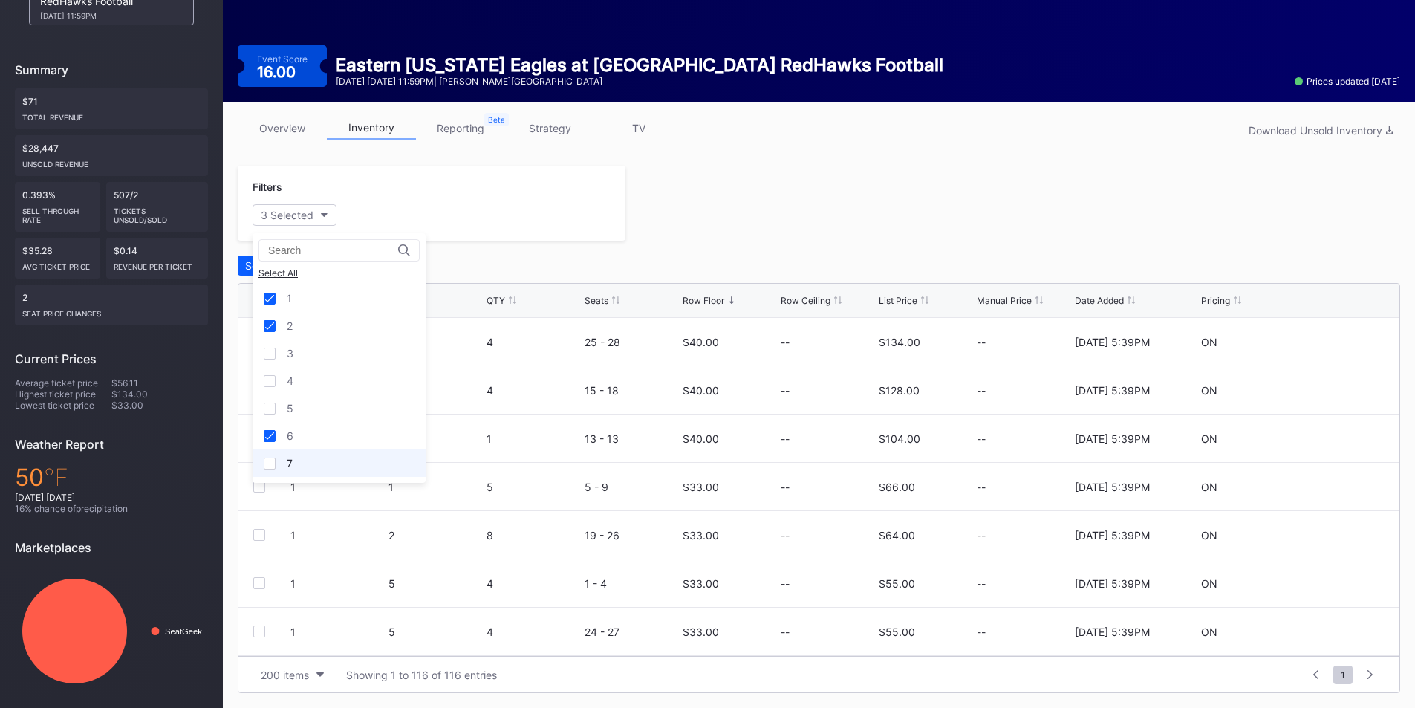
click at [276, 458] on div "7" at bounding box center [338, 462] width 173 height 27
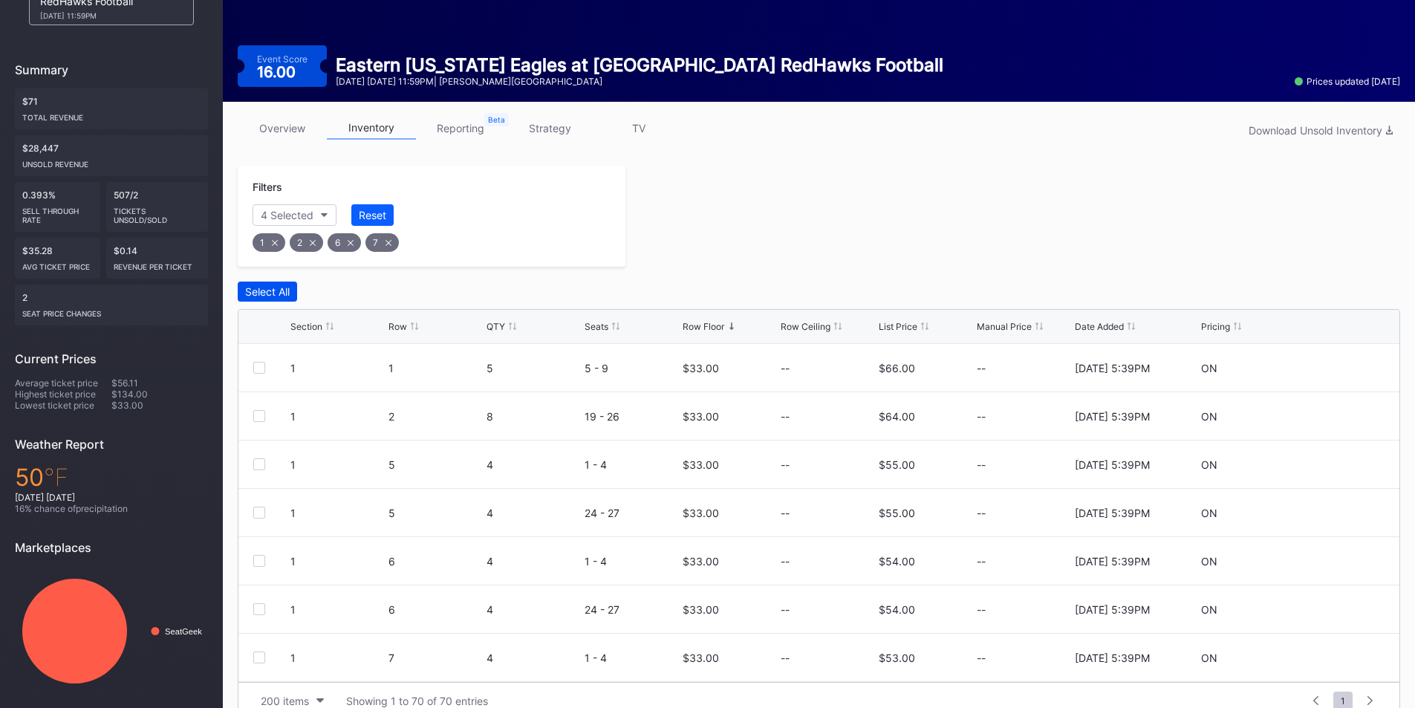
click at [284, 290] on div "Select All" at bounding box center [267, 291] width 45 height 13
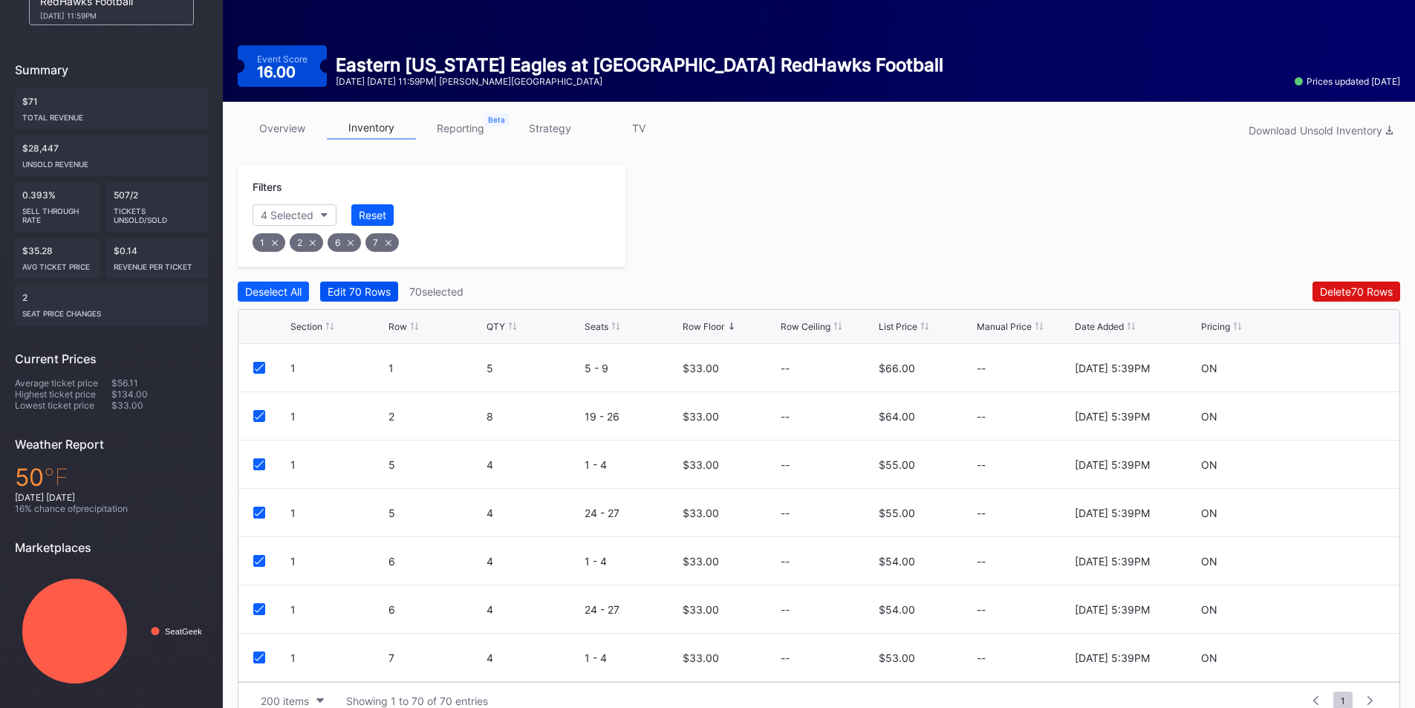
click at [364, 293] on div "Edit 70 Rows" at bounding box center [358, 291] width 63 height 13
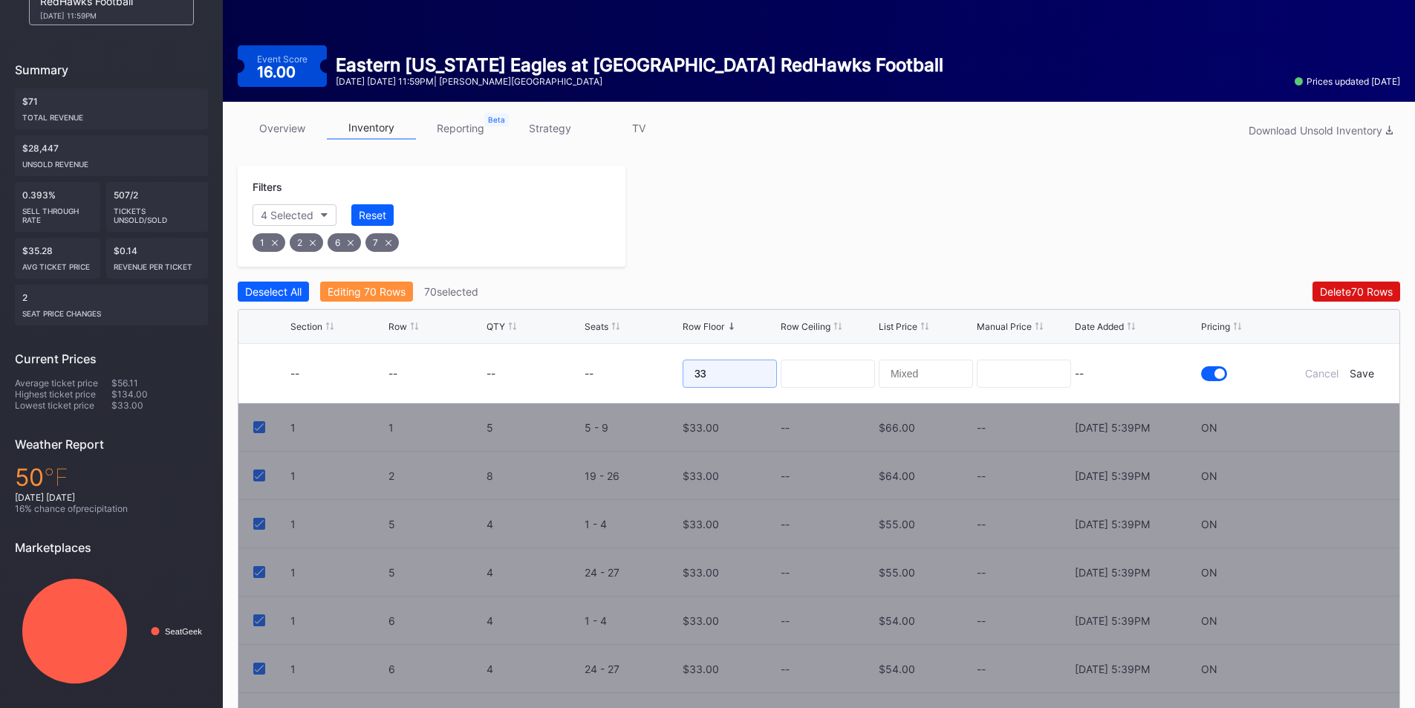
click at [616, 366] on form "-- -- -- -- 33 -- Cancel Save" at bounding box center [837, 373] width 1094 height 59
type input "18"
click at [1060, 359] on input at bounding box center [1024, 373] width 94 height 28
click at [1149, 369] on div "--" at bounding box center [1136, 373] width 123 height 13
click at [1358, 370] on div "Save" at bounding box center [1361, 373] width 25 height 13
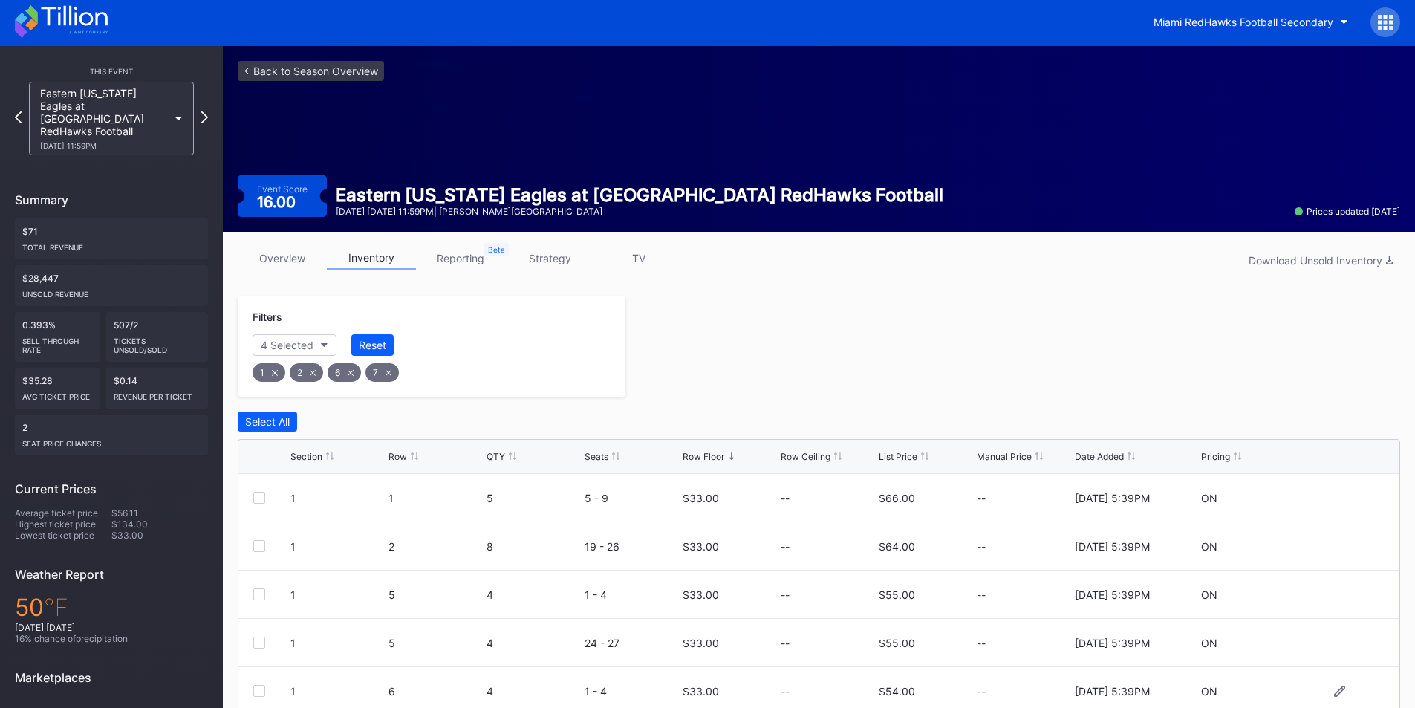
scroll to position [0, 0]
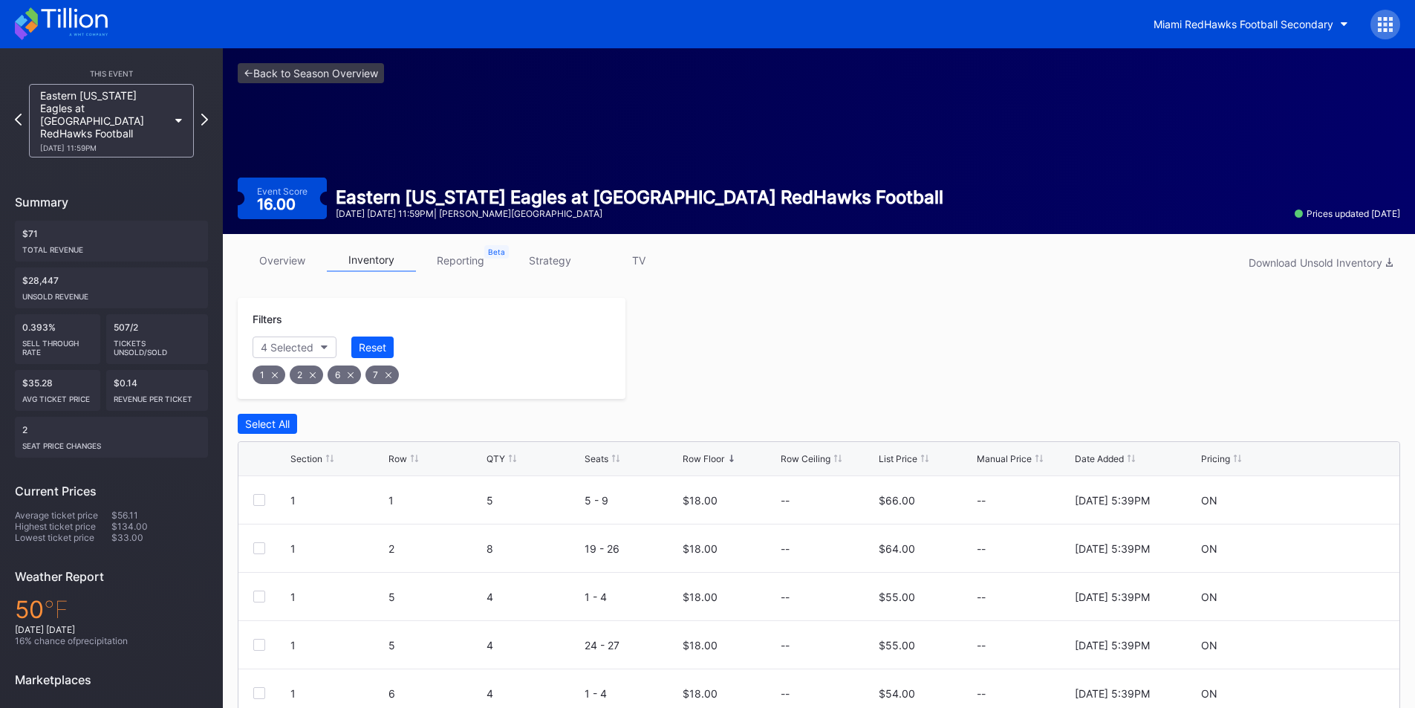
click at [744, 380] on div at bounding box center [1012, 348] width 775 height 101
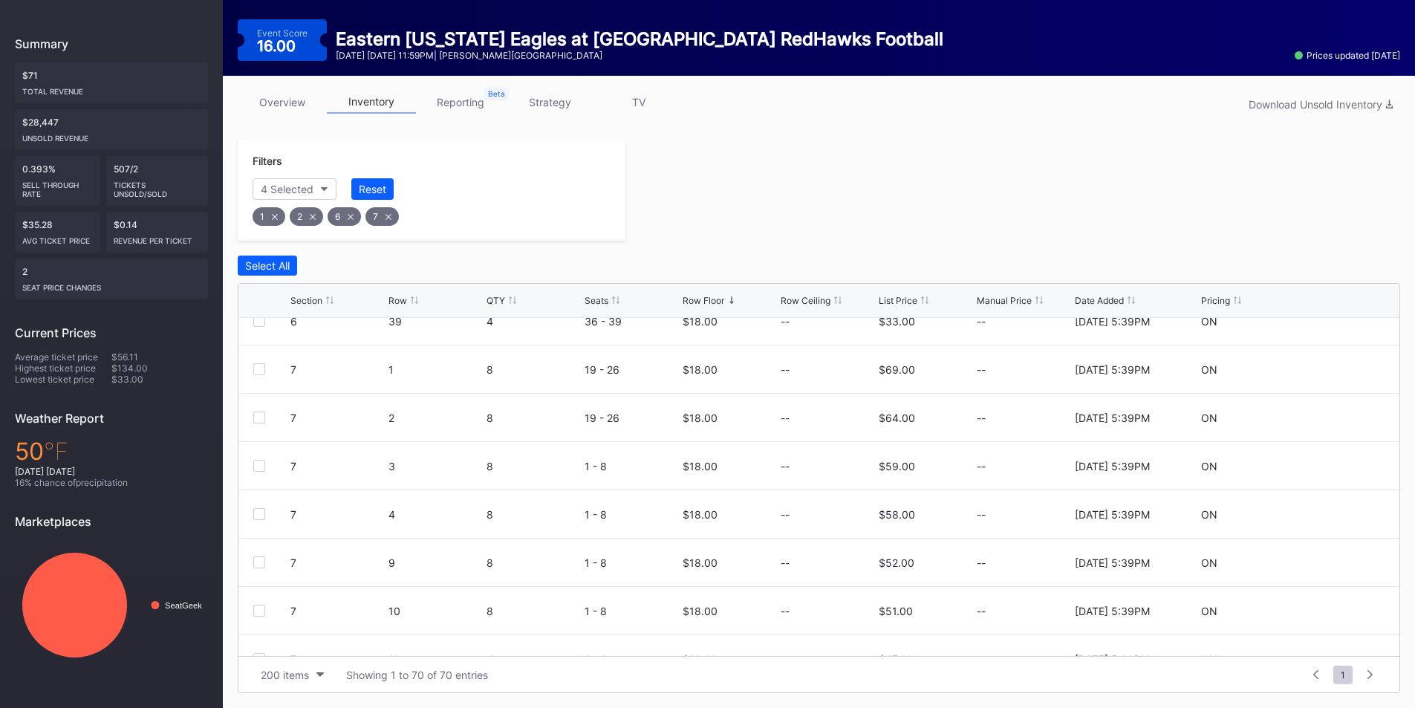
scroll to position [1927, 0]
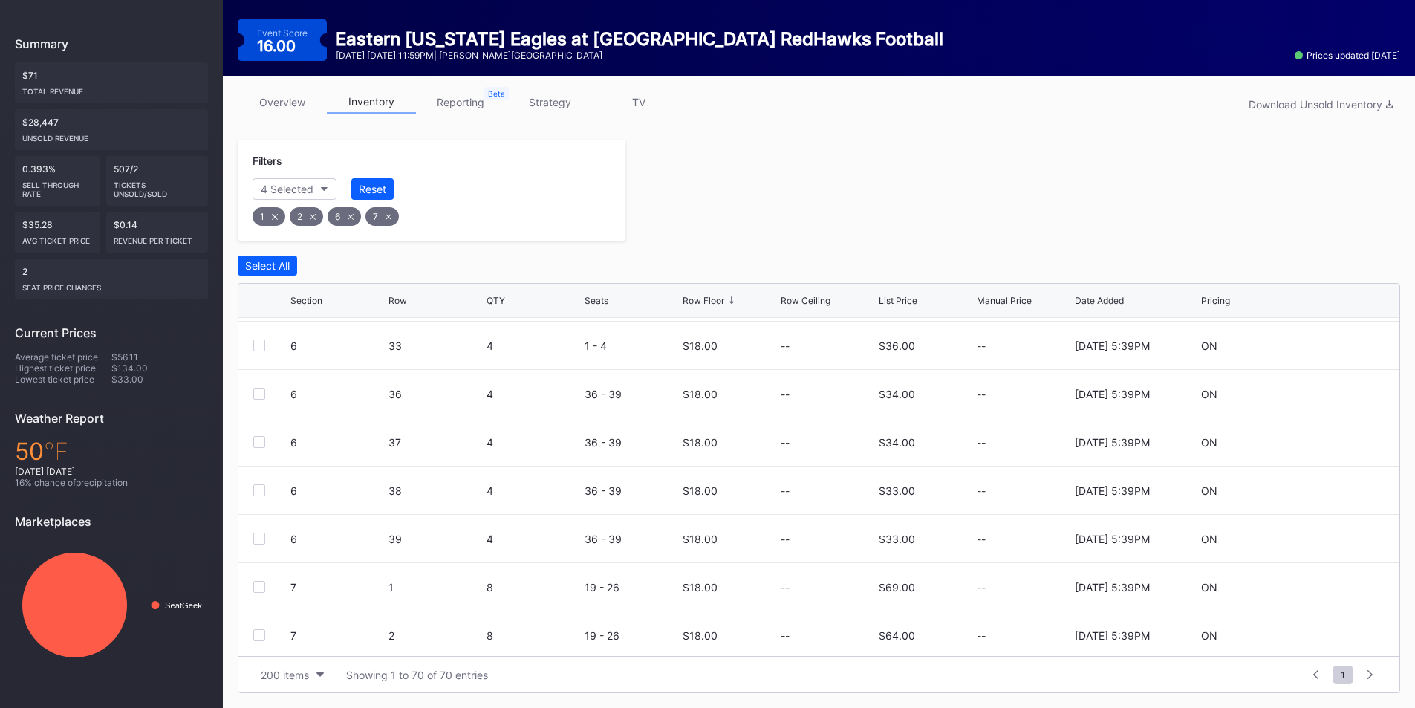
click at [272, 216] on icon at bounding box center [275, 217] width 6 height 6
click at [271, 216] on div "2" at bounding box center [268, 216] width 33 height 19
click at [271, 216] on div "6" at bounding box center [268, 216] width 33 height 19
click at [271, 216] on div "7" at bounding box center [268, 216] width 33 height 19
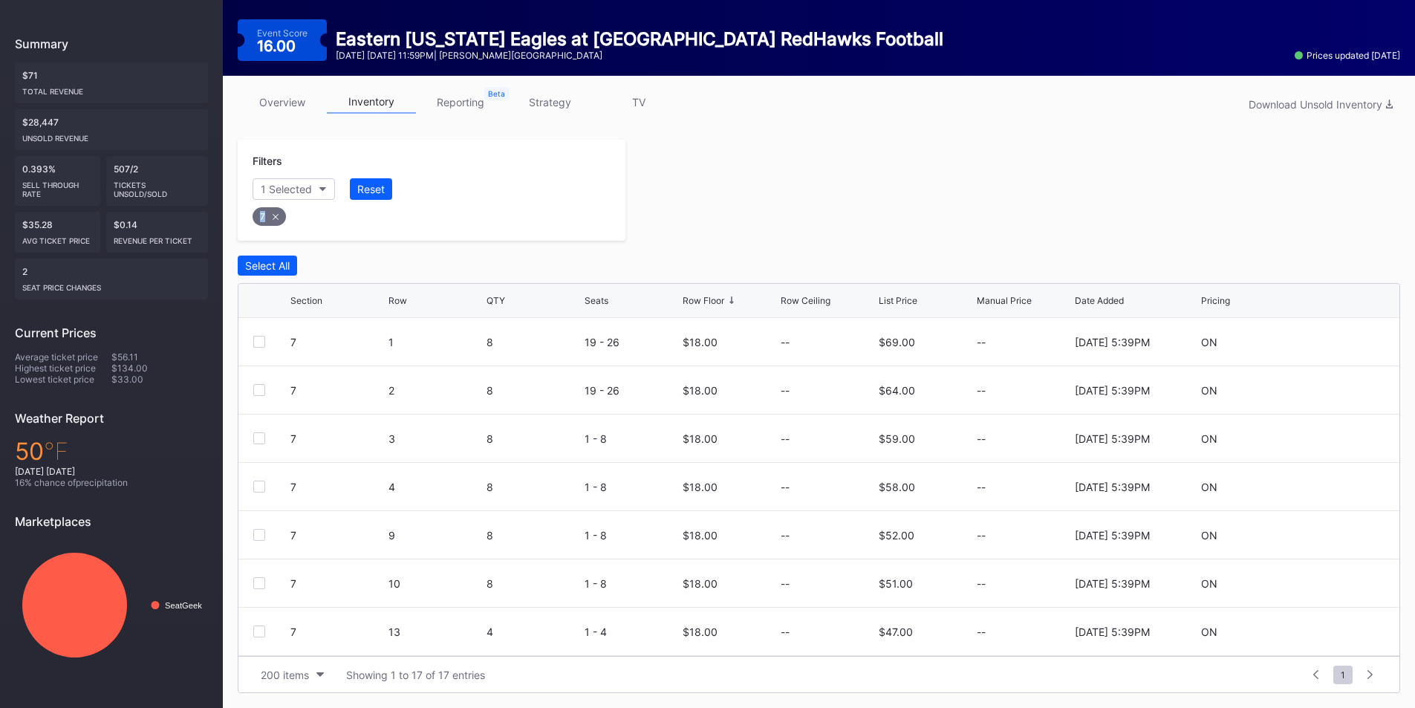
scroll to position [132, 0]
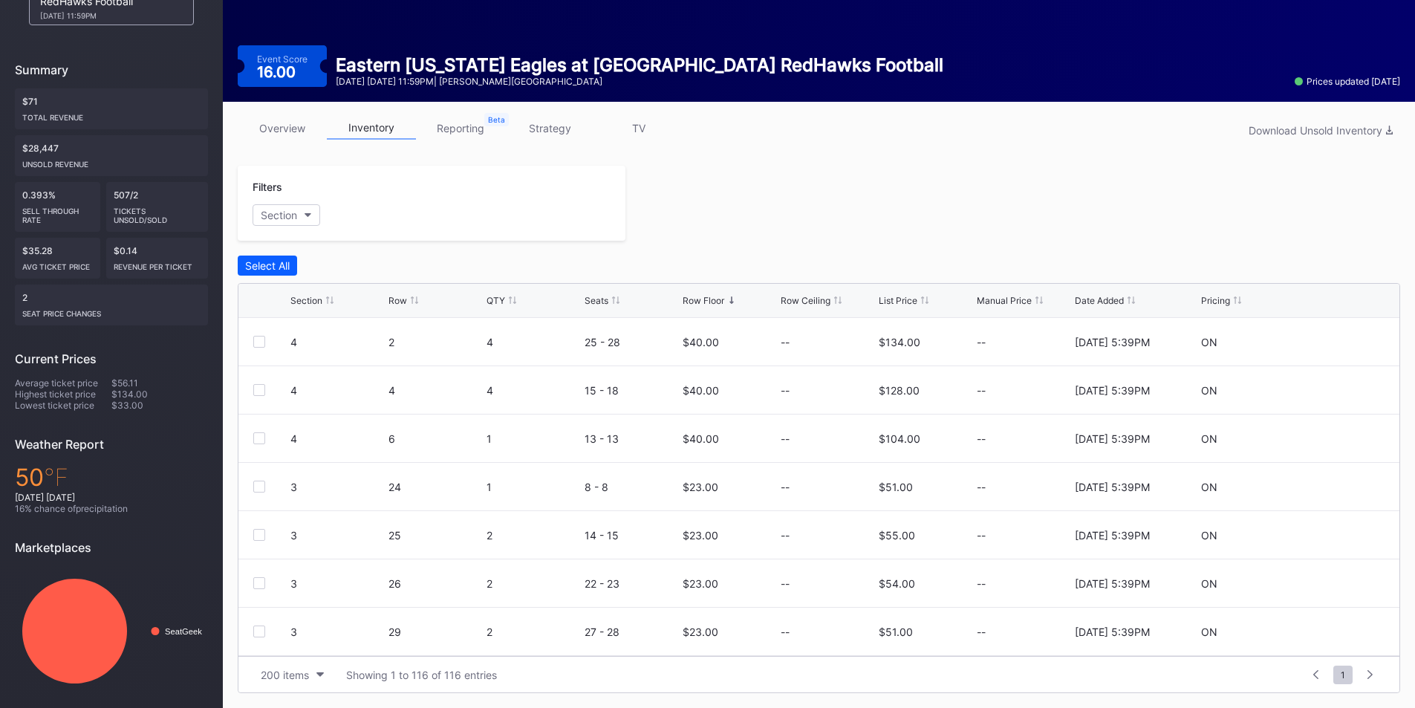
click at [382, 242] on div "Filters Section Select All Section Row QTY Seats Row Floor Row Ceiling List Pri…" at bounding box center [819, 429] width 1162 height 527
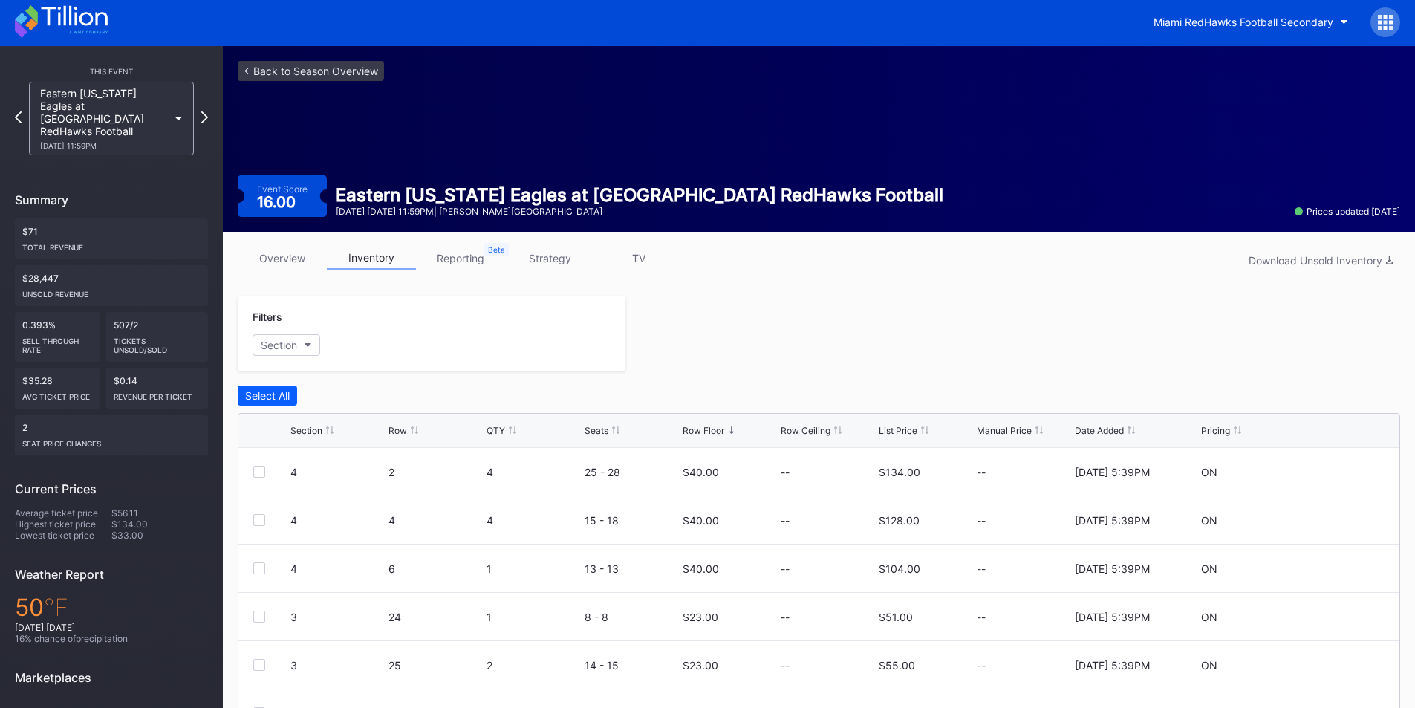
scroll to position [0, 0]
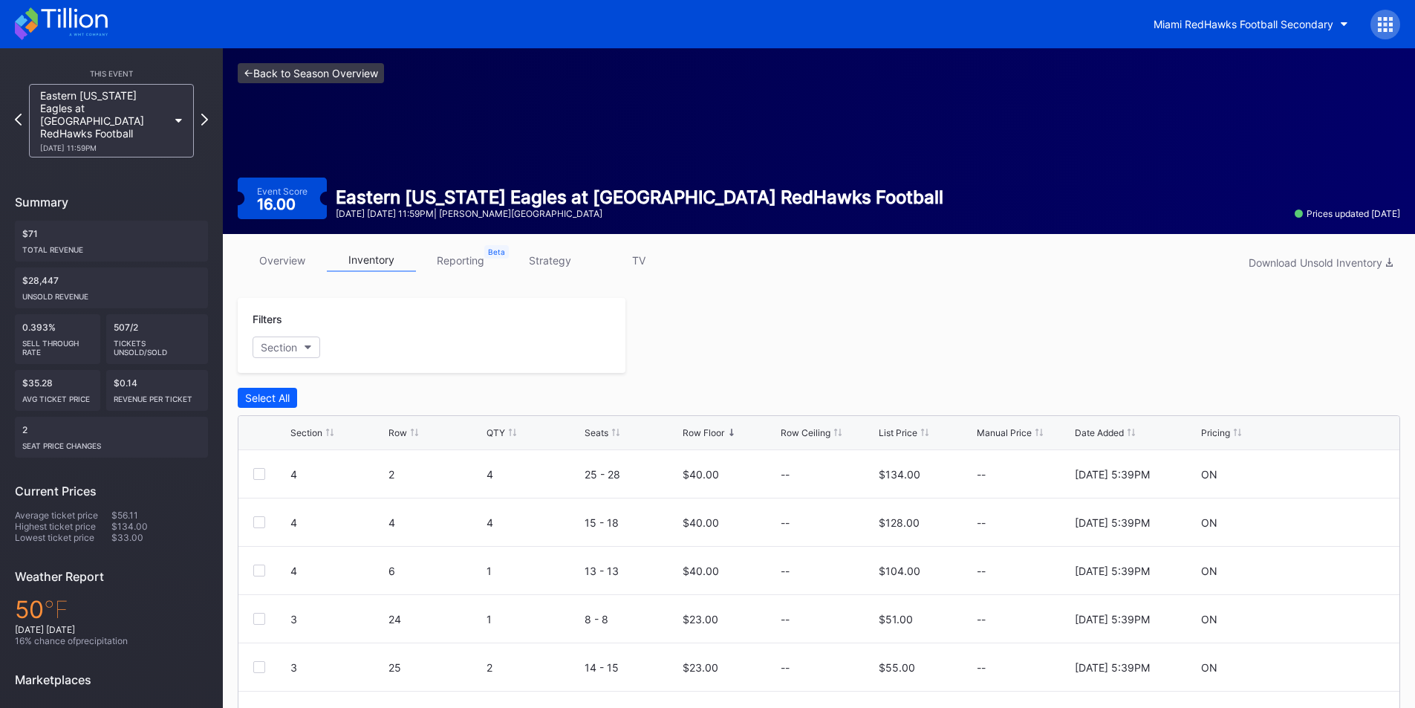
click at [253, 74] on link "<- Back to Season Overview" at bounding box center [311, 73] width 146 height 20
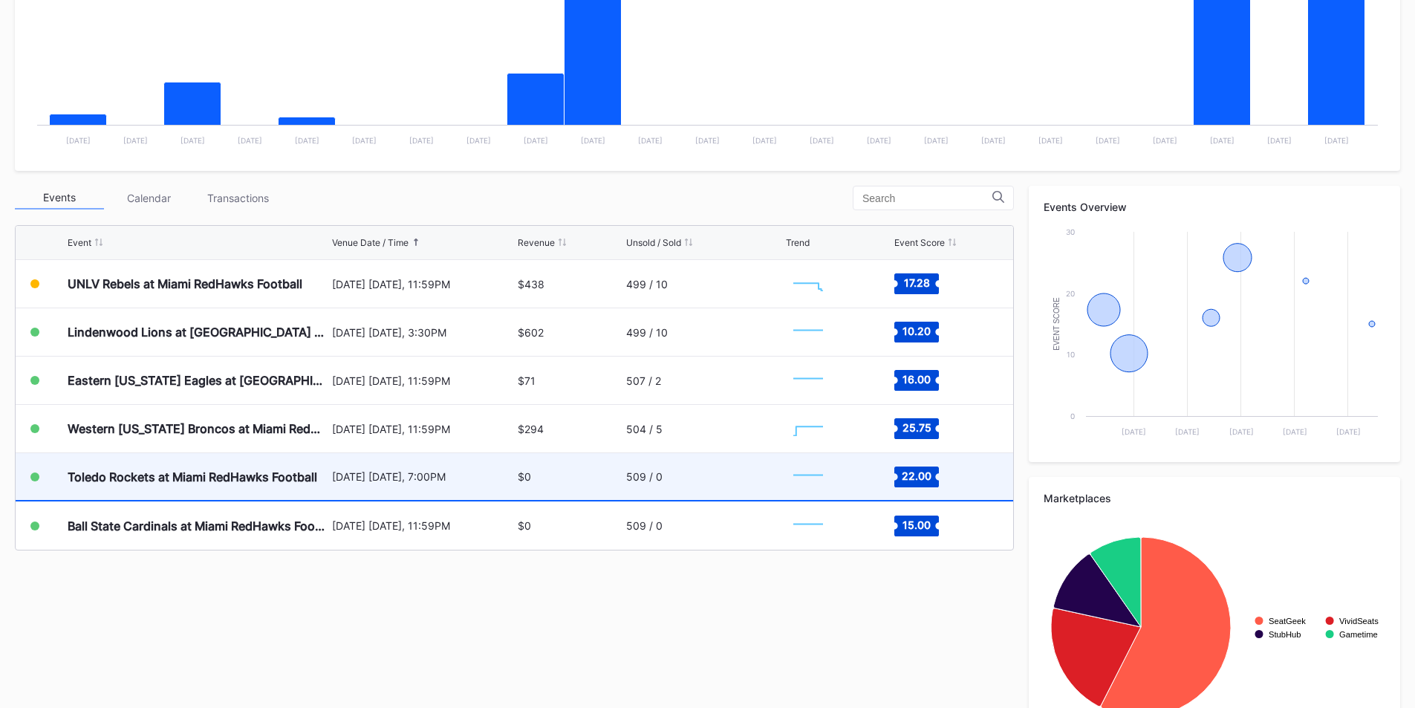
scroll to position [371, 0]
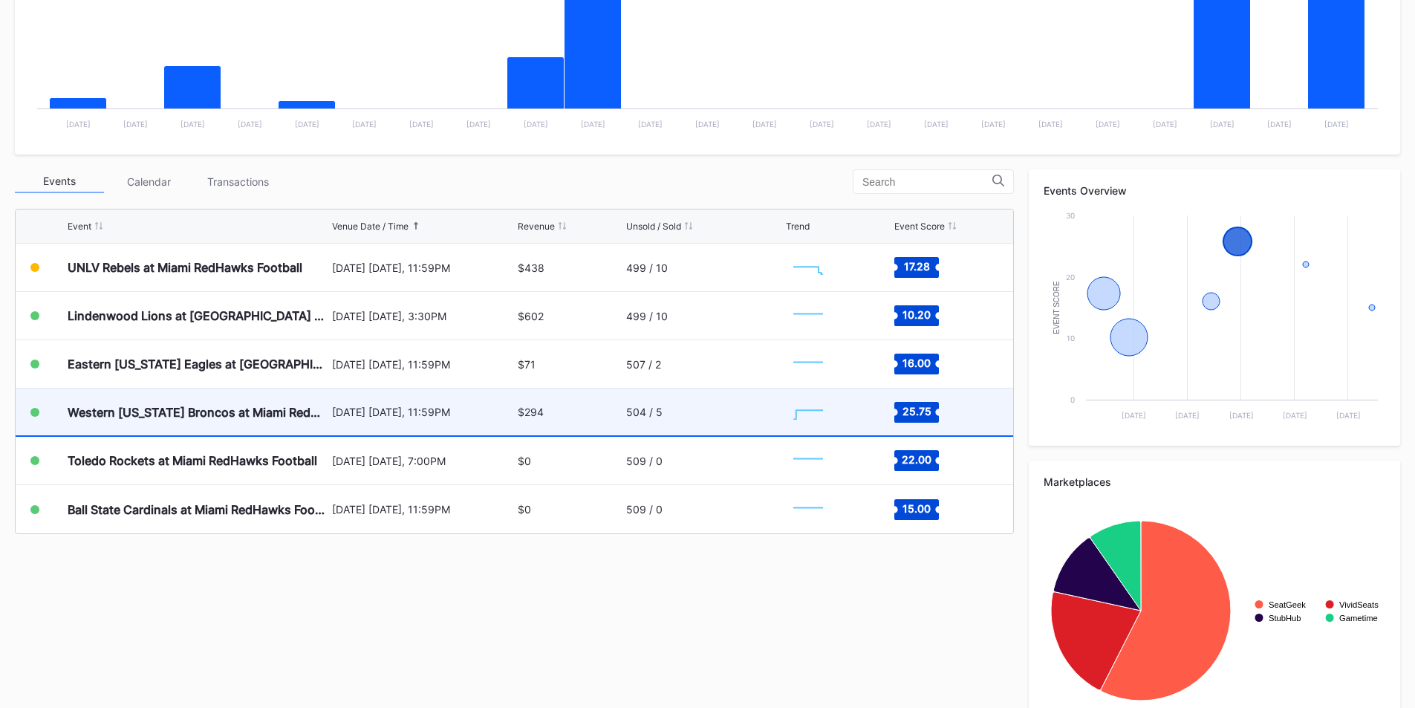
click at [139, 421] on div "Western [US_STATE] Broncos at Miami RedHawks Football" at bounding box center [198, 411] width 261 height 47
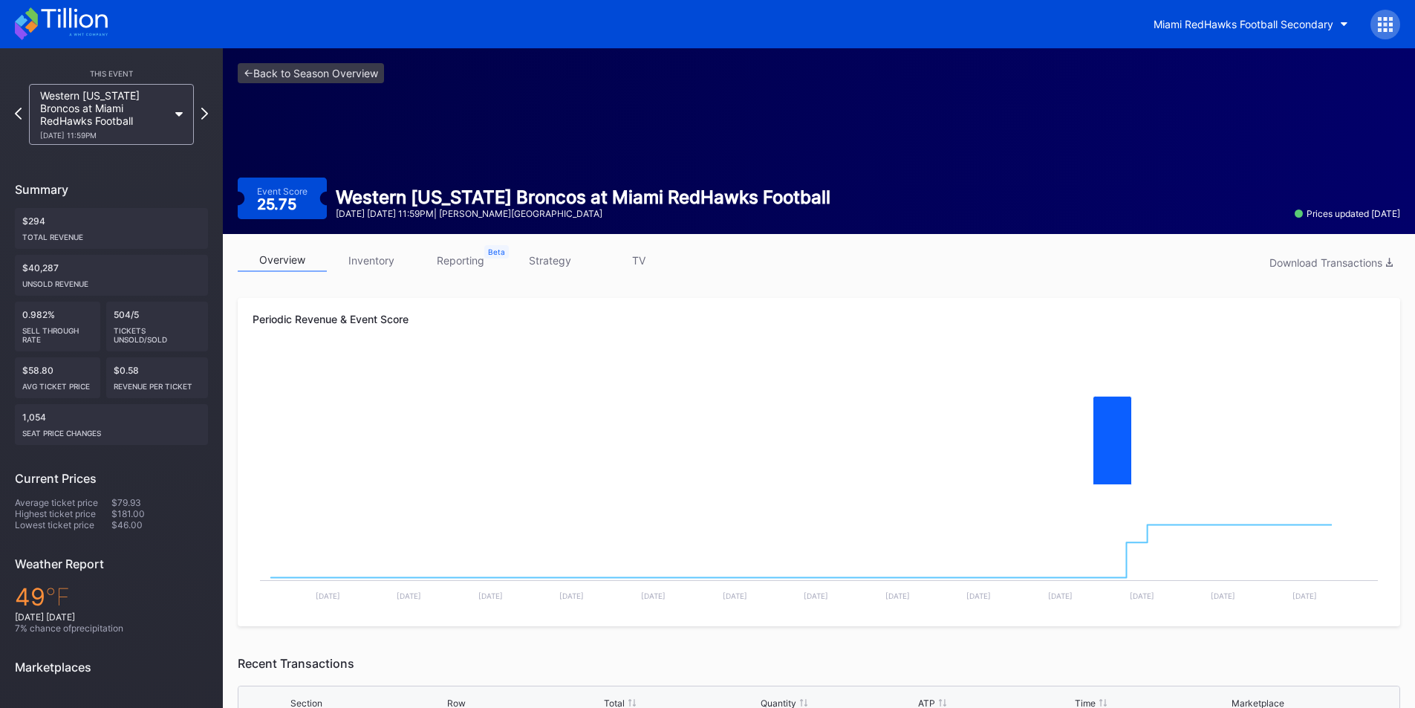
click at [355, 273] on div "overview inventory reporting strategy TV Download Transactions" at bounding box center [819, 264] width 1162 height 30
click at [365, 267] on link "inventory" at bounding box center [371, 260] width 89 height 23
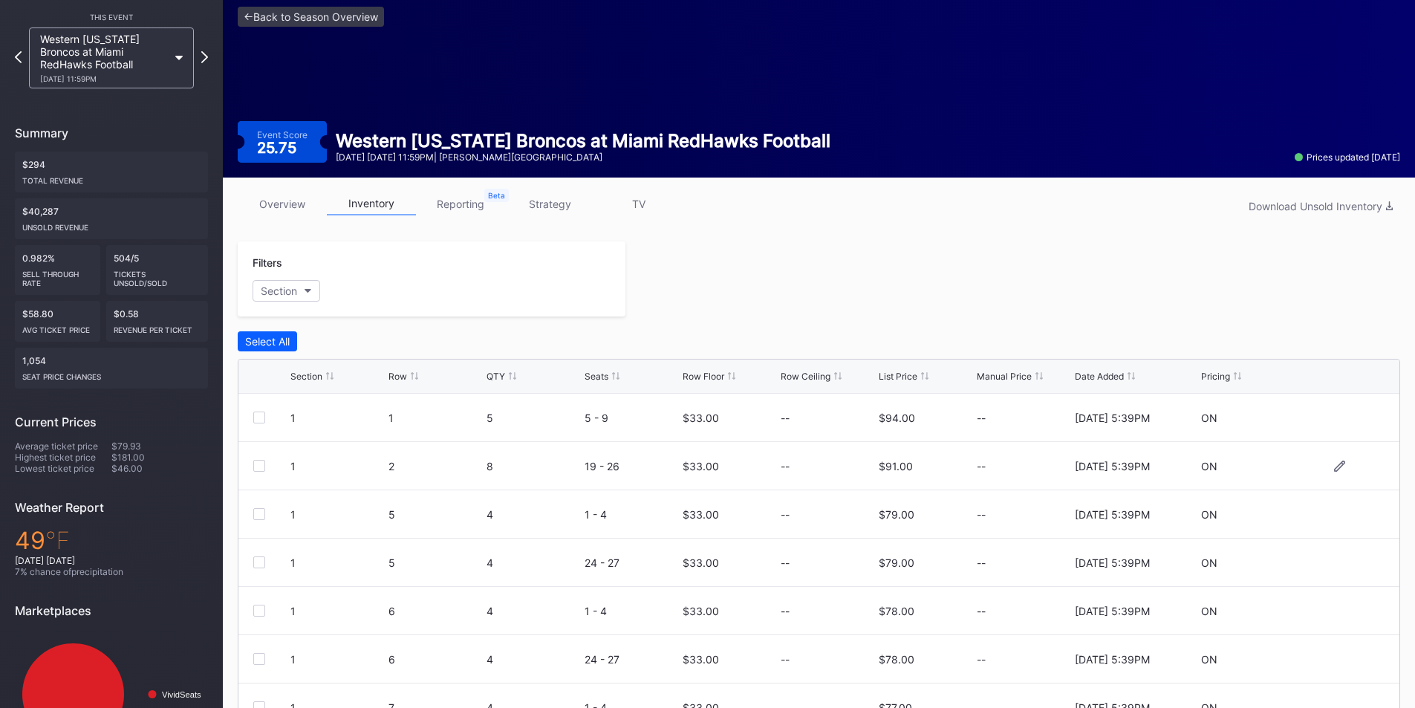
scroll to position [132, 0]
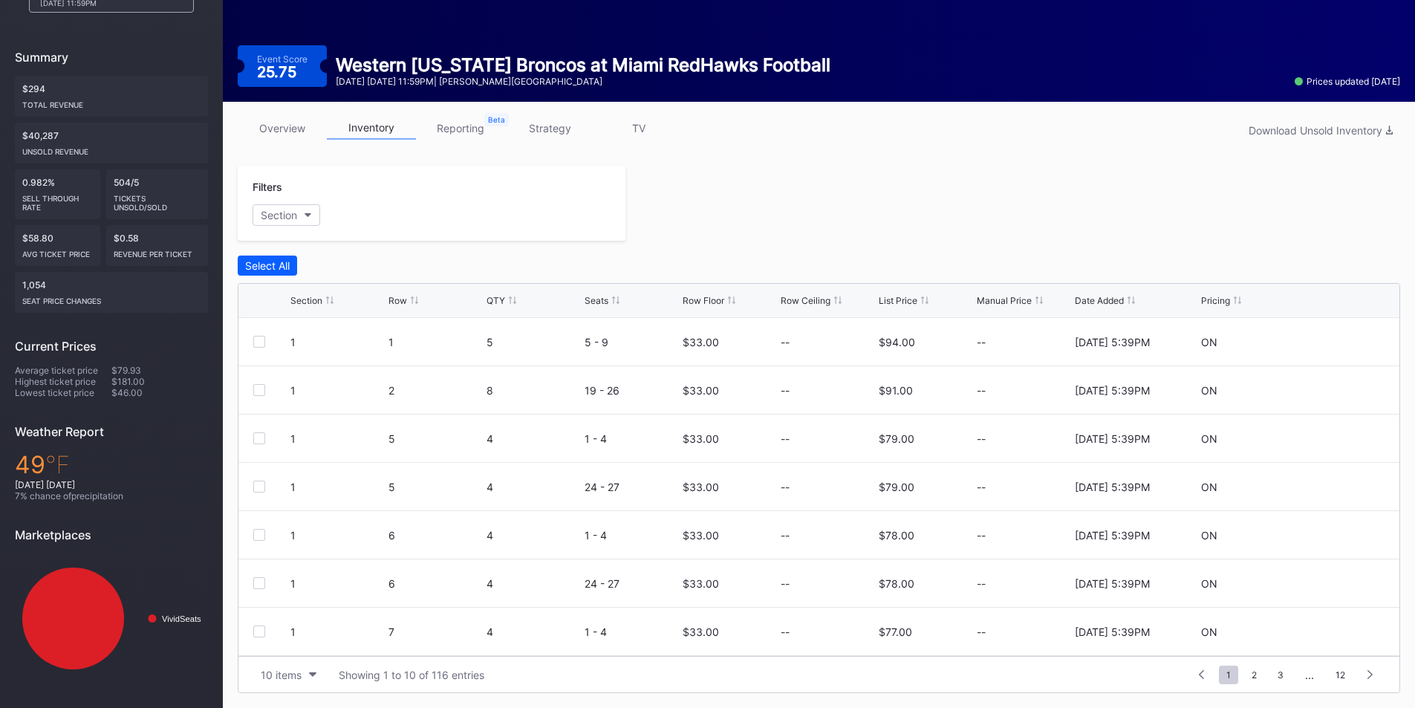
click at [711, 301] on div "Row Floor" at bounding box center [703, 300] width 42 height 11
click at [724, 301] on div "Row Floor" at bounding box center [703, 300] width 42 height 11
click at [262, 273] on button "Select All" at bounding box center [267, 265] width 59 height 20
click at [269, 273] on button "Deselect All" at bounding box center [273, 265] width 71 height 20
drag, startPoint x: 261, startPoint y: 338, endPoint x: 261, endPoint y: 367, distance: 29.0
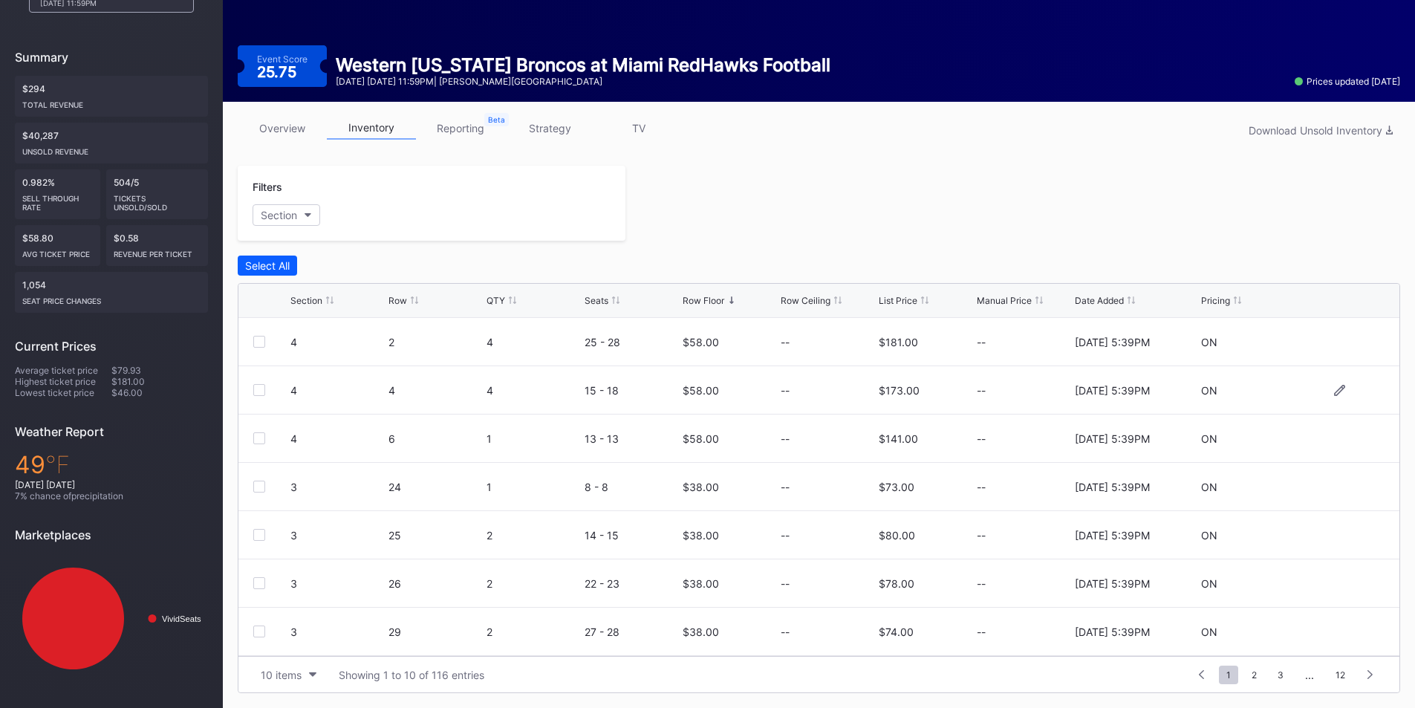
click at [261, 339] on div at bounding box center [259, 342] width 12 height 12
click at [263, 387] on div at bounding box center [259, 390] width 12 height 12
click at [260, 441] on div at bounding box center [259, 438] width 12 height 12
click at [338, 268] on div "Edit 3 Rows" at bounding box center [344, 265] width 57 height 13
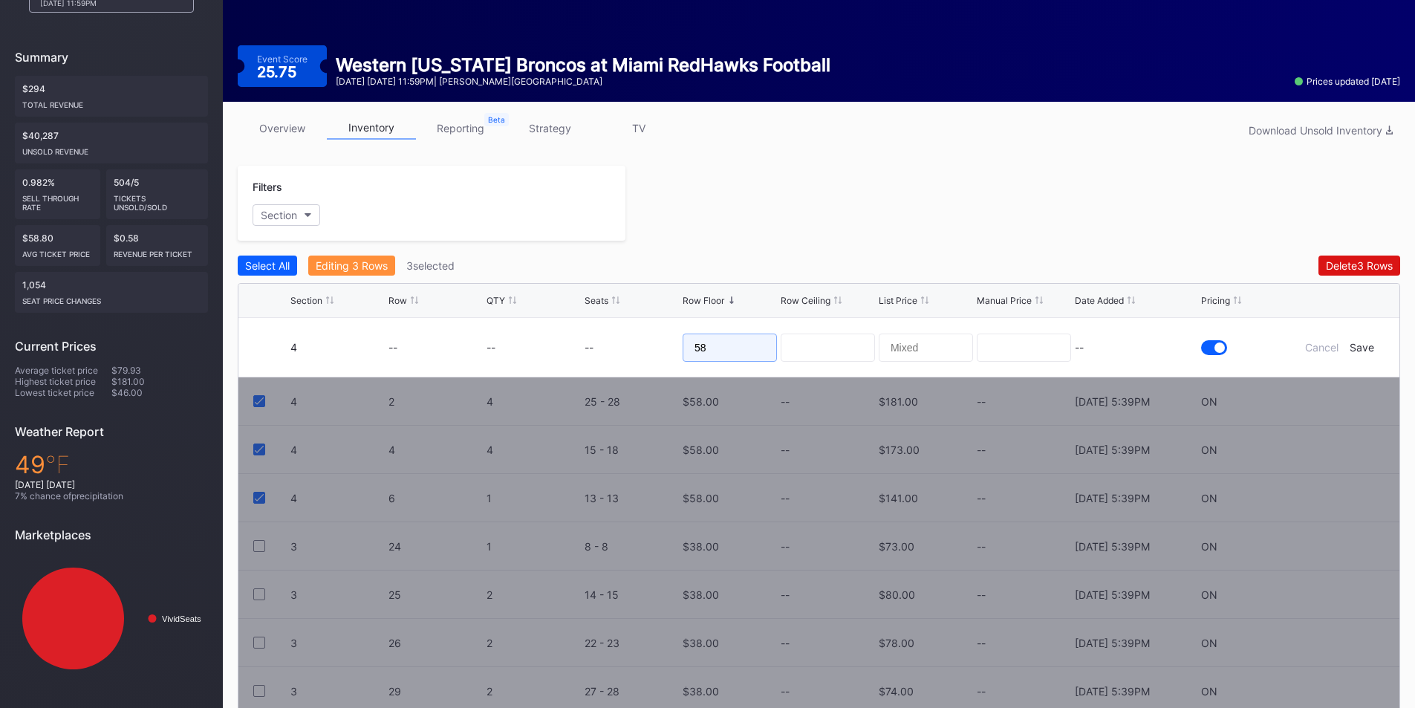
drag, startPoint x: 689, startPoint y: 346, endPoint x: 614, endPoint y: 333, distance: 76.1
click at [614, 333] on form "4 -- -- -- 58 -- Cancel Save" at bounding box center [837, 347] width 1094 height 59
type input "40"
click at [1113, 342] on div "--" at bounding box center [1136, 347] width 123 height 13
click at [1361, 349] on div "Save" at bounding box center [1361, 347] width 25 height 13
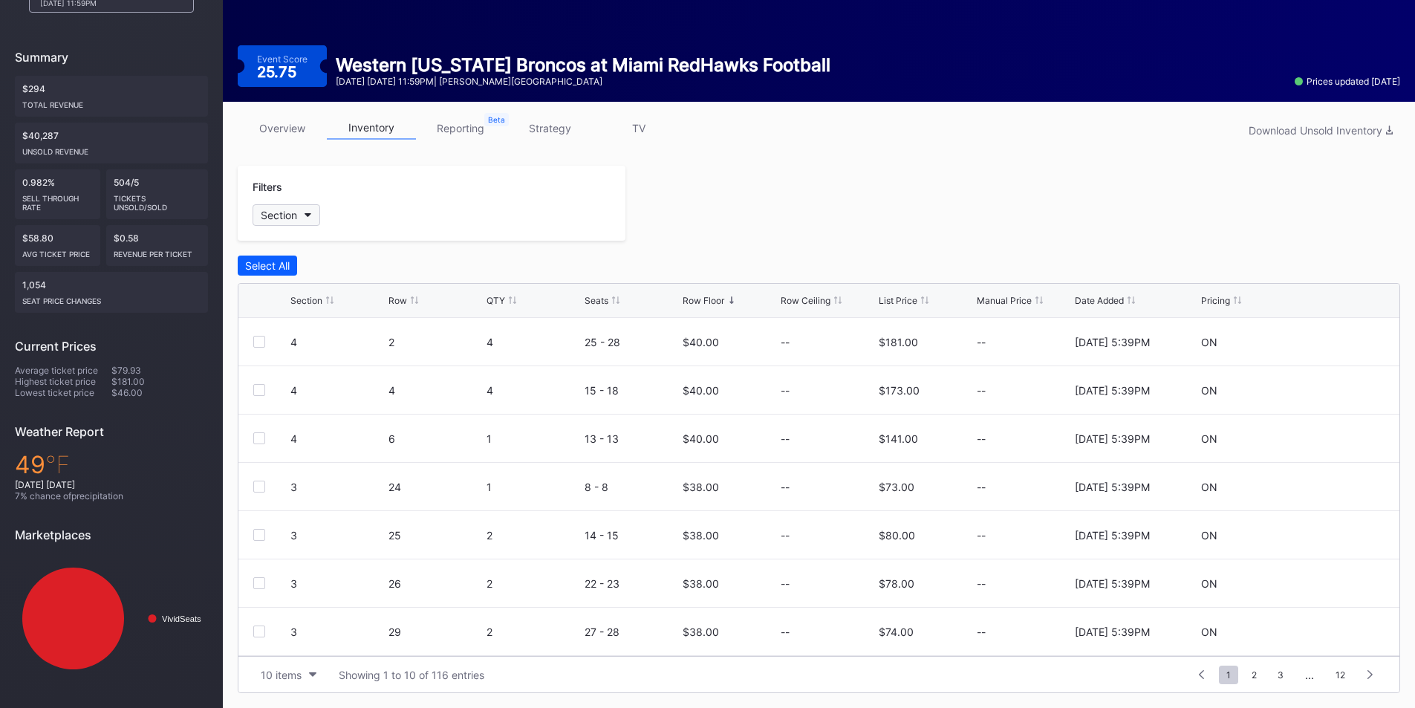
click at [290, 219] on div "Section" at bounding box center [279, 215] width 36 height 13
click at [275, 301] on div at bounding box center [270, 299] width 12 height 12
click at [274, 327] on div at bounding box center [270, 326] width 12 height 12
drag, startPoint x: 273, startPoint y: 321, endPoint x: 273, endPoint y: 297, distance: 23.8
click at [273, 320] on div at bounding box center [270, 326] width 12 height 12
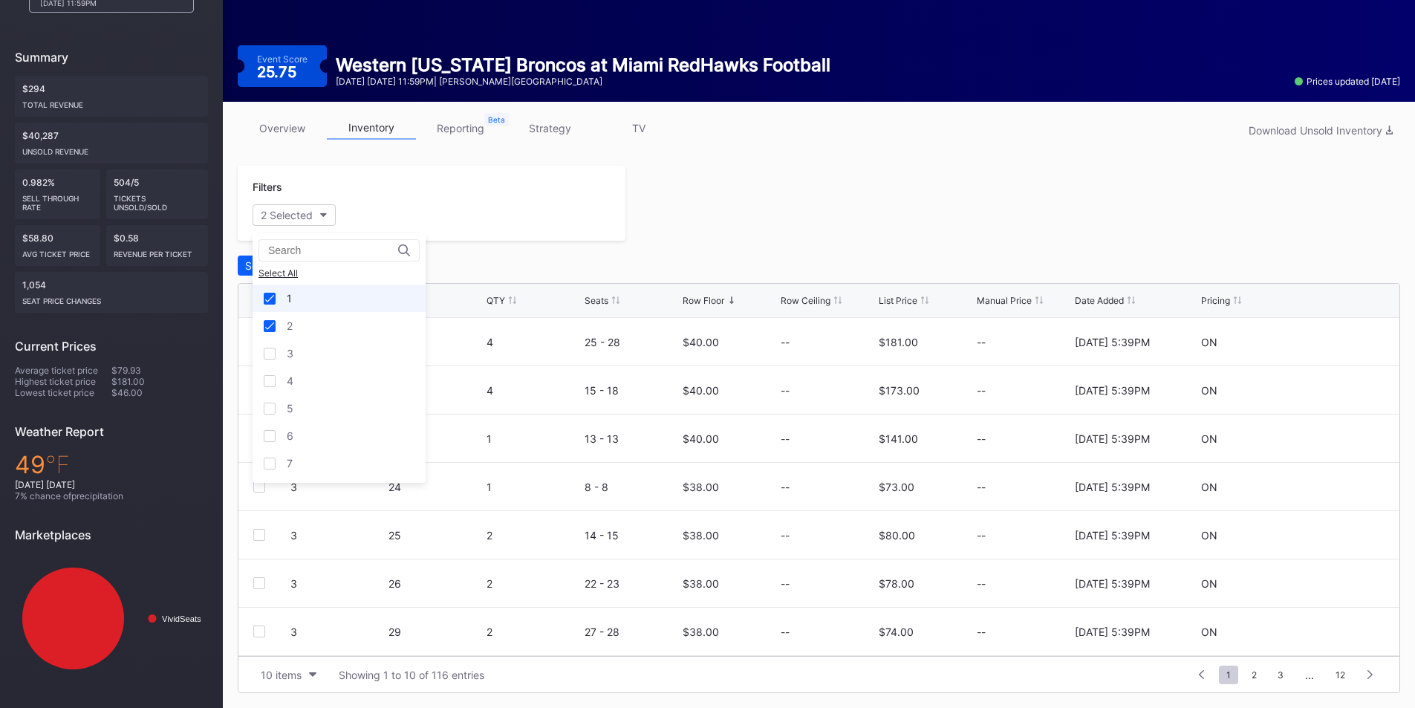
click at [273, 297] on icon at bounding box center [269, 298] width 9 height 7
click at [272, 349] on div at bounding box center [270, 354] width 12 height 12
click at [270, 375] on div at bounding box center [270, 381] width 12 height 12
click at [270, 400] on div "5" at bounding box center [338, 407] width 173 height 27
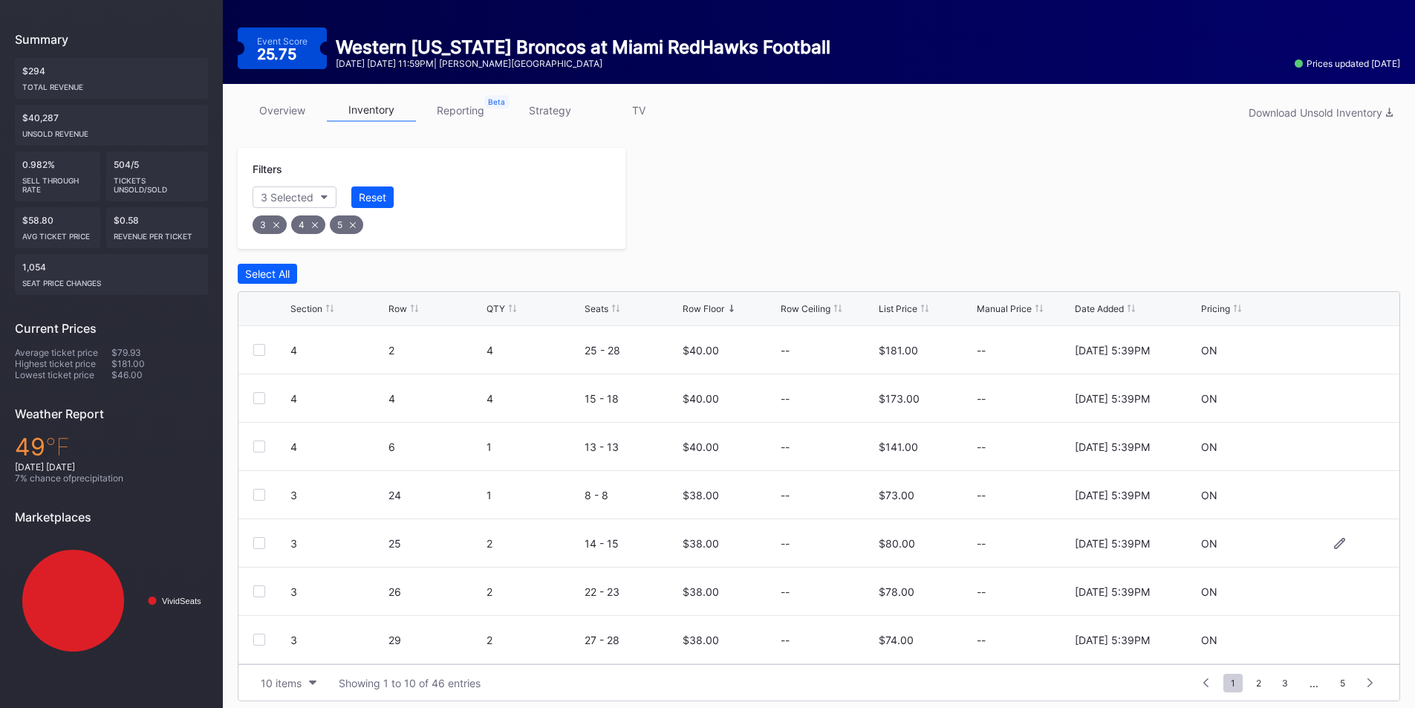
scroll to position [158, 0]
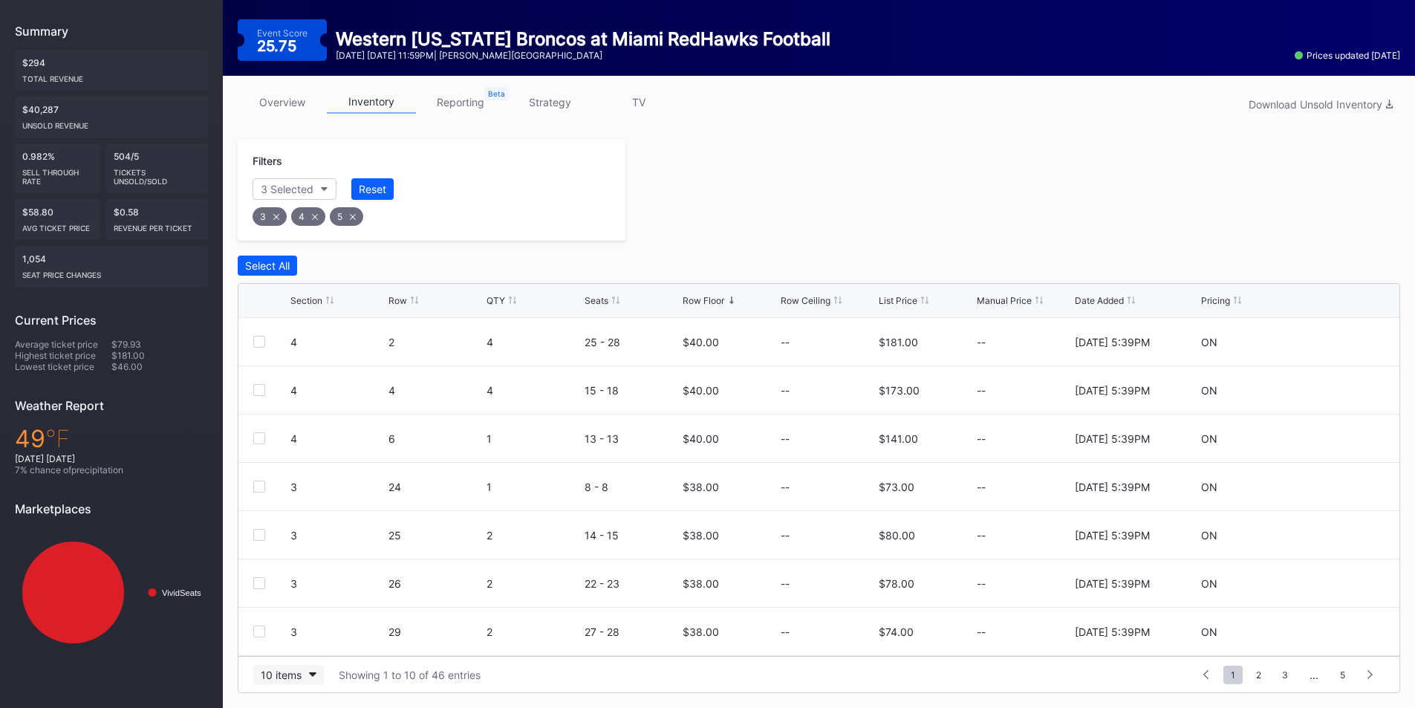
click at [307, 674] on button "10 items" at bounding box center [288, 675] width 71 height 20
click at [307, 643] on div "200 items" at bounding box center [288, 637] width 48 height 13
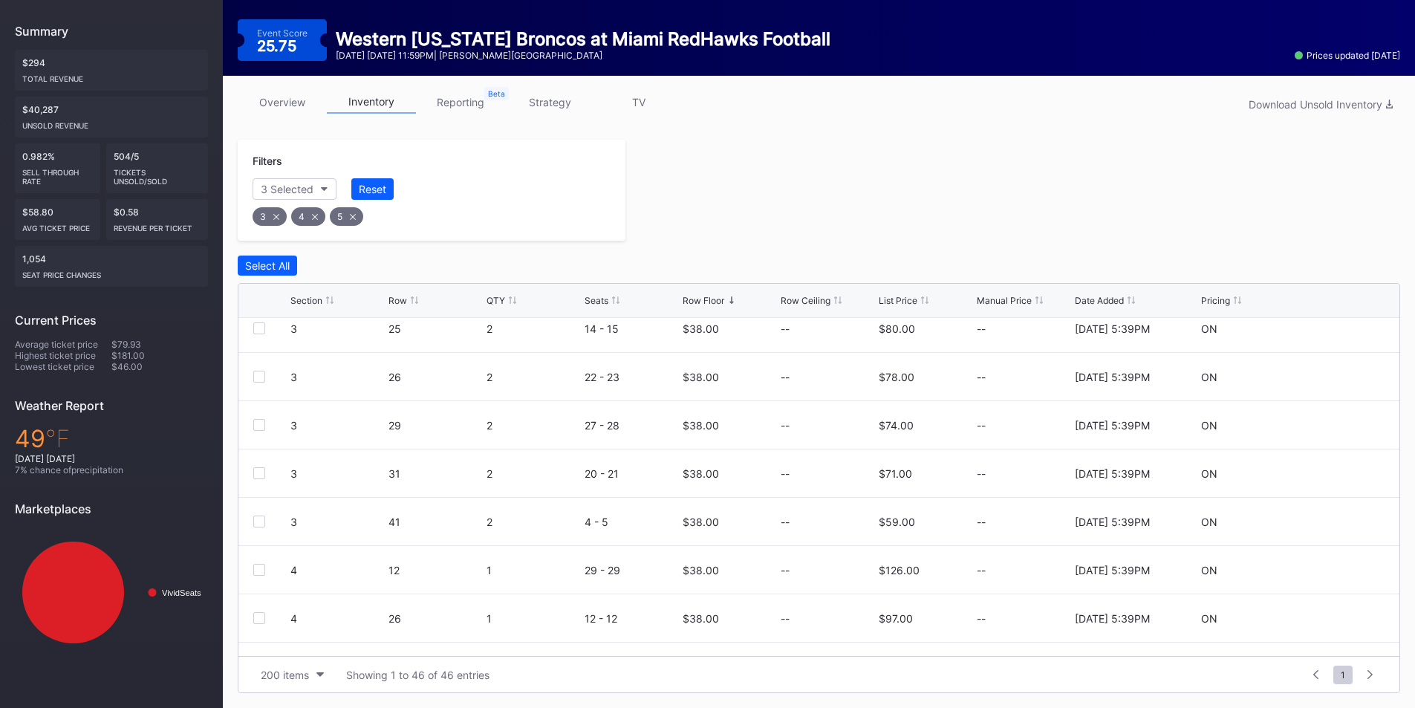
scroll to position [0, 0]
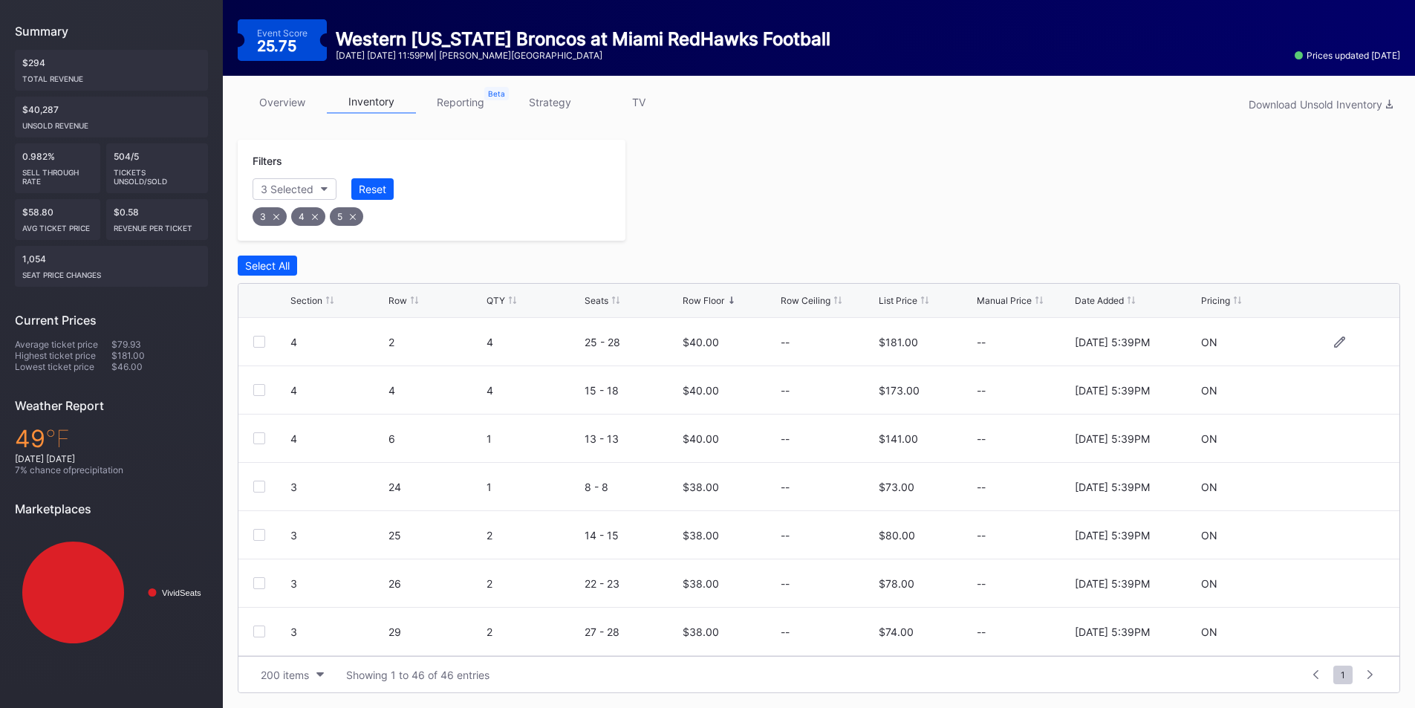
click at [256, 342] on div at bounding box center [259, 342] width 12 height 12
click at [257, 340] on icon at bounding box center [259, 341] width 9 height 7
click at [262, 267] on div "Select All" at bounding box center [267, 265] width 45 height 13
drag, startPoint x: 259, startPoint y: 339, endPoint x: 257, endPoint y: 385, distance: 46.1
click at [259, 344] on icon at bounding box center [259, 341] width 9 height 7
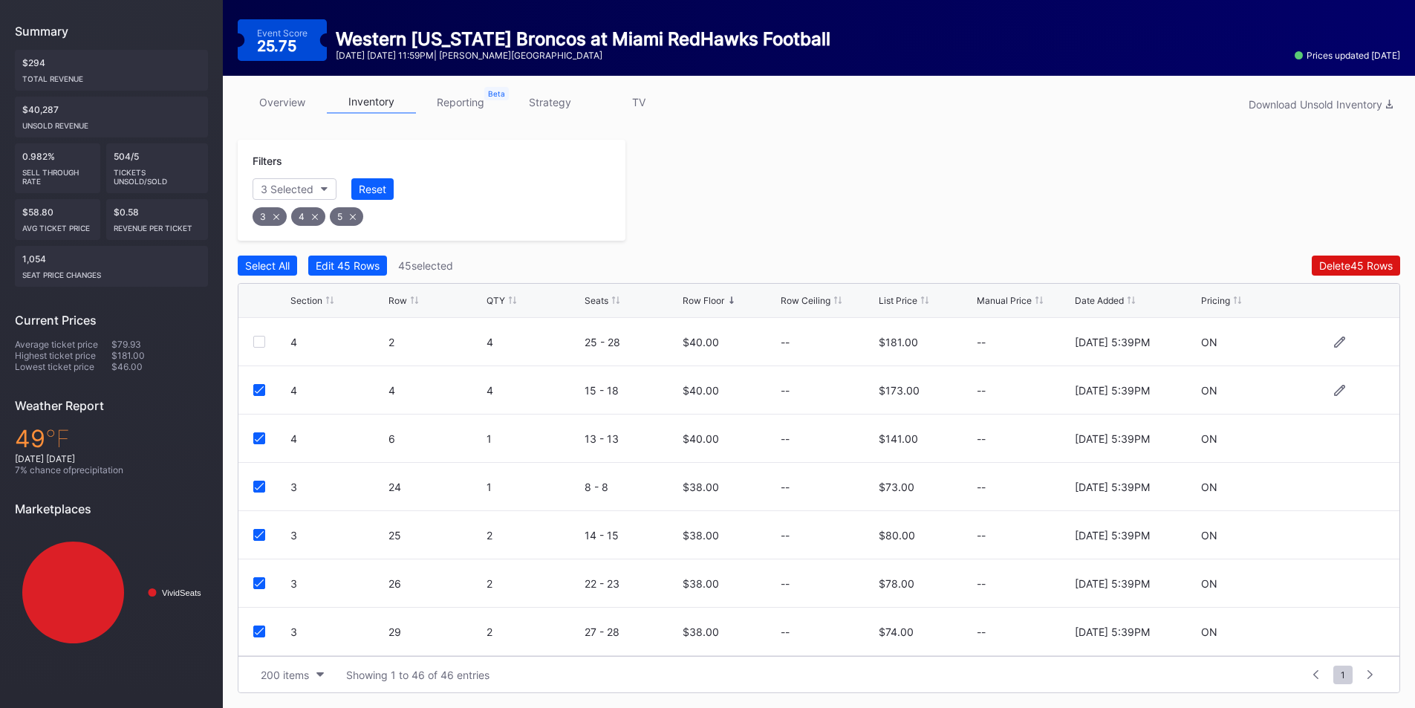
click at [257, 387] on div at bounding box center [259, 390] width 12 height 12
click at [258, 436] on icon at bounding box center [259, 437] width 9 height 7
click at [355, 260] on div "Edit 43 Rows" at bounding box center [348, 265] width 64 height 13
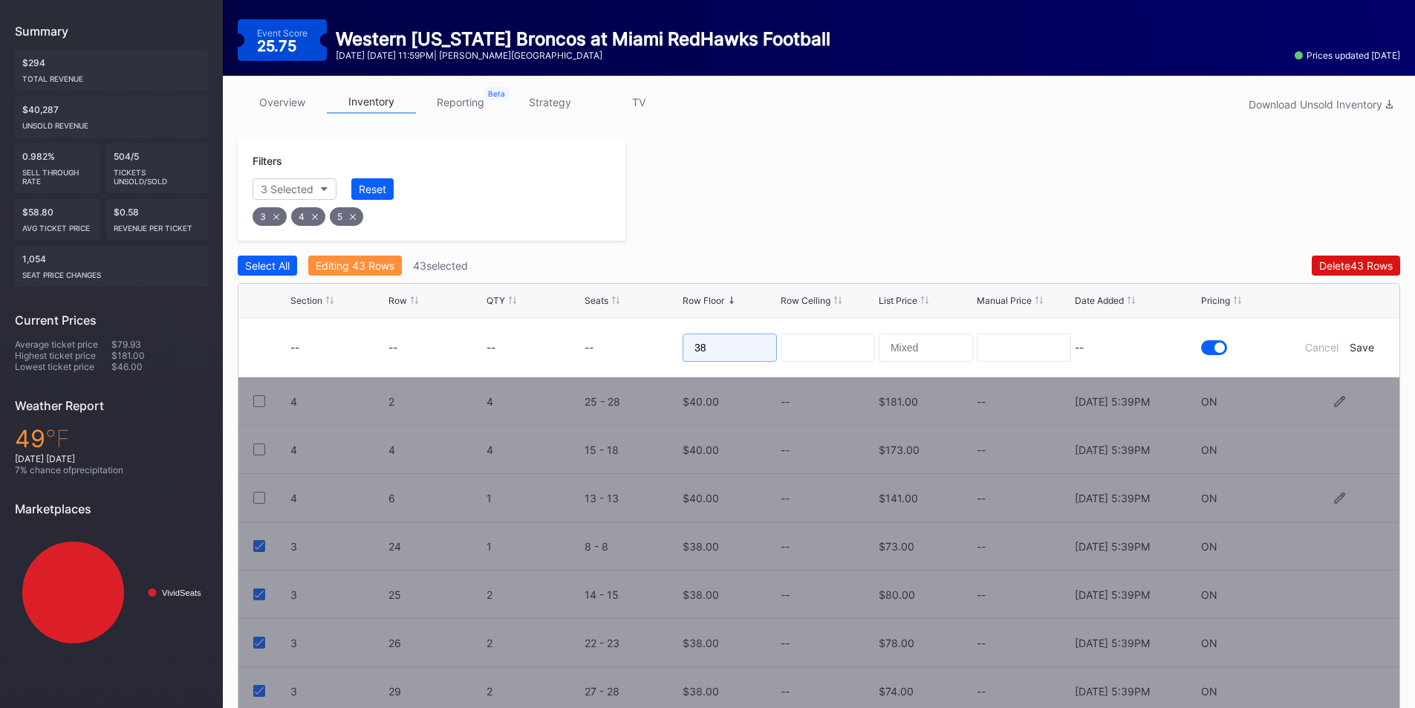
click at [639, 347] on form "-- -- -- -- 38 -- Cancel Save" at bounding box center [837, 347] width 1094 height 59
type input "23"
click at [1174, 353] on div "--" at bounding box center [1136, 347] width 123 height 13
click at [1359, 345] on div "Save" at bounding box center [1361, 347] width 25 height 13
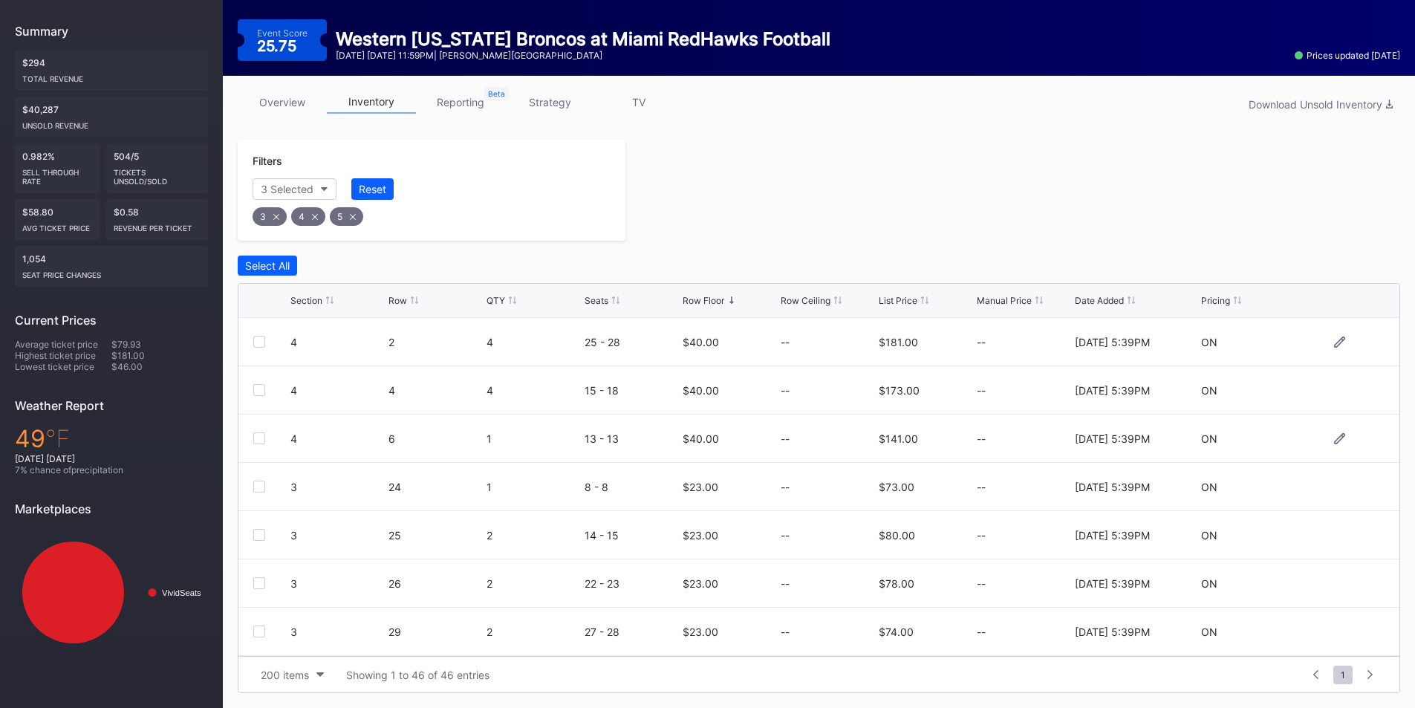
click at [274, 212] on div "3" at bounding box center [269, 216] width 34 height 19
click at [273, 212] on div "4" at bounding box center [269, 216] width 34 height 19
click at [272, 215] on div "5" at bounding box center [268, 216] width 33 height 19
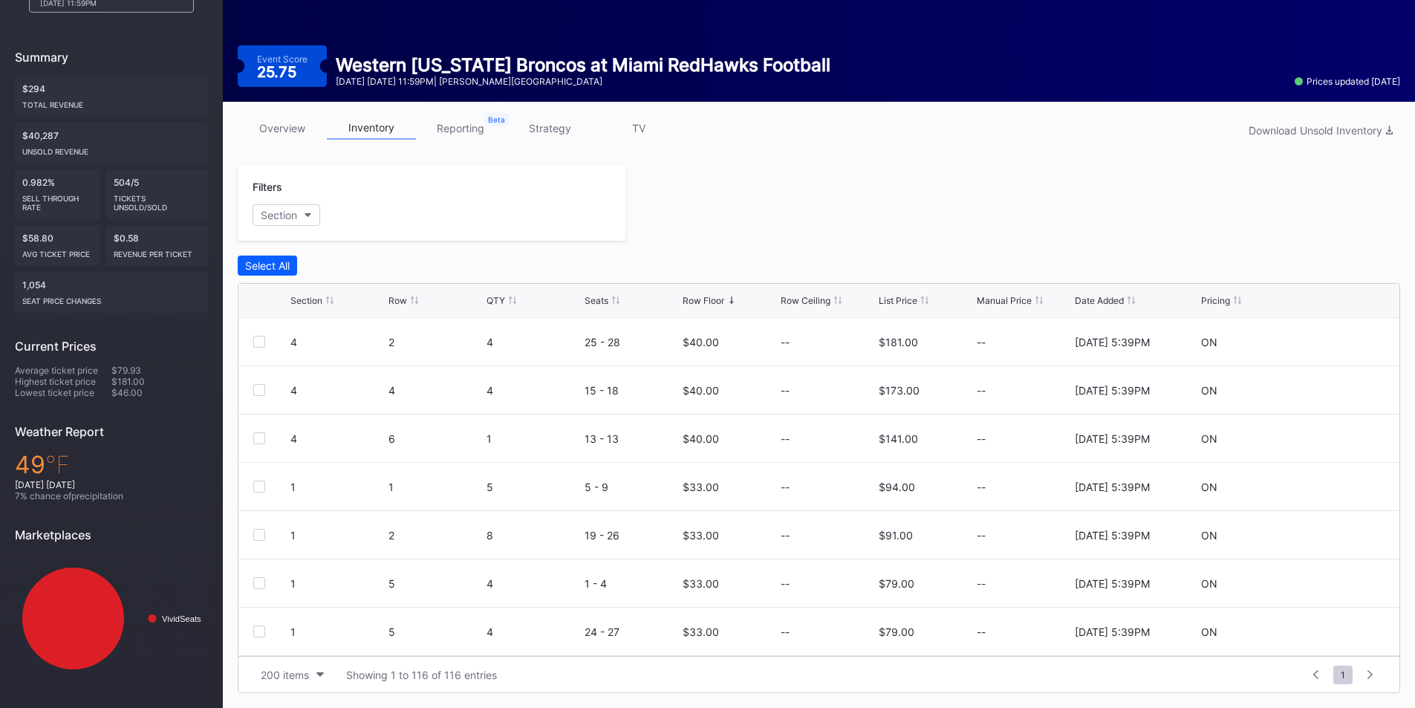
scroll to position [132, 0]
click at [285, 210] on div "Section" at bounding box center [279, 215] width 36 height 13
click at [277, 302] on div "1" at bounding box center [338, 297] width 173 height 27
click at [276, 324] on div "2" at bounding box center [338, 325] width 173 height 27
click at [290, 441] on div "6" at bounding box center [290, 435] width 7 height 13
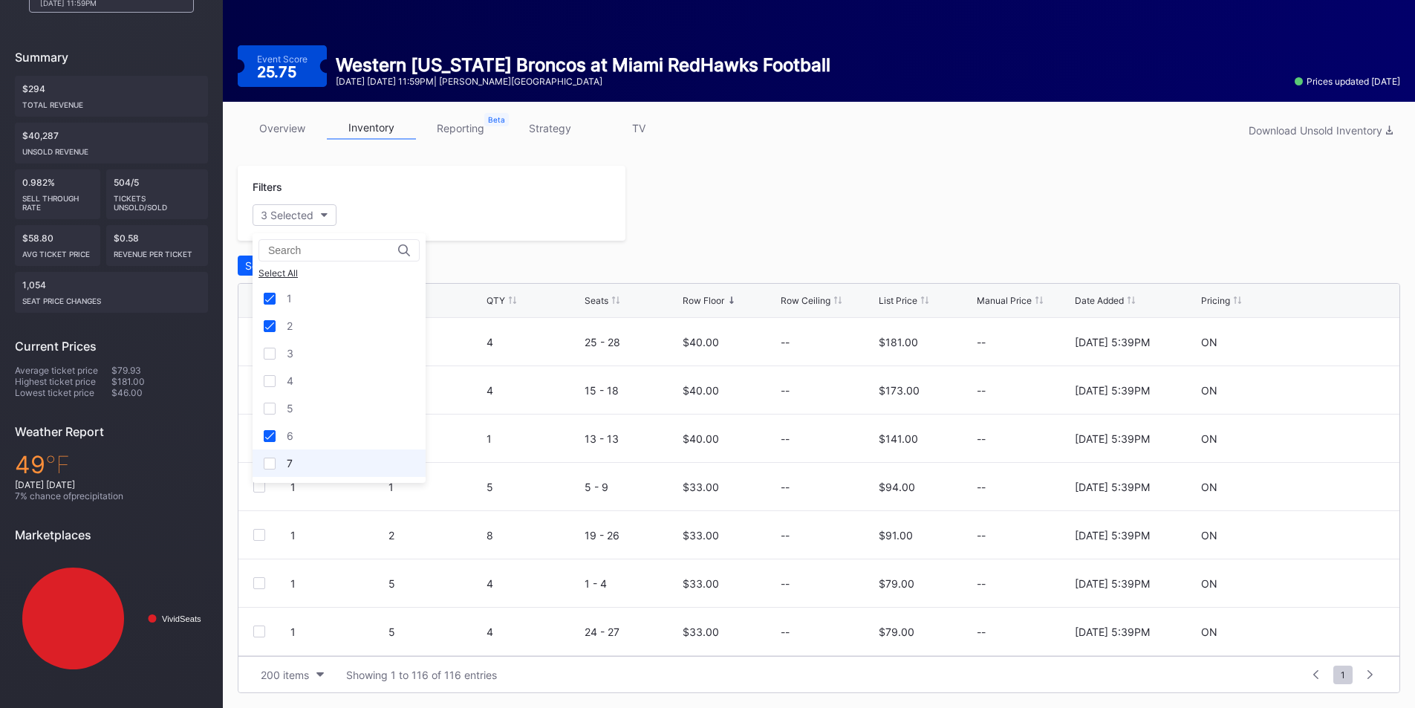
click at [286, 460] on div "7" at bounding box center [338, 462] width 173 height 27
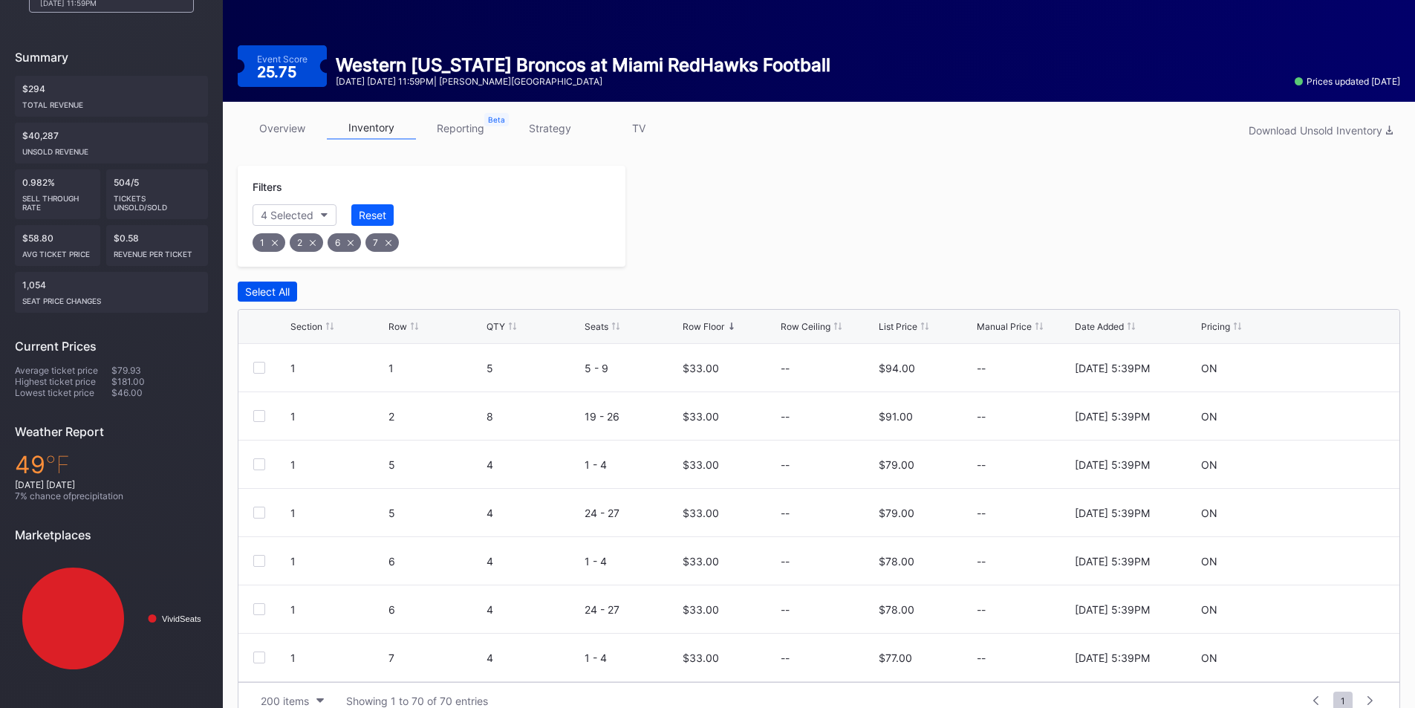
click at [267, 288] on div "Select All" at bounding box center [267, 291] width 45 height 13
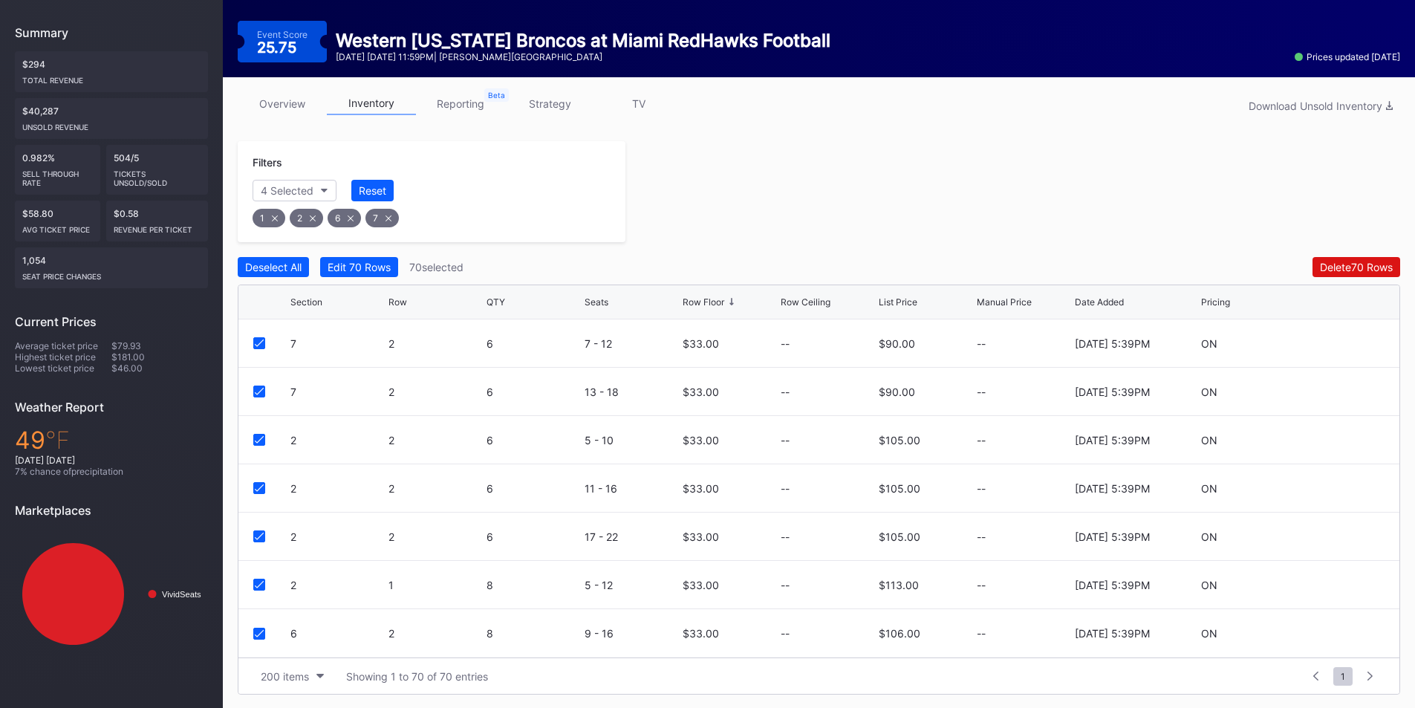
scroll to position [158, 0]
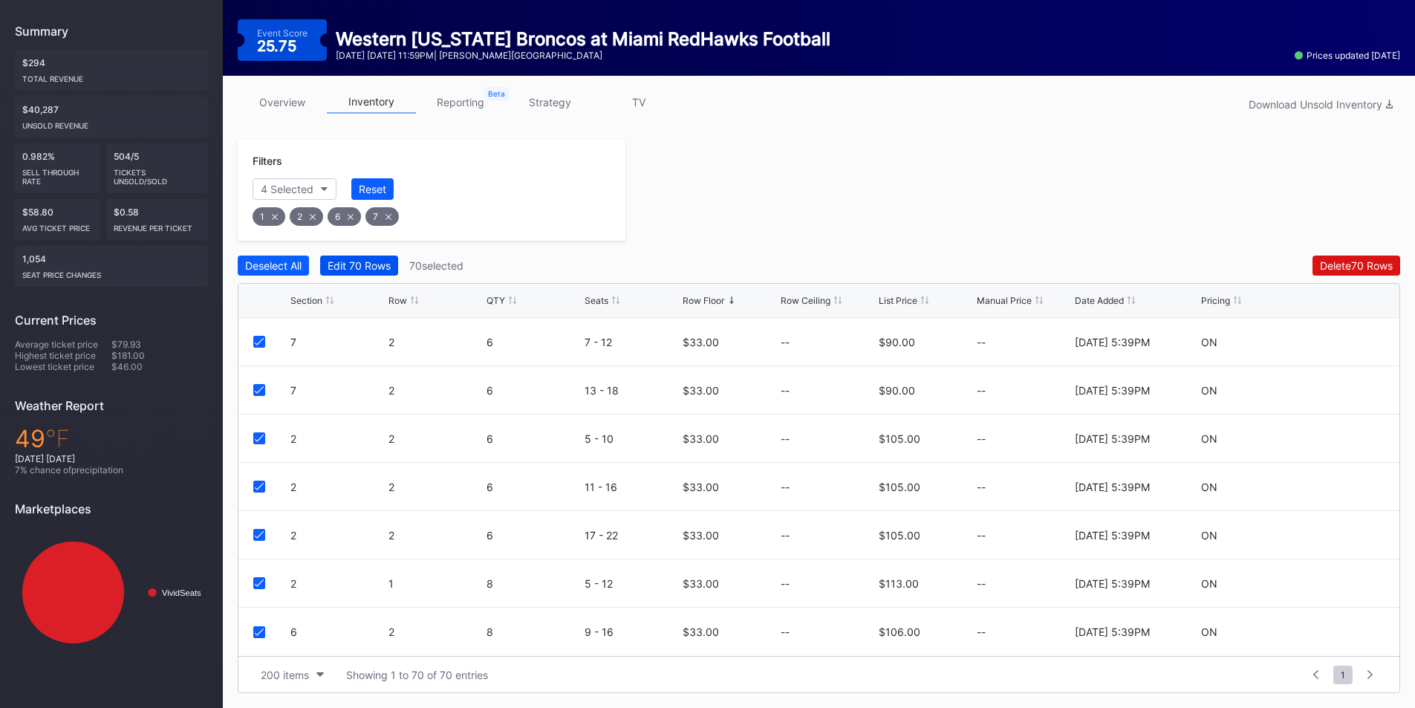
click at [356, 261] on div "Edit 70 Rows" at bounding box center [358, 265] width 63 height 13
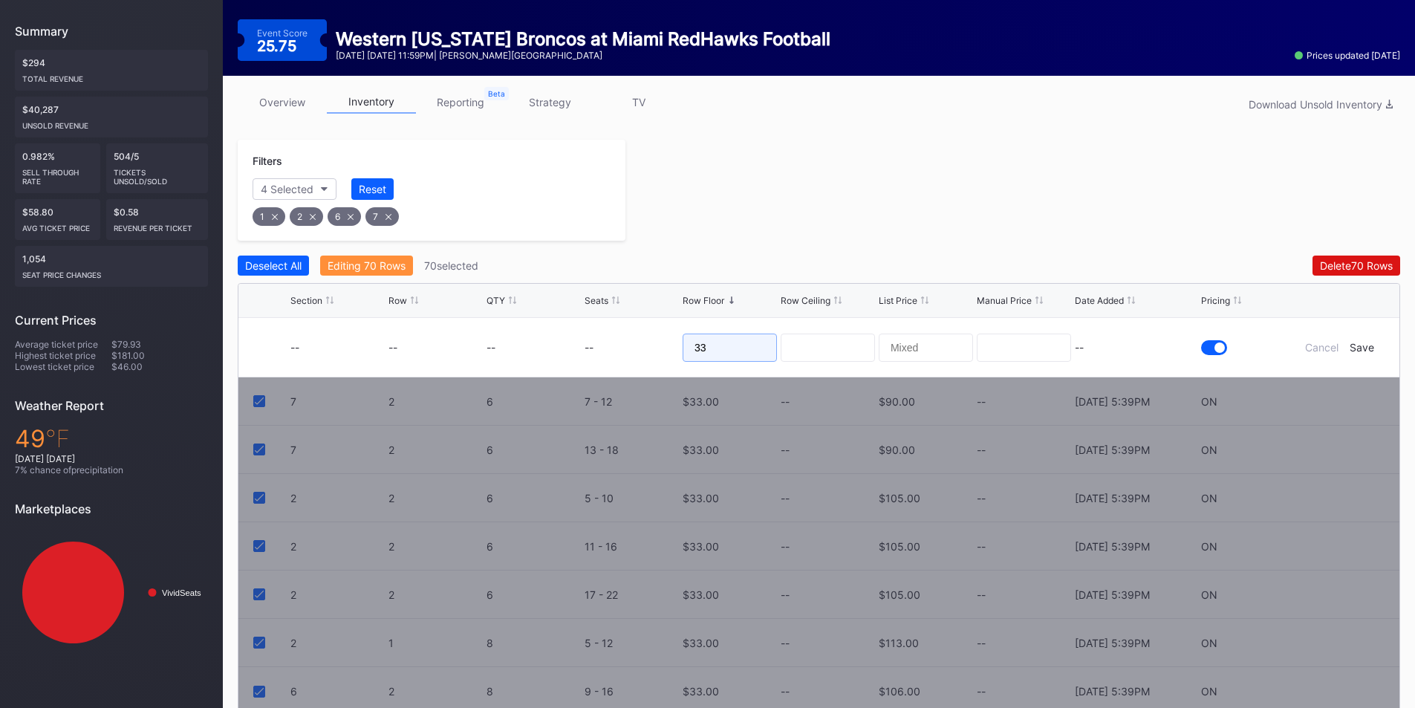
drag, startPoint x: 746, startPoint y: 354, endPoint x: 633, endPoint y: 356, distance: 113.6
click at [649, 356] on form "-- -- -- -- 33 -- Cancel Save" at bounding box center [837, 347] width 1094 height 59
type input "18"
click at [1147, 347] on div "--" at bounding box center [1136, 347] width 123 height 13
click at [1370, 346] on div "Save" at bounding box center [1361, 347] width 25 height 13
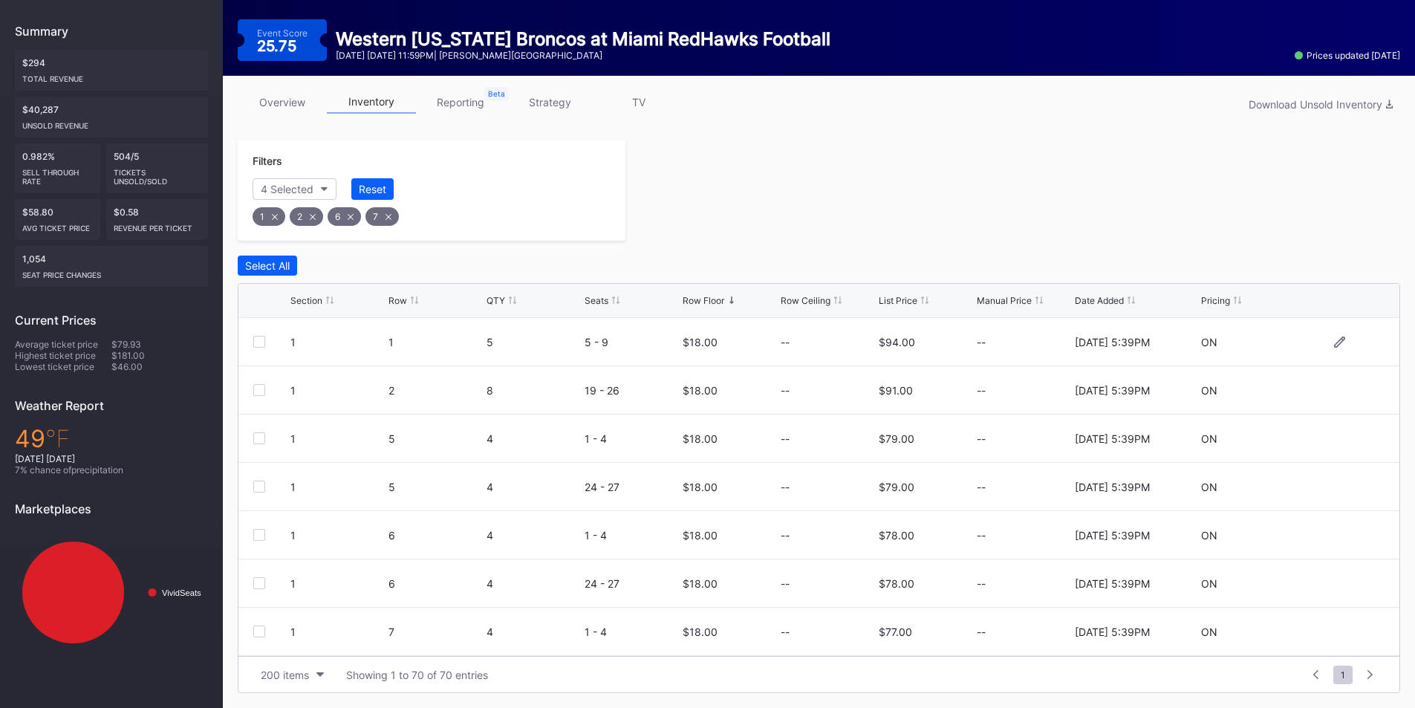
scroll to position [0, 0]
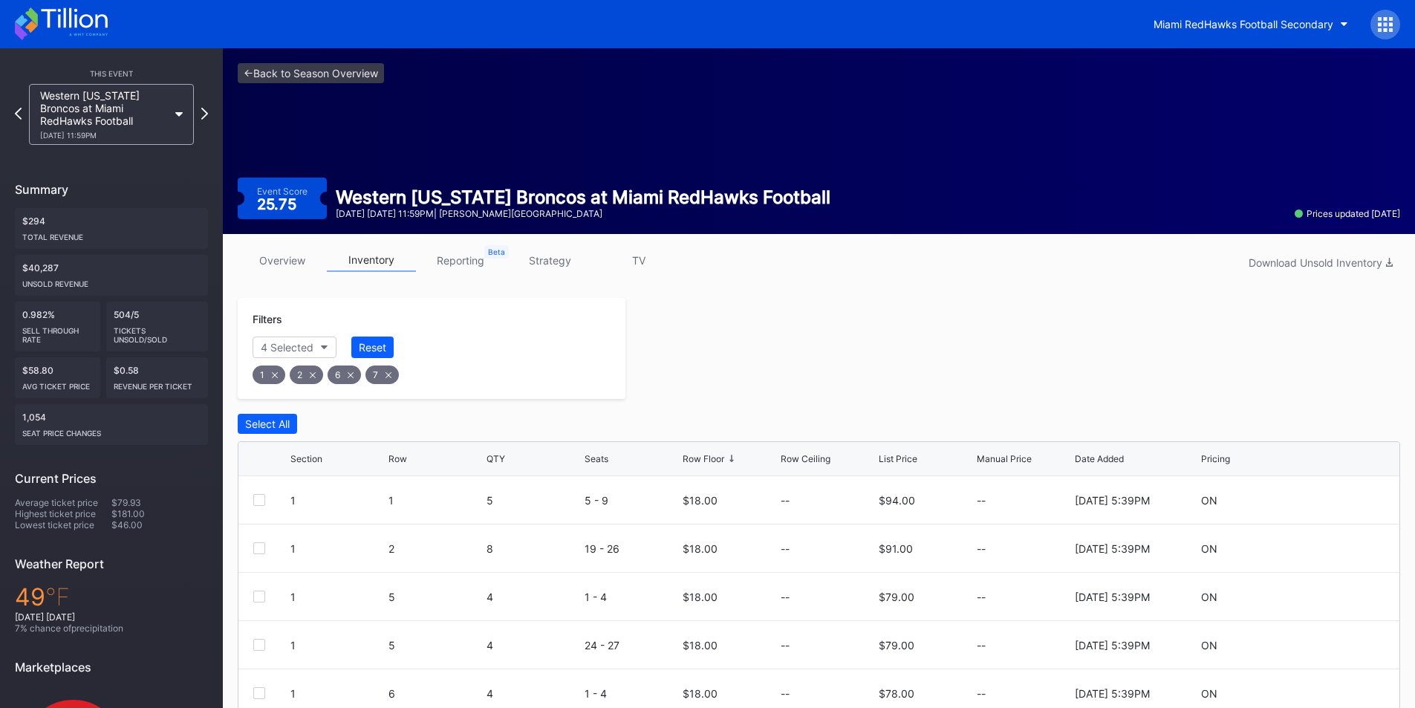
click at [276, 378] on div "1" at bounding box center [268, 374] width 33 height 19
click at [276, 378] on div "2" at bounding box center [268, 374] width 33 height 19
click at [276, 378] on div "6" at bounding box center [268, 374] width 33 height 19
click at [276, 378] on div "7" at bounding box center [268, 374] width 33 height 19
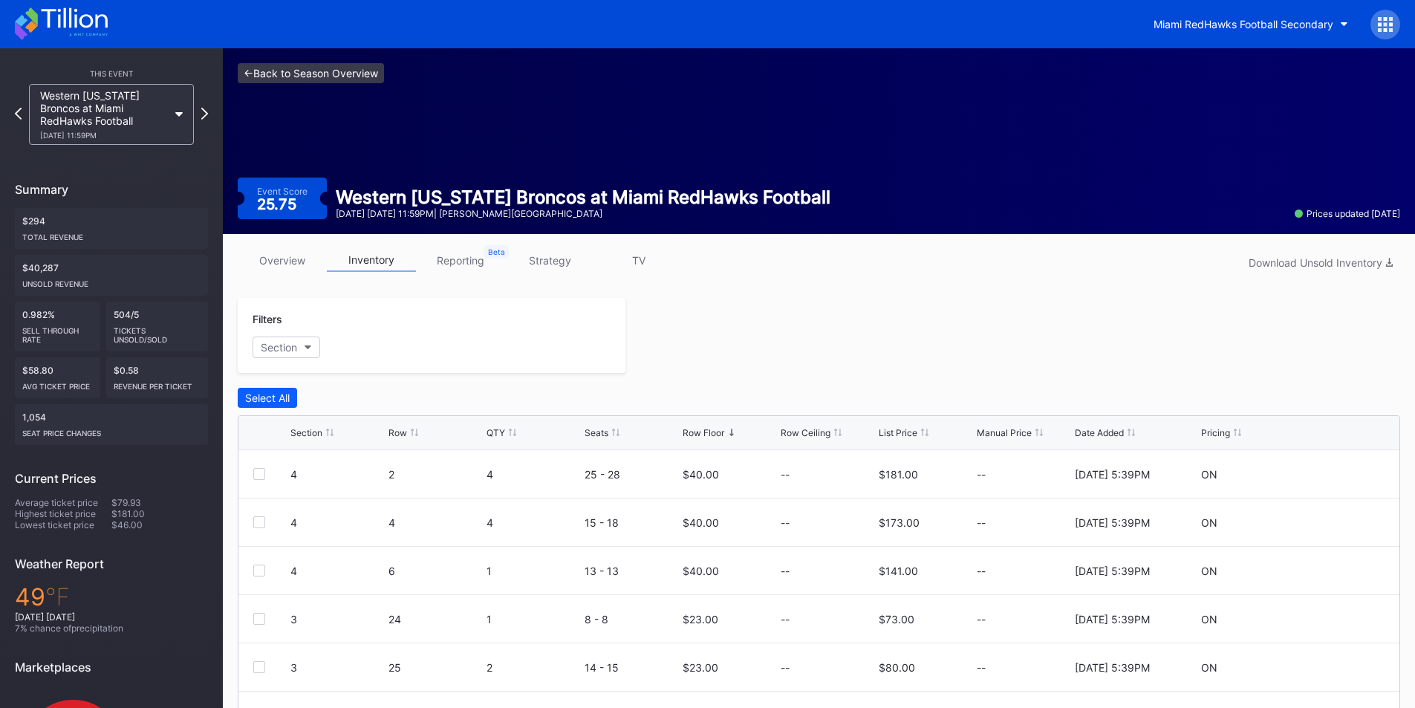
click at [257, 72] on link "<- Back to Season Overview" at bounding box center [311, 73] width 146 height 20
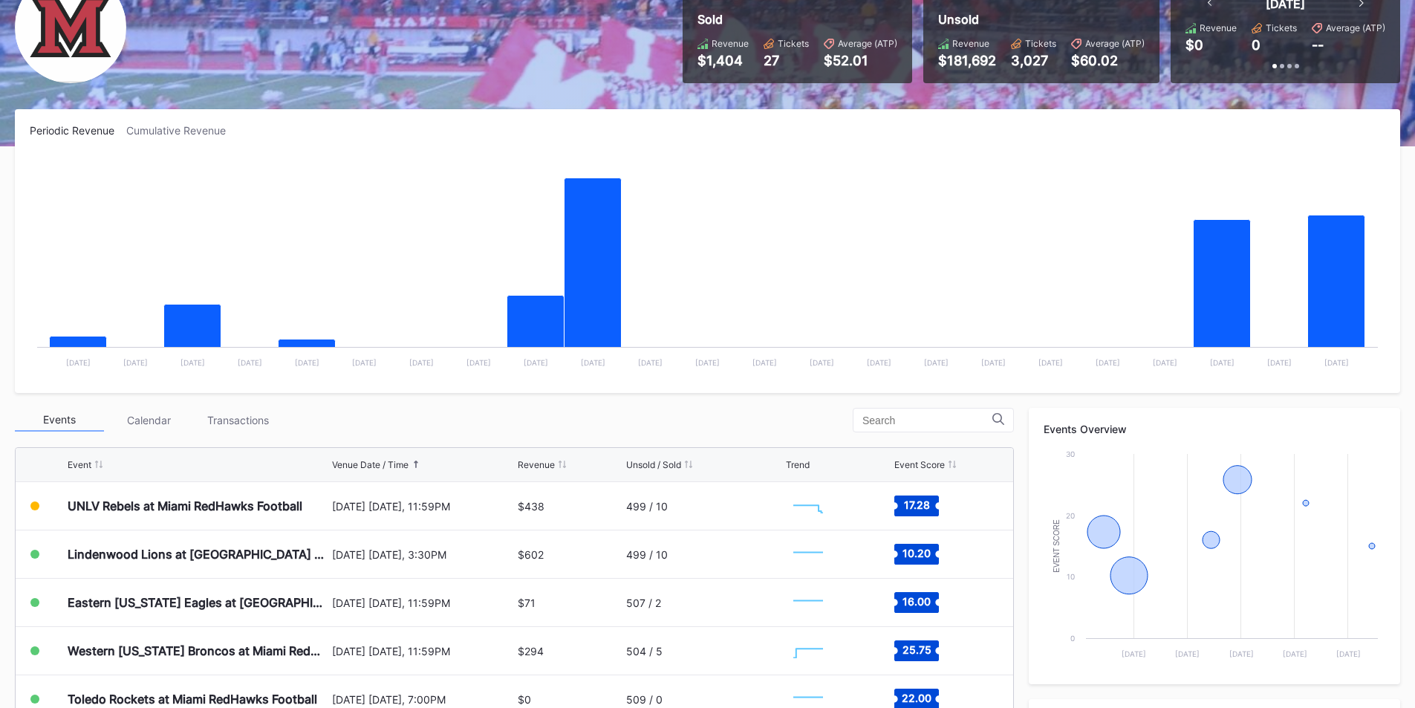
scroll to position [297, 0]
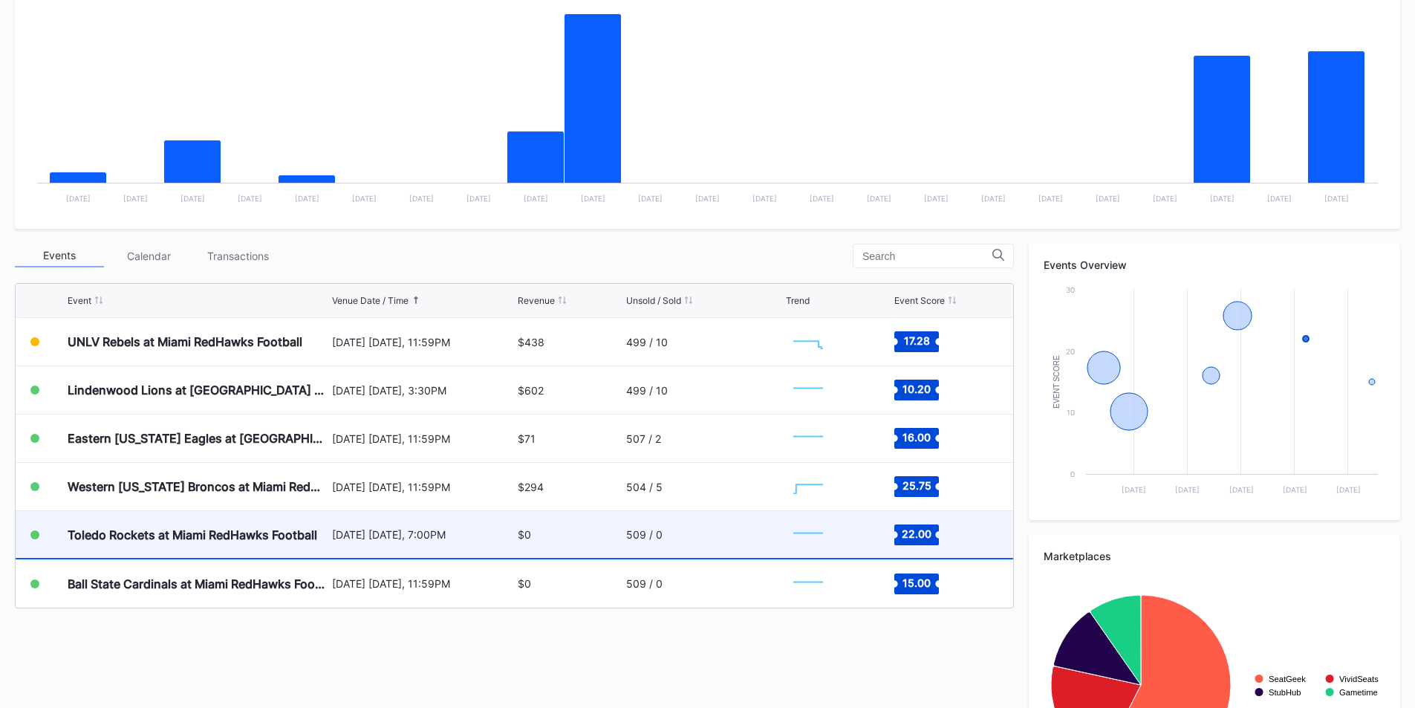
click at [144, 541] on div "Toledo Rockets at Miami RedHawks Football" at bounding box center [193, 534] width 250 height 15
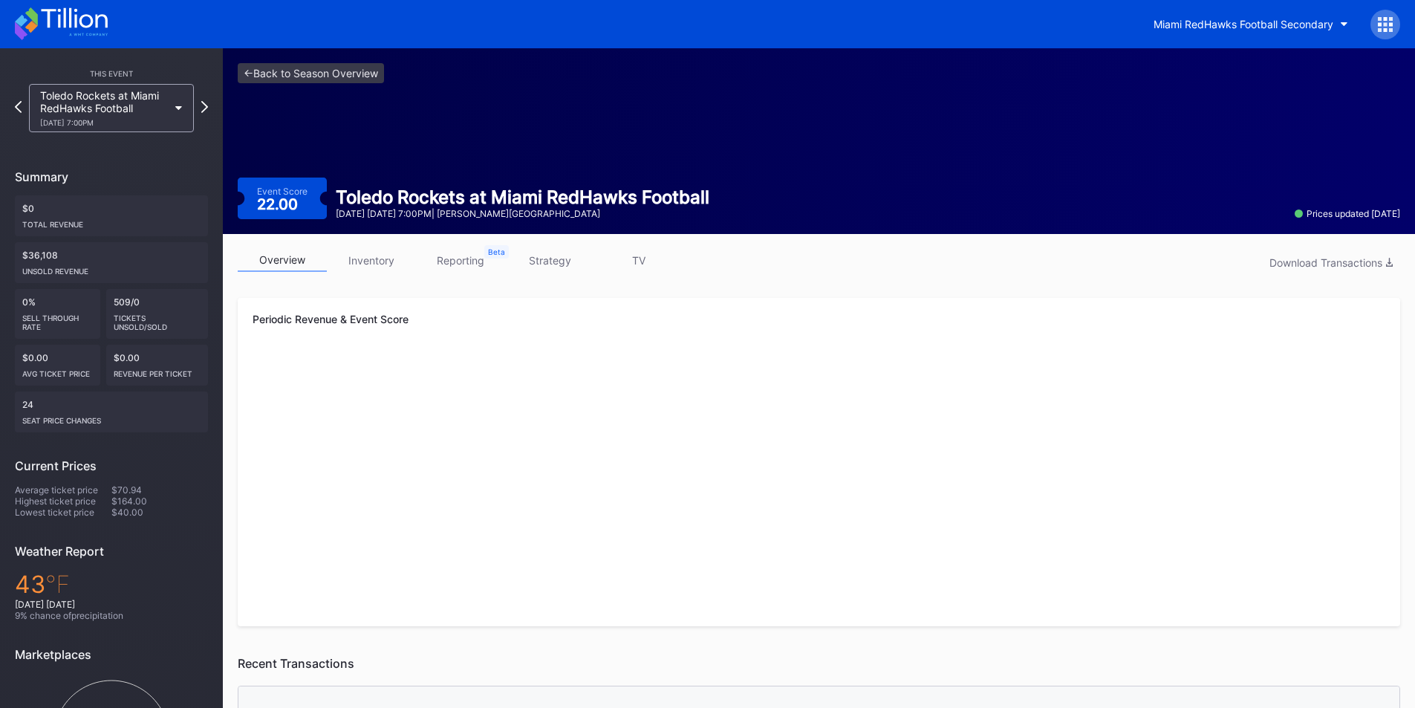
click at [373, 267] on link "inventory" at bounding box center [371, 260] width 89 height 23
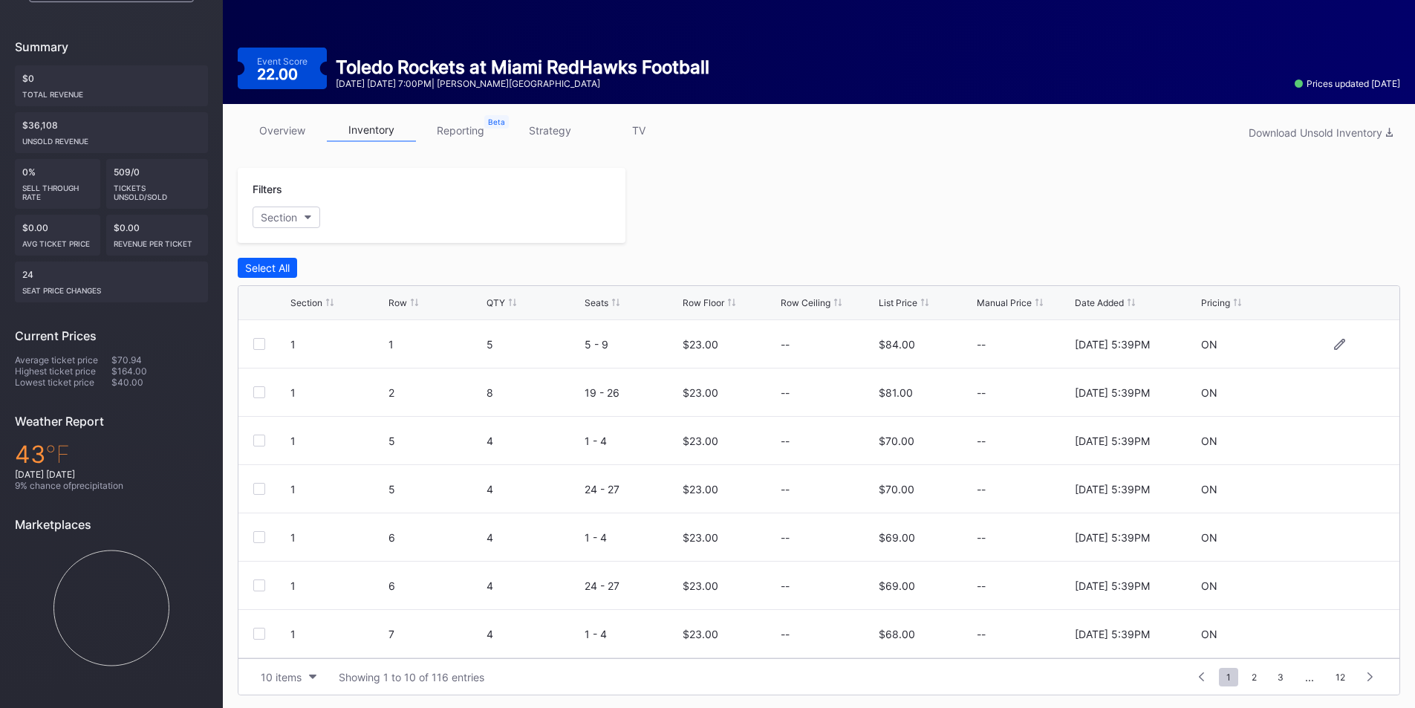
scroll to position [132, 0]
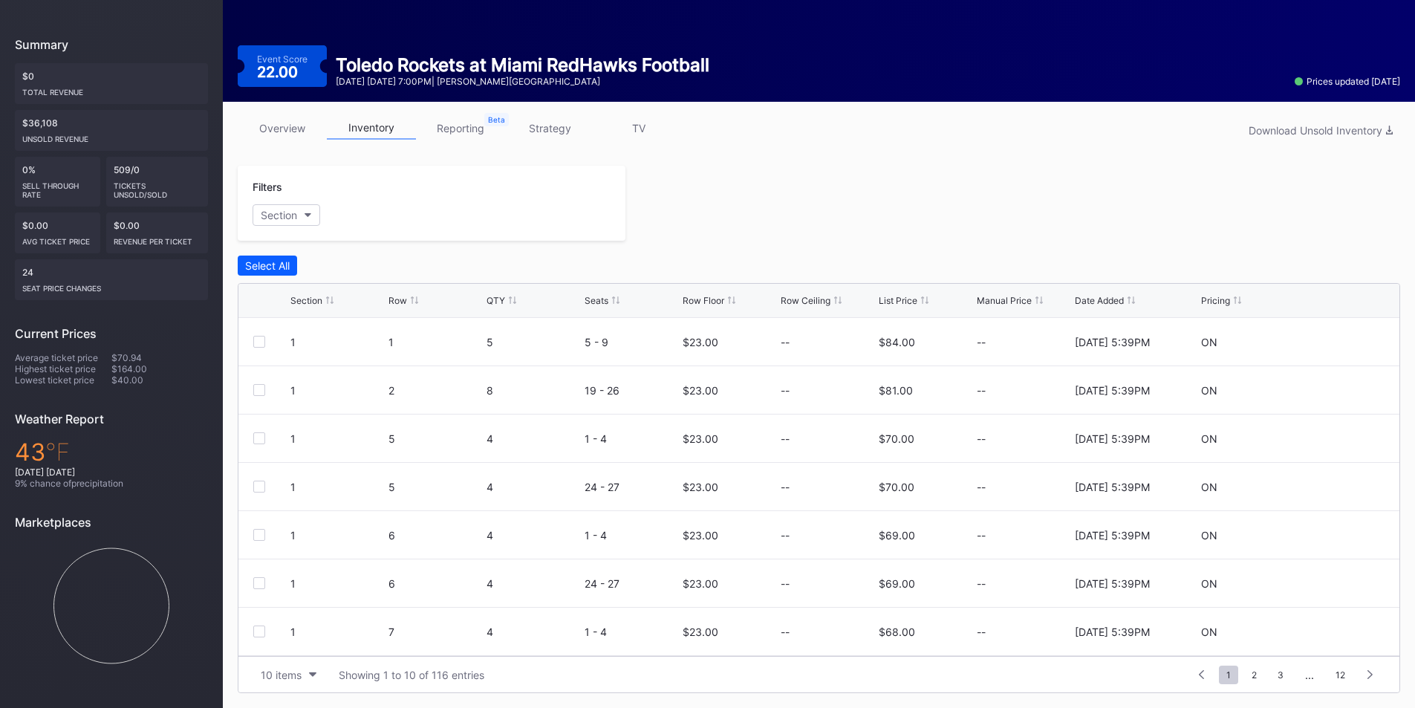
click at [720, 300] on div "Row Floor" at bounding box center [703, 300] width 42 height 11
click at [699, 299] on div "Row Floor" at bounding box center [703, 300] width 42 height 11
click at [262, 436] on div at bounding box center [259, 438] width 12 height 12
click at [262, 385] on div at bounding box center [259, 390] width 12 height 12
click at [262, 353] on div "4 2 4 25 - 28 $48.00 -- $164.00 -- 8/11/2025 5:39PM ON" at bounding box center [818, 342] width 1161 height 48
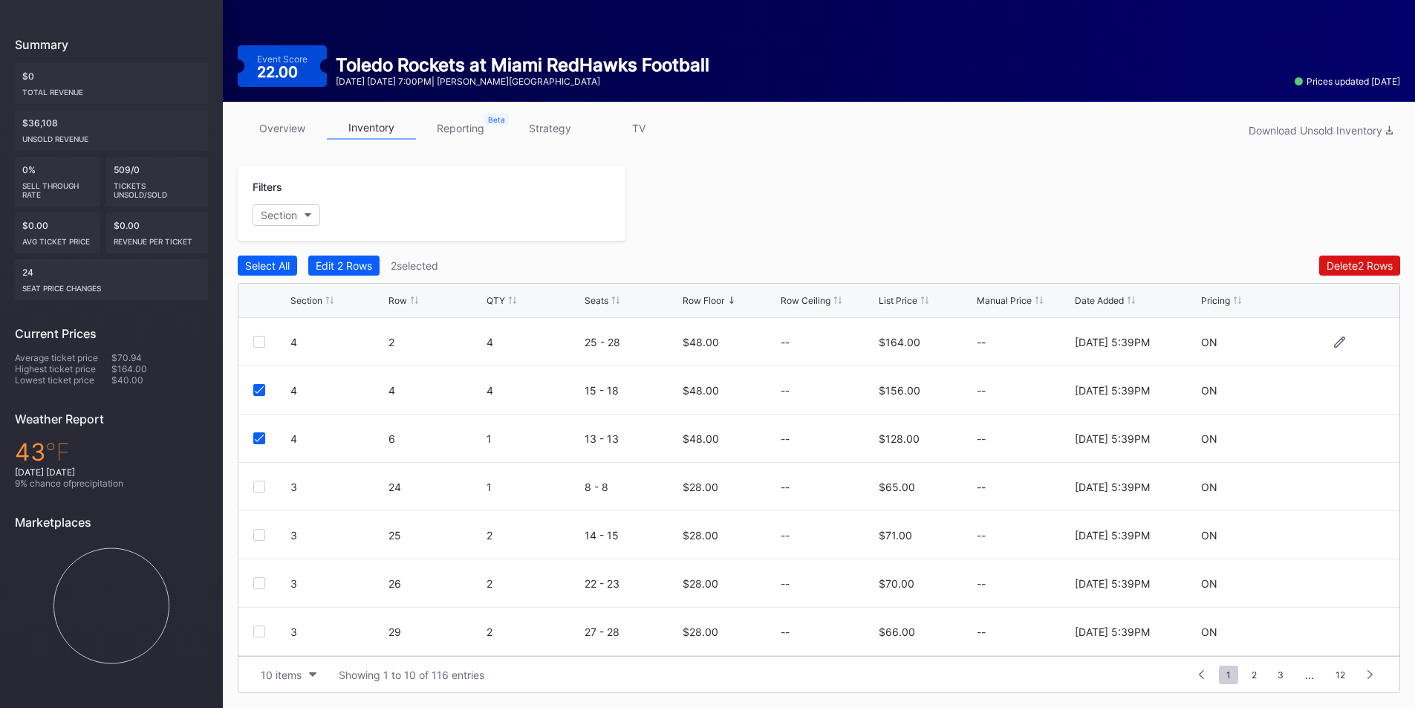
click at [265, 339] on div at bounding box center [271, 342] width 37 height 12
click at [259, 336] on div "4 2 4 25 - 28 $48.00 -- $164.00 -- 8/11/2025 5:39PM ON" at bounding box center [818, 342] width 1161 height 48
click at [259, 345] on div at bounding box center [259, 342] width 12 height 12
click at [331, 264] on div "Edit 3 Rows" at bounding box center [344, 265] width 57 height 13
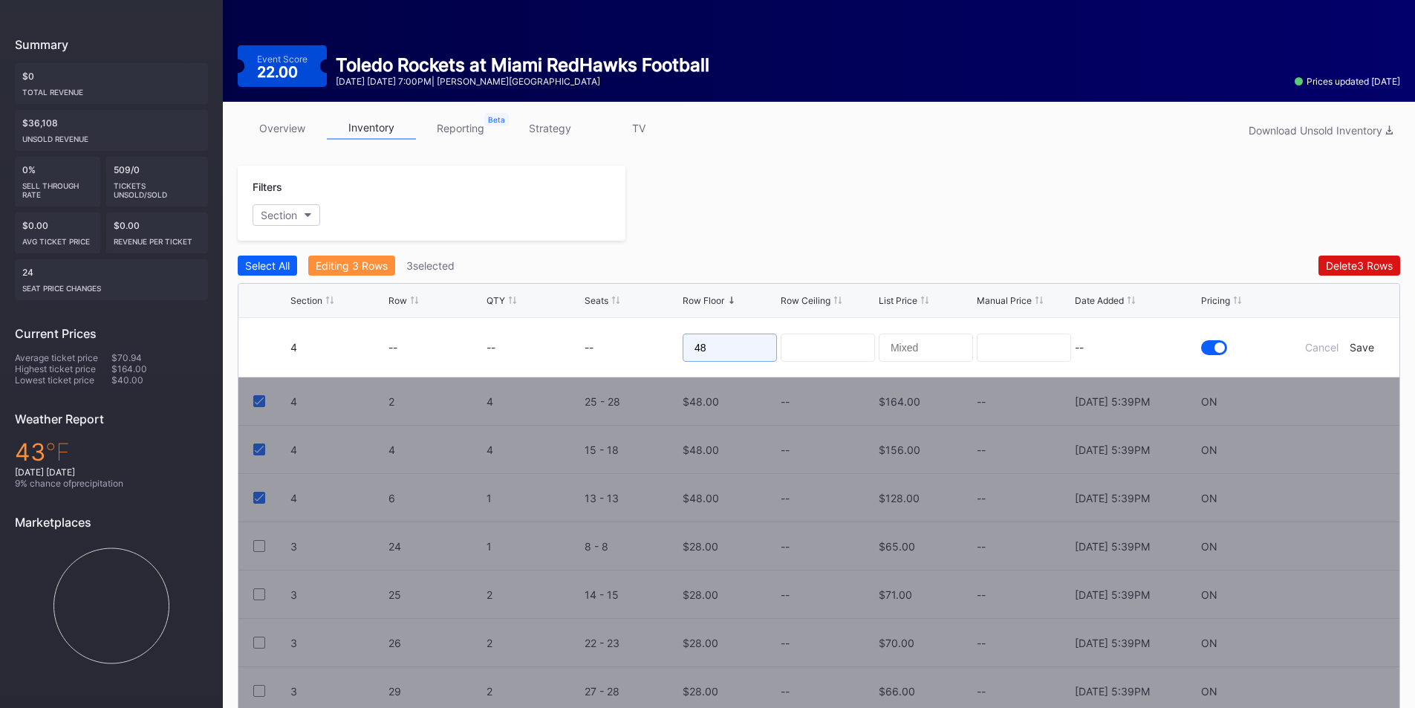
drag, startPoint x: 490, startPoint y: 355, endPoint x: 501, endPoint y: 356, distance: 11.2
click at [485, 356] on form "4 -- -- -- 48 -- Cancel Save" at bounding box center [837, 347] width 1094 height 59
type input "30"
click at [1117, 345] on div "--" at bounding box center [1136, 347] width 123 height 13
click at [1364, 342] on div "Save" at bounding box center [1361, 347] width 25 height 13
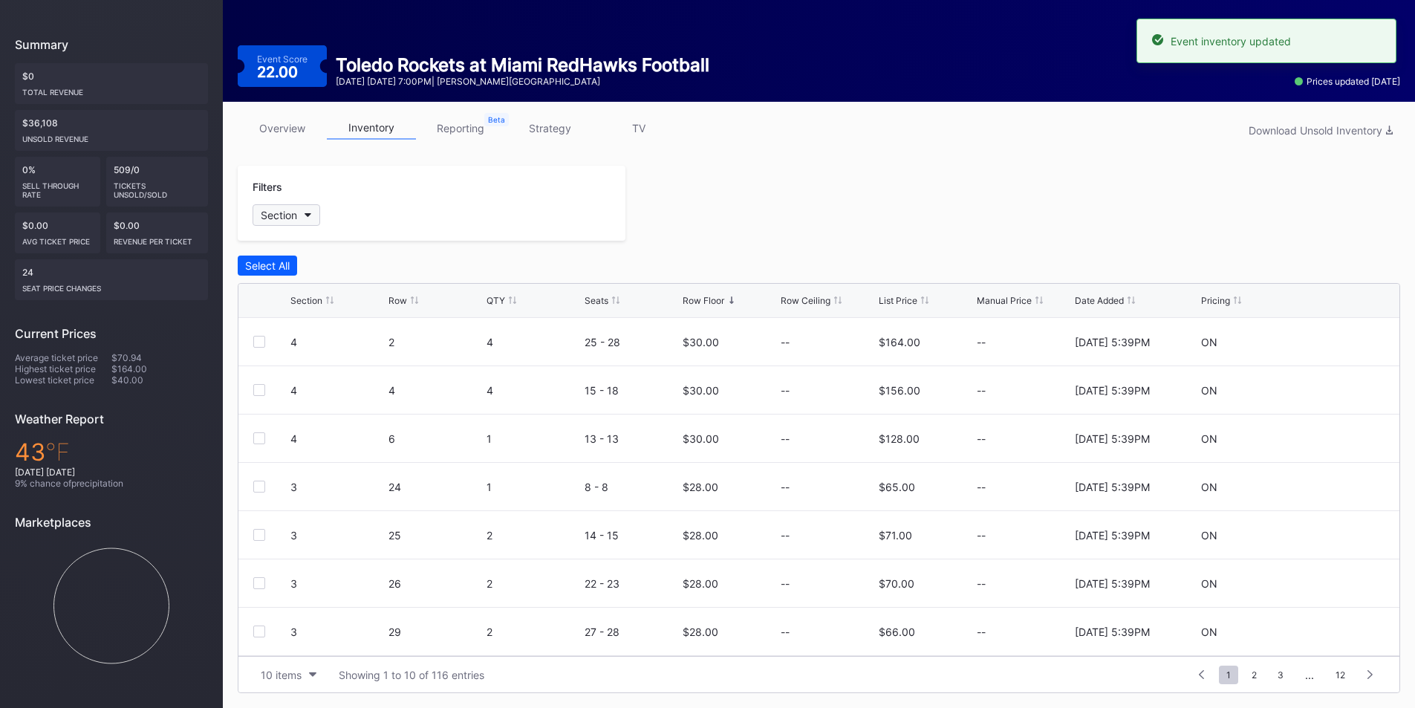
click at [284, 208] on button "Section" at bounding box center [286, 215] width 68 height 22
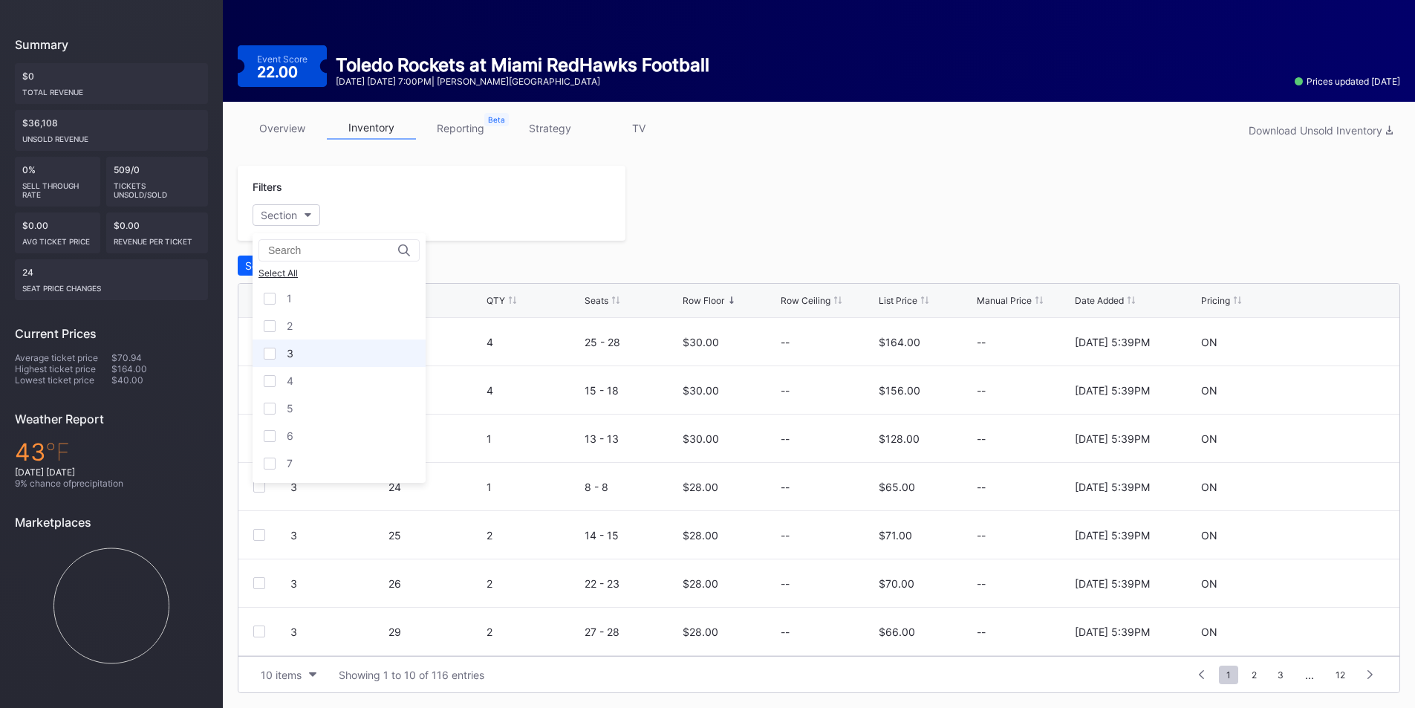
click at [272, 365] on div "3" at bounding box center [338, 352] width 173 height 27
click at [273, 375] on div at bounding box center [270, 381] width 12 height 12
click at [272, 405] on div at bounding box center [270, 408] width 12 height 12
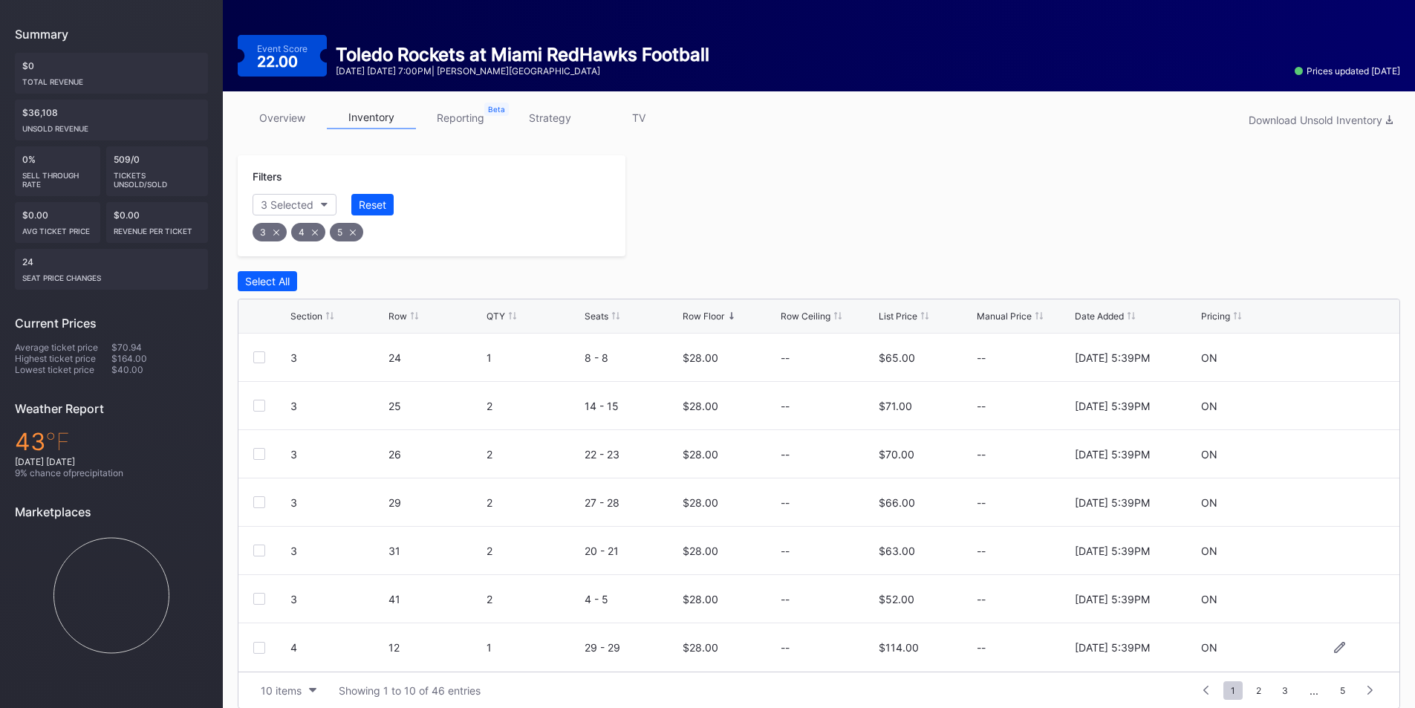
scroll to position [158, 0]
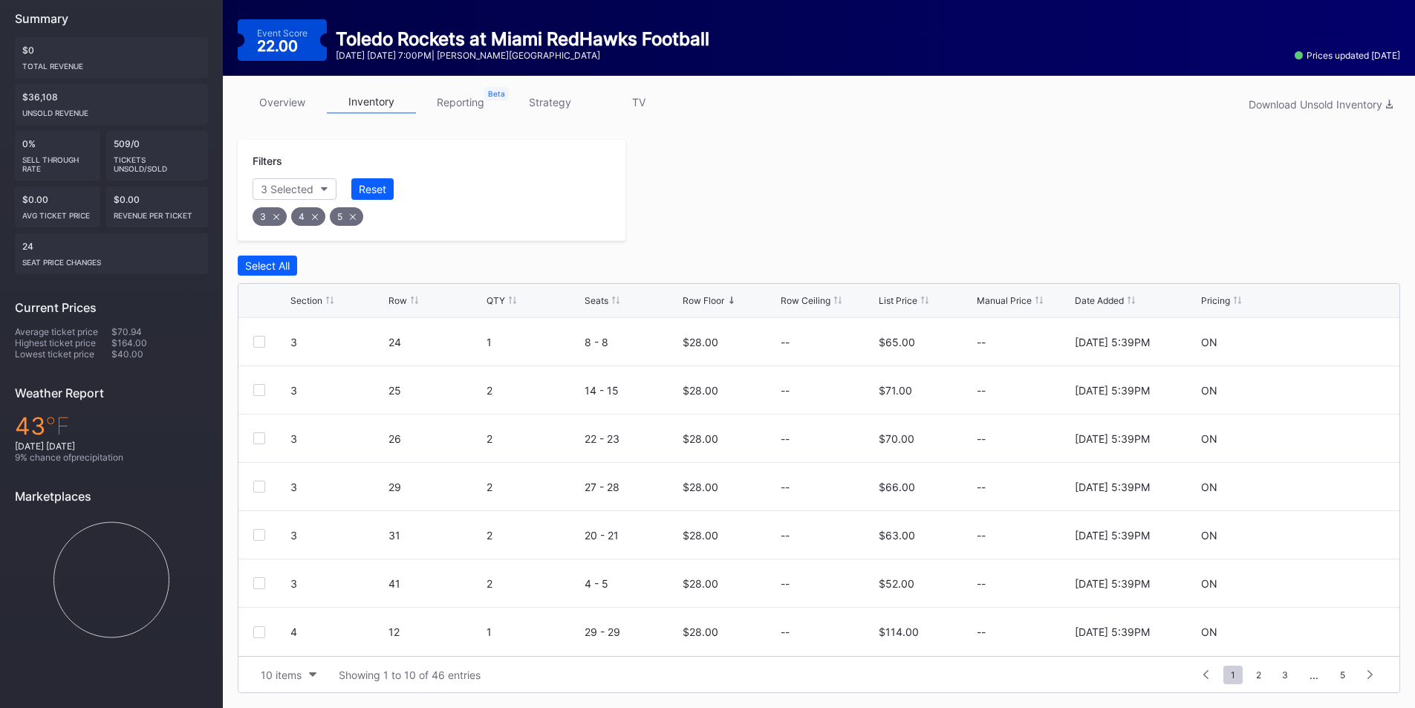
click at [317, 685] on div "10 items Showing 1 to 10 of 46 entries 1 ... -1 0 1 2 3 ... 5" at bounding box center [818, 674] width 1161 height 36
click at [299, 672] on div "10 items" at bounding box center [281, 674] width 41 height 13
click at [284, 644] on div "200 items" at bounding box center [288, 637] width 71 height 27
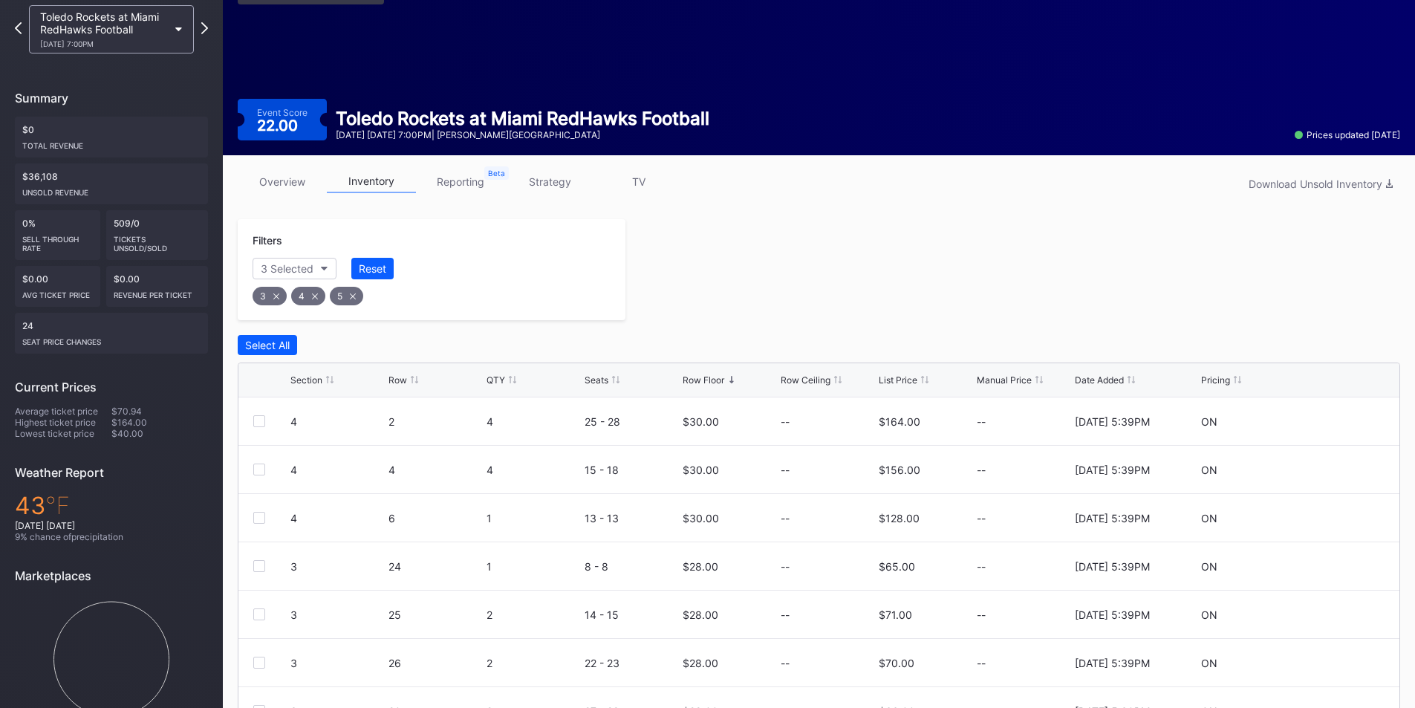
scroll to position [0, 0]
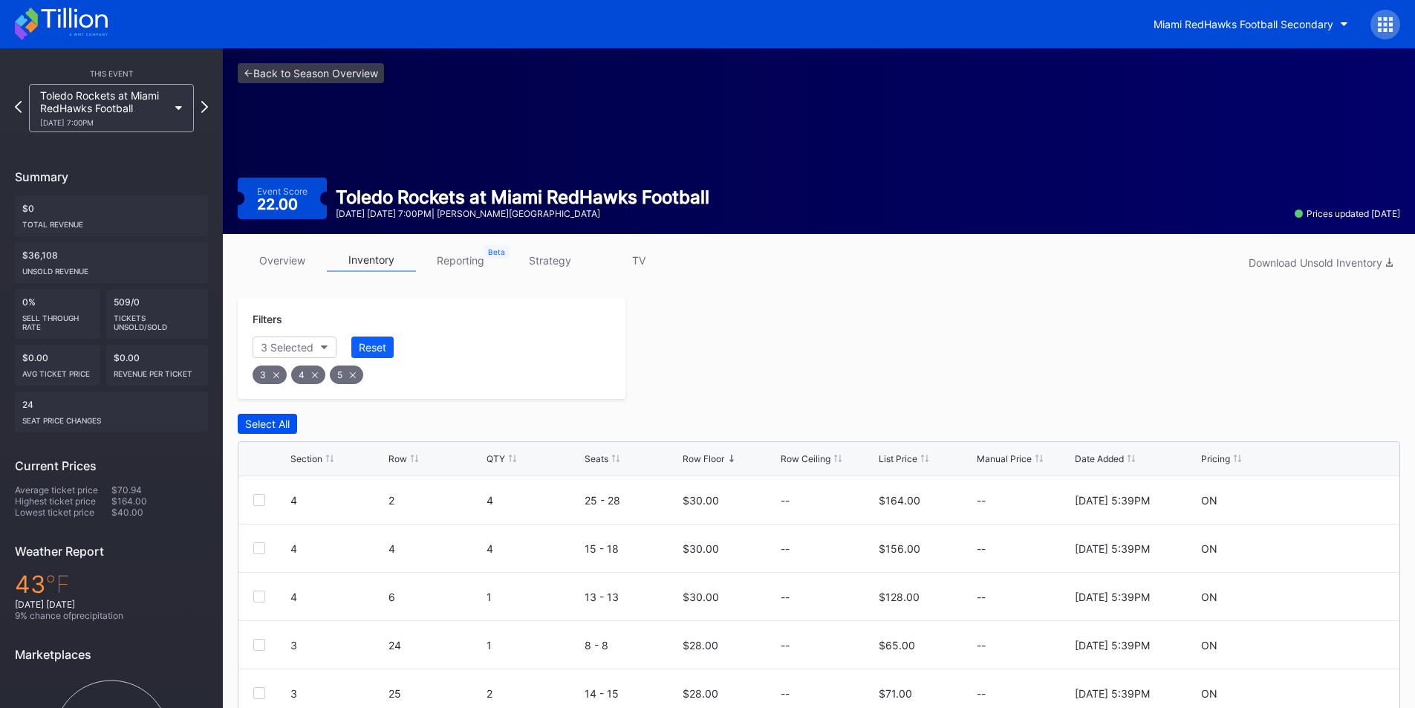
click at [292, 424] on button "Select All" at bounding box center [267, 424] width 59 height 20
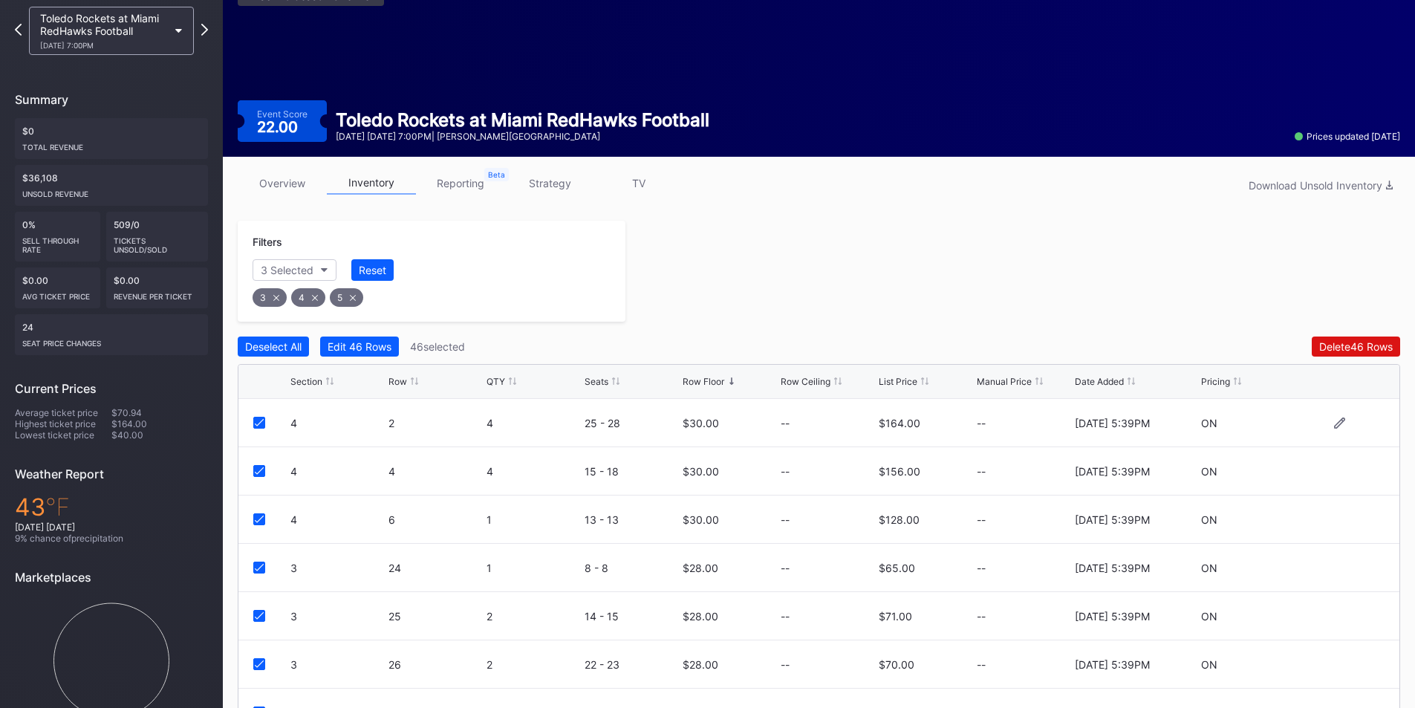
scroll to position [158, 0]
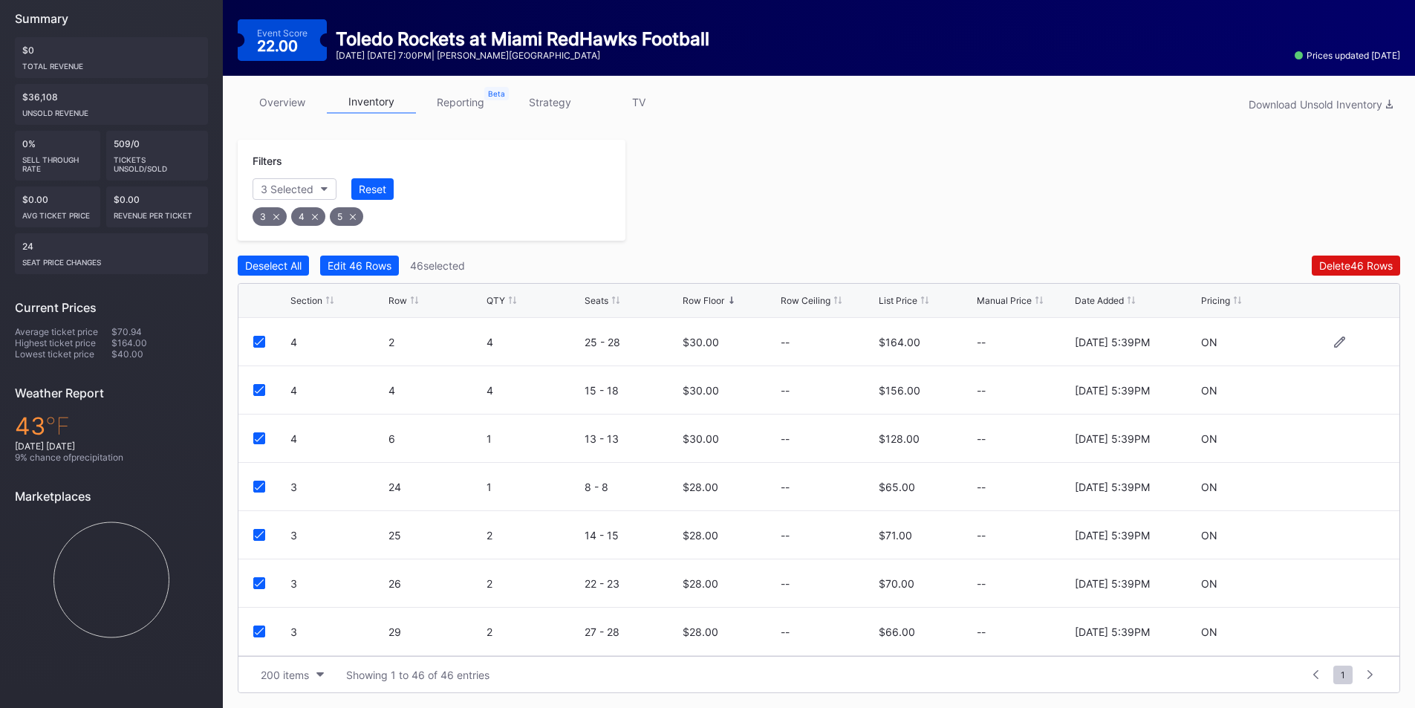
click at [257, 342] on icon at bounding box center [259, 341] width 9 height 7
click at [265, 391] on div at bounding box center [271, 390] width 37 height 12
click at [263, 397] on div "4 4 4 15 - 18 $30.00 -- $156.00 -- 8/11/2025 5:39PM ON" at bounding box center [818, 390] width 1161 height 48
click at [263, 387] on icon at bounding box center [259, 389] width 9 height 7
click at [261, 439] on icon at bounding box center [259, 437] width 9 height 7
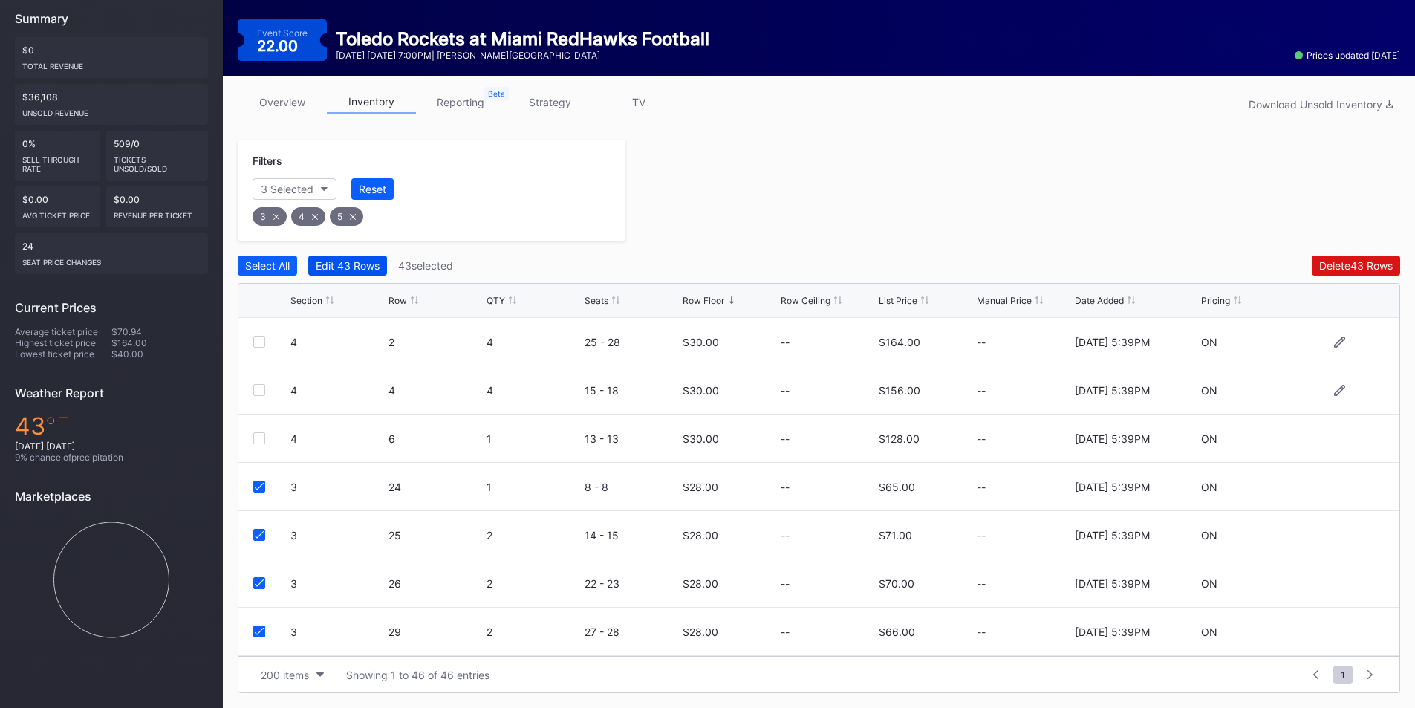
click at [362, 262] on div "Edit 43 Rows" at bounding box center [348, 265] width 64 height 13
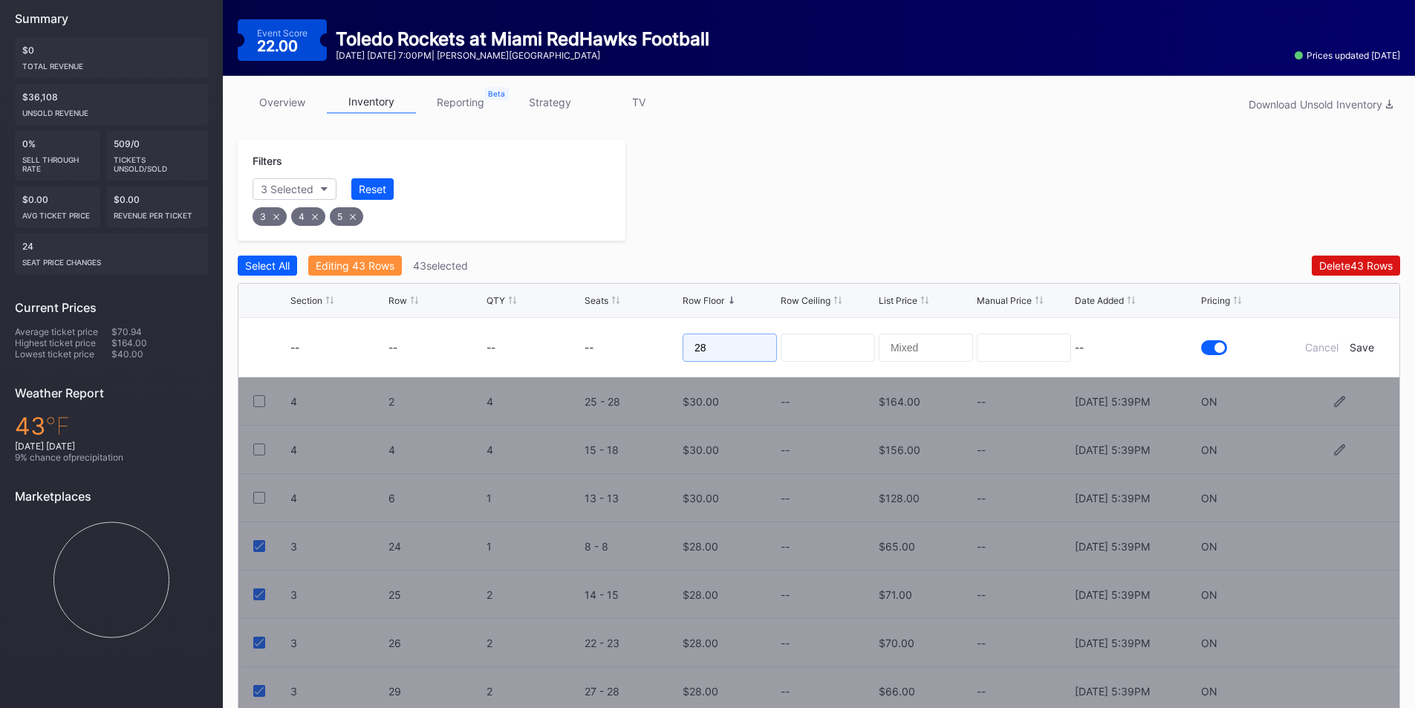
drag, startPoint x: 726, startPoint y: 351, endPoint x: 640, endPoint y: 353, distance: 86.2
click at [640, 353] on form "-- -- -- -- 28 -- Cancel Save" at bounding box center [837, 347] width 1094 height 59
type input "16"
click at [1131, 350] on div "--" at bounding box center [1136, 347] width 123 height 13
click at [1368, 346] on div "Save" at bounding box center [1361, 347] width 25 height 13
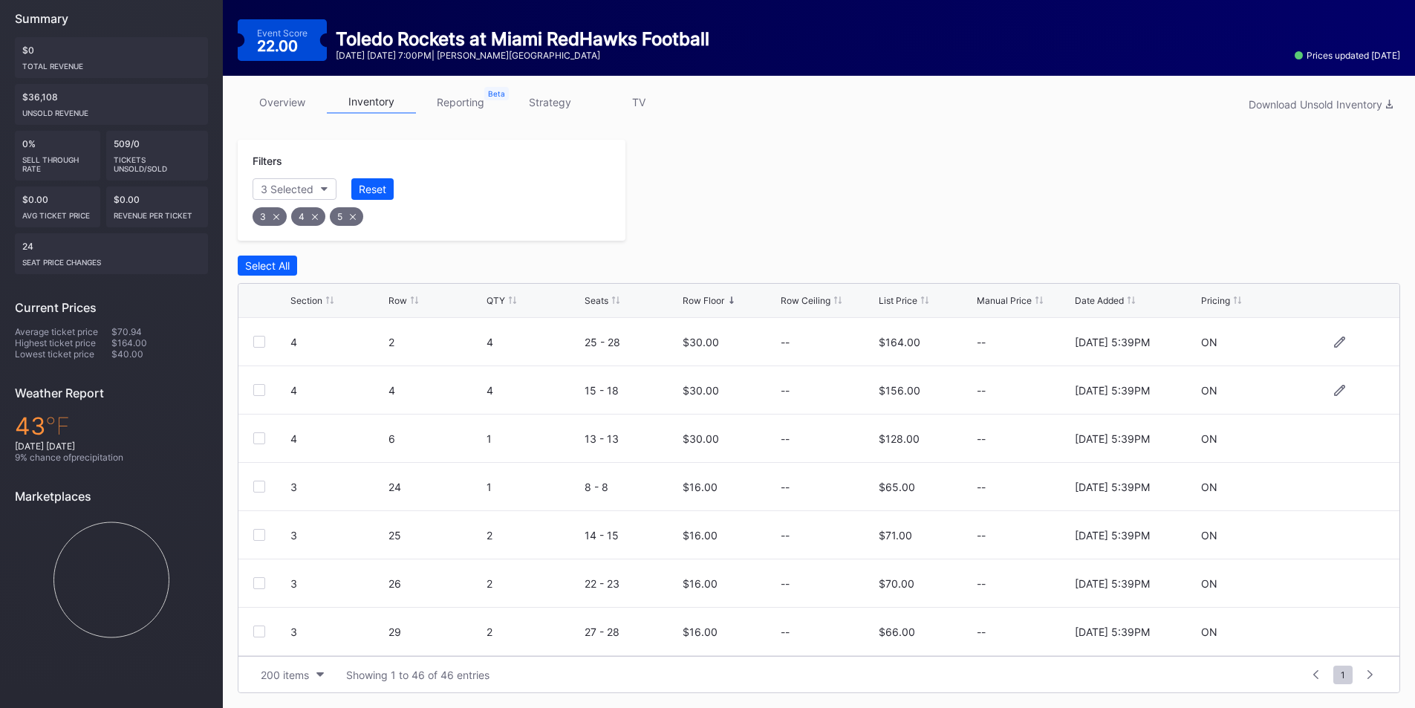
click at [271, 218] on div "3" at bounding box center [269, 216] width 34 height 19
click at [271, 218] on div "4" at bounding box center [269, 216] width 34 height 19
click at [271, 218] on div "5" at bounding box center [268, 216] width 33 height 19
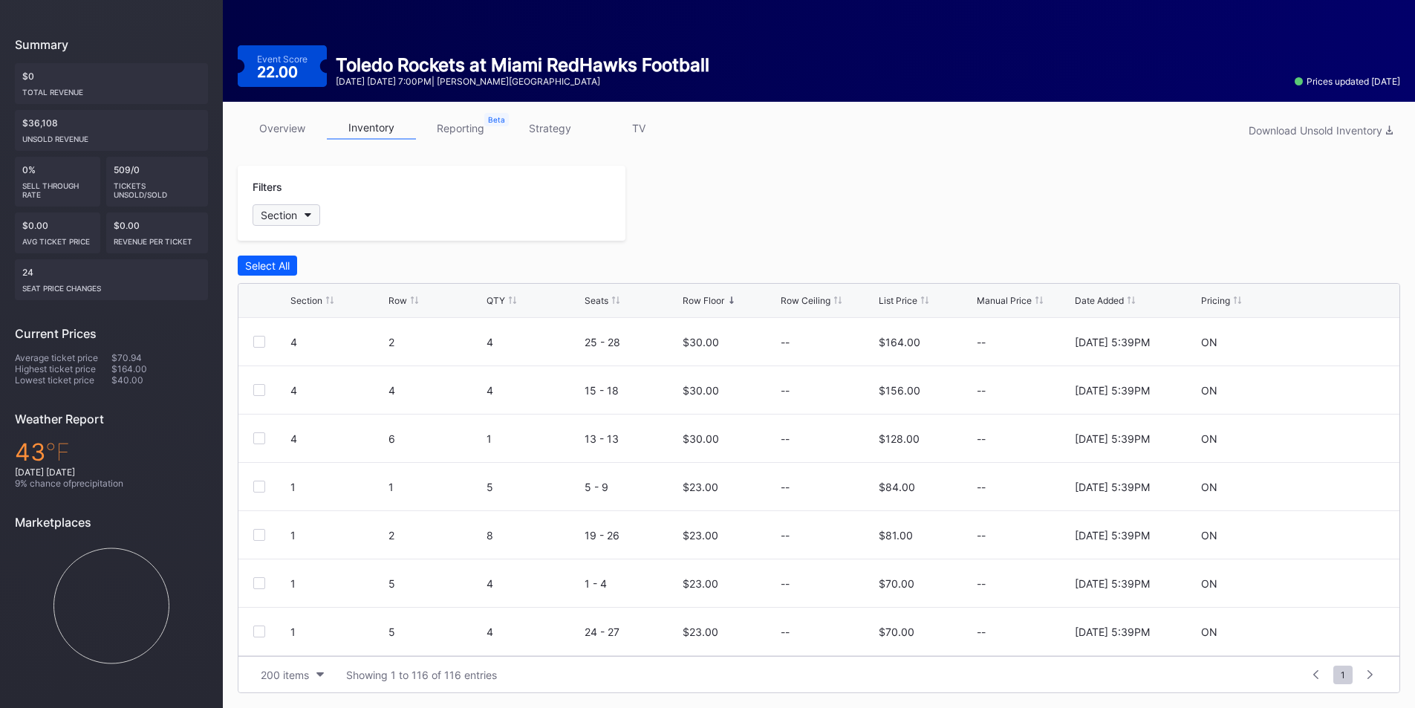
click at [278, 208] on button "Section" at bounding box center [286, 215] width 68 height 22
click at [276, 304] on div "1" at bounding box center [338, 297] width 173 height 27
click at [282, 331] on div "2" at bounding box center [338, 325] width 173 height 27
drag, startPoint x: 279, startPoint y: 446, endPoint x: 279, endPoint y: 455, distance: 9.7
click at [279, 447] on div "6" at bounding box center [338, 435] width 173 height 27
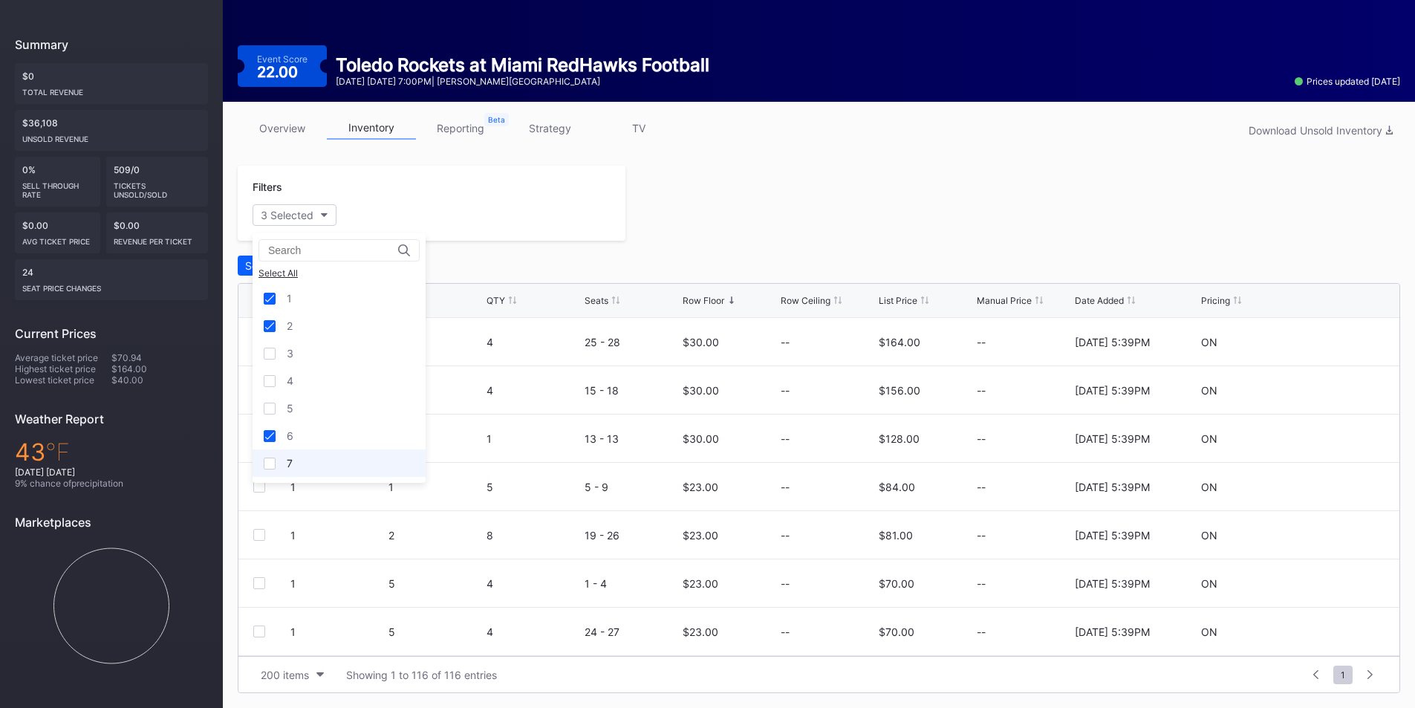
click at [279, 461] on div "7" at bounding box center [338, 462] width 173 height 27
drag, startPoint x: 483, startPoint y: 272, endPoint x: 311, endPoint y: 285, distance: 172.8
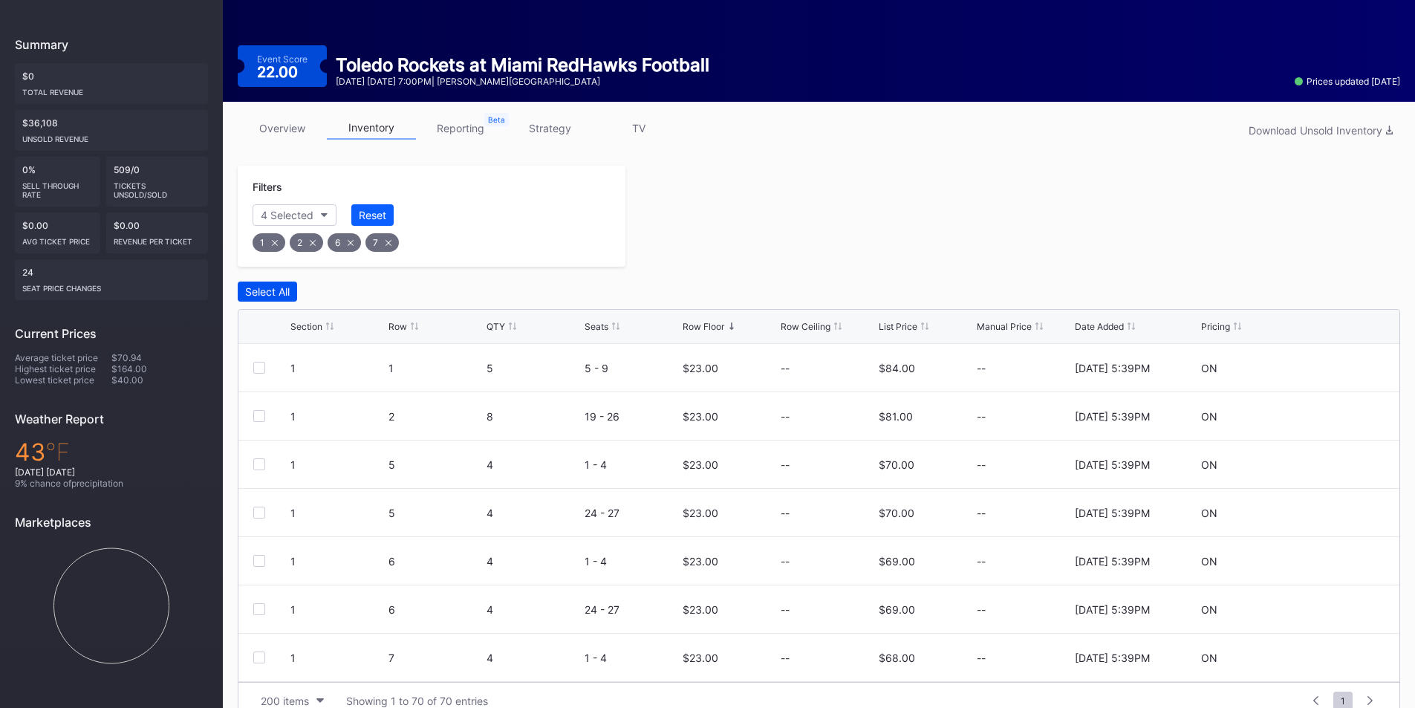
click at [284, 293] on div "Select All" at bounding box center [267, 291] width 45 height 13
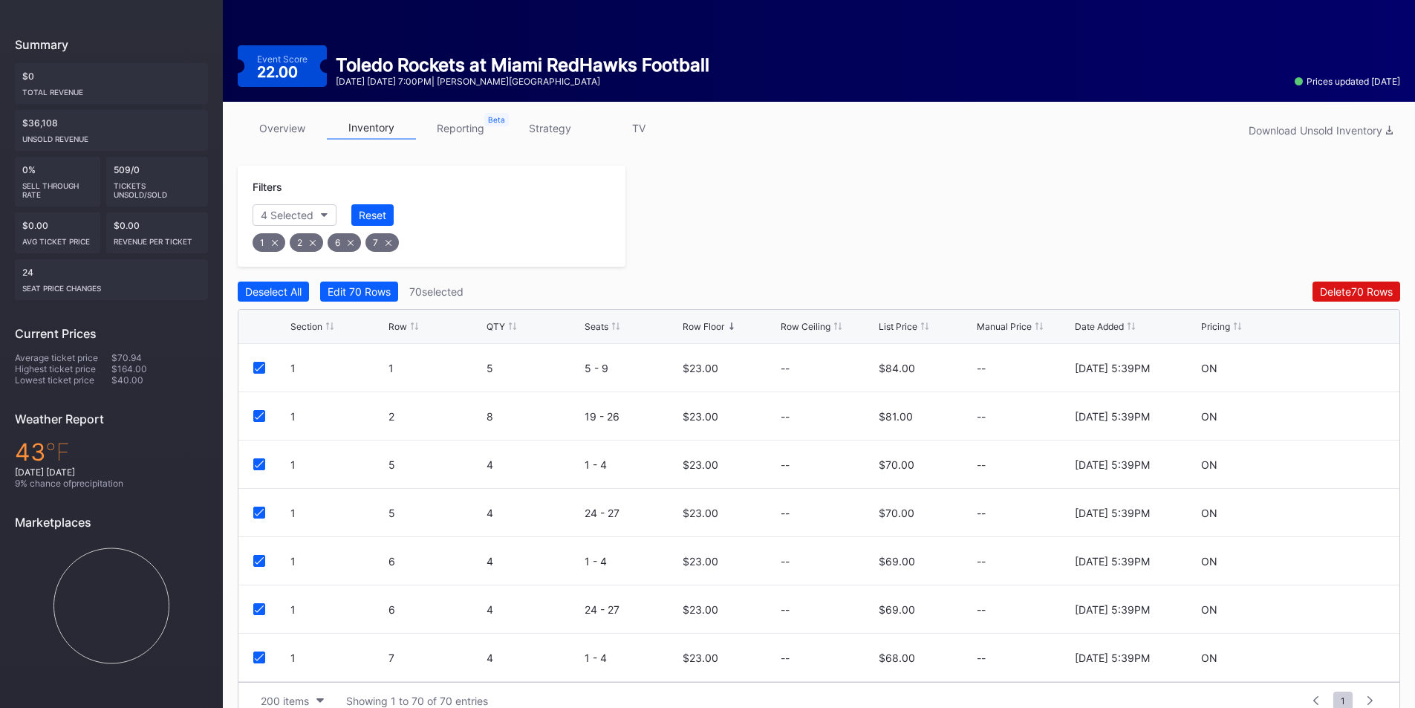
click at [353, 290] on div "Edit 70 Rows" at bounding box center [358, 291] width 63 height 13
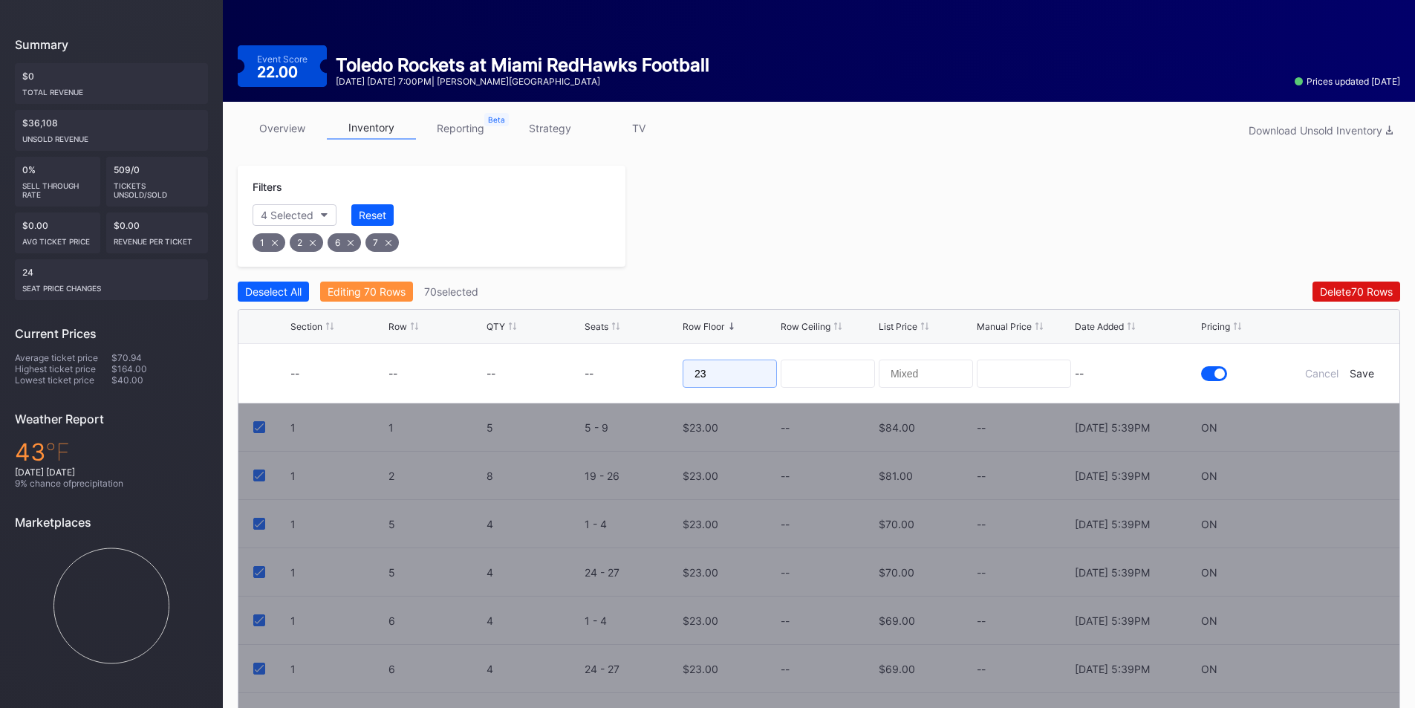
drag, startPoint x: 689, startPoint y: 367, endPoint x: 637, endPoint y: 370, distance: 52.1
click at [638, 370] on form "-- -- -- -- 23 -- Cancel Save" at bounding box center [837, 373] width 1094 height 59
type input "11"
click at [1118, 377] on div "--" at bounding box center [1136, 373] width 123 height 13
click at [1365, 374] on div "Save" at bounding box center [1361, 373] width 25 height 13
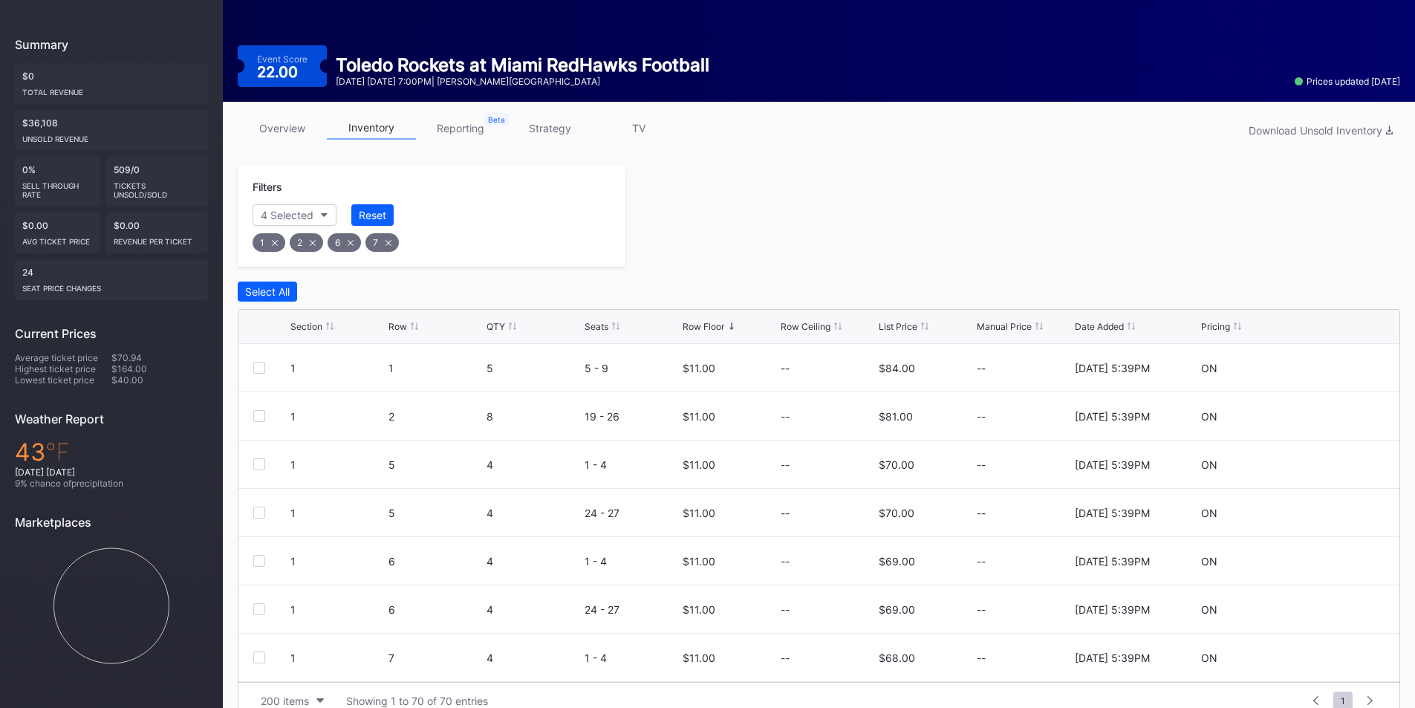
click at [366, 218] on div "Reset" at bounding box center [372, 215] width 27 height 13
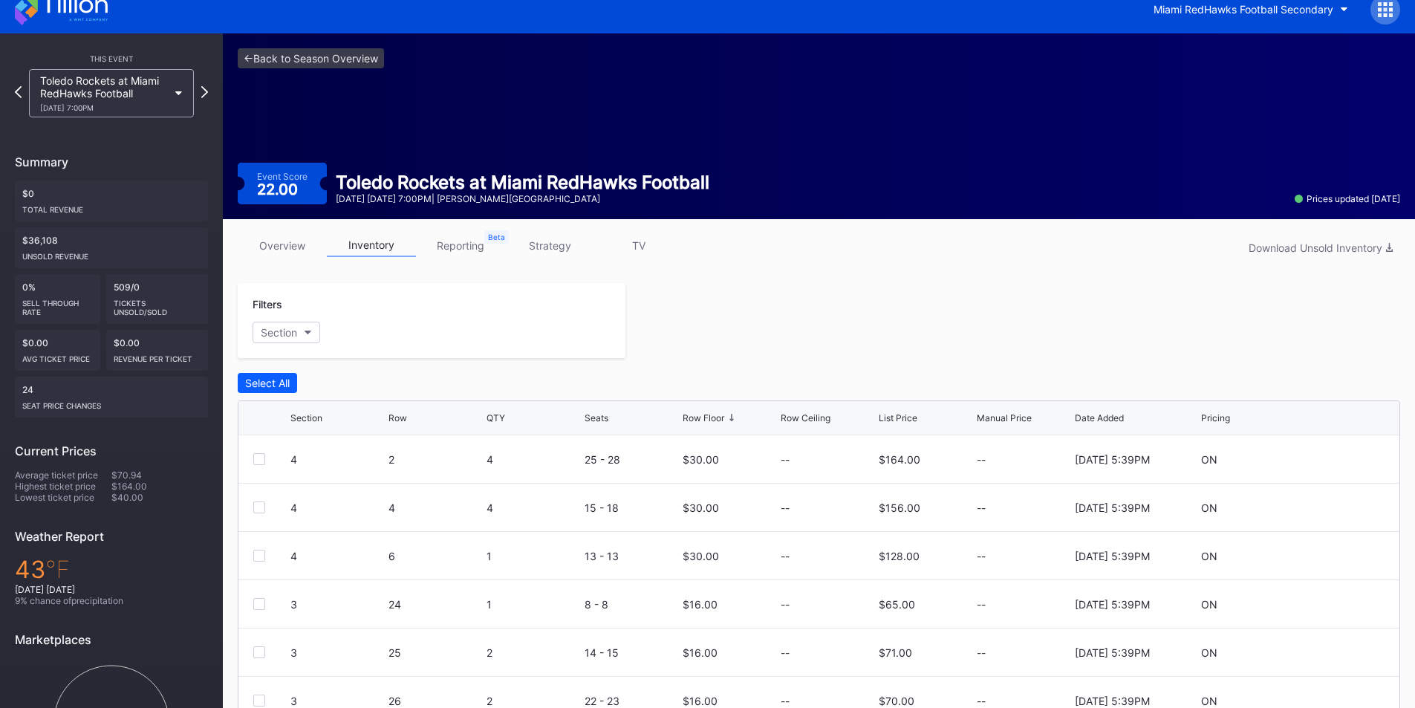
scroll to position [0, 0]
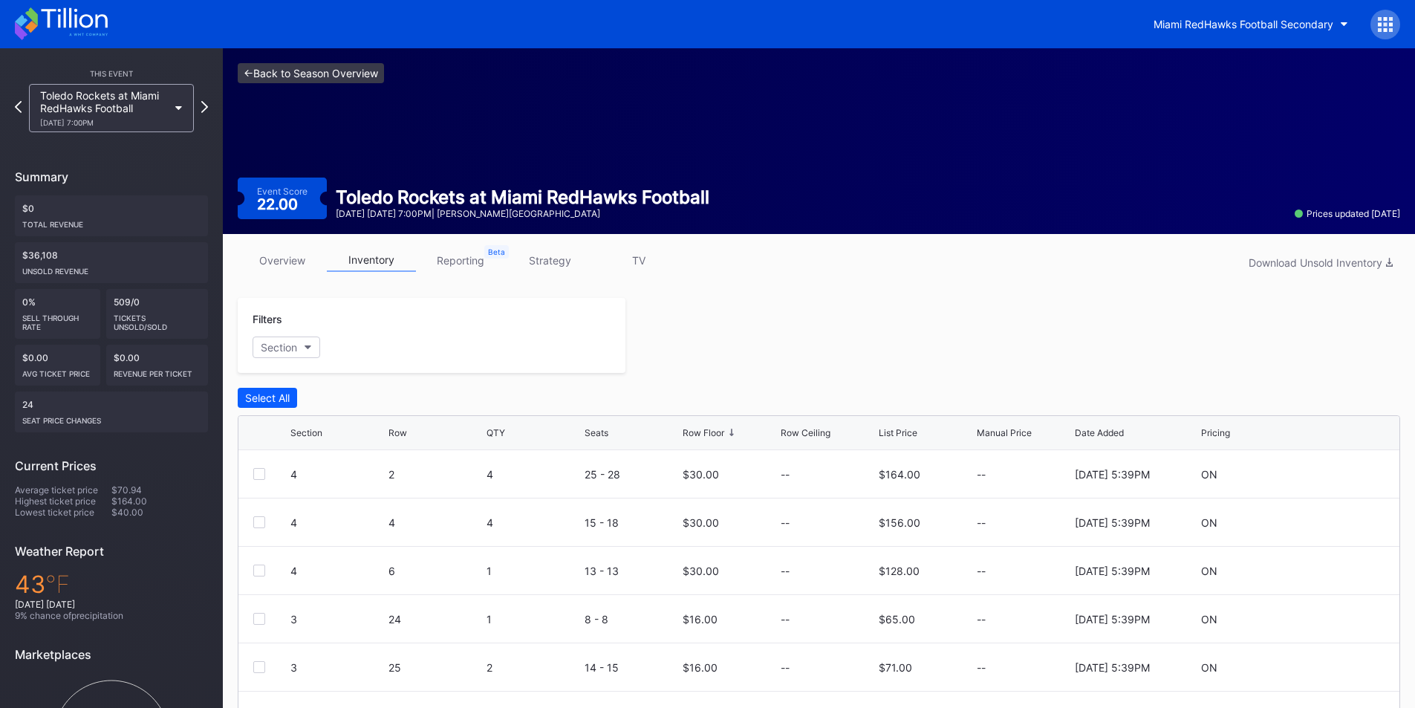
click at [279, 71] on link "<- Back to Season Overview" at bounding box center [311, 73] width 146 height 20
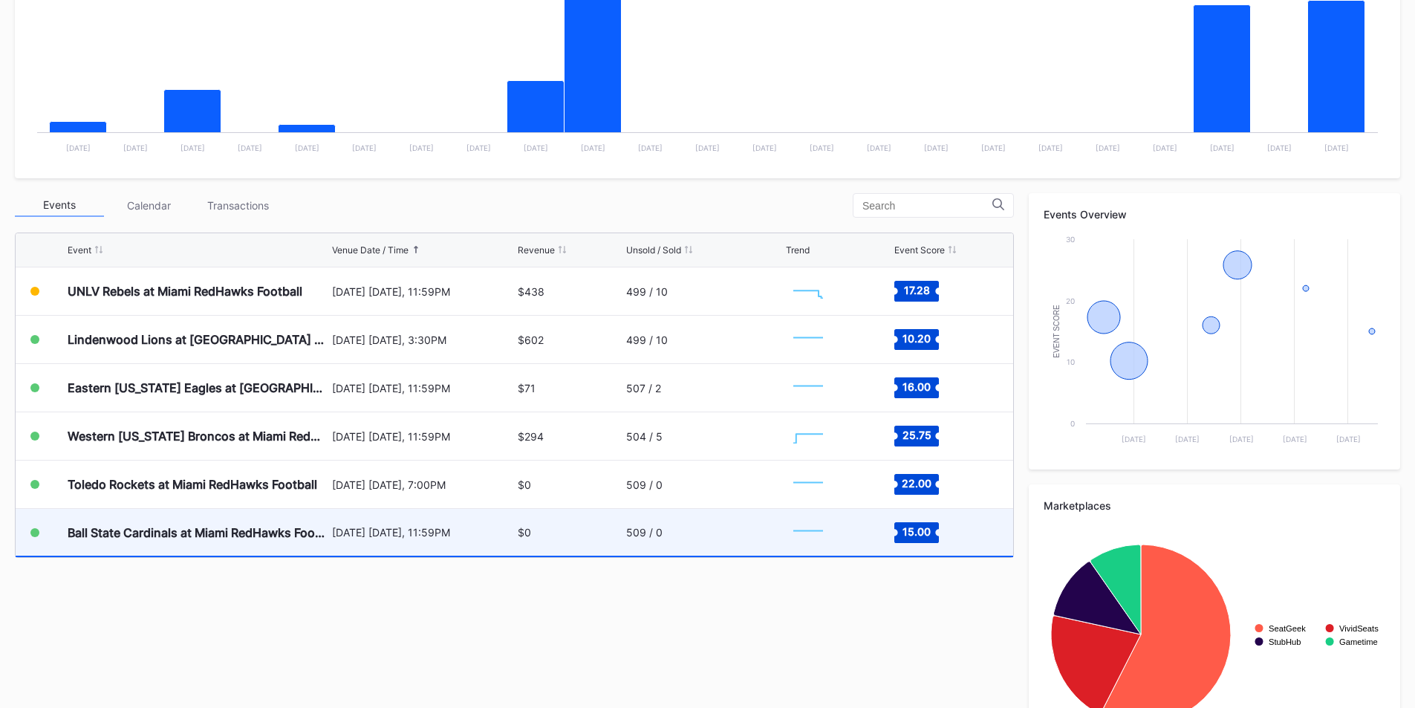
scroll to position [415, 0]
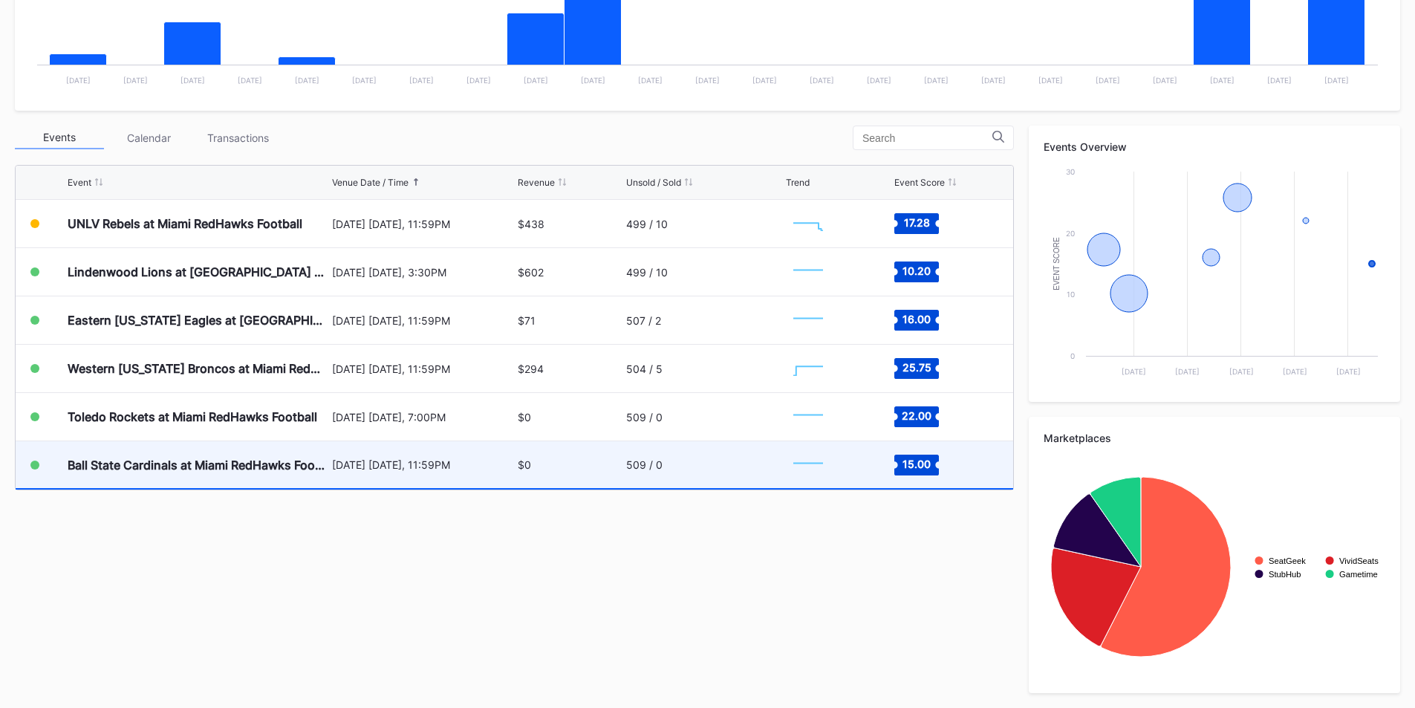
click at [160, 473] on div "Ball State Cardinals at Miami RedHawks Football" at bounding box center [198, 464] width 261 height 47
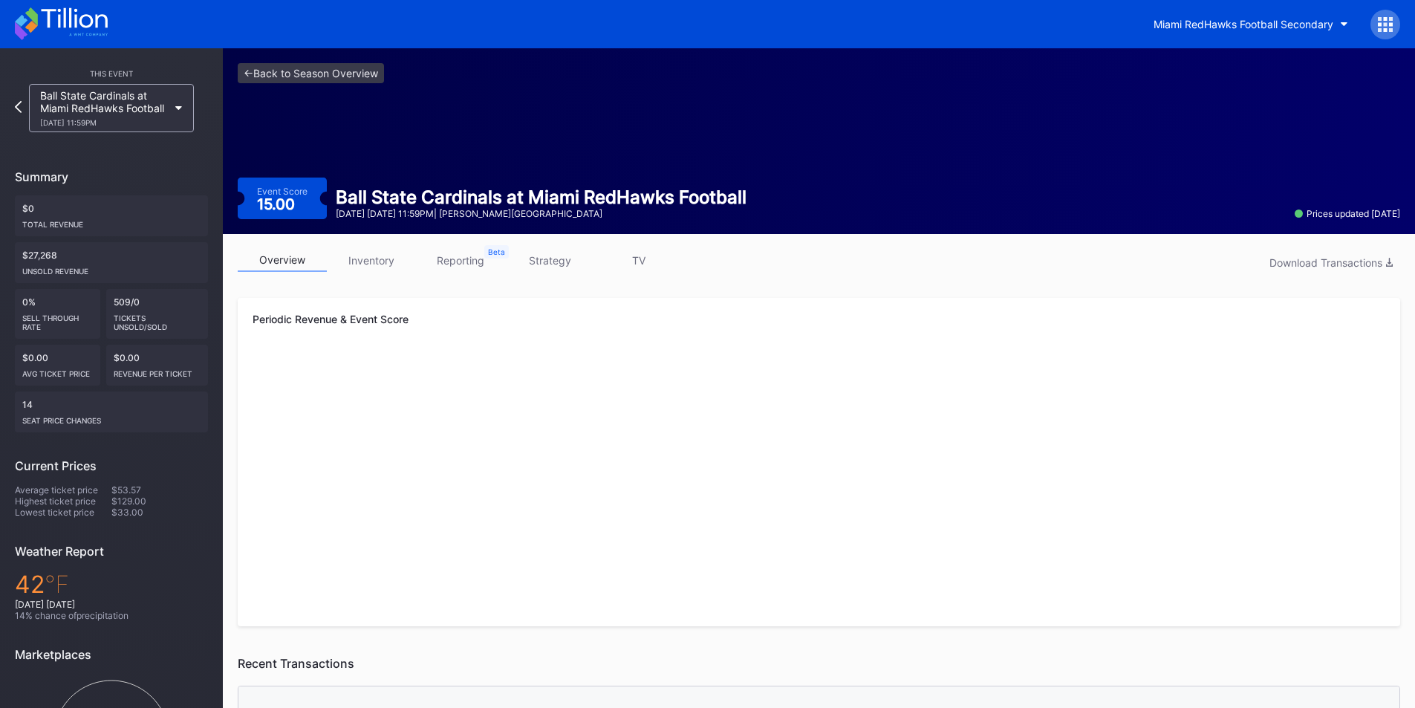
click at [375, 261] on link "inventory" at bounding box center [371, 260] width 89 height 23
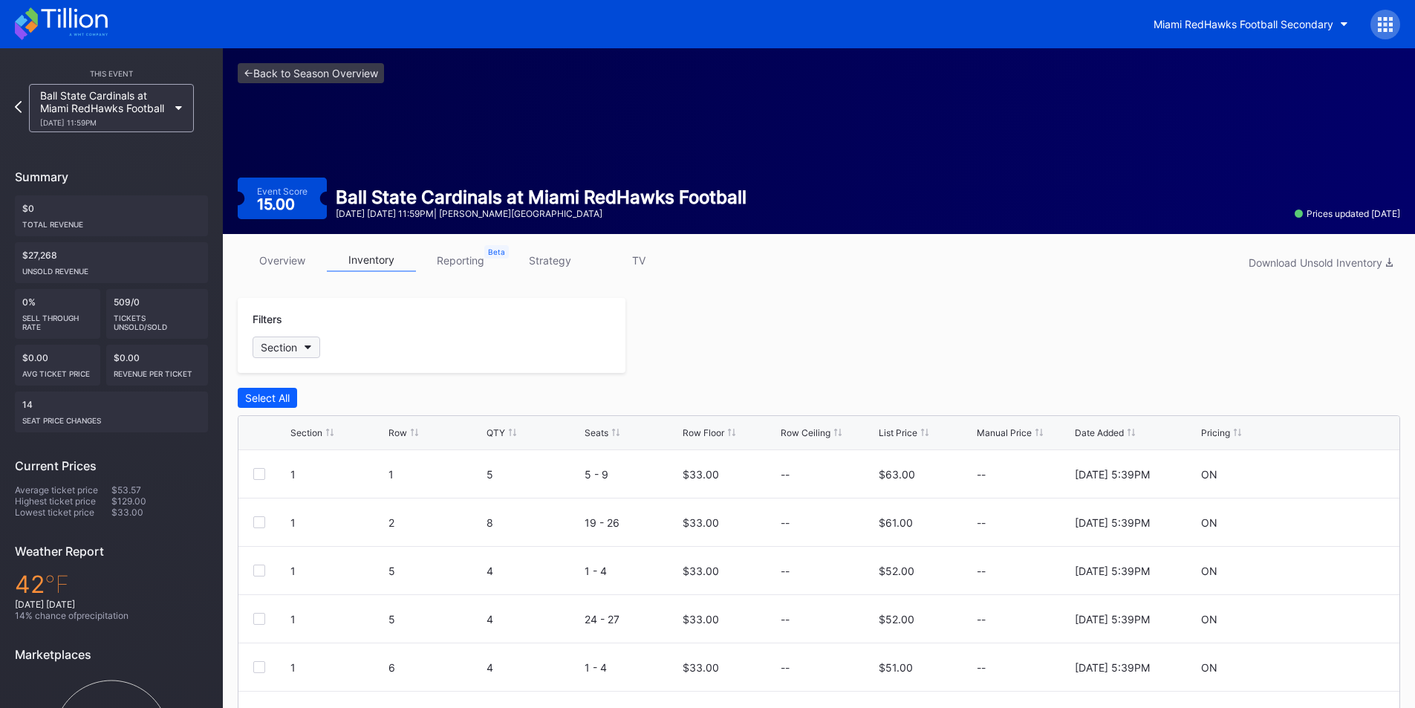
click at [290, 344] on div "Section" at bounding box center [279, 347] width 36 height 13
click at [725, 435] on div "Row Floor" at bounding box center [729, 432] width 94 height 11
click at [725, 434] on div "Row Floor" at bounding box center [729, 432] width 94 height 11
click at [261, 475] on div at bounding box center [259, 474] width 12 height 12
click at [258, 516] on div at bounding box center [259, 522] width 12 height 12
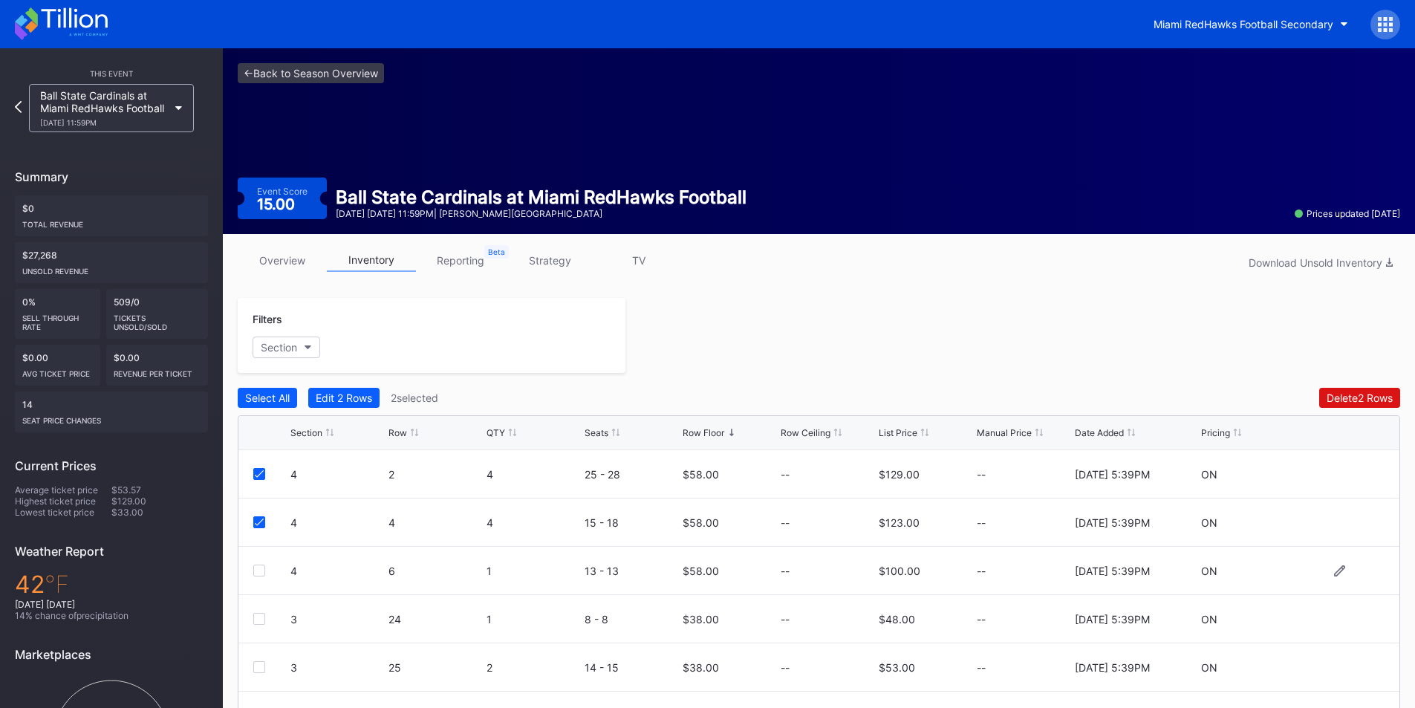
click at [260, 568] on div at bounding box center [259, 570] width 12 height 12
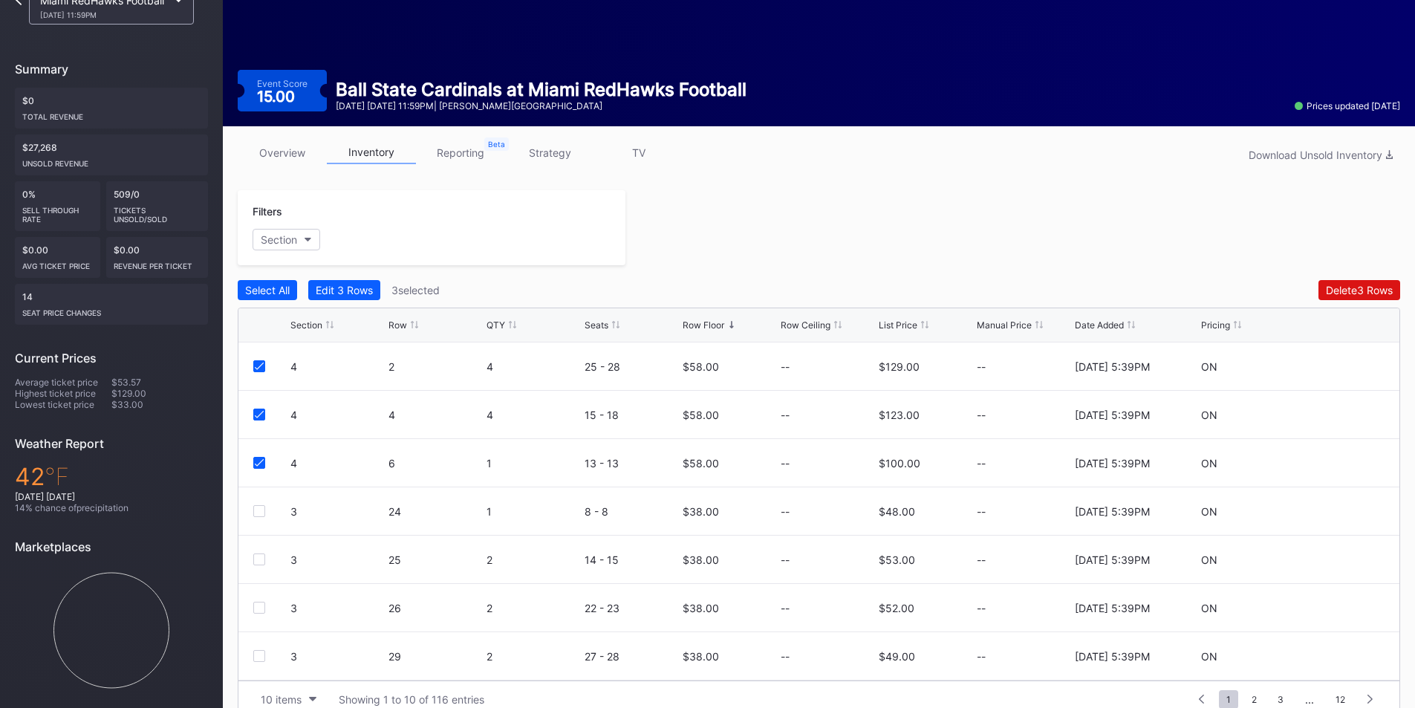
scroll to position [132, 0]
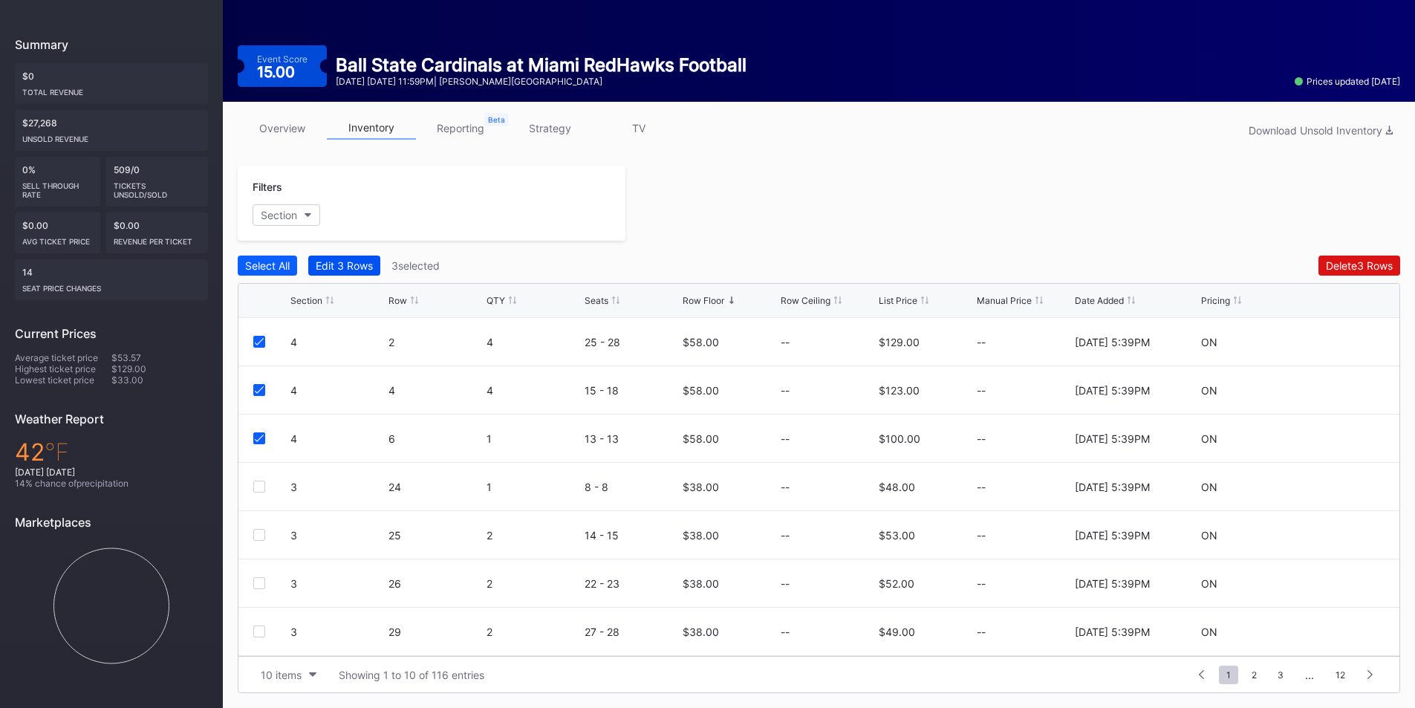
click at [362, 264] on div "Edit 3 Rows" at bounding box center [344, 265] width 57 height 13
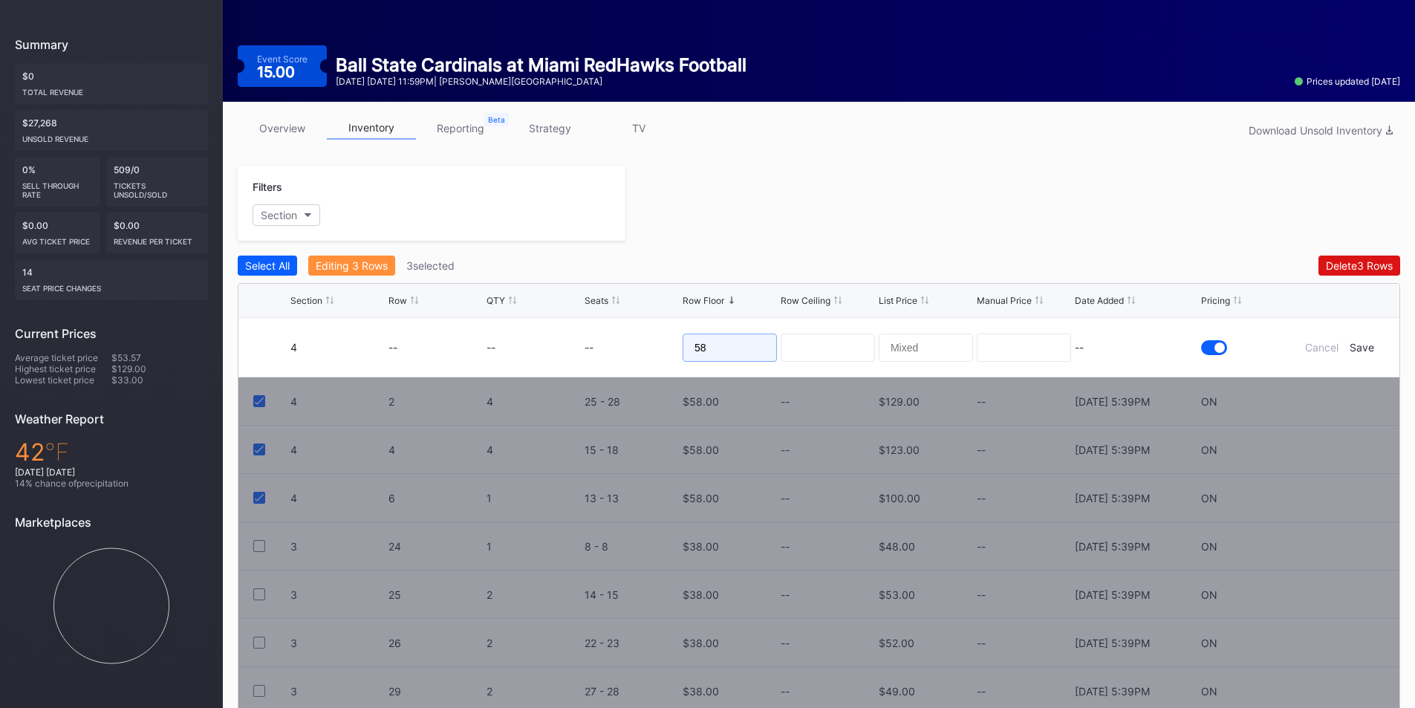
drag, startPoint x: 734, startPoint y: 351, endPoint x: 601, endPoint y: 352, distance: 132.9
click at [605, 351] on form "4 -- -- -- 58 -- Cancel Save" at bounding box center [837, 347] width 1094 height 59
type input "40"
click at [1364, 346] on div "Save" at bounding box center [1361, 347] width 25 height 13
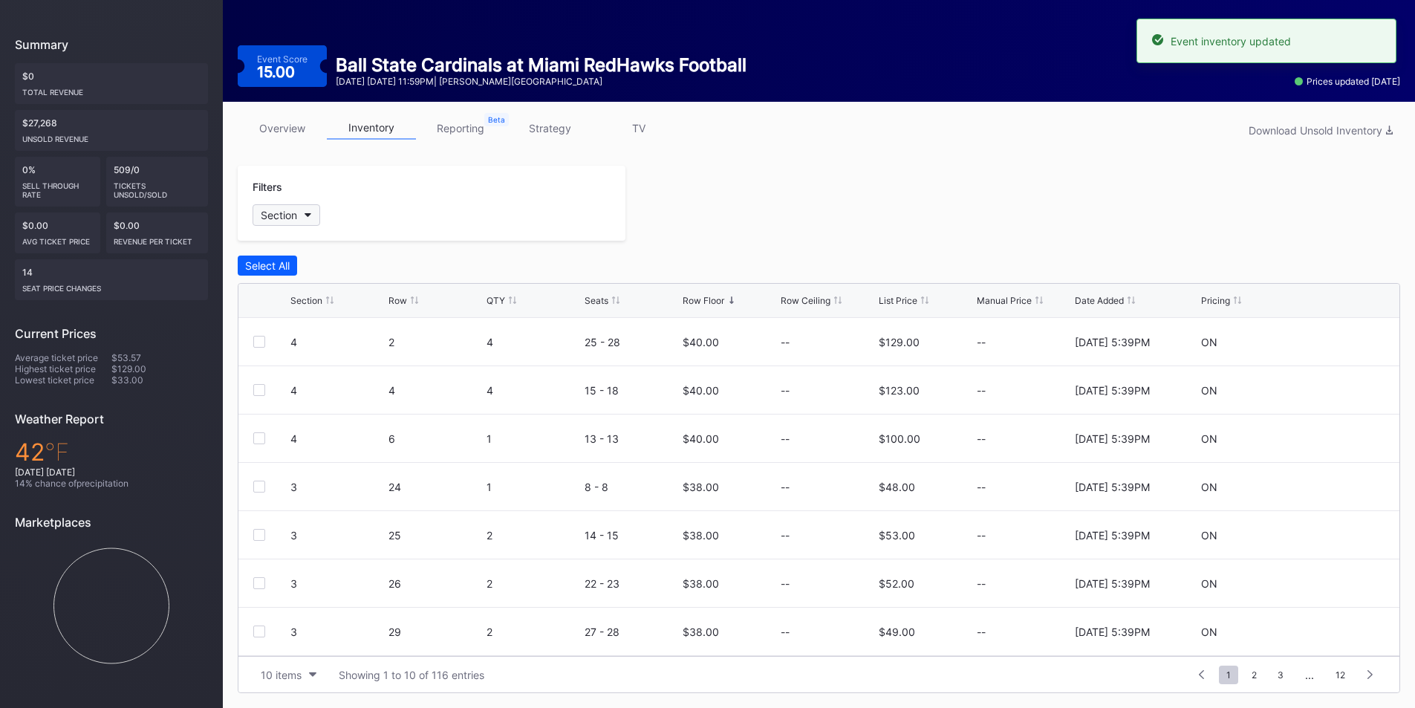
click at [287, 213] on div "Section" at bounding box center [279, 215] width 36 height 13
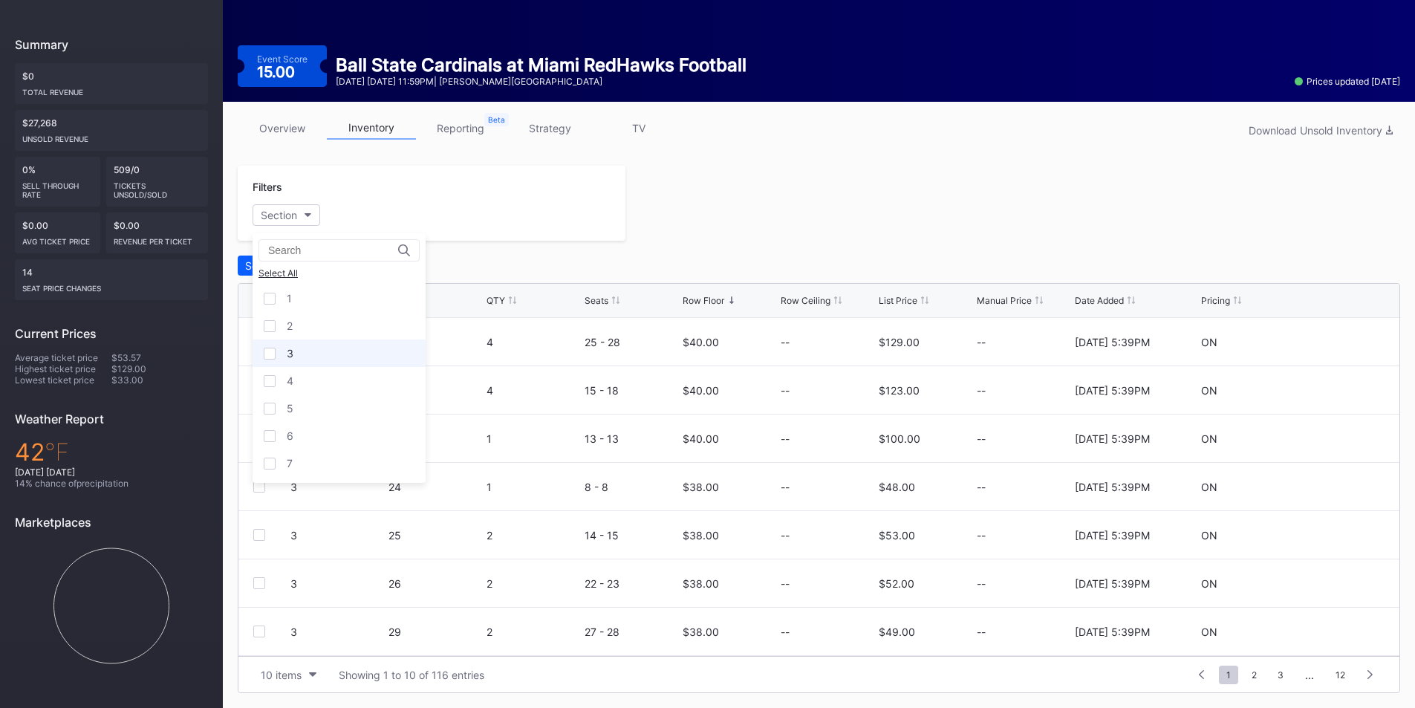
click at [273, 362] on div "3" at bounding box center [338, 352] width 173 height 27
click at [273, 384] on div at bounding box center [270, 381] width 12 height 12
click at [276, 414] on div "5" at bounding box center [338, 407] width 173 height 27
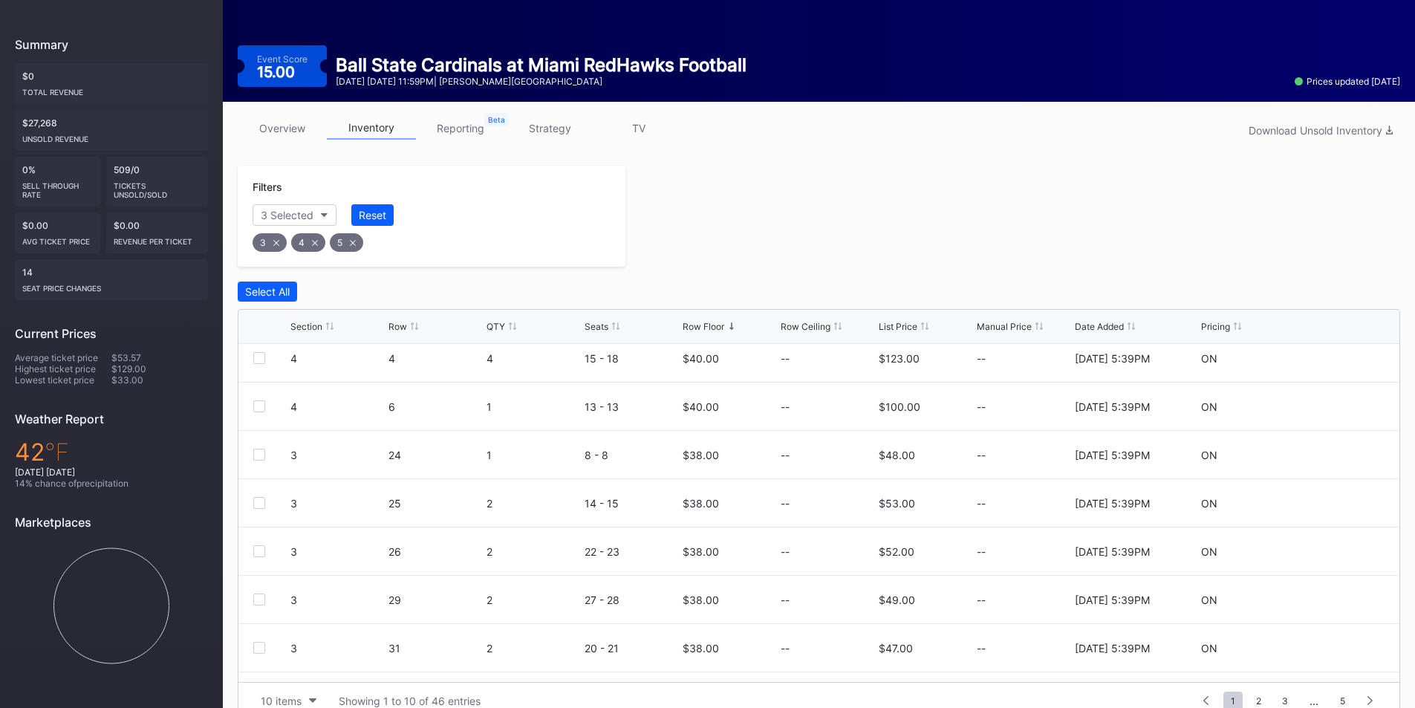
scroll to position [0, 0]
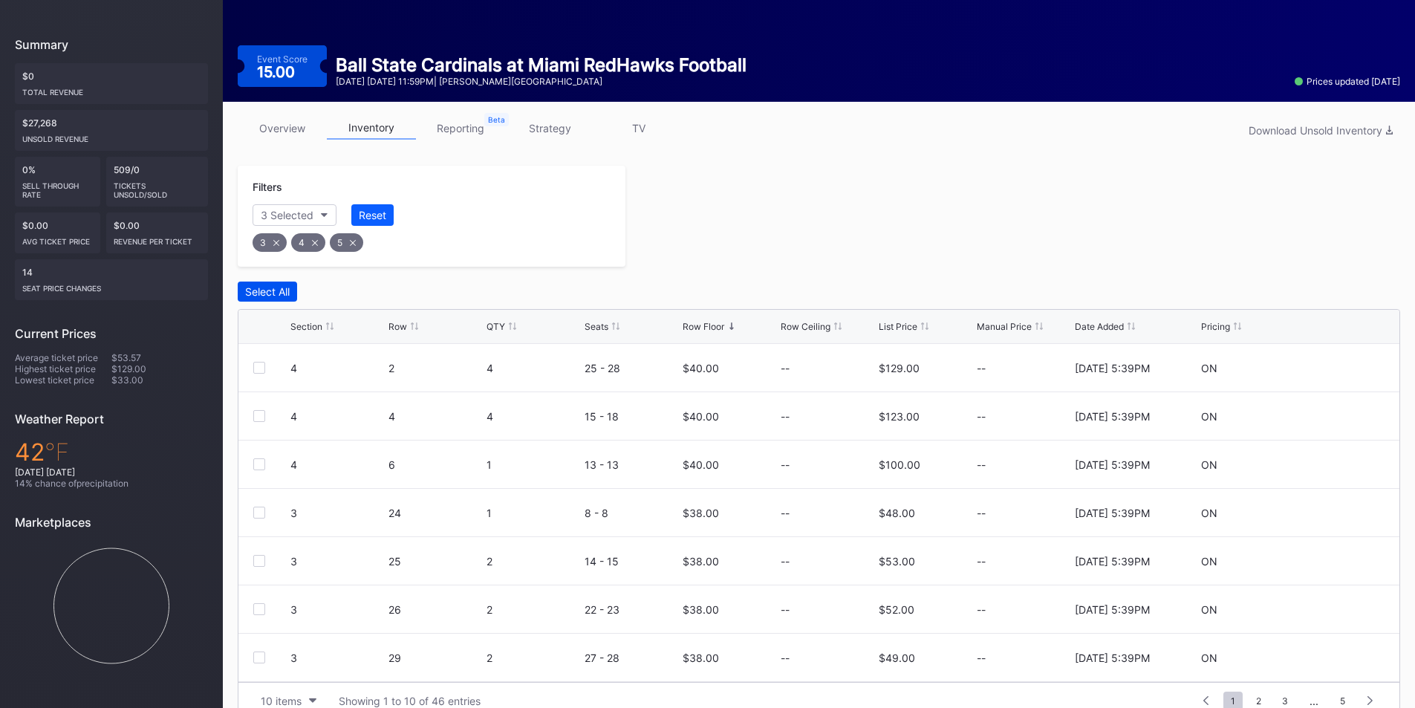
click at [260, 298] on button "Select All" at bounding box center [267, 291] width 59 height 20
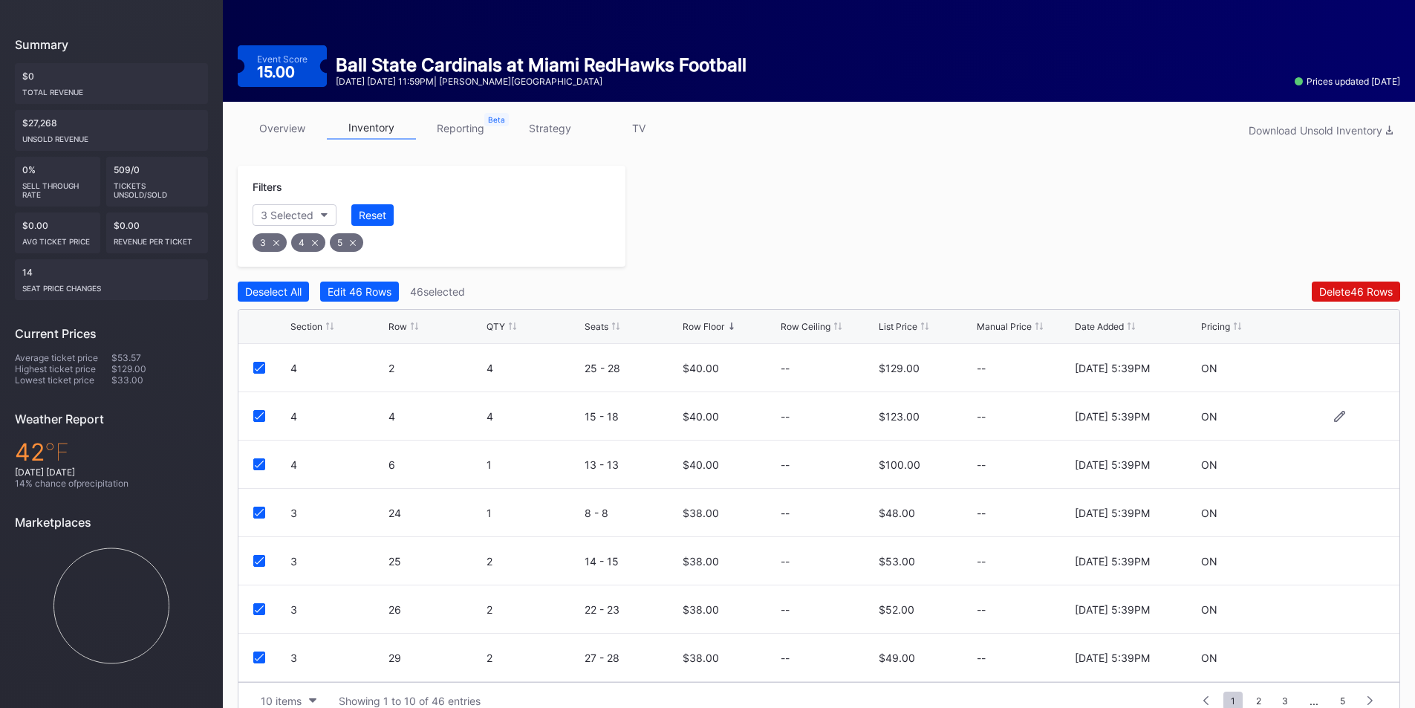
drag, startPoint x: 261, startPoint y: 362, endPoint x: 256, endPoint y: 410, distance: 48.5
click at [261, 362] on div at bounding box center [259, 368] width 12 height 12
click at [260, 416] on icon at bounding box center [259, 415] width 9 height 7
click at [258, 457] on div "4 6 1 13 - 13 $40.00 -- $100.00 -- 8/11/2025 5:39PM ON" at bounding box center [818, 464] width 1161 height 48
click at [258, 467] on icon at bounding box center [259, 463] width 9 height 7
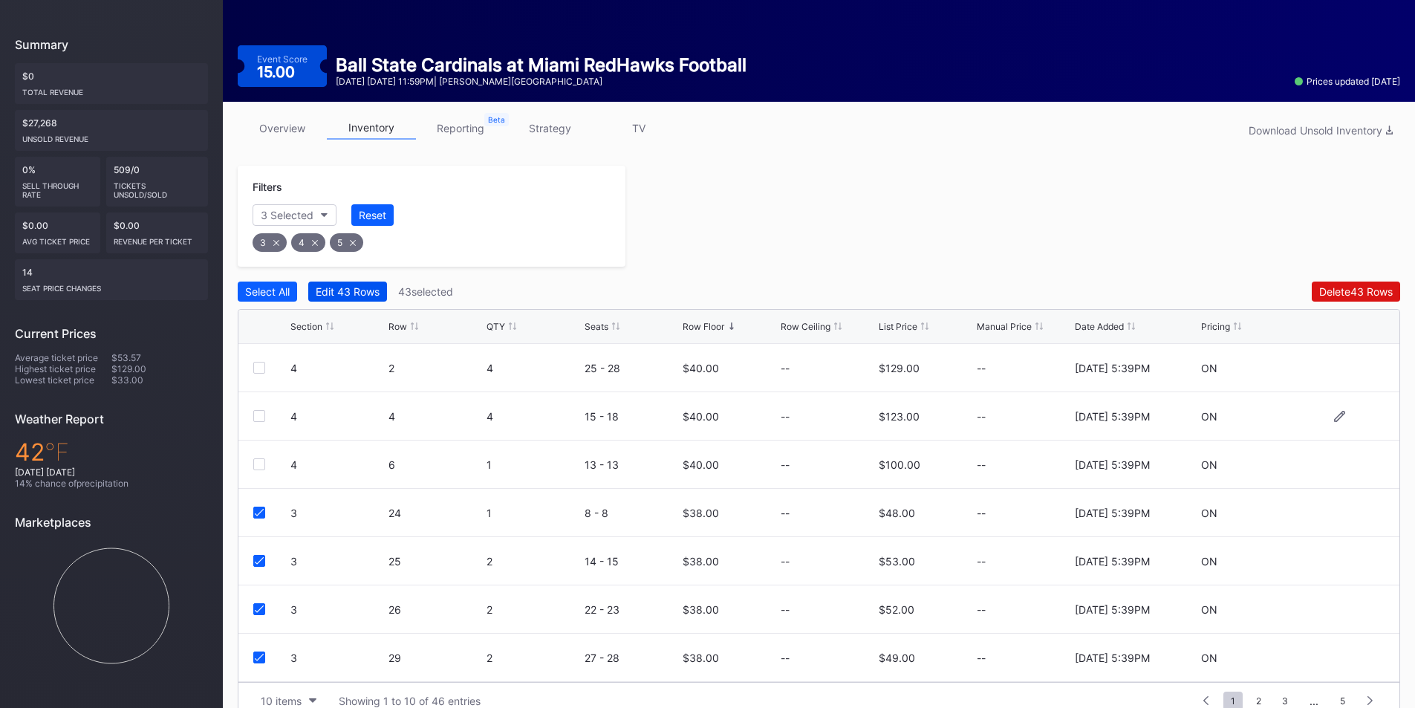
click at [356, 286] on div "Edit 43 Rows" at bounding box center [348, 291] width 64 height 13
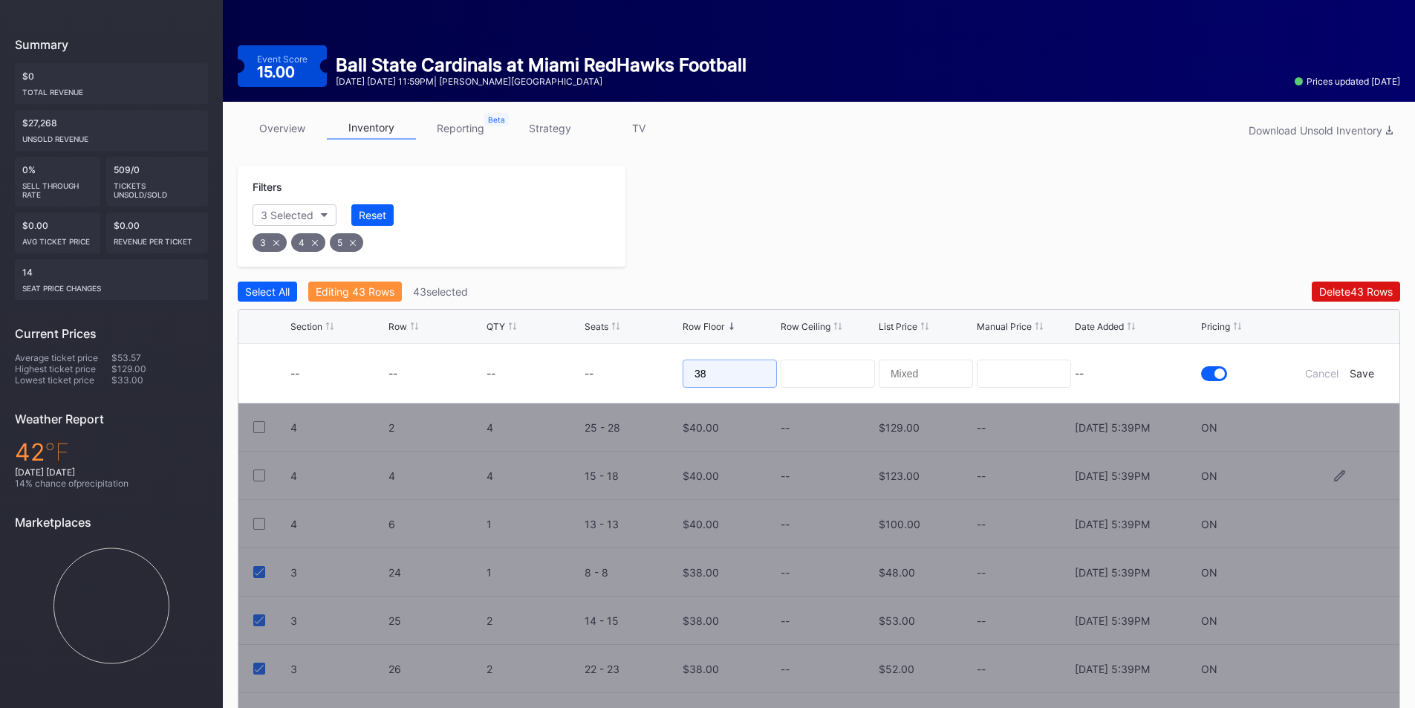
drag, startPoint x: 722, startPoint y: 373, endPoint x: 640, endPoint y: 374, distance: 81.7
click at [640, 374] on form "-- -- -- -- 38 -- Cancel Save" at bounding box center [837, 373] width 1094 height 59
type input "23"
click at [1130, 383] on div "--" at bounding box center [1136, 373] width 123 height 59
click at [1370, 371] on div "Save" at bounding box center [1361, 373] width 25 height 13
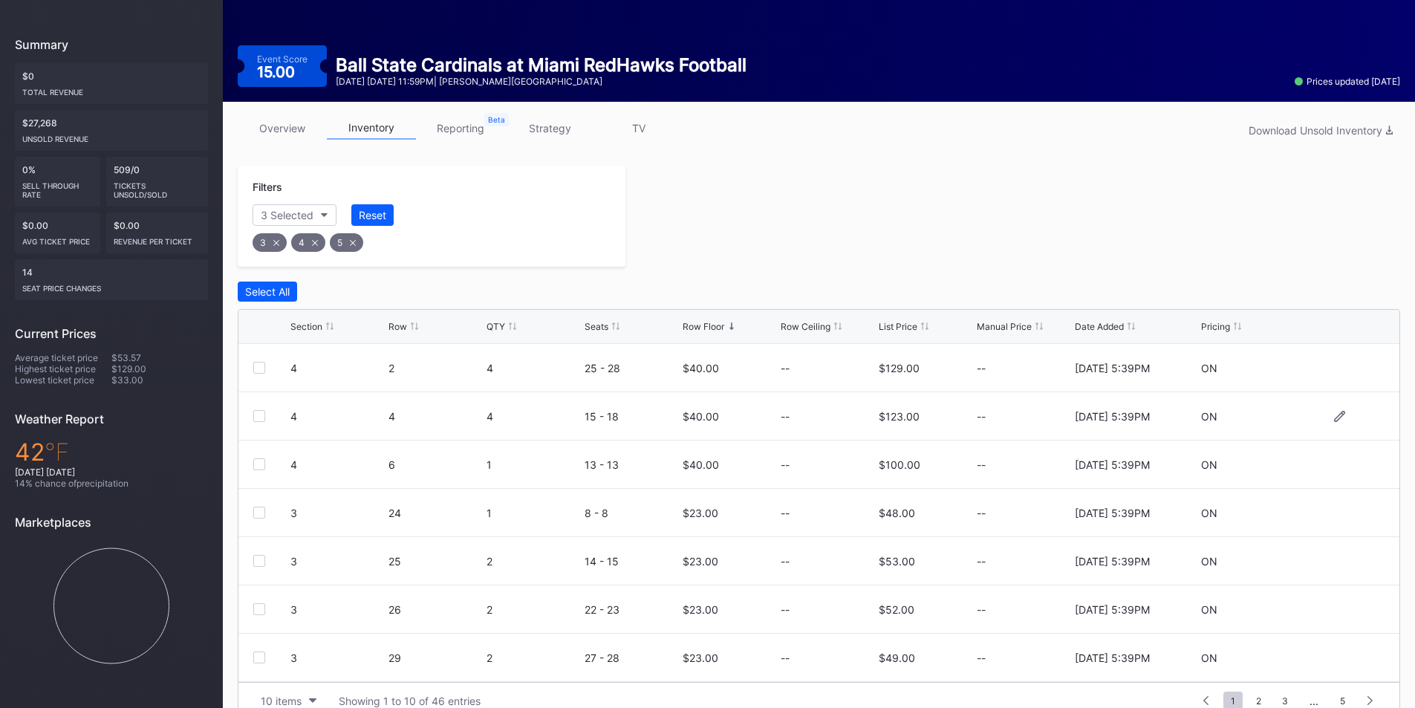
click at [272, 245] on div "3" at bounding box center [269, 242] width 34 height 19
click at [300, 245] on div "5" at bounding box center [307, 242] width 33 height 19
click at [259, 245] on div "4" at bounding box center [269, 242] width 34 height 19
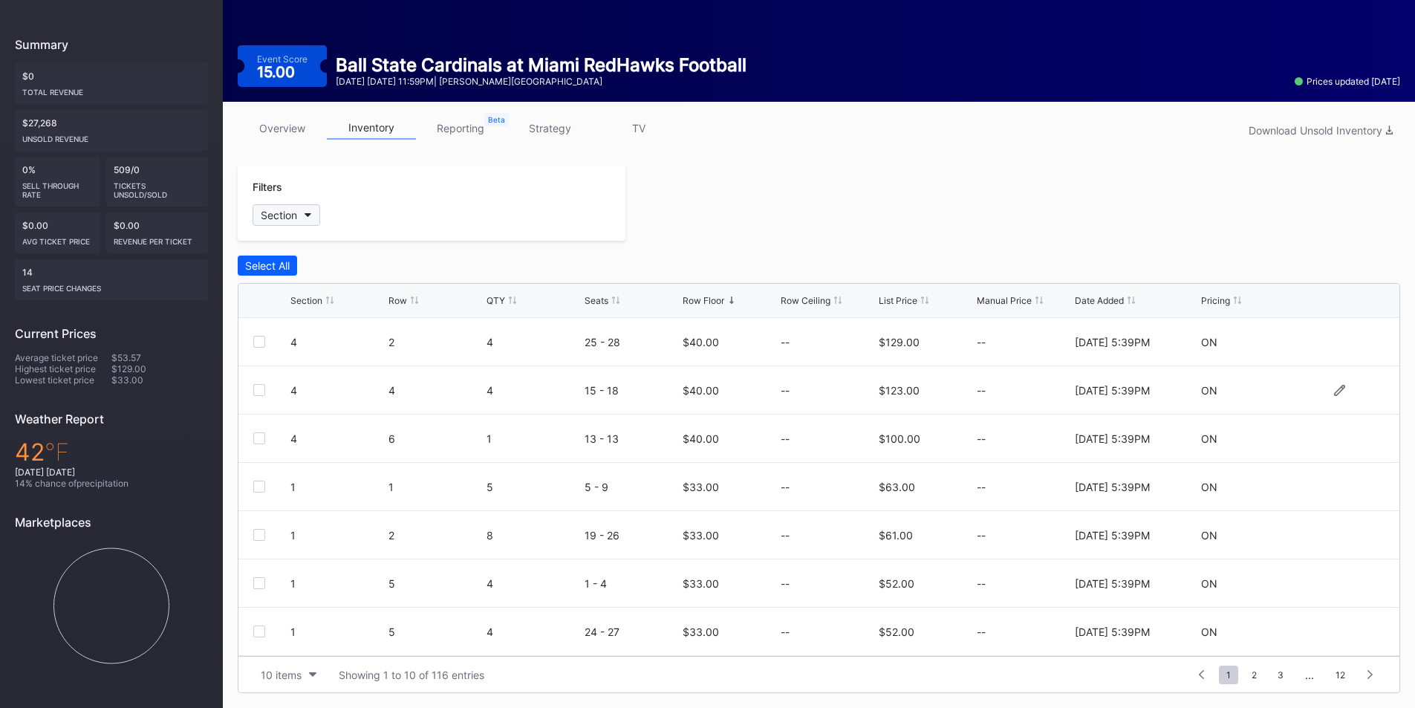
click at [290, 224] on button "Section" at bounding box center [286, 215] width 68 height 22
click at [290, 300] on div "1" at bounding box center [289, 298] width 5 height 13
click at [296, 330] on div "2" at bounding box center [338, 325] width 173 height 27
click at [307, 442] on div "6" at bounding box center [338, 435] width 173 height 27
click at [310, 462] on div "7" at bounding box center [338, 462] width 173 height 27
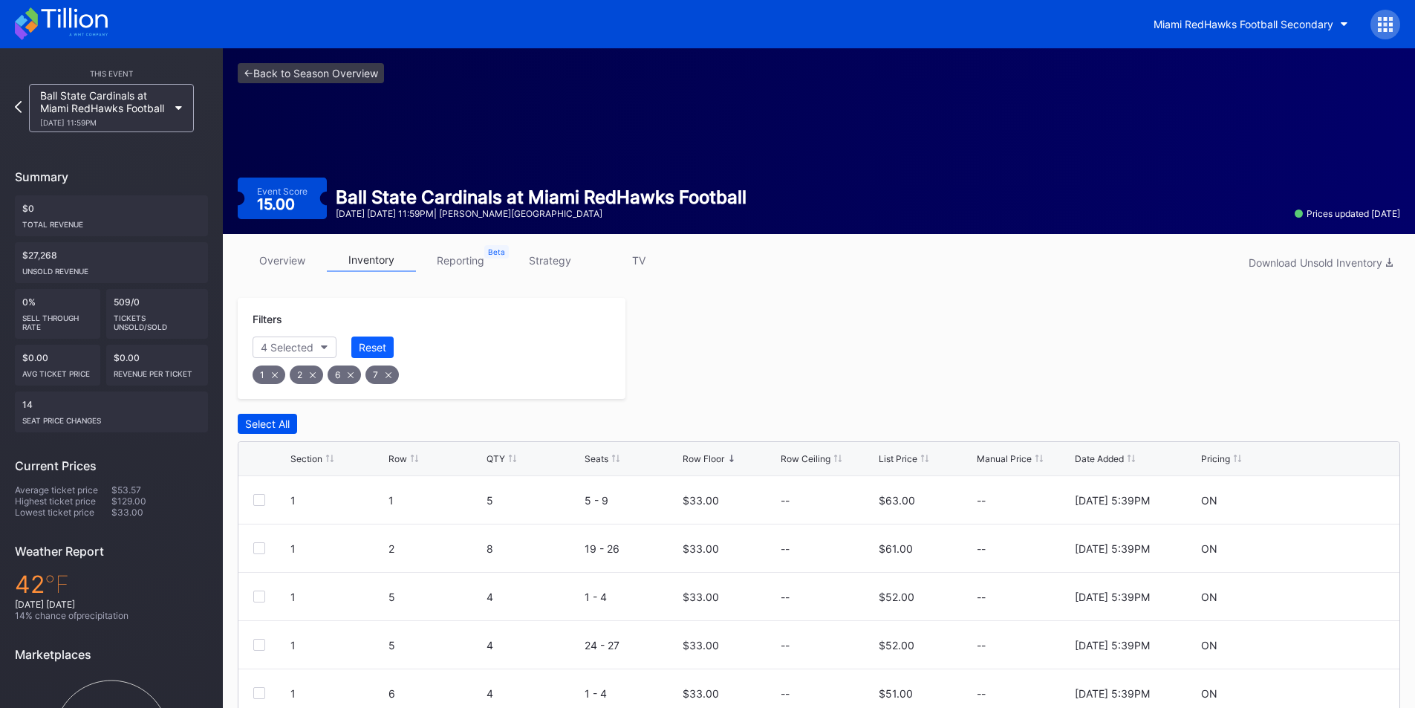
click at [274, 431] on button "Select All" at bounding box center [267, 424] width 59 height 20
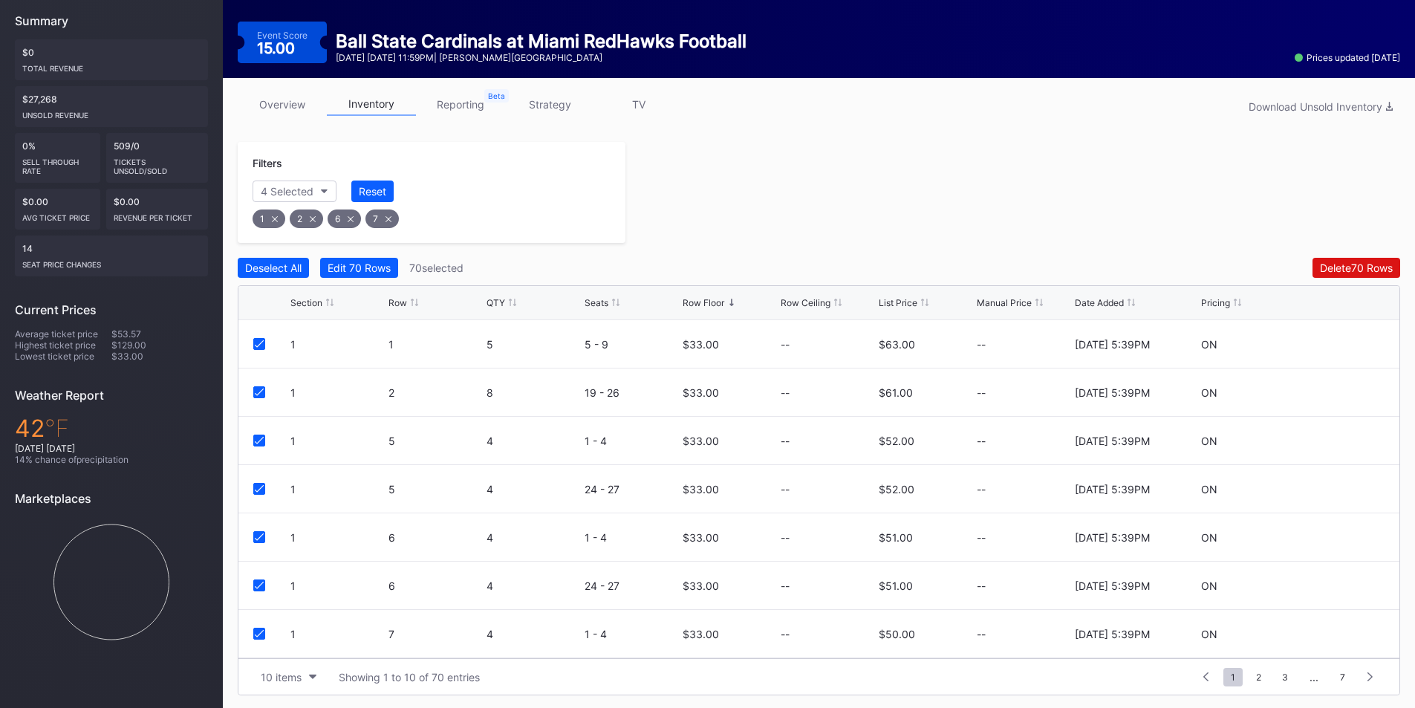
scroll to position [158, 0]
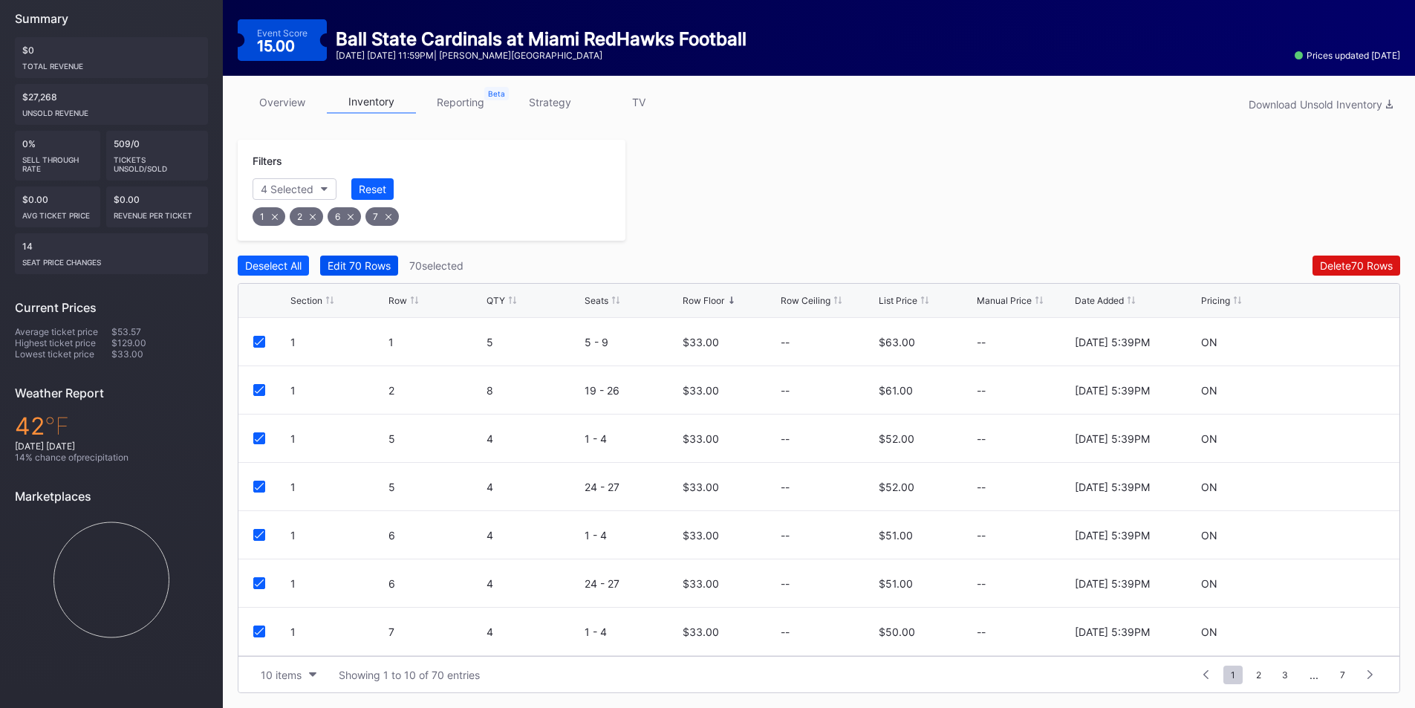
click at [350, 263] on div "Edit 70 Rows" at bounding box center [358, 265] width 63 height 13
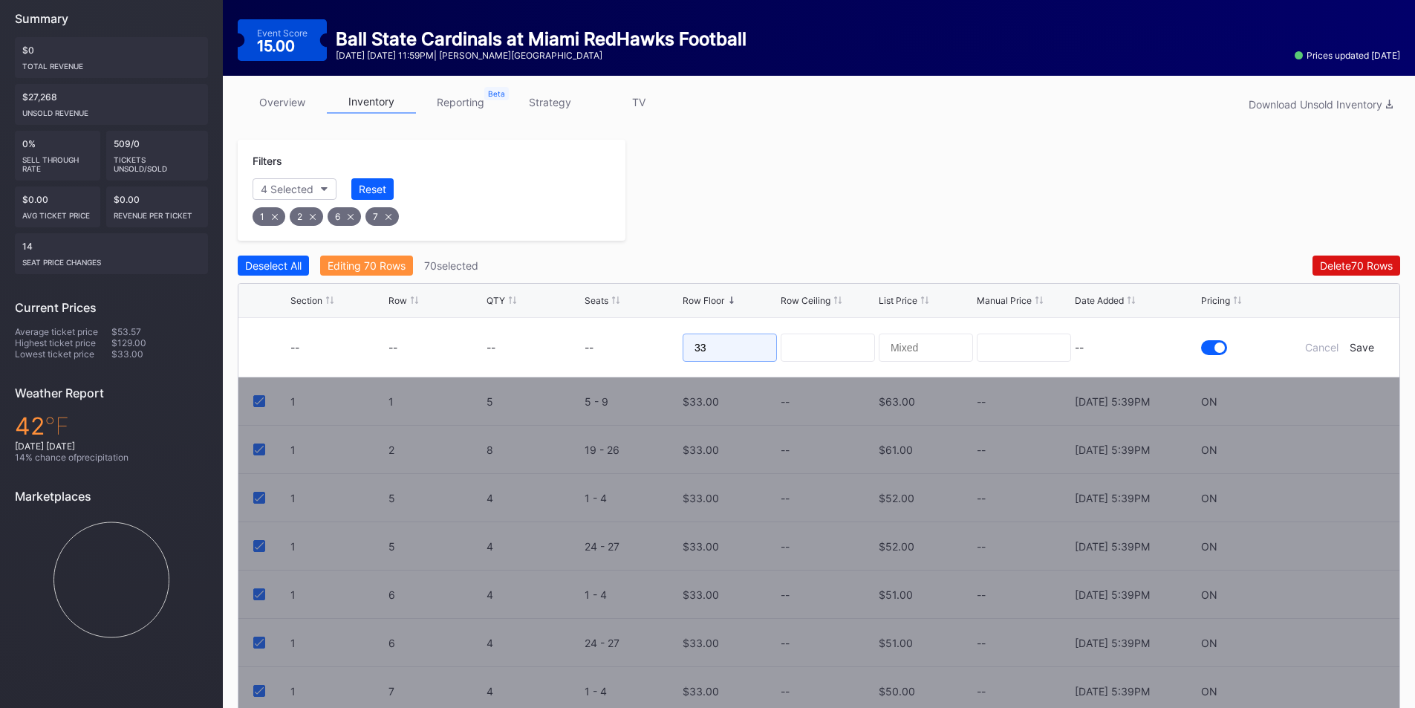
drag, startPoint x: 731, startPoint y: 344, endPoint x: 636, endPoint y: 356, distance: 95.1
click at [619, 352] on form "-- -- -- -- 33 -- Cancel Save" at bounding box center [837, 347] width 1094 height 59
type input "18"
click at [1144, 357] on div "--" at bounding box center [1136, 347] width 123 height 59
click at [1351, 347] on div "Save" at bounding box center [1361, 347] width 25 height 13
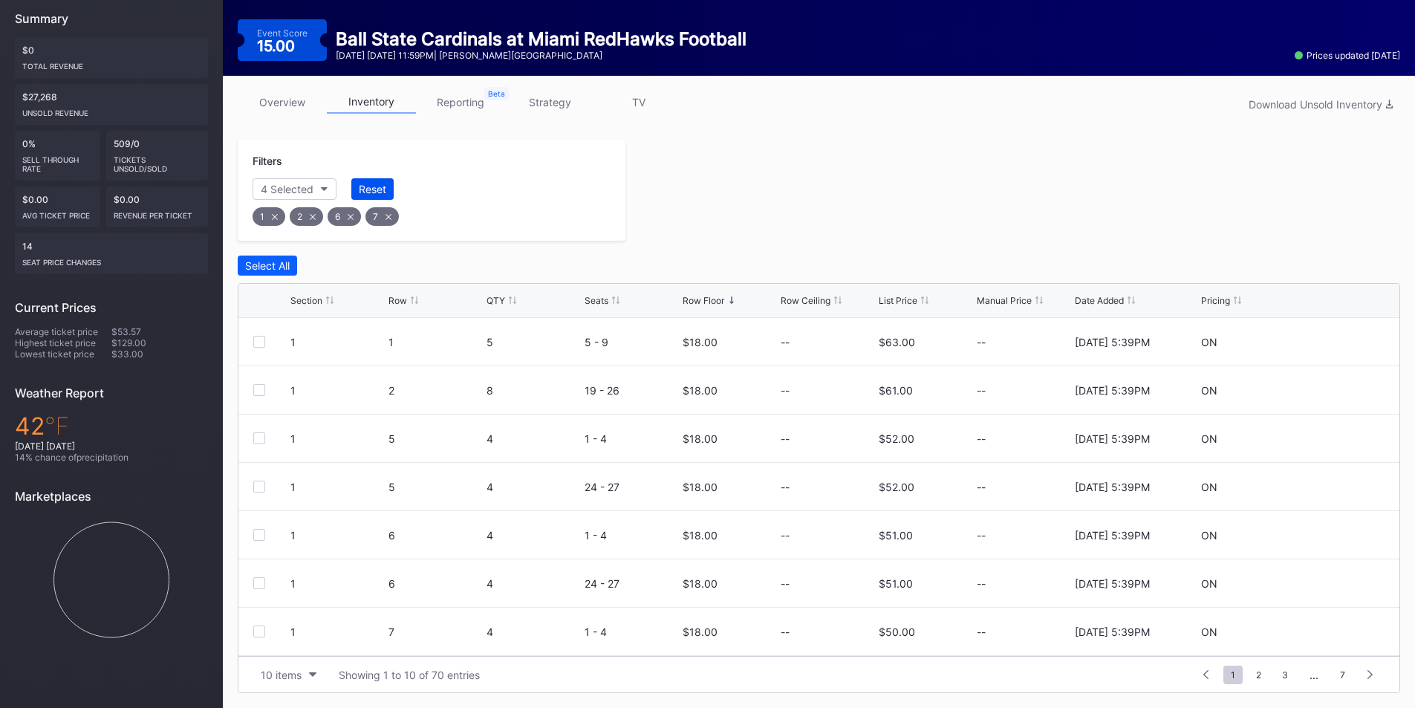
click at [381, 186] on div "Reset" at bounding box center [372, 189] width 27 height 13
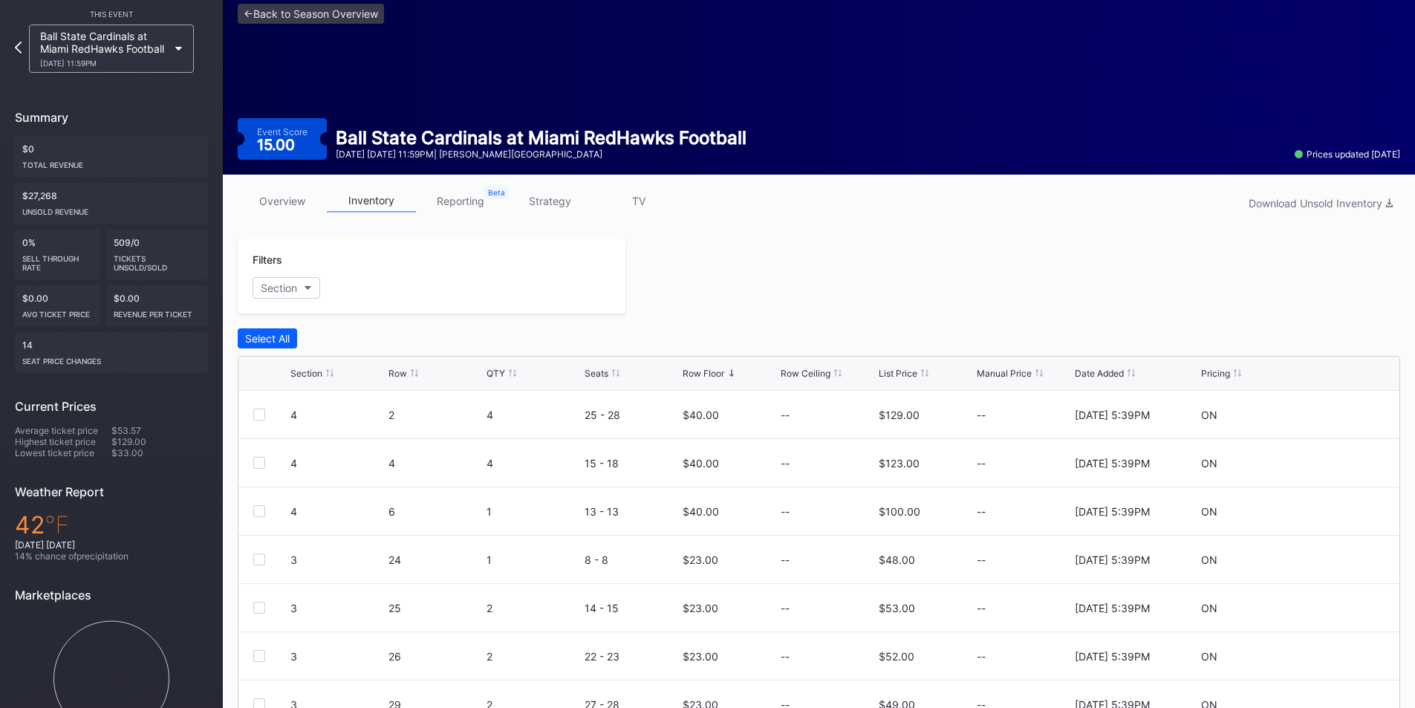
scroll to position [0, 0]
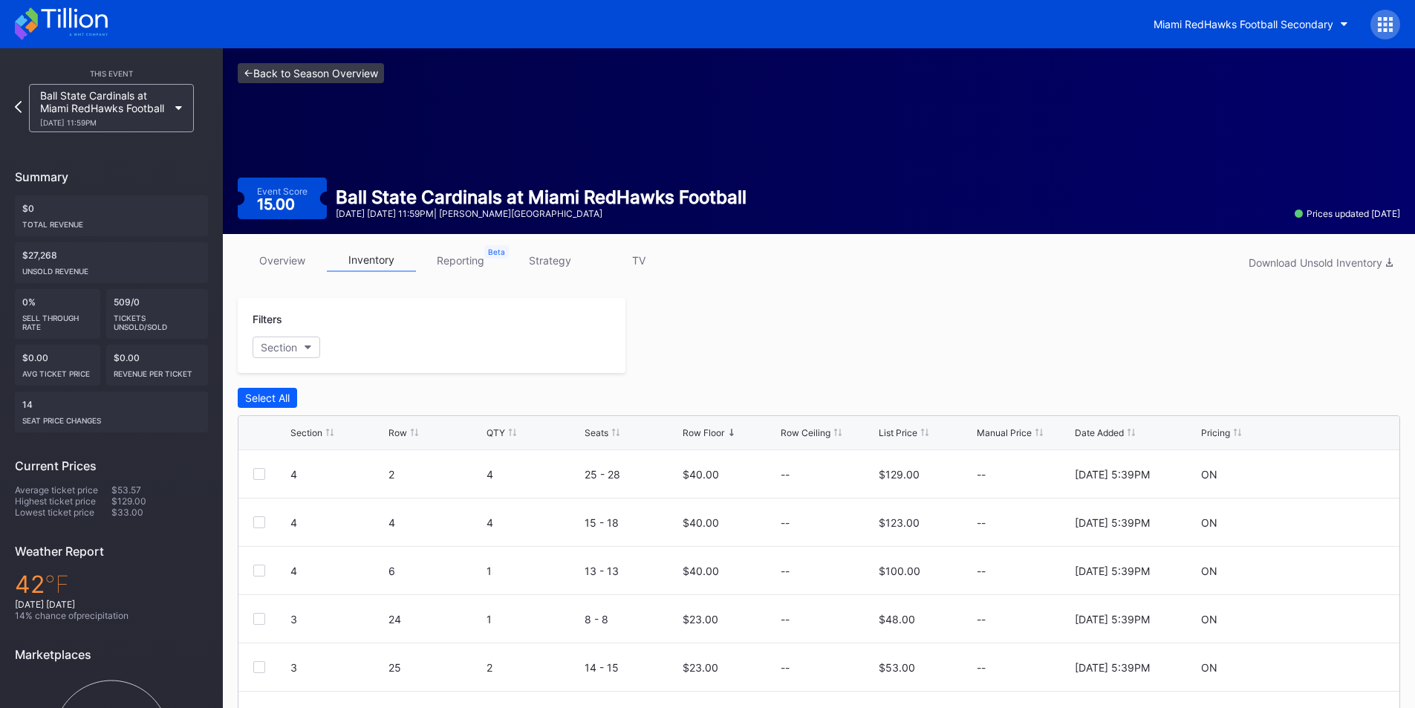
click at [245, 76] on link "<- Back to Season Overview" at bounding box center [311, 73] width 146 height 20
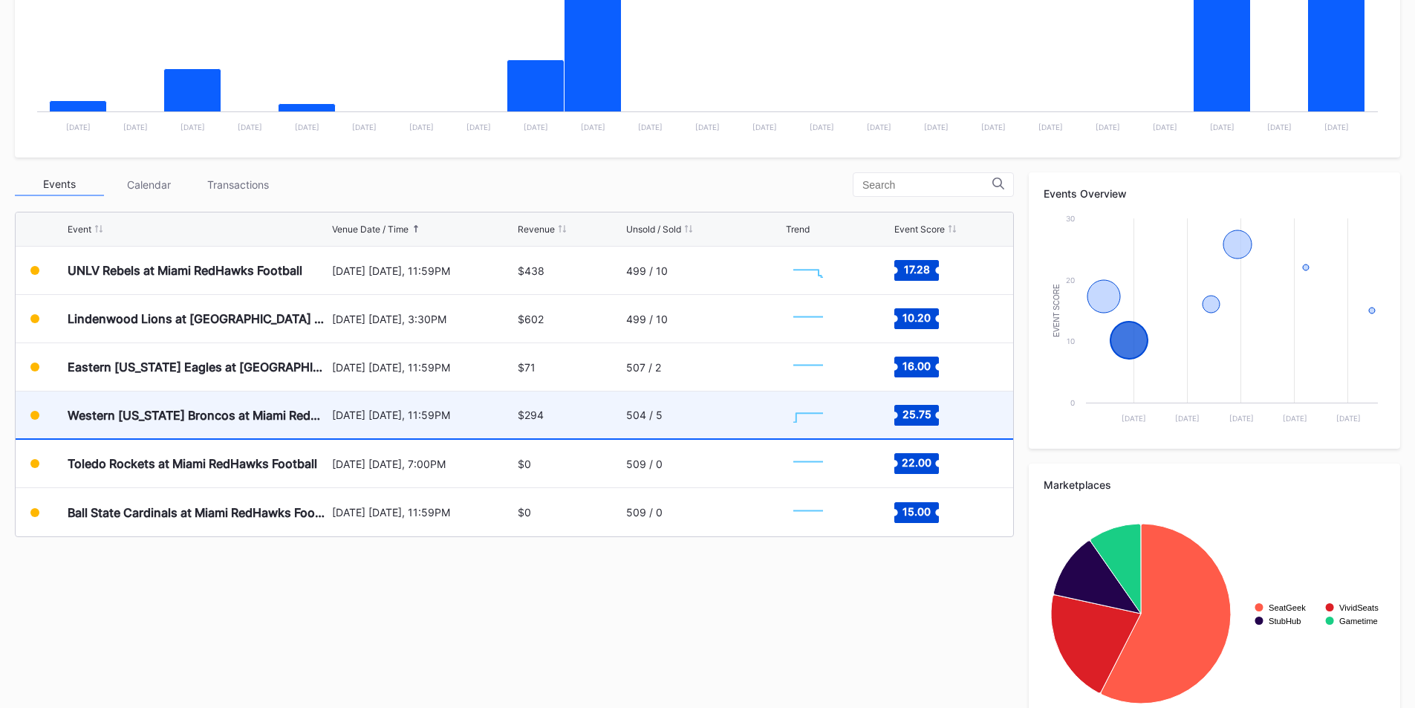
scroll to position [371, 0]
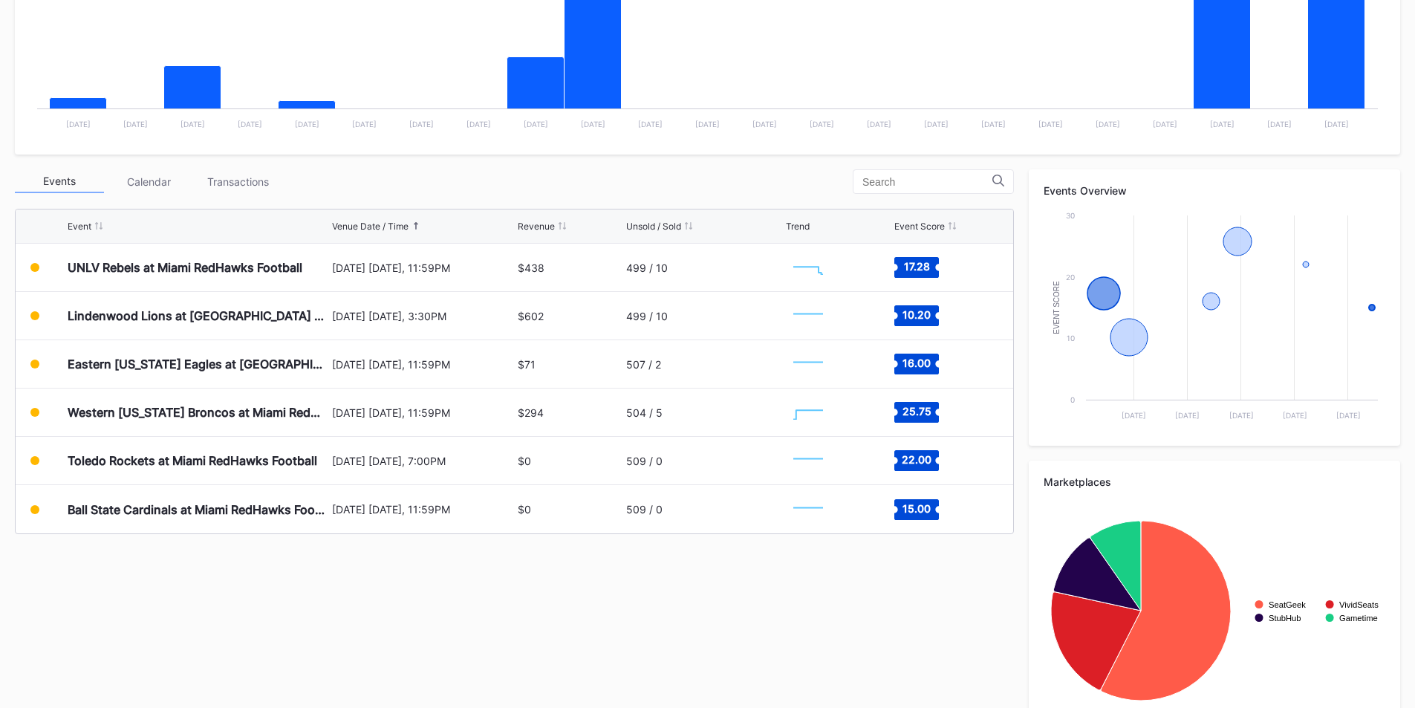
click at [706, 672] on div "Events Calendar Transactions Event Venue Date / Time Revenue Unsold / Sold Tren…" at bounding box center [707, 452] width 1385 height 567
click at [676, 651] on div "Events Calendar Transactions Event Venue Date / Time Revenue Unsold / Sold Tren…" at bounding box center [707, 452] width 1385 height 567
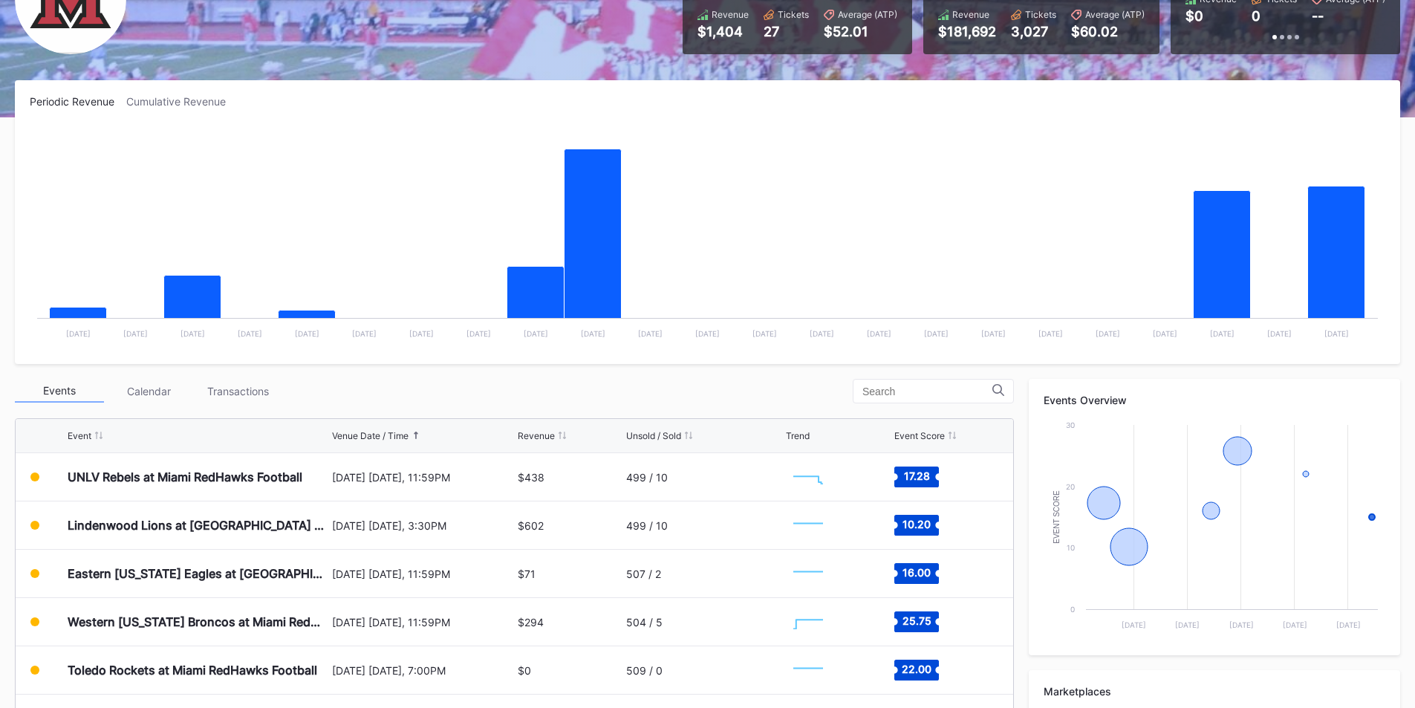
scroll to position [0, 0]
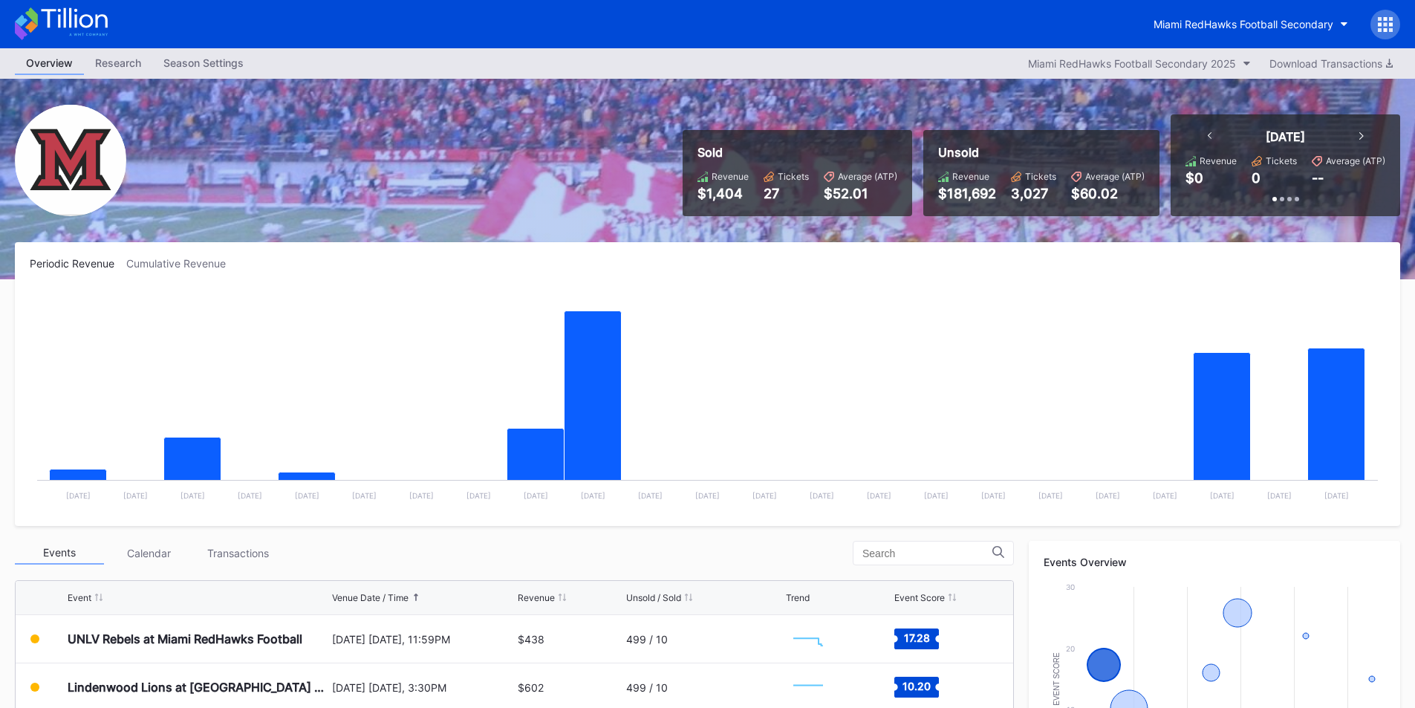
click at [1147, 46] on div "Miami RedHawks Football Secondary" at bounding box center [707, 24] width 1415 height 48
click at [1184, 26] on div "Miami RedHawks Football Secondary" at bounding box center [1243, 24] width 180 height 13
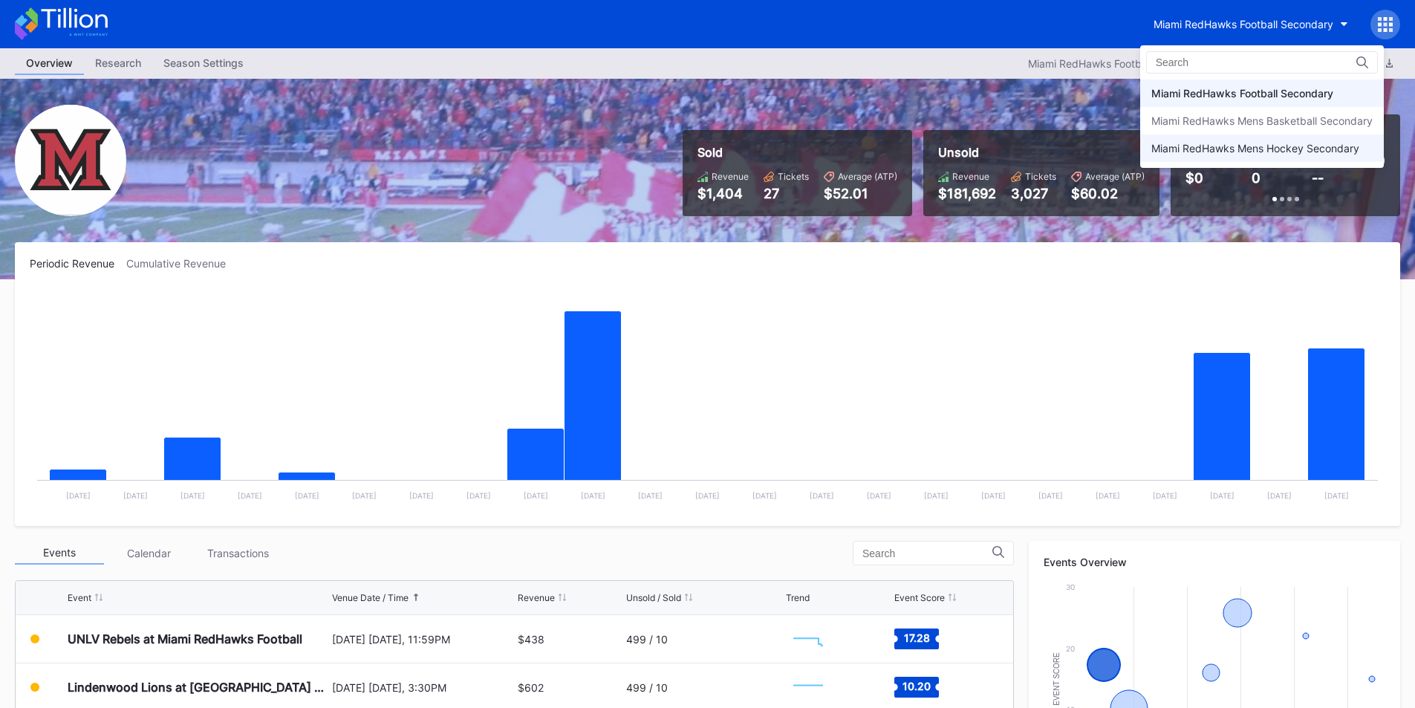
click at [1185, 154] on div "Miami RedHawks Mens Hockey Secondary" at bounding box center [1262, 147] width 244 height 27
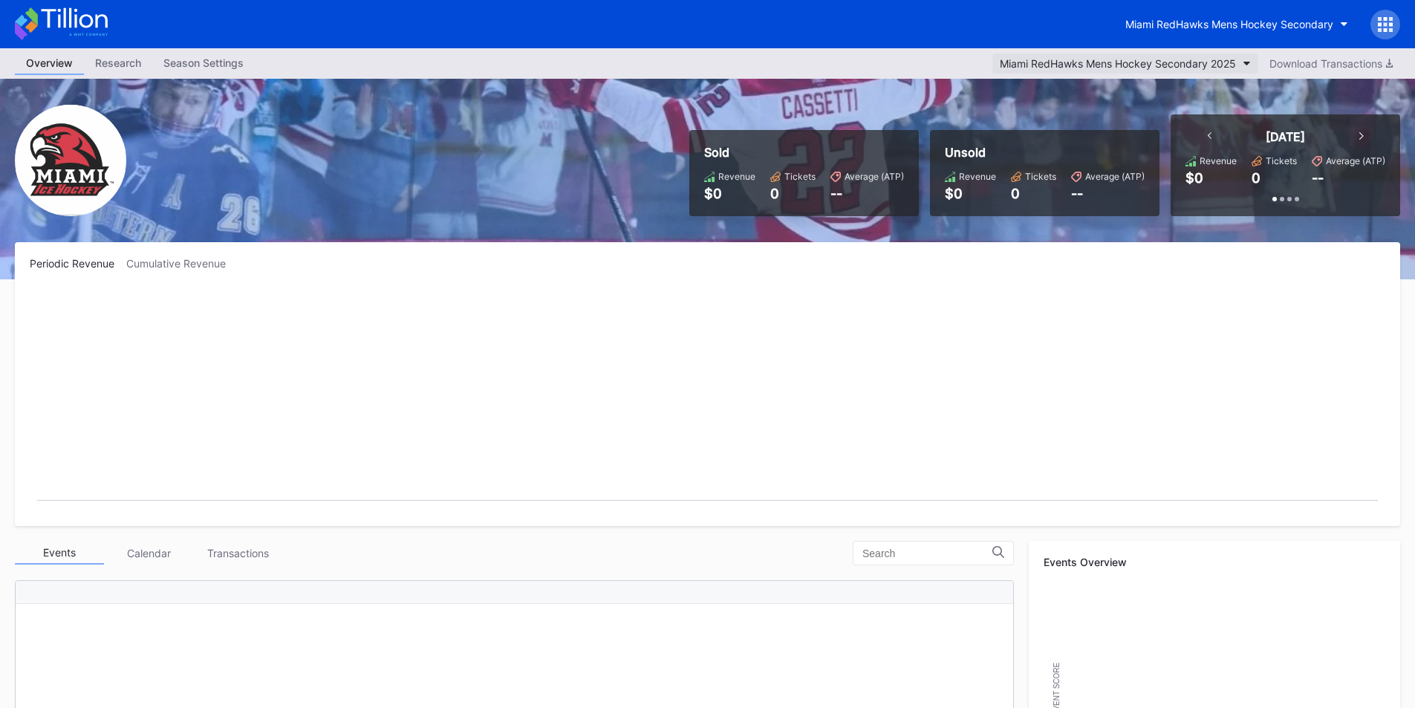
click at [1093, 59] on div "Miami RedHawks Mens Hockey Secondary 2025" at bounding box center [1118, 63] width 236 height 13
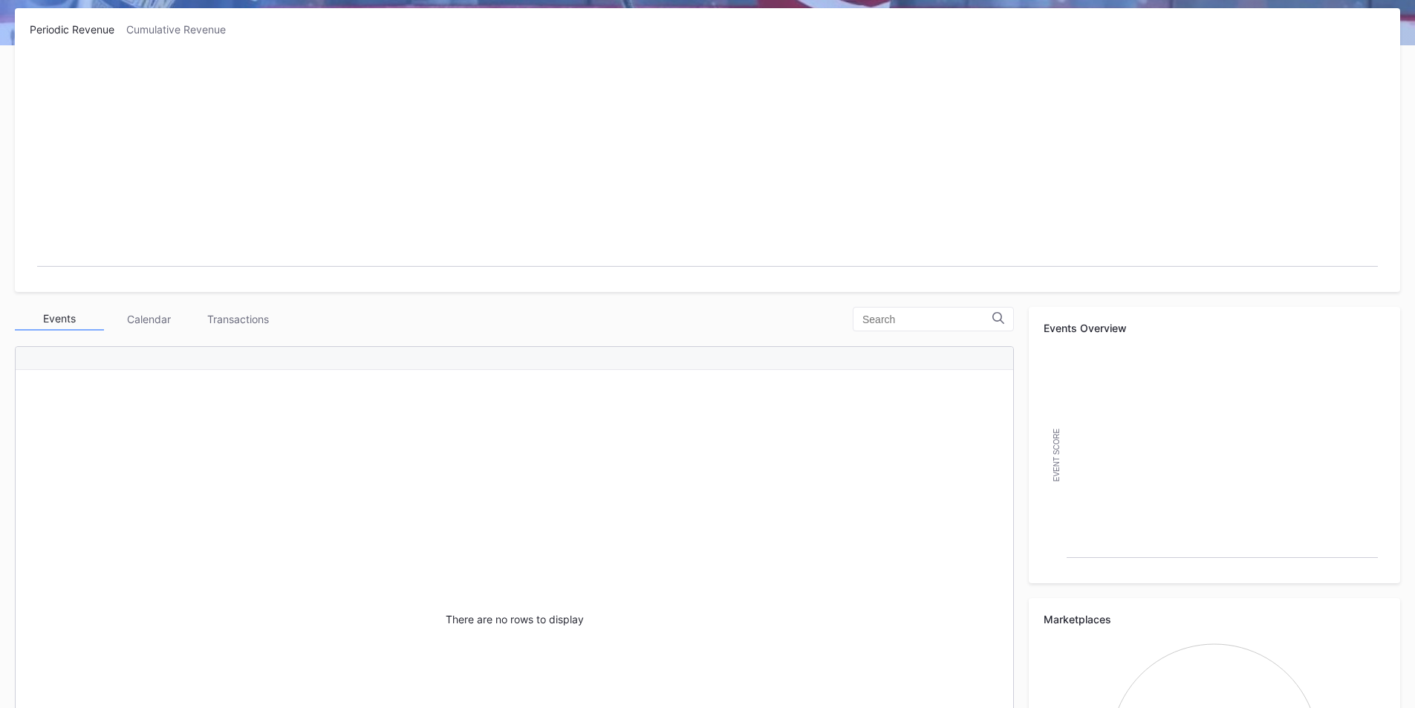
scroll to position [415, 0]
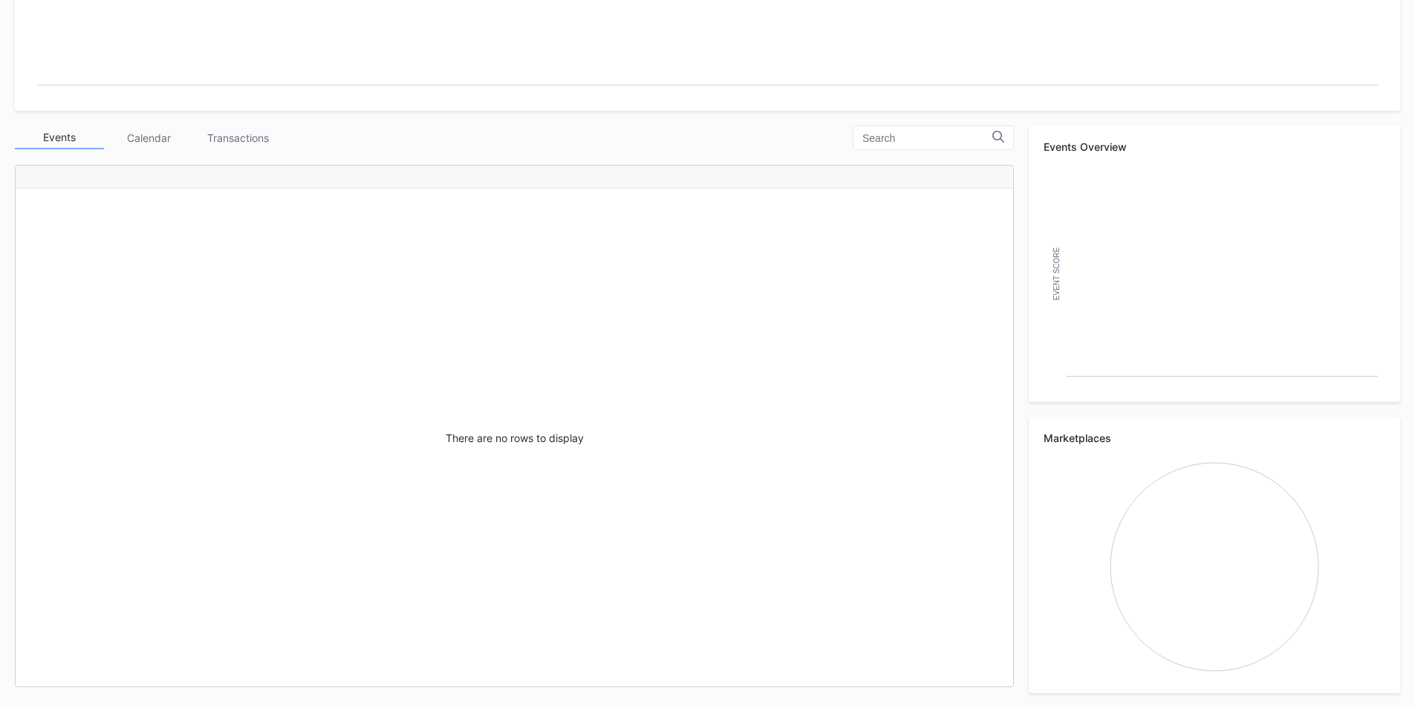
click at [486, 407] on div "There are no rows to display" at bounding box center [514, 438] width 997 height 498
click at [486, 416] on div "There are no rows to display" at bounding box center [514, 438] width 997 height 498
click at [576, 459] on div "There are no rows to display" at bounding box center [514, 438] width 997 height 498
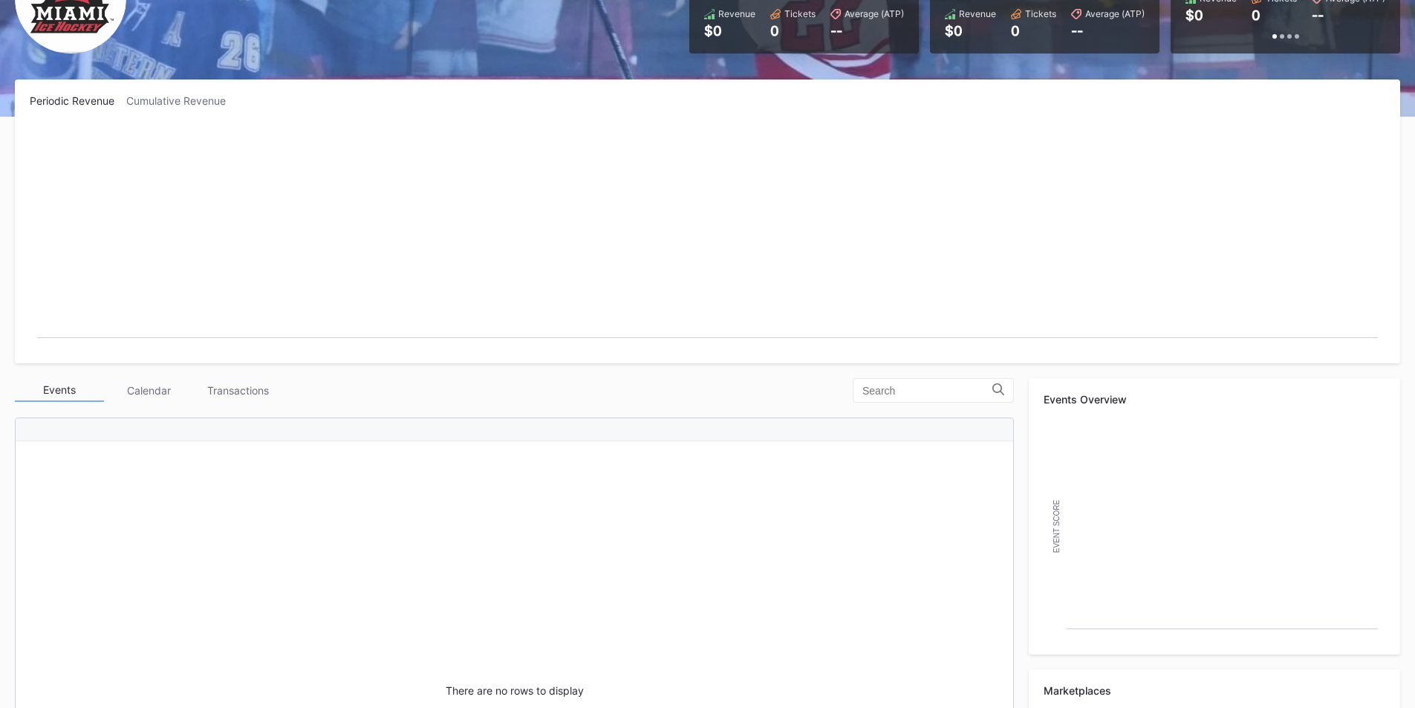
scroll to position [0, 0]
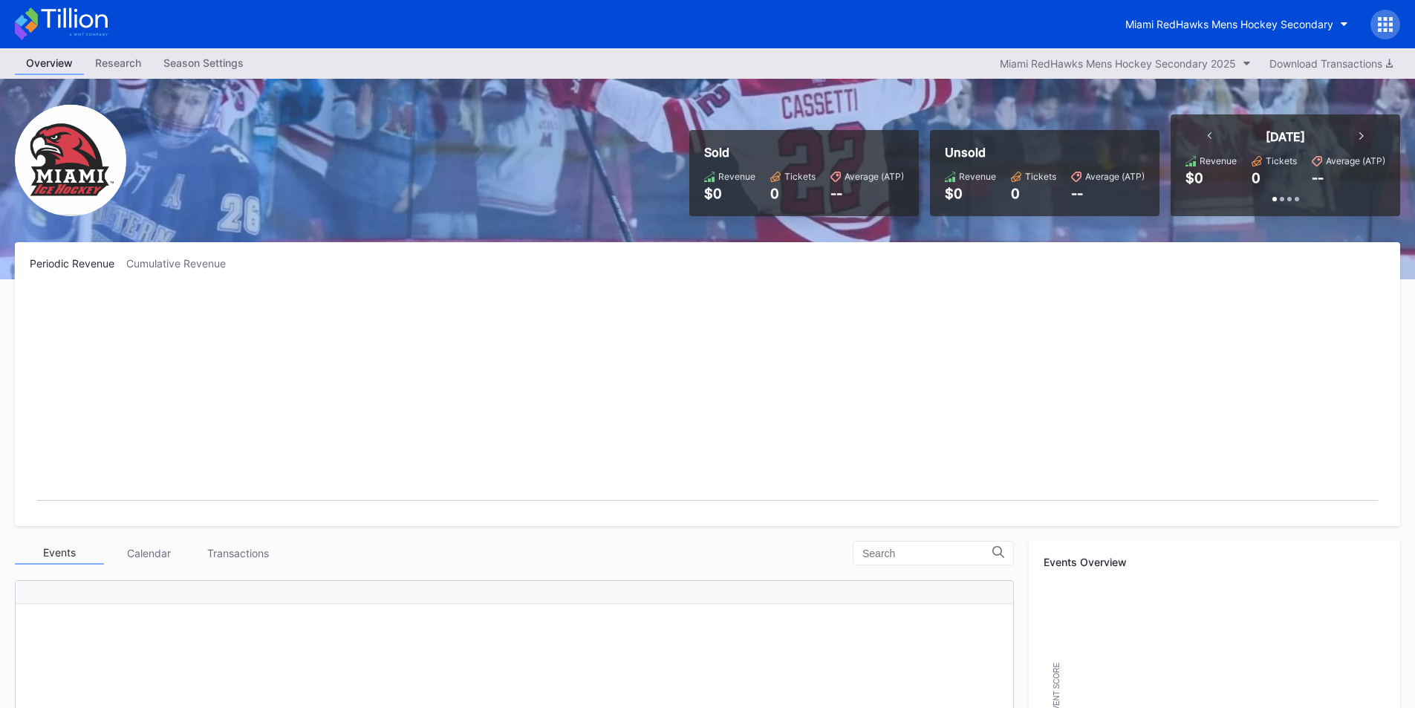
click at [133, 544] on div "Calendar" at bounding box center [148, 552] width 89 height 23
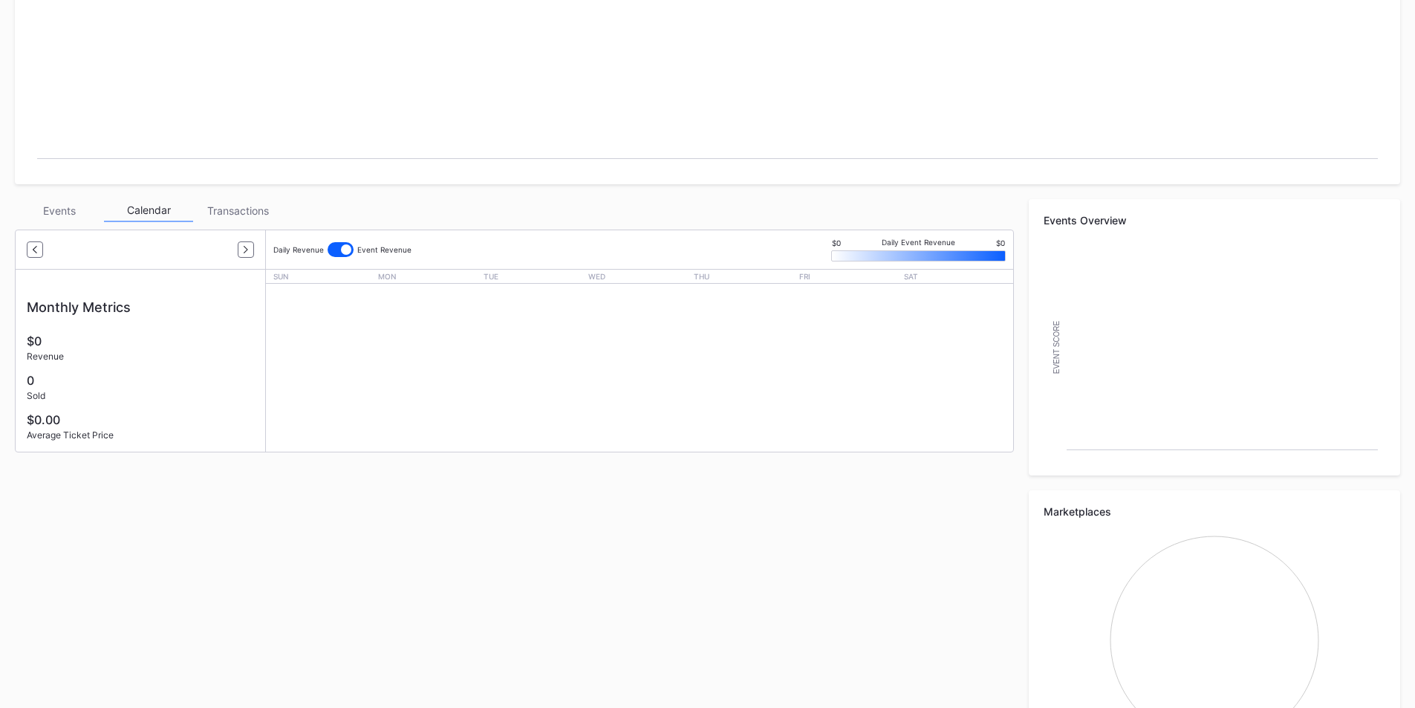
scroll to position [371, 0]
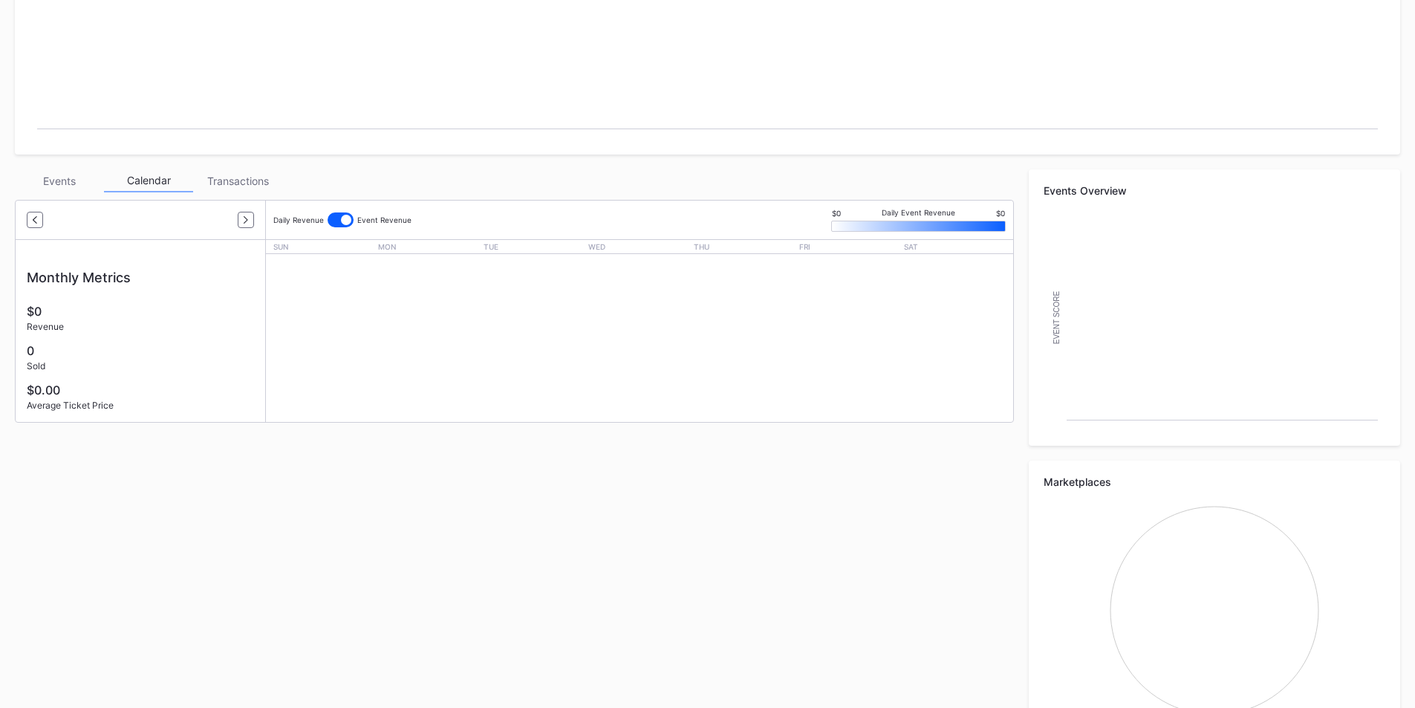
click at [232, 161] on div "Periodic Revenue Cumulative Revenue Created with Highcharts 11.2.0 Chart title …" at bounding box center [707, 311] width 1415 height 881
click at [232, 175] on div "Transactions" at bounding box center [237, 180] width 89 height 23
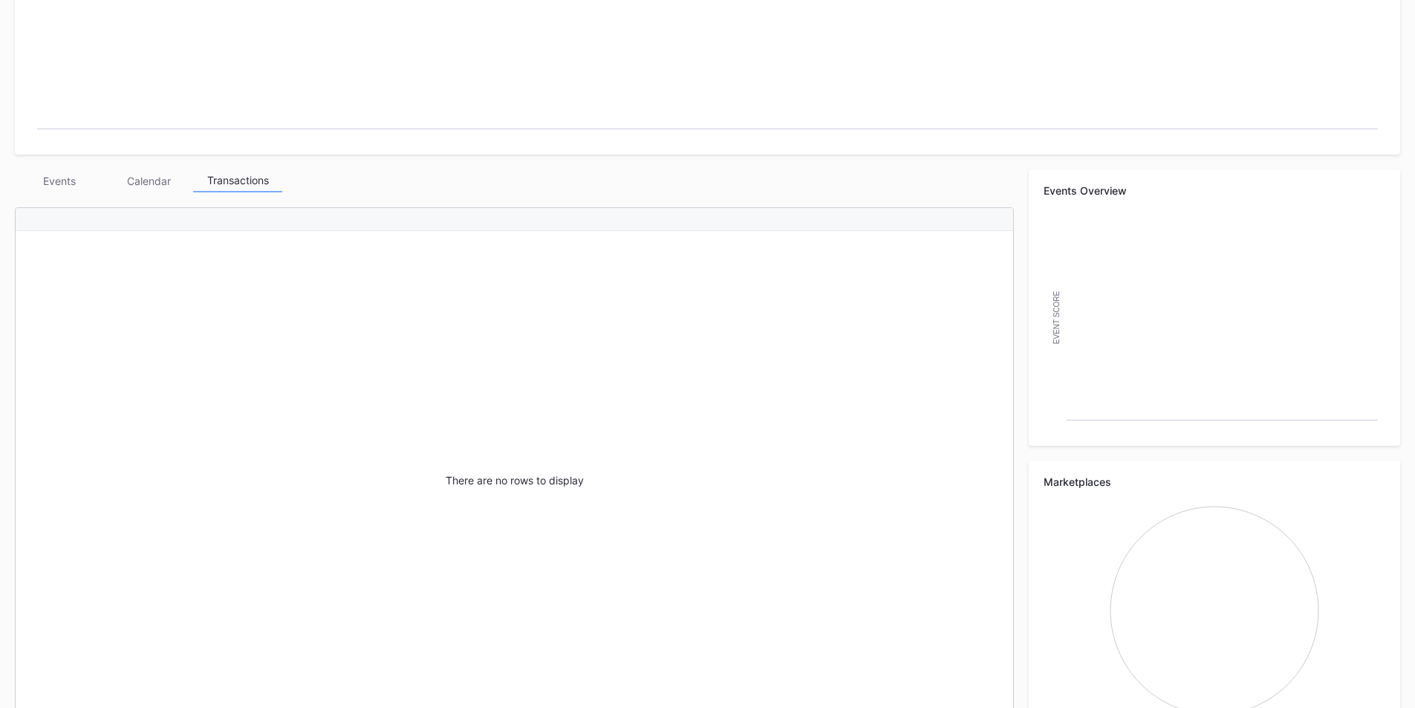
click at [138, 189] on div "Calendar" at bounding box center [148, 180] width 89 height 23
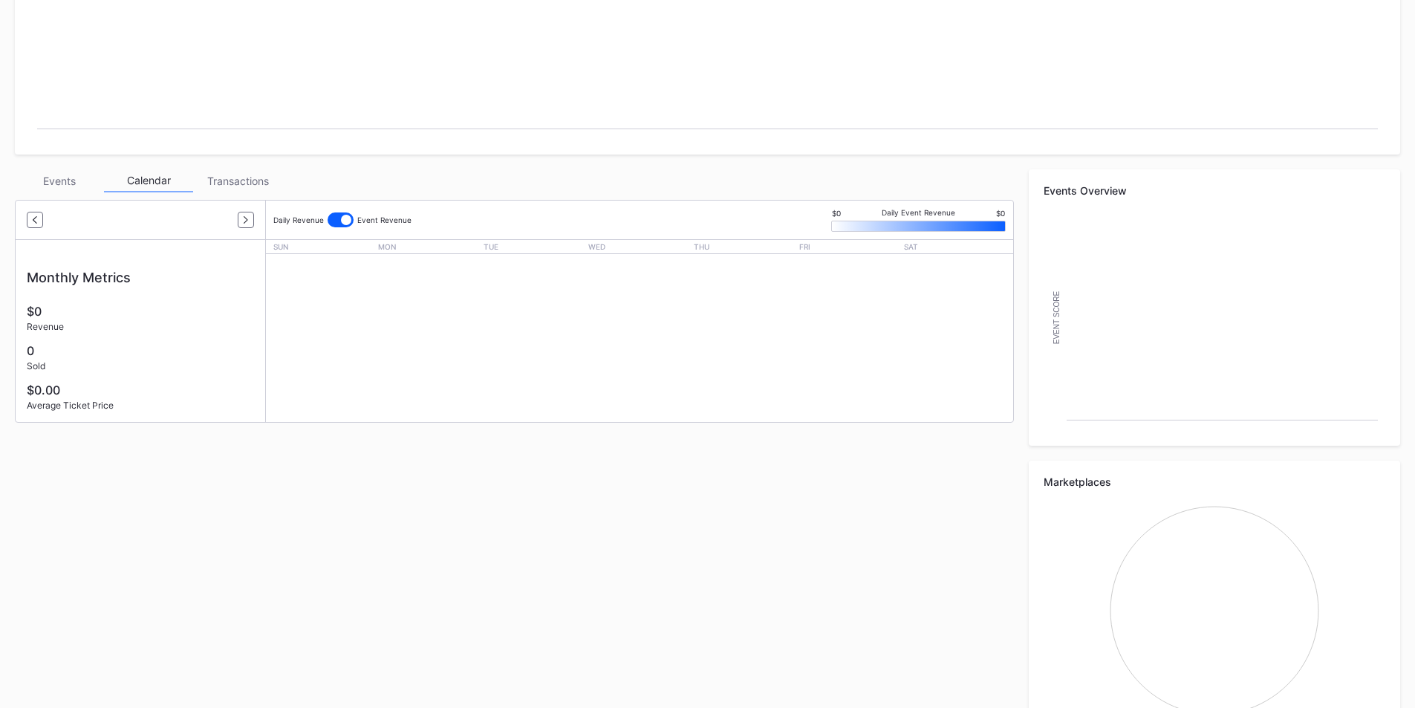
click at [67, 189] on div "Events" at bounding box center [59, 180] width 89 height 23
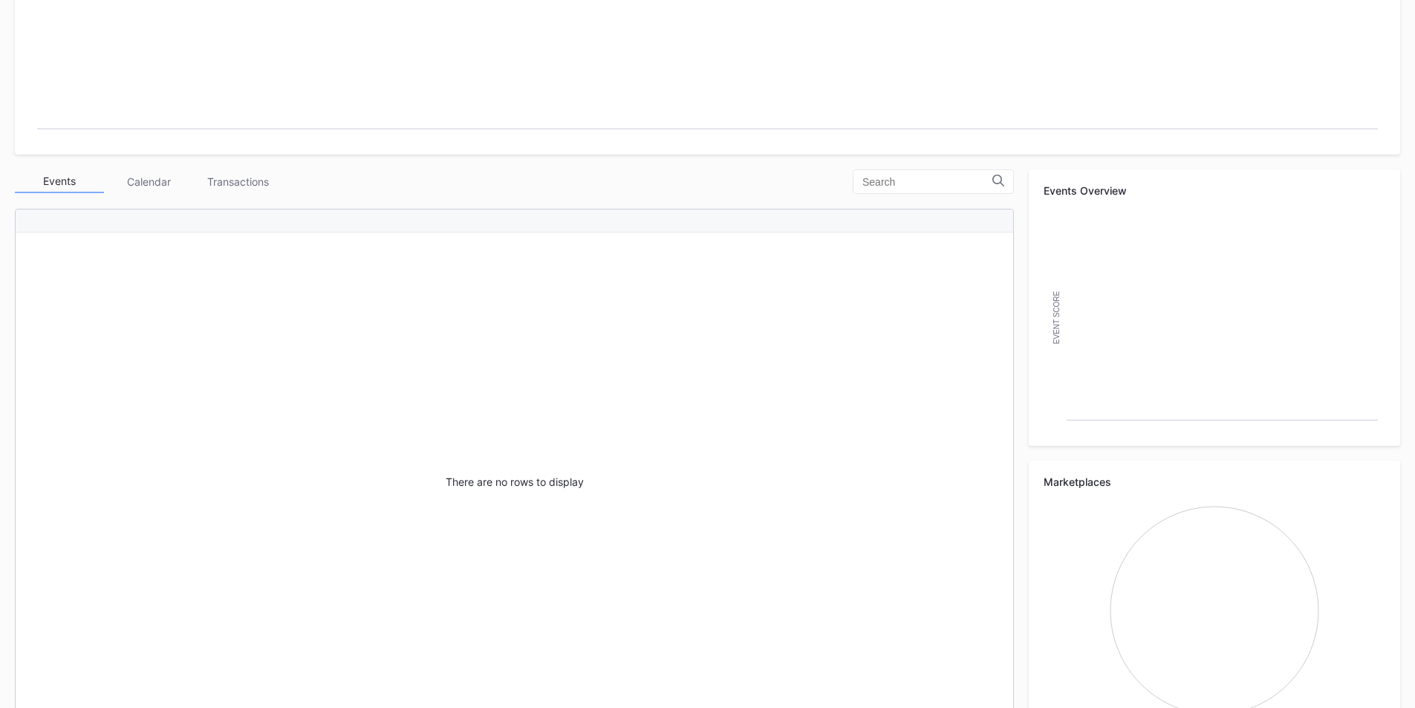
click at [179, 244] on div "There are no rows to display" at bounding box center [514, 481] width 997 height 498
click at [469, 364] on div "There are no rows to display" at bounding box center [514, 481] width 997 height 498
click at [633, 490] on div "There are no rows to display" at bounding box center [514, 481] width 997 height 498
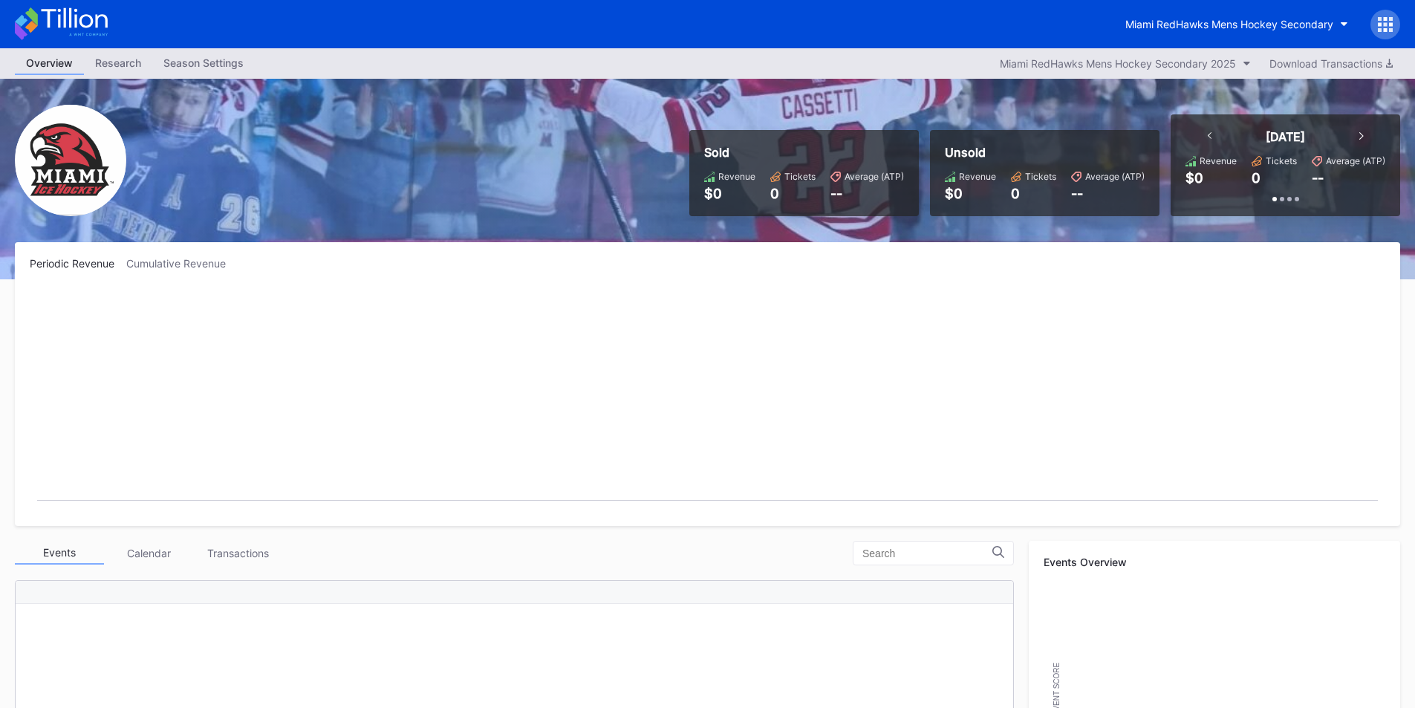
click at [191, 270] on div "Periodic Revenue Cumulative Revenue Created with Highcharts 11.2.0 Chart title" at bounding box center [707, 384] width 1385 height 284
click at [174, 268] on div "Cumulative Revenue" at bounding box center [181, 263] width 111 height 13
click at [83, 269] on div "Periodic Revenue" at bounding box center [78, 263] width 97 height 13
click at [1151, 56] on button "Miami RedHawks Mens Hockey Secondary 2025" at bounding box center [1125, 63] width 266 height 20
click at [1200, 29] on div "Miami RedHawks Mens Hockey Secondary" at bounding box center [1229, 24] width 208 height 13
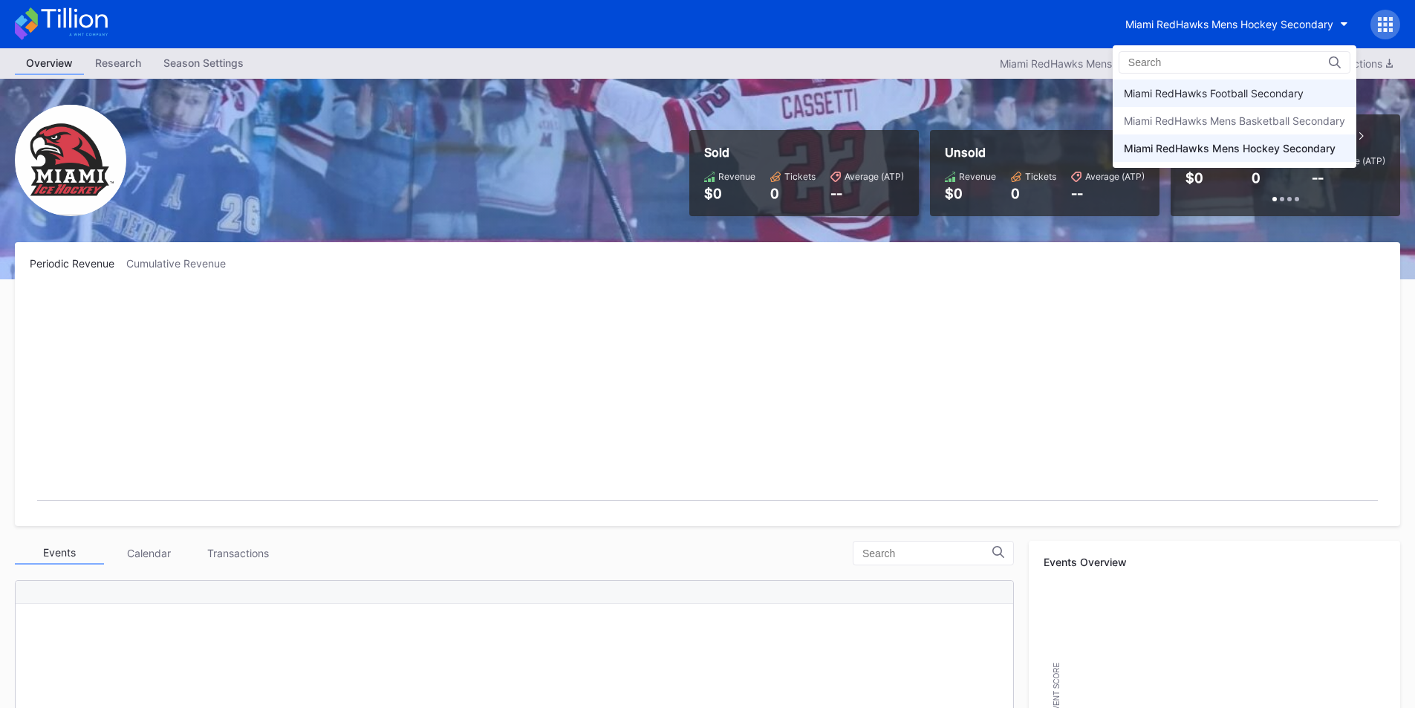
click at [1175, 102] on div "Miami RedHawks Football Secondary" at bounding box center [1234, 92] width 244 height 27
